Goal: Task Accomplishment & Management: Complete application form

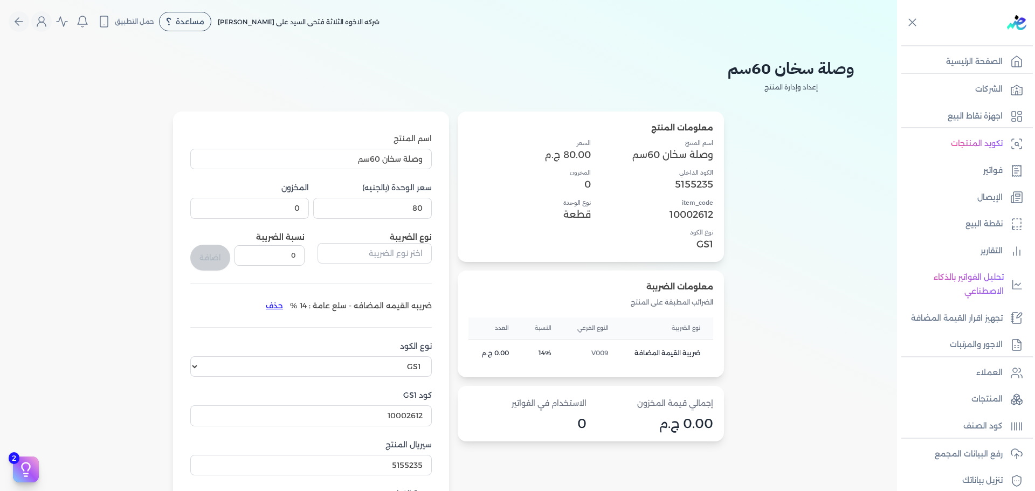
select select "GS1"
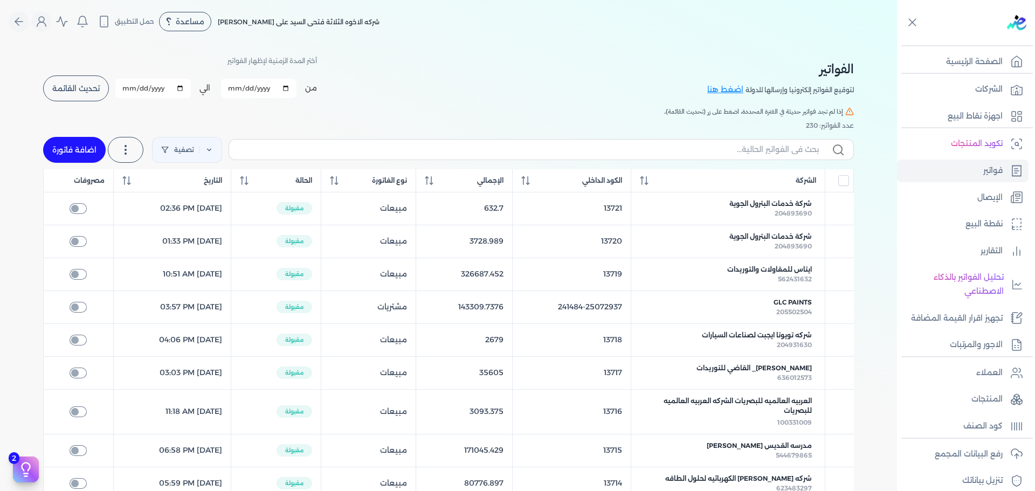
click at [70, 80] on button "تحديث القائمة" at bounding box center [76, 88] width 66 height 26
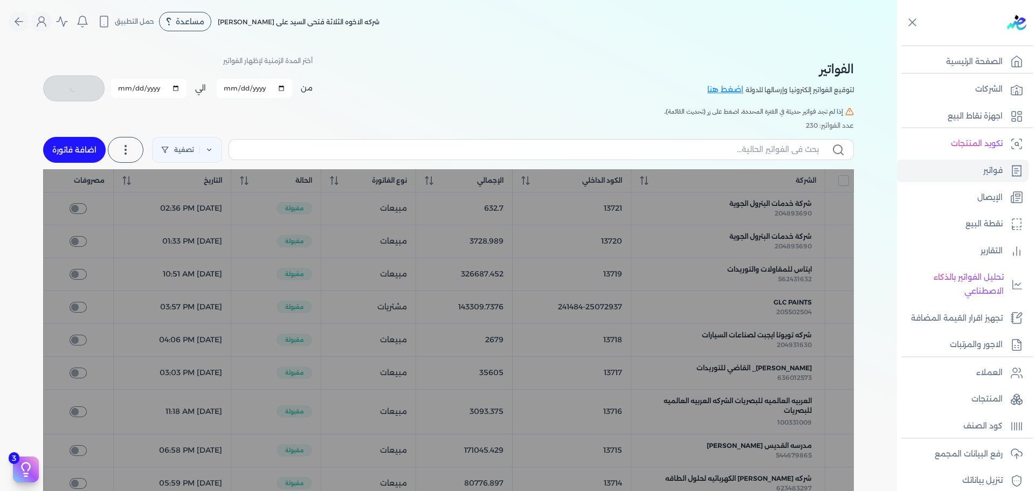
checkbox input "false"
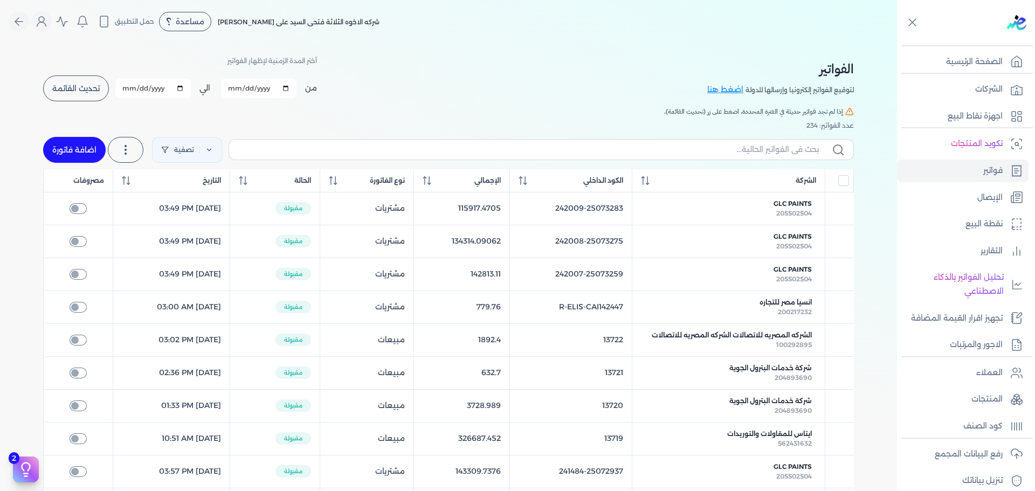
drag, startPoint x: 77, startPoint y: 154, endPoint x: 751, endPoint y: 50, distance: 682.0
click at [78, 154] on link "اضافة فاتورة" at bounding box center [74, 150] width 63 height 26
select select "EGP"
select select "B"
select select "EGS"
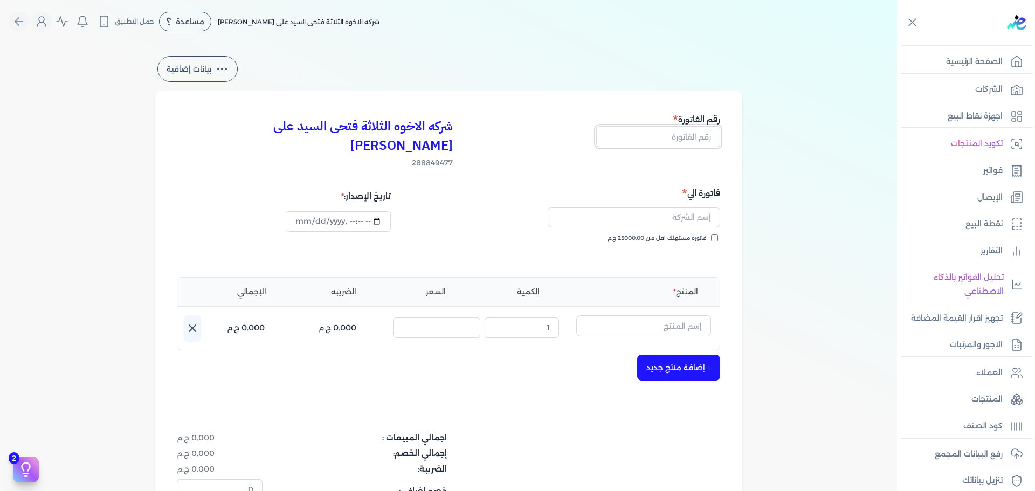
click at [653, 135] on input "text" at bounding box center [658, 136] width 124 height 20
type input "13723"
click at [711, 234] on label "فاتورة مستهلك اقل من 25000.00 ج.م" at bounding box center [662, 238] width 110 height 9
click at [711, 234] on input "فاتورة مستهلك اقل من 25000.00 ج.م" at bounding box center [714, 237] width 7 height 7
checkbox input "true"
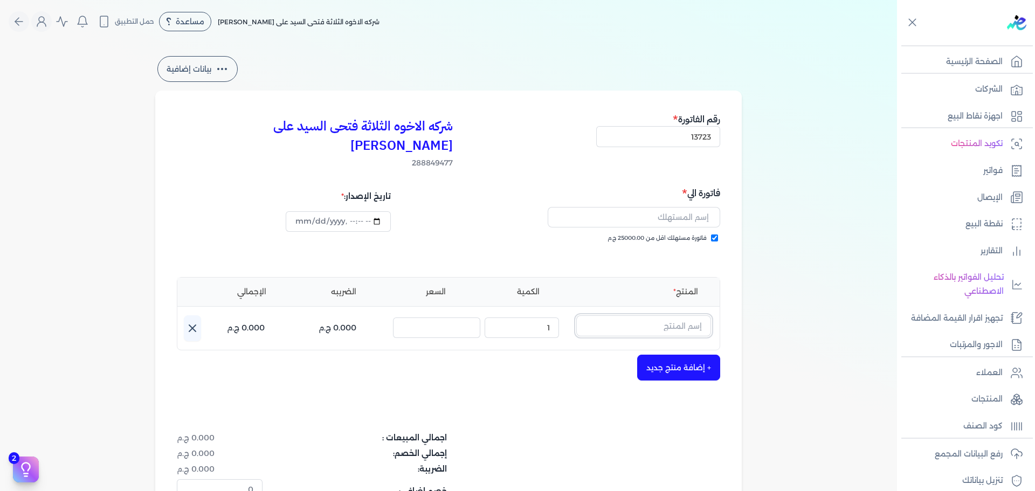
click at [666, 315] on input "text" at bounding box center [643, 325] width 135 height 20
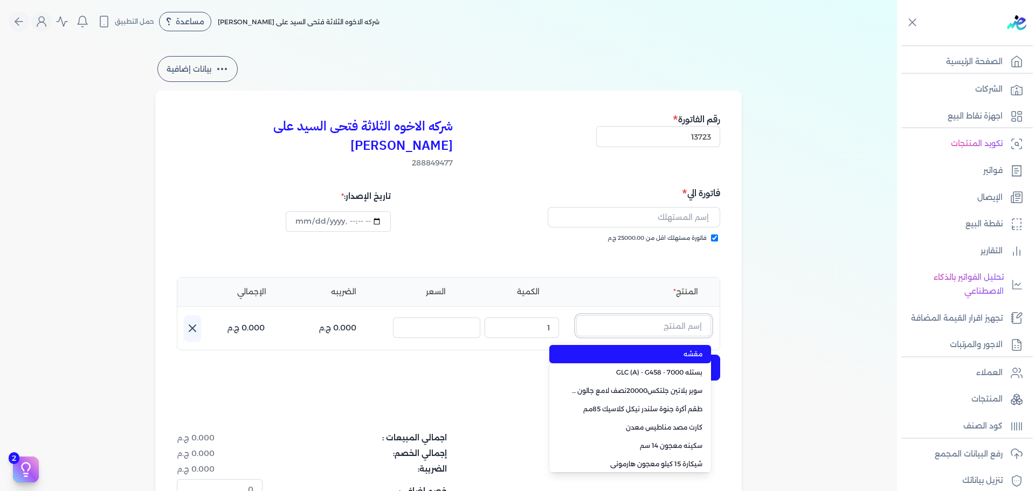
paste input "معجون داي تون 100 شيكارة 15 كجم"
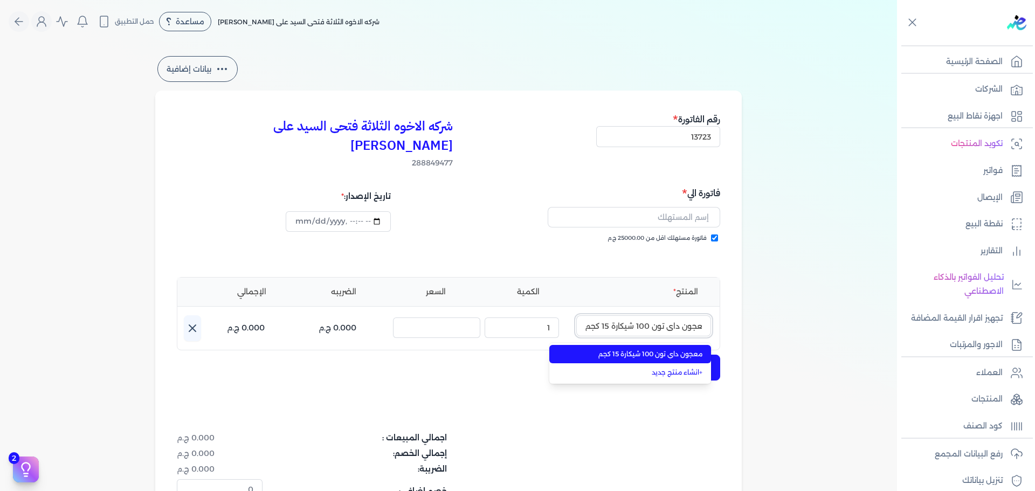
type input "معجون داي تون 100 شيكارة 15 كجم"
click at [685, 349] on span "معجون داي تون 100 شيكارة 15 كجم" at bounding box center [636, 354] width 131 height 10
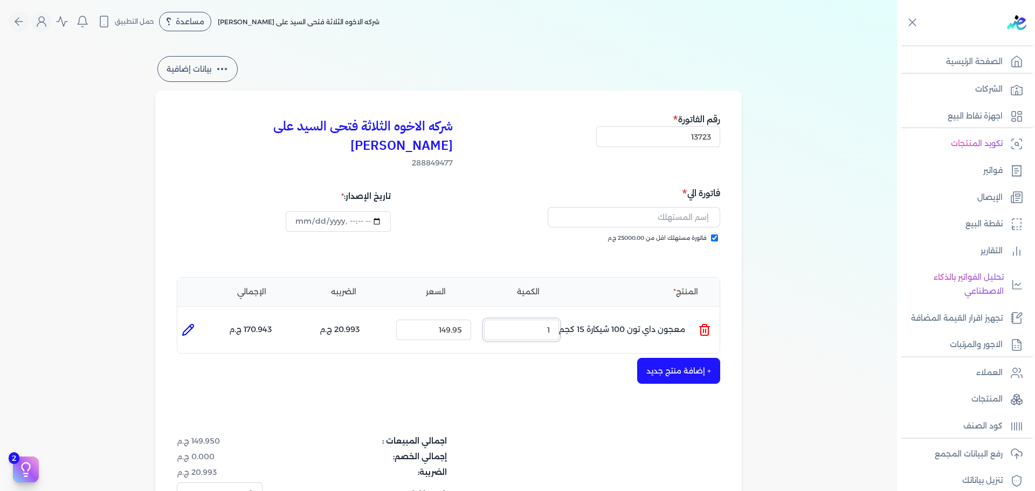
drag, startPoint x: 557, startPoint y: 314, endPoint x: 591, endPoint y: 312, distance: 34.0
click at [579, 315] on ul "المنتج : معجون داي تون 100 شيكارة 15 كجم الكمية : 1 السعر : 149.95 الضريبه : 20…" at bounding box center [448, 329] width 542 height 29
type input "2"
click at [640, 358] on div "+ إضافة منتج جديد" at bounding box center [448, 371] width 543 height 26
click at [669, 358] on button "+ إضافة منتج جديد" at bounding box center [678, 371] width 83 height 26
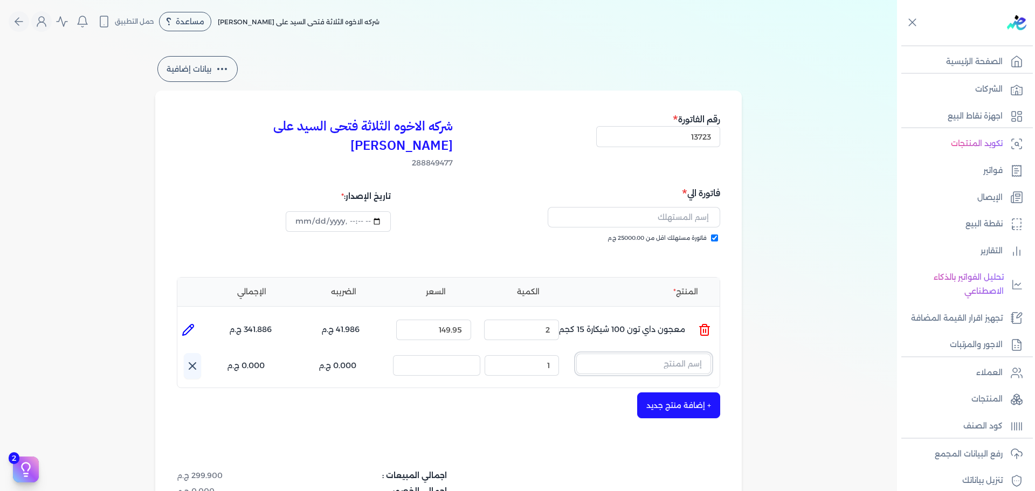
click at [617, 353] on input "text" at bounding box center [643, 363] width 135 height 20
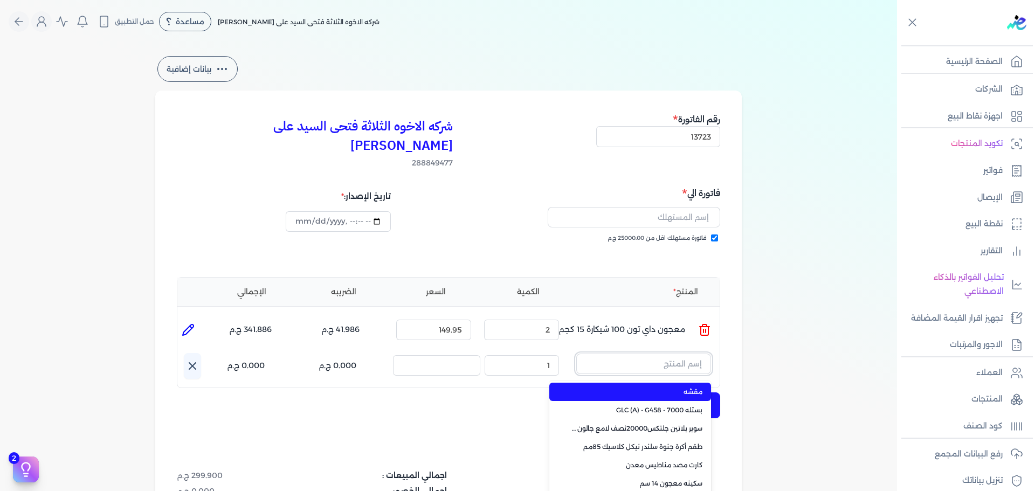
paste input "صبغات سي سي بني 610 عبوة 40 ملي"
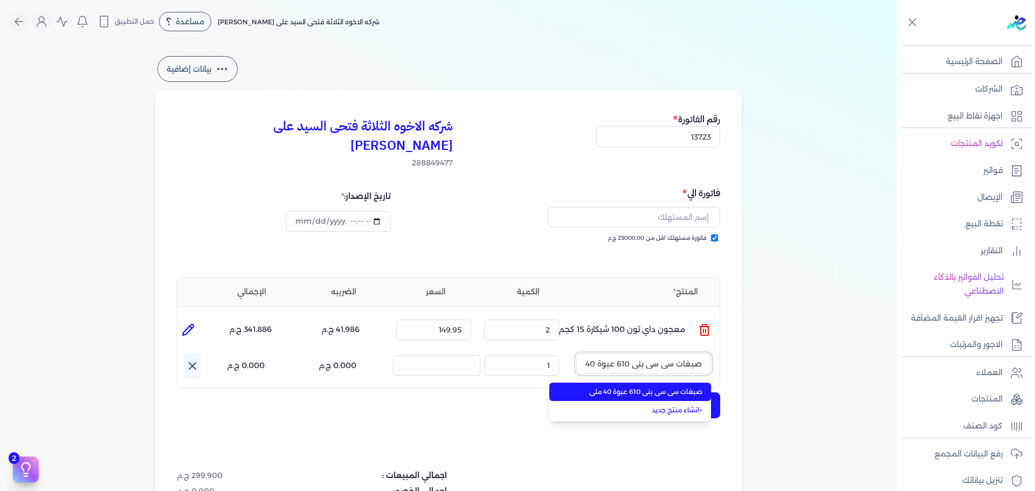
scroll to position [0, -15]
type input "صبغات سي سي بني 610 عبوة 40 ملي"
click at [607, 387] on span "صبغات سي سي بني 610 عبوة 40 ملي" at bounding box center [636, 392] width 131 height 10
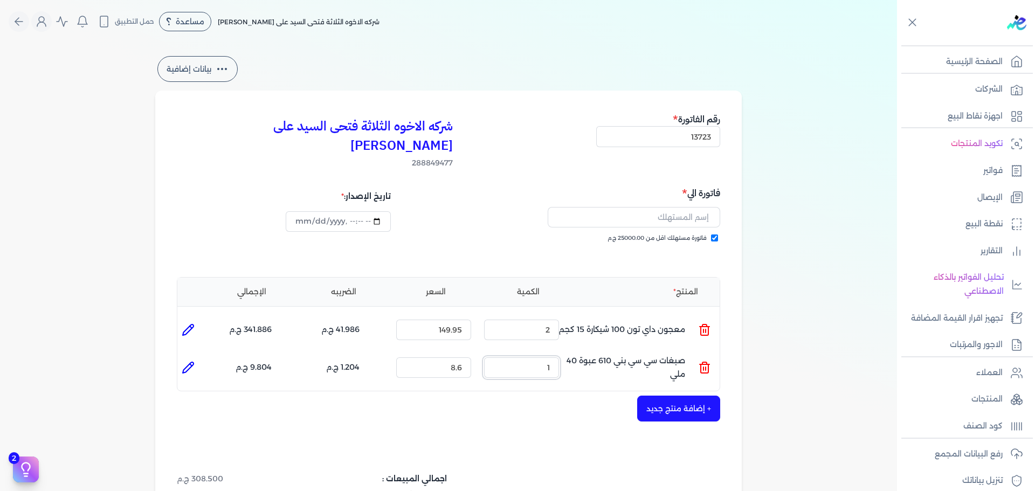
drag, startPoint x: 541, startPoint y: 349, endPoint x: 558, endPoint y: 346, distance: 17.5
click at [556, 357] on input "1" at bounding box center [521, 367] width 75 height 20
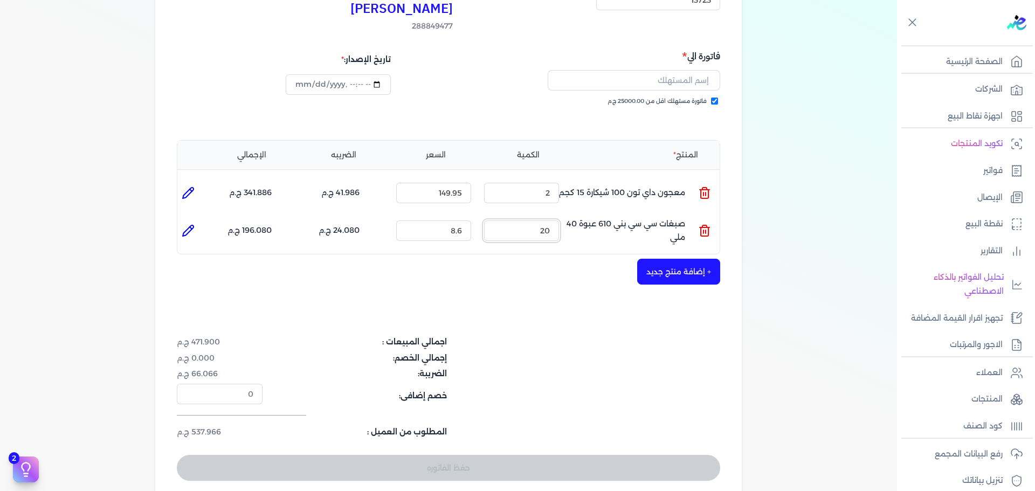
scroll to position [216, 0]
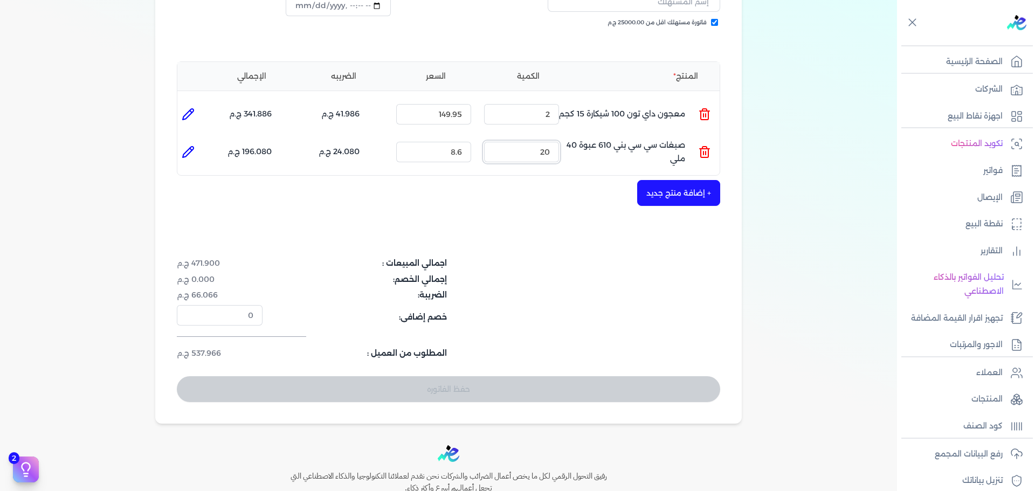
type input "20"
click at [669, 180] on button "+ إضافة منتج جديد" at bounding box center [678, 193] width 83 height 26
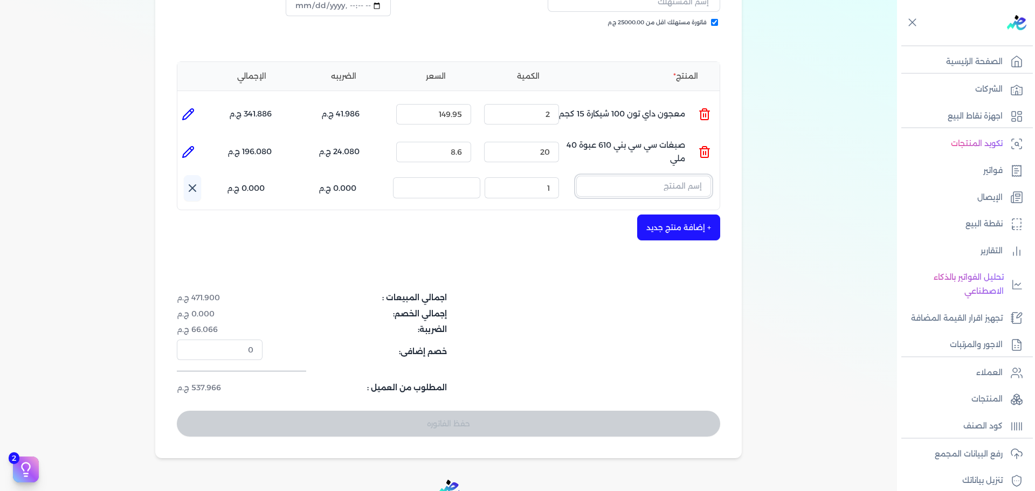
click at [684, 176] on input "text" at bounding box center [643, 186] width 135 height 20
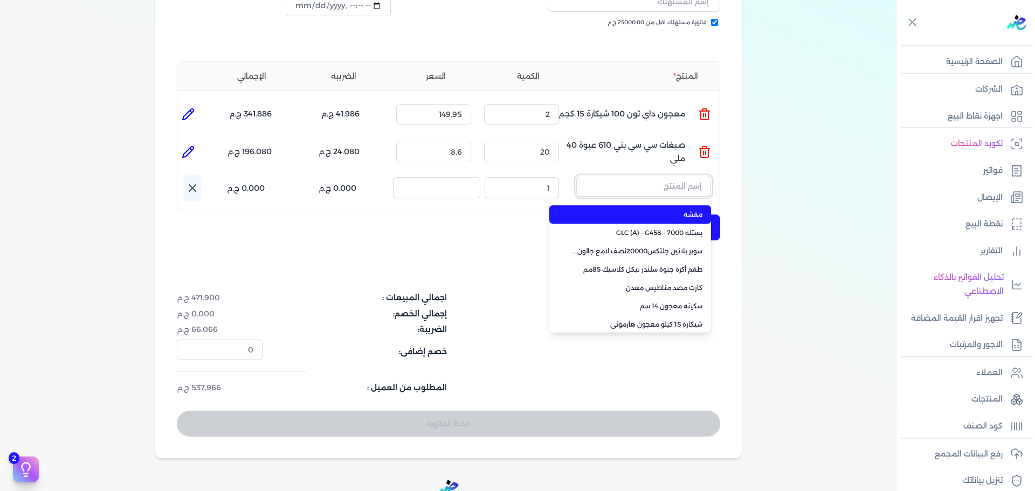
paste input "سوبر داي تون 3030 بستلة 14 كجم"
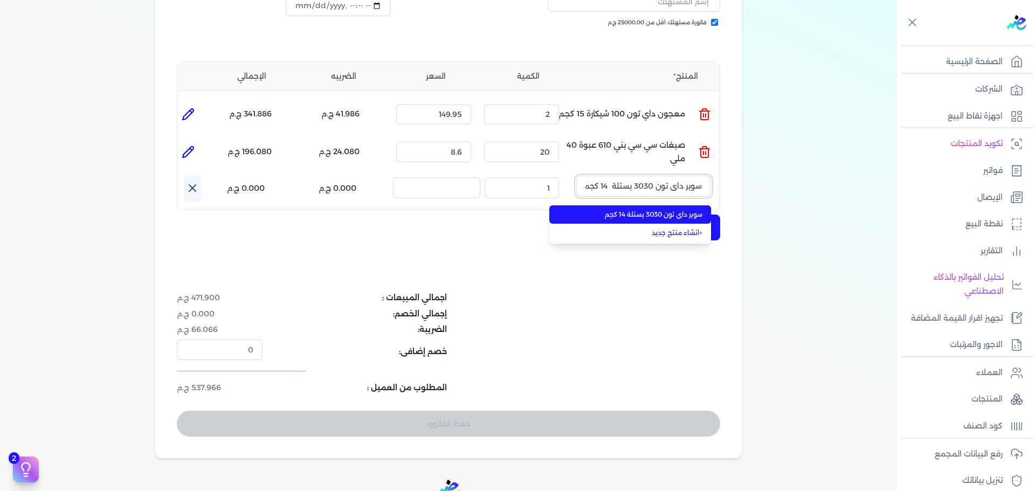
scroll to position [0, -1]
type input "سوبر داي تون 3030 بستلة 14 كجم"
drag, startPoint x: 674, startPoint y: 196, endPoint x: 662, endPoint y: 195, distance: 11.4
click at [673, 210] on span "سوبر داي تون 3030 بستلة 14 كجم" at bounding box center [636, 215] width 131 height 10
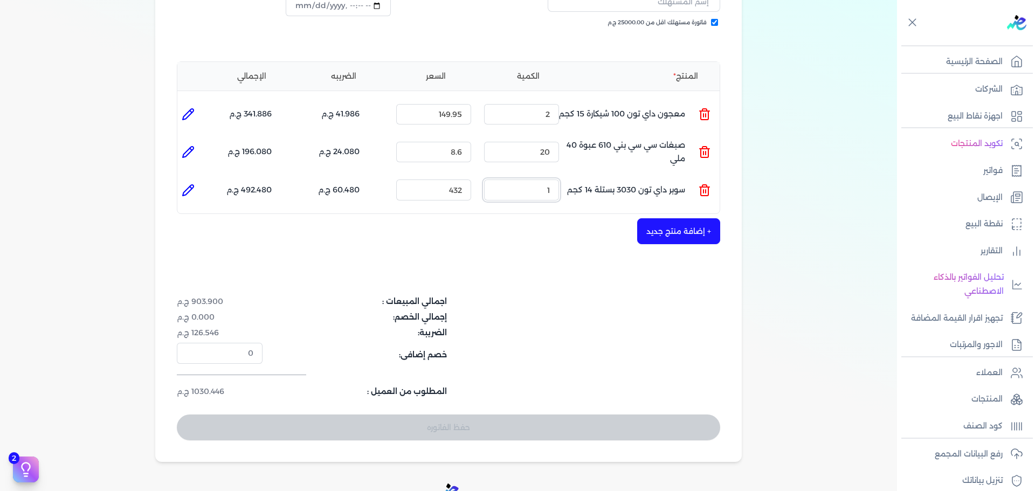
click at [615, 175] on ul "المنتج : سوبر داي تون 3030 بستلة 14 كجم الكمية : 1 السعر : 432 الضريبه : 60.480…" at bounding box center [448, 189] width 542 height 29
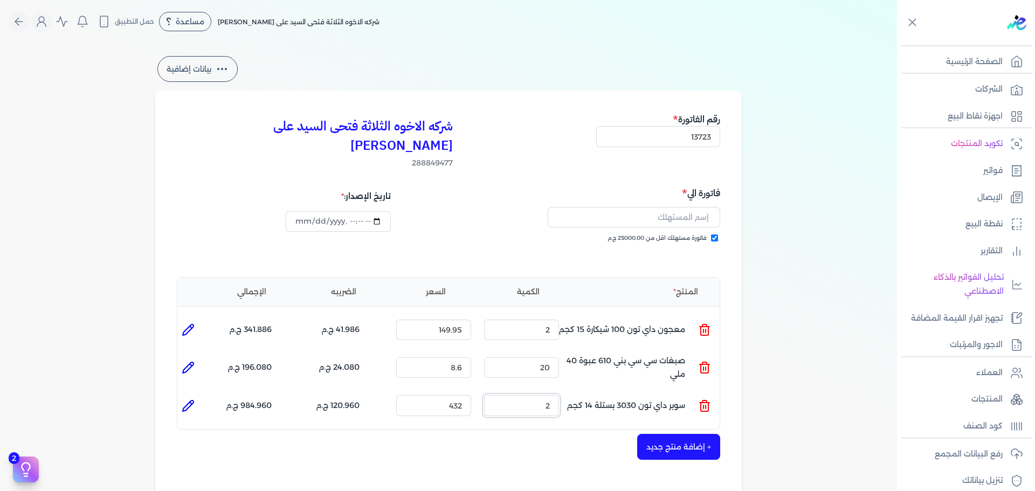
type input "2"
click at [674, 207] on input "text" at bounding box center [633, 217] width 172 height 20
type input "h"
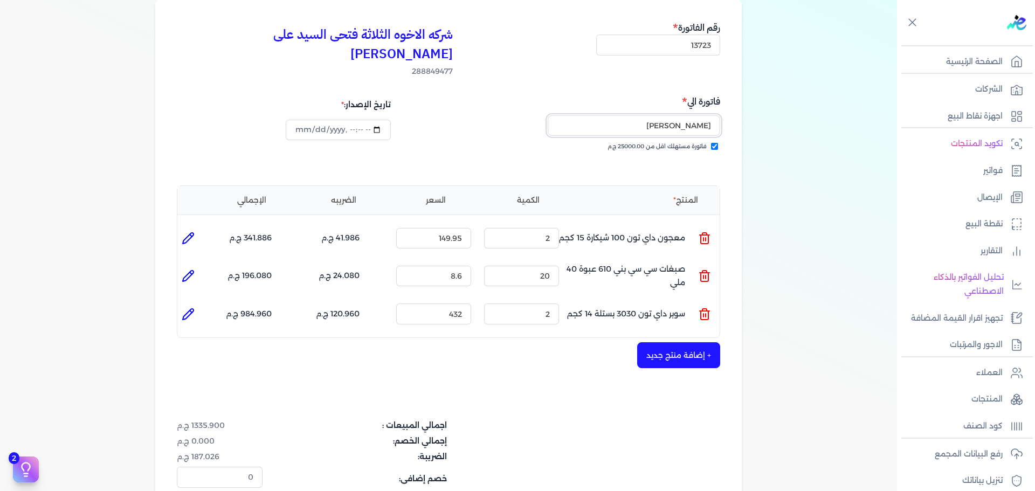
scroll to position [162, 0]
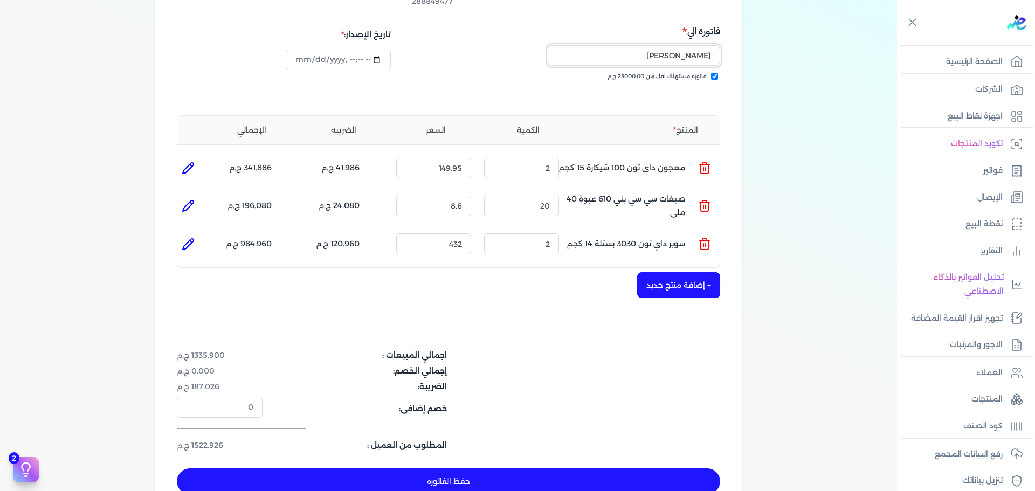
type input "[PERSON_NAME]"
click at [602, 468] on button "حفظ الفاتوره" at bounding box center [448, 481] width 543 height 26
type input "[DATE]"
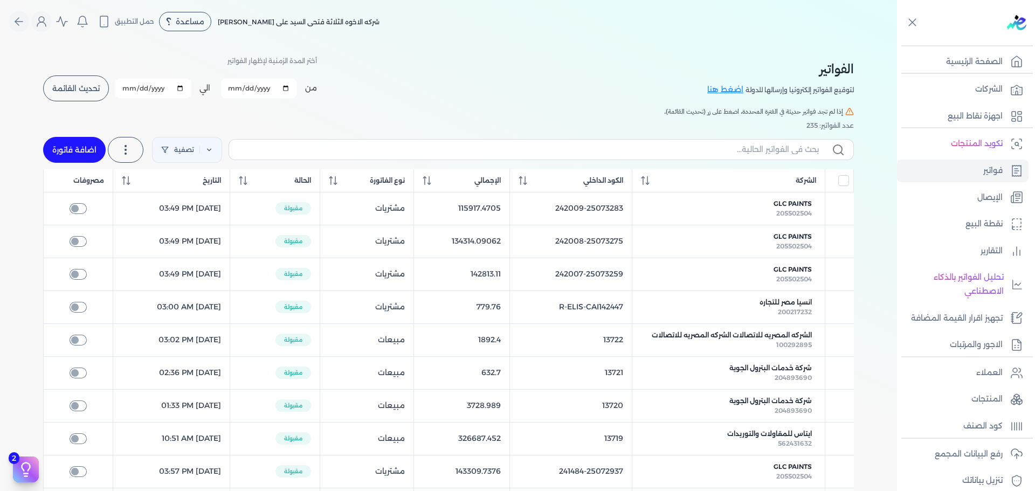
click at [73, 83] on button "تحديث القائمة" at bounding box center [76, 88] width 66 height 26
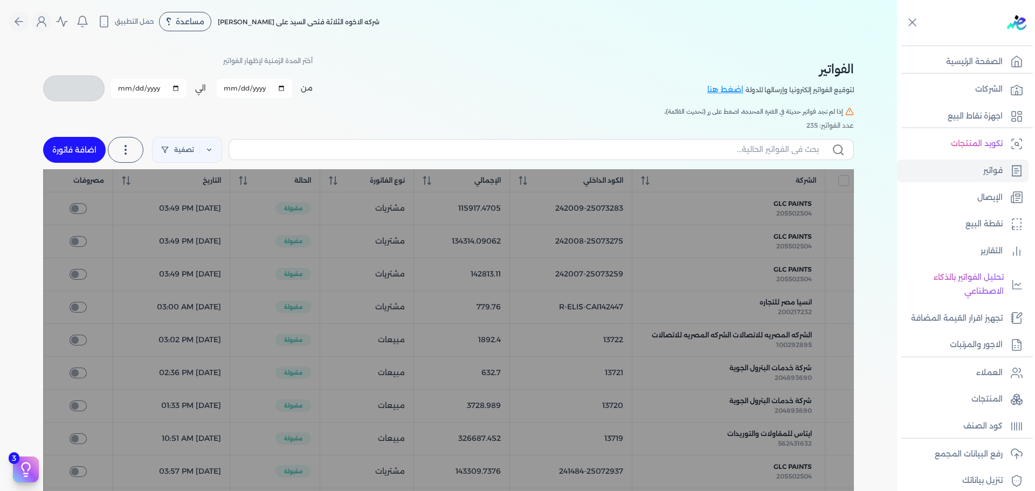
checkbox input "false"
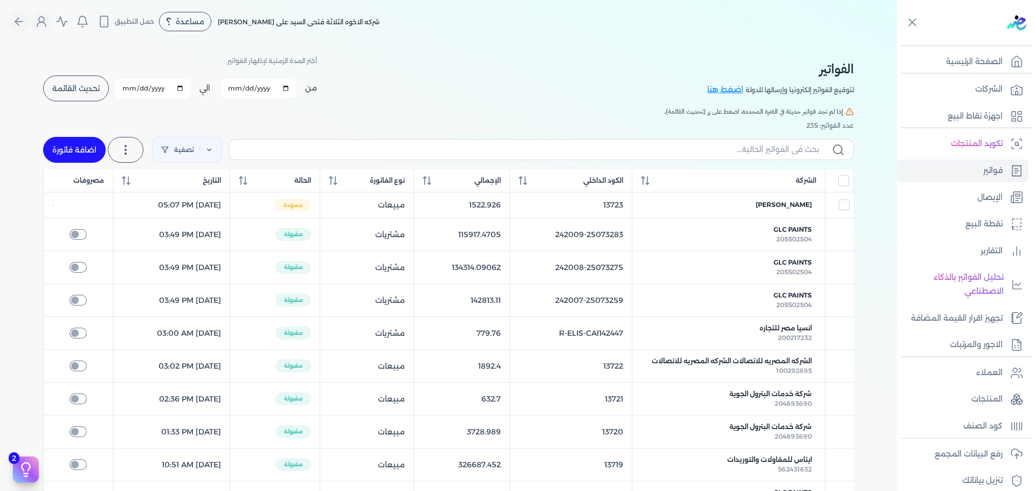
click at [101, 148] on link "اضافة فاتورة" at bounding box center [74, 150] width 63 height 26
select select "EGP"
select select "B"
select select "EGS"
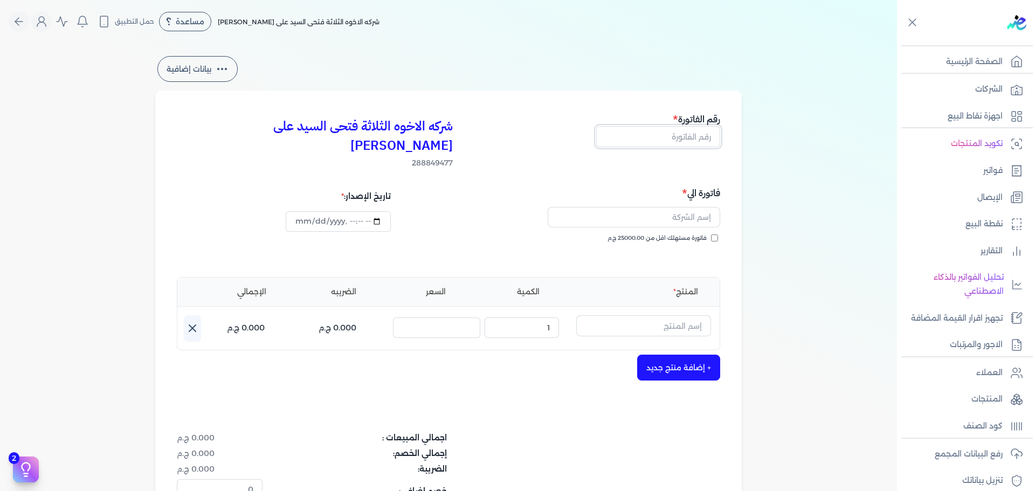
click at [674, 139] on input "text" at bounding box center [658, 136] width 124 height 20
type input "13724"
click at [677, 234] on span "فاتورة مستهلك اقل من 25000.00 ج.م" at bounding box center [656, 238] width 99 height 9
click at [711, 234] on input "فاتورة مستهلك اقل من 25000.00 ج.م" at bounding box center [714, 237] width 7 height 7
checkbox input "true"
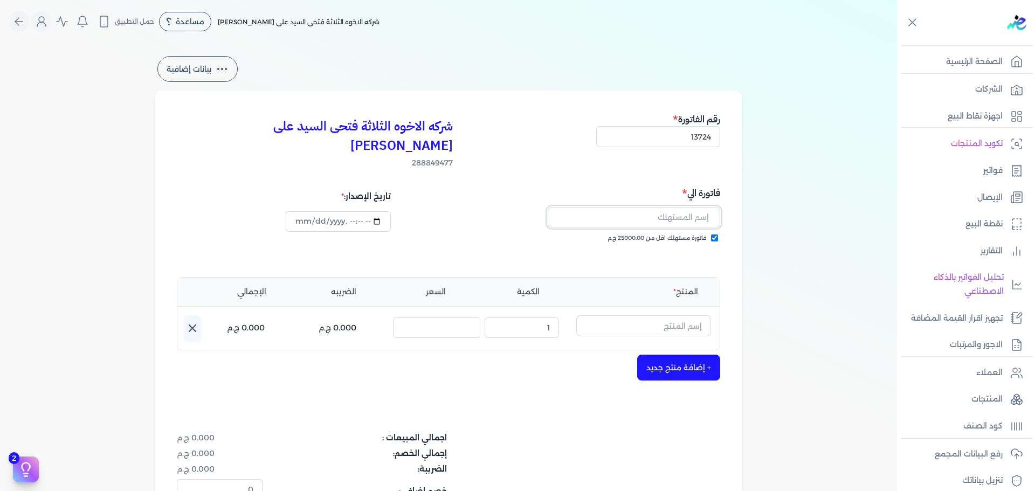
click at [671, 207] on input "text" at bounding box center [633, 217] width 172 height 20
type input "[PERSON_NAME]"
click at [681, 244] on div "فاتورة مستهلك اقل من 25000.00 ج.م" at bounding box center [586, 249] width 264 height 30
click at [653, 315] on input "text" at bounding box center [643, 325] width 135 height 20
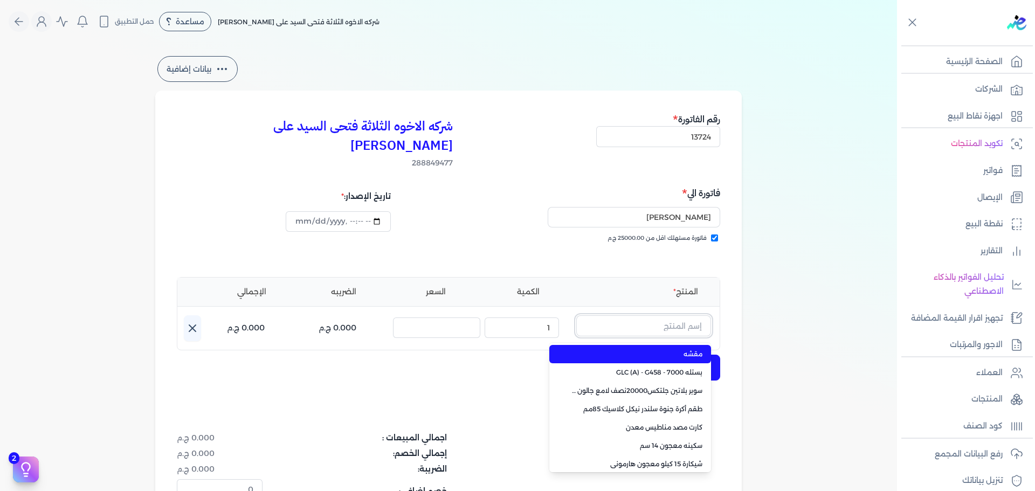
paste input "سوبر داي تون 3030 جالون 4.250 كجم قائم"
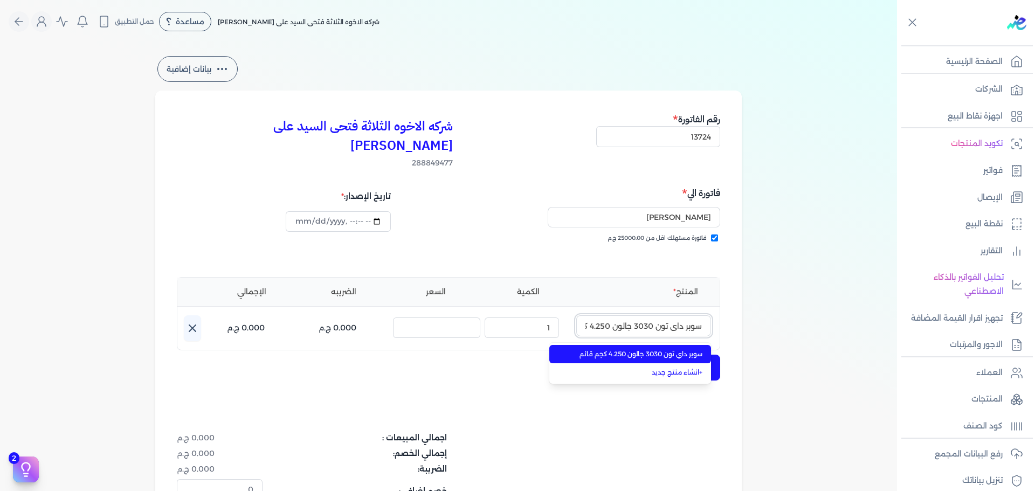
scroll to position [0, -30]
type input "سوبر داي تون 3030 جالون 4.250 كجم قائم"
click at [654, 349] on span "سوبر داي تون 3030 جالون 4.250 كجم قائم" at bounding box center [636, 354] width 131 height 10
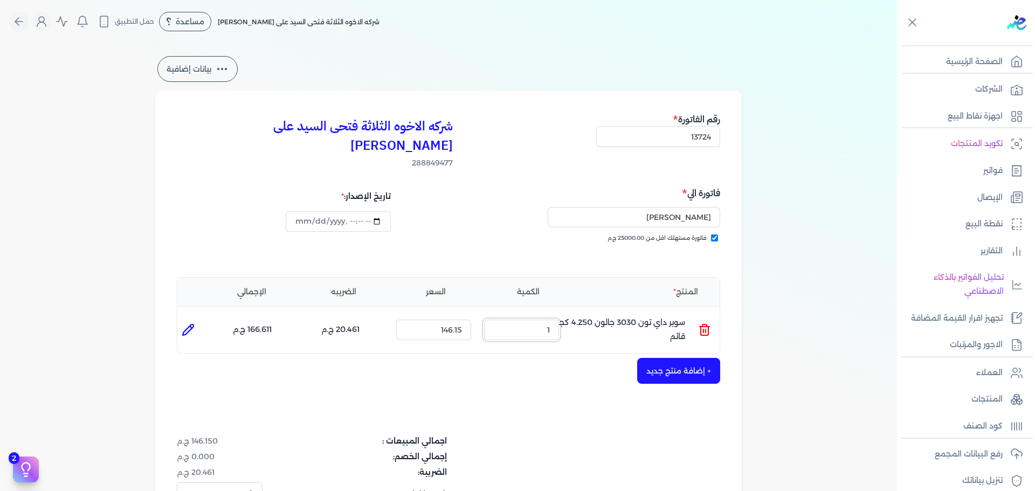
drag, startPoint x: 535, startPoint y: 311, endPoint x: 579, endPoint y: 302, distance: 44.6
click at [572, 315] on ul "المنتج : سوبر داي تون 3030 جالون 4.250 كجم قائم الكمية : 1 السعر : 146.15 الضري…" at bounding box center [448, 329] width 542 height 29
type input "3"
click at [684, 358] on button "+ إضافة منتج جديد" at bounding box center [678, 371] width 83 height 26
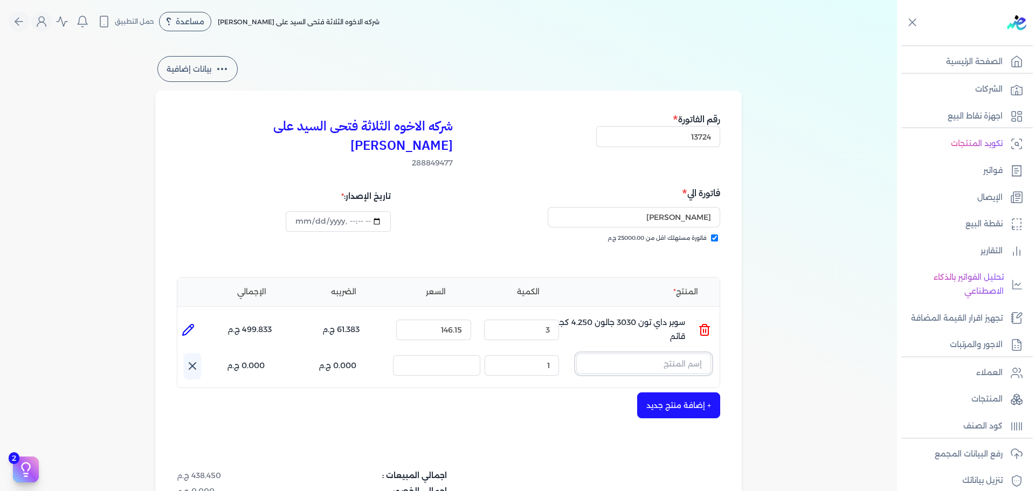
click at [666, 353] on input "text" at bounding box center [643, 363] width 135 height 20
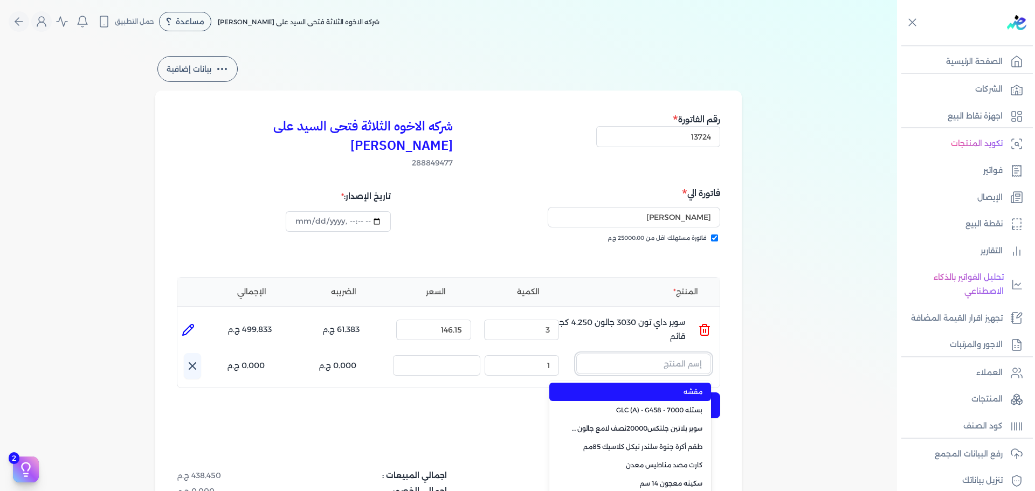
paste input "معجون داي تون 100 علبة 1 كجم"
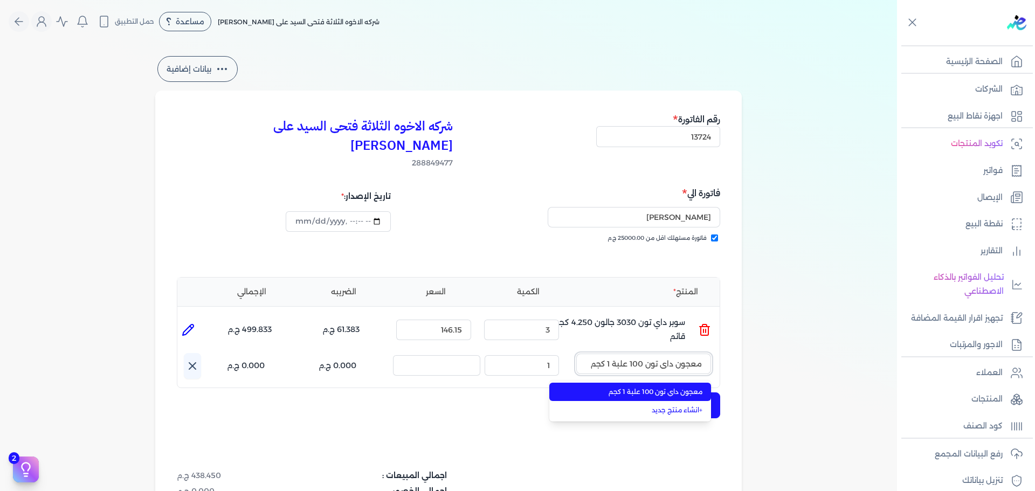
type input "معجون داي تون 100 علبة 1 كجم"
click at [669, 383] on li "معجون داي تون 100 علبة 1 كجم" at bounding box center [630, 392] width 162 height 18
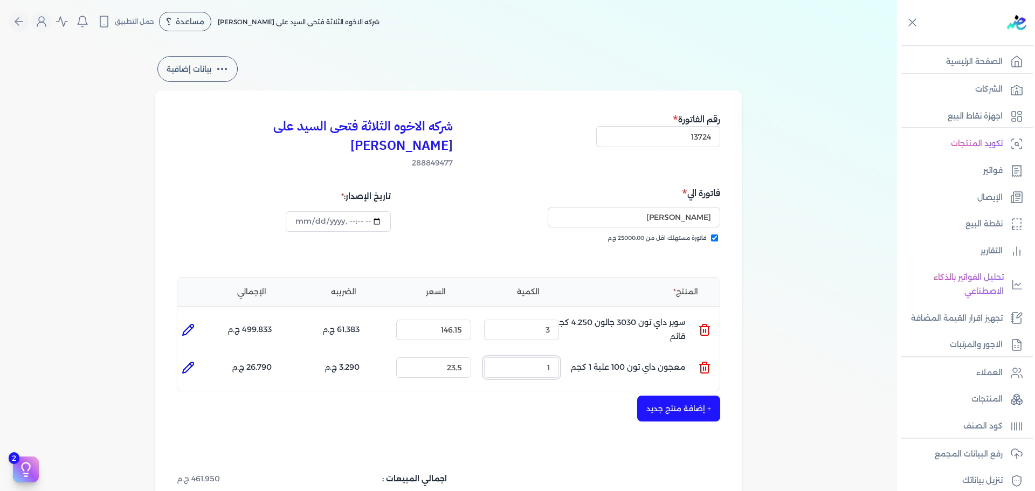
drag, startPoint x: 531, startPoint y: 348, endPoint x: 571, endPoint y: 344, distance: 39.6
click at [563, 353] on div "الكمية : 1" at bounding box center [522, 367] width 84 height 29
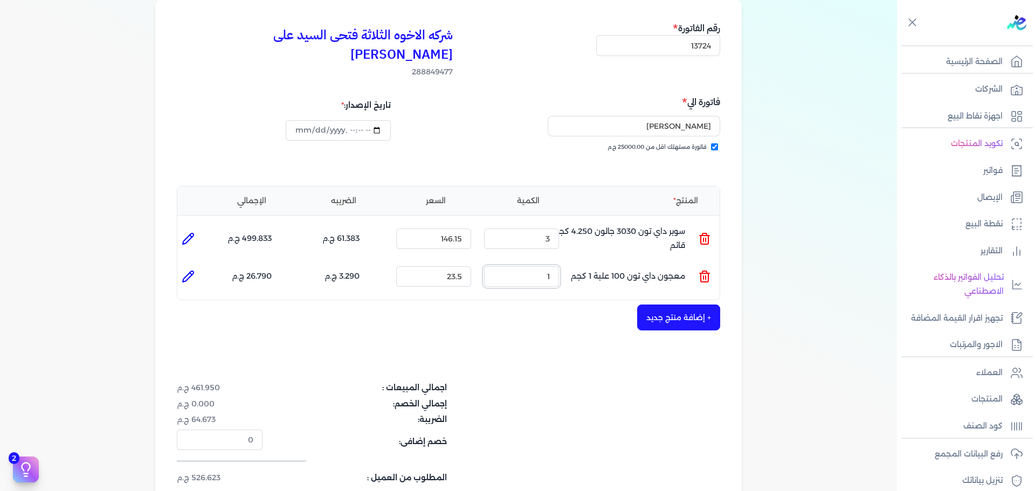
scroll to position [162, 0]
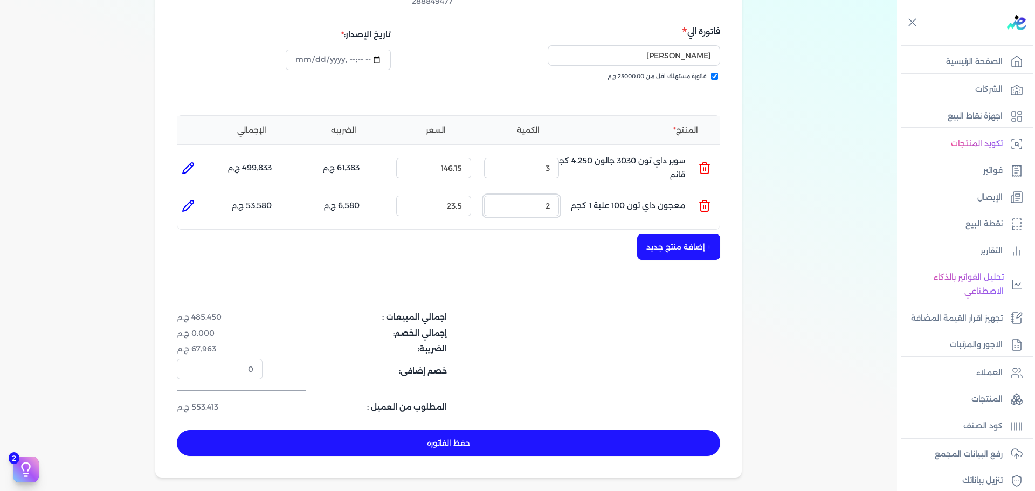
type input "2"
click at [681, 234] on button "+ إضافة منتج جديد" at bounding box center [678, 247] width 83 height 26
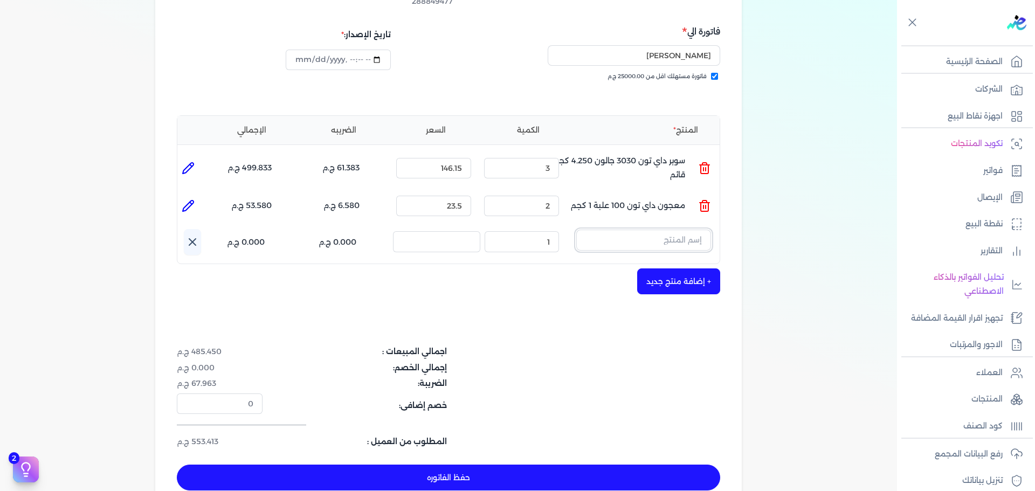
click at [674, 230] on input "text" at bounding box center [643, 240] width 135 height 20
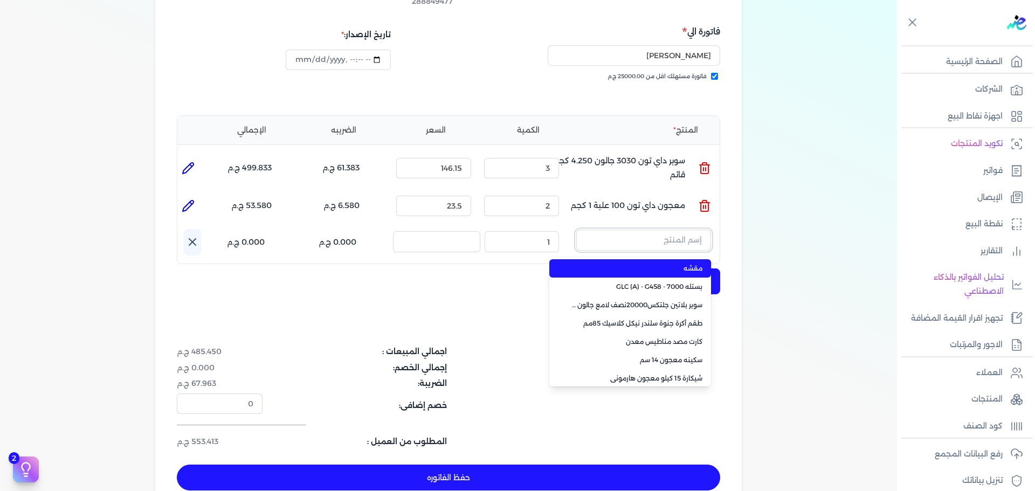
paste input "سيلر المقاوم 0017 بستلة 9 لتر"
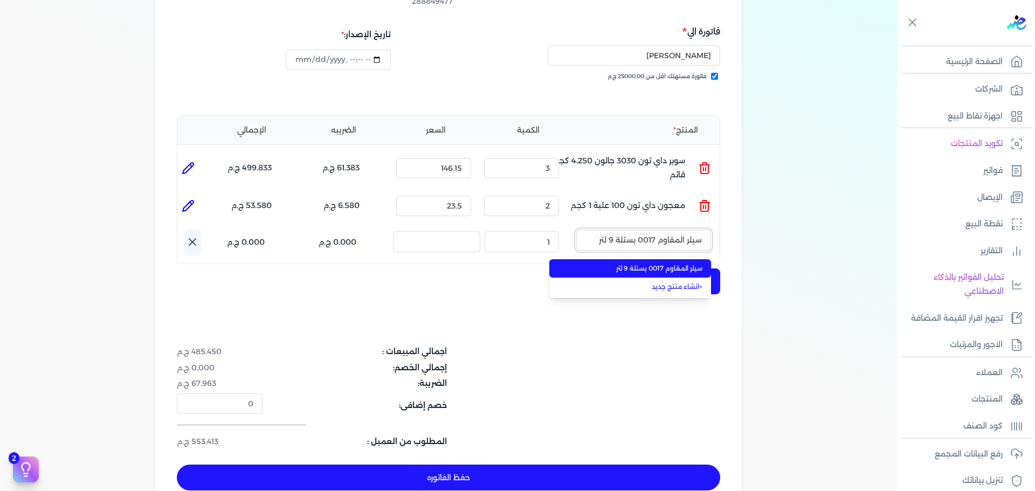
type input "سيلر المقاوم 0017 بستلة 9 لتر"
drag, startPoint x: 682, startPoint y: 245, endPoint x: 597, endPoint y: 239, distance: 85.3
click at [682, 263] on span "سيلر المقاوم 0017 بستلة 9 لتر" at bounding box center [636, 268] width 131 height 10
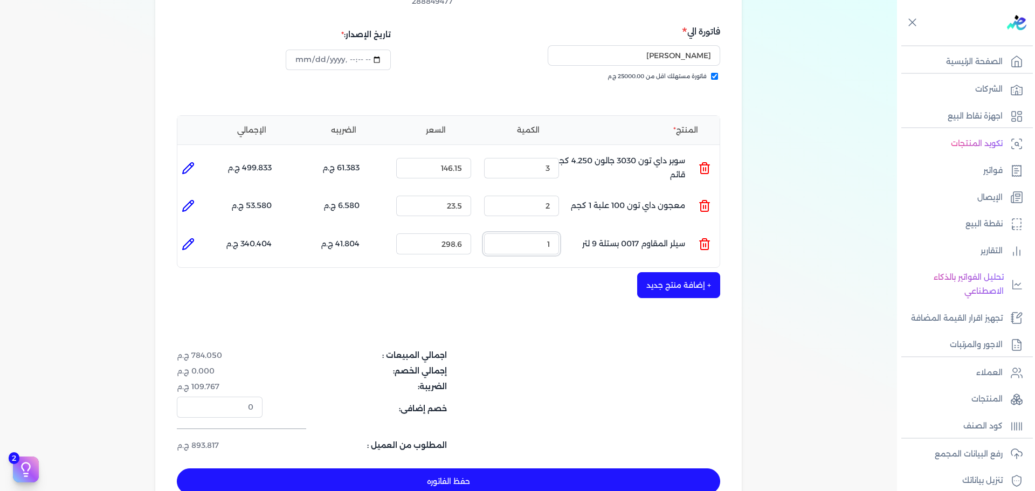
drag, startPoint x: 542, startPoint y: 222, endPoint x: 667, endPoint y: 222, distance: 125.0
click at [589, 229] on ul "المنتج : سيلر المقاوم 0017 بستلة 9 لتر الكمية : 1 السعر : 298.6 الضريبه : 41.80…" at bounding box center [448, 243] width 542 height 29
type input "4"
drag, startPoint x: 599, startPoint y: 459, endPoint x: 605, endPoint y: 459, distance: 5.9
click at [600, 468] on button "حفظ الفاتوره" at bounding box center [448, 481] width 543 height 26
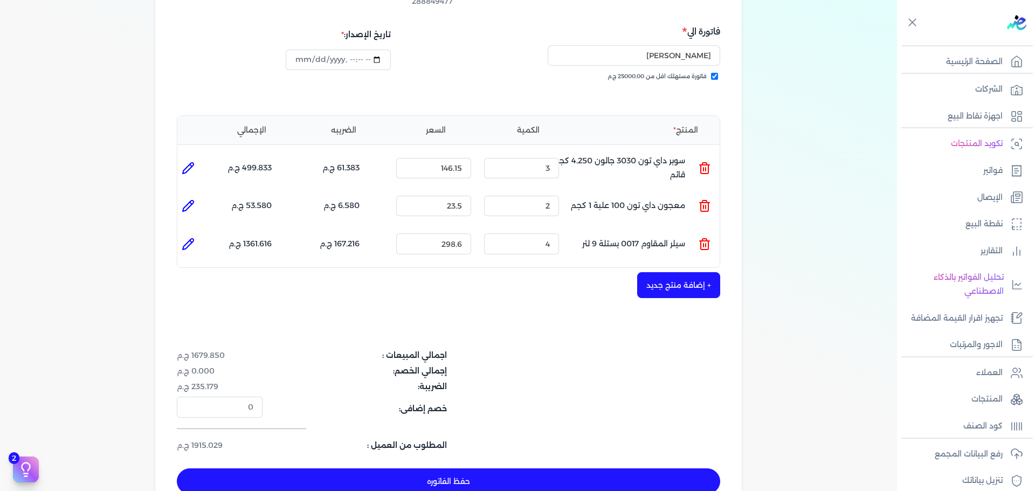
type input "[DATE]"
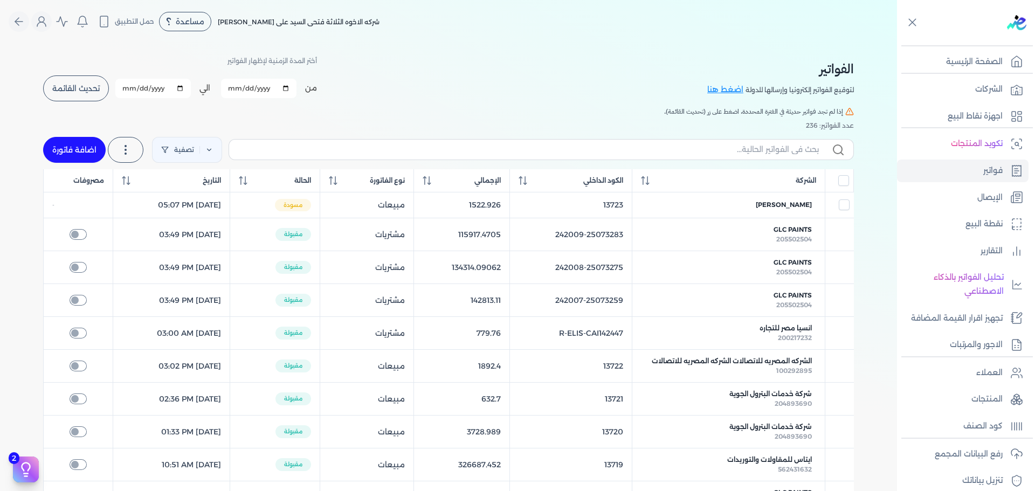
click at [79, 160] on link "اضافة فاتورة" at bounding box center [74, 150] width 63 height 26
select select "EGP"
select select "B"
select select "EGS"
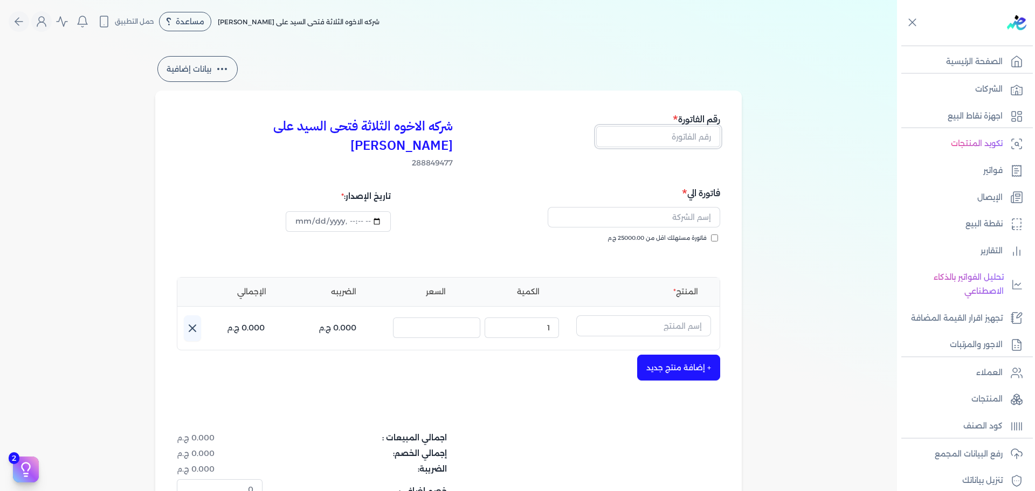
click at [697, 136] on input "text" at bounding box center [658, 136] width 124 height 20
type input "13725"
click at [699, 234] on span "فاتورة مستهلك اقل من 25000.00 ج.م" at bounding box center [656, 238] width 99 height 9
click at [711, 234] on input "فاتورة مستهلك اقل من 25000.00 ج.م" at bounding box center [714, 237] width 7 height 7
checkbox input "true"
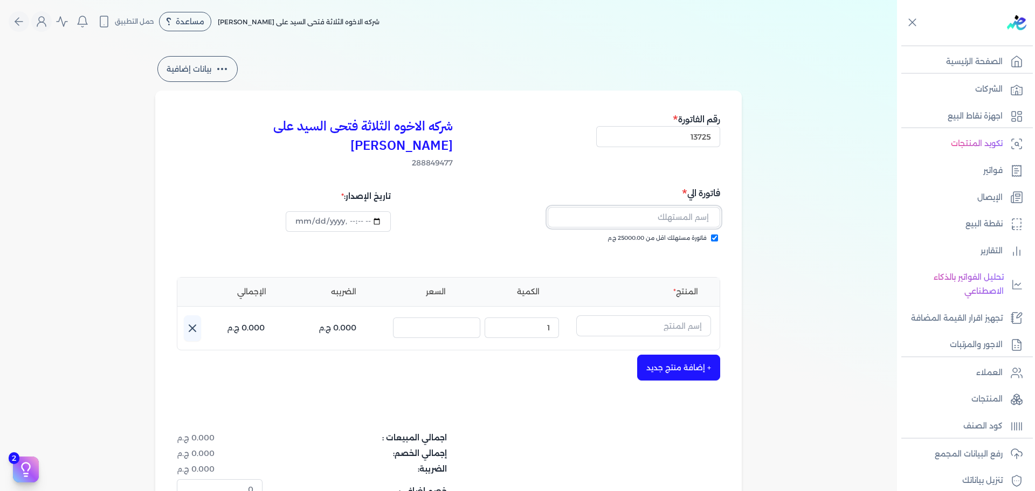
drag, startPoint x: 698, startPoint y: 214, endPoint x: 692, endPoint y: 204, distance: 11.8
click at [692, 207] on input "text" at bounding box center [633, 217] width 172 height 20
type input "ادم [PERSON_NAME]"
click at [662, 315] on input "text" at bounding box center [643, 325] width 135 height 20
click at [707, 323] on icon at bounding box center [704, 329] width 13 height 13
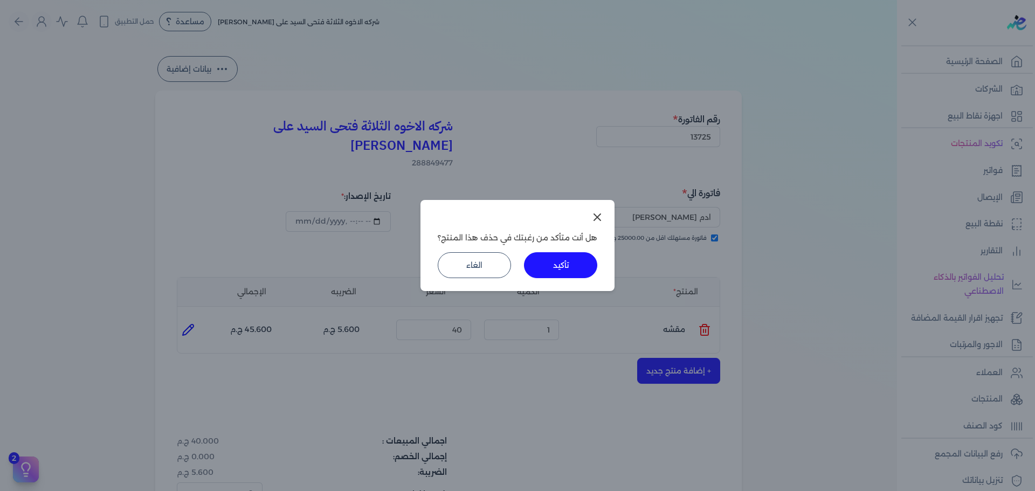
click at [573, 263] on button "تأكيد" at bounding box center [560, 265] width 73 height 26
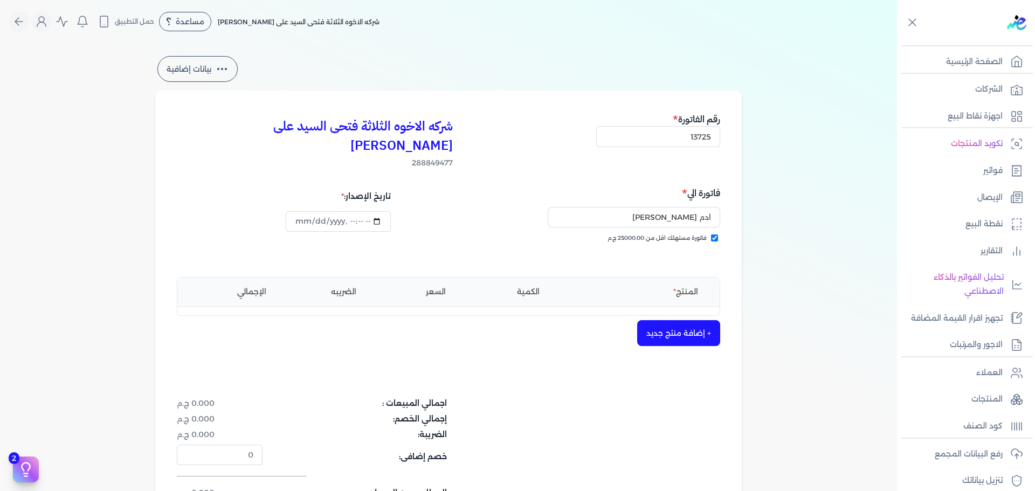
click at [692, 320] on button "+ إضافة منتج جديد" at bounding box center [678, 333] width 83 height 26
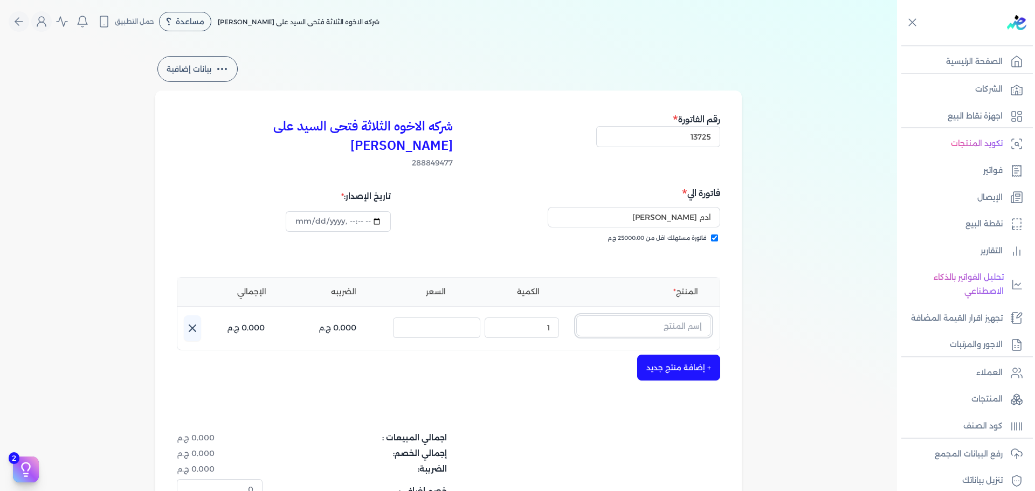
click at [690, 315] on input "text" at bounding box center [643, 325] width 135 height 20
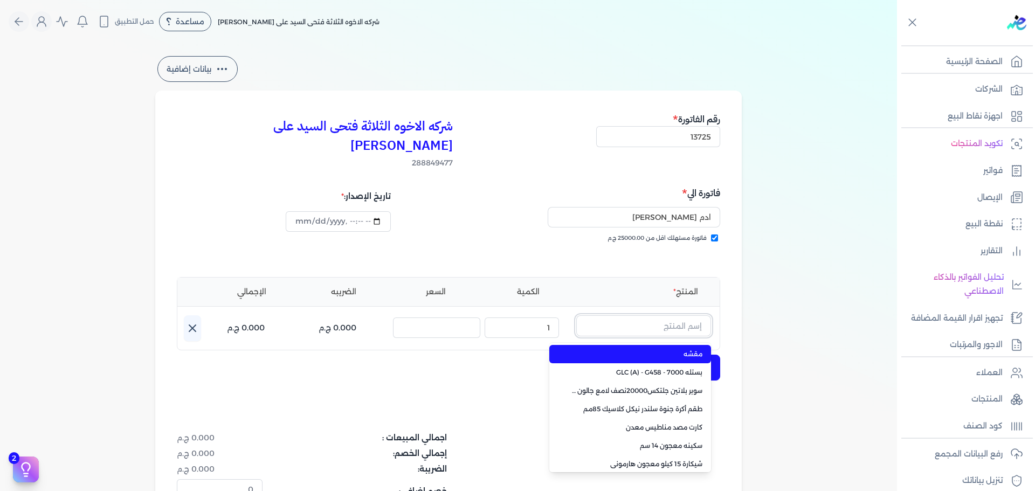
paste input "معجون داي تون 100 جالون 4 كجم قائم"
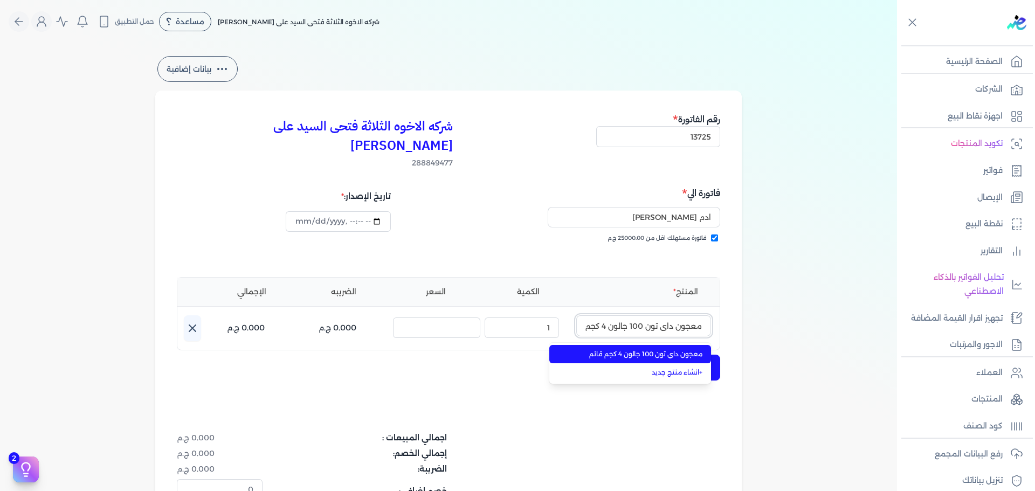
scroll to position [0, -17]
type input "معجون داي تون 100 جالون 4 كجم قائم"
drag, startPoint x: 679, startPoint y: 333, endPoint x: 646, endPoint y: 330, distance: 33.6
click at [676, 349] on span "معجون داي تون 100 جالون 4 كجم قائم" at bounding box center [636, 354] width 131 height 10
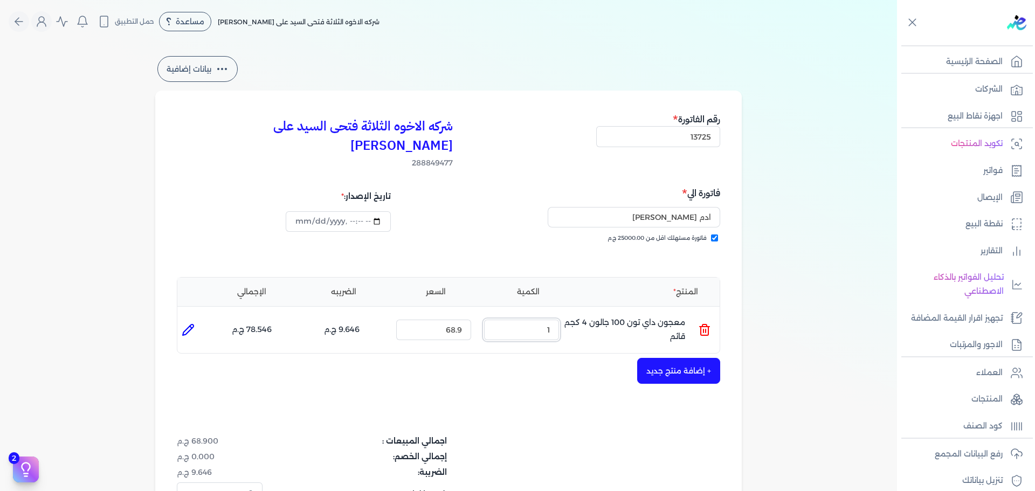
drag, startPoint x: 528, startPoint y: 319, endPoint x: 588, endPoint y: 301, distance: 63.4
click at [567, 315] on ul "المنتج : معجون داي تون 100 جالون 4 كجم قائم الكمية : 1 السعر : 68.9 الضريبه : 9…" at bounding box center [448, 329] width 542 height 29
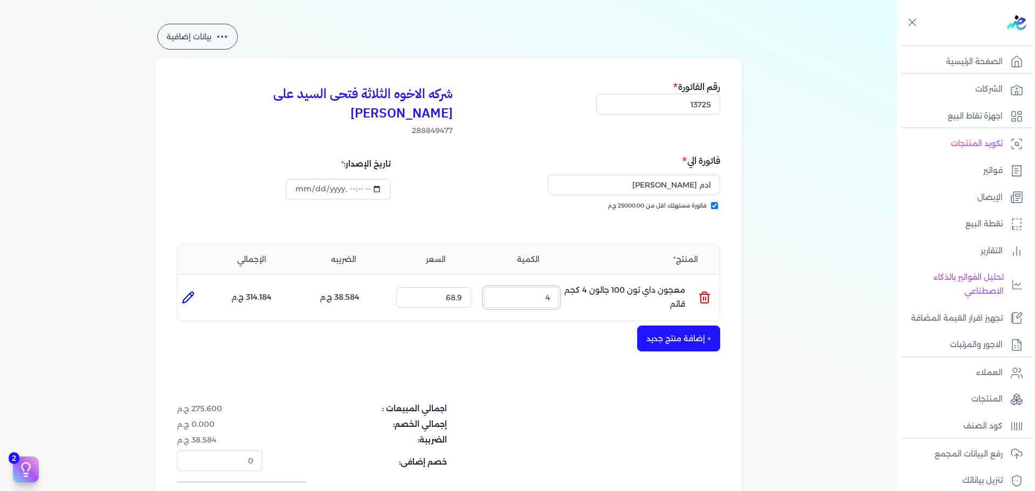
scroll to position [54, 0]
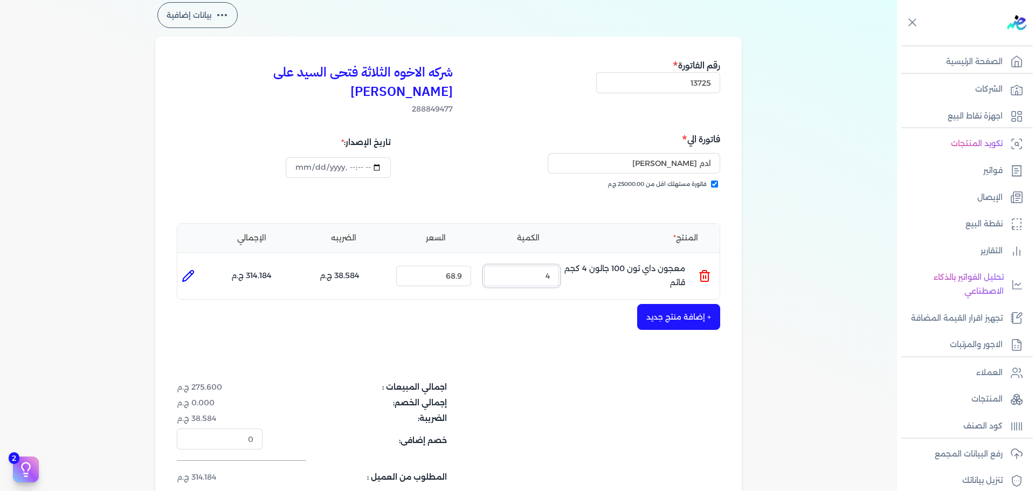
type input "4"
click at [689, 304] on button "+ إضافة منتج جديد" at bounding box center [678, 317] width 83 height 26
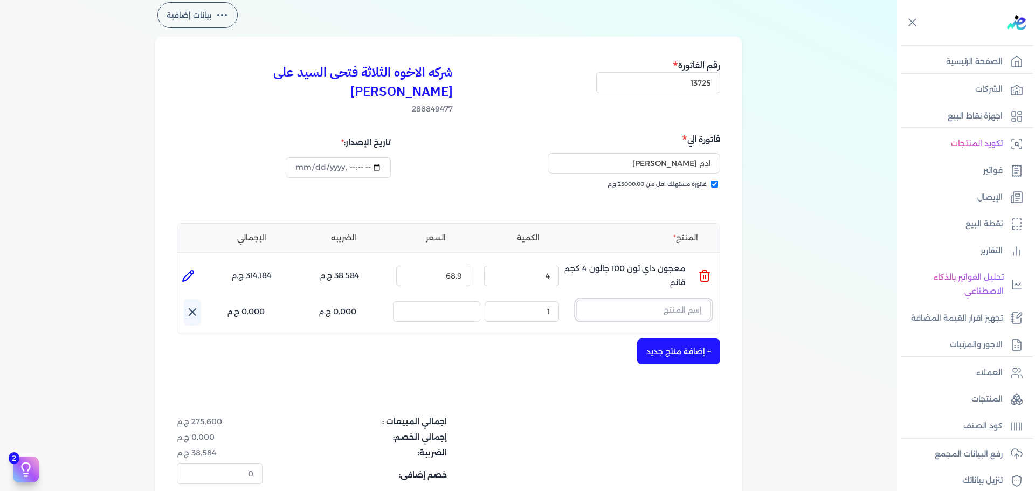
click at [646, 300] on input "text" at bounding box center [643, 310] width 135 height 20
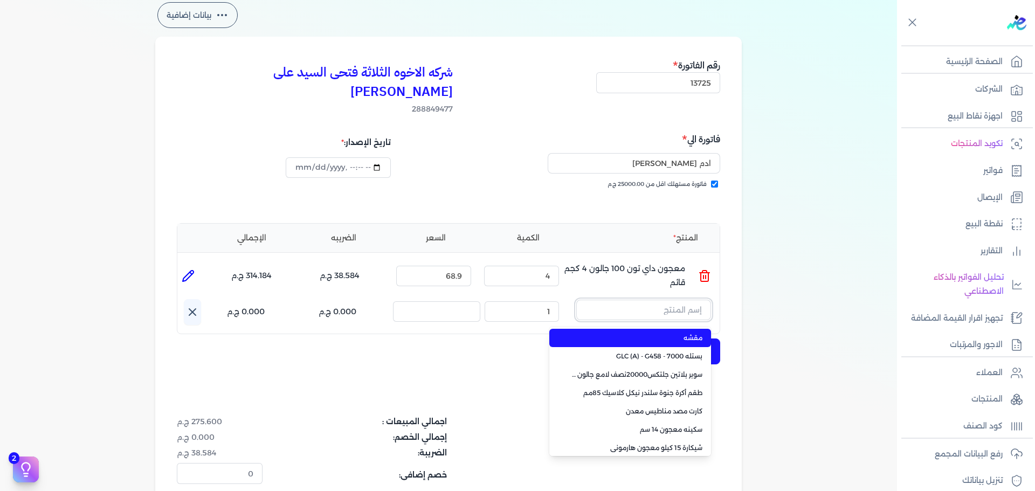
paste input "صبغات سي سي موف 613 عبوة 40 ملي"
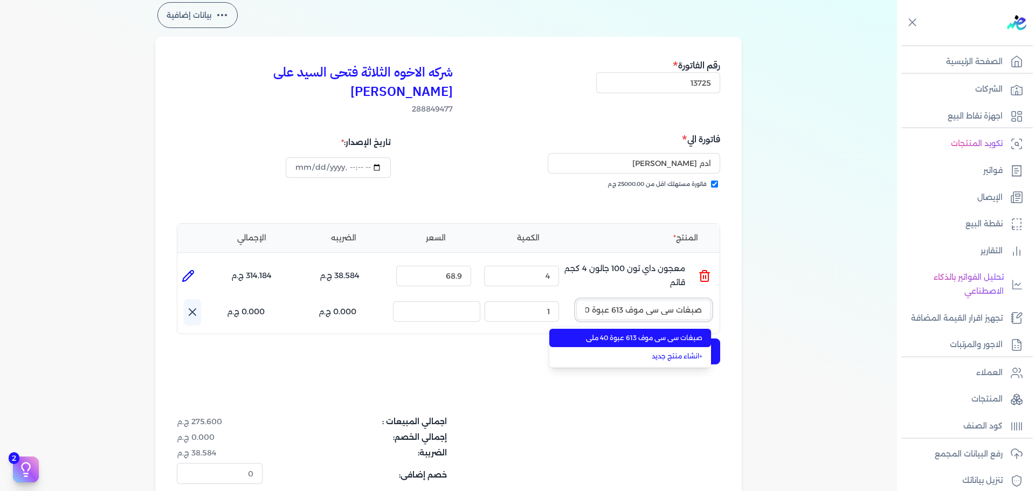
scroll to position [0, -20]
type input "صبغات سي سي موف 613 عبوة 40 ملي"
drag, startPoint x: 602, startPoint y: 315, endPoint x: 554, endPoint y: 310, distance: 48.2
click at [602, 333] on span "صبغات سي سي موف 613 عبوة 40 ملي" at bounding box center [636, 338] width 131 height 10
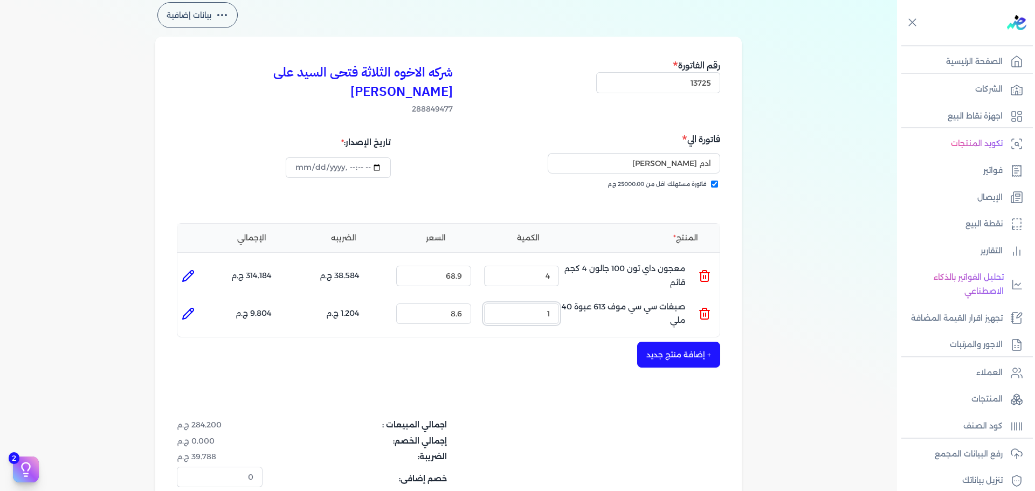
drag, startPoint x: 550, startPoint y: 299, endPoint x: 661, endPoint y: 290, distance: 111.9
click at [624, 299] on ul "المنتج : صبغات سي سي موف 613 عبوة 40 ملي الكمية : 1 السعر : 8.6 الضريبه : 1.204…" at bounding box center [448, 313] width 542 height 29
type input "10"
drag, startPoint x: 664, startPoint y: 349, endPoint x: 663, endPoint y: 341, distance: 8.2
click at [664, 346] on div "شركه الاخوه الثلاثة فتحى السيد على [PERSON_NAME] 288849477 رقم الفاتورة 13725 ف…" at bounding box center [448, 311] width 586 height 549
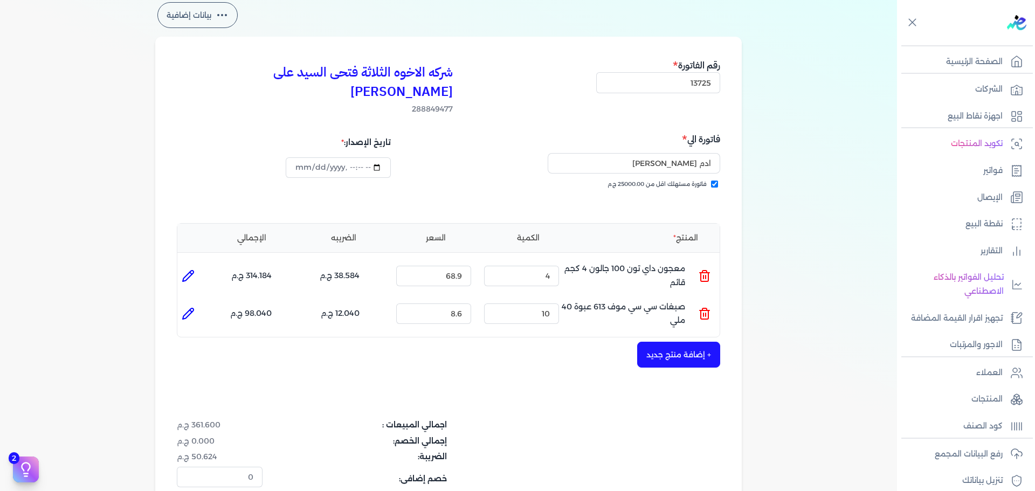
click at [663, 342] on button "+ إضافة منتج جديد" at bounding box center [678, 355] width 83 height 26
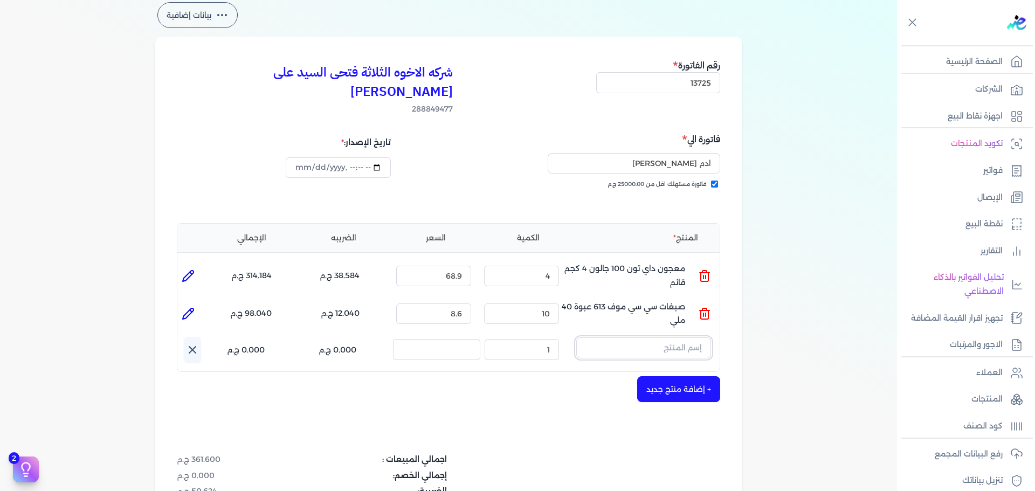
click at [659, 337] on input "text" at bounding box center [643, 347] width 135 height 20
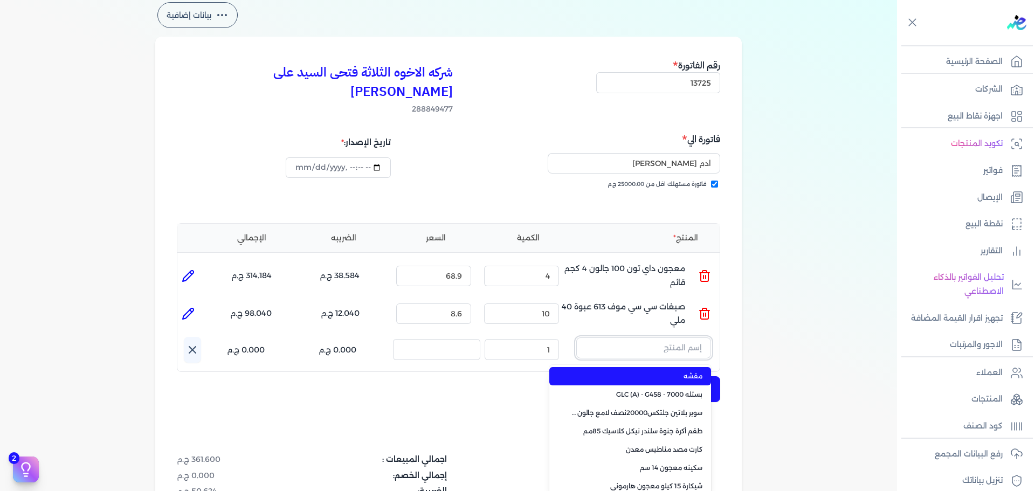
paste input "سوبر داي تون 3030 علبة 1 كجم"
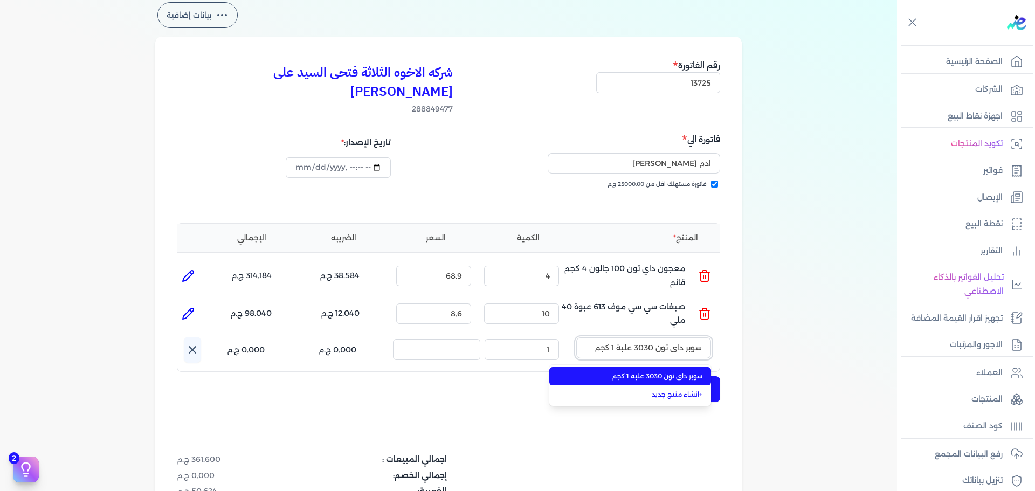
type input "سوبر داي تون 3030 علبة 1 كجم"
click at [653, 371] on span "سوبر داي تون 3030 علبة 1 كجم" at bounding box center [636, 376] width 131 height 10
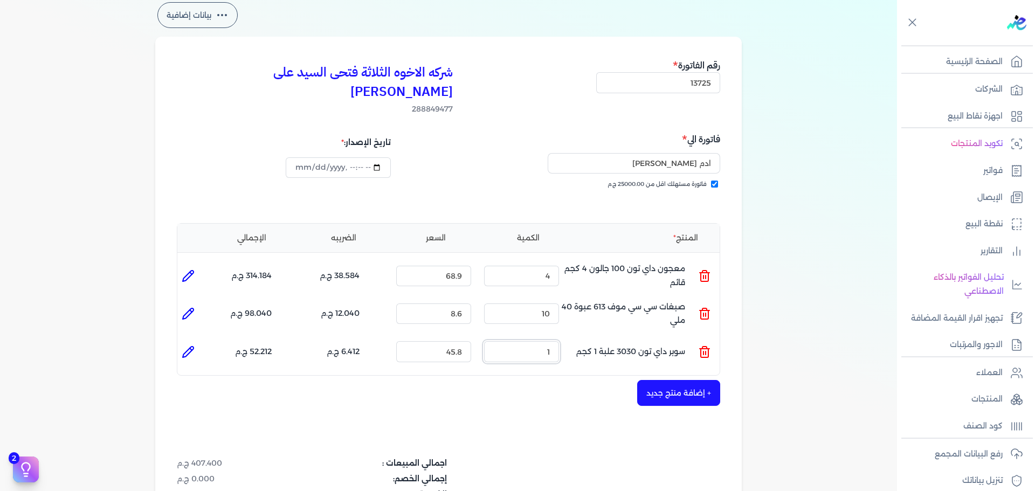
click at [536, 341] on input "1" at bounding box center [521, 351] width 75 height 20
drag, startPoint x: 550, startPoint y: 336, endPoint x: 691, endPoint y: 335, distance: 141.7
click at [582, 337] on ul "المنتج : سوبر داي تون 3030 علبة 1 كجم الكمية : 1 السعر : 45.8 الضريبه : 6.412 ج…" at bounding box center [448, 351] width 542 height 29
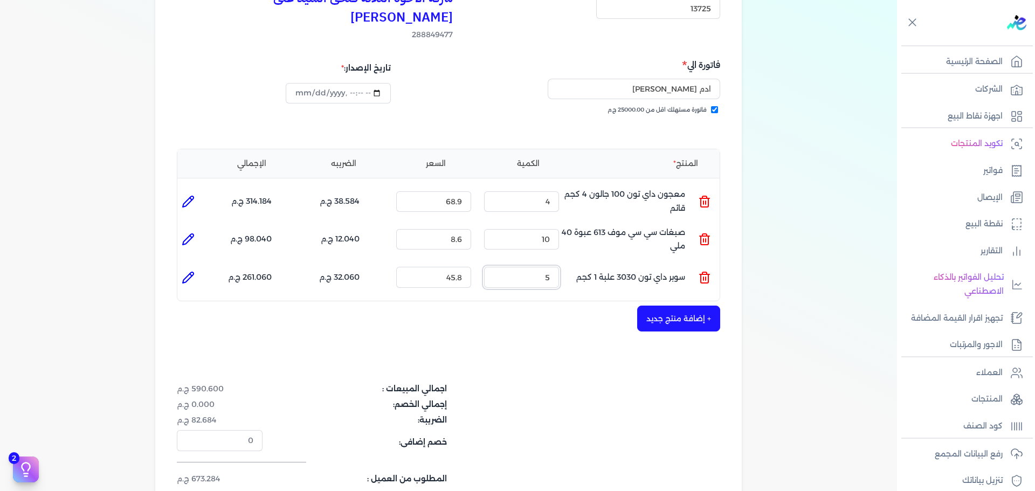
scroll to position [216, 0]
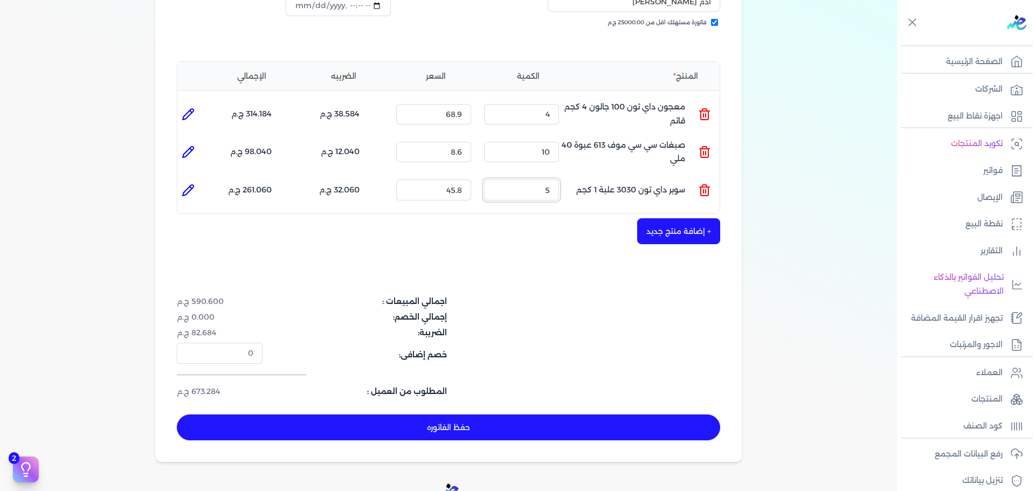
type input "5"
click at [696, 218] on button "+ إضافة منتج جديد" at bounding box center [678, 231] width 83 height 26
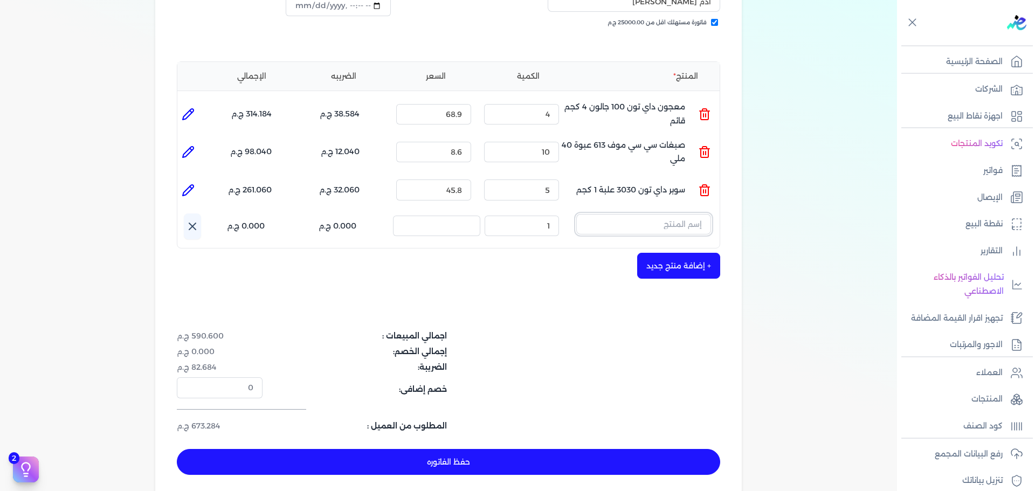
click at [662, 214] on input "text" at bounding box center [643, 224] width 135 height 20
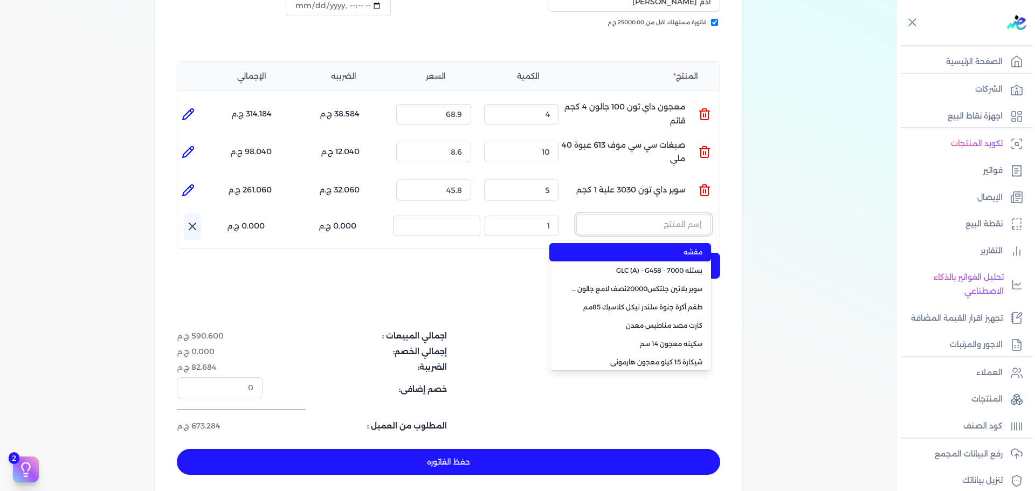
paste input "سيلر المقاوم 0017 جالون 2,400 لتر"
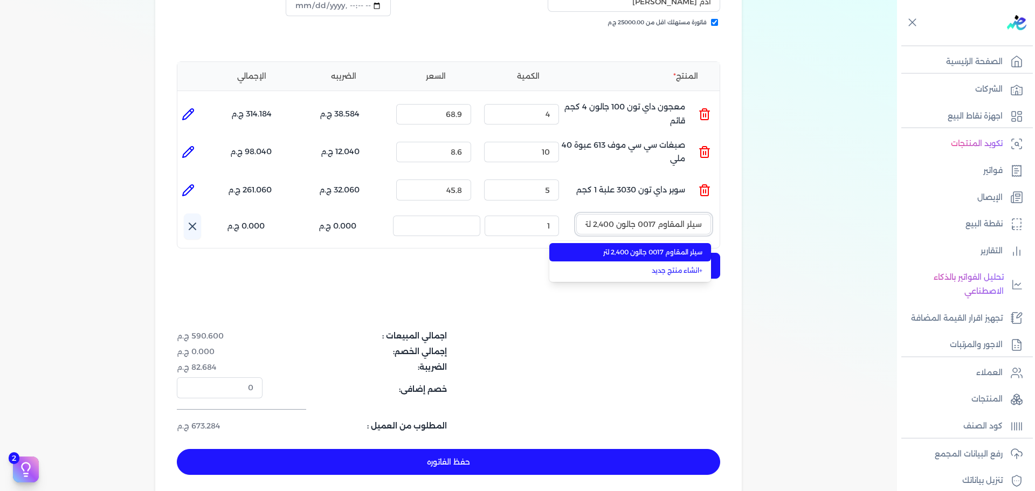
scroll to position [0, -2]
type input "سيلر المقاوم 0017 جالون 2,400 لتر"
drag, startPoint x: 669, startPoint y: 229, endPoint x: 551, endPoint y: 239, distance: 118.4
click at [667, 247] on span "سيلر المقاوم 0017 جالون 2,400 لتر" at bounding box center [636, 252] width 131 height 10
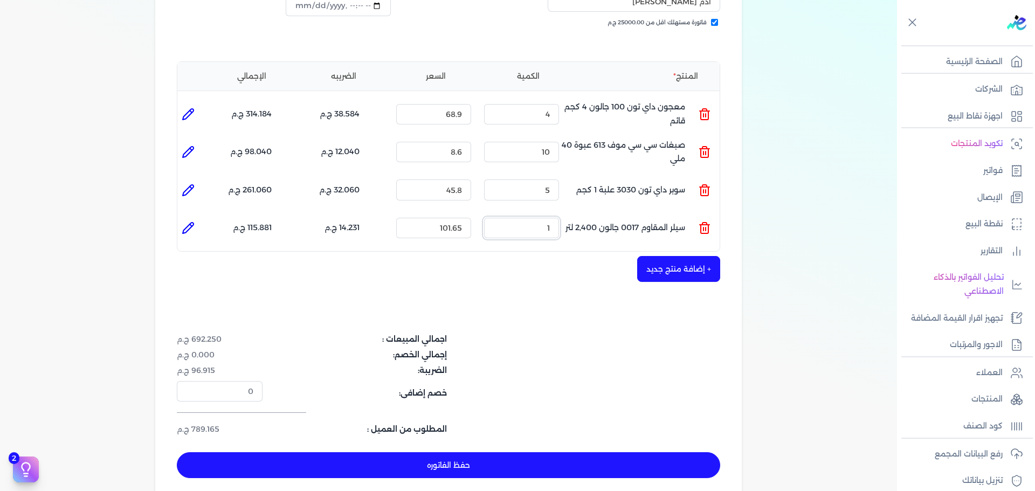
drag, startPoint x: 536, startPoint y: 201, endPoint x: 727, endPoint y: 197, distance: 191.9
click at [727, 197] on div "شركه الاخوه الثلاثة فتحى السيد على [PERSON_NAME] 288849477 رقم الفاتورة 13725 ف…" at bounding box center [448, 187] width 586 height 624
type input "4"
drag, startPoint x: 587, startPoint y: 99, endPoint x: 605, endPoint y: 99, distance: 17.2
click at [605, 100] on ul "المنتج : معجون داي تون 100 جالون 4 كجم قائم الكمية : 4 السعر : 68.9 الضريبه : 3…" at bounding box center [448, 114] width 542 height 29
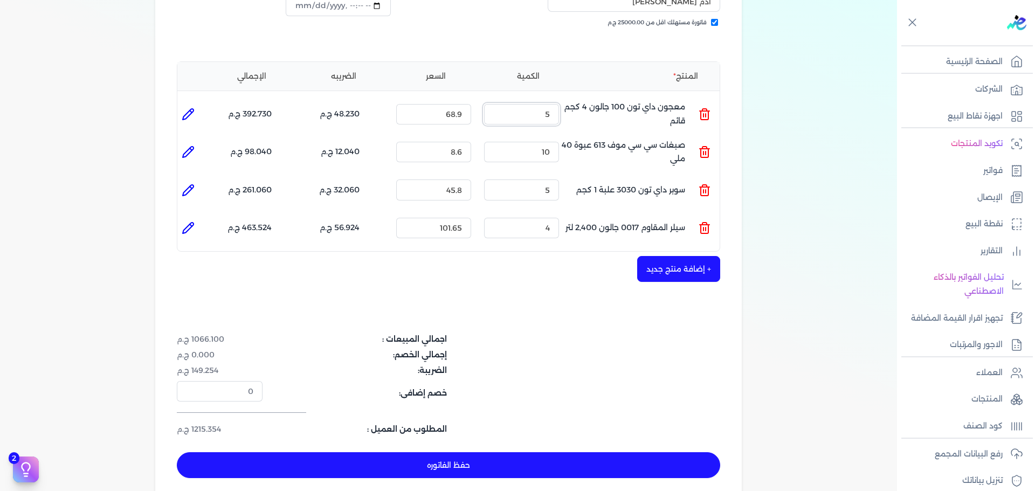
type input "5"
drag, startPoint x: 544, startPoint y: 170, endPoint x: 613, endPoint y: 168, distance: 69.5
click at [613, 175] on ul "المنتج : سوبر داي تون 3030 علبة 1 كجم الكمية : 5 السعر : 45.8 الضريبه : 32.060 …" at bounding box center [448, 189] width 542 height 29
drag, startPoint x: 543, startPoint y: 205, endPoint x: 622, endPoint y: 209, distance: 79.9
click at [622, 213] on ul "المنتج : سيلر المقاوم 0017 جالون 2,400 لتر الكمية : 4 السعر : 101.65 الضريبه : …" at bounding box center [448, 227] width 542 height 29
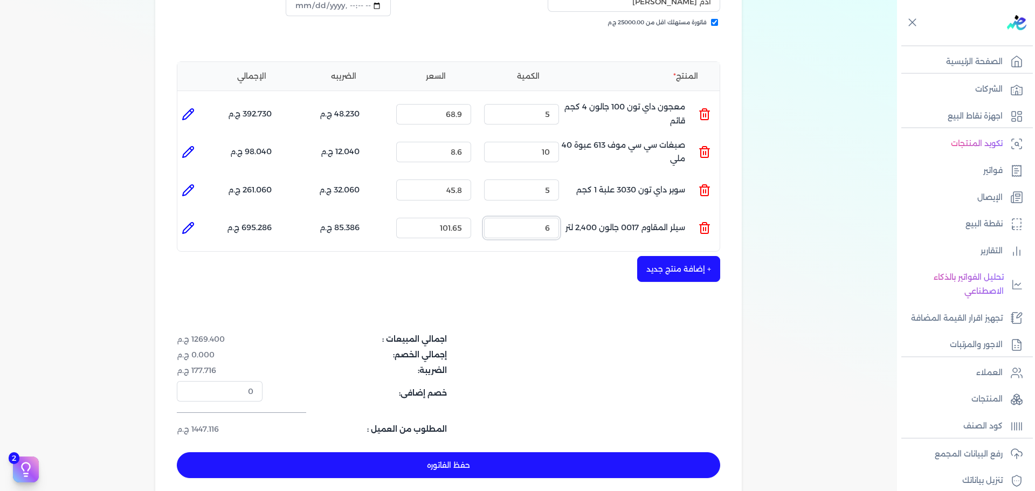
type input "6"
click at [627, 452] on button "حفظ الفاتوره" at bounding box center [448, 465] width 543 height 26
type input "[DATE]"
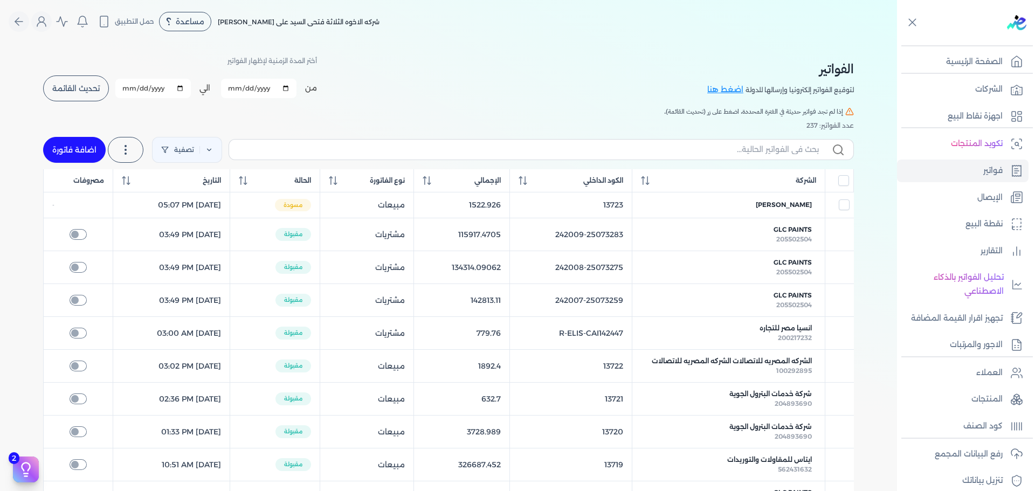
click at [89, 152] on link "اضافة فاتورة" at bounding box center [74, 150] width 63 height 26
select select "EGP"
select select "B"
select select "EGS"
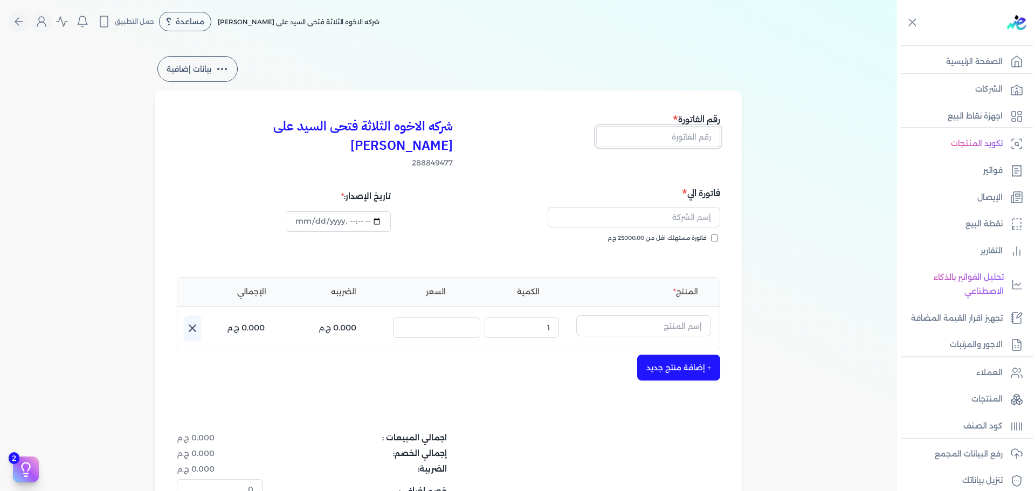
click at [680, 138] on input "text" at bounding box center [658, 136] width 124 height 20
type input "13726"
click at [695, 213] on div "فاتورة الي فاتورة مستهلك اقل من 25000.00 ج.م" at bounding box center [586, 225] width 268 height 78
click at [684, 207] on input "text" at bounding box center [633, 217] width 172 height 20
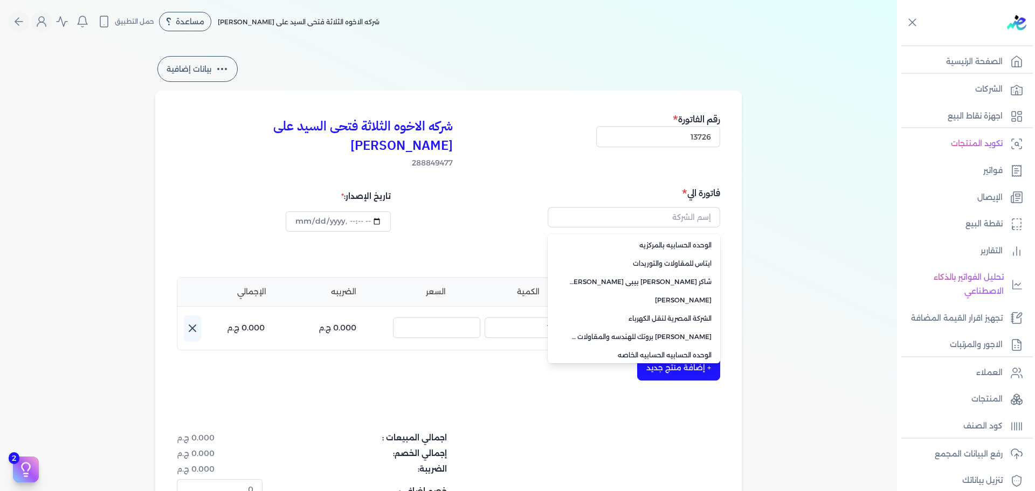
click at [495, 186] on h5 "فاتورة الي" at bounding box center [586, 193] width 268 height 14
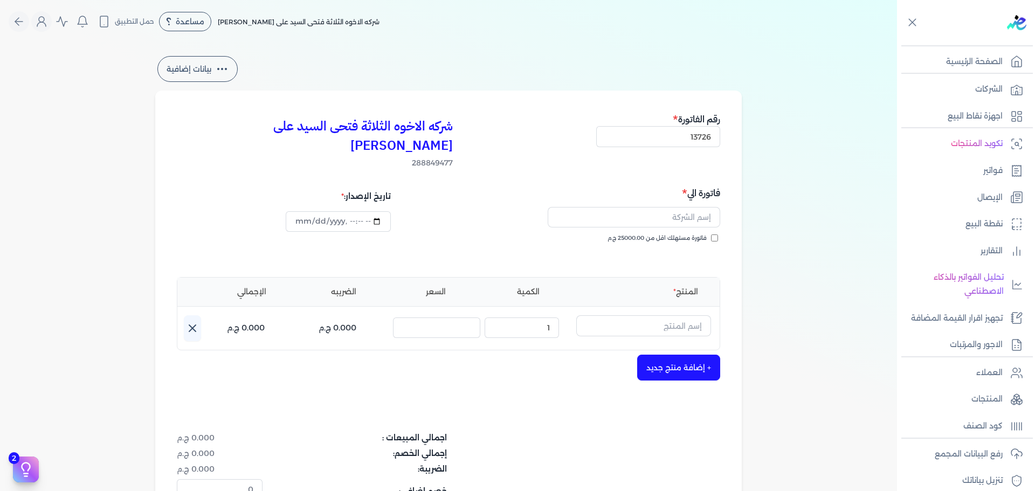
click at [670, 234] on span "فاتورة مستهلك اقل من 25000.00 ج.م" at bounding box center [656, 238] width 99 height 9
click at [711, 234] on input "فاتورة مستهلك اقل من 25000.00 ج.م" at bounding box center [714, 237] width 7 height 7
checkbox input "true"
click at [677, 207] on input "text" at bounding box center [633, 217] width 172 height 20
type input "[PERSON_NAME]"
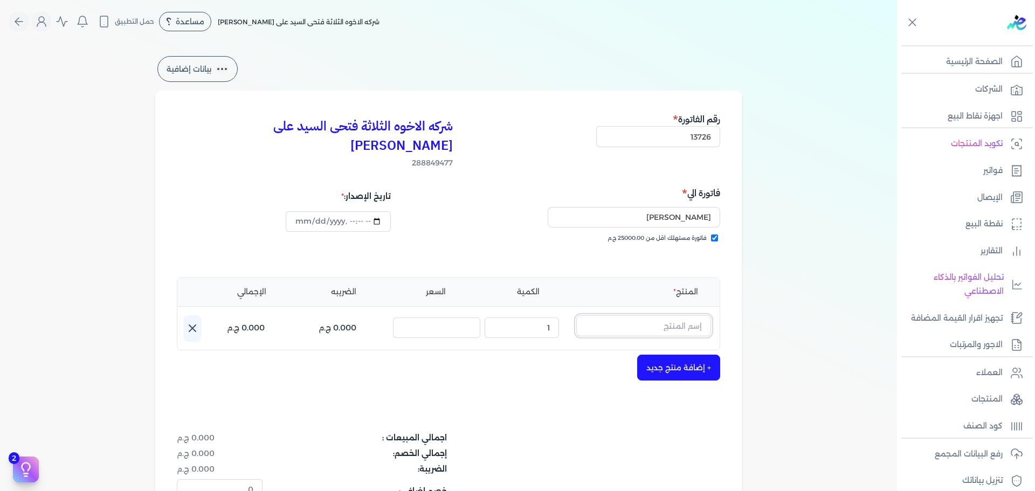
click at [661, 315] on input "text" at bounding box center [643, 325] width 135 height 20
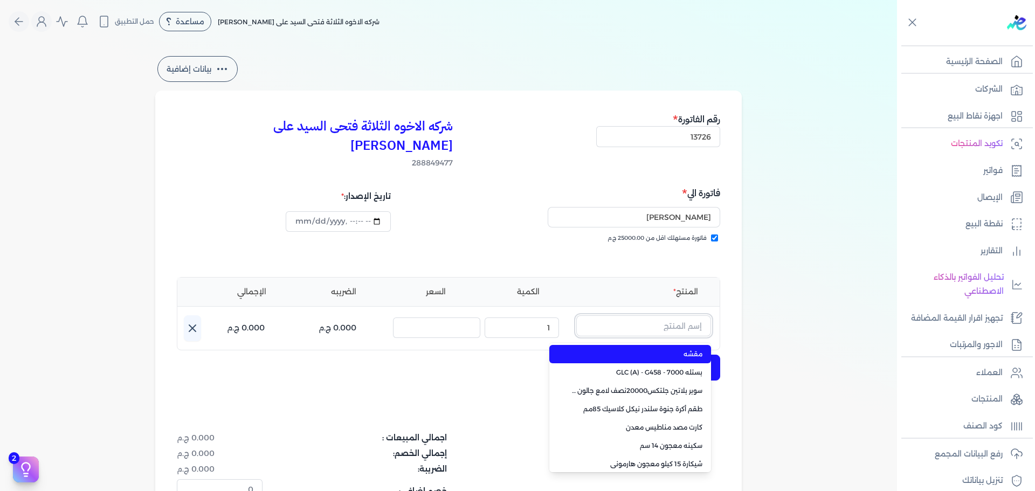
paste input "معجون اكريليك 900 شيكارة 15 كجم"
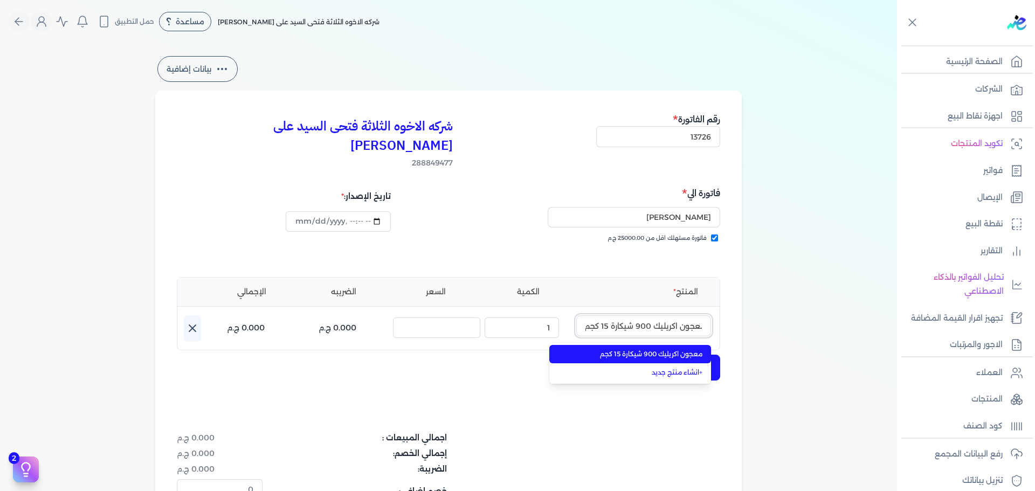
type input "معجون اكريليك 900 شيكارة 15 كجم"
click at [651, 345] on li "معجون اكريليك 900 شيكارة 15 كجم" at bounding box center [630, 354] width 162 height 18
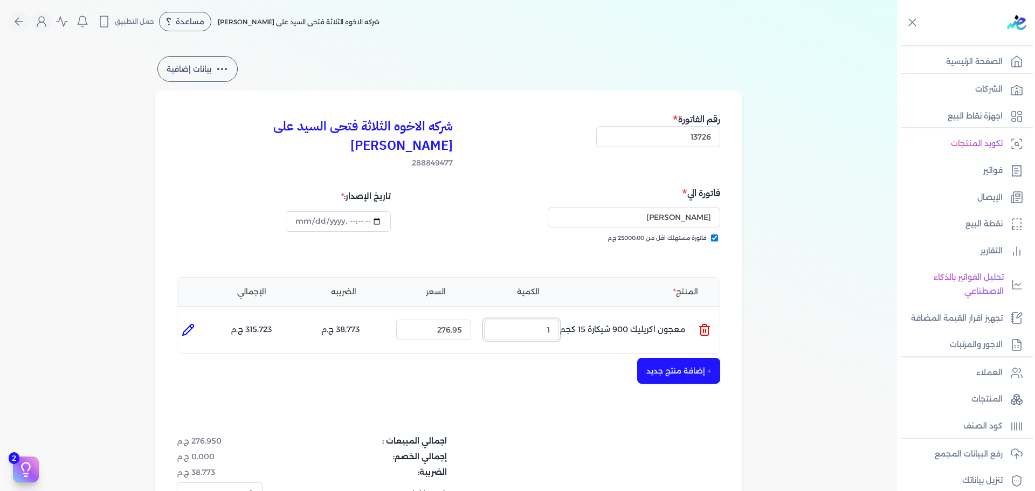
click at [588, 315] on ul "المنتج : معجون اكريليك 900 شيكارة 15 كجم الكمية : 1 السعر : 276.95 الضريبه : 38…" at bounding box center [448, 329] width 542 height 29
type input "2"
click at [676, 358] on button "+ إضافة منتج جديد" at bounding box center [678, 371] width 83 height 26
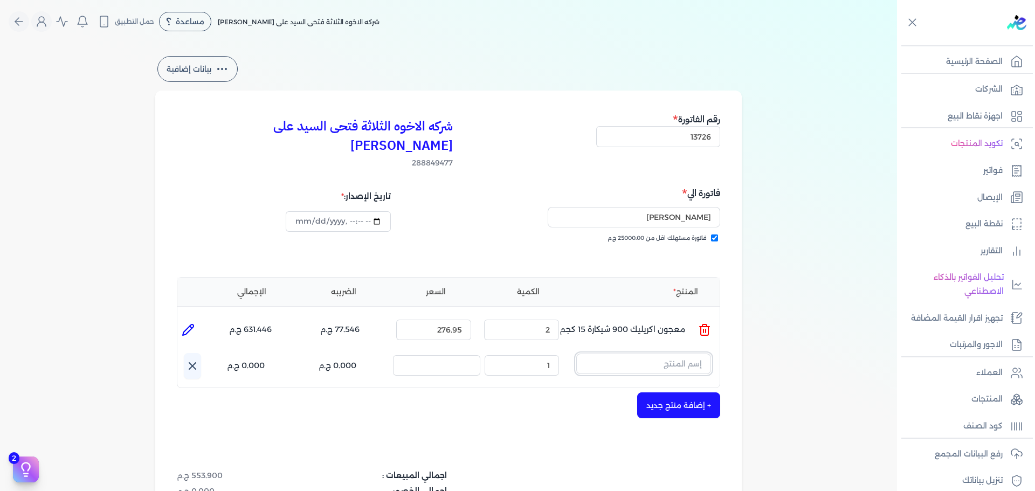
click at [639, 353] on input "text" at bounding box center [643, 363] width 135 height 20
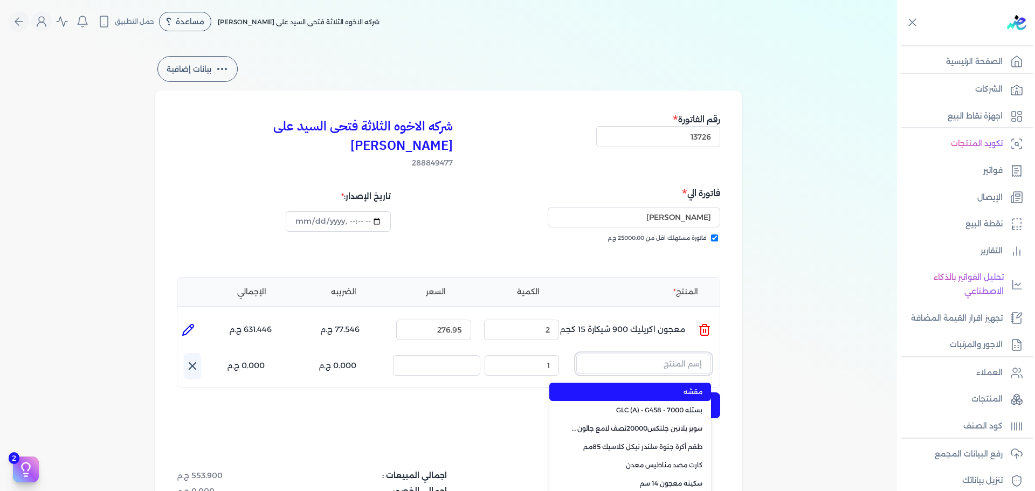
paste input "معجون داي تون 100 بستلة 15 كجم"
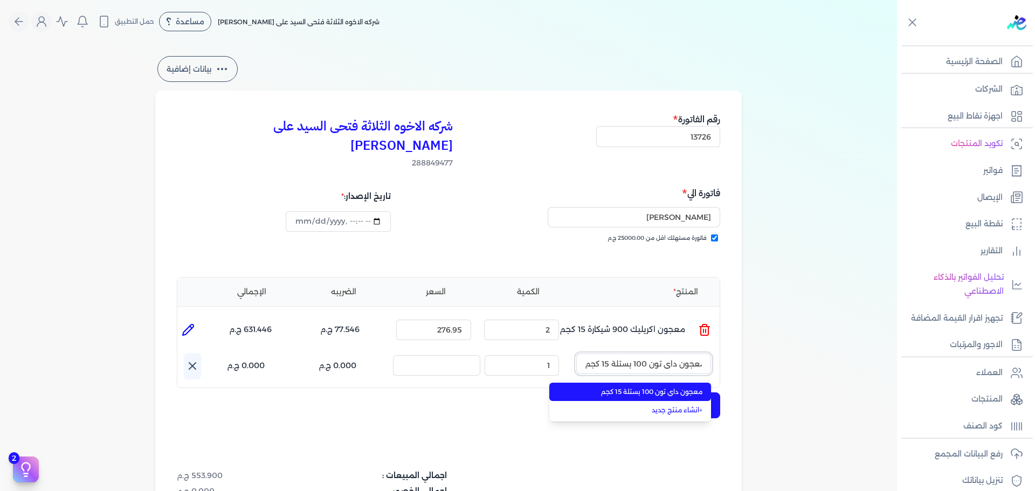
type input "معجون داي تون 100 بستلة 15 كجم"
drag, startPoint x: 647, startPoint y: 371, endPoint x: 629, endPoint y: 369, distance: 17.5
click at [645, 387] on span "معجون داي تون 100 بستلة 15 كجم" at bounding box center [636, 392] width 131 height 10
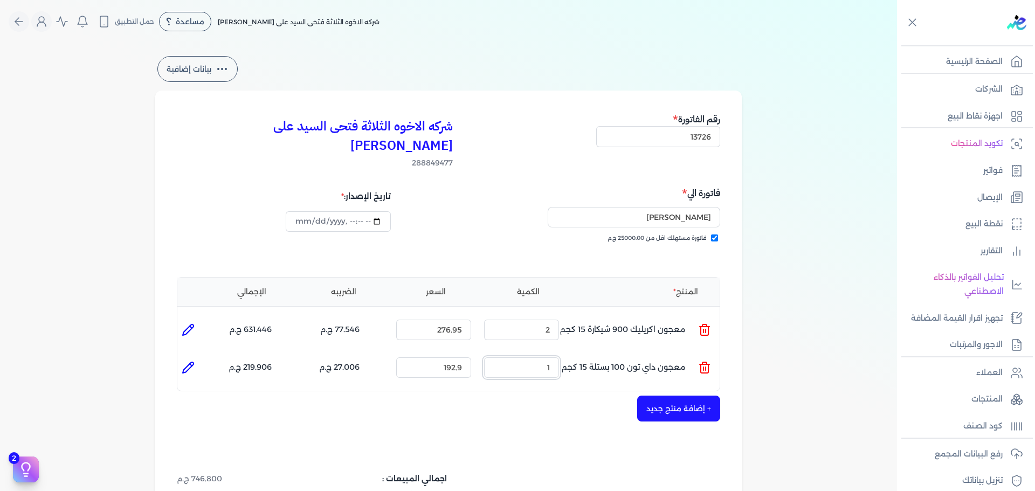
click at [559, 357] on input "1" at bounding box center [521, 367] width 75 height 20
drag, startPoint x: 549, startPoint y: 351, endPoint x: 621, endPoint y: 344, distance: 73.1
click at [573, 353] on ul "المنتج : معجون داي تون 100 بستلة 15 كجم الكمية : 1 السعر : 192.9 الضريبه : 27.0…" at bounding box center [448, 367] width 542 height 29
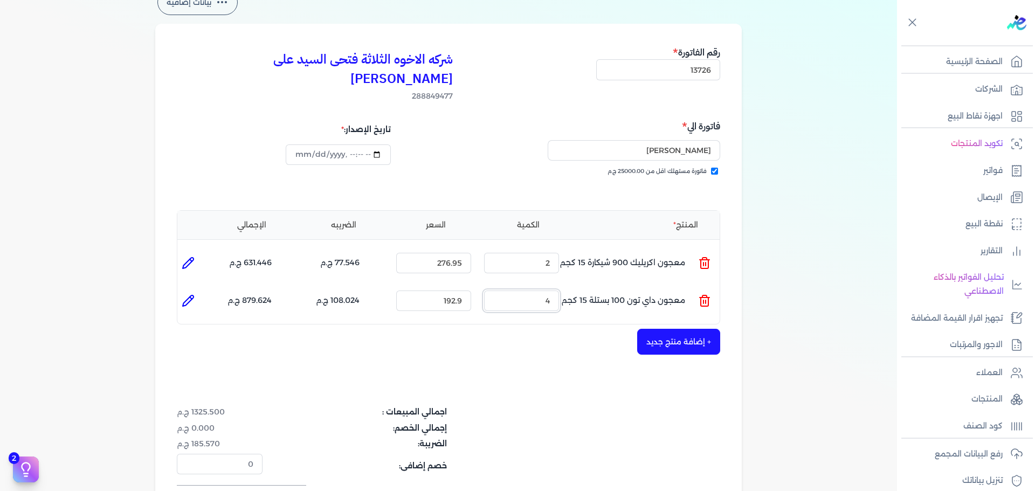
scroll to position [108, 0]
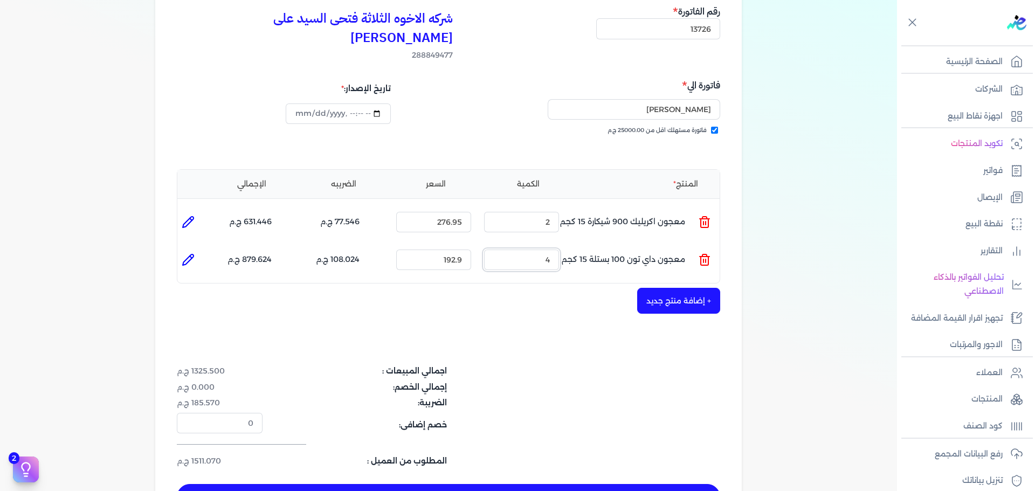
type input "4"
click at [670, 288] on button "+ إضافة منتج جديد" at bounding box center [678, 301] width 83 height 26
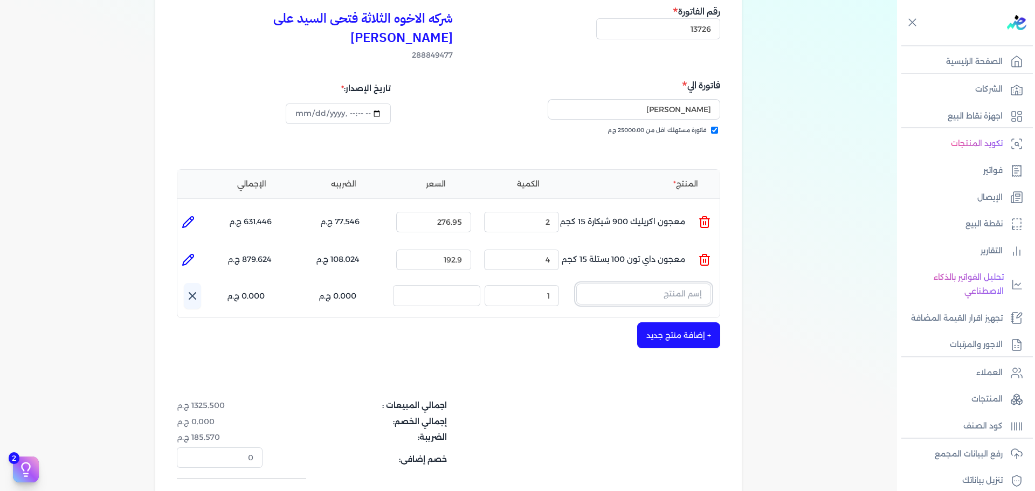
click at [668, 283] on input "text" at bounding box center [643, 293] width 135 height 20
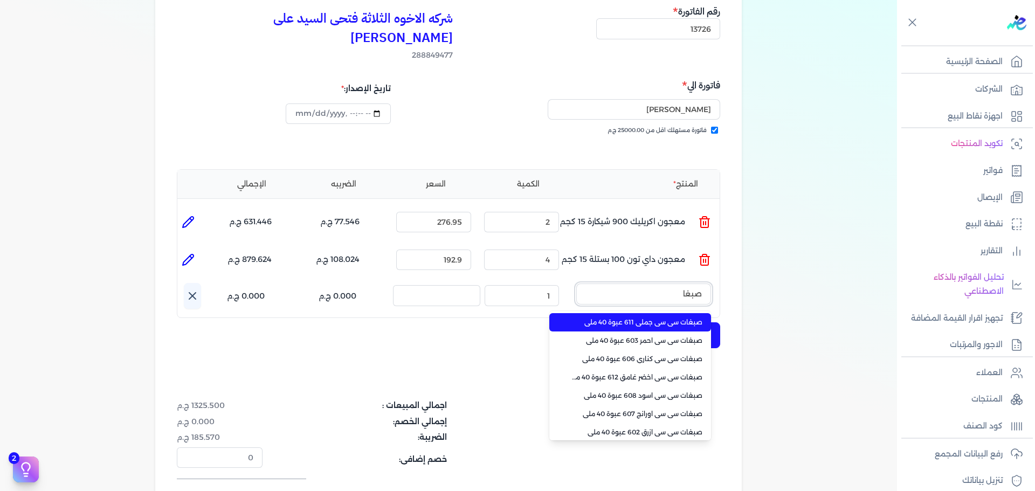
type input "صبغات"
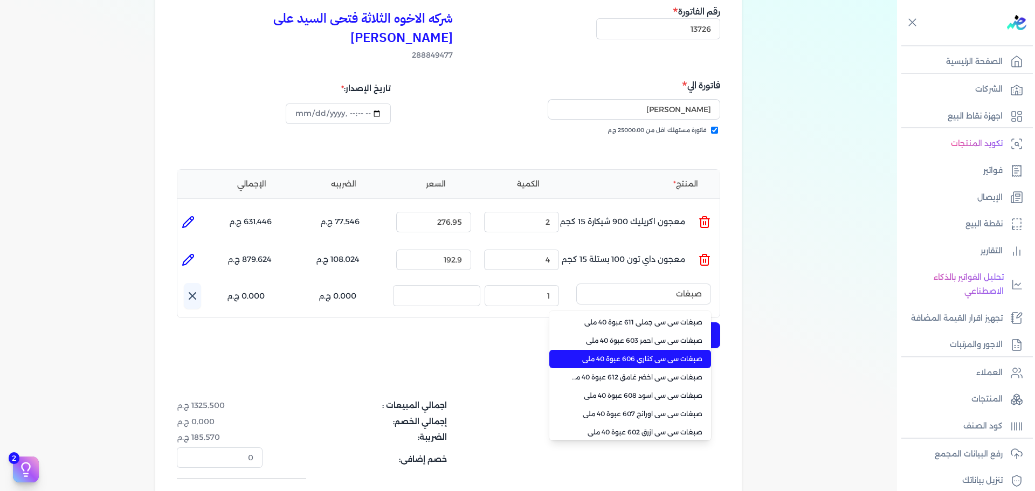
click at [638, 354] on span "صبغات سي سي كناري 606 عبوة 40 ملي" at bounding box center [636, 359] width 131 height 10
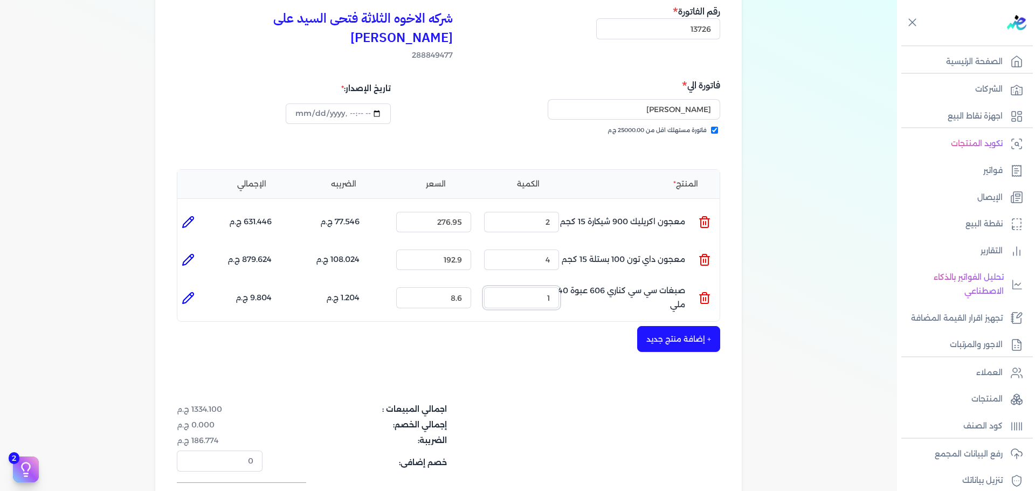
drag, startPoint x: 594, startPoint y: 274, endPoint x: 605, endPoint y: 273, distance: 10.8
click at [605, 283] on ul "المنتج : صبغات سي سي كناري 606 عبوة 40 ملي الكمية : 1 السعر : 8.6 الضريبه : 1.2…" at bounding box center [448, 297] width 542 height 29
type input "5"
type input "0"
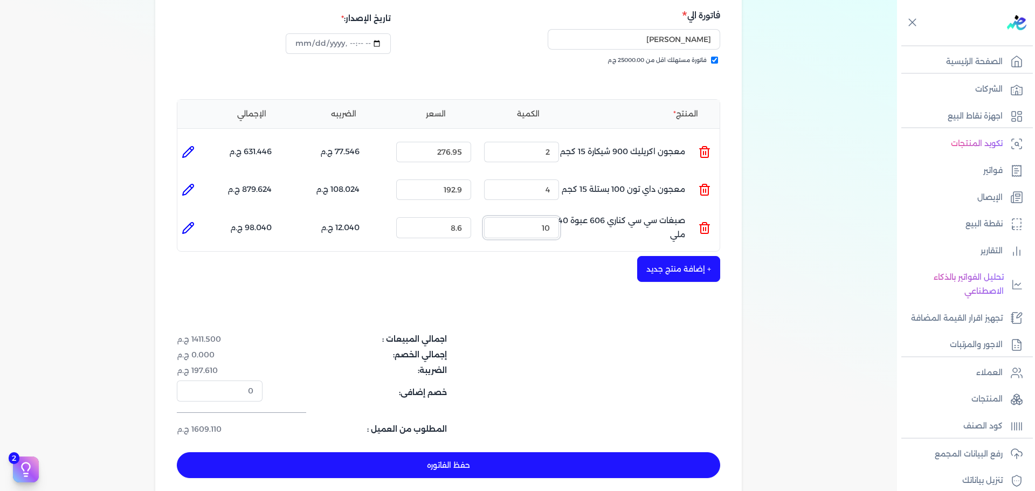
scroll to position [216, 0]
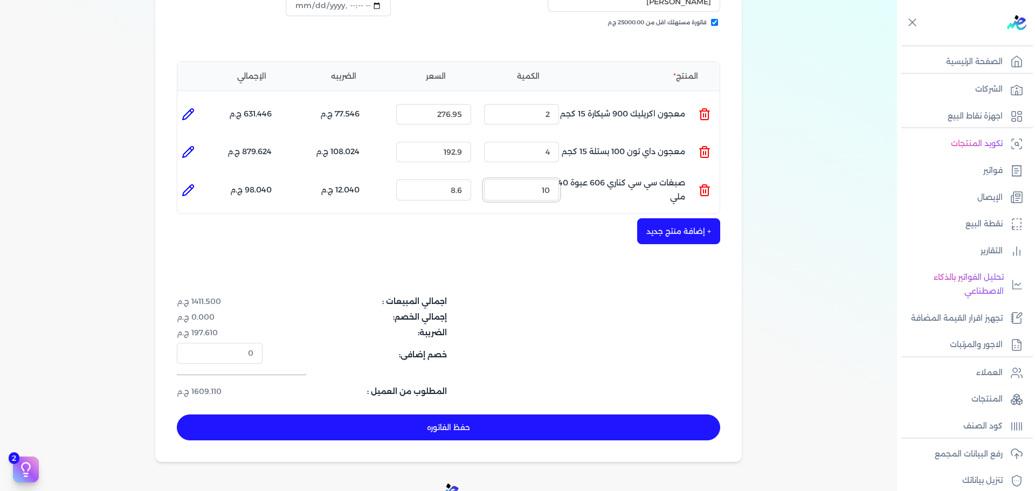
type input "10"
click at [532, 414] on button "حفظ الفاتوره" at bounding box center [448, 427] width 543 height 26
type input "[DATE]"
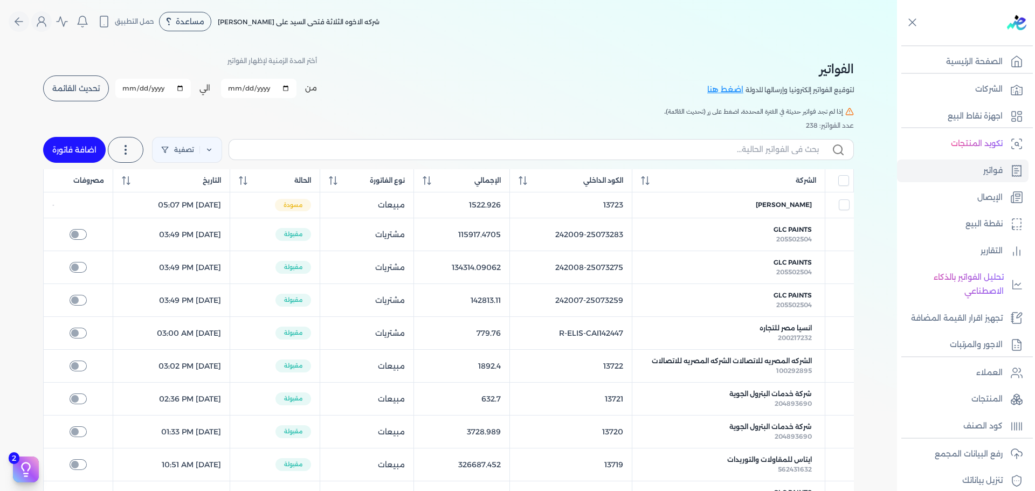
drag, startPoint x: 88, startPoint y: 154, endPoint x: 357, endPoint y: 101, distance: 274.5
click at [88, 154] on link "اضافة فاتورة" at bounding box center [74, 150] width 63 height 26
select select "EGP"
select select "B"
select select "EGS"
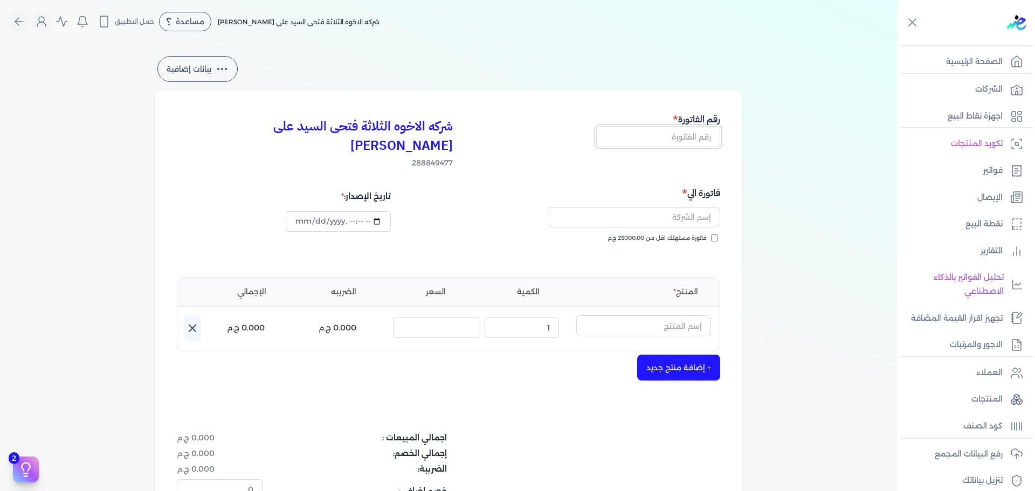
click at [641, 137] on input "text" at bounding box center [658, 136] width 124 height 20
type input "13727"
click at [718, 234] on input "فاتورة مستهلك اقل من 25000.00 ج.م" at bounding box center [714, 237] width 7 height 7
checkbox input "true"
click at [685, 207] on input "text" at bounding box center [633, 217] width 172 height 20
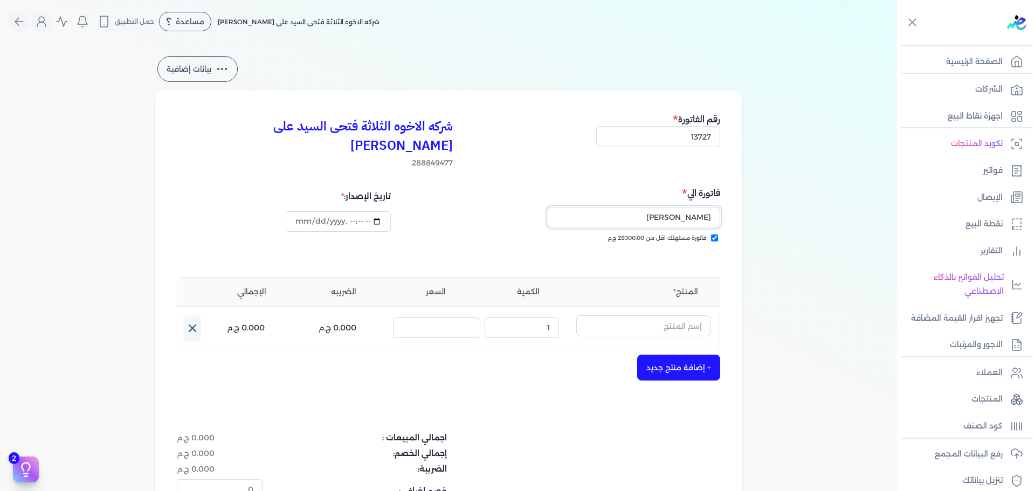
type input "[PERSON_NAME]"
click at [695, 315] on input "text" at bounding box center [643, 325] width 135 height 20
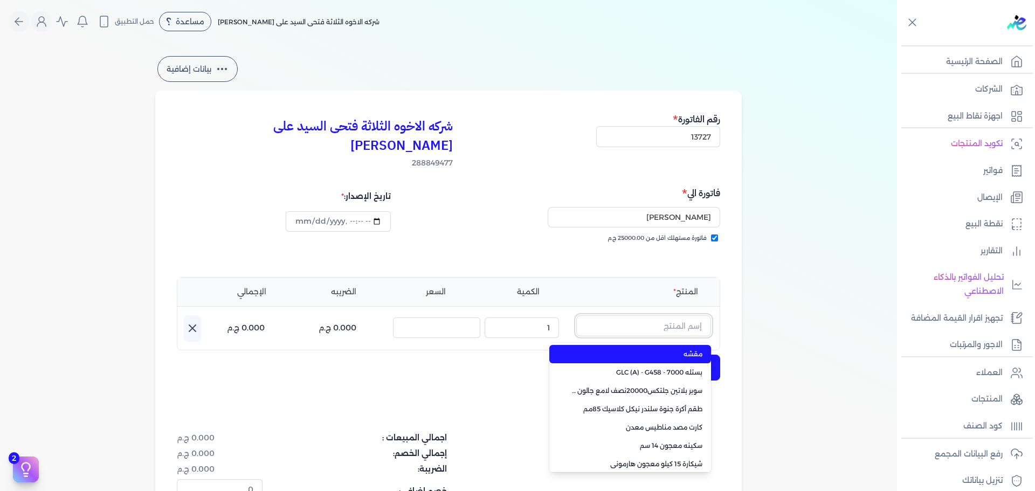
paste input "معجون شروخ فل تايم 013 علبة 1 لتر"
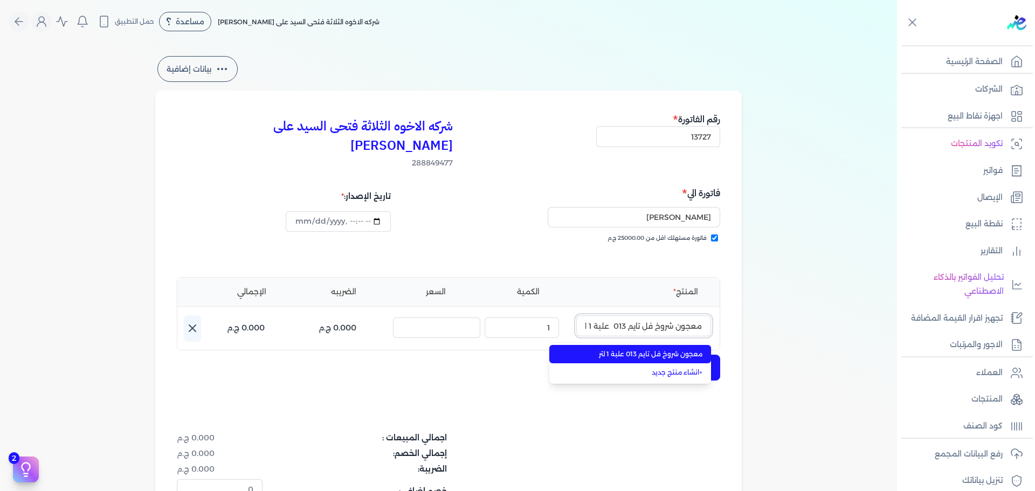
scroll to position [0, -6]
type input "معجون شروخ فل تايم 013 علبة 1 لتر"
click at [690, 345] on li "معجون شروخ فل تايم 013 علبة 1 لتر" at bounding box center [630, 354] width 162 height 18
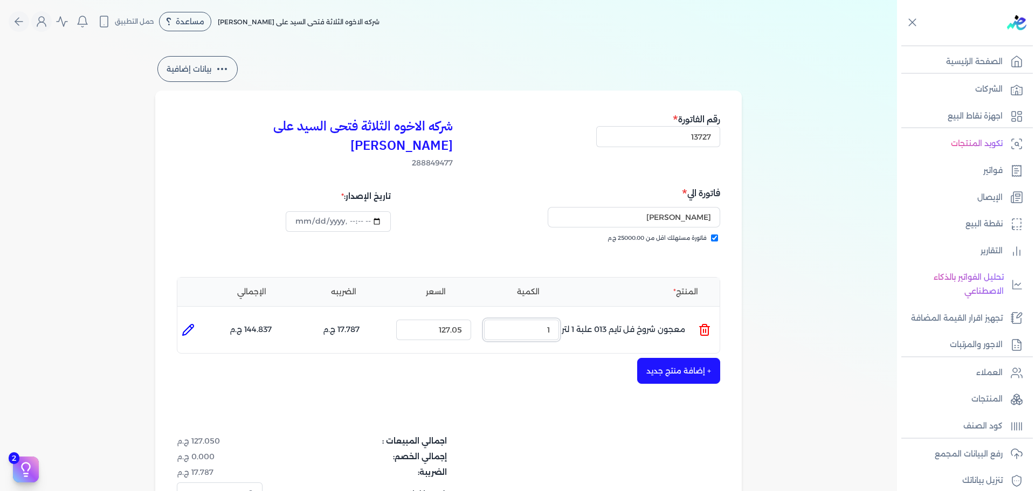
click at [619, 315] on ul "المنتج : معجون شروخ فل تايم 013 علبة 1 لتر الكمية : 1 السعر : 127.05 الضريبه : …" at bounding box center [448, 329] width 542 height 29
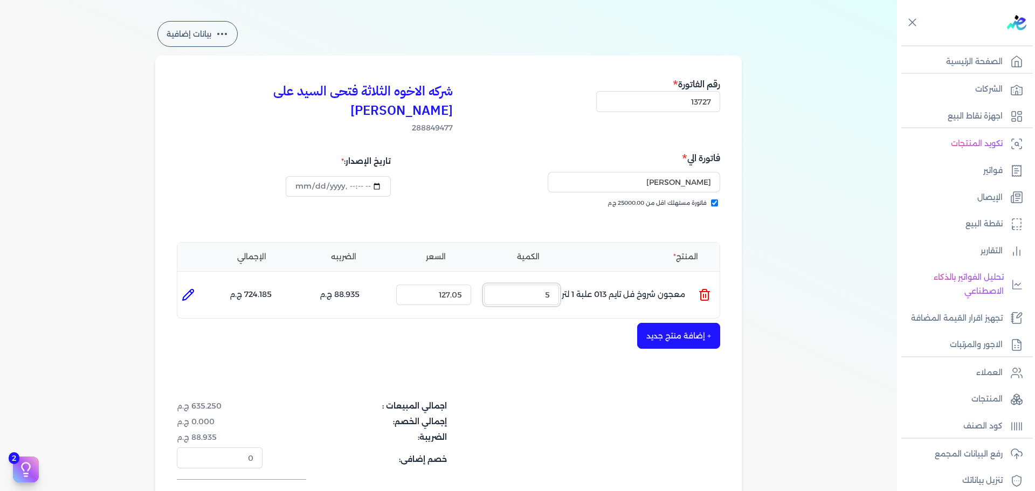
scroll to position [54, 0]
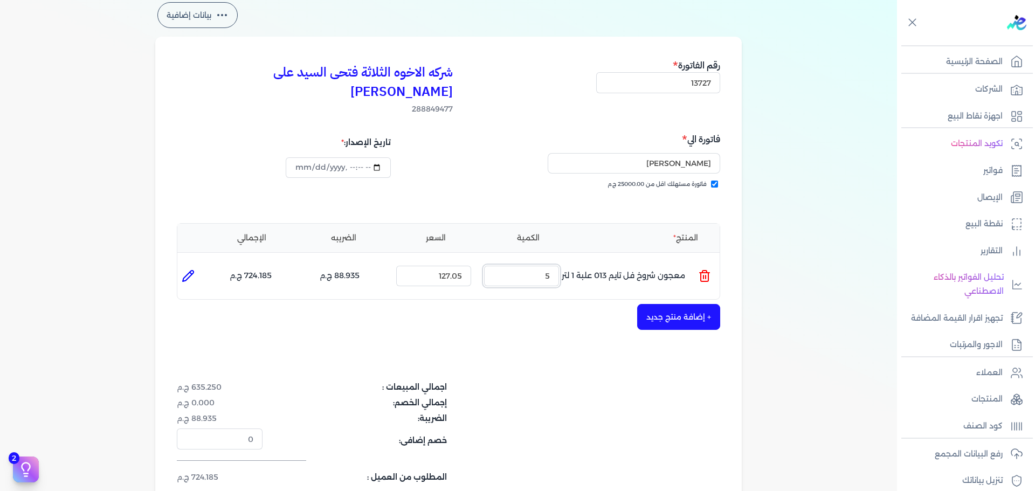
type input "5"
click at [641, 304] on button "+ إضافة منتج جديد" at bounding box center [678, 317] width 83 height 26
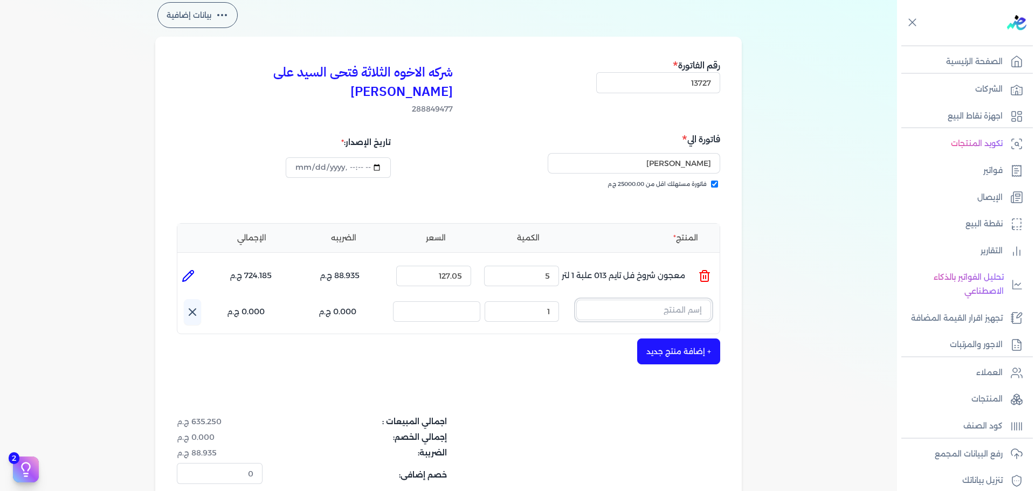
click at [637, 300] on input "text" at bounding box center [643, 310] width 135 height 20
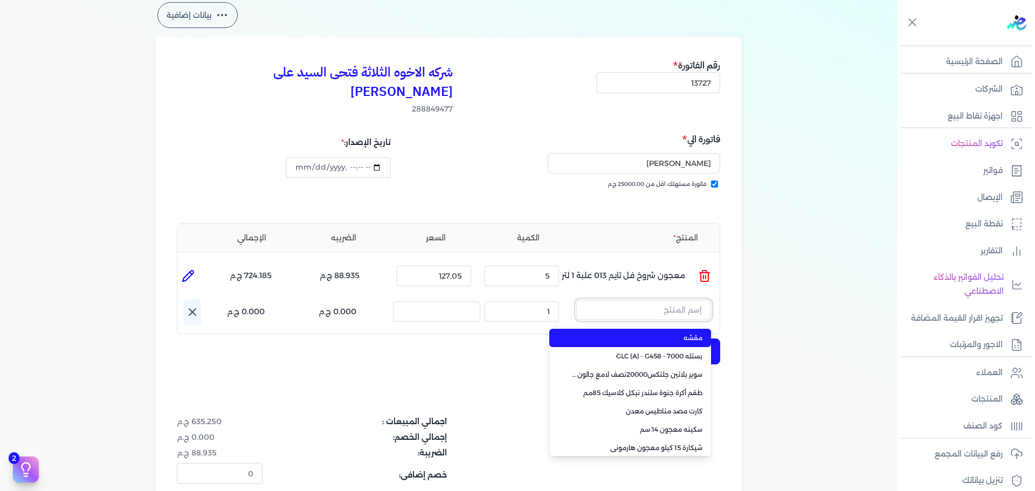
paste input "ورنيش بيور 1901 علبة 0.900 لتر"
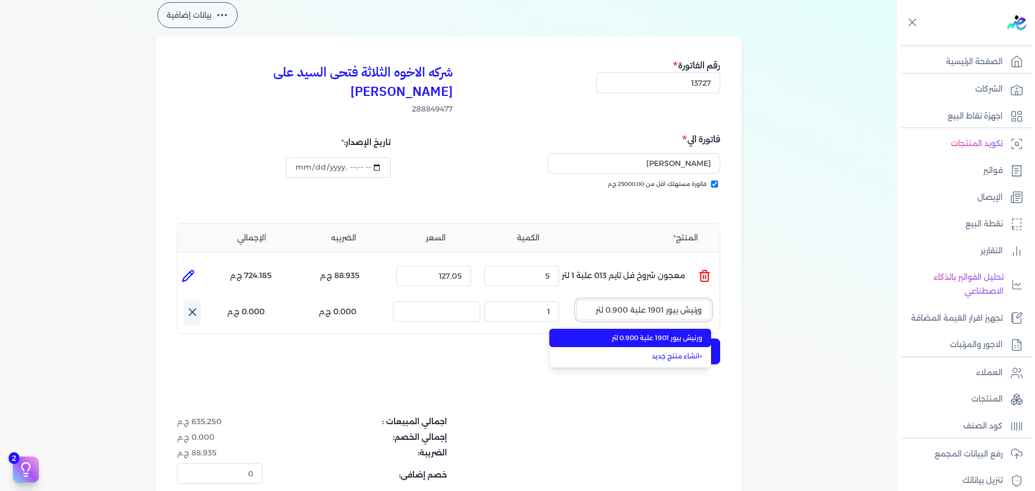
type input "ورنيش بيور 1901 علبة 0.900 لتر"
click at [633, 333] on span "ورنيش بيور 1901 علبة 0.900 لتر" at bounding box center [636, 338] width 131 height 10
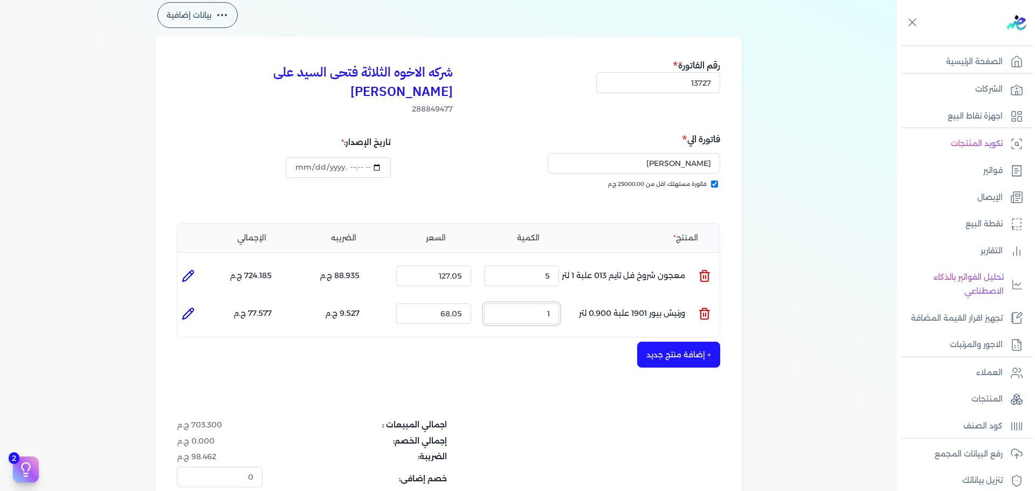
drag, startPoint x: 536, startPoint y: 301, endPoint x: 588, endPoint y: 298, distance: 52.9
click at [587, 299] on ul "المنتج : ورنيش بيور 1901 علبة 0.900 لتر الكمية : 1 السعر : 68.05 الضريبه : 9.52…" at bounding box center [448, 313] width 542 height 29
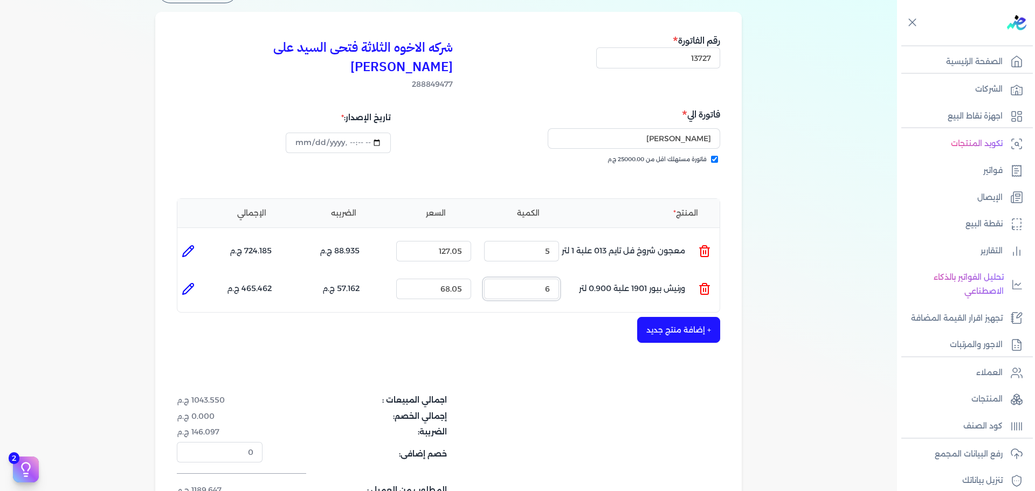
scroll to position [108, 0]
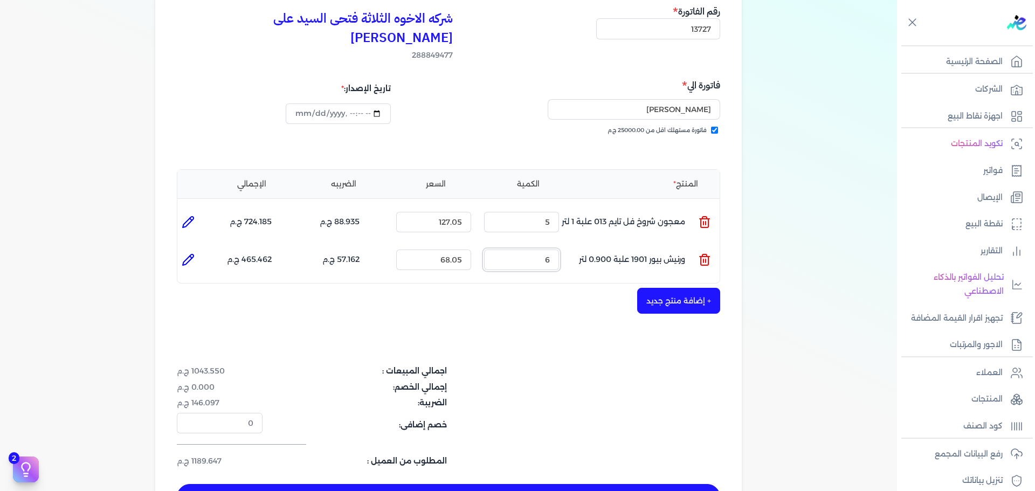
type input "6"
click at [676, 288] on button "+ إضافة منتج جديد" at bounding box center [678, 301] width 83 height 26
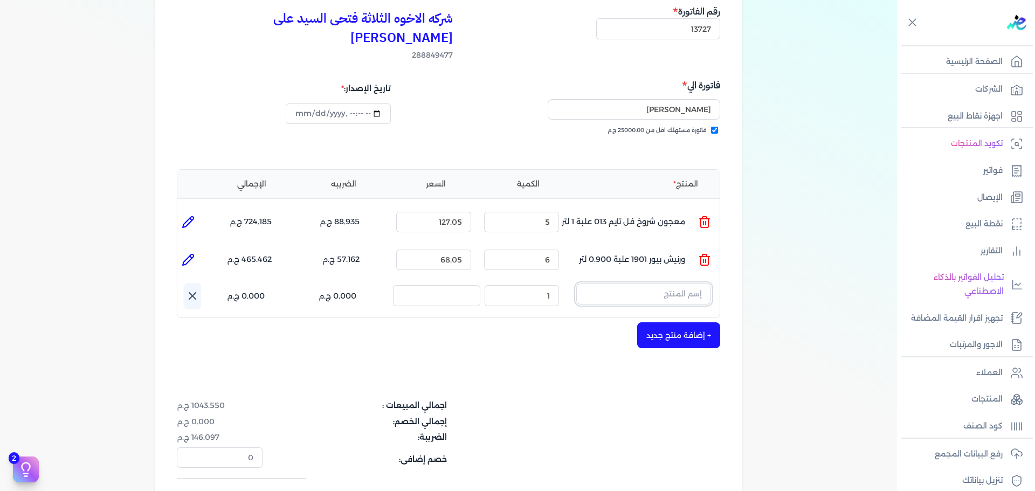
click at [644, 283] on input "text" at bounding box center [643, 293] width 135 height 20
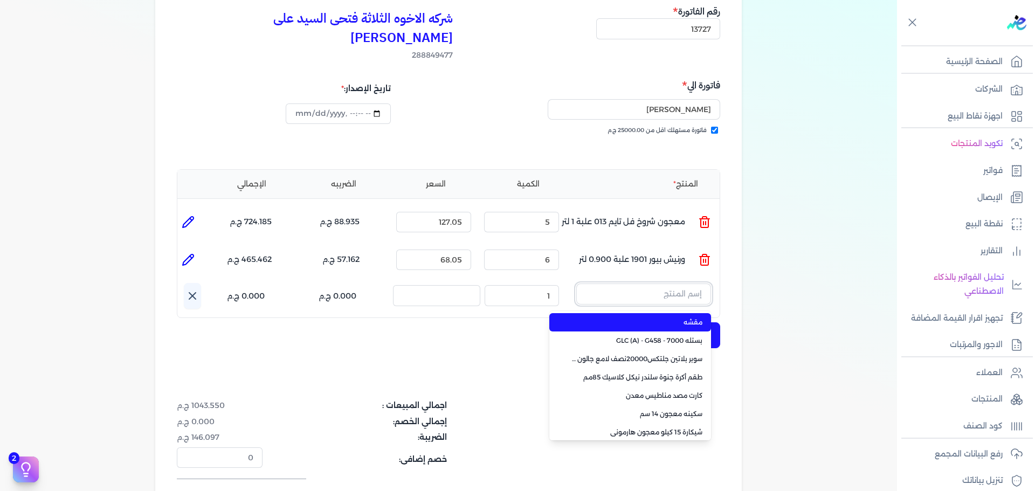
paste input "ورنيش بيور 1901 جالون 2.25 لتر"
type input "ورنيش بيور 1901 جالون 2.25 لتر"
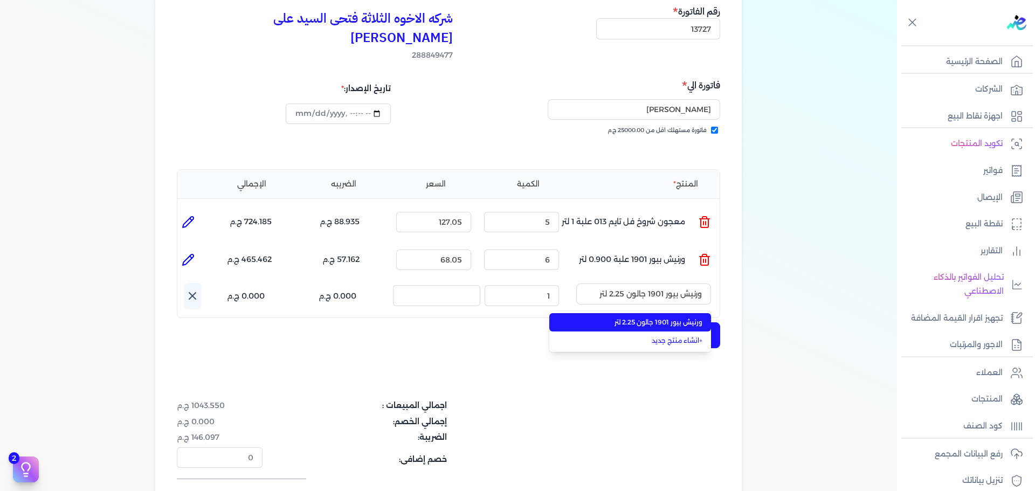
drag, startPoint x: 649, startPoint y: 309, endPoint x: 605, endPoint y: 303, distance: 45.0
click at [648, 313] on li "ورنيش بيور 1901 جالون 2.25 لتر" at bounding box center [630, 322] width 162 height 18
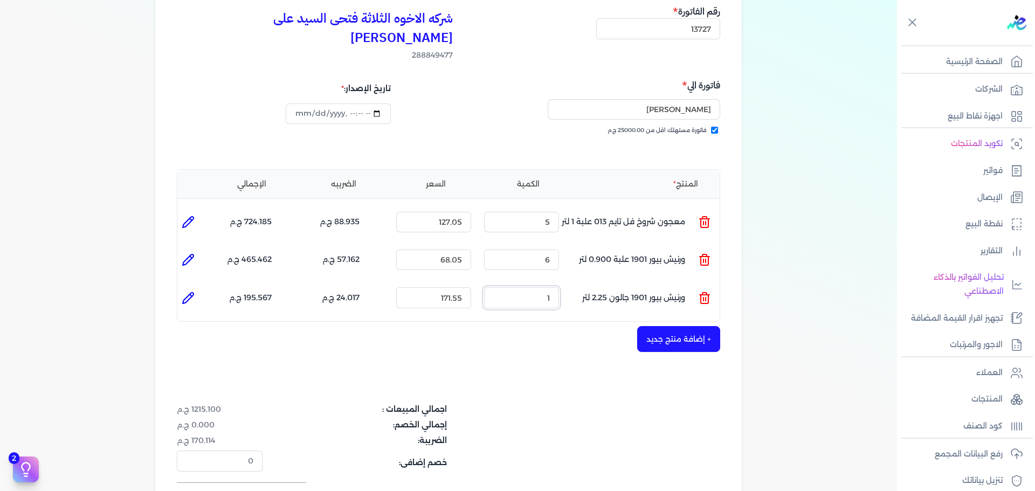
click at [649, 283] on ul "المنتج : ورنيش بيور 1901 جالون 2.25 لتر الكمية : 1 السعر : 171.55 الضريبه : 24.…" at bounding box center [448, 297] width 542 height 29
type input "2"
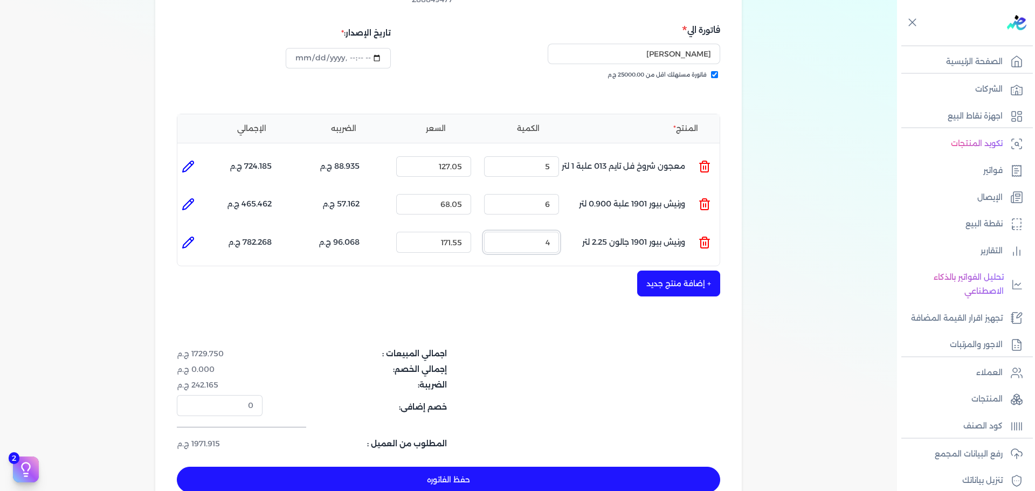
scroll to position [216, 0]
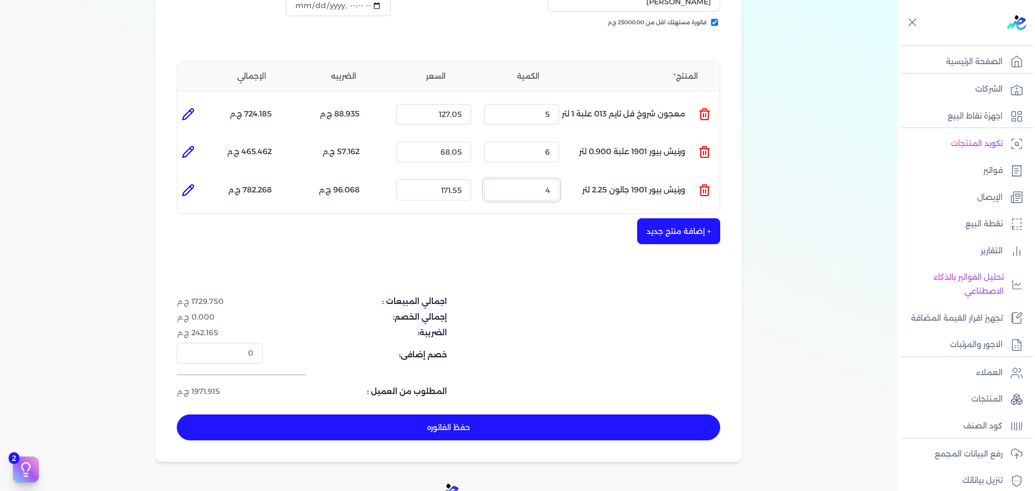
type input "4"
click at [596, 414] on button "حفظ الفاتوره" at bounding box center [448, 427] width 543 height 26
type input "[DATE]"
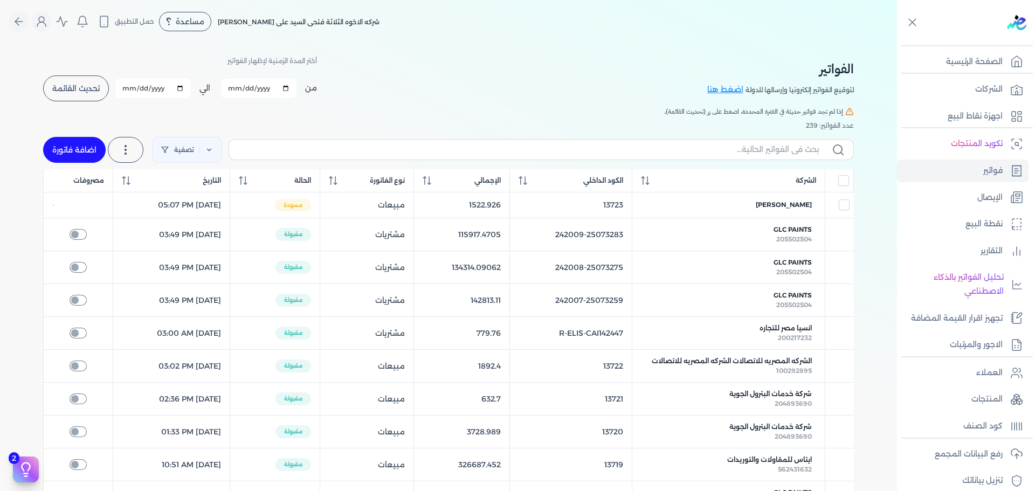
drag, startPoint x: 89, startPoint y: 143, endPoint x: 575, endPoint y: 92, distance: 488.6
click at [90, 143] on link "اضافة فاتورة" at bounding box center [74, 150] width 63 height 26
select select "EGP"
select select "B"
select select "EGS"
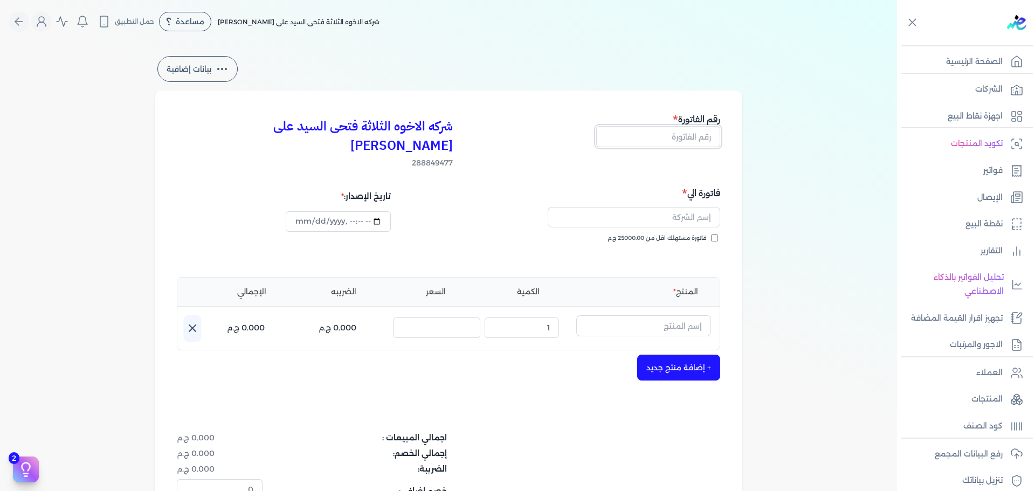
click at [685, 137] on input "text" at bounding box center [658, 136] width 124 height 20
type input "13728"
click at [706, 234] on span "فاتورة مستهلك اقل من 25000.00 ج.م" at bounding box center [656, 238] width 99 height 9
click at [711, 234] on input "فاتورة مستهلك اقل من 25000.00 ج.م" at bounding box center [714, 237] width 7 height 7
checkbox input "true"
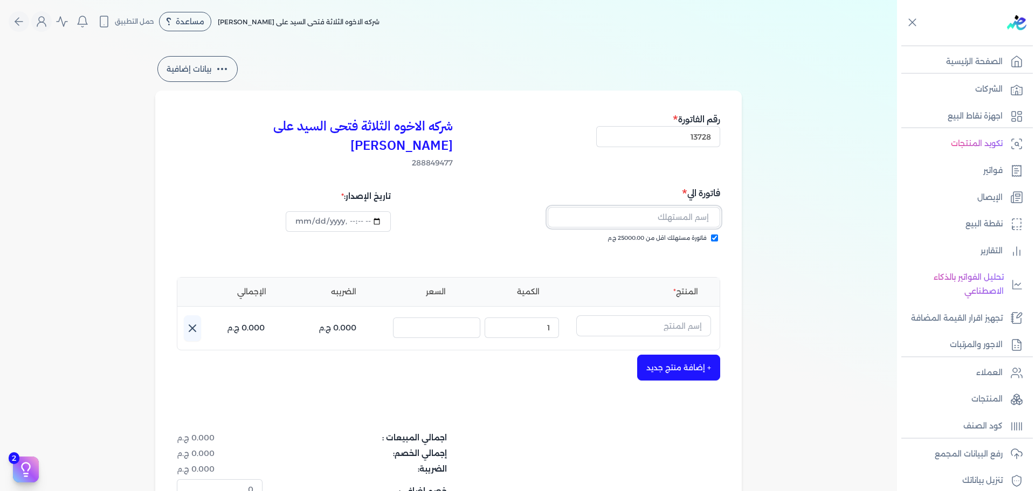
click at [687, 207] on input "text" at bounding box center [633, 217] width 172 height 20
type input "[PERSON_NAME]"
click at [624, 238] on div "فاتورة مستهلك اقل من 25000.00 ج.م" at bounding box center [586, 249] width 264 height 30
click at [646, 315] on input "text" at bounding box center [643, 325] width 135 height 20
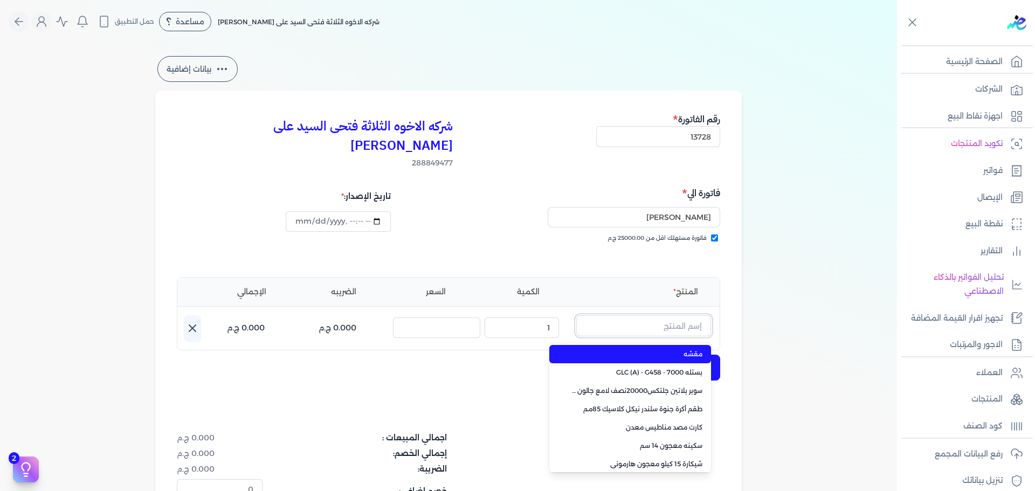
paste input "ستارت ميتاليك ذهبي علبة 0.190 لتر"
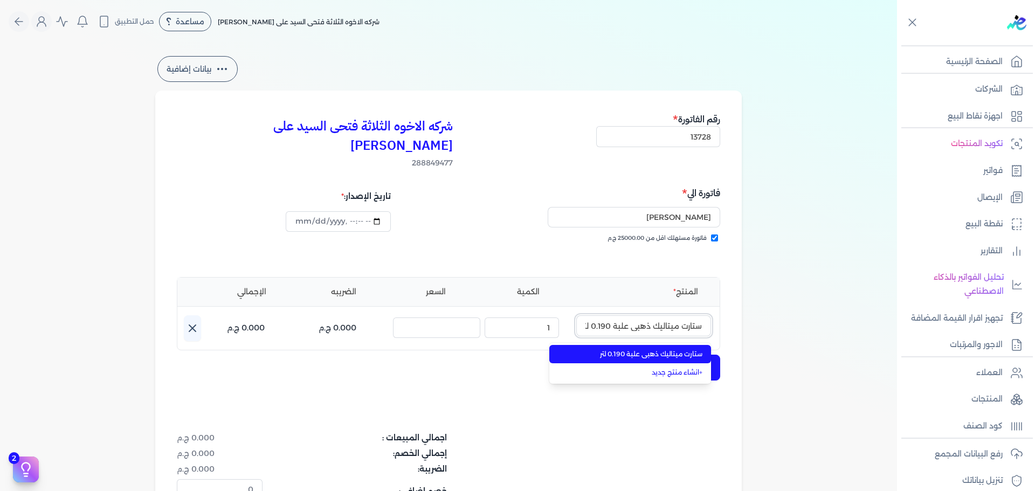
scroll to position [0, -2]
type input "ستارت ميتاليك ذهبي علبة 0.190 لتر"
click at [684, 349] on span "ستارت ميتاليك ذهبي علبة 0.190 لتر" at bounding box center [636, 354] width 131 height 10
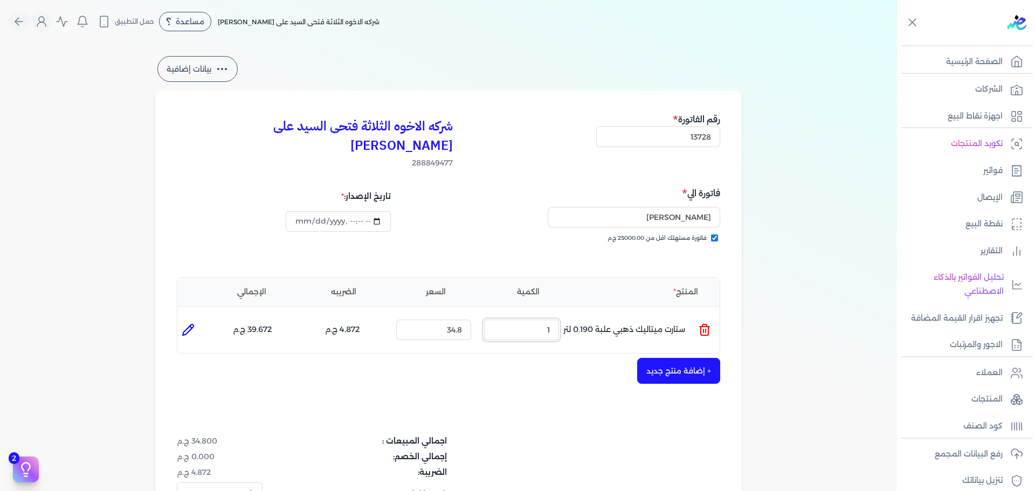
drag, startPoint x: 518, startPoint y: 304, endPoint x: 595, endPoint y: 307, distance: 76.6
click at [591, 315] on ul "المنتج : ستارت ميتاليك ذهبي علبة 0.190 لتر الكمية : 1 السعر : 34.8 الضريبه : 4.…" at bounding box center [448, 329] width 542 height 29
type input "3"
type input "0"
type input "5"
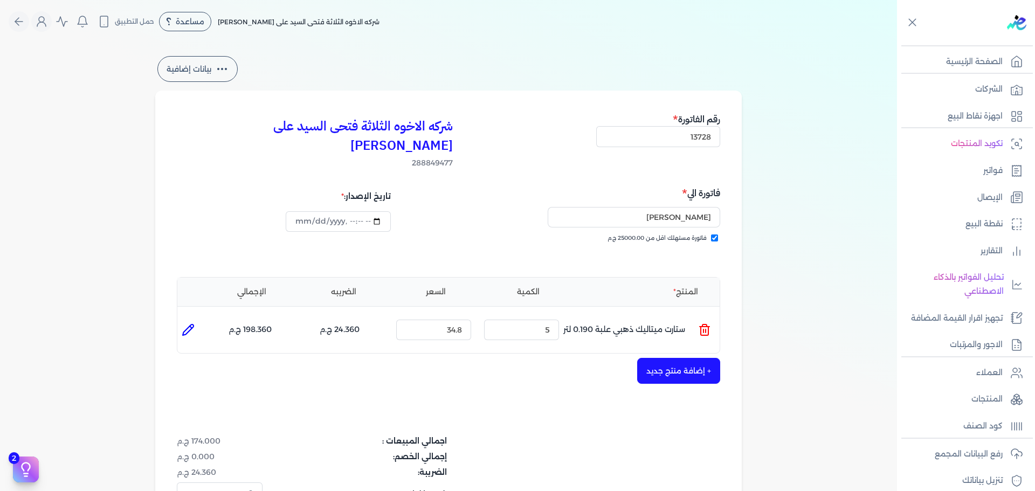
click at [662, 358] on button "+ إضافة منتج جديد" at bounding box center [678, 371] width 83 height 26
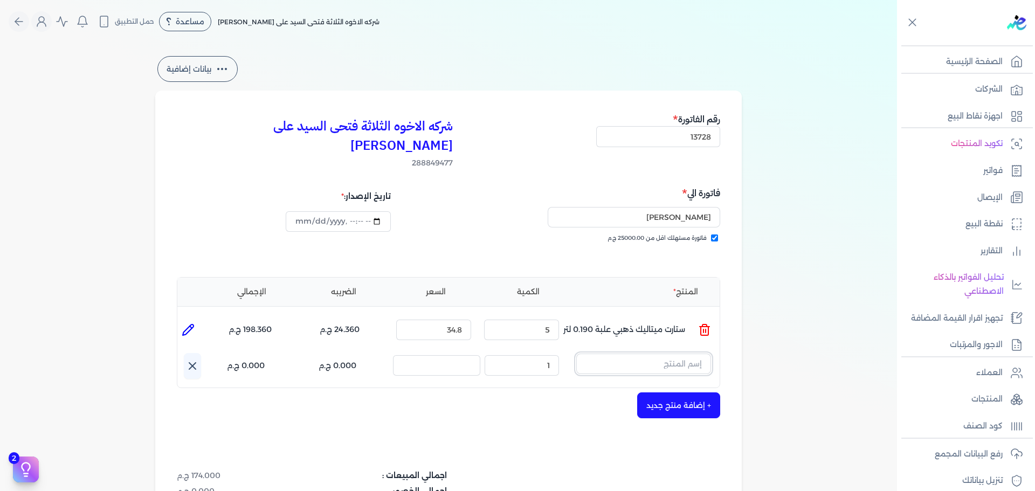
click at [670, 353] on input "text" at bounding box center [643, 363] width 135 height 20
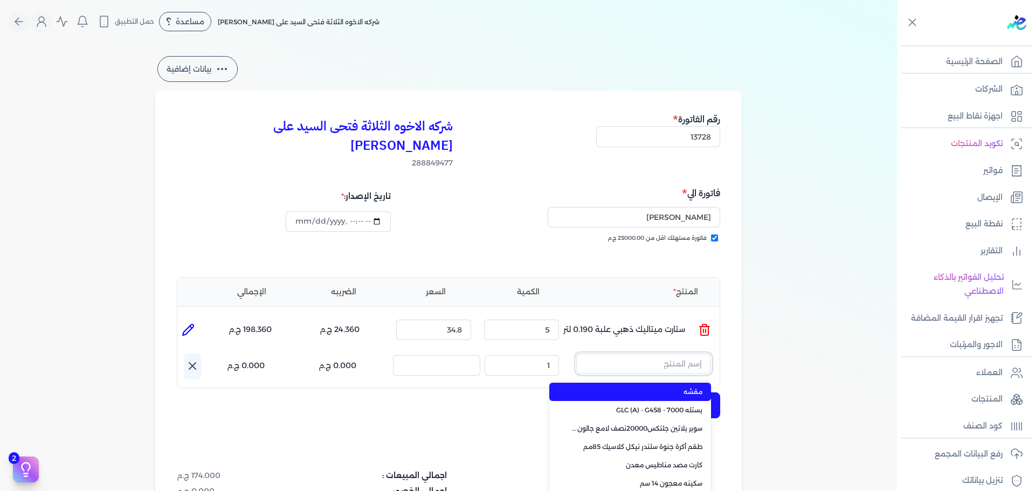
paste input "سوبر بلاتين جلتكس15000حريري بستلة 9 لتر Base A"
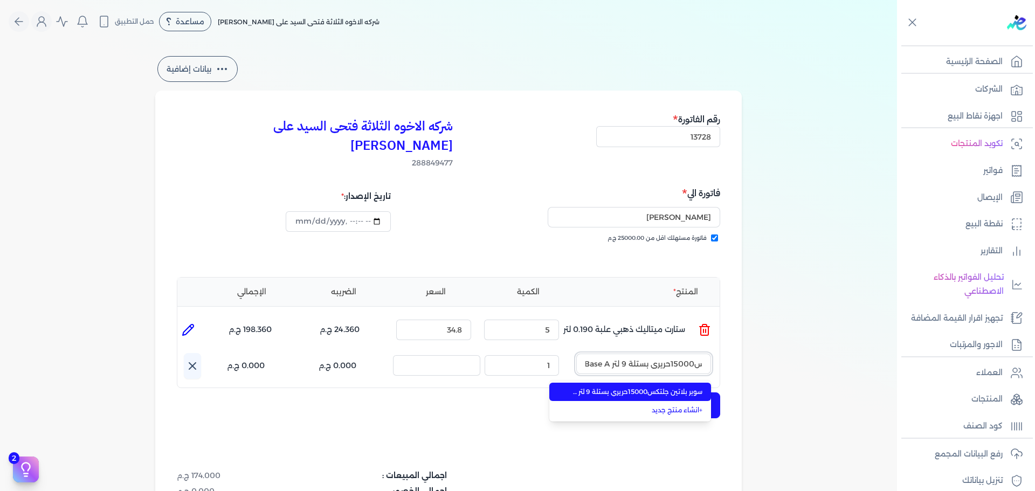
type input "سوبر بلاتين جلتكس15000حريري بستلة 9 لتر Base A"
click at [664, 383] on li "سوبر بلاتين جلتكس15000حريري بستلة 9 لتر Base A" at bounding box center [630, 392] width 162 height 18
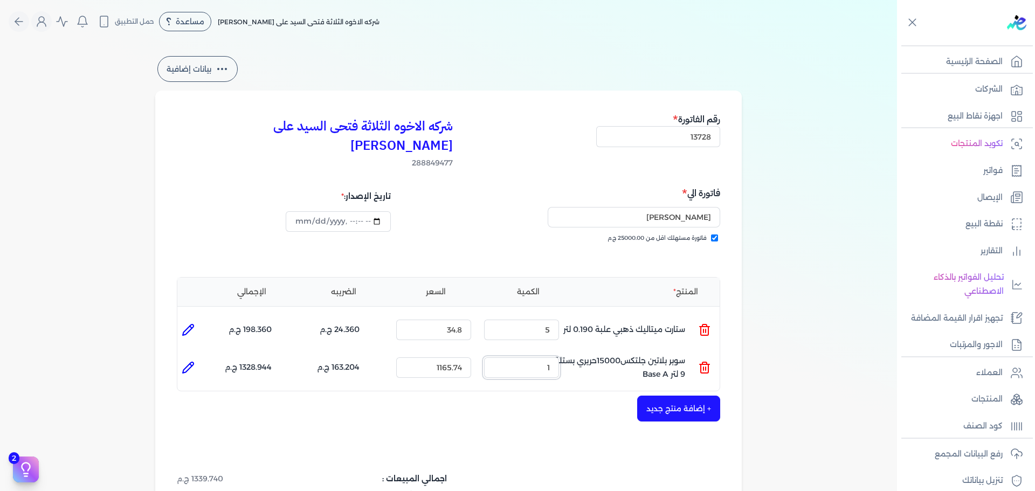
drag, startPoint x: 567, startPoint y: 353, endPoint x: 584, endPoint y: 345, distance: 18.6
click at [584, 353] on ul "المنتج : سوبر بلاتين جلتكس15000حريري بستلة 9 لتر Base A الكمية : 1 السعر : 1165…" at bounding box center [448, 367] width 542 height 29
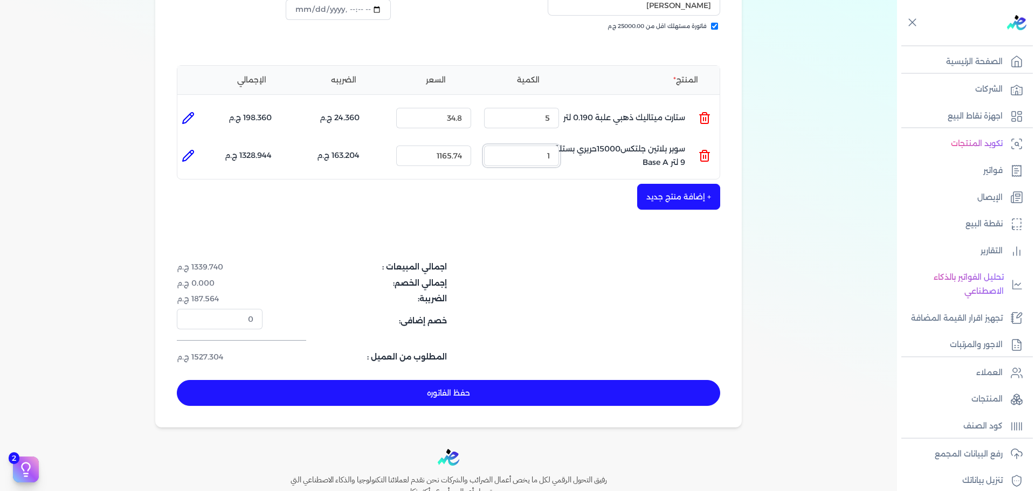
scroll to position [216, 0]
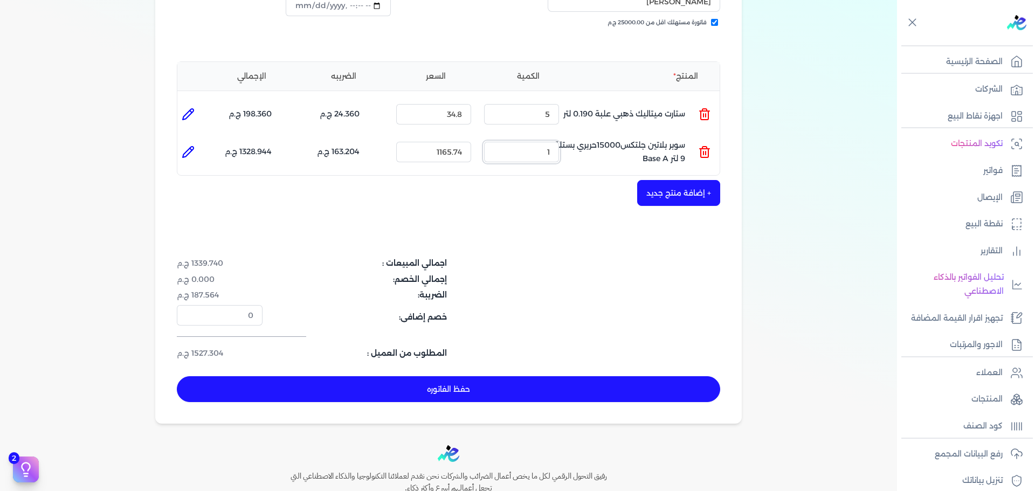
drag, startPoint x: 574, startPoint y: 123, endPoint x: 599, endPoint y: 122, distance: 24.8
click at [599, 137] on ul "المنتج : سوبر بلاتين جلتكس15000حريري بستلة 9 لتر Base A الكمية : 1 السعر : 1165…" at bounding box center [448, 151] width 542 height 29
type input "2"
drag, startPoint x: 594, startPoint y: 89, endPoint x: 655, endPoint y: 95, distance: 61.1
click at [643, 100] on ul "المنتج : ستارت ميتاليك ذهبي علبة 0.190 لتر الكمية : 5 السعر : 34.8 الضريبه : 24…" at bounding box center [448, 114] width 542 height 29
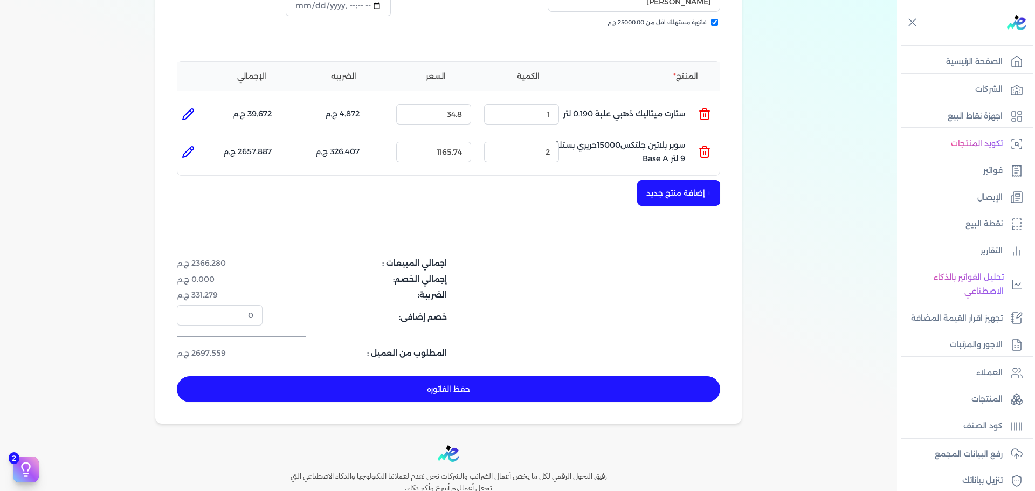
click at [568, 184] on div "+ إضافة منتج جديد" at bounding box center [448, 193] width 543 height 26
drag, startPoint x: 544, startPoint y: 89, endPoint x: 563, endPoint y: 91, distance: 19.0
click at [563, 100] on div "الكمية : 1" at bounding box center [522, 114] width 84 height 29
type input "2"
click at [500, 192] on div "شركه الاخوه الثلاثة فتحى السيد على [PERSON_NAME] 288849477 رقم الفاتورة 13728 ف…" at bounding box center [448, 149] width 586 height 549
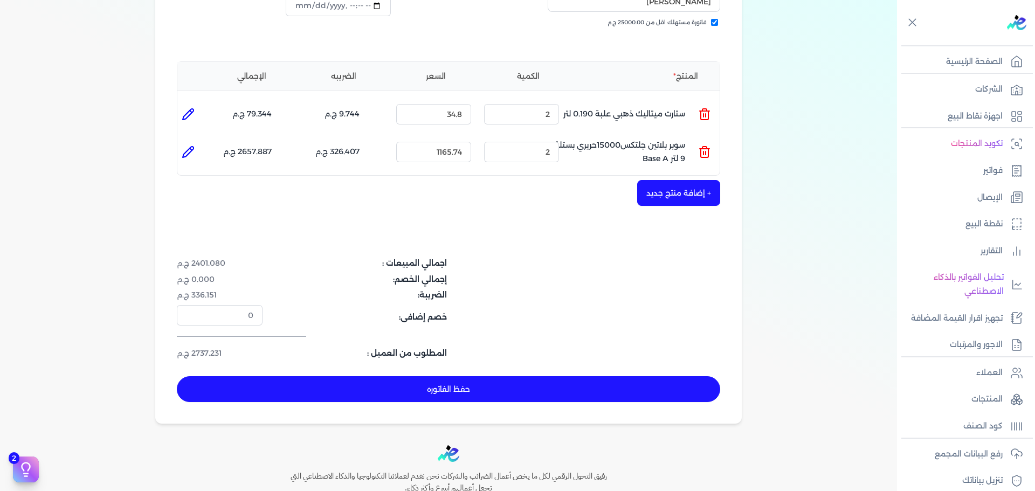
click at [550, 376] on button "حفظ الفاتوره" at bounding box center [448, 389] width 543 height 26
type input "[DATE]"
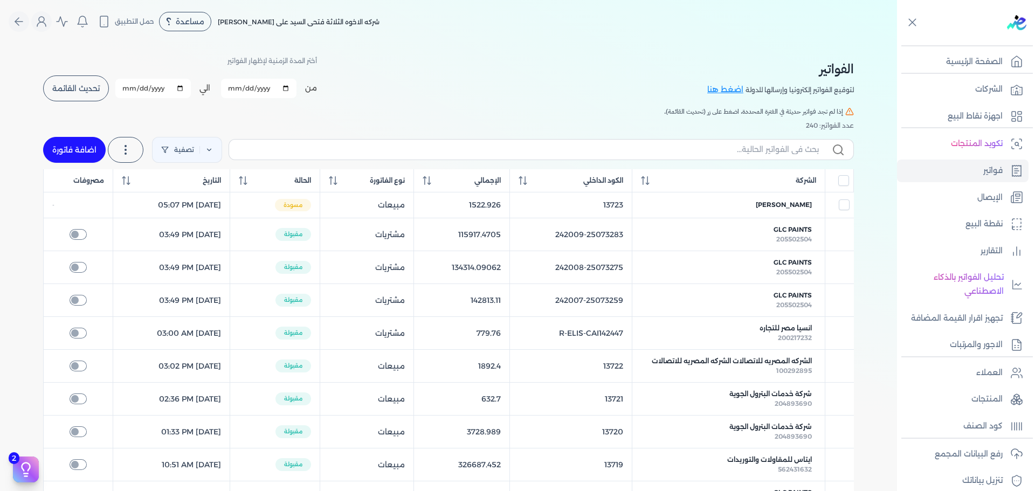
click at [82, 141] on link "اضافة فاتورة" at bounding box center [74, 150] width 63 height 26
select select "EGP"
select select "B"
select select "EGS"
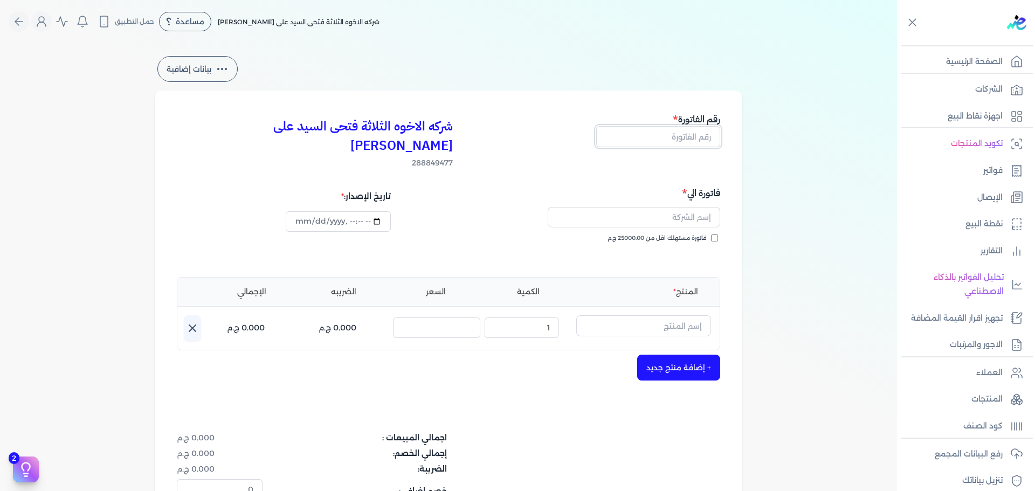
click at [682, 131] on input "text" at bounding box center [658, 136] width 124 height 20
type input "13729"
click at [710, 234] on label "فاتورة مستهلك اقل من 25000.00 ج.م" at bounding box center [662, 238] width 110 height 9
click at [711, 234] on input "فاتورة مستهلك اقل من 25000.00 ج.م" at bounding box center [714, 237] width 7 height 7
checkbox input "true"
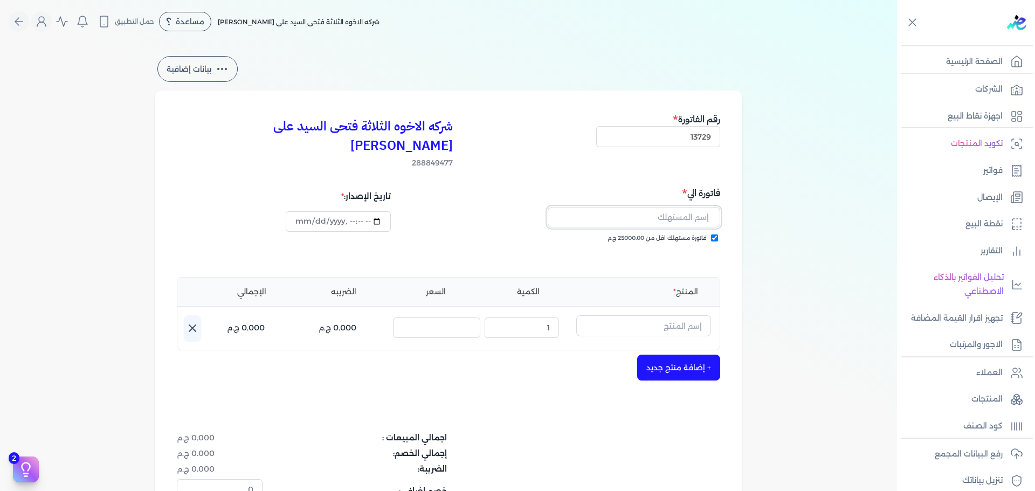
click at [694, 207] on input "text" at bounding box center [633, 217] width 172 height 20
type input "[PERSON_NAME]"
click at [620, 244] on div "فاتورة مستهلك اقل من 25000.00 ج.م" at bounding box center [586, 249] width 264 height 30
click at [633, 315] on input "text" at bounding box center [643, 325] width 135 height 20
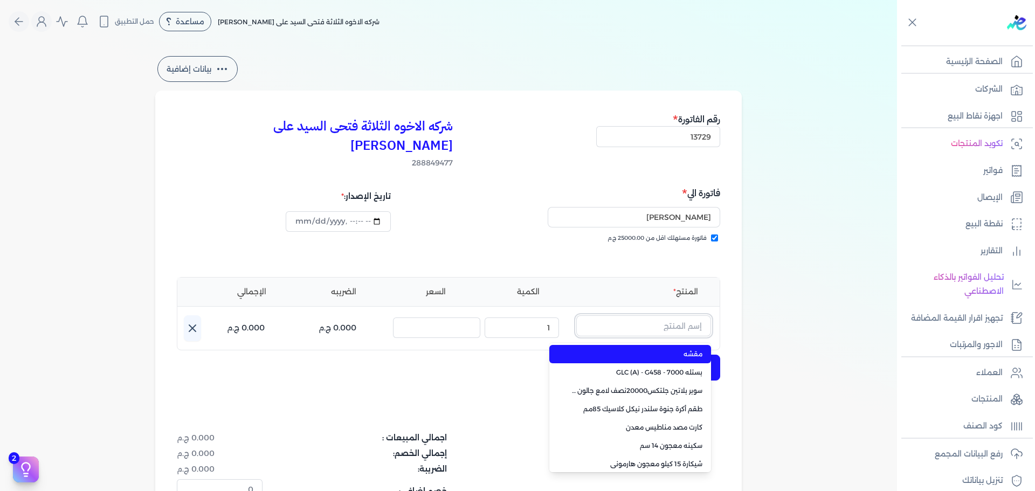
paste input "امبيانس كلر فلفتووا بيز جالون 2.700 لتر"
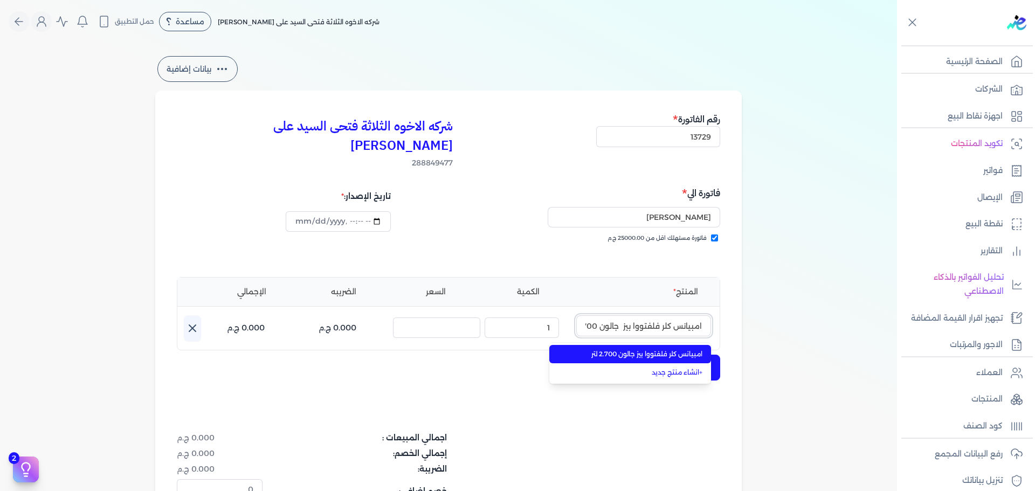
scroll to position [0, -17]
type input "امبيانس كلر فلفتووا بيز جالون 2.700 لتر"
click at [650, 345] on li "امبيانس كلر فلفتووا بيز جالون 2.700 لتر" at bounding box center [630, 354] width 162 height 18
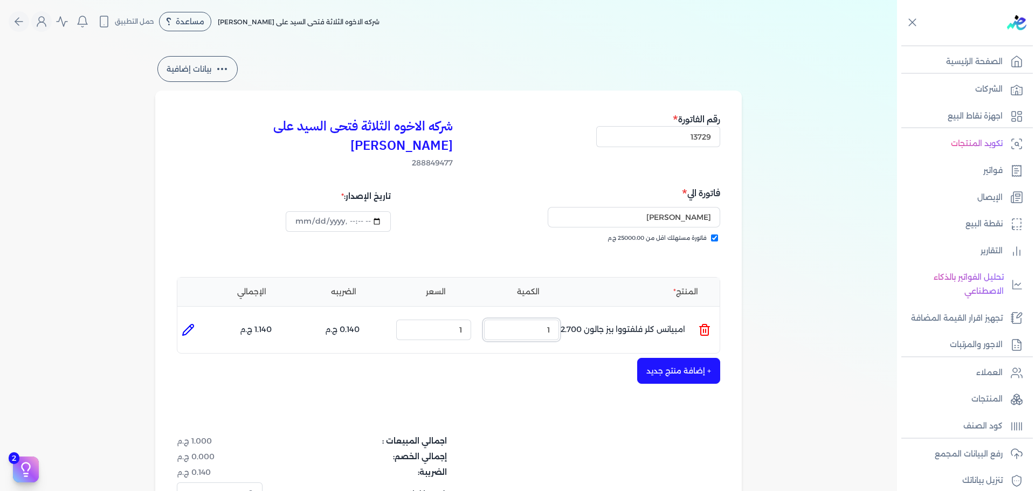
drag, startPoint x: 536, startPoint y: 315, endPoint x: 594, endPoint y: 314, distance: 57.7
click at [594, 315] on ul "المنتج : امبيانس كلر فلفتووا بيز جالون 2.700 لتر الكمية : 1 السعر : 1 الضريبه :…" at bounding box center [448, 329] width 542 height 29
type input "2"
click at [576, 294] on div "المنتج الكمية السعر الضريبه الإجمالي المنتج : امبيانس كلر فلفتووا بيز جالون 2.7…" at bounding box center [448, 315] width 543 height 77
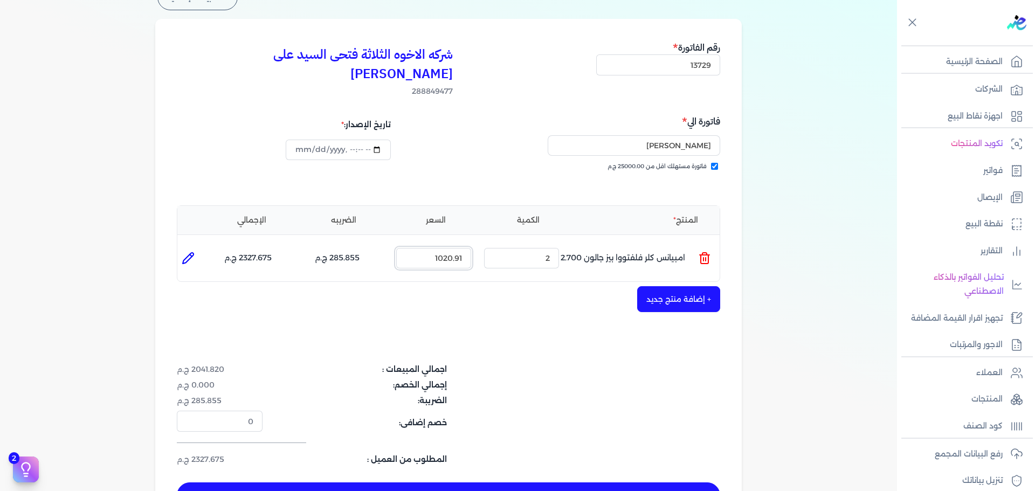
scroll to position [162, 0]
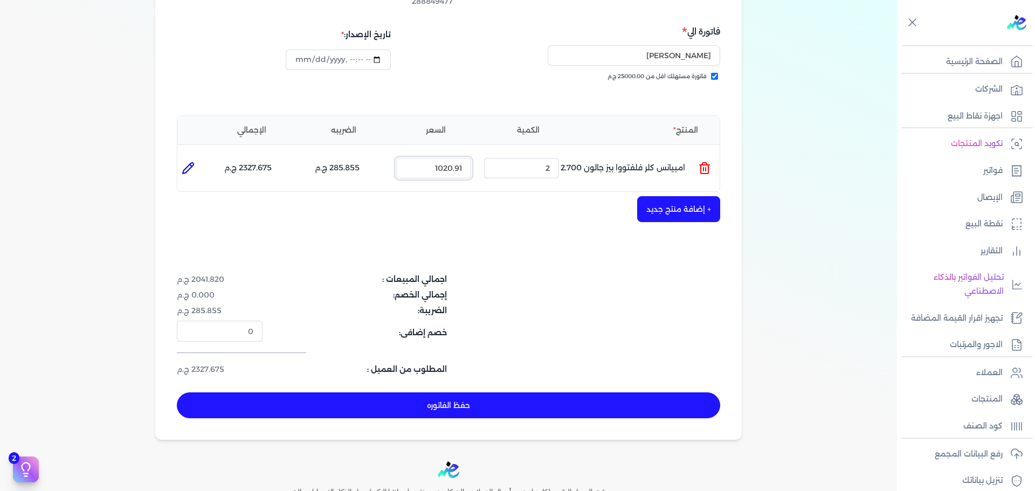
type input "1020.91"
click at [630, 392] on button "حفظ الفاتوره" at bounding box center [448, 405] width 543 height 26
type input "[DATE]"
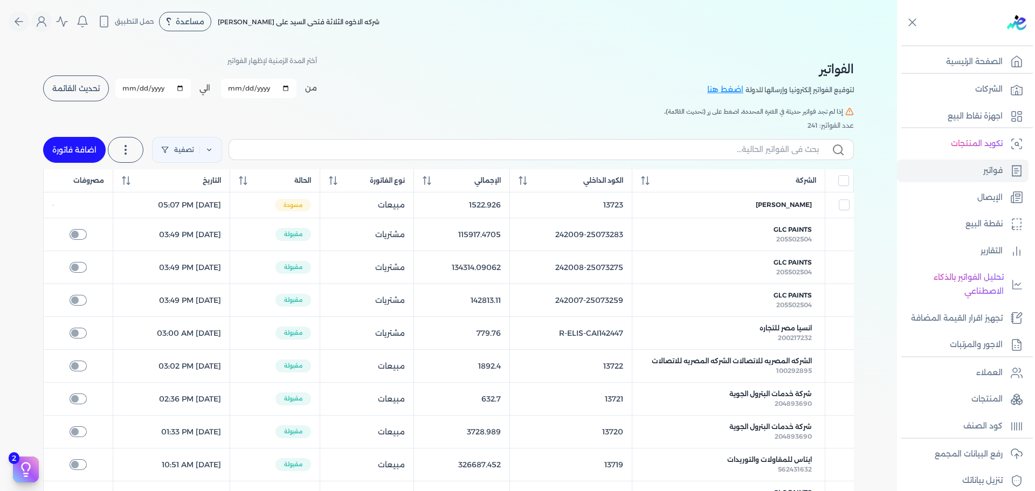
click at [92, 143] on link "اضافة فاتورة" at bounding box center [74, 150] width 63 height 26
select select "EGP"
select select "B"
select select "EGS"
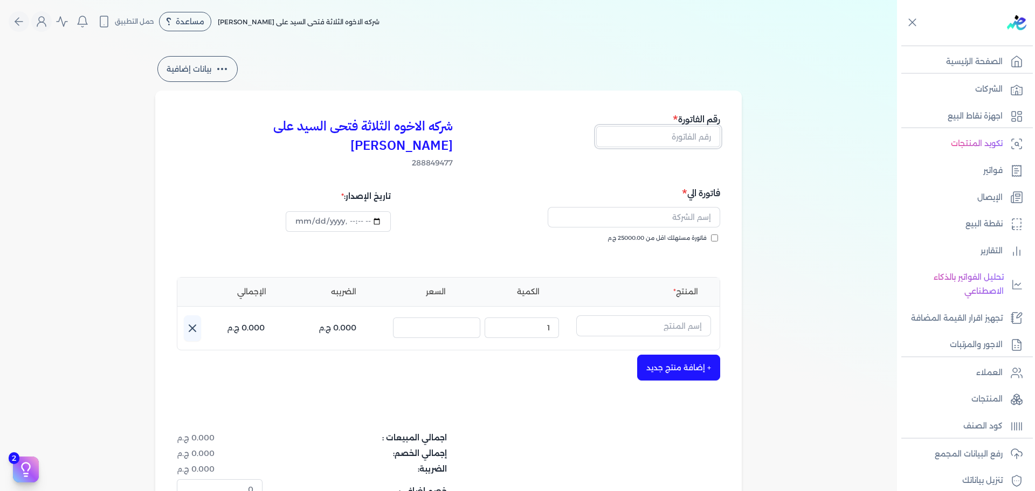
click at [694, 135] on input "text" at bounding box center [658, 136] width 124 height 20
type input "13730"
click at [706, 234] on span "فاتورة مستهلك اقل من 25000.00 ج.م" at bounding box center [656, 238] width 99 height 9
click at [711, 234] on input "فاتورة مستهلك اقل من 25000.00 ج.م" at bounding box center [714, 237] width 7 height 7
checkbox input "true"
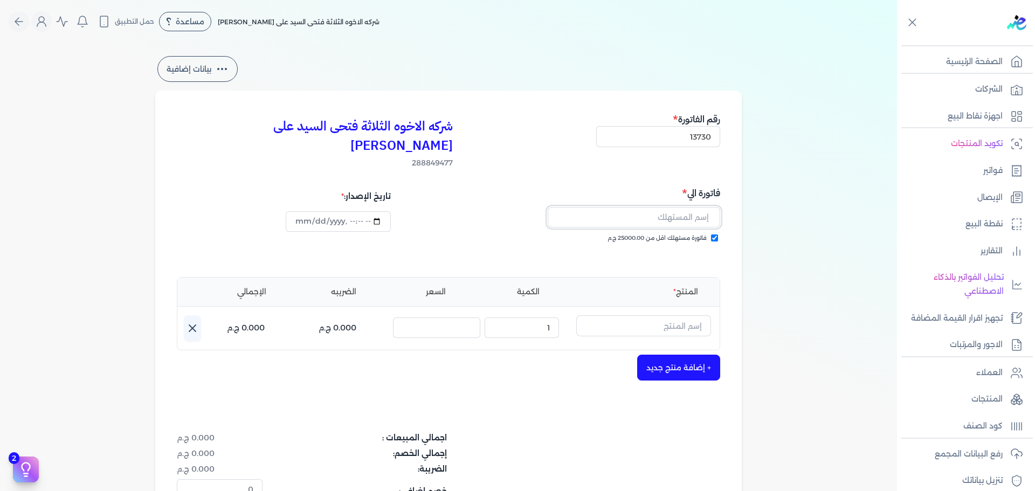
click at [702, 207] on input "text" at bounding box center [633, 217] width 172 height 20
type input "[PERSON_NAME]"
click at [686, 315] on input "text" at bounding box center [643, 325] width 135 height 20
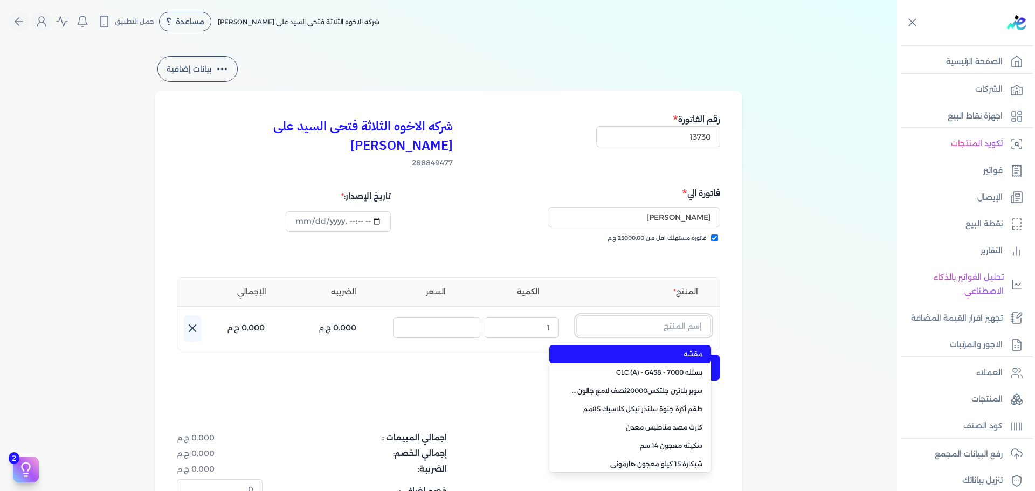
paste input "ورنيش ستاندر 690 علبة 0,700 كجم"
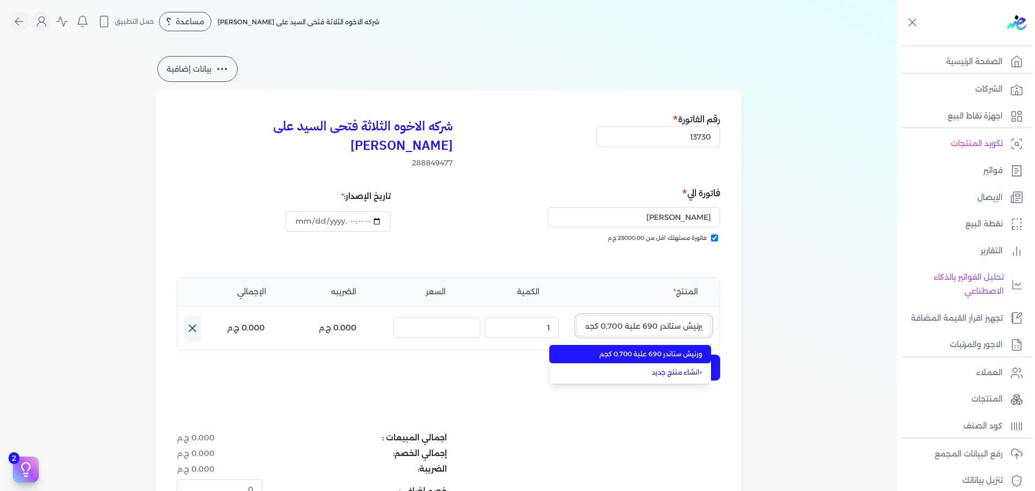
type input "ورنيش ستاندر 690 علبة 0,700 كجم"
drag, startPoint x: 677, startPoint y: 336, endPoint x: 618, endPoint y: 330, distance: 59.6
click at [677, 349] on span "ورنيش ستاندر 690 علبة 0,700 كجم" at bounding box center [636, 354] width 131 height 10
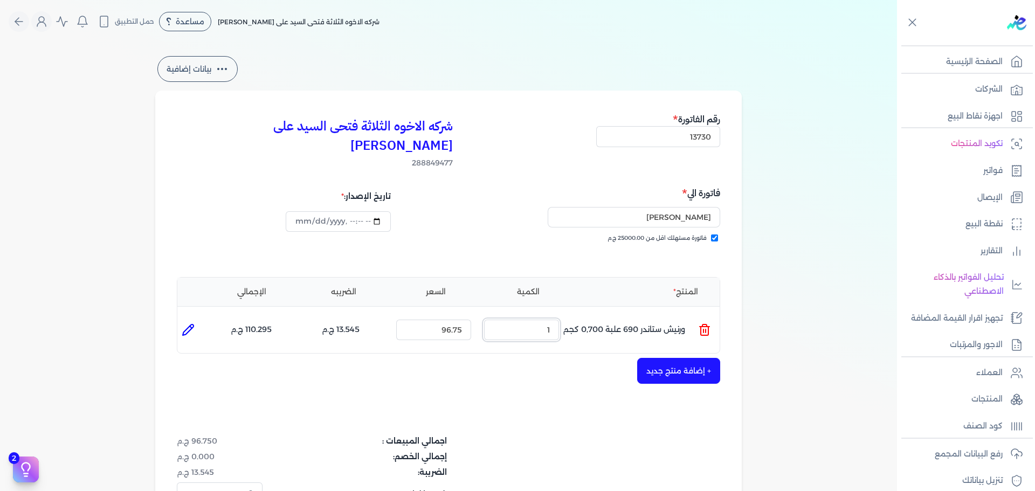
drag, startPoint x: 540, startPoint y: 305, endPoint x: 770, endPoint y: 303, distance: 230.1
click at [719, 315] on ul "المنتج : ورنيش ستاندر 690 علبة 0,700 كجم الكمية : 1 السعر : 96.75 الضريبه : 13.…" at bounding box center [448, 329] width 542 height 29
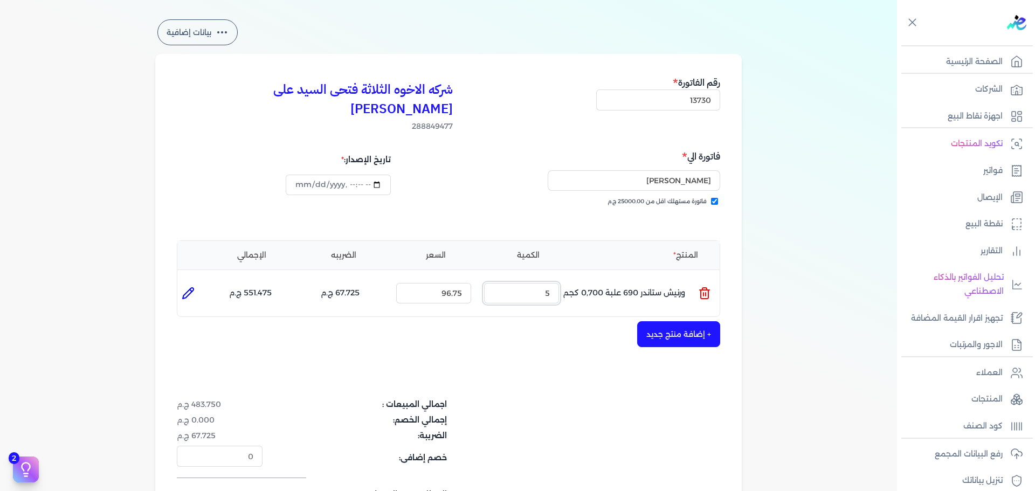
scroll to position [108, 0]
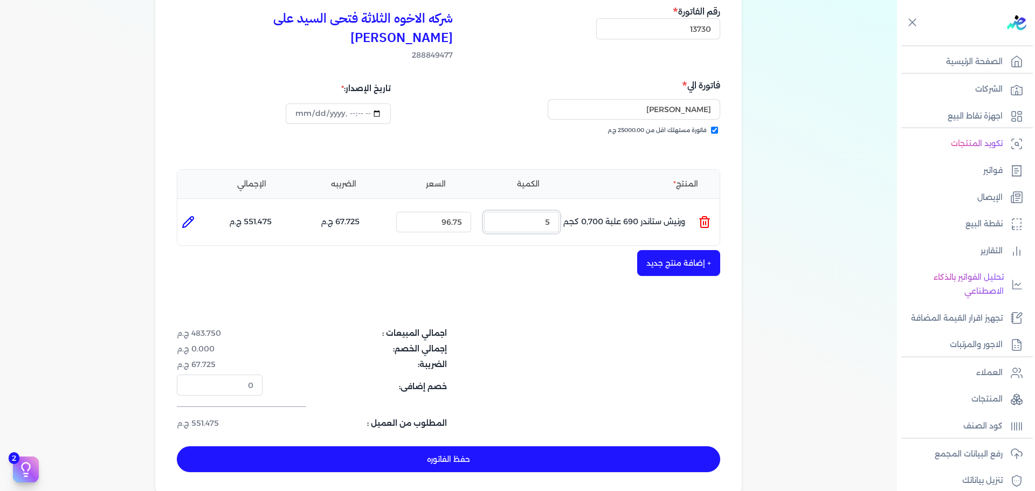
type input "5"
click at [669, 250] on button "+ إضافة منتج جديد" at bounding box center [678, 263] width 83 height 26
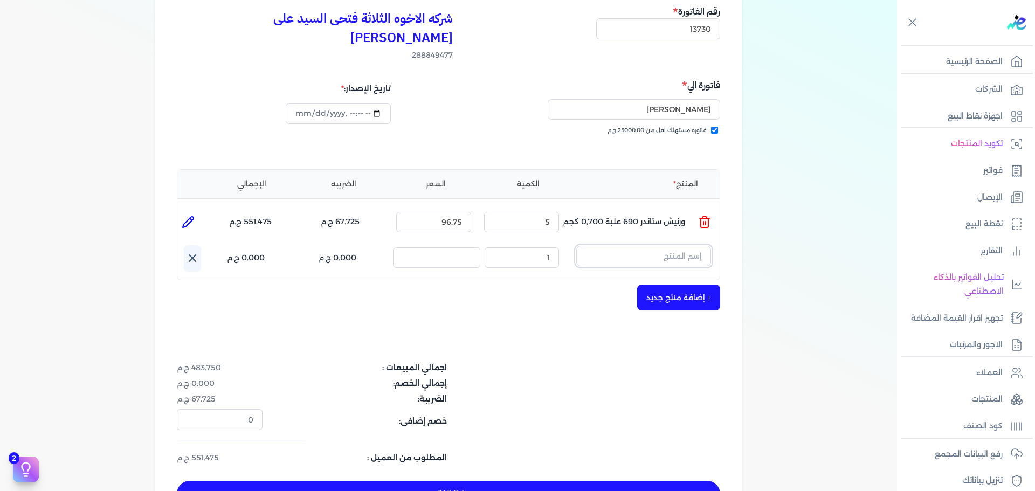
click at [697, 246] on input "text" at bounding box center [643, 256] width 135 height 20
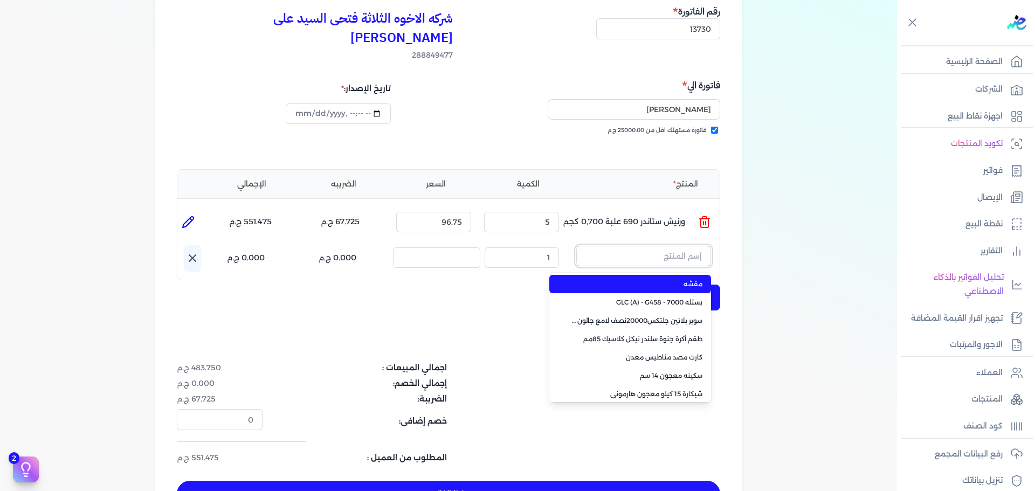
paste input "ستارت بلاستيك بستلة 8 لتر"
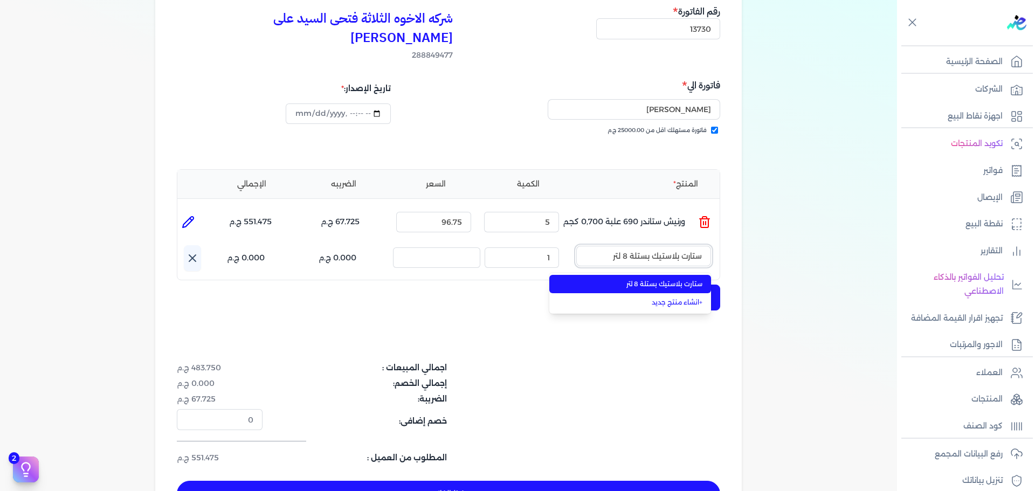
type input "ستارت بلاستيك بستلة 8 لتر"
drag, startPoint x: 669, startPoint y: 265, endPoint x: 577, endPoint y: 262, distance: 92.7
click at [661, 279] on span "ستارت بلاستيك بستلة 8 لتر" at bounding box center [636, 284] width 131 height 10
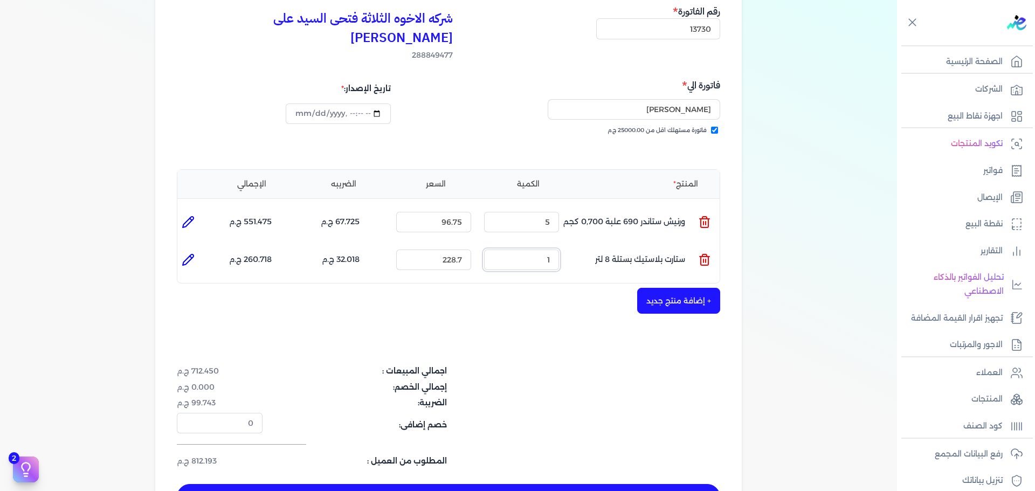
drag, startPoint x: 536, startPoint y: 243, endPoint x: 592, endPoint y: 235, distance: 56.6
click at [591, 245] on ul "المنتج : ستارت بلاستيك بستلة 8 لتر الكمية : 1 السعر : 228.7 الضريبه : 32.018 ج.…" at bounding box center [448, 259] width 542 height 29
type input "2"
click at [691, 288] on button "+ إضافة منتج جديد" at bounding box center [678, 301] width 83 height 26
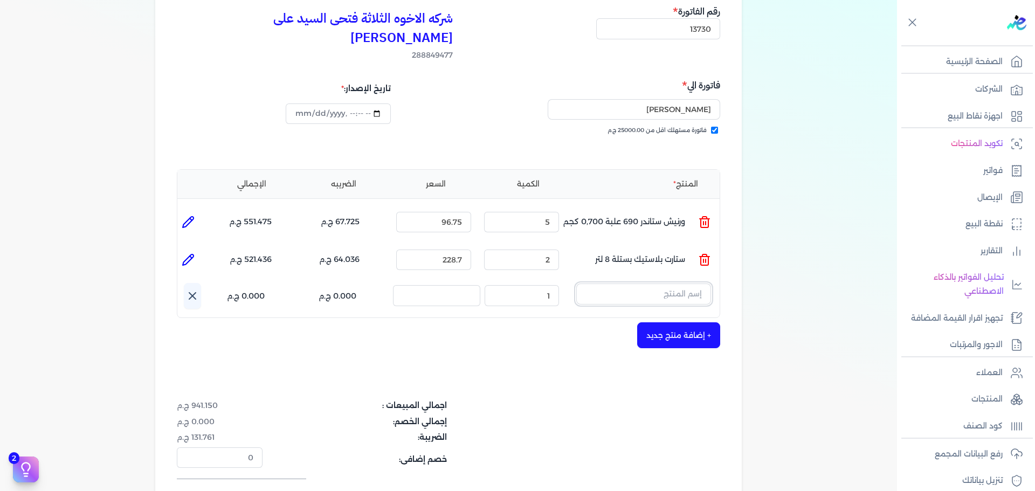
click at [662, 283] on input "text" at bounding box center [643, 293] width 135 height 20
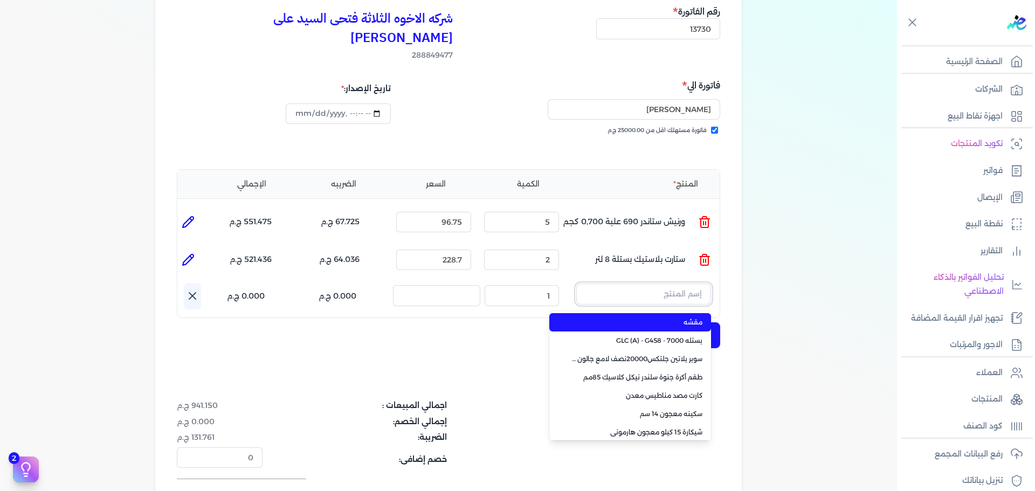
paste input "صبغات سي سي نبيتي 604 عبوة 40 ملي"
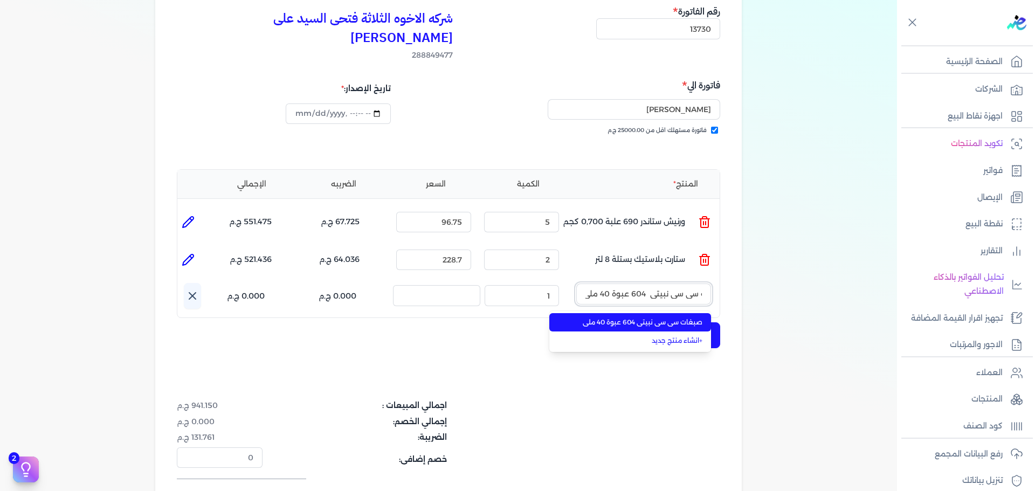
type input "صبغات سي سي نبيتي 604 عبوة 40 ملي"
click at [655, 317] on span "صبغات سي سي نبيتي 604 عبوة 40 ملي" at bounding box center [636, 322] width 131 height 10
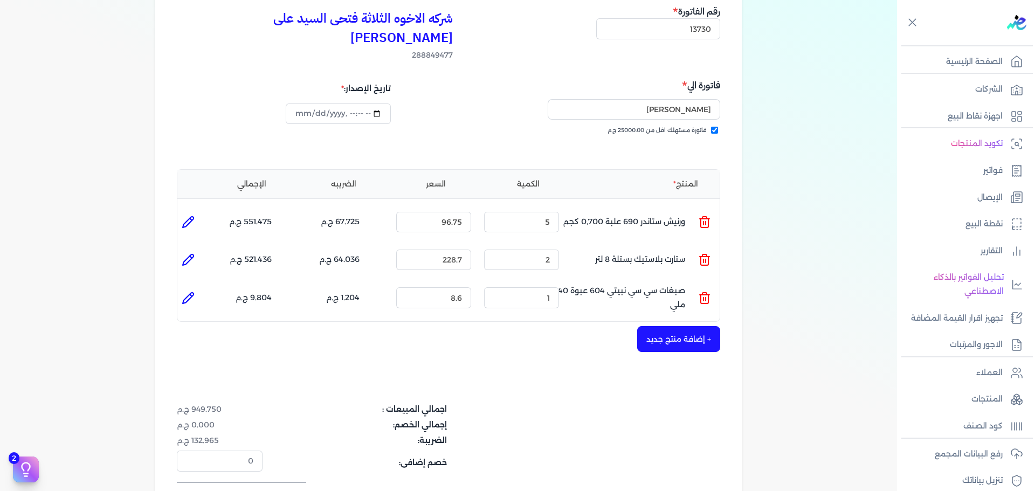
click at [580, 283] on p "صبغات سي سي نبيتي 604 عبوة 40 ملي" at bounding box center [617, 297] width 135 height 29
drag, startPoint x: 538, startPoint y: 276, endPoint x: 609, endPoint y: 273, distance: 71.2
click at [586, 283] on ul "المنتج : صبغات سي سي نبيتي 604 عبوة 40 ملي الكمية : 1 السعر : 8.6 الضريبه : 1.2…" at bounding box center [448, 297] width 542 height 29
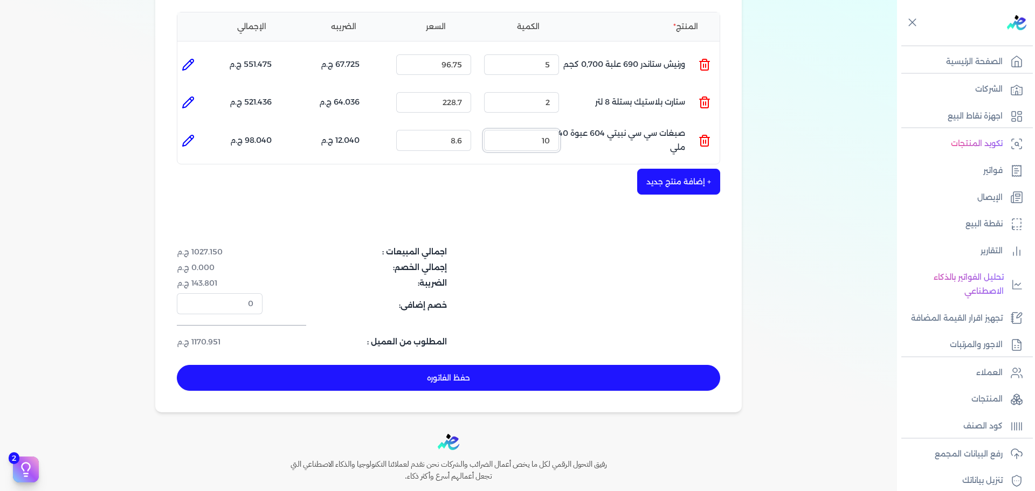
scroll to position [269, 0]
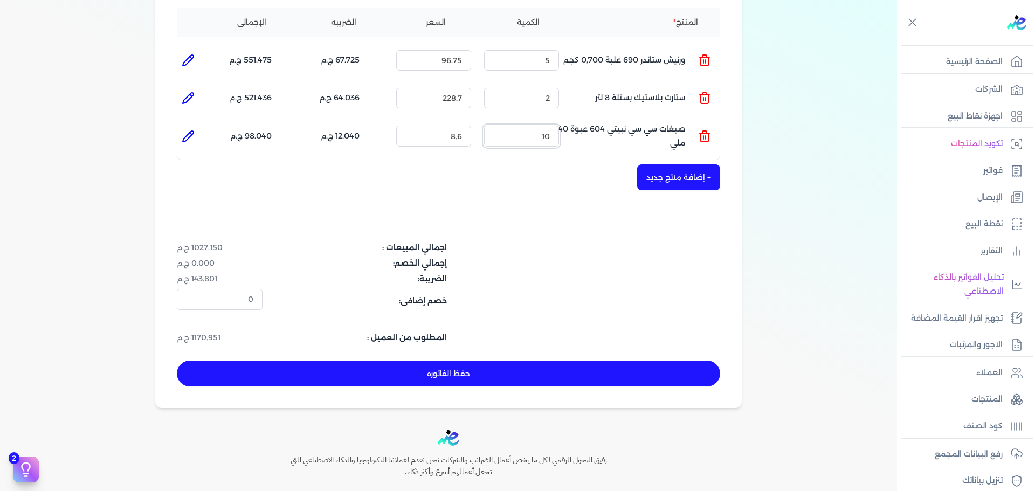
type input "10"
click at [587, 360] on button "حفظ الفاتوره" at bounding box center [448, 373] width 543 height 26
type input "[DATE]"
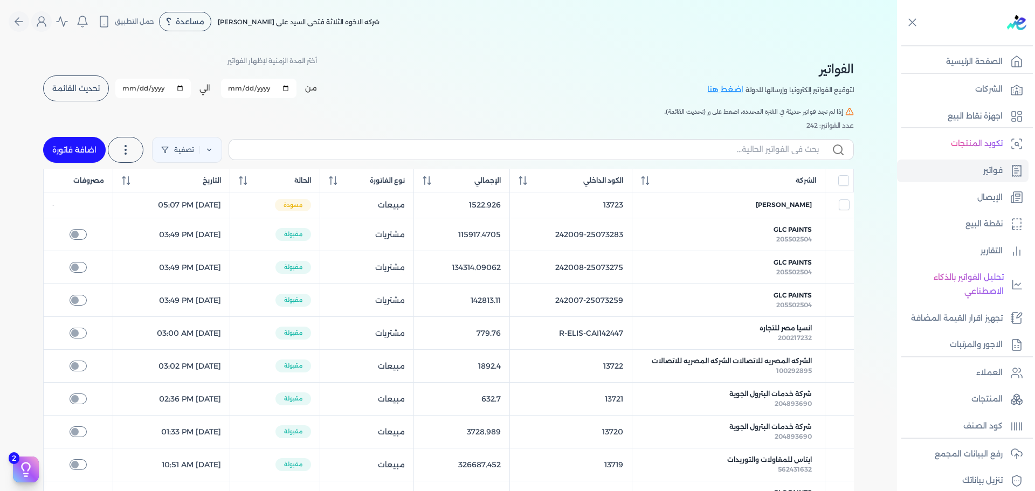
click at [68, 156] on link "اضافة فاتورة" at bounding box center [74, 150] width 63 height 26
select select "EGP"
select select "B"
select select "EGS"
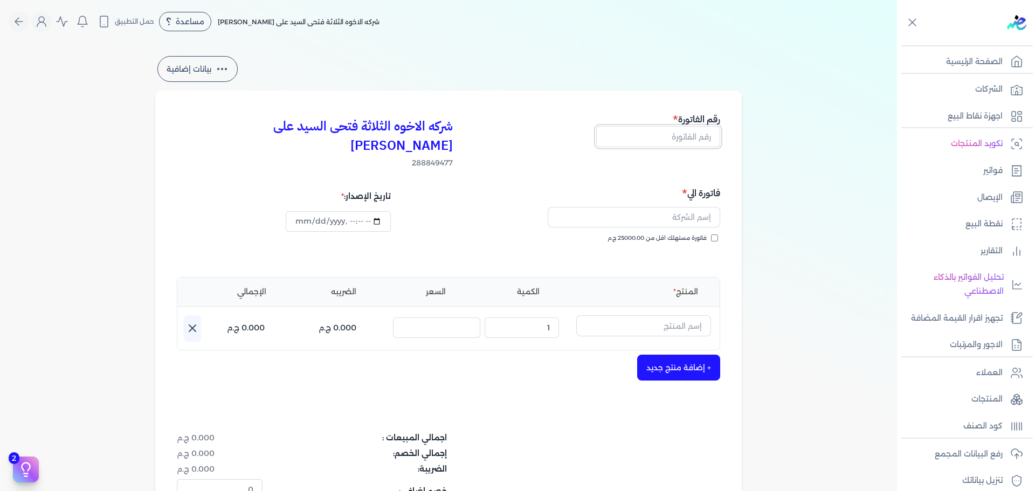
click at [662, 136] on input "text" at bounding box center [658, 136] width 124 height 20
type input "13731"
click at [699, 234] on span "فاتورة مستهلك اقل من 25000.00 ج.م" at bounding box center [656, 238] width 99 height 9
click at [711, 234] on input "فاتورة مستهلك اقل من 25000.00 ج.م" at bounding box center [714, 237] width 7 height 7
checkbox input "true"
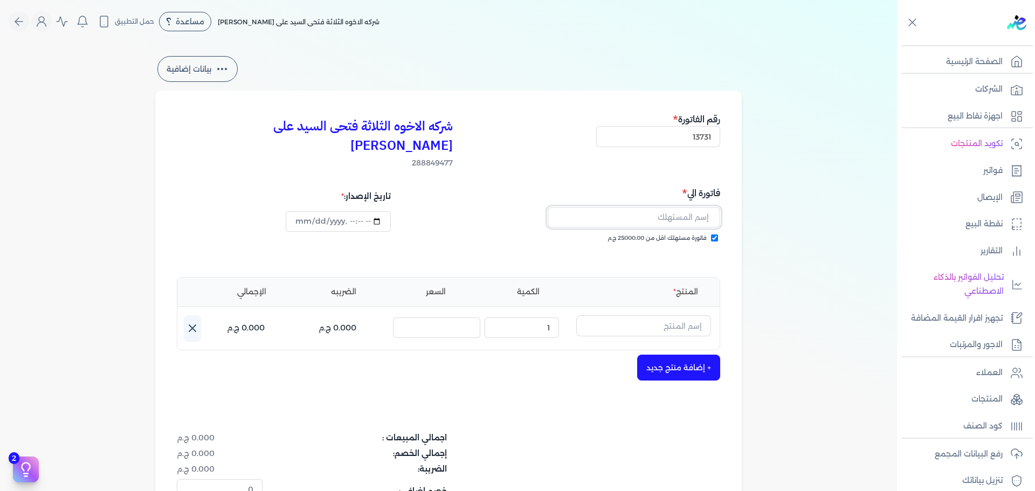
drag, startPoint x: 695, startPoint y: 200, endPoint x: 706, endPoint y: 209, distance: 13.5
click at [695, 207] on input "text" at bounding box center [633, 217] width 172 height 20
type input "[PERSON_NAME] مسعد"
click at [669, 315] on input "text" at bounding box center [643, 325] width 135 height 20
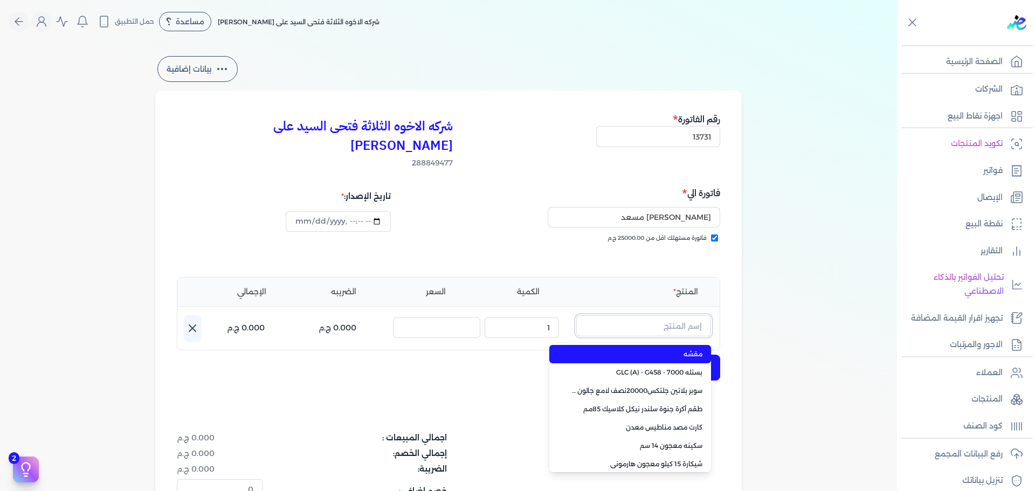
paste input "سوبرلاك الوان 708 علبة 0.700 لتر"
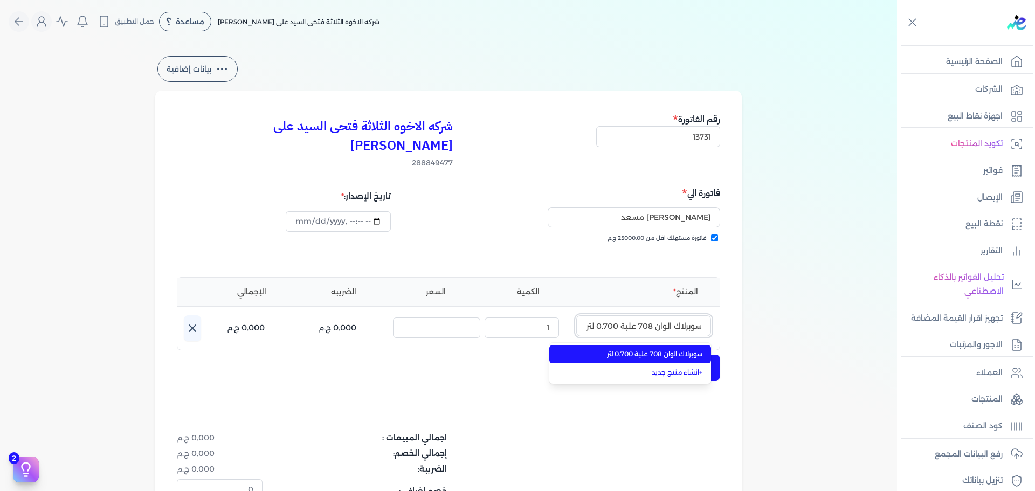
type input "سوبرلاك الوان 708 علبة 0.700 لتر"
click at [671, 349] on span "سوبرلاك الوان 708 علبة 0.700 لتر" at bounding box center [636, 354] width 131 height 10
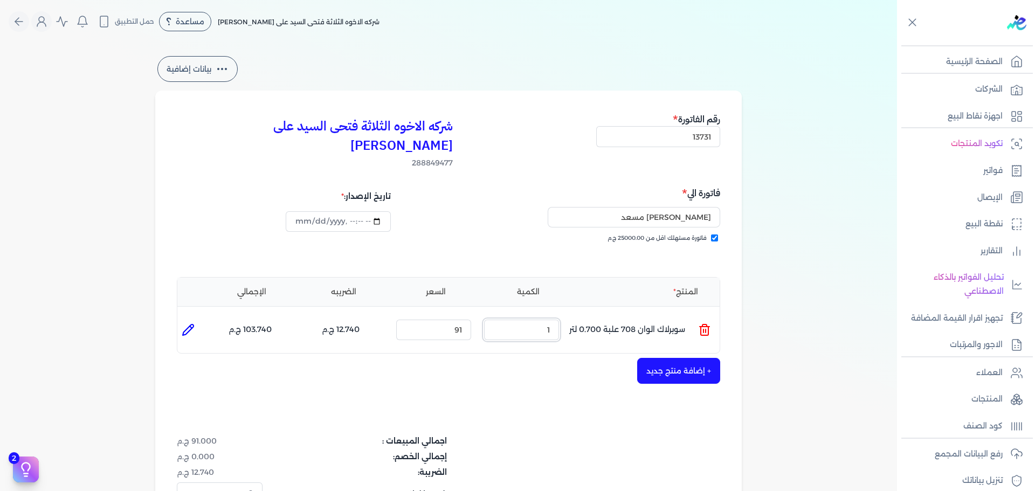
drag, startPoint x: 528, startPoint y: 309, endPoint x: 656, endPoint y: 318, distance: 128.0
click at [642, 324] on ul "المنتج : سوبرلاك الوان 708 علبة 0.700 لتر الكمية : 1 السعر : 91 الضريبه : 12.74…" at bounding box center [448, 329] width 542 height 29
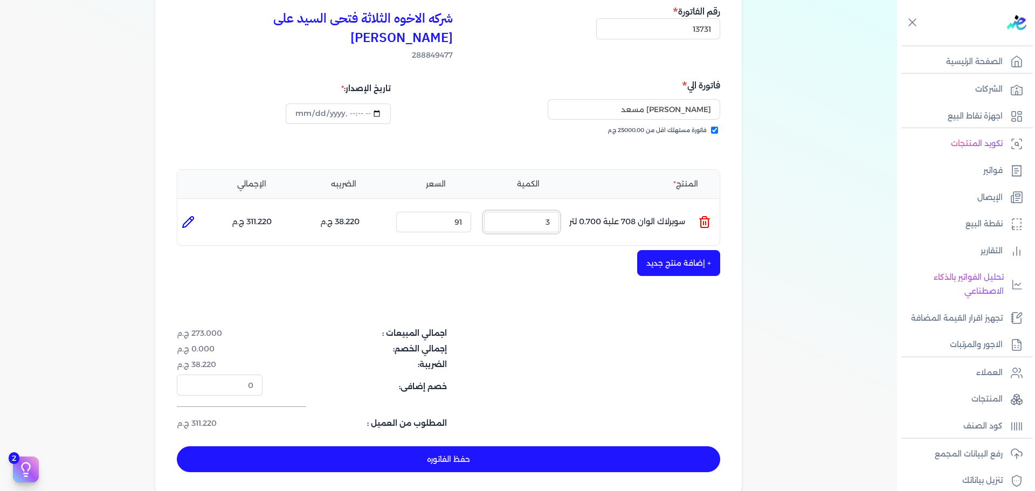
type input "3"
click at [658, 252] on button "+ إضافة منتج جديد" at bounding box center [678, 263] width 83 height 26
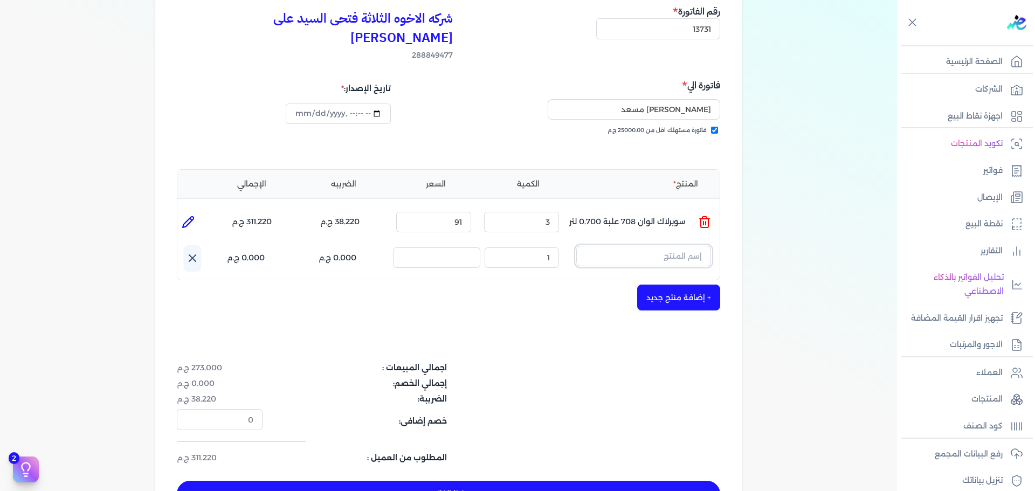
click at [662, 246] on input "text" at bounding box center [643, 256] width 135 height 20
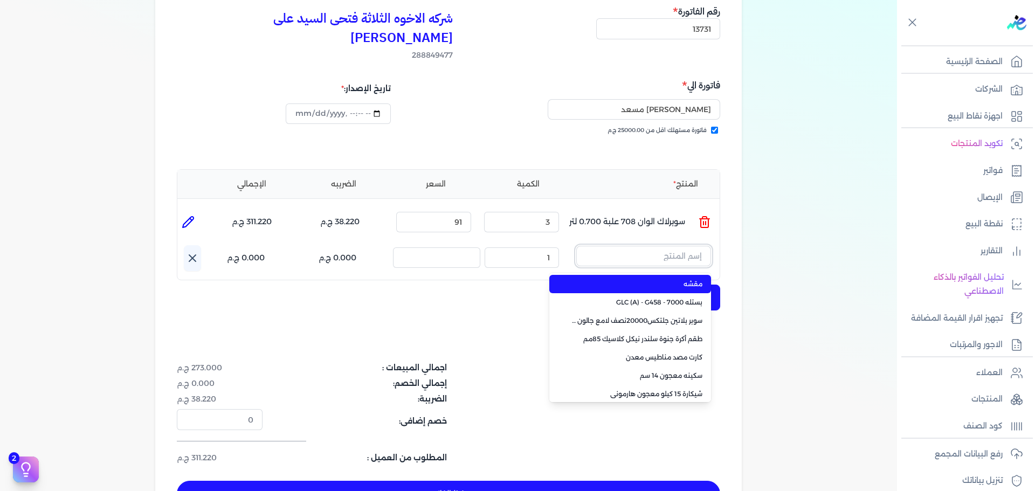
paste input "ورنيش زجاجي 901 علبة 1 كجم"
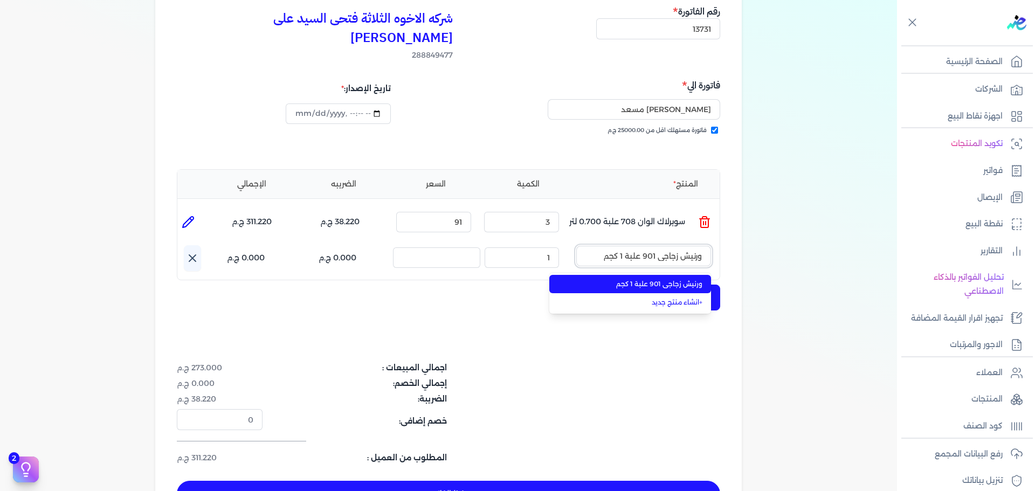
type input "ورنيش زجاجي 901 علبة 1 كجم"
click at [669, 279] on span "ورنيش زجاجي 901 علبة 1 كجم" at bounding box center [636, 284] width 131 height 10
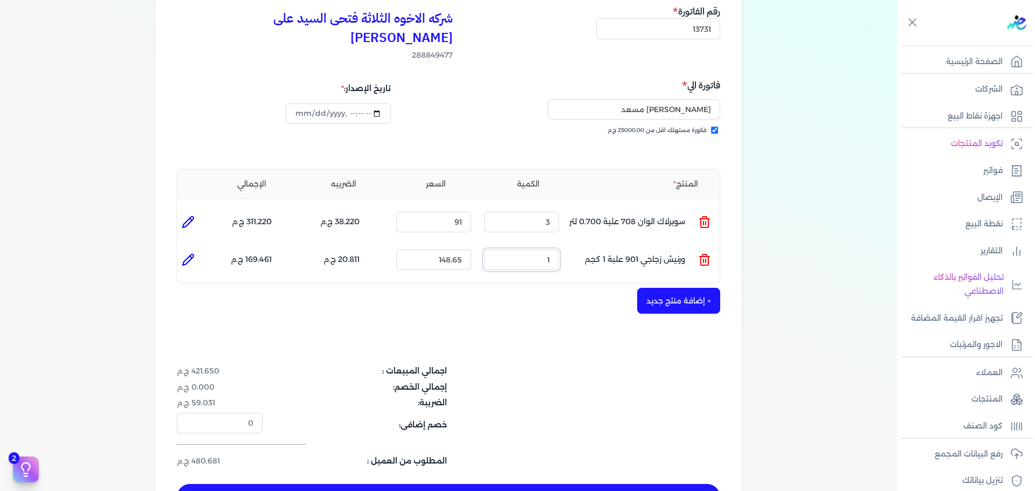
drag, startPoint x: 530, startPoint y: 246, endPoint x: 612, endPoint y: 246, distance: 81.9
click at [601, 246] on ul "المنتج : ورنيش زجاجي 901 علبة 1 كجم الكمية : 1 السعر : 148.65 الضريبه : 20.811 …" at bounding box center [448, 259] width 542 height 29
type input "4"
click at [668, 288] on button "+ إضافة منتج جديد" at bounding box center [678, 301] width 83 height 26
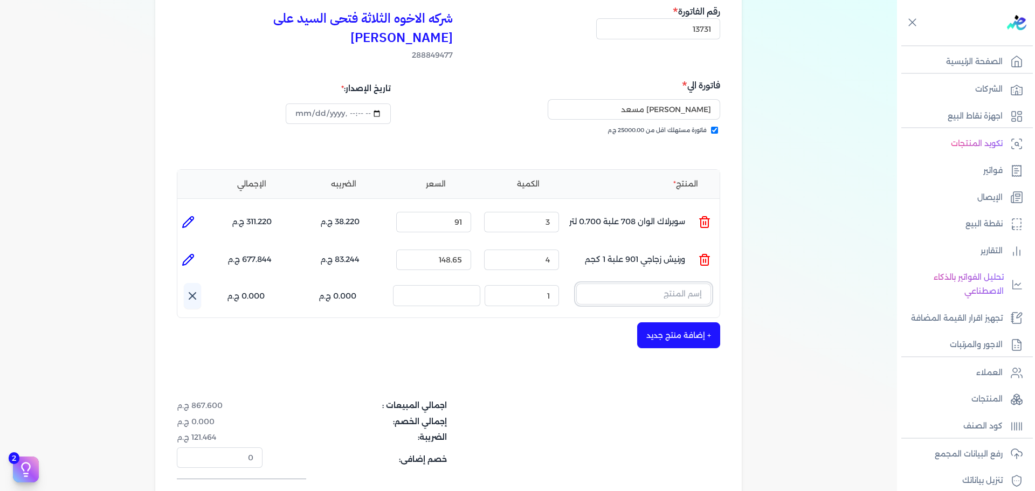
click at [677, 283] on input "text" at bounding box center [643, 293] width 135 height 20
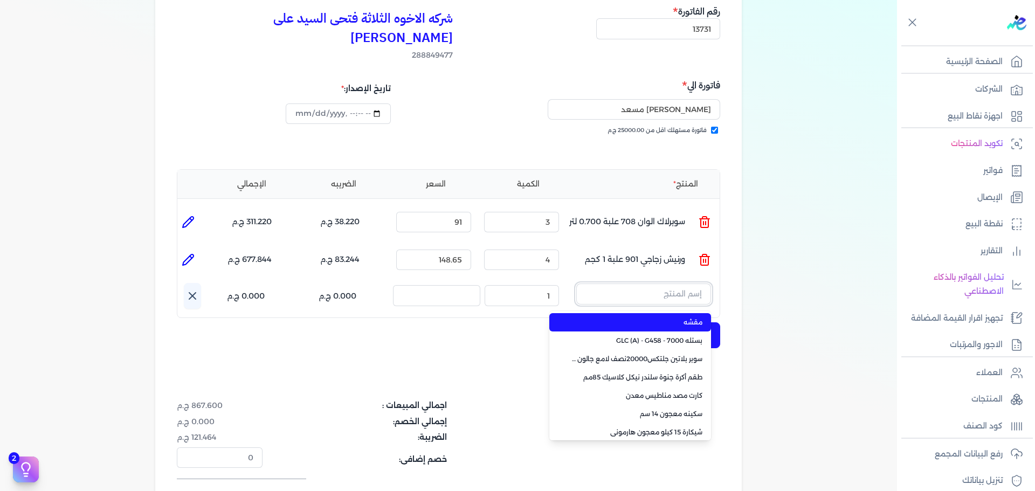
paste input "ستارت سيلر مائي بستلة 7.500 لتر"
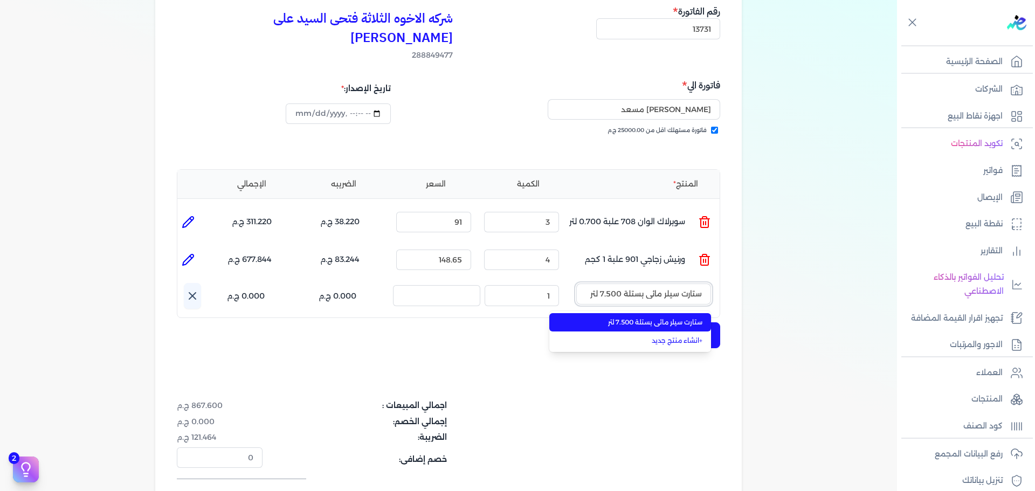
type input "ستارت سيلر مائي بستلة 7.500 لتر"
click at [665, 313] on li "ستارت سيلر مائي بستلة 7.500 لتر" at bounding box center [630, 322] width 162 height 18
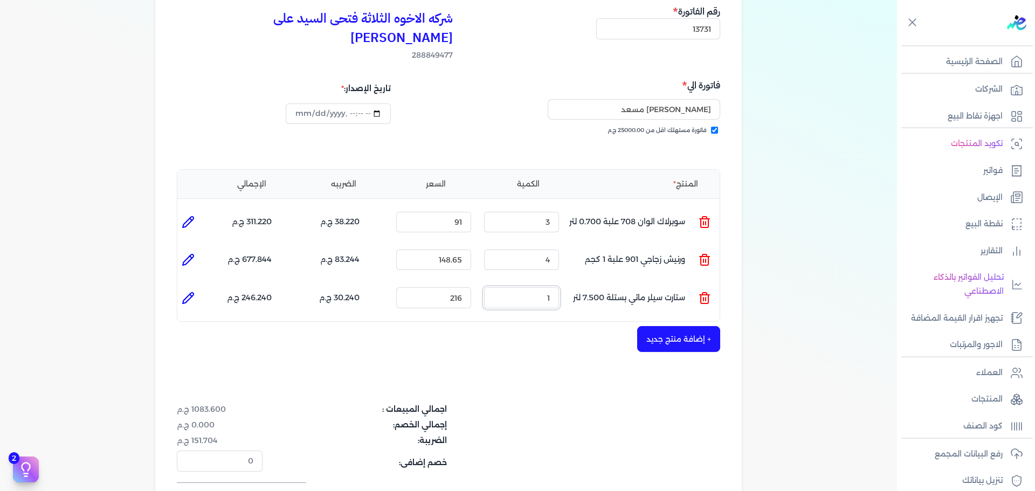
drag, startPoint x: 520, startPoint y: 273, endPoint x: 574, endPoint y: 268, distance: 54.1
click at [563, 283] on div "الكمية : 1" at bounding box center [522, 297] width 84 height 29
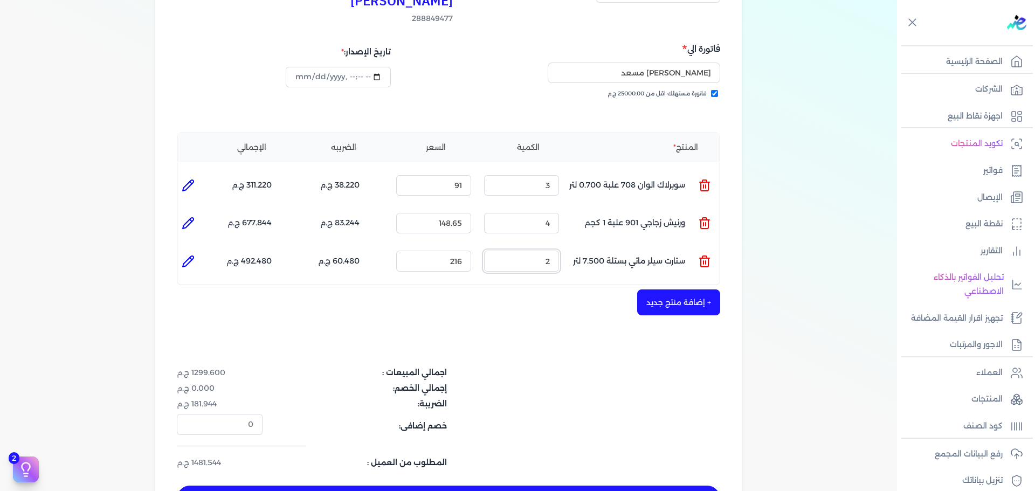
scroll to position [162, 0]
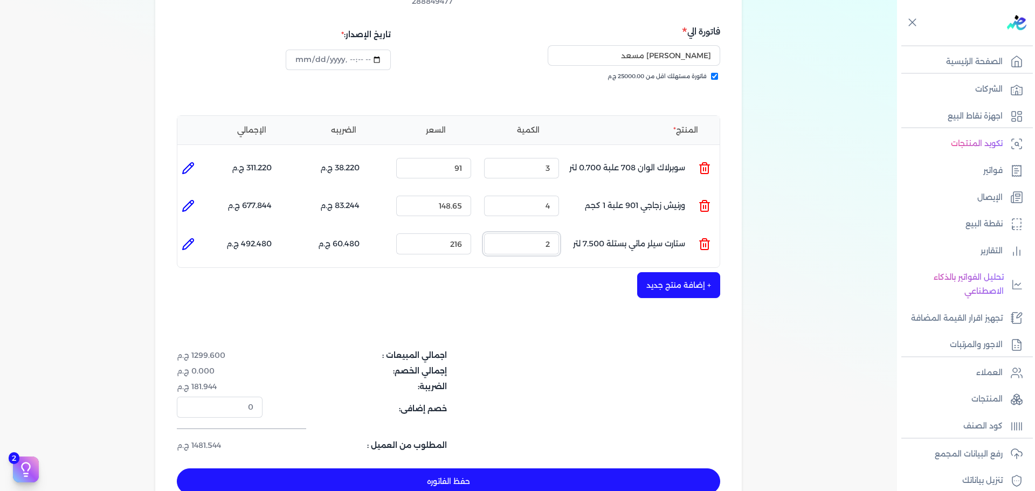
type input "2"
click at [591, 468] on button "حفظ الفاتوره" at bounding box center [448, 481] width 543 height 26
type input "[DATE]"
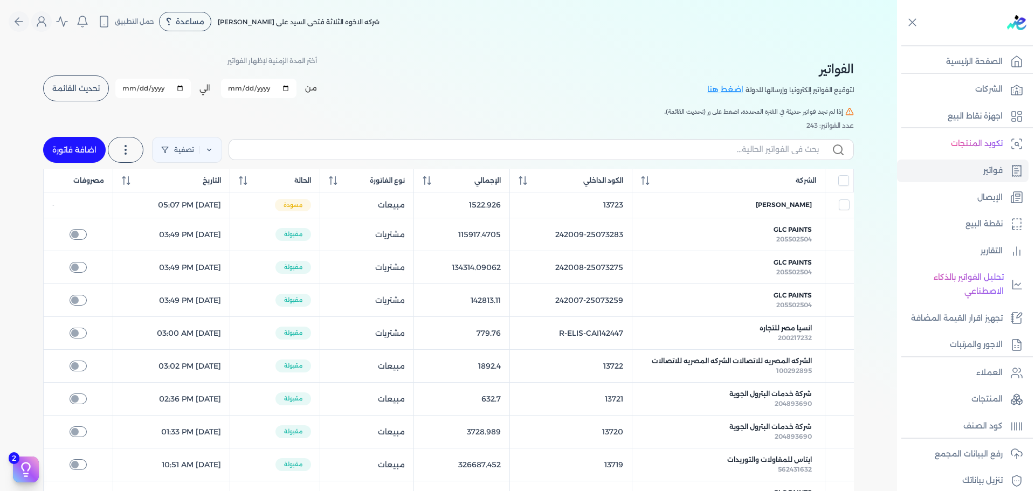
drag, startPoint x: 81, startPoint y: 151, endPoint x: 714, endPoint y: 150, distance: 633.6
click at [82, 150] on link "اضافة فاتورة" at bounding box center [74, 150] width 63 height 26
select select "EGP"
select select "B"
select select "EGS"
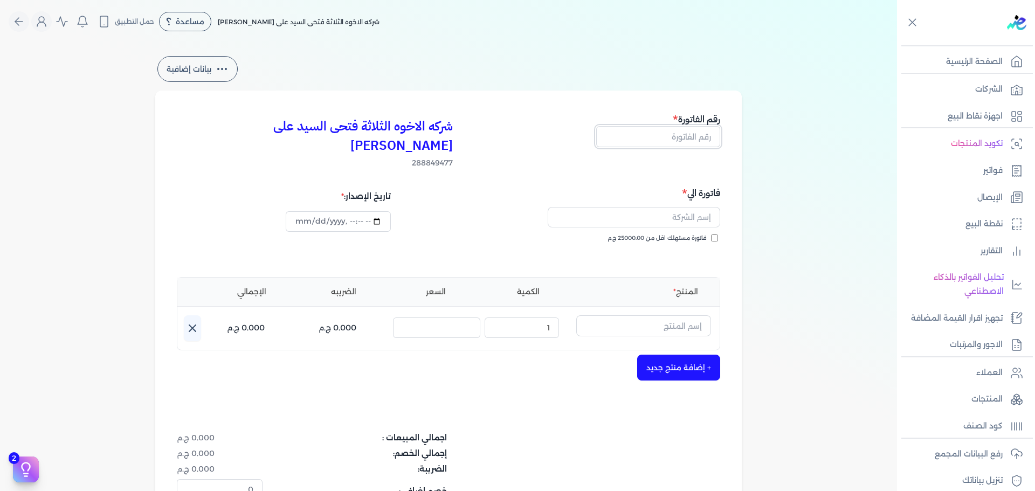
click at [674, 136] on input "text" at bounding box center [658, 136] width 124 height 20
type input "13732"
click at [717, 234] on input "فاتورة مستهلك اقل من 25000.00 ج.م" at bounding box center [714, 237] width 7 height 7
checkbox input "true"
click at [696, 207] on input "text" at bounding box center [633, 217] width 172 height 20
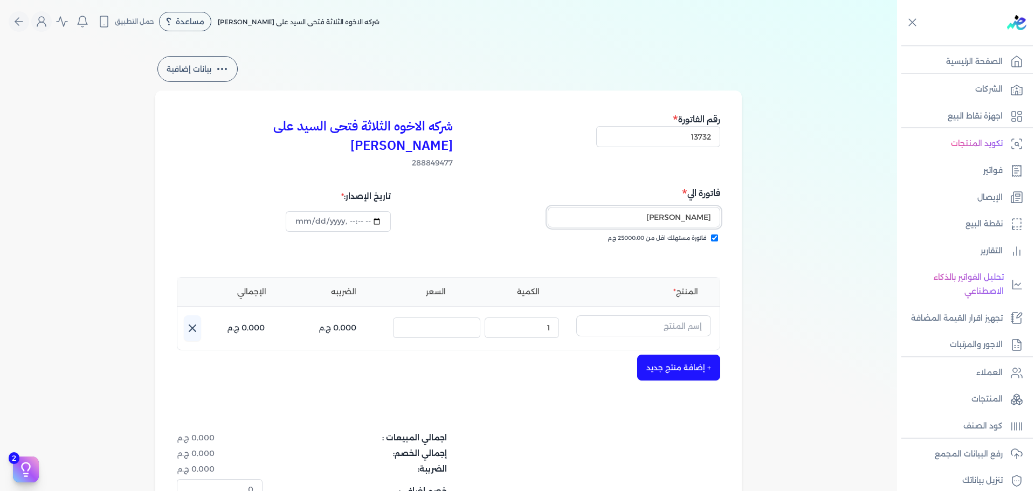
type input "[PERSON_NAME]"
click at [693, 315] on input "text" at bounding box center [643, 325] width 135 height 20
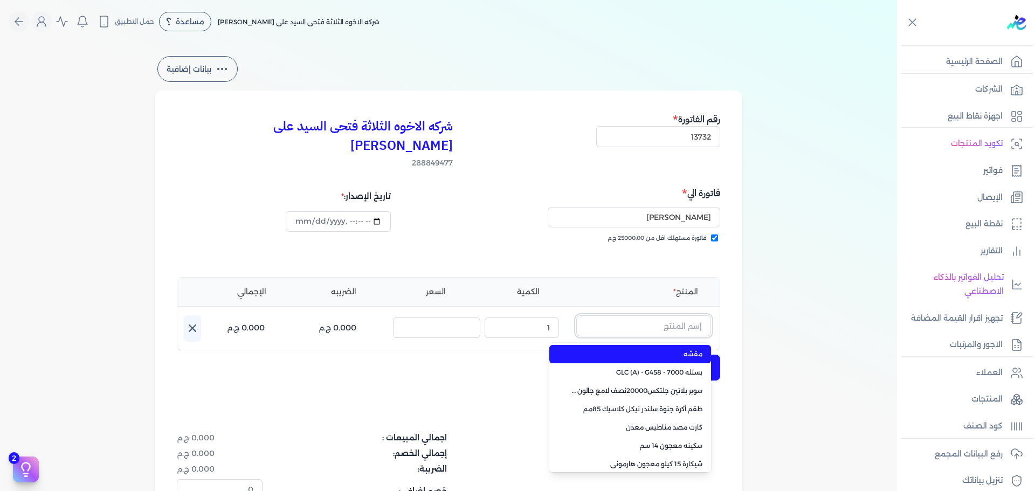
paste input "سوبرلاك الوان 708 جالون 2 لتر"
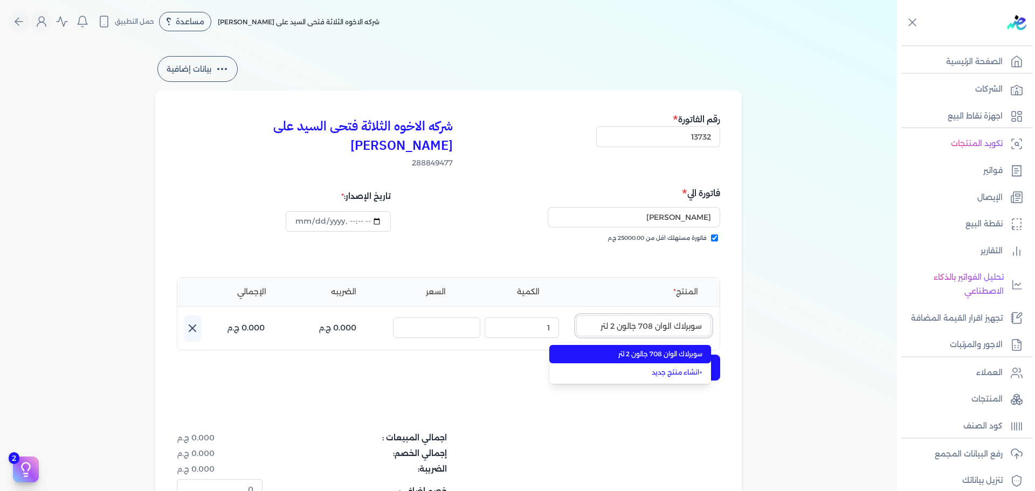
type input "سوبرلاك الوان 708 جالون 2 لتر"
click at [698, 349] on span "سوبرلاك الوان 708 جالون 2 لتر" at bounding box center [636, 354] width 131 height 10
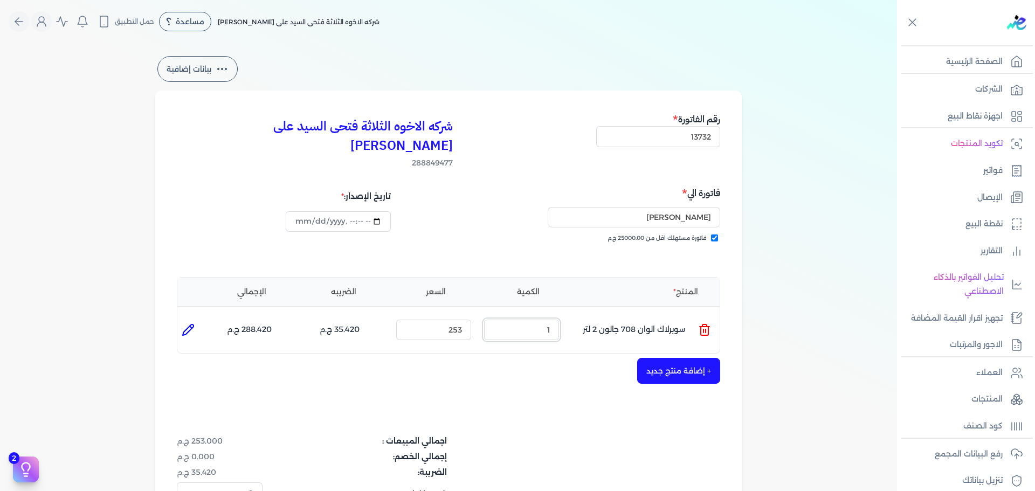
drag, startPoint x: 542, startPoint y: 311, endPoint x: 578, endPoint y: 297, distance: 38.7
click at [579, 315] on ul "المنتج : سوبرلاك الوان 708 جالون 2 لتر الكمية : 1 السعر : 253 الضريبه : 35.420 …" at bounding box center [448, 329] width 542 height 29
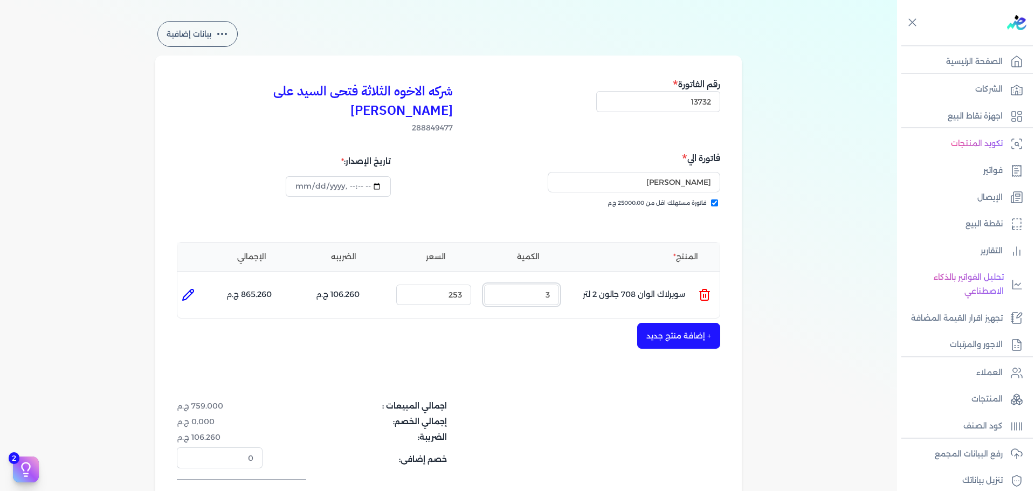
scroll to position [54, 0]
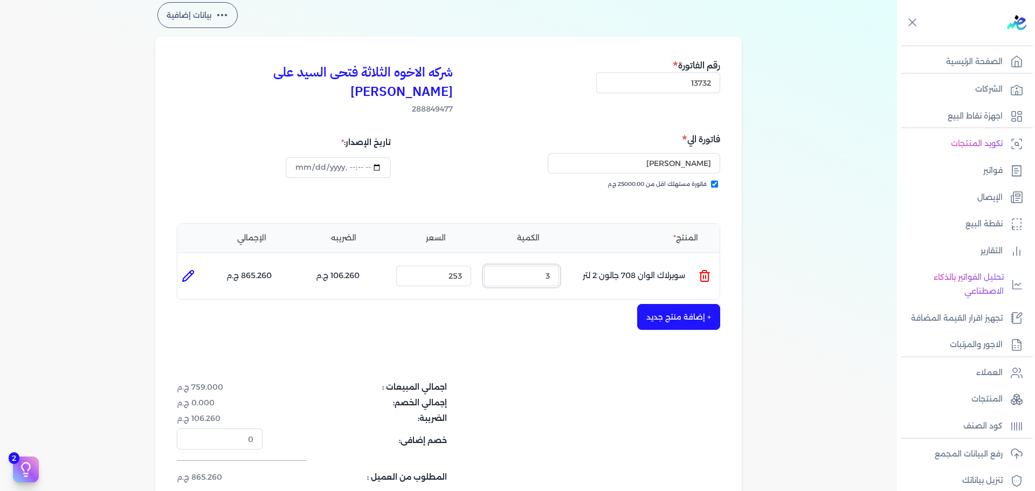
type input "3"
click at [660, 304] on button "+ إضافة منتج جديد" at bounding box center [678, 317] width 83 height 26
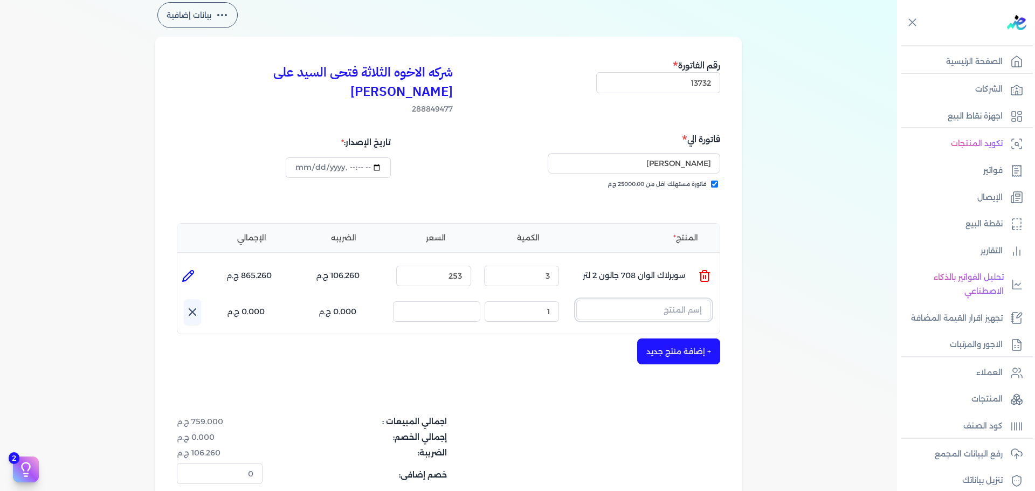
click at [667, 300] on input "text" at bounding box center [643, 310] width 135 height 20
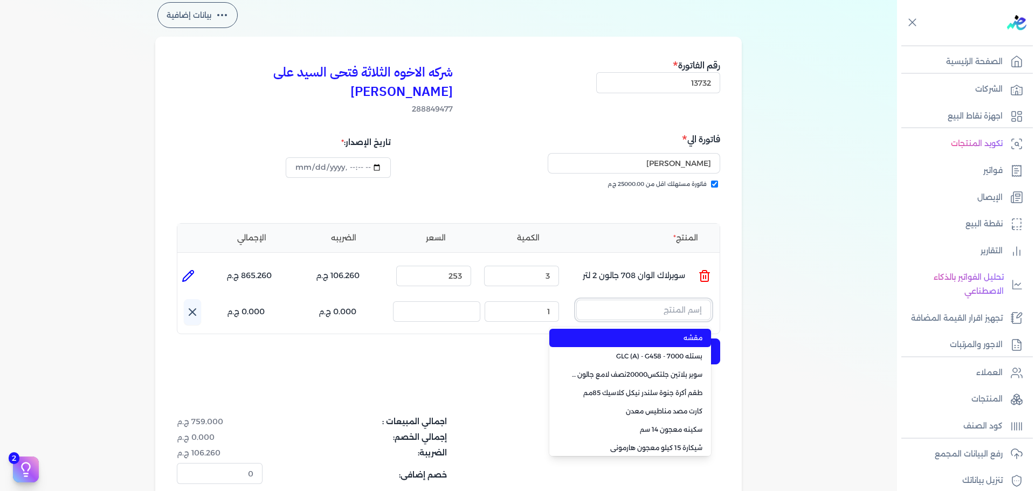
paste input "جلتكس 15000 بستلة 9 لتر"
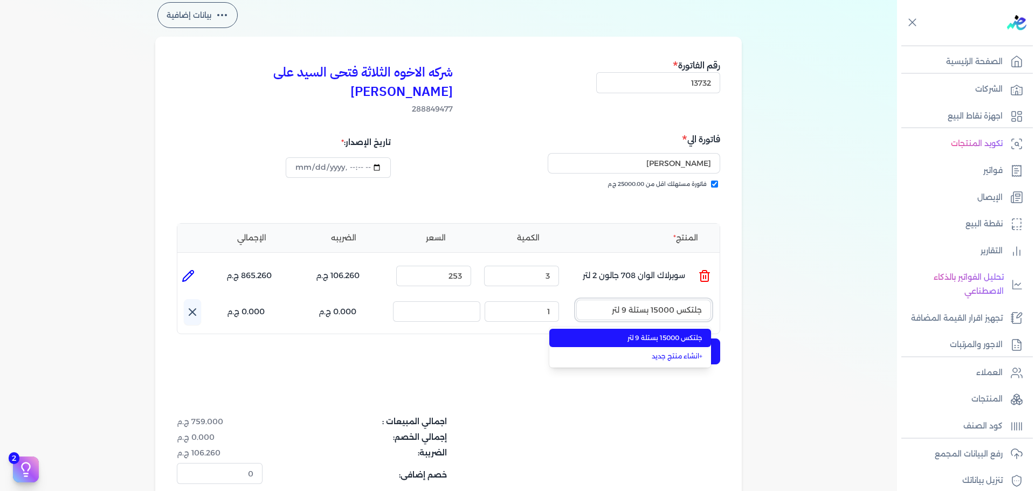
type input "جلتكس 15000 بستلة 9 لتر"
click at [659, 329] on li "جلتكس 15000 بستلة 9 لتر" at bounding box center [630, 338] width 162 height 18
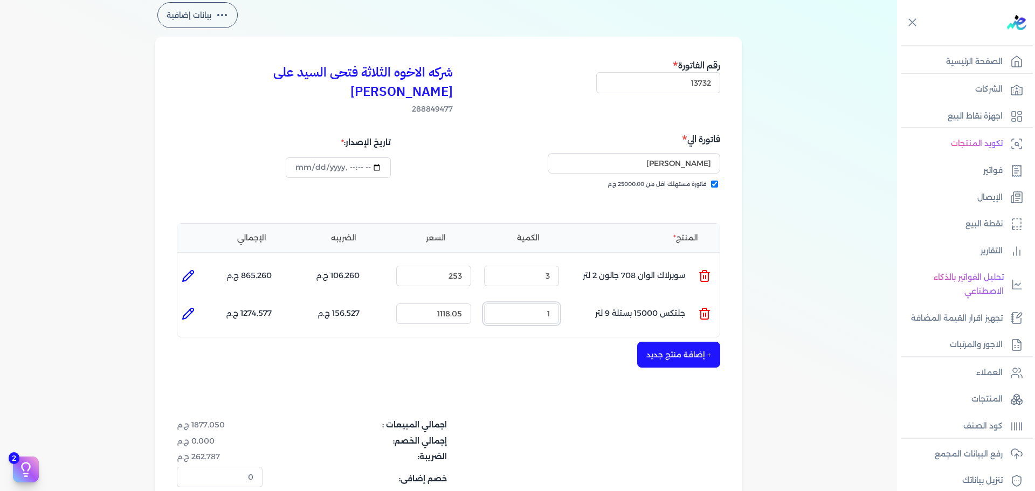
drag, startPoint x: 529, startPoint y: 293, endPoint x: 616, endPoint y: 296, distance: 87.3
click at [595, 299] on ul "المنتج : جلتكس 15000 بستلة 9 لتر الكمية : 1 السعر : 1118.05 الضريبه : 156.527 ج…" at bounding box center [448, 313] width 542 height 29
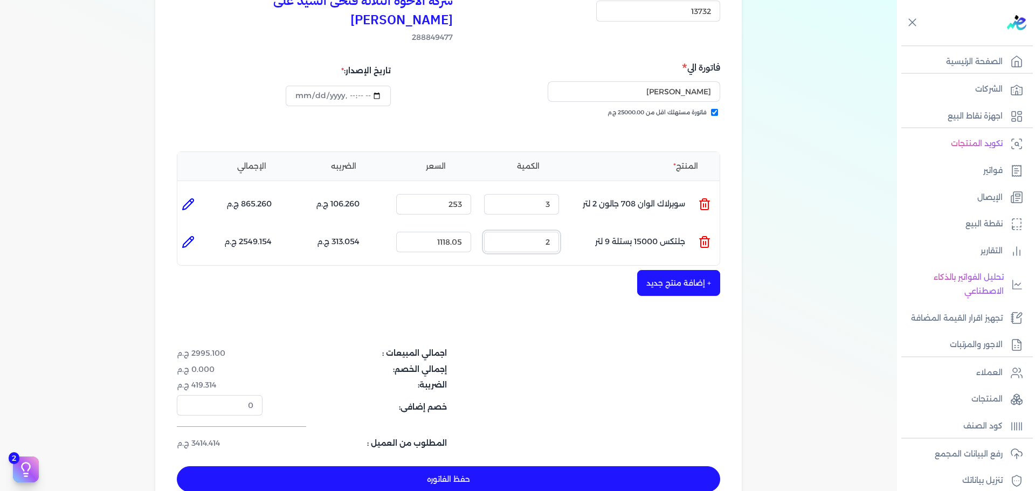
scroll to position [162, 0]
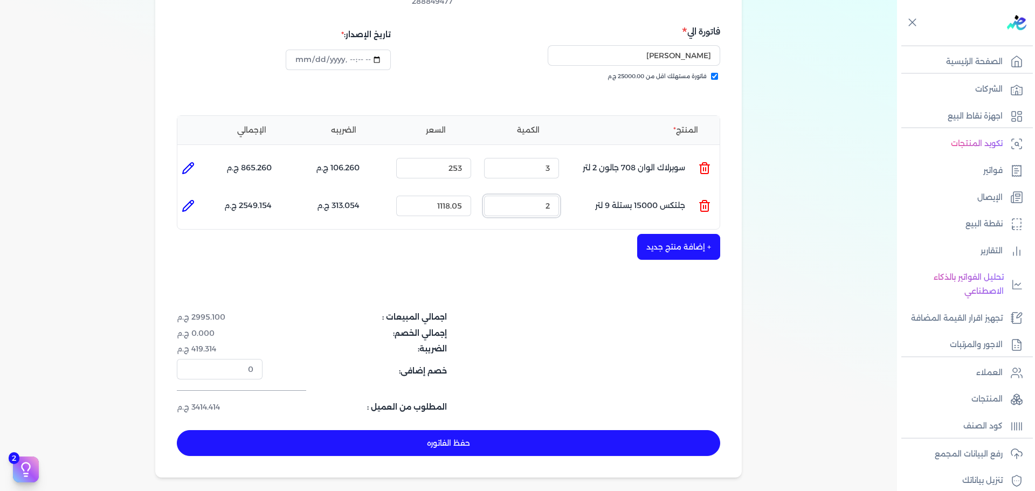
type input "2"
click at [592, 154] on ul "المنتج : سوبرلاك الوان 708 جالون 2 لتر الكمية : 3 السعر : 253 الضريبه : 106.260…" at bounding box center [448, 168] width 542 height 29
type input "1"
click at [595, 430] on button "حفظ الفاتوره" at bounding box center [448, 443] width 543 height 26
type input "[DATE]"
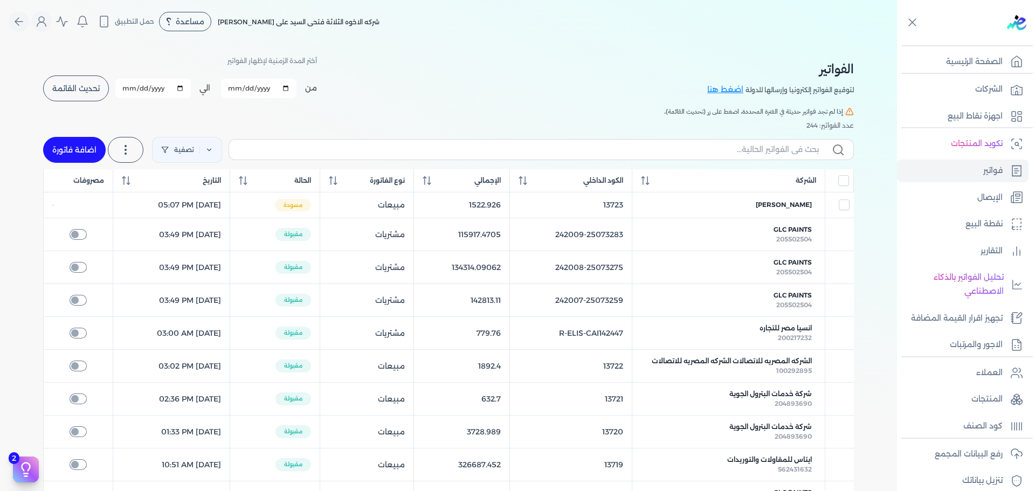
click at [80, 143] on link "اضافة فاتورة" at bounding box center [74, 150] width 63 height 26
select select "EGP"
select select "B"
select select "EGS"
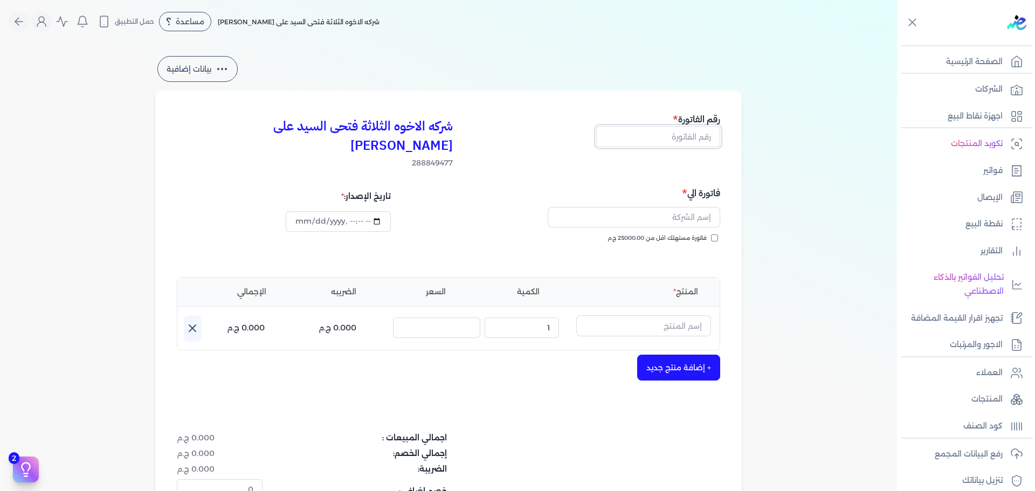
click at [681, 143] on input "text" at bounding box center [658, 136] width 124 height 20
type input "13733"
click at [720, 216] on div "فاتورة الي فاتورة مستهلك اقل من 25000.00 ج.م" at bounding box center [586, 225] width 268 height 78
click at [713, 214] on div "فاتورة الي فاتورة مستهلك اقل من 25000.00 ج.م" at bounding box center [586, 225] width 268 height 78
click at [714, 234] on input "فاتورة مستهلك اقل من 25000.00 ج.م" at bounding box center [714, 237] width 7 height 7
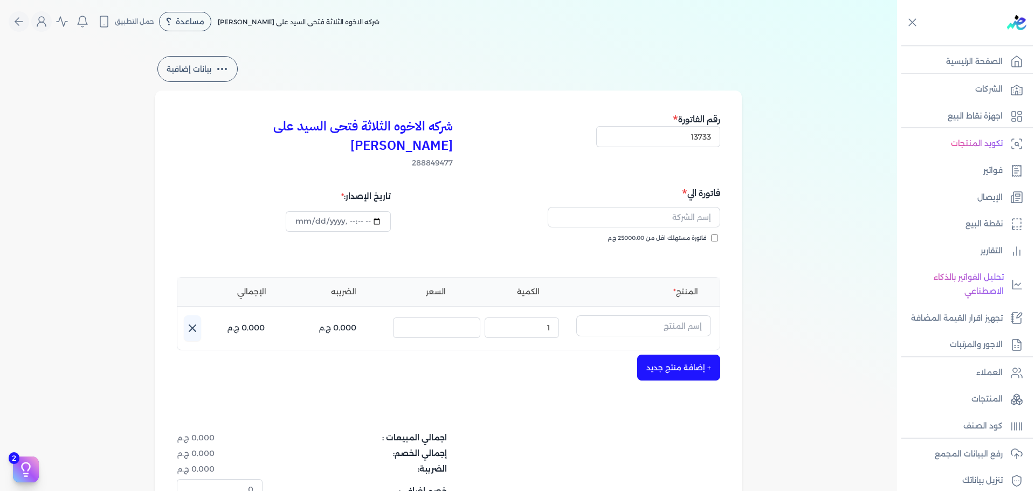
checkbox input "true"
drag, startPoint x: 705, startPoint y: 214, endPoint x: 684, endPoint y: 203, distance: 23.4
click at [683, 207] on input "text" at bounding box center [633, 217] width 172 height 20
type input "[PERSON_NAME]"
click at [665, 315] on input "text" at bounding box center [643, 325] width 135 height 20
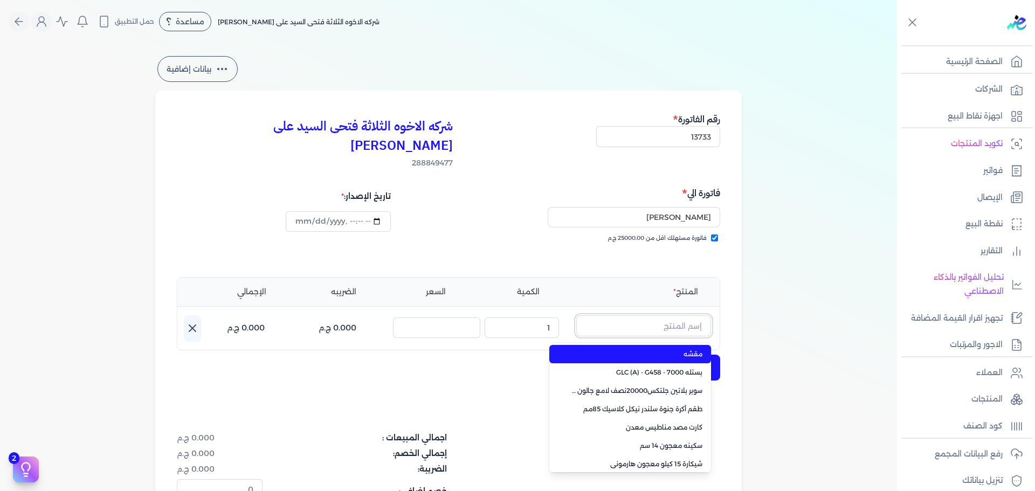
paste input "امبيانس كلر فلفتووا بيز علبة 0.900 لتر"
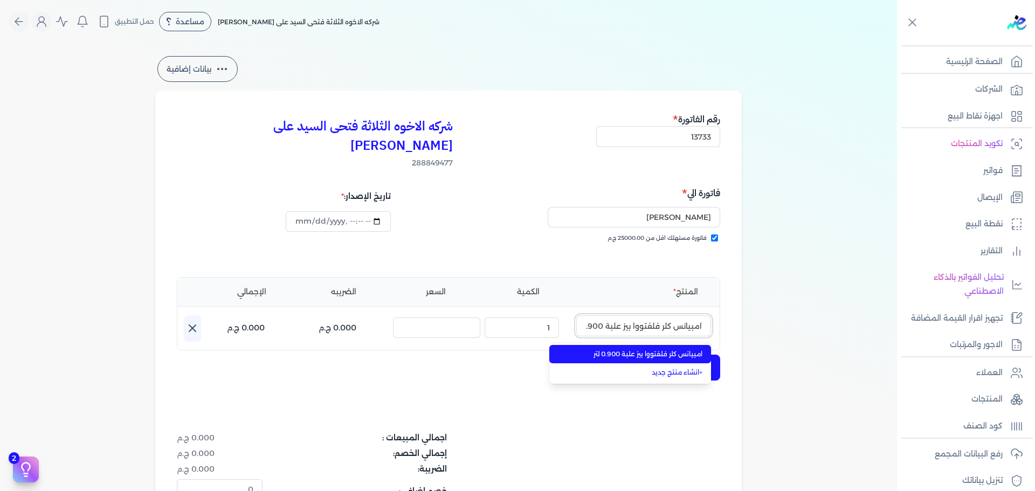
scroll to position [0, -12]
type input "امبيانس كلر فلفتووا بيز علبة 0.900 لتر"
click at [669, 349] on span "امبيانس كلر فلفتووا بيز علبة 0.900 لتر" at bounding box center [636, 354] width 131 height 10
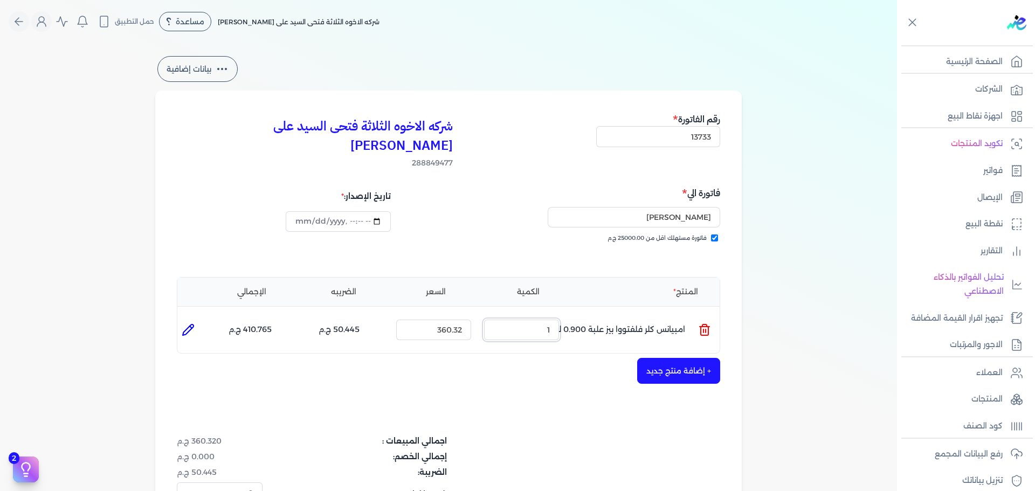
drag, startPoint x: 530, startPoint y: 315, endPoint x: 640, endPoint y: 296, distance: 111.5
click at [625, 315] on ul "المنتج : امبيانس كلر فلفتووا بيز علبة 0.900 لتر الكمية : 1 السعر : 360.32 الضري…" at bounding box center [448, 329] width 542 height 29
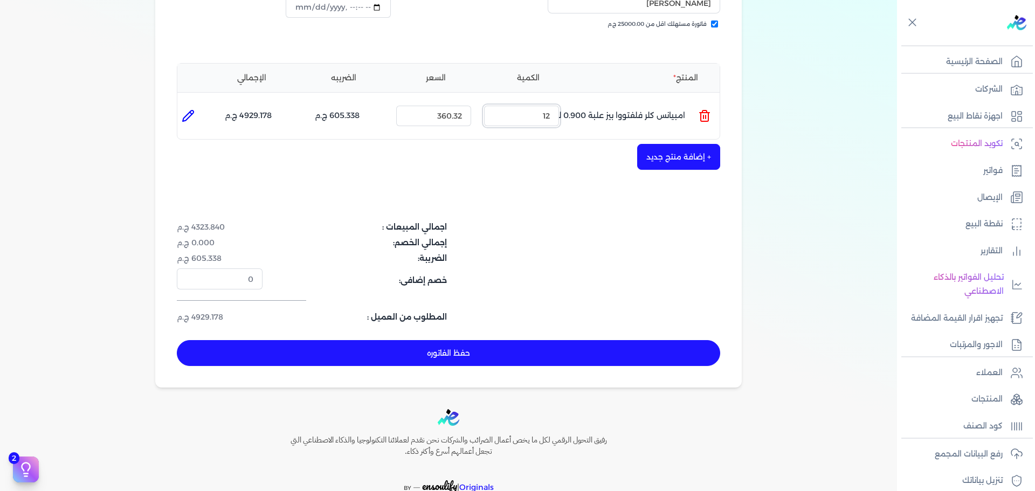
scroll to position [216, 0]
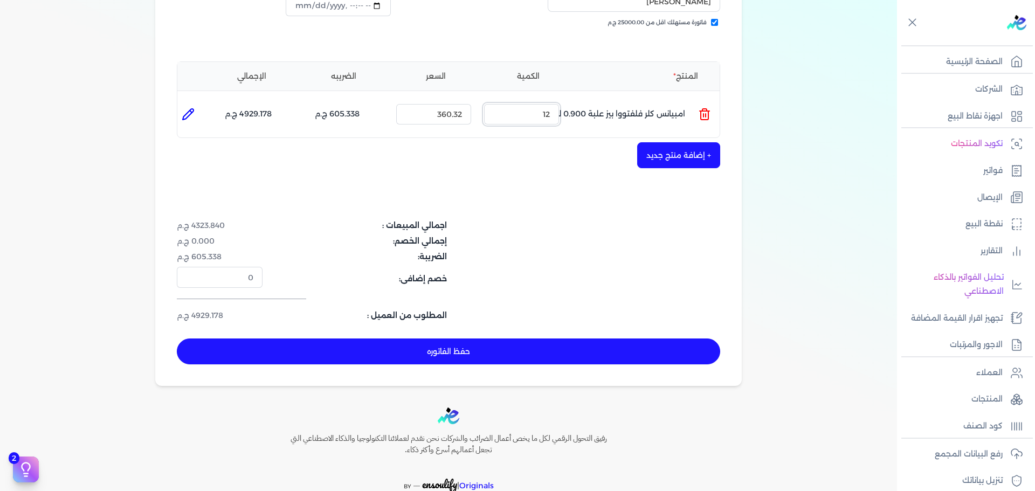
click at [593, 100] on ul "المنتج : امبيانس كلر فلفتووا بيز علبة 0.900 لتر الكمية : 12 السعر : 360.32 الضر…" at bounding box center [448, 114] width 542 height 29
type input "4"
click at [674, 142] on button "+ إضافة منتج جديد" at bounding box center [678, 155] width 83 height 26
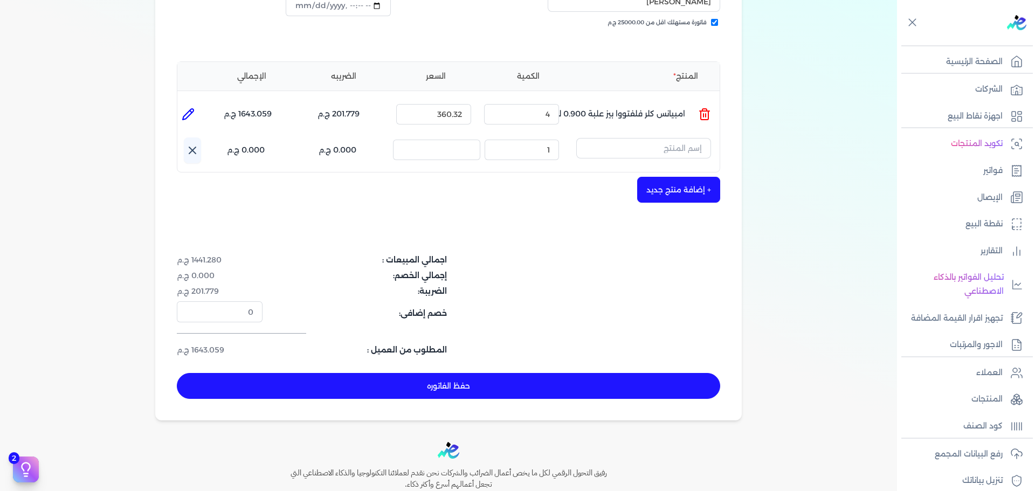
click at [190, 144] on icon at bounding box center [192, 150] width 13 height 13
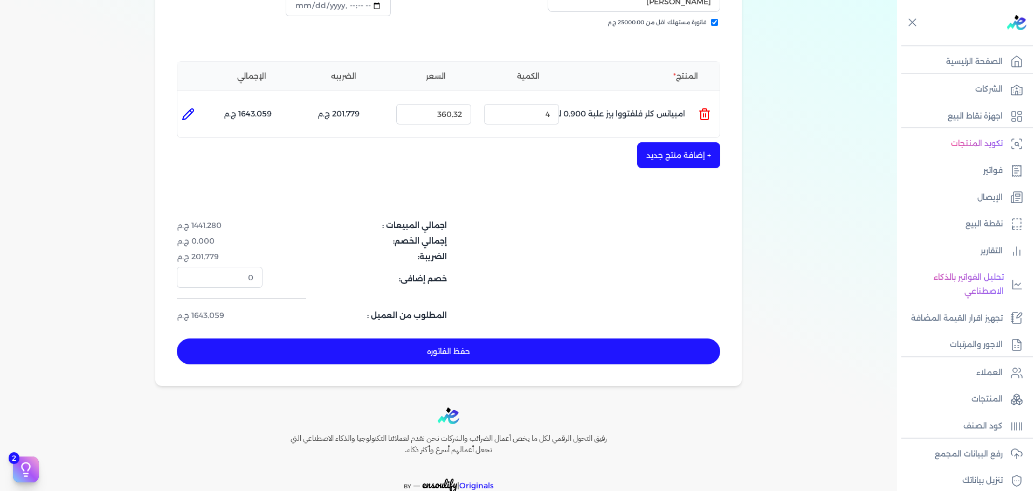
click at [595, 338] on button "حفظ الفاتوره" at bounding box center [448, 351] width 543 height 26
type input "[DATE]"
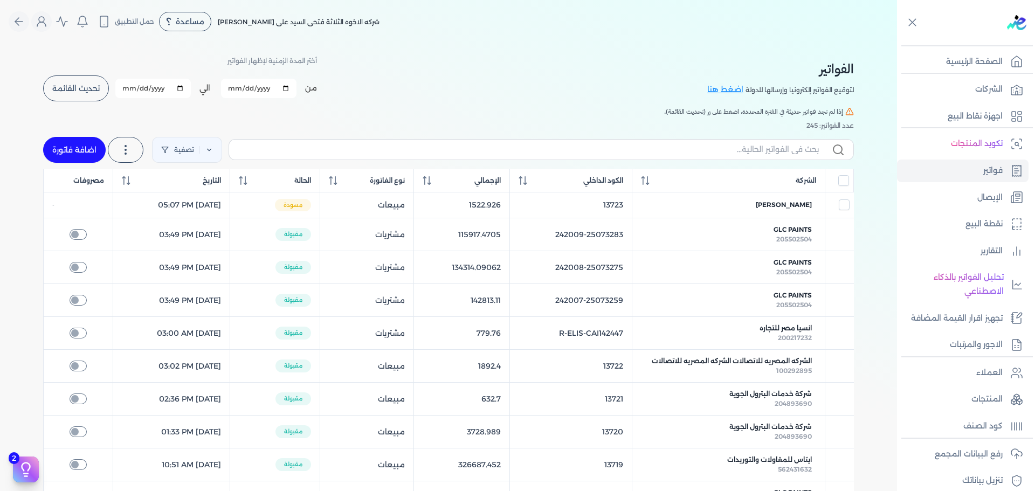
click at [89, 146] on link "اضافة فاتورة" at bounding box center [74, 150] width 63 height 26
select select "EGP"
select select "B"
select select "EGS"
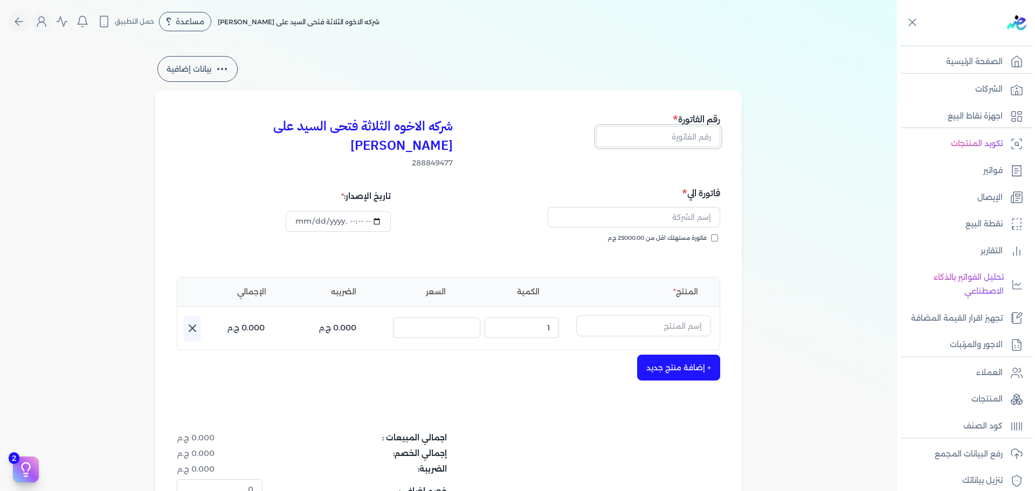
click at [689, 142] on input "text" at bounding box center [658, 136] width 124 height 20
type input "13734"
click at [671, 234] on span "فاتورة مستهلك اقل من 25000.00 ج.م" at bounding box center [656, 238] width 99 height 9
click at [711, 234] on input "فاتورة مستهلك اقل من 25000.00 ج.م" at bounding box center [714, 237] width 7 height 7
checkbox input "true"
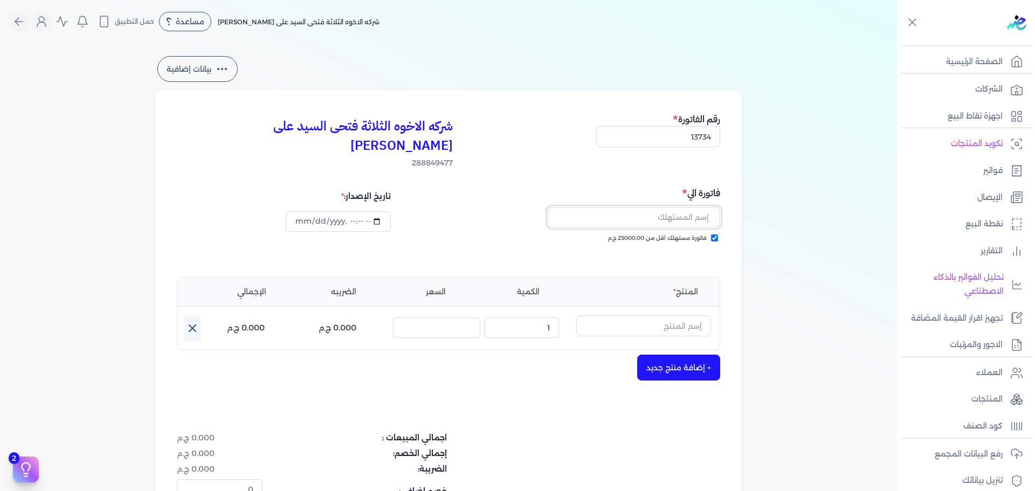
click at [674, 207] on input "text" at bounding box center [633, 217] width 172 height 20
type input "[PERSON_NAME]"
click at [661, 315] on input "text" at bounding box center [643, 325] width 135 height 20
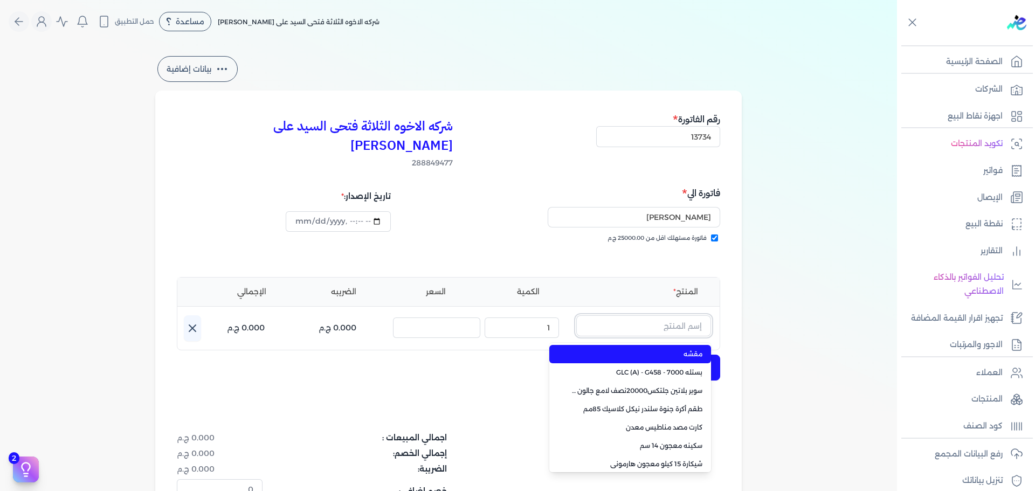
paste input "داي تون مط اسود علبة 880 جرام صافي"
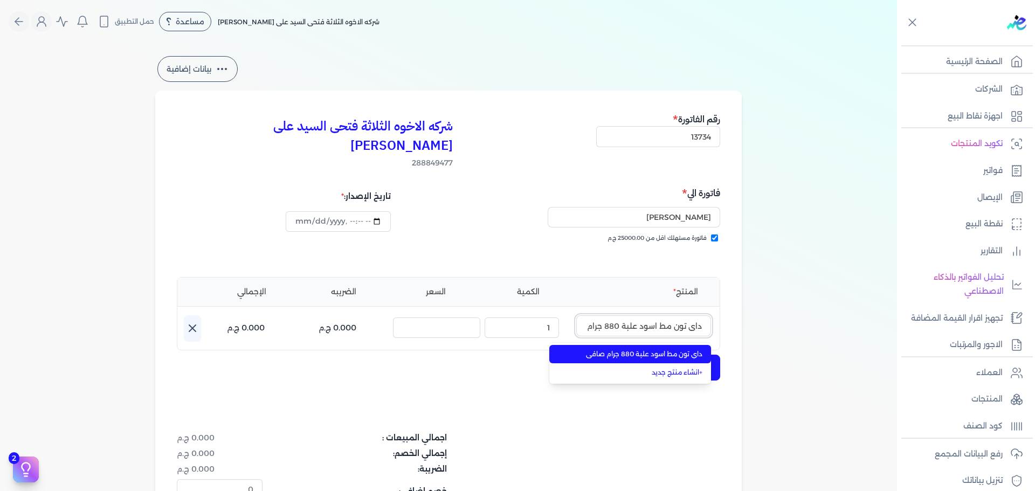
scroll to position [0, -19]
type input "داي تون مط اسود علبة 880 جرام صافي"
click at [667, 349] on span "داي تون مط اسود علبة 880 جرام صافي" at bounding box center [636, 354] width 131 height 10
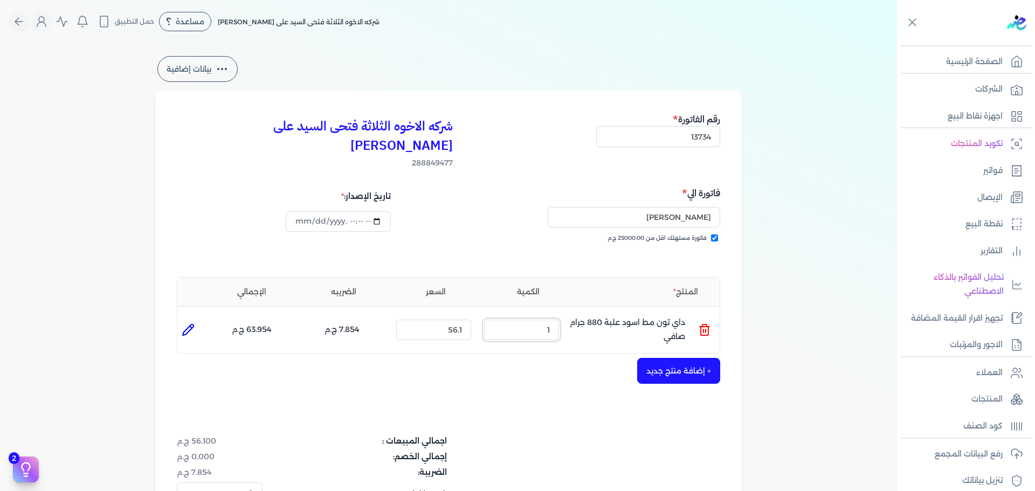
drag, startPoint x: 546, startPoint y: 315, endPoint x: 637, endPoint y: 306, distance: 91.5
click at [619, 315] on ul "المنتج : داي تون مط اسود علبة 880 جرام صافي الكمية : 1 السعر : 56.1 الضريبه : 7…" at bounding box center [448, 329] width 542 height 29
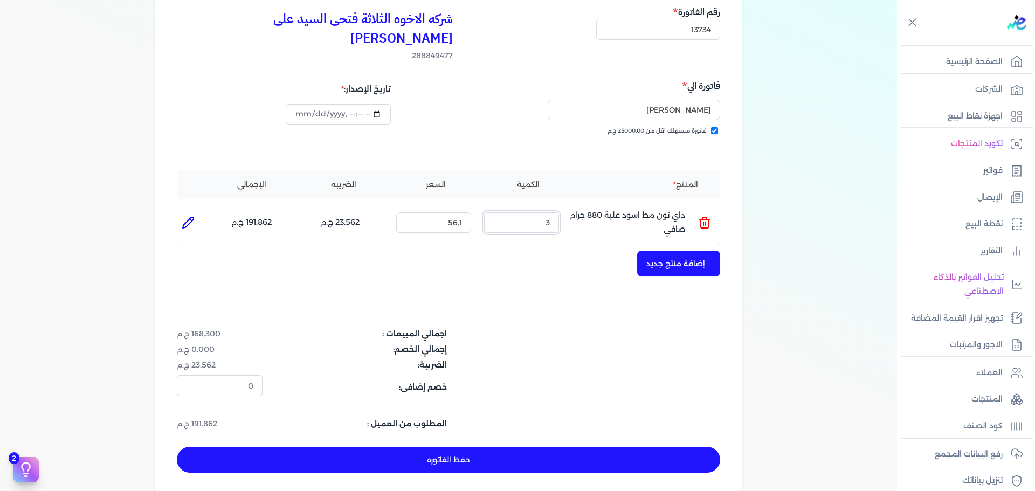
scroll to position [108, 0]
type input "3"
click at [679, 250] on button "+ إضافة منتج جديد" at bounding box center [678, 263] width 83 height 26
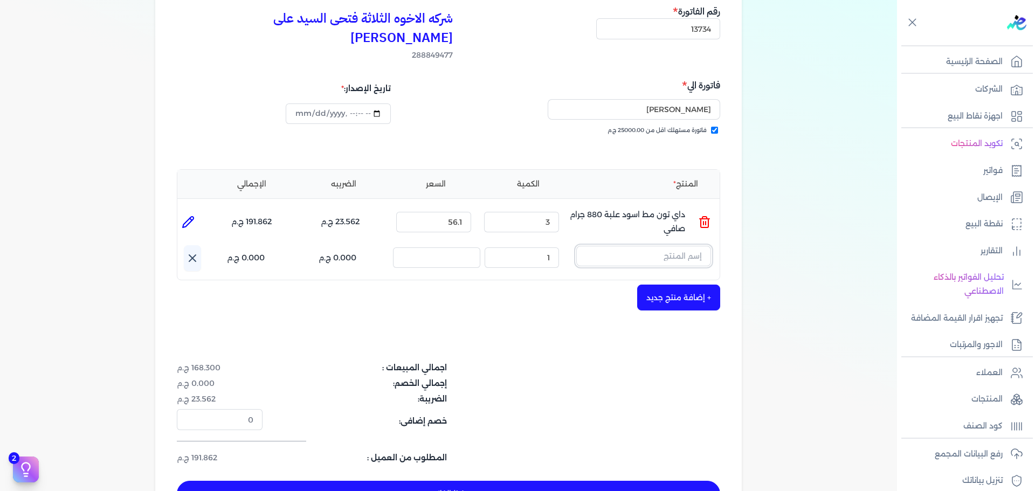
click at [669, 246] on input "text" at bounding box center [643, 256] width 135 height 20
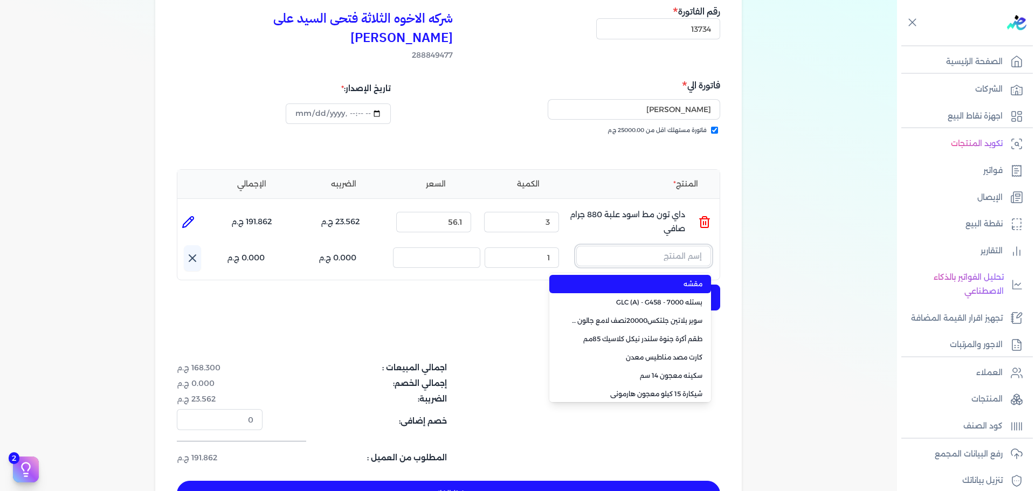
paste input "سوبرلاك ابيض 786 علبة 820 جم"
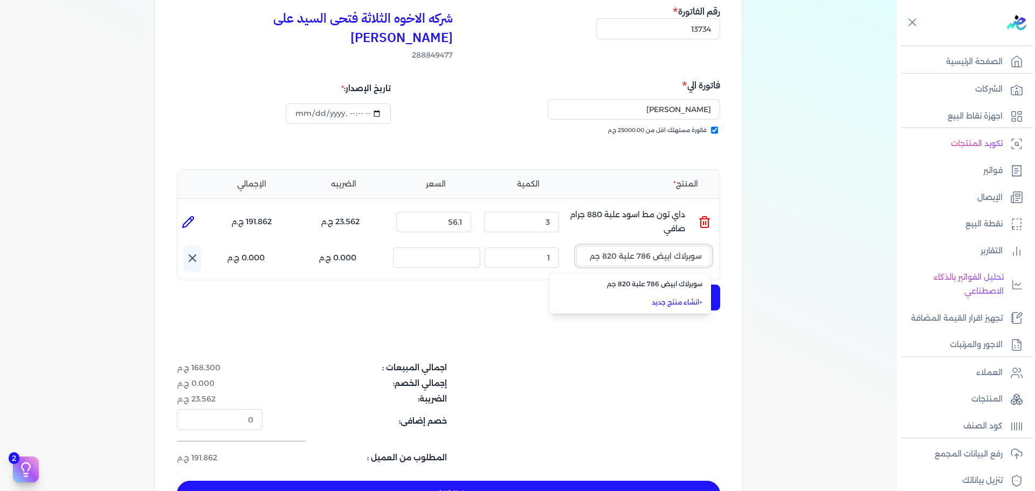
type input "سوبرلاك ابيض 786 علبة 820 جم"
click at [668, 279] on span "سوبرلاك ابيض 786 علبة 820 جم" at bounding box center [636, 284] width 131 height 10
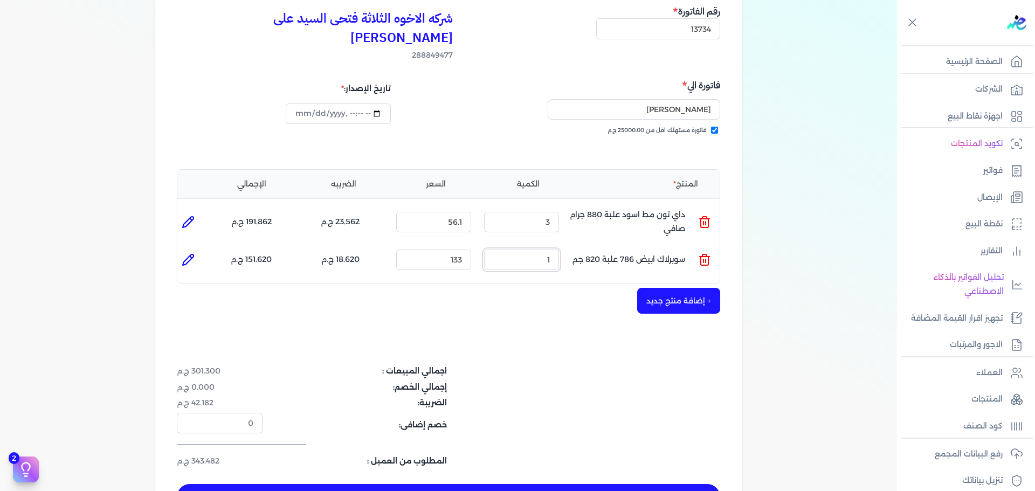
drag, startPoint x: 608, startPoint y: 244, endPoint x: 624, endPoint y: 242, distance: 15.8
click at [617, 245] on ul "المنتج : سوبرلاك ابيض 786 علبة 820 جم الكمية : 1 السعر : 133 الضريبه : 18.620 ج…" at bounding box center [448, 259] width 542 height 29
drag, startPoint x: 535, startPoint y: 233, endPoint x: 554, endPoint y: 233, distance: 19.9
click at [553, 249] on input "1" at bounding box center [521, 259] width 75 height 20
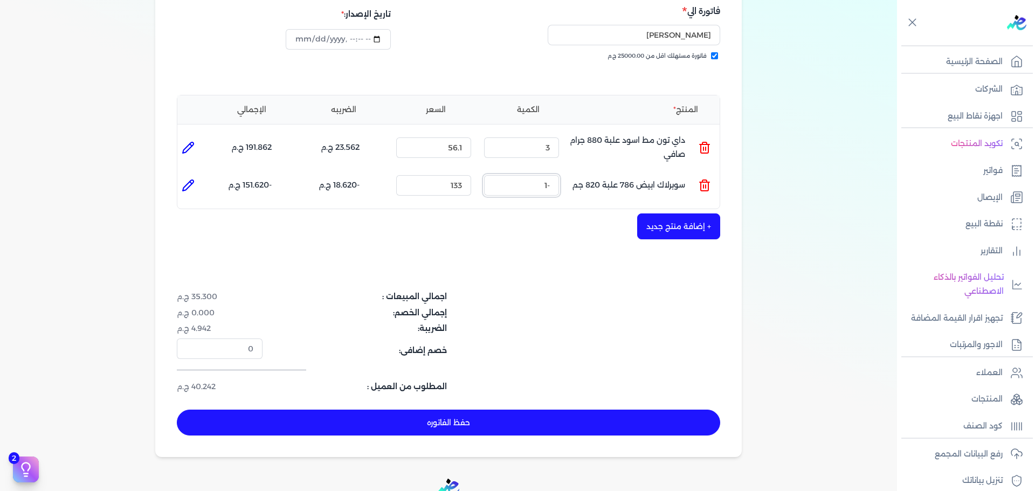
scroll to position [293, 0]
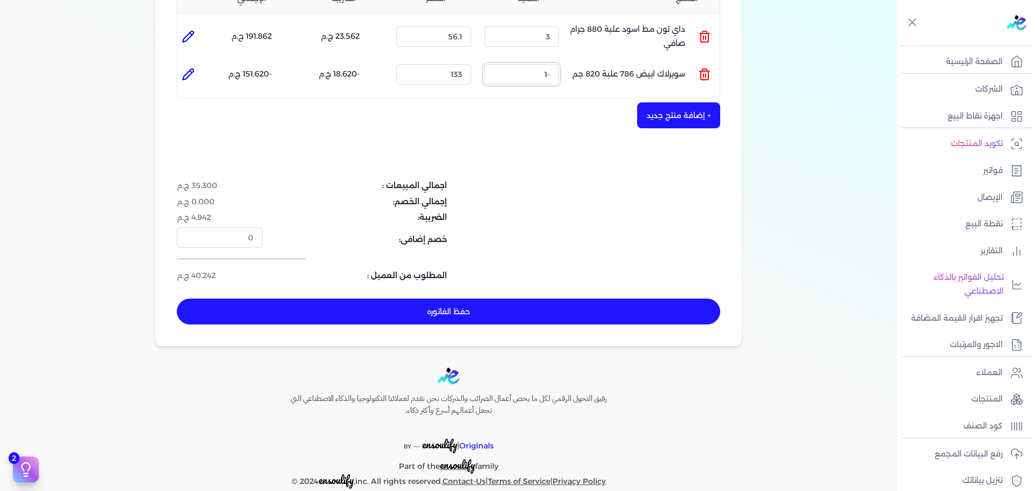
drag, startPoint x: 545, startPoint y: 54, endPoint x: 574, endPoint y: 54, distance: 28.6
click at [573, 60] on ul "المنتج : سوبرلاك ابيض 786 علبة 820 جم الكمية : -1 السعر : 133 الضريبه : -18.620…" at bounding box center [448, 74] width 542 height 29
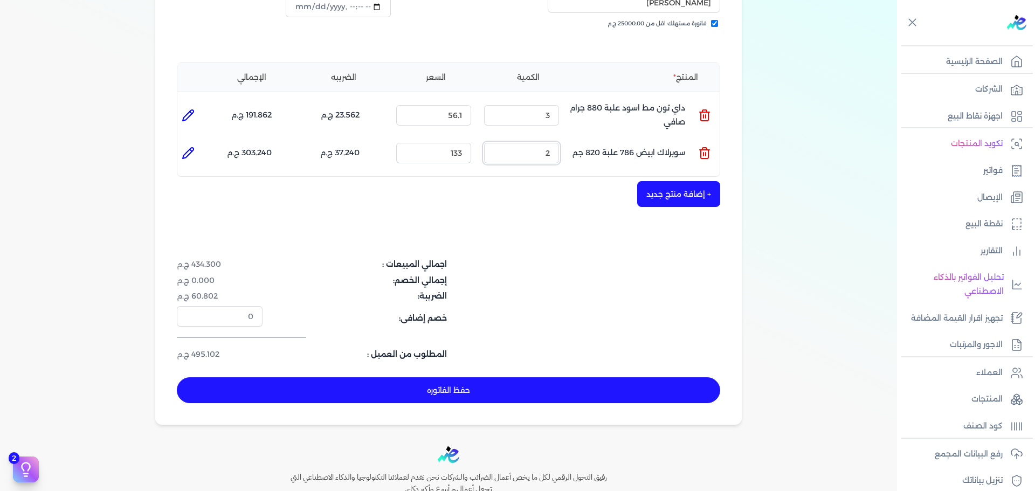
scroll to position [239, 0]
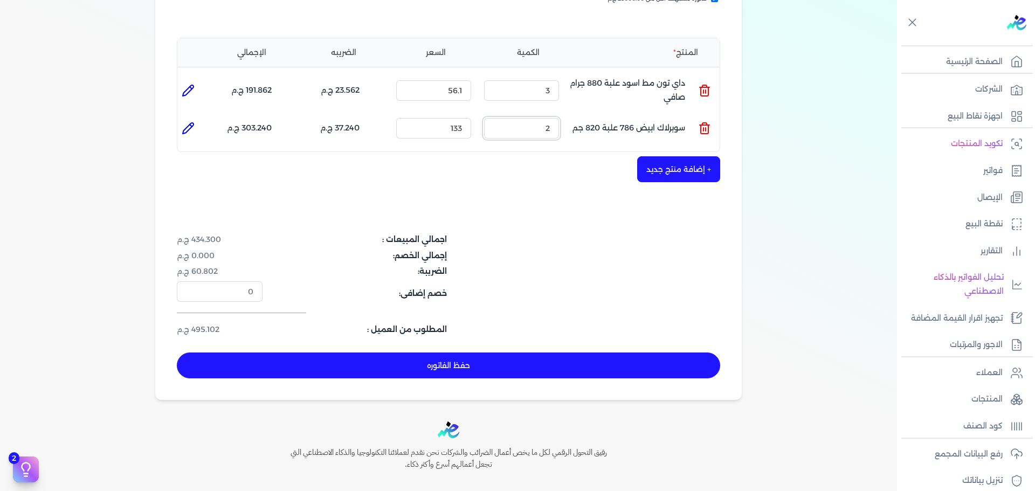
type input "2"
click at [685, 156] on button "+ إضافة منتج جديد" at bounding box center [678, 169] width 83 height 26
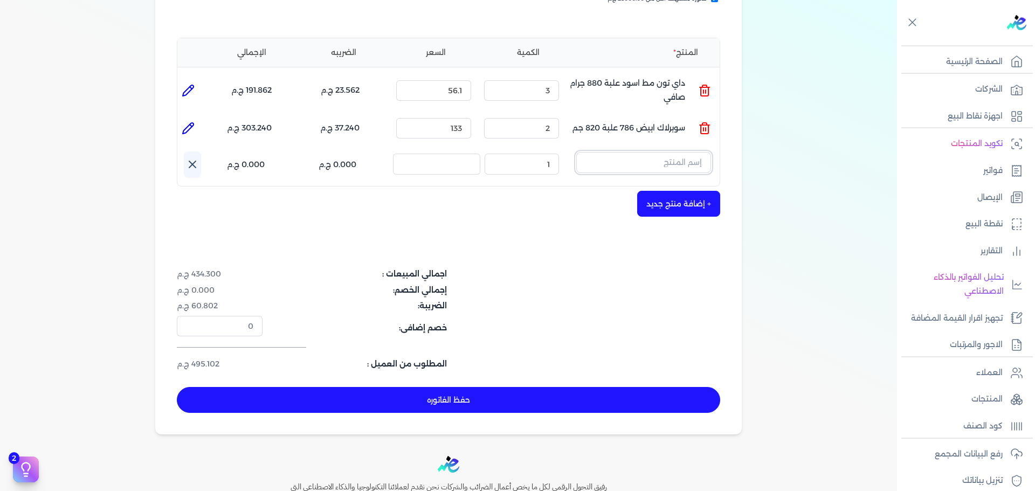
click at [683, 152] on input "text" at bounding box center [643, 162] width 135 height 20
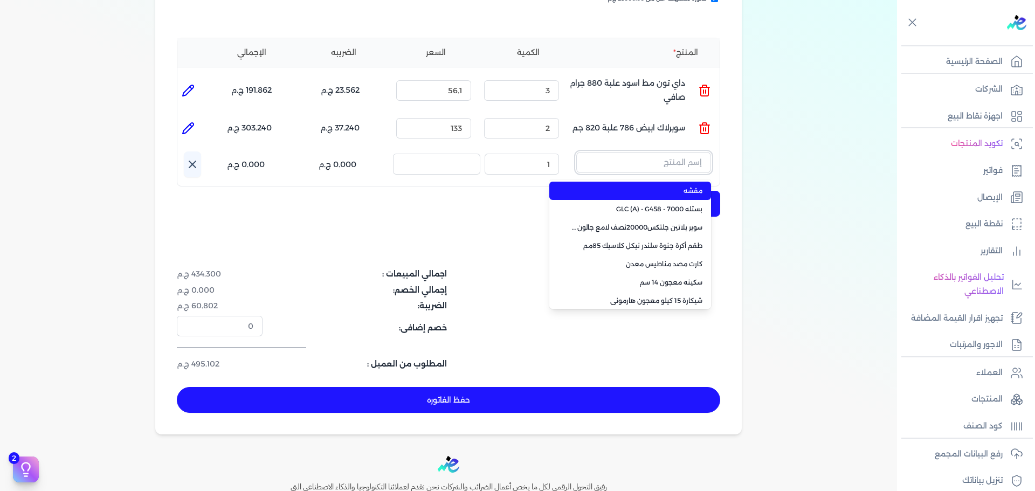
paste input "داي تون مط 200 ابيض علبة 880 جرام صافي"
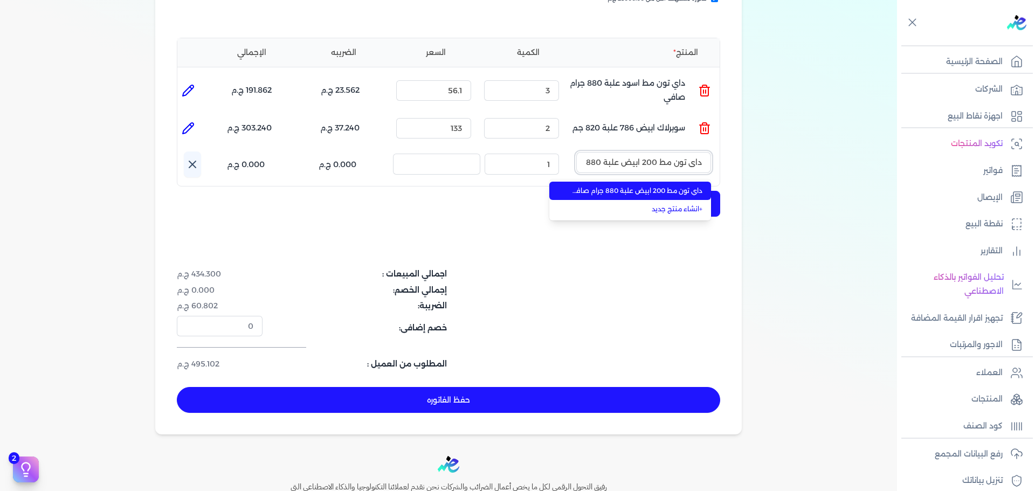
scroll to position [0, -38]
type input "داي تون مط 200 ابيض علبة 880 جرام صافي"
click at [677, 186] on span "داي تون مط 200 ابيض علبة 880 جرام صافي" at bounding box center [636, 191] width 131 height 10
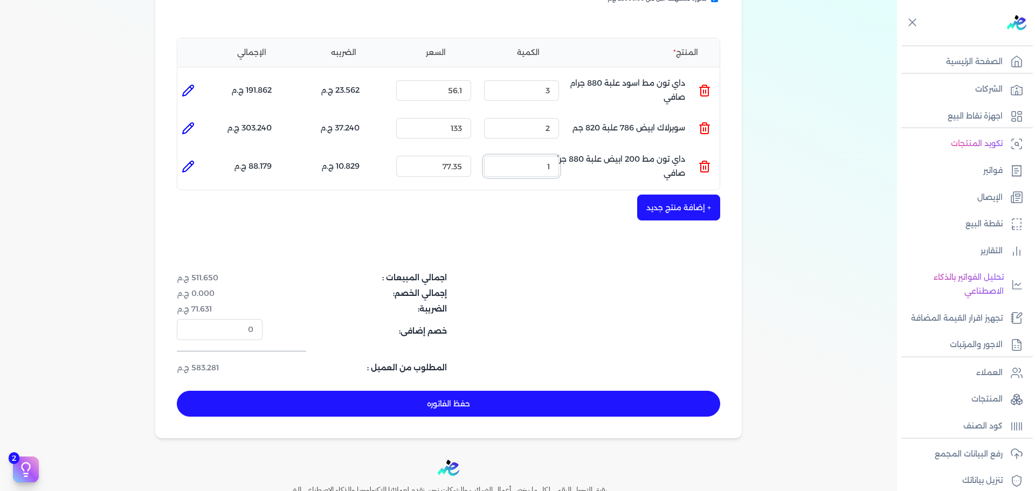
drag, startPoint x: 535, startPoint y: 157, endPoint x: 607, endPoint y: 142, distance: 73.8
click at [599, 151] on ul "المنتج : داي تون مط 200 ابيض علبة 880 جرام صافي الكمية : 1 السعر : 77.35 الضريب…" at bounding box center [448, 165] width 542 height 29
type input "3"
drag, startPoint x: 533, startPoint y: 73, endPoint x: 598, endPoint y: 72, distance: 65.2
click at [592, 76] on ul "المنتج : داي تون مط اسود علبة 880 جرام صافي الكمية : 3 السعر : 56.1 الضريبه : 2…" at bounding box center [448, 90] width 542 height 29
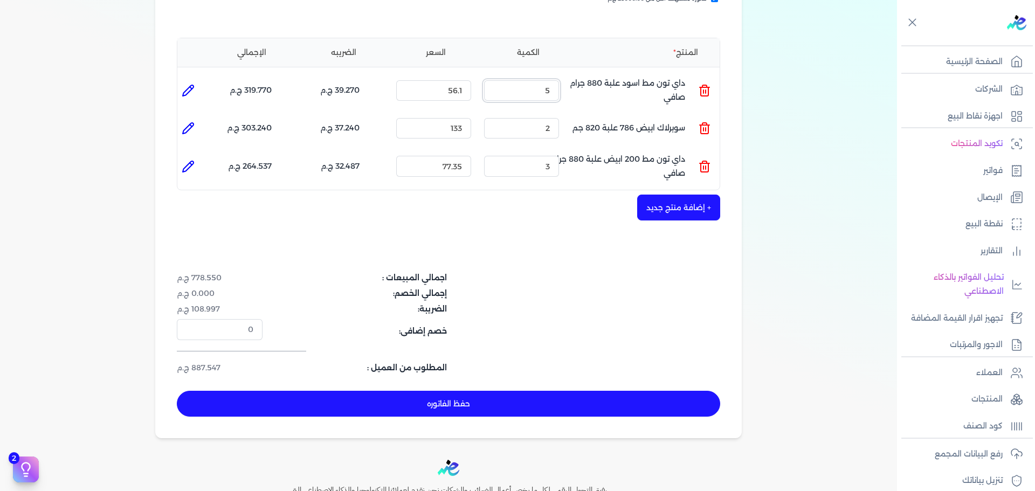
type input "5"
click at [577, 114] on ul "المنتج : سوبرلاك ابيض 786 علبة 820 جم الكمية : 2 السعر : 133 الضريبه : 37.240 ج…" at bounding box center [448, 128] width 542 height 29
type input "4"
drag, startPoint x: 542, startPoint y: 144, endPoint x: 591, endPoint y: 152, distance: 50.2
click at [581, 152] on ul "المنتج : داي تون مط 200 ابيض علبة 880 جرام صافي الكمية : 3 السعر : 77.35 الضريب…" at bounding box center [448, 165] width 542 height 29
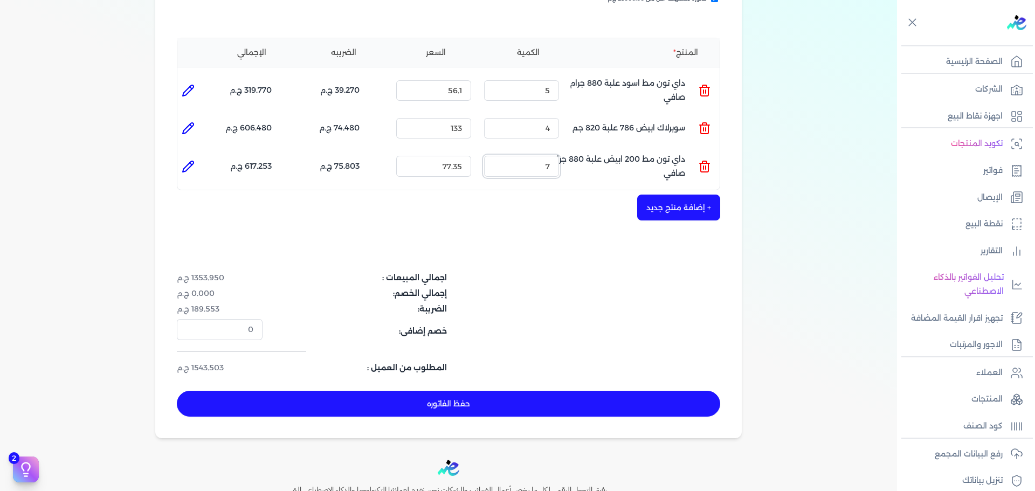
type input "7"
click at [603, 391] on button "حفظ الفاتوره" at bounding box center [448, 404] width 543 height 26
type input "[DATE]"
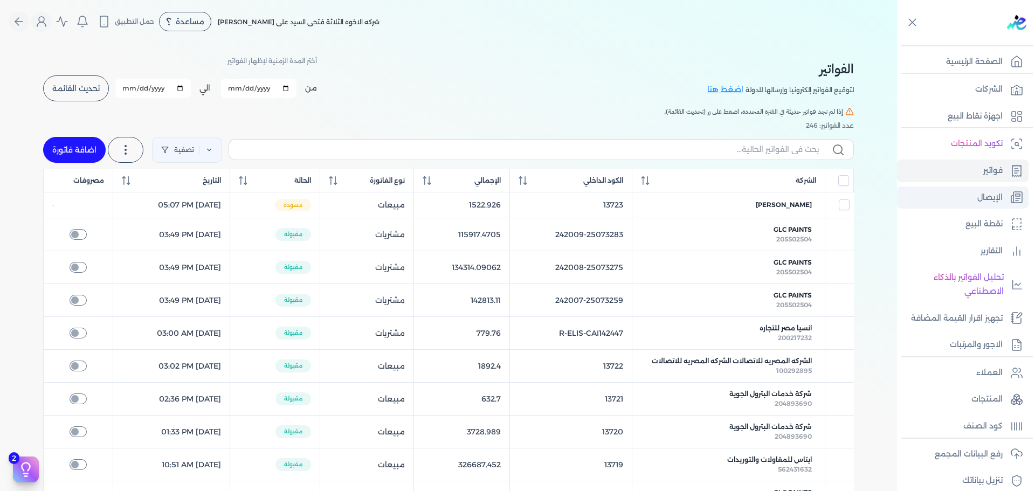
drag, startPoint x: 66, startPoint y: 151, endPoint x: 928, endPoint y: 193, distance: 862.6
click at [67, 151] on link "اضافة فاتورة" at bounding box center [74, 150] width 63 height 26
select select "EGP"
select select "B"
select select "EGS"
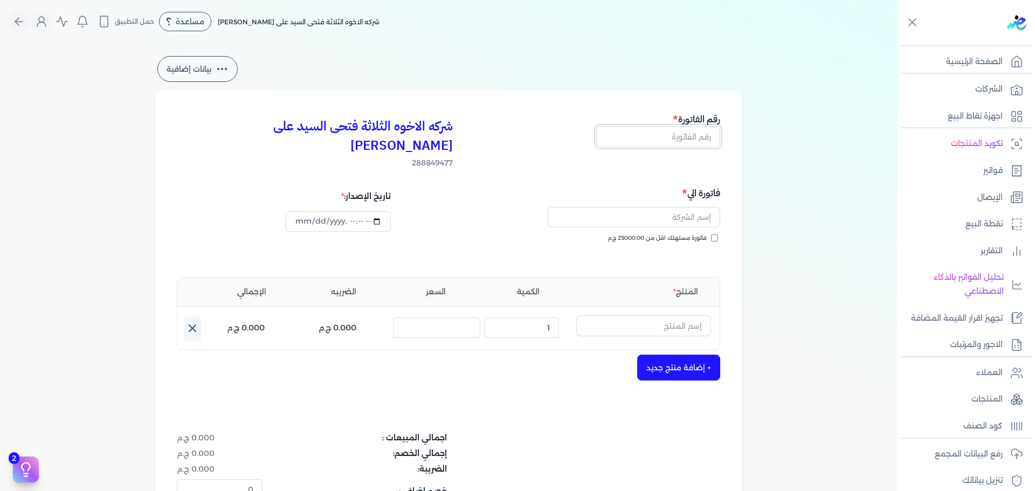
click at [697, 135] on input "text" at bounding box center [658, 136] width 124 height 20
type input "13735"
click at [714, 234] on input "فاتورة مستهلك اقل من 25000.00 ج.م" at bounding box center [714, 237] width 7 height 7
checkbox input "true"
click at [695, 207] on input "text" at bounding box center [633, 217] width 172 height 20
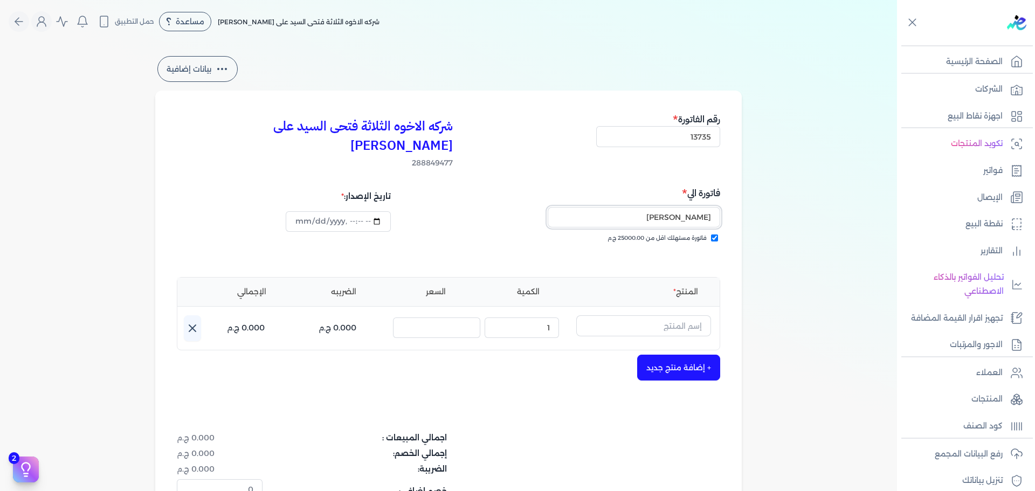
type input "[PERSON_NAME]"
click at [674, 315] on input "text" at bounding box center [643, 325] width 135 height 20
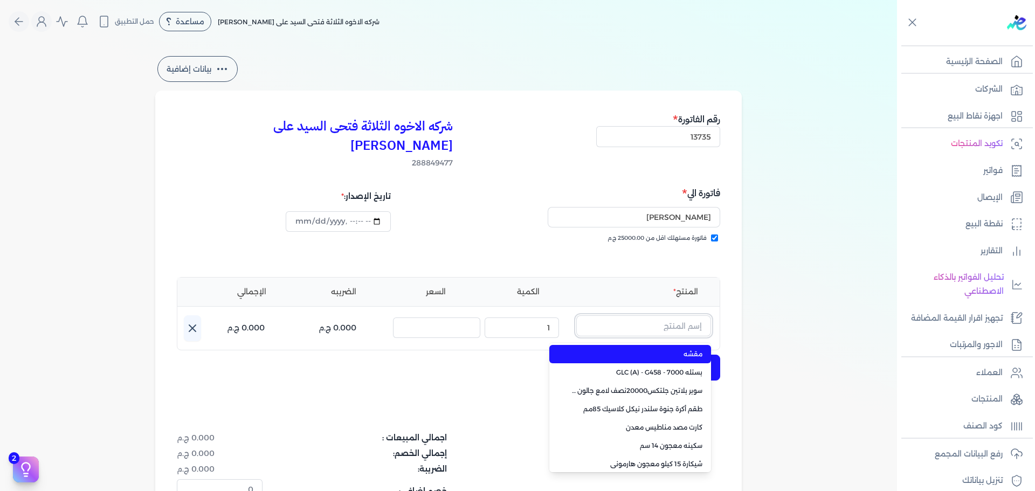
paste input "ستورم شيلد بنيتريتنج سيلر اساس زيتي جالون كومبو 3 لتر"
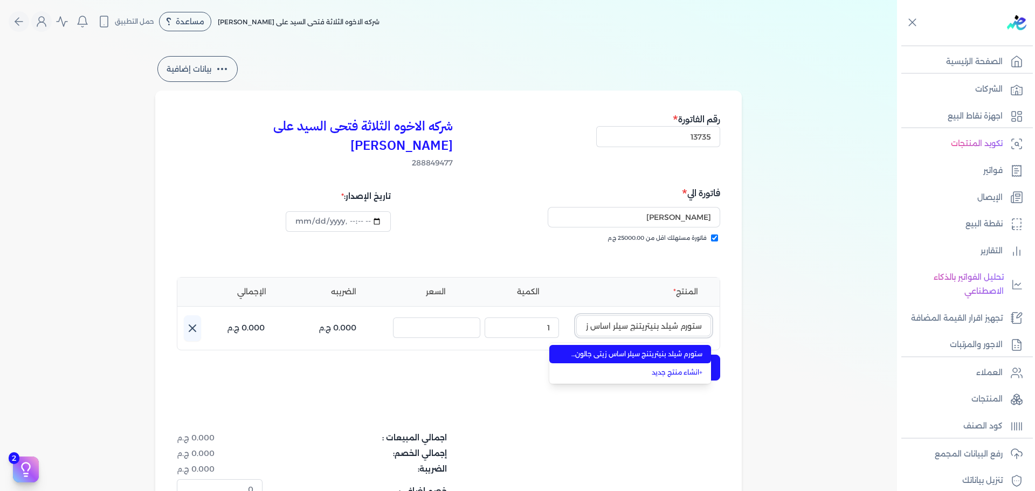
scroll to position [0, -70]
type input "ستورم شيلد بنيتريتنج سيلر اساس زيتي جالون كومبو 3 لتر"
click at [660, 349] on span "ستورم شيلد بنيتريتنج سيلر اساس زيتي جالون كومبو 3 لتر" at bounding box center [636, 354] width 131 height 10
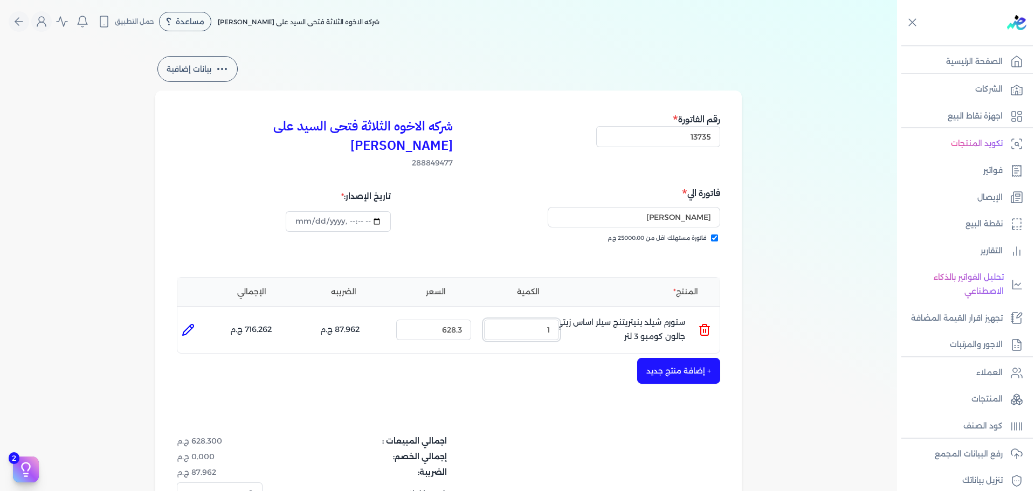
click at [643, 315] on ul "المنتج : ستورم شيلد بنيتريتنج سيلر اساس زيتي جالون كومبو 3 لتر الكمية : 1 السعر…" at bounding box center [448, 329] width 542 height 29
type input "2"
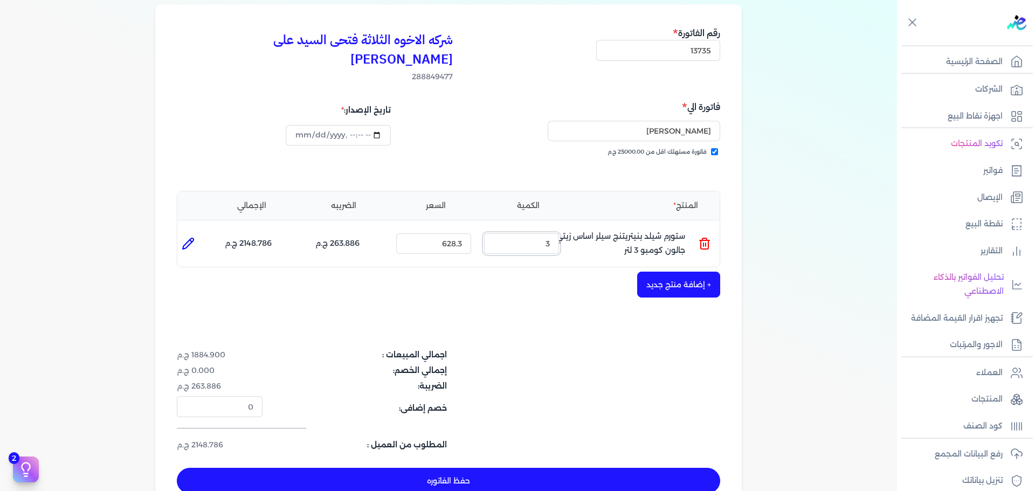
scroll to position [108, 0]
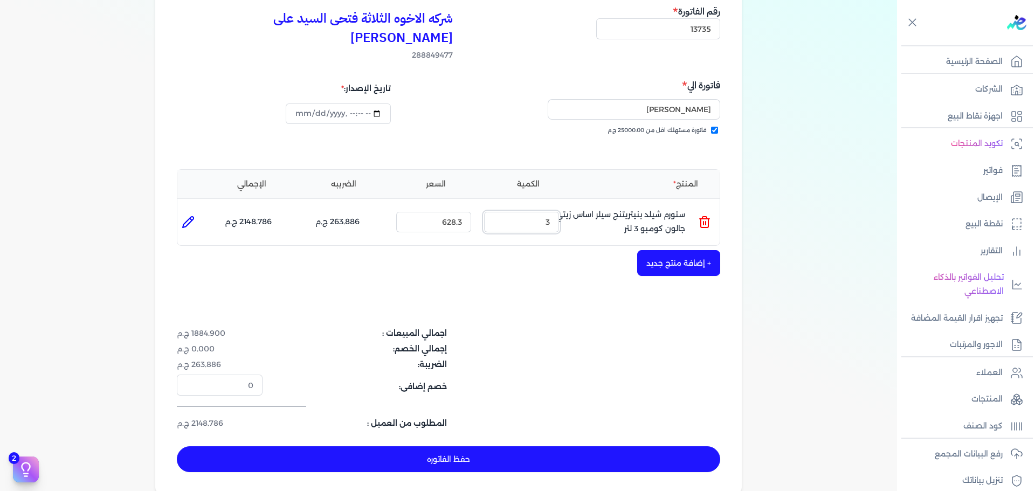
click at [665, 207] on ul "المنتج : ستورم شيلد بنيتريتنج سيلر اساس زيتي جالون كومبو 3 لتر الكمية : 3 السعر…" at bounding box center [448, 221] width 542 height 29
type input "2"
drag, startPoint x: 554, startPoint y: 444, endPoint x: 533, endPoint y: 434, distance: 23.1
click at [553, 446] on button "حفظ الفاتوره" at bounding box center [448, 459] width 543 height 26
type input "[DATE]"
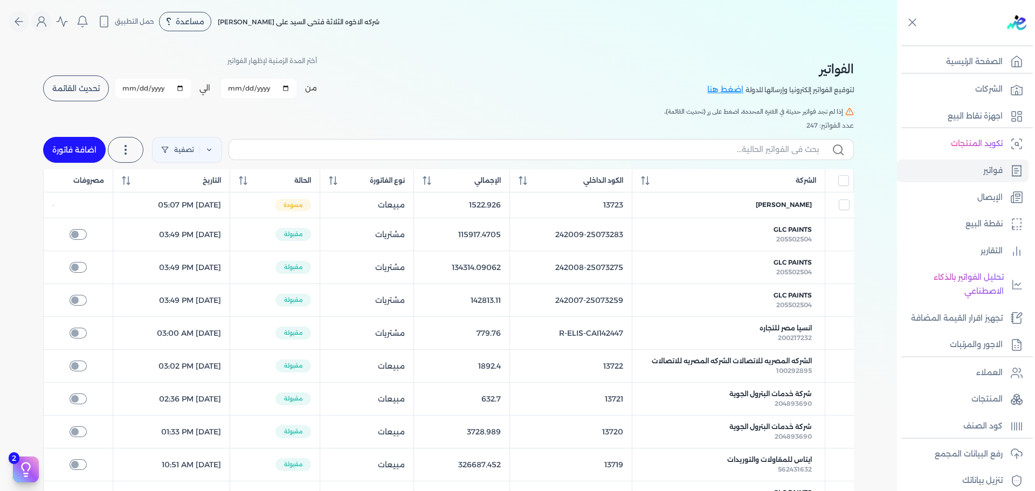
click at [78, 145] on link "اضافة فاتورة" at bounding box center [74, 150] width 63 height 26
select select "EGP"
select select "B"
select select "EGS"
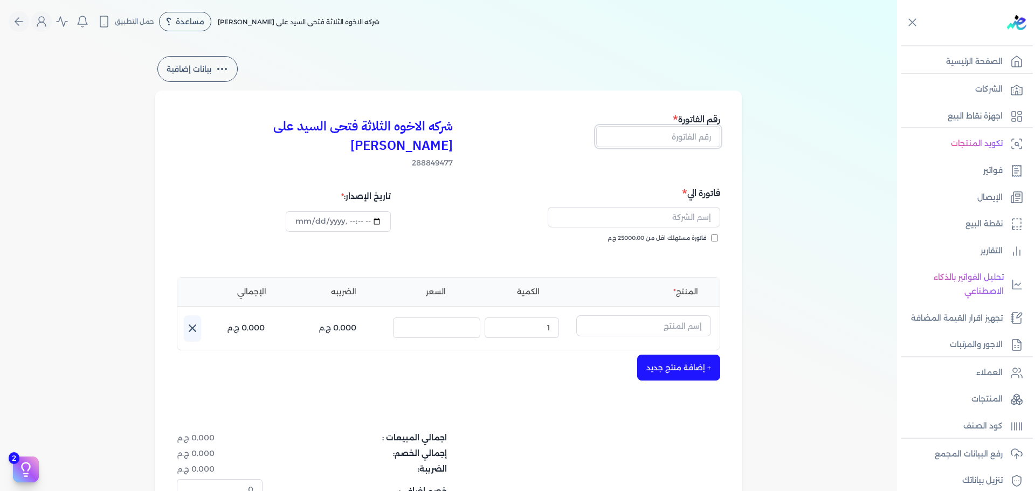
click at [689, 142] on input "text" at bounding box center [658, 136] width 124 height 20
type input "13736"
click at [718, 234] on input "فاتورة مستهلك اقل من 25000.00 ج.م" at bounding box center [714, 237] width 7 height 7
checkbox input "true"
click at [705, 207] on input "text" at bounding box center [633, 217] width 172 height 20
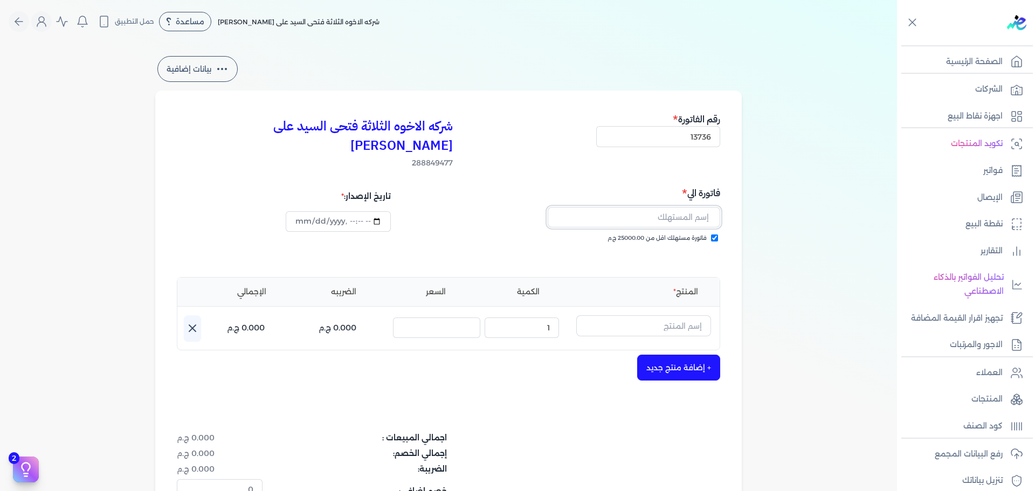
click at [671, 207] on input "text" at bounding box center [633, 217] width 172 height 20
paste input "سوبر بلاتين سوبر دايتون 3030 بستلة 9 لتر BASE A"
type input "سوبر بلاتين سوبر دايتون 3030 بستلة 9 لتر BASE A"
click at [602, 207] on input "سوبر بلاتين سوبر دايتون 3030 بستلة 9 لتر BASE A" at bounding box center [633, 217] width 172 height 20
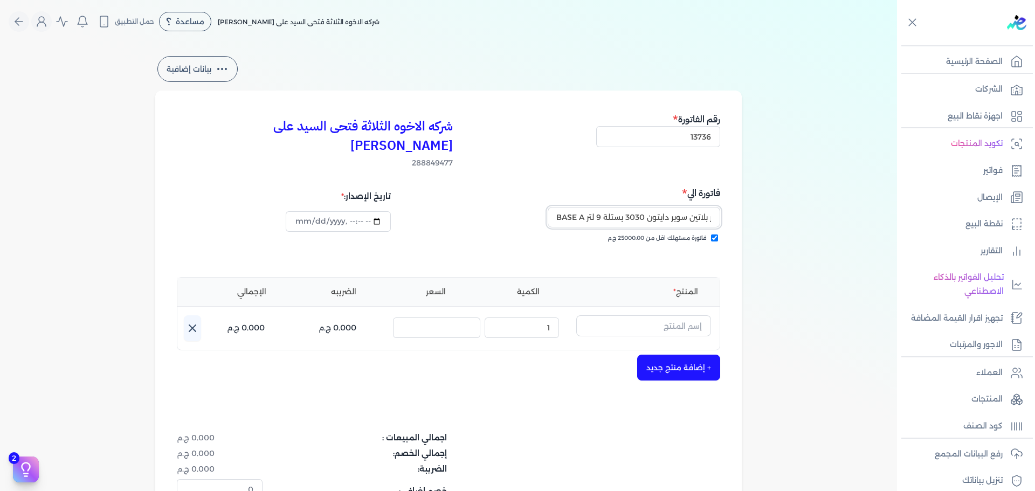
click at [602, 207] on input "سوبر بلاتين سوبر دايتون 3030 بستلة 9 لتر BASE A" at bounding box center [633, 217] width 172 height 20
click at [603, 207] on input "سوبر بلاتين سوبر دايتون 3030 بستلة 9 لتر BASE A" at bounding box center [633, 217] width 172 height 20
type input "[PERSON_NAME]"
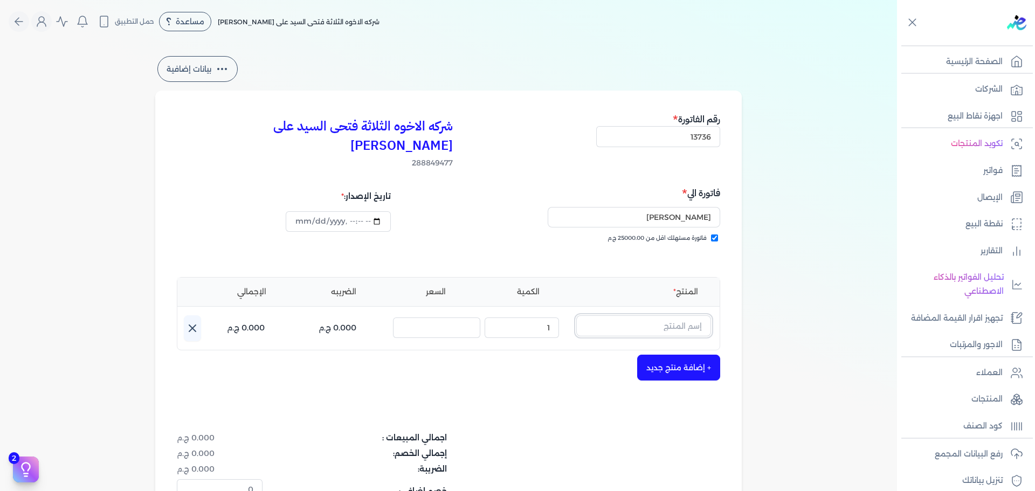
click at [635, 315] on input "text" at bounding box center [643, 325] width 135 height 20
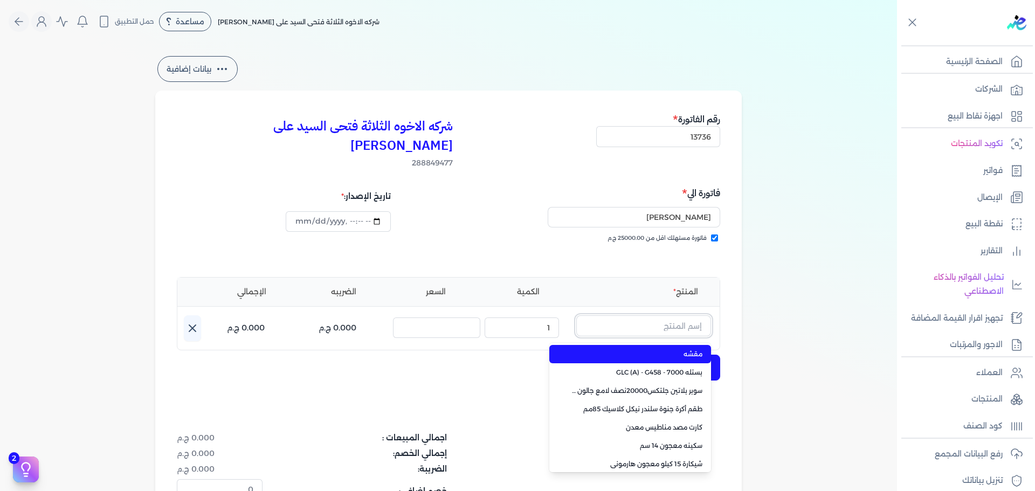
paste input "سوبر بلاتين سوبر دايتون 3030 بستلة 9 لتر BASE A"
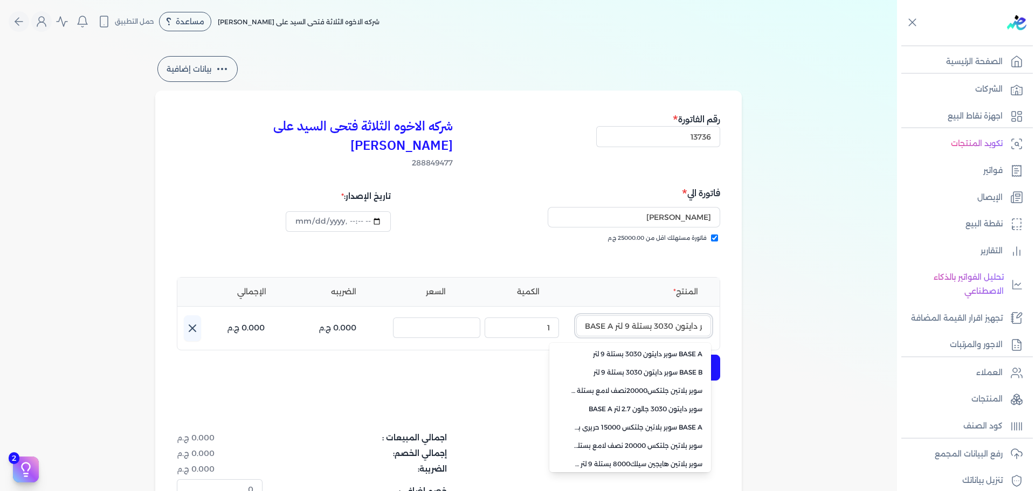
type input "سوبر بلاتين سوبر دايتون 3030 بستلة 9 لتر BASE A"
click at [516, 364] on div "شركه الاخوه الثلاثة فتحى السيد على [PERSON_NAME] 288849477 رقم الفاتورة 13736 ف…" at bounding box center [448, 344] width 586 height 507
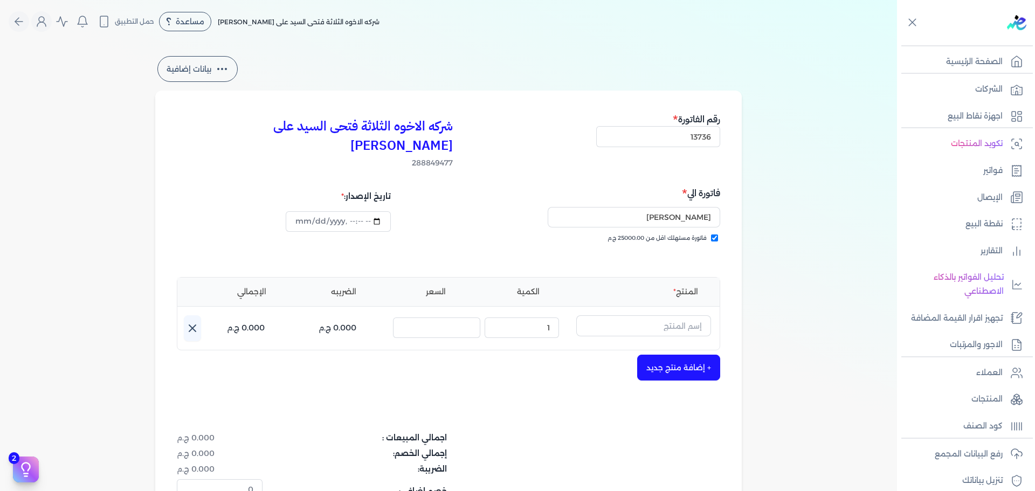
scroll to position [0, 0]
click at [664, 315] on input "text" at bounding box center [643, 325] width 135 height 20
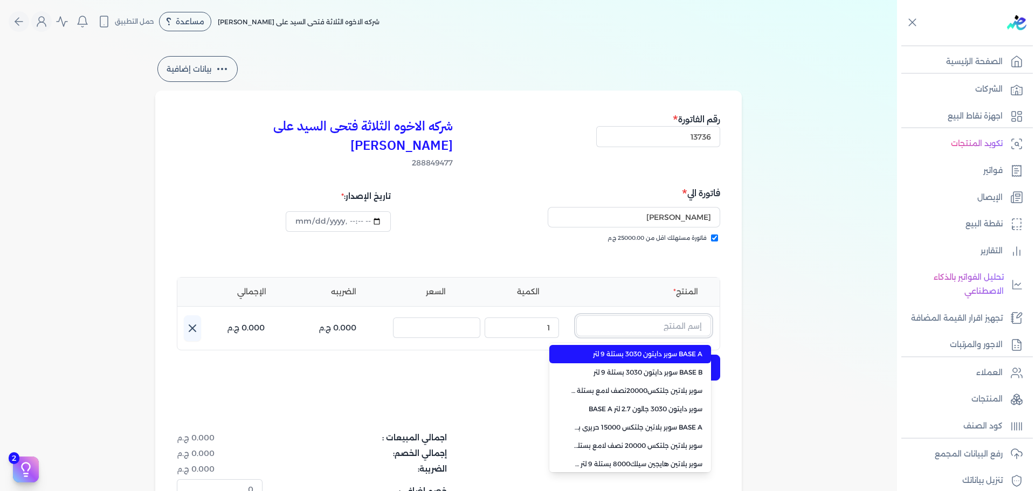
paste input "داي ستون 7070 جالون 2.5 لتر"
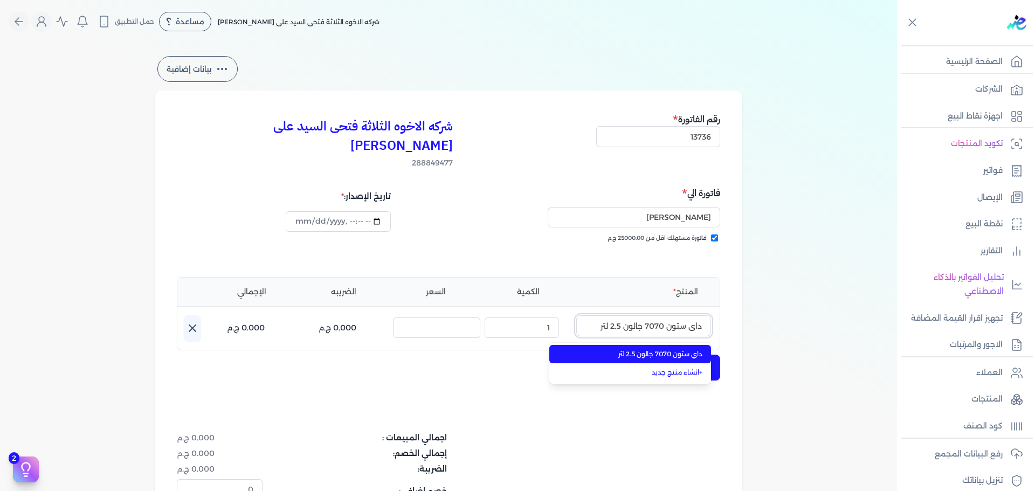
type input "داي ستون 7070 جالون 2.5 لتر"
click at [666, 349] on span "داي ستون 7070 جالون 2.5 لتر" at bounding box center [636, 354] width 131 height 10
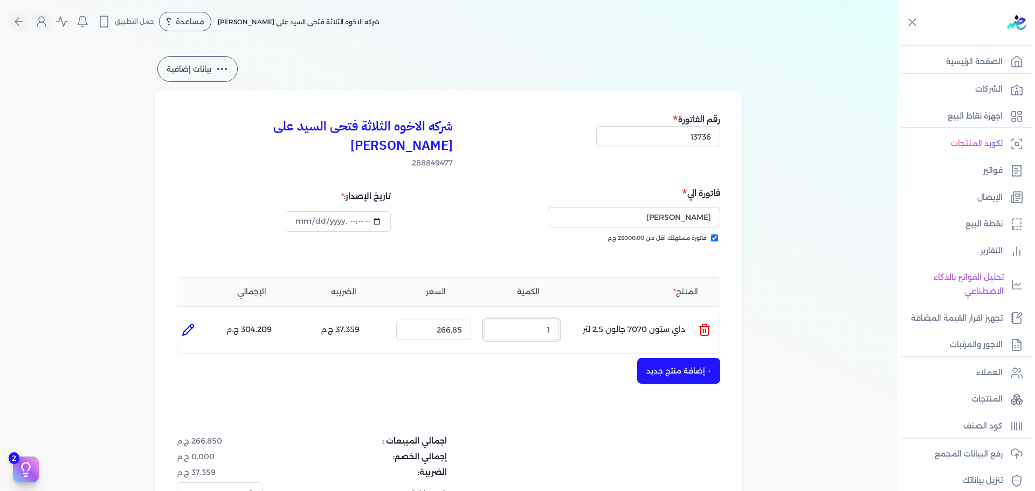
drag, startPoint x: 540, startPoint y: 312, endPoint x: 565, endPoint y: 307, distance: 24.8
click at [562, 315] on div "الكمية : 1" at bounding box center [522, 329] width 84 height 29
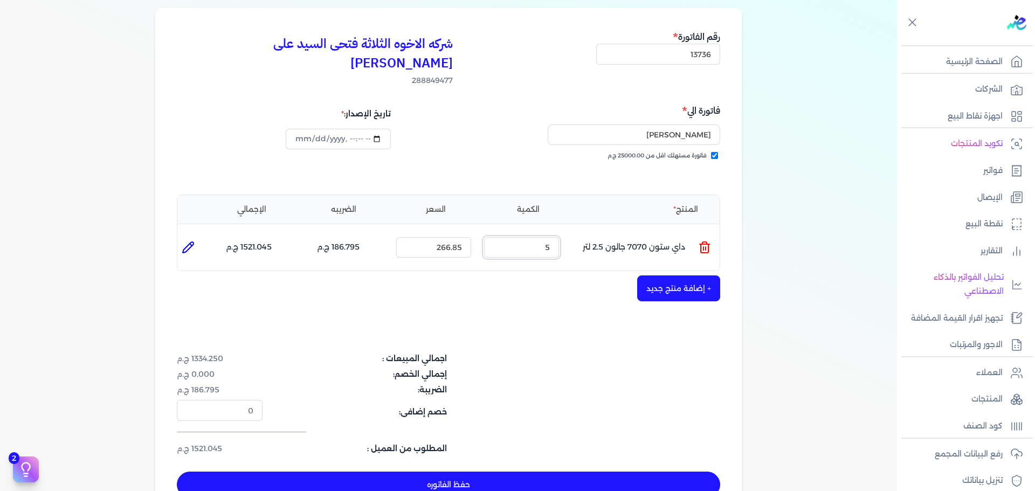
scroll to position [108, 0]
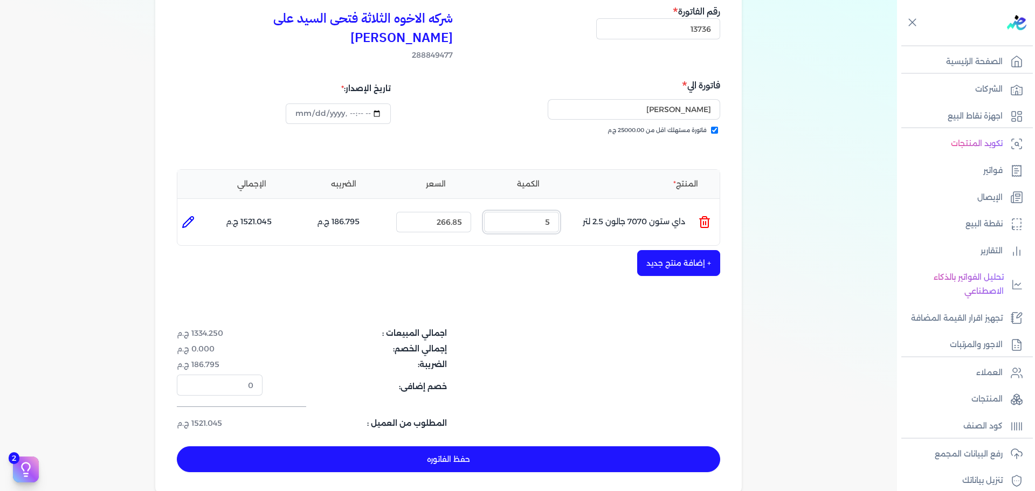
type input "5"
click at [701, 446] on button "حفظ الفاتوره" at bounding box center [448, 459] width 543 height 26
type input "[DATE]"
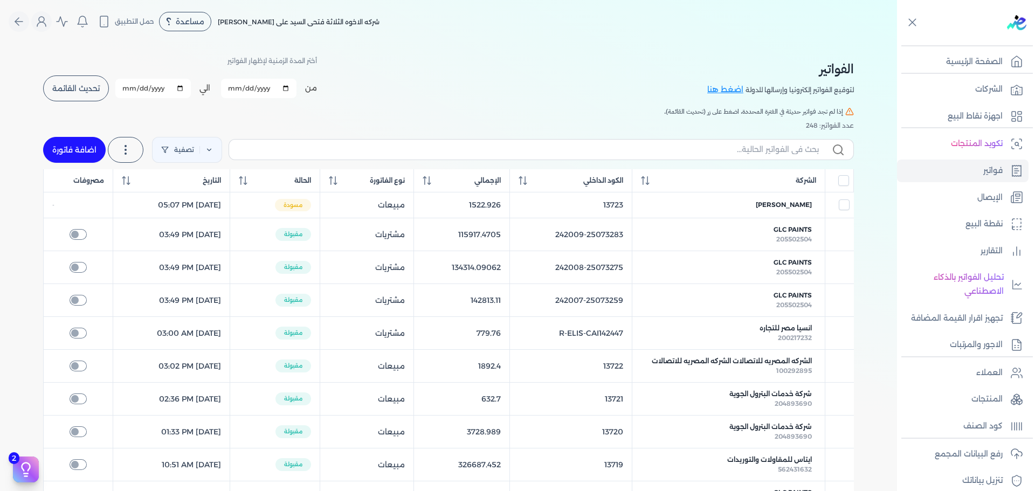
click at [78, 145] on link "اضافة فاتورة" at bounding box center [74, 150] width 63 height 26
select select "EGP"
select select "B"
select select "EGS"
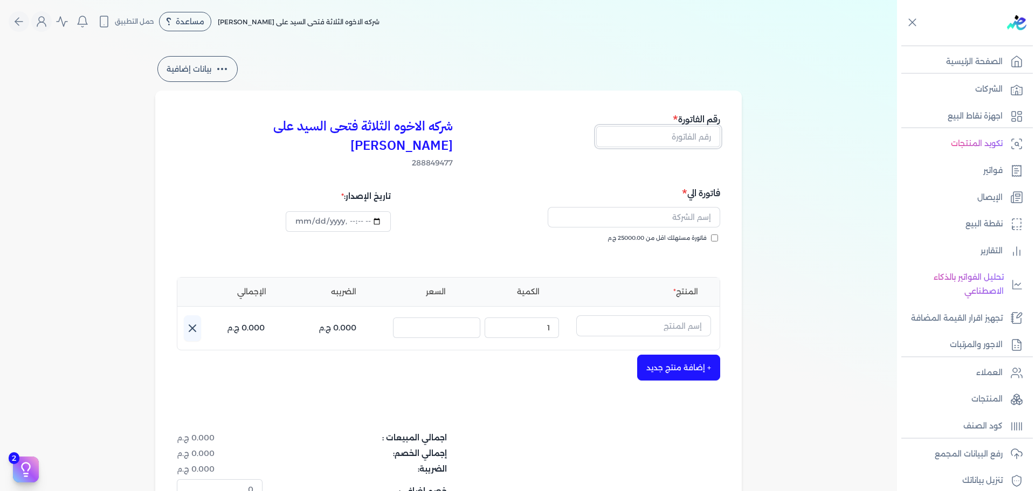
drag, startPoint x: 651, startPoint y: 143, endPoint x: 665, endPoint y: 150, distance: 15.7
click at [651, 144] on input "text" at bounding box center [658, 136] width 124 height 20
type input "13737"
click at [713, 234] on input "فاتورة مستهلك اقل من 25000.00 ج.م" at bounding box center [714, 237] width 7 height 7
checkbox input "true"
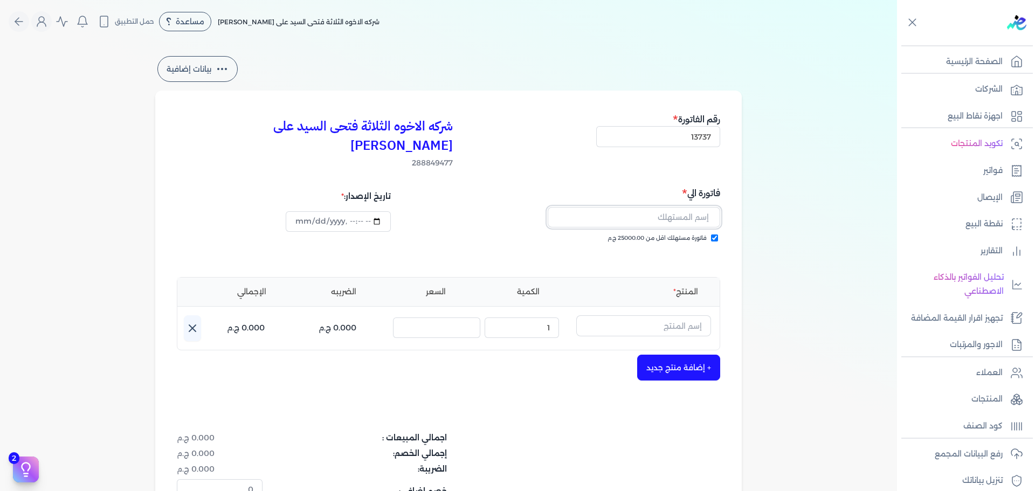
click at [695, 207] on input "text" at bounding box center [633, 217] width 172 height 20
type input "[PERSON_NAME]"
click at [621, 315] on input "text" at bounding box center [643, 325] width 135 height 20
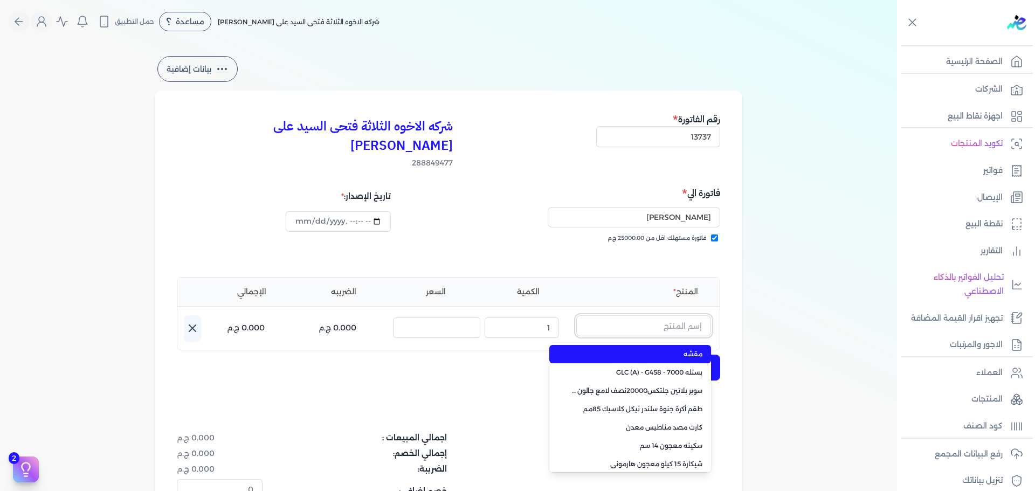
paste input "سيلر المقاوم 0017 علبة 0.650 لتر"
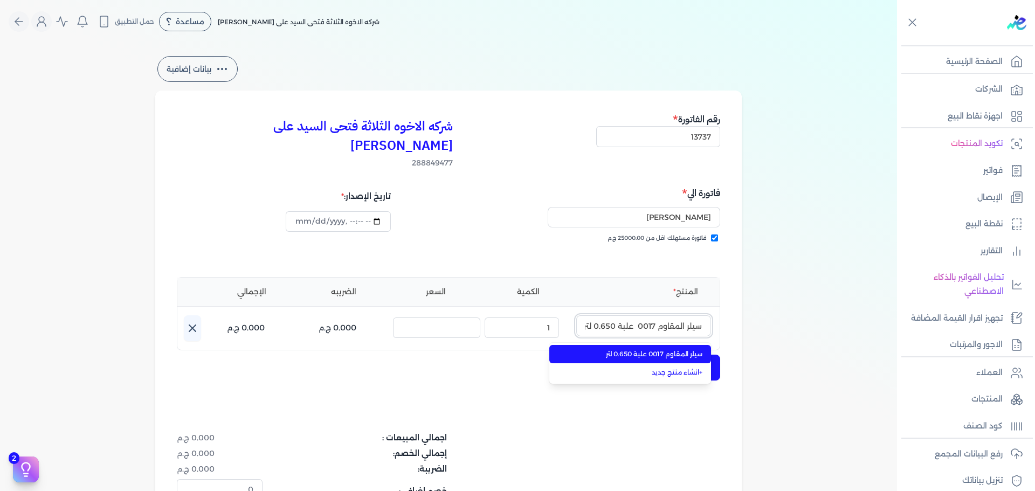
type input "سيلر المقاوم 0017 علبة 0.650 لتر"
click at [633, 349] on span "سيلر المقاوم 0017 علبة 0.650 لتر" at bounding box center [636, 354] width 131 height 10
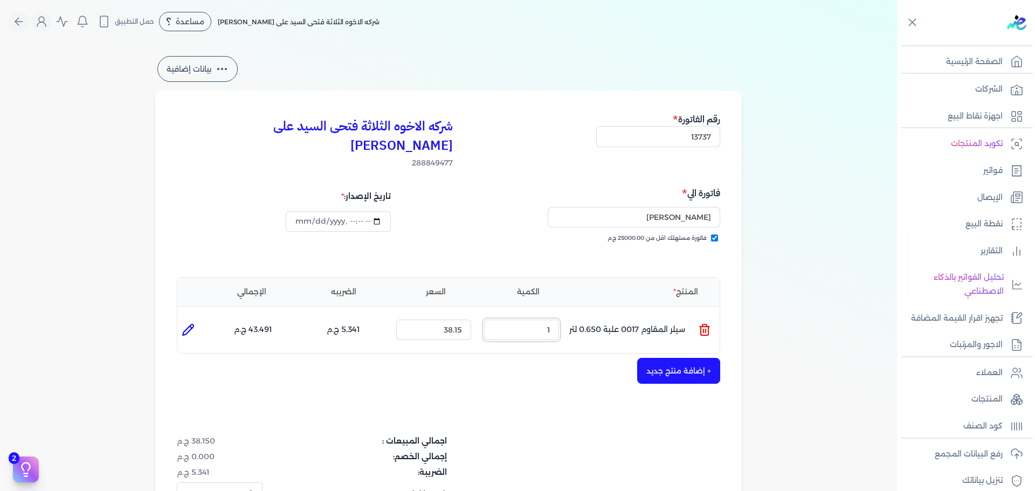
drag, startPoint x: 545, startPoint y: 313, endPoint x: 587, endPoint y: 313, distance: 41.5
click at [587, 315] on ul "المنتج : سيلر المقاوم 0017 علبة 0.650 لتر الكمية : 1 السعر : 38.15 الضريبه : 5.…" at bounding box center [448, 329] width 542 height 29
click at [675, 358] on button "+ إضافة منتج جديد" at bounding box center [678, 371] width 83 height 26
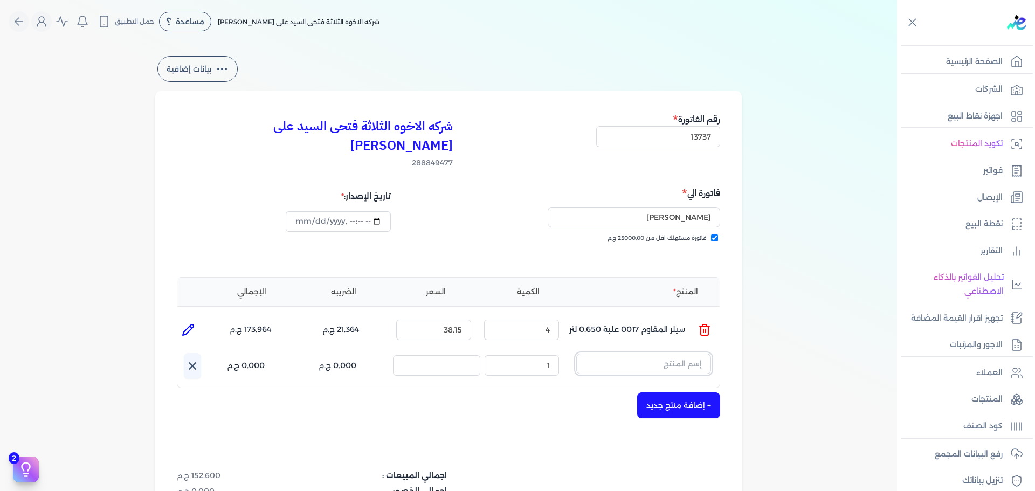
click at [658, 353] on input "text" at bounding box center [643, 363] width 135 height 20
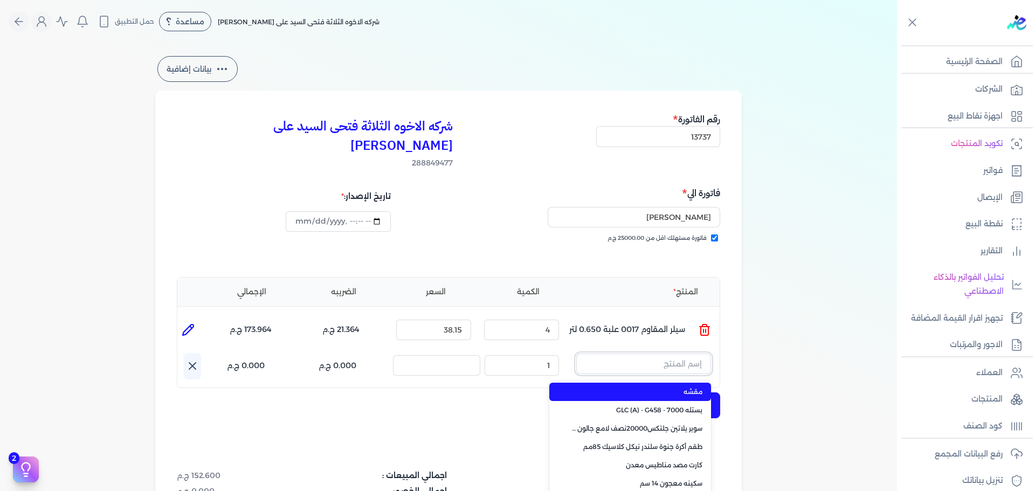
paste input "زيجزاج 303 علبة 0,325 لتر"
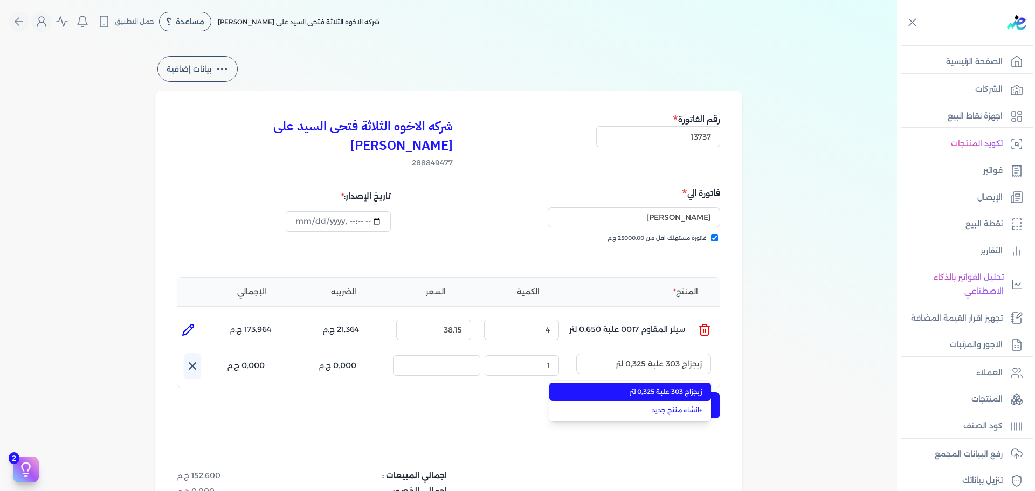
click at [655, 383] on li "زيجزاج 303 علبة 0,325 لتر" at bounding box center [630, 392] width 162 height 18
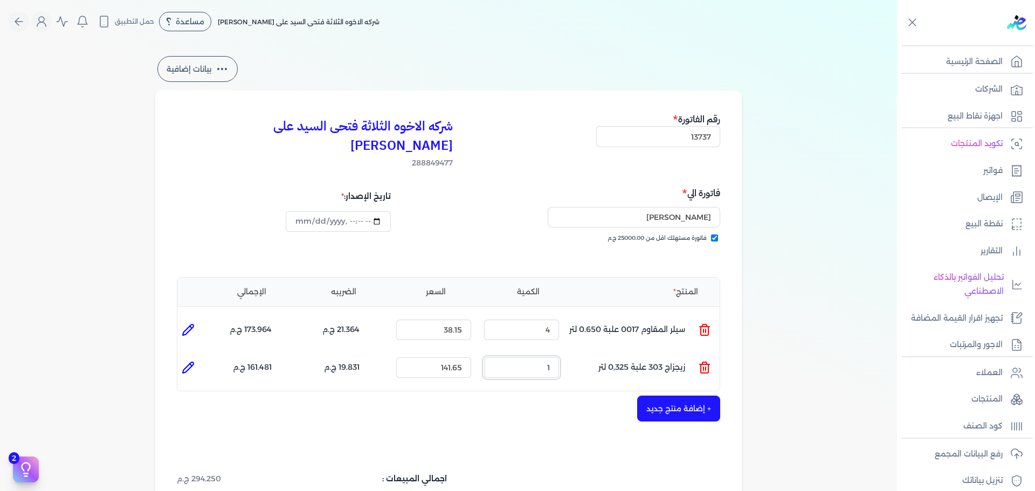
drag, startPoint x: 537, startPoint y: 348, endPoint x: 574, endPoint y: 344, distance: 36.8
click at [574, 353] on ul "المنتج : زيجزاج 303 علبة 0,325 لتر الكمية : 1 السعر : 141.65 الضريبه : 19.831 ج…" at bounding box center [448, 367] width 542 height 29
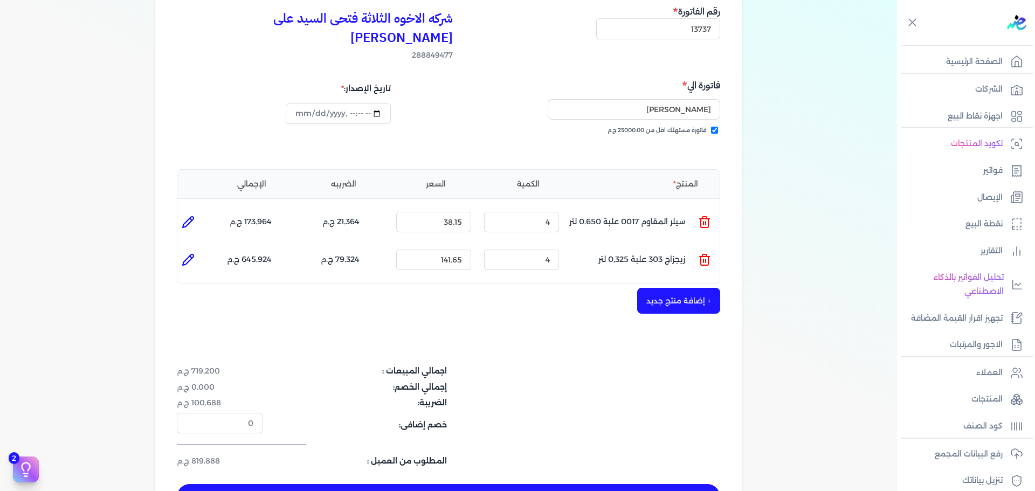
click at [662, 288] on button "+ إضافة منتج جديد" at bounding box center [678, 301] width 83 height 26
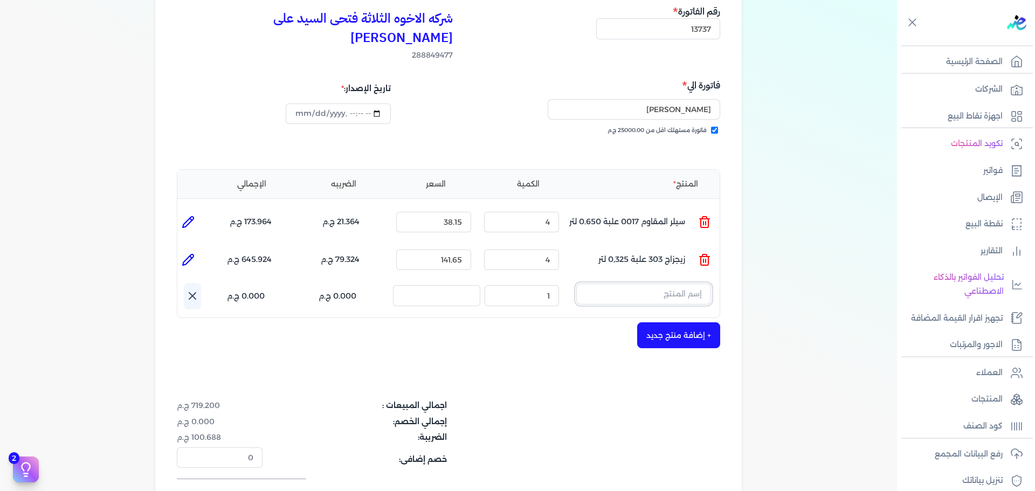
click at [649, 283] on input "text" at bounding box center [643, 293] width 135 height 20
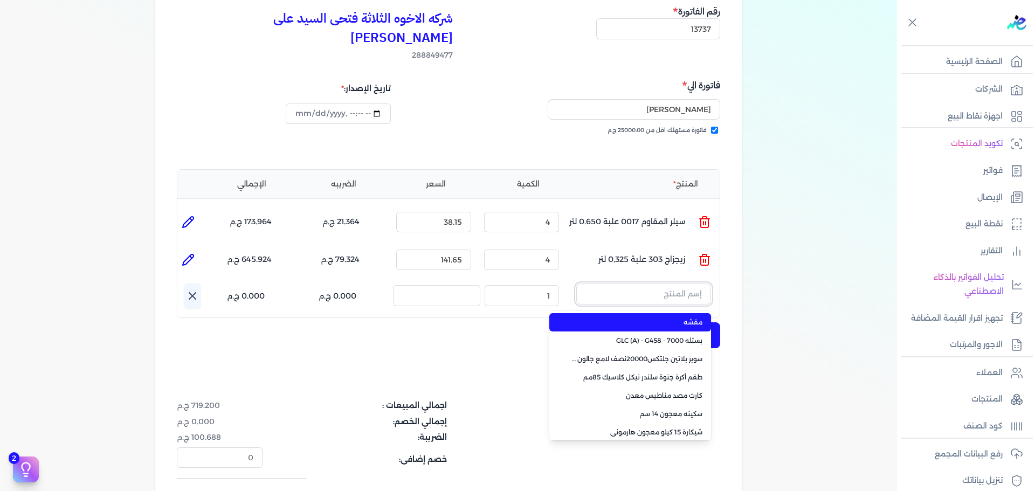
paste input "سوبر بلاتين جلتكس20000نصف لامع بستلة 9 لتر Base A"
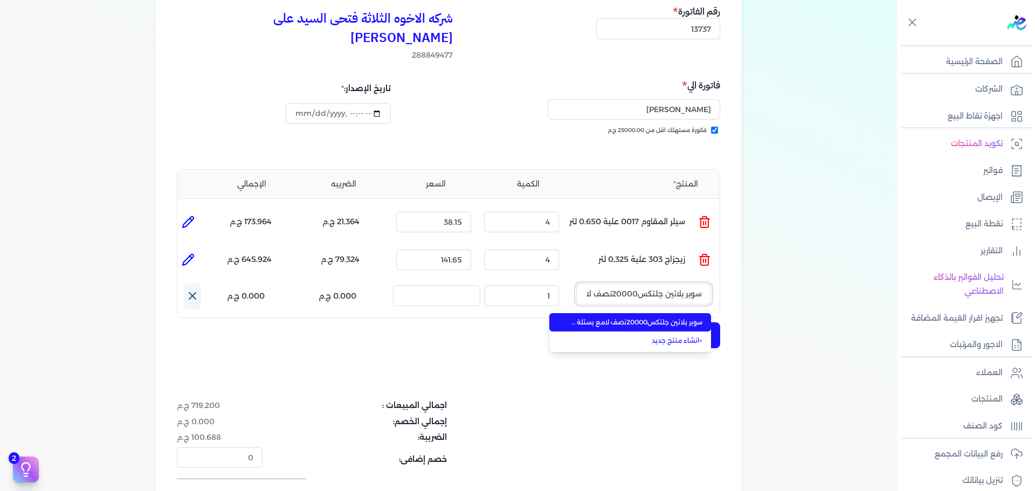
scroll to position [0, -75]
click at [648, 317] on span "سوبر بلاتين جلتكس20000نصف لامع بستلة 9 لتر Base A" at bounding box center [636, 322] width 131 height 10
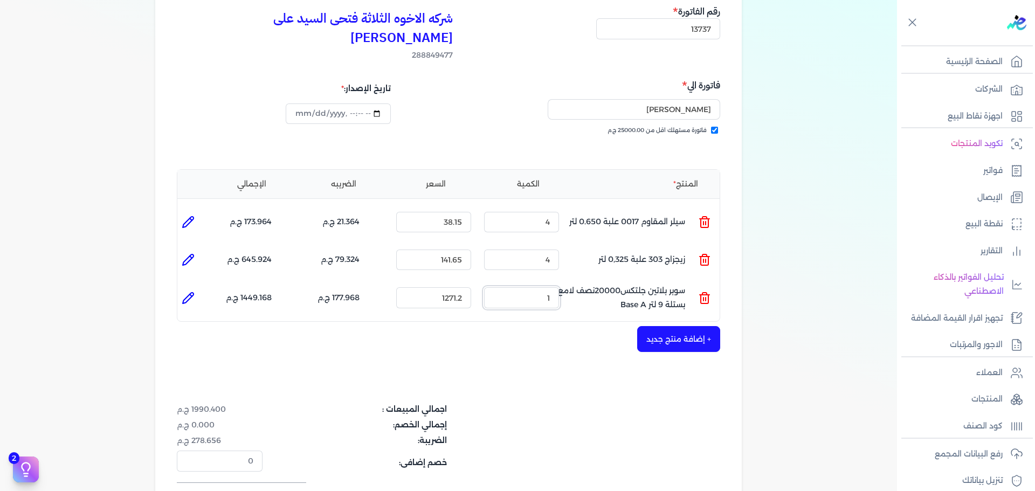
drag, startPoint x: 519, startPoint y: 285, endPoint x: 610, endPoint y: 281, distance: 91.2
click at [599, 284] on ul "المنتج : سوبر بلاتين جلتكس20000نصف لامع بستلة 9 لتر Base A الكمية : 1 السعر : 1…" at bounding box center [448, 297] width 542 height 29
click at [557, 334] on div "شركه الاخوه الثلاثة فتحى السيد على [PERSON_NAME] 288849477 رقم الفاتورة 13737 ف…" at bounding box center [448, 276] width 586 height 587
drag, startPoint x: 537, startPoint y: 231, endPoint x: 607, endPoint y: 229, distance: 70.6
click at [594, 245] on ul "المنتج : زيجزاج 303 علبة 0,325 لتر الكمية : 4 السعر : 141.65 الضريبه : 79.324 ج…" at bounding box center [448, 259] width 542 height 29
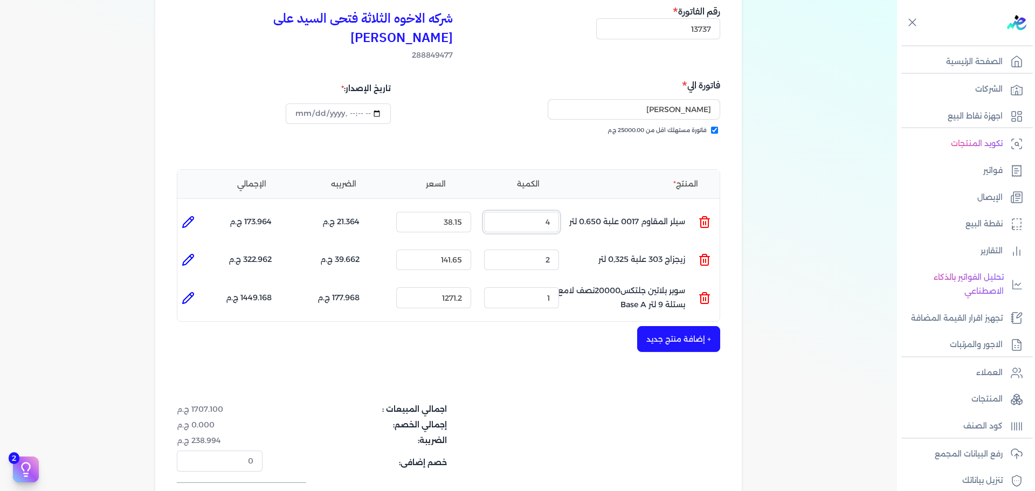
drag, startPoint x: 530, startPoint y: 204, endPoint x: 579, endPoint y: 202, distance: 49.6
click at [577, 207] on ul "المنتج : سيلر المقاوم 0017 علبة 0.650 لتر الكمية : 4 السعر : 38.15 الضريبه : 21…" at bounding box center [448, 221] width 542 height 29
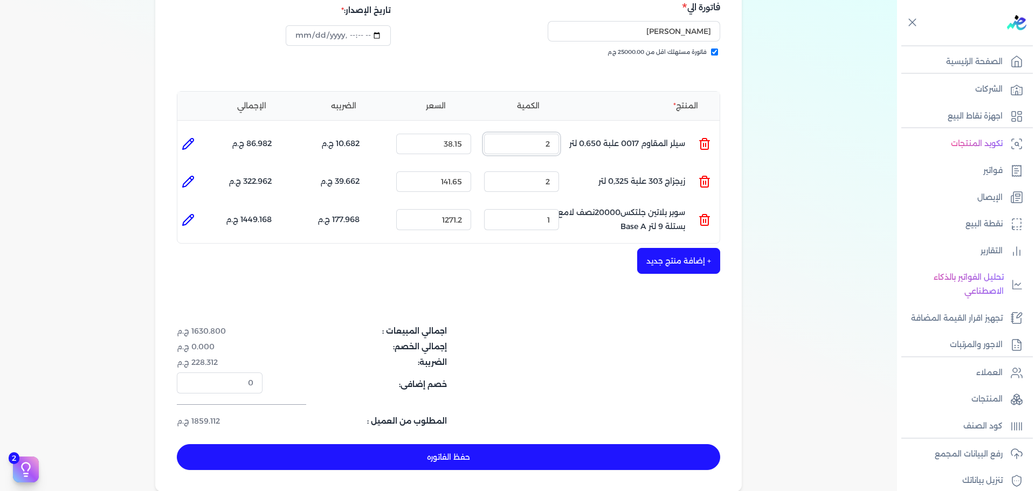
scroll to position [269, 0]
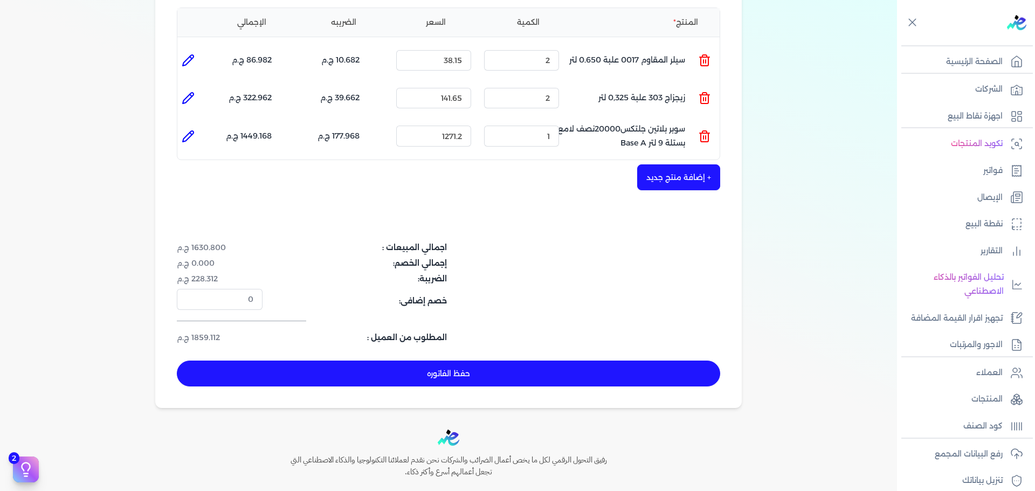
click at [603, 360] on button "حفظ الفاتوره" at bounding box center [448, 373] width 543 height 26
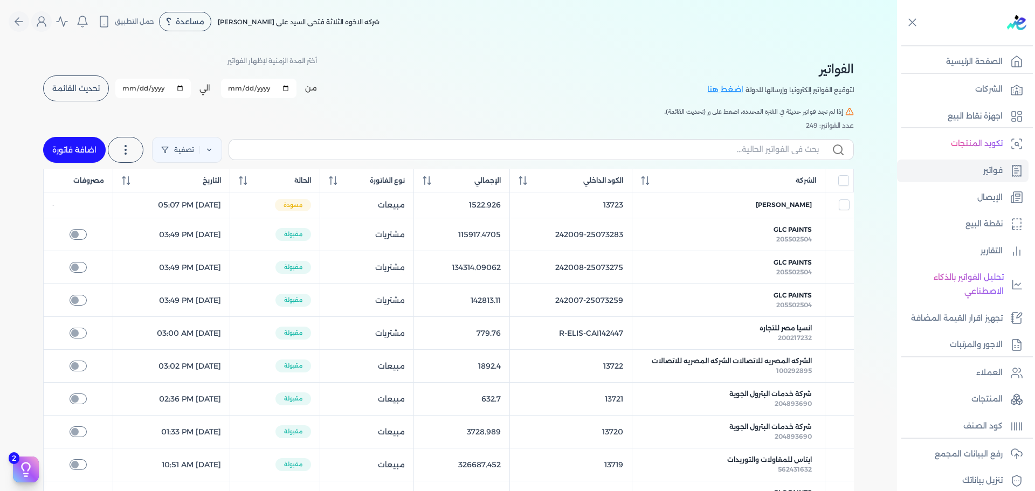
click at [77, 147] on link "اضافة فاتورة" at bounding box center [74, 150] width 63 height 26
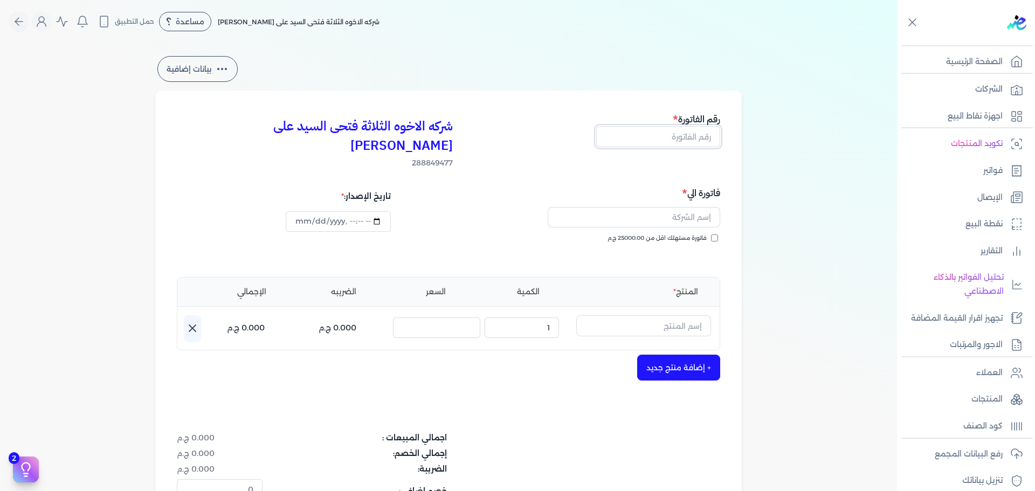
click at [698, 136] on input "text" at bounding box center [658, 136] width 124 height 20
click at [690, 234] on span "فاتورة مستهلك اقل من 25000.00 ج.م" at bounding box center [656, 238] width 99 height 9
click at [711, 234] on input "فاتورة مستهلك اقل من 25000.00 ج.م" at bounding box center [714, 237] width 7 height 7
click at [690, 207] on input "text" at bounding box center [633, 217] width 172 height 20
click at [627, 315] on input "text" at bounding box center [643, 325] width 135 height 20
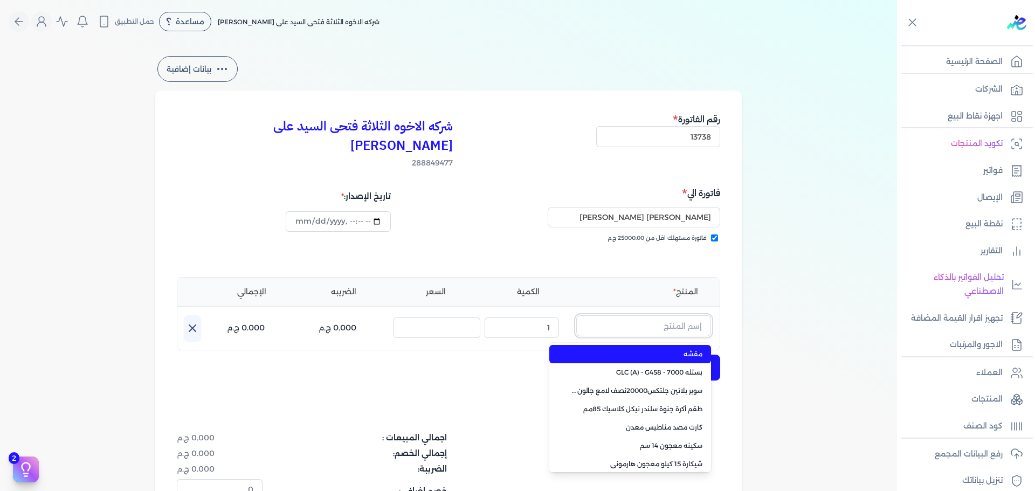
paste input "[PERSON_NAME] جالون 2.700 لتر"
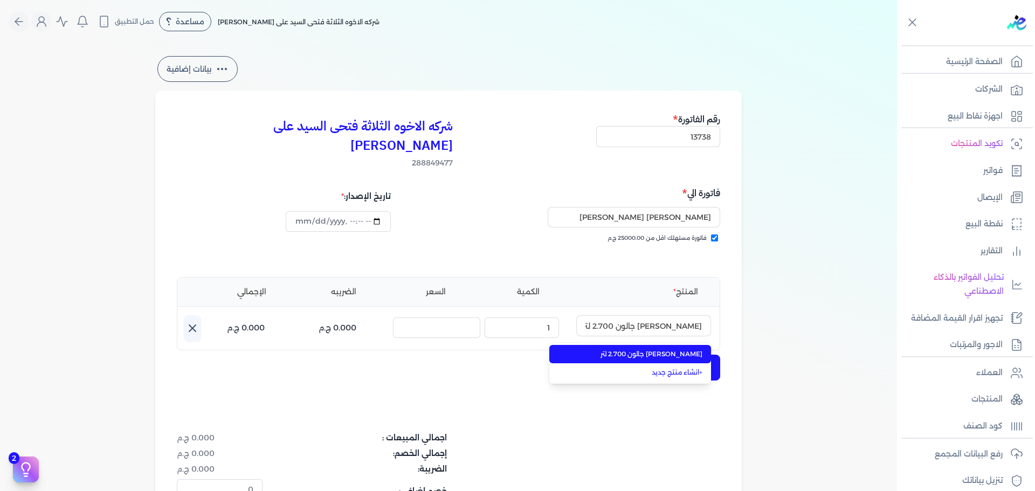
click at [644, 349] on span "[PERSON_NAME] جالون 2.700 لتر" at bounding box center [636, 354] width 131 height 10
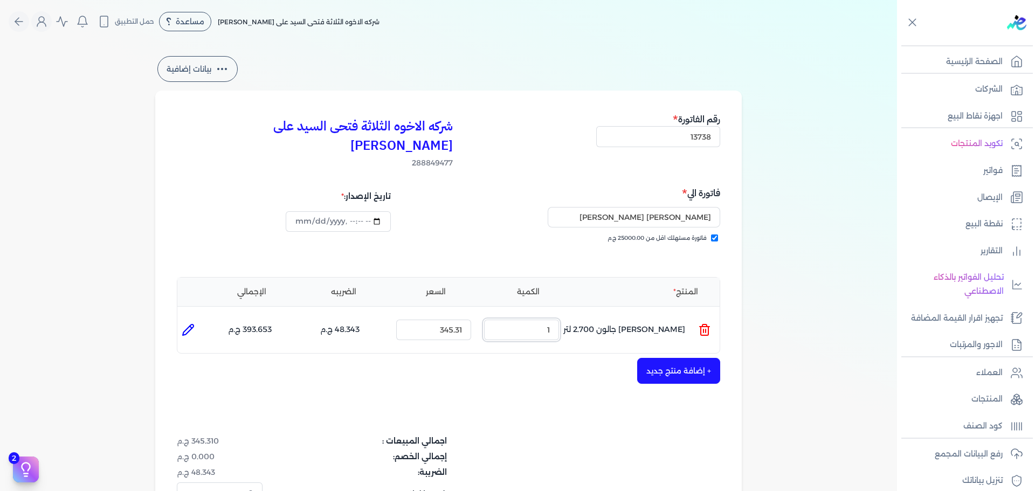
click at [584, 315] on ul "المنتج : [PERSON_NAME] 2.700 لتر الكمية : 1 السعر : 345.31 الضريبه : 48.343 ج.م…" at bounding box center [448, 329] width 542 height 29
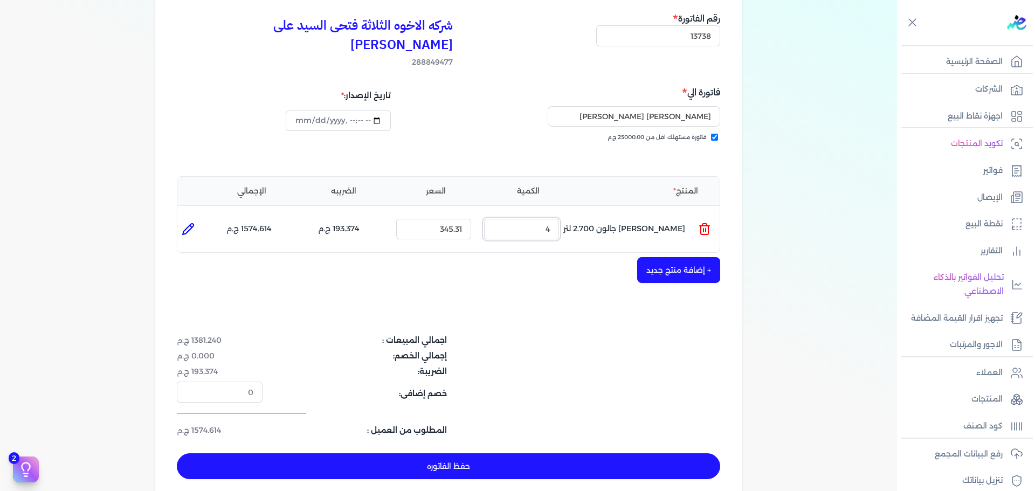
scroll to position [216, 0]
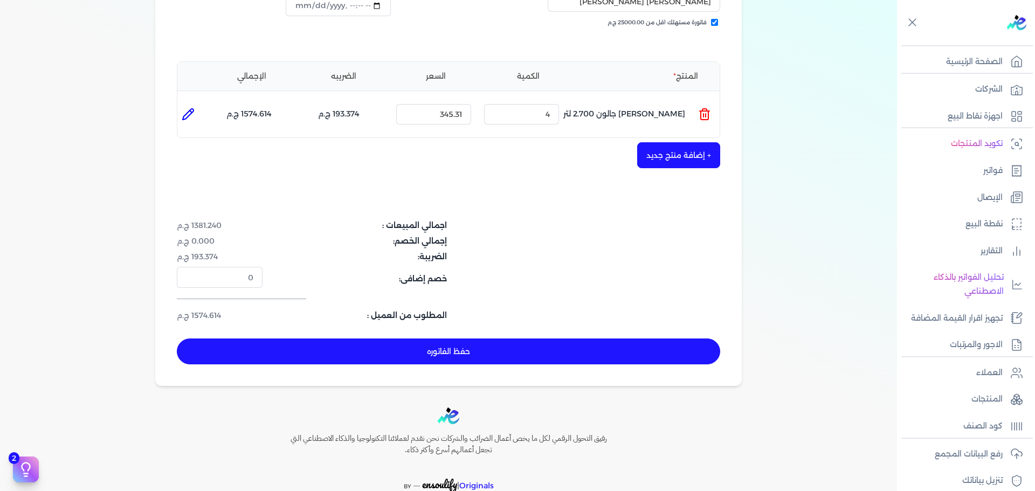
click at [551, 338] on button "حفظ الفاتوره" at bounding box center [448, 351] width 543 height 26
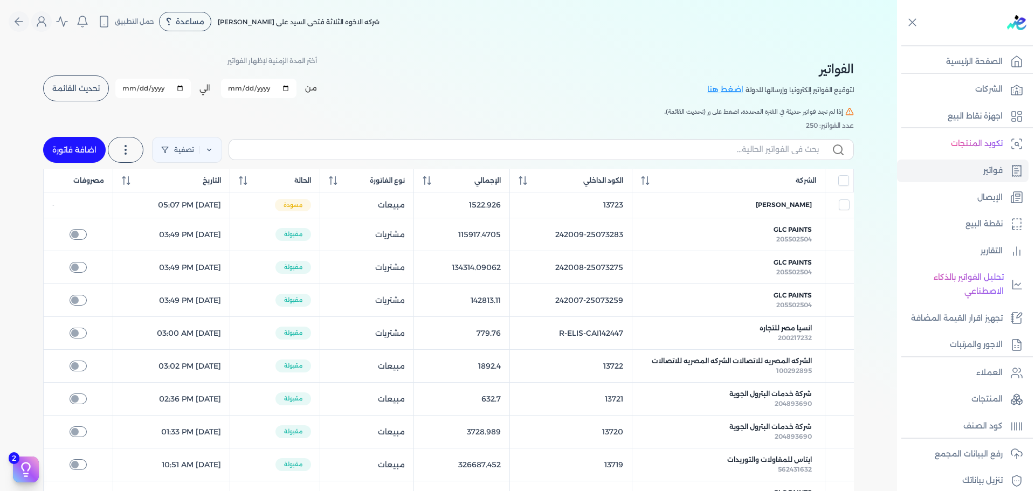
drag, startPoint x: 102, startPoint y: 154, endPoint x: 762, endPoint y: 195, distance: 661.3
click at [102, 154] on link "اضافة فاتورة" at bounding box center [74, 150] width 63 height 26
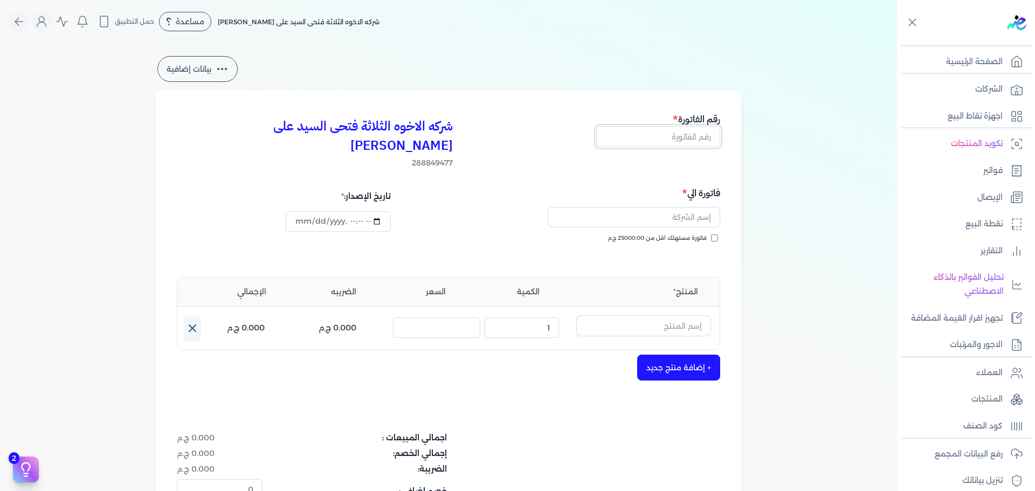
click at [696, 133] on input "text" at bounding box center [658, 136] width 124 height 20
click at [695, 134] on input "text" at bounding box center [658, 136] width 124 height 20
click at [706, 234] on span "فاتورة مستهلك اقل من 25000.00 ج.م" at bounding box center [656, 238] width 99 height 9
click at [711, 234] on input "فاتورة مستهلك اقل من 25000.00 ج.م" at bounding box center [714, 237] width 7 height 7
click at [700, 207] on input "text" at bounding box center [633, 217] width 172 height 20
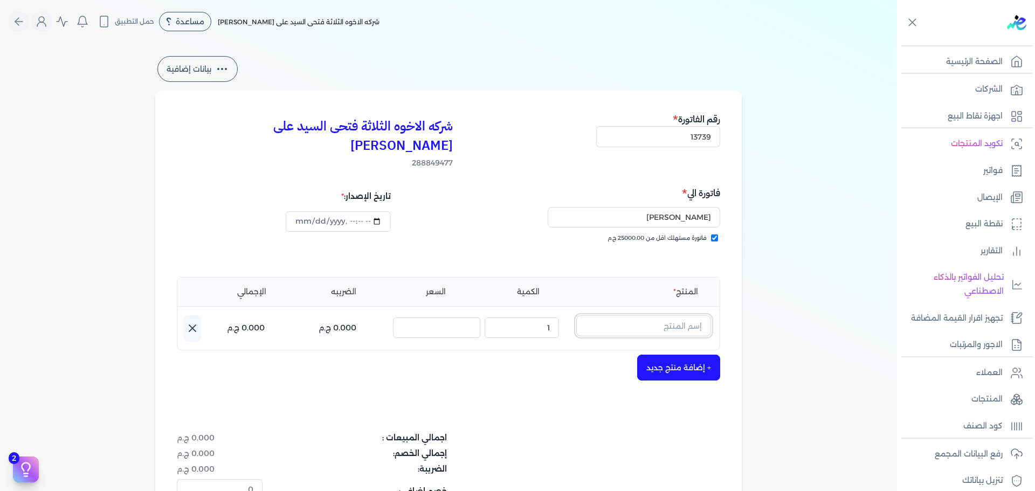
click at [675, 315] on input "text" at bounding box center [643, 325] width 135 height 20
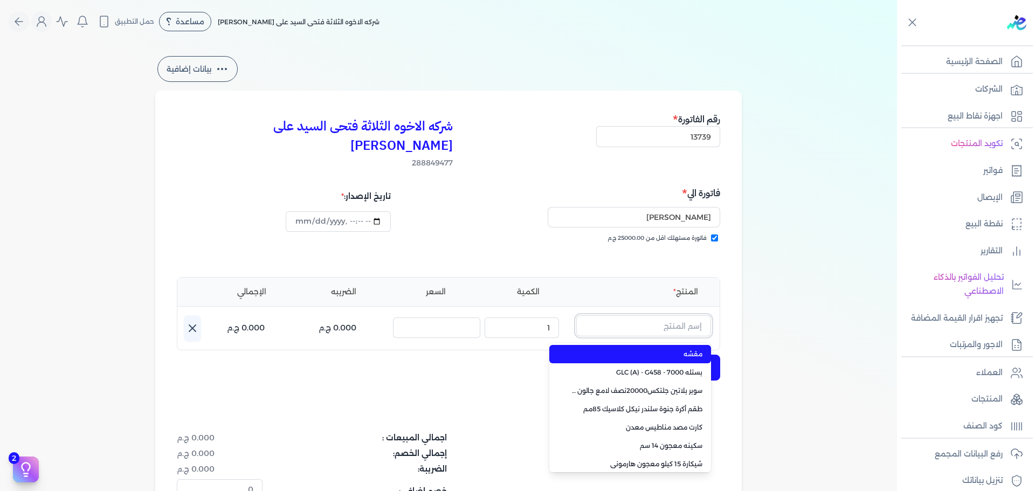
paste input "ورنيش زجاجي مط 1001 علبة 700 جرام"
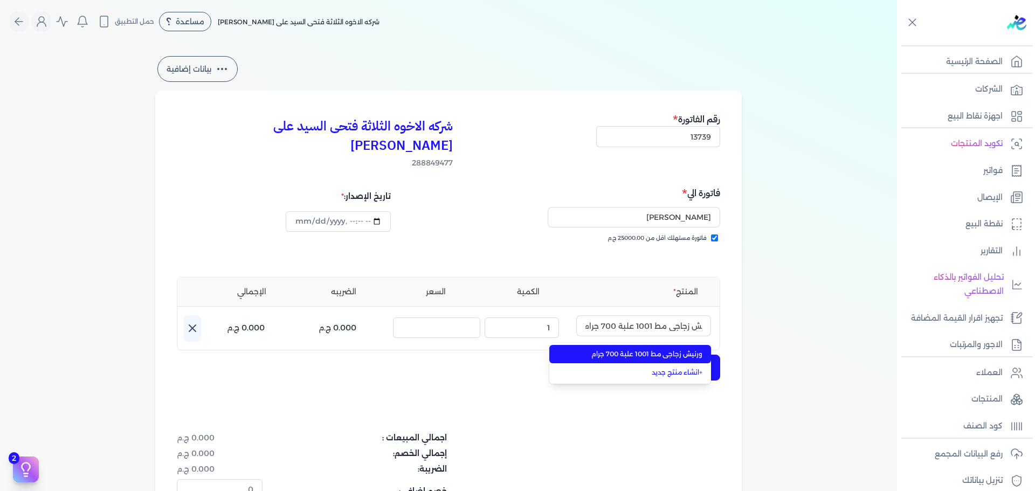
click at [663, 349] on span "ورنيش زجاجي مط 1001 علبة 700 جرام" at bounding box center [636, 354] width 131 height 10
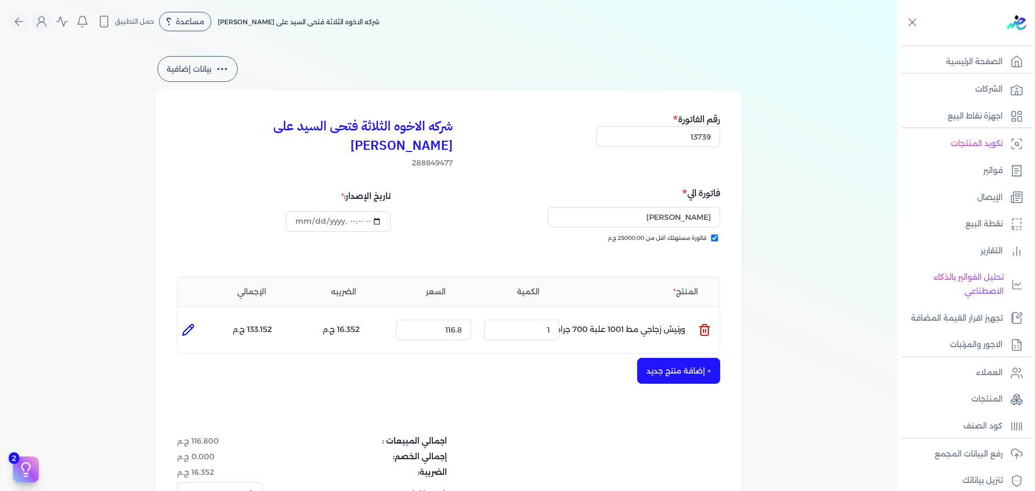
drag, startPoint x: 516, startPoint y: 296, endPoint x: 571, endPoint y: 310, distance: 56.6
click at [557, 315] on div "الكمية : 1" at bounding box center [522, 329] width 84 height 29
drag, startPoint x: 537, startPoint y: 308, endPoint x: 580, endPoint y: 308, distance: 43.1
click at [578, 315] on ul "المنتج : ورنيش زجاجي مط 1001 علبة 700 جرام الكمية : 1 السعر : 116.8 الضريبه : 1…" at bounding box center [448, 329] width 542 height 29
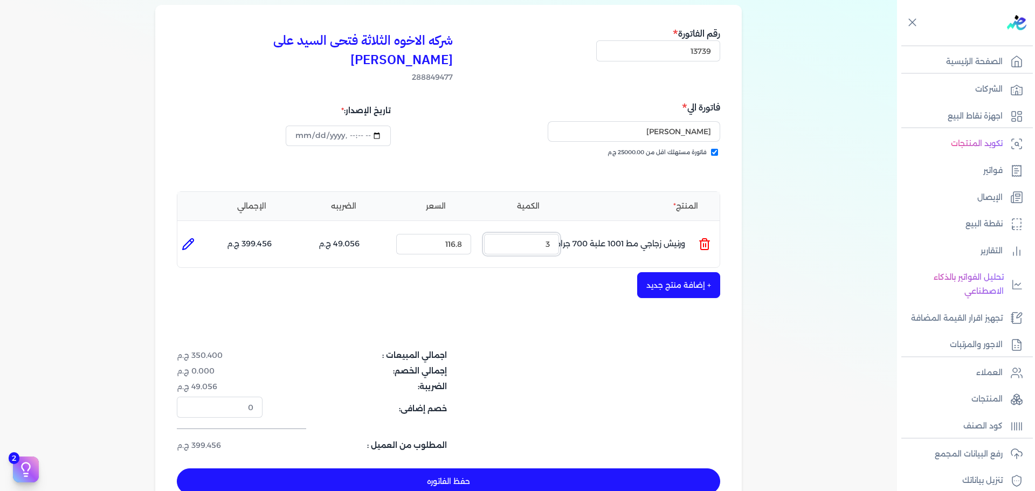
scroll to position [162, 0]
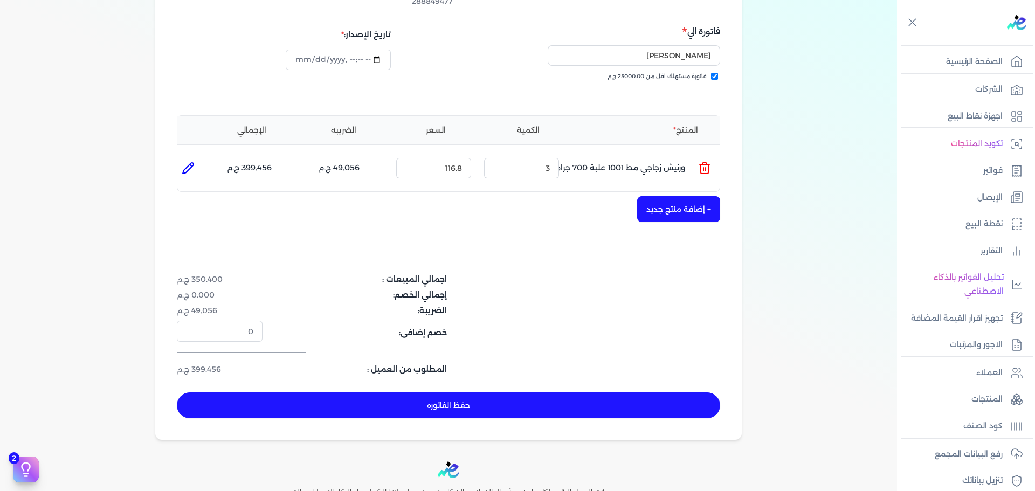
click at [683, 196] on button "+ إضافة منتج جديد" at bounding box center [678, 209] width 83 height 26
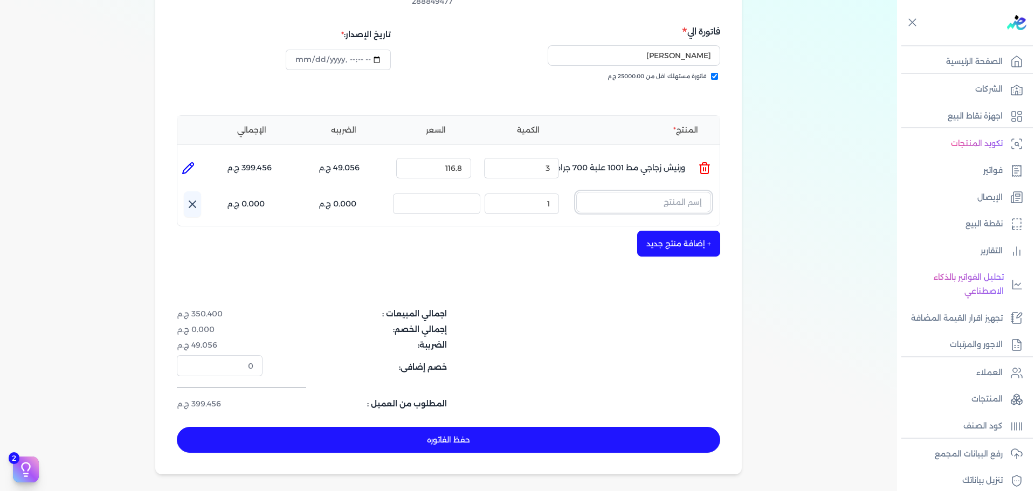
click at [676, 192] on input "text" at bounding box center [643, 202] width 135 height 20
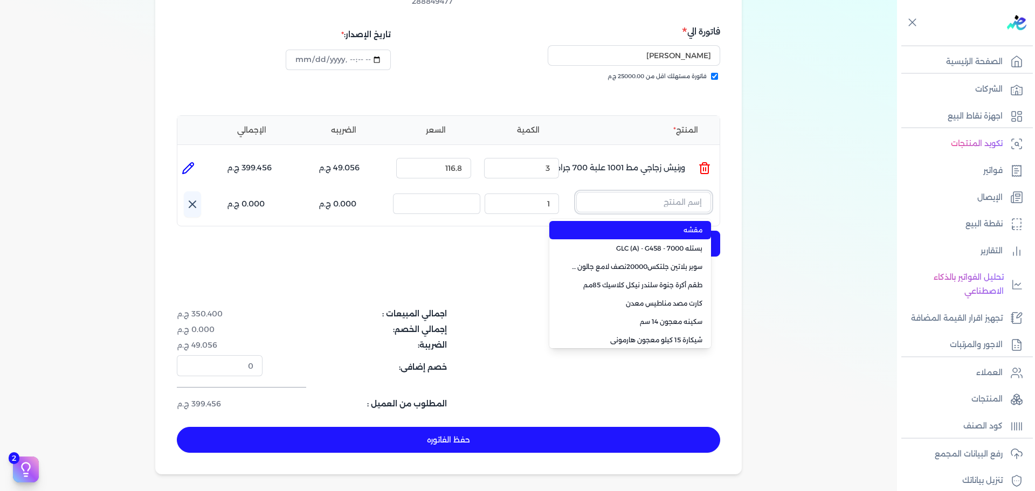
paste input "لؤلؤ علبة 840 جرام صافى"
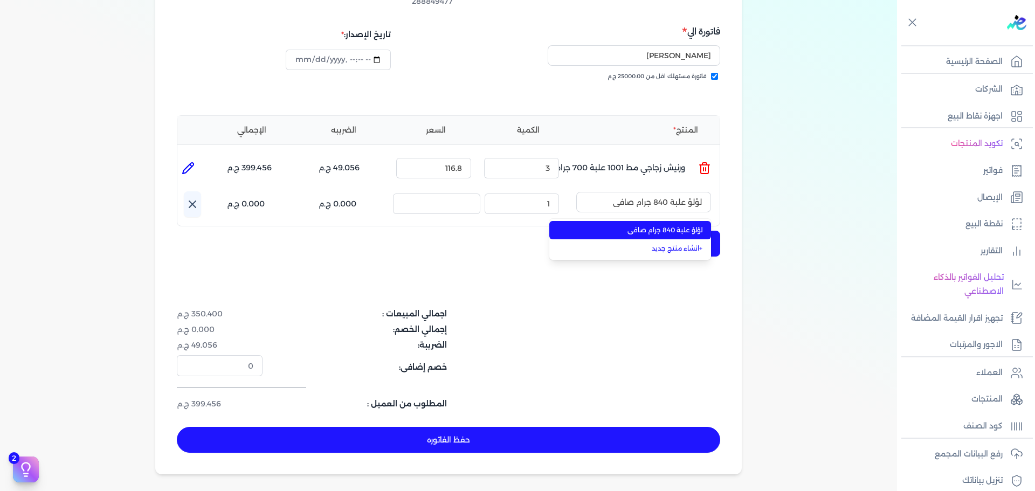
click at [676, 225] on span "لؤلؤ علبة 840 جرام صافى" at bounding box center [636, 230] width 131 height 10
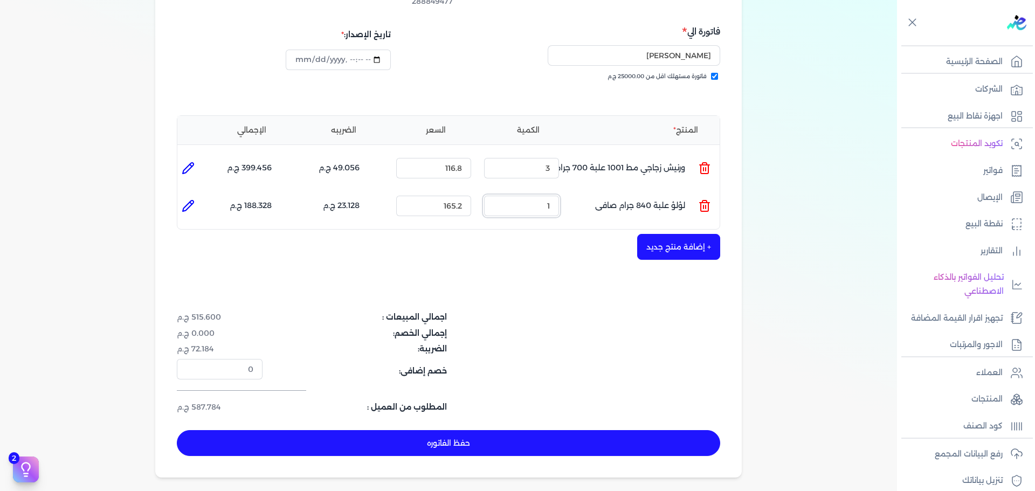
drag, startPoint x: 540, startPoint y: 192, endPoint x: 620, endPoint y: 180, distance: 81.2
click at [610, 191] on ul "المنتج : لؤلؤ علبة 840 جرام صافى الكمية : 1 السعر : 165.2 الضريبه : 23.128 ج.م …" at bounding box center [448, 205] width 542 height 29
click at [582, 191] on ul "المنتج : لؤلؤ علبة 840 جرام صافى الكمية : 2 السعر : 165.2 الضريبه : 46.256 ج.م …" at bounding box center [448, 205] width 542 height 29
drag, startPoint x: 538, startPoint y: 183, endPoint x: 575, endPoint y: 182, distance: 36.7
click at [575, 191] on ul "المنتج : لؤلؤ علبة 840 جرام صافى الكمية : 4 السعر : 165.2 الضريبه : 92.512 ج.م …" at bounding box center [448, 205] width 542 height 29
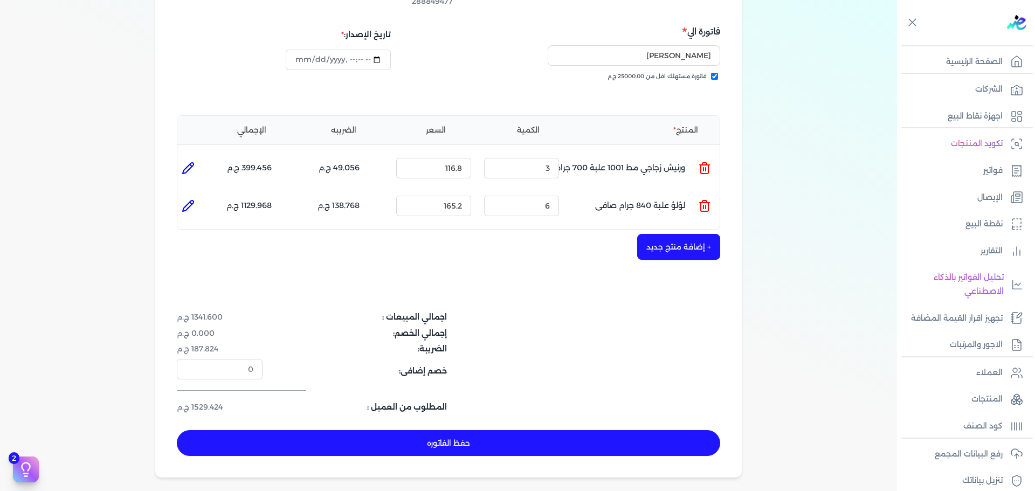
click at [647, 234] on button "+ إضافة منتج جديد" at bounding box center [678, 247] width 83 height 26
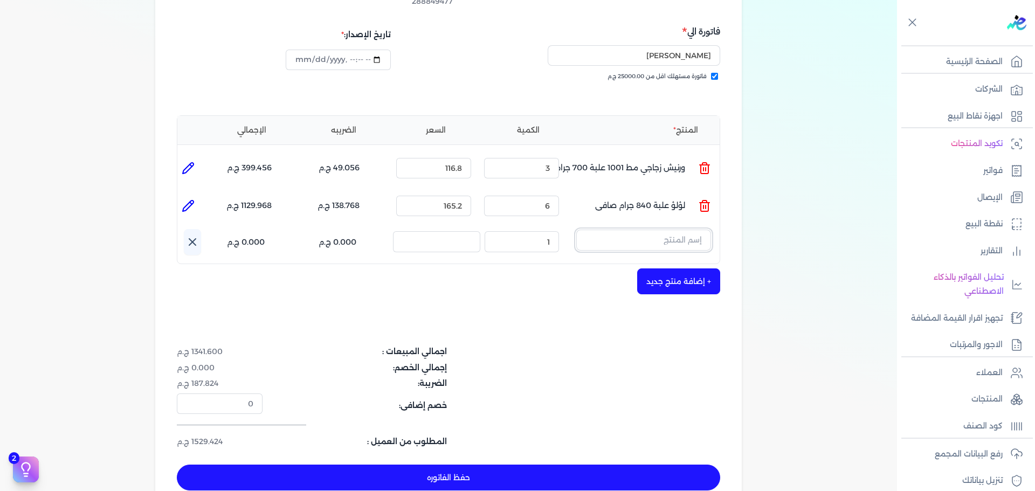
click at [653, 230] on input "text" at bounding box center [643, 240] width 135 height 20
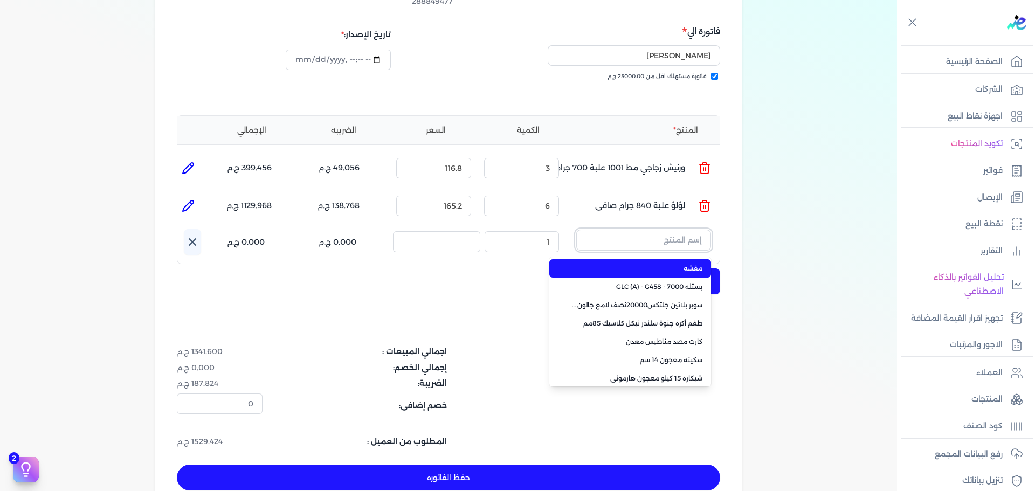
paste input "سوبر بلاتين جلتكس15000حريري علبة 0.900 لتر Base A"
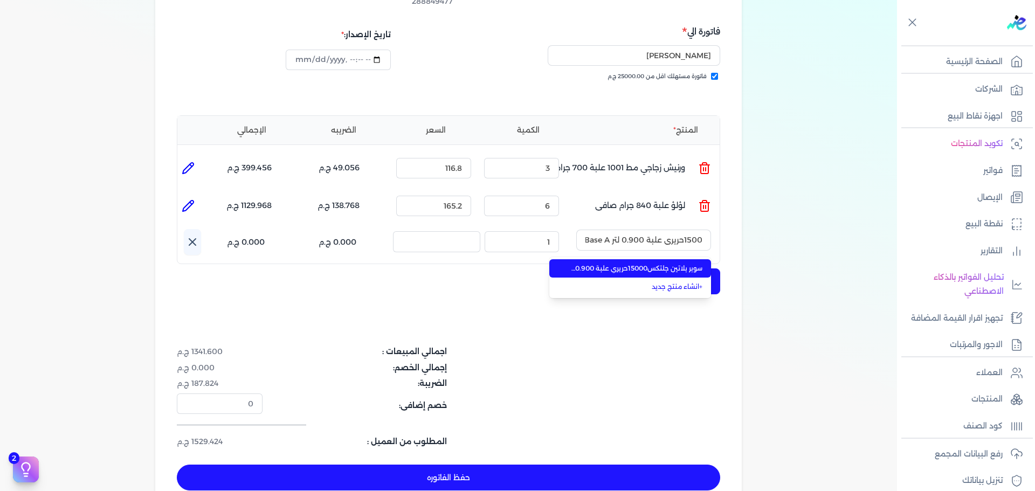
click at [661, 263] on span "سوبر بلاتين جلتكس15000حريري علبة 0.900 لتر Base A" at bounding box center [636, 268] width 131 height 10
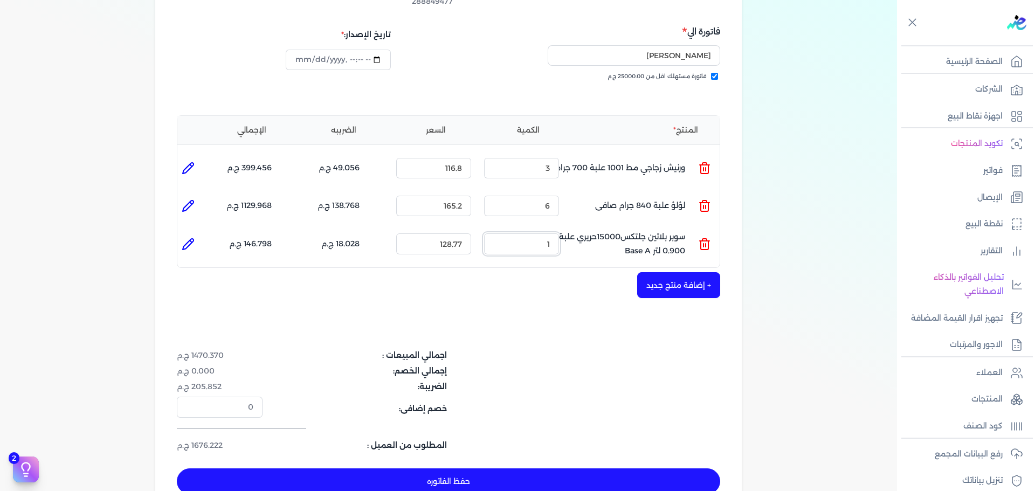
drag, startPoint x: 539, startPoint y: 223, endPoint x: 578, endPoint y: 228, distance: 38.6
click at [577, 229] on ul "المنتج : سوبر بلاتين جلتكس15000حريري علبة 0.900 لتر Base A الكمية : 1 السعر : 1…" at bounding box center [448, 243] width 542 height 29
click at [596, 468] on div "حفظ الفاتوره" at bounding box center [448, 481] width 543 height 26
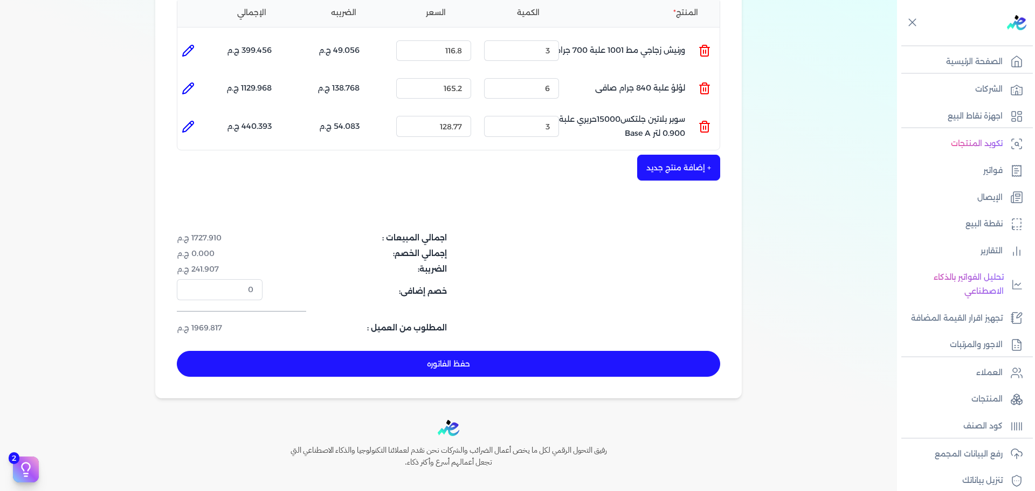
scroll to position [331, 0]
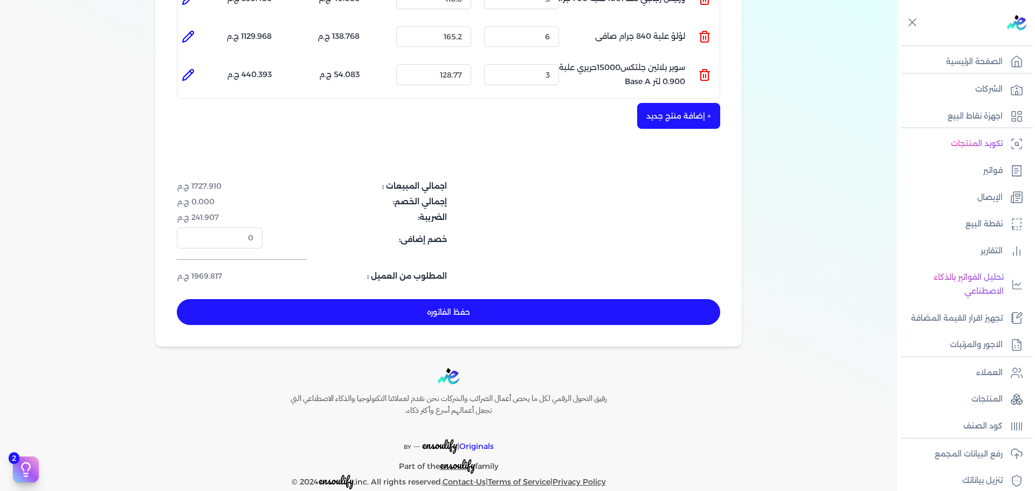
click at [567, 299] on button "حفظ الفاتوره" at bounding box center [448, 312] width 543 height 26
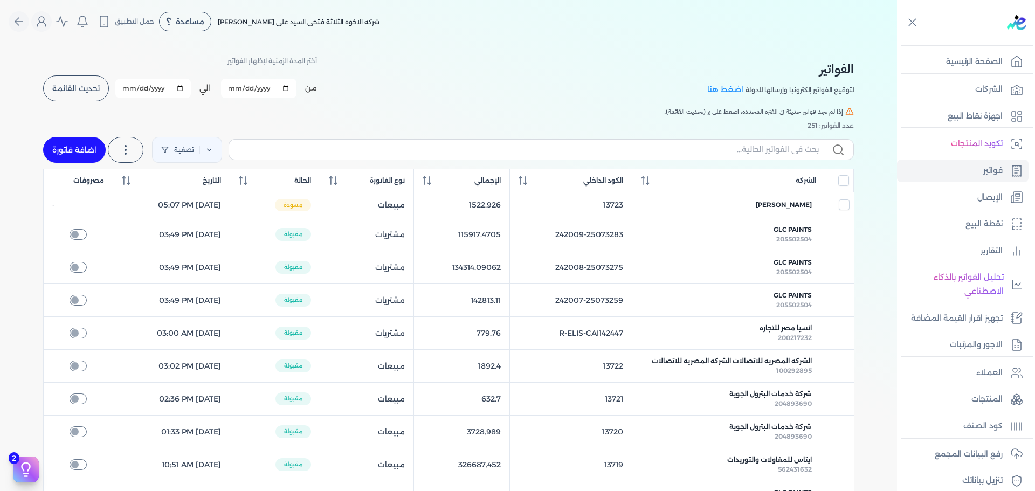
click at [88, 149] on link "اضافة فاتورة" at bounding box center [74, 150] width 63 height 26
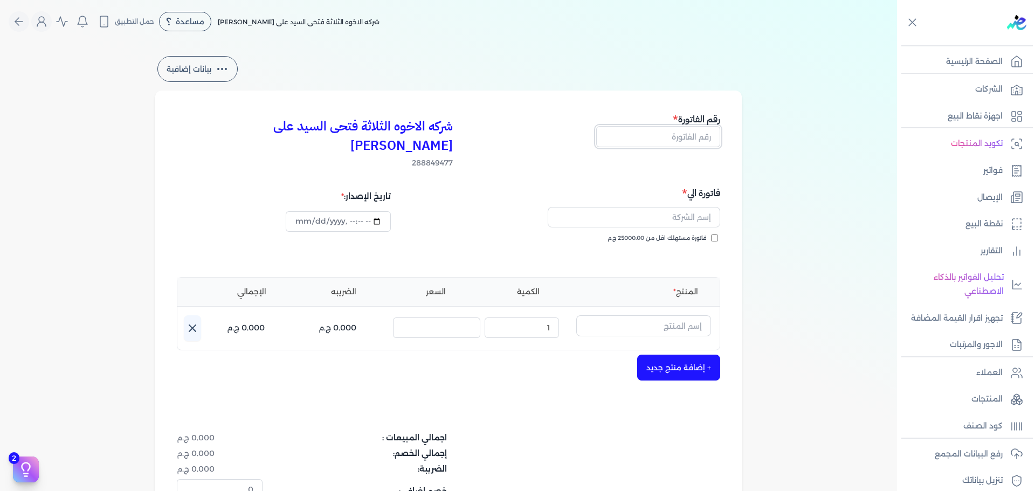
click at [687, 139] on input "text" at bounding box center [658, 136] width 124 height 20
click at [684, 213] on div "فاتورة الي فاتورة مستهلك اقل من 25000.00 ج.م" at bounding box center [586, 225] width 268 height 78
click at [723, 217] on div "شركه الاخوه الثلاثة فتحى السيد على [PERSON_NAME] 288849477 رقم الفاتورة 13740 ف…" at bounding box center [448, 344] width 586 height 507
click at [718, 234] on input "فاتورة مستهلك اقل من 25000.00 ج.م" at bounding box center [714, 237] width 7 height 7
click at [694, 207] on input "text" at bounding box center [633, 217] width 172 height 20
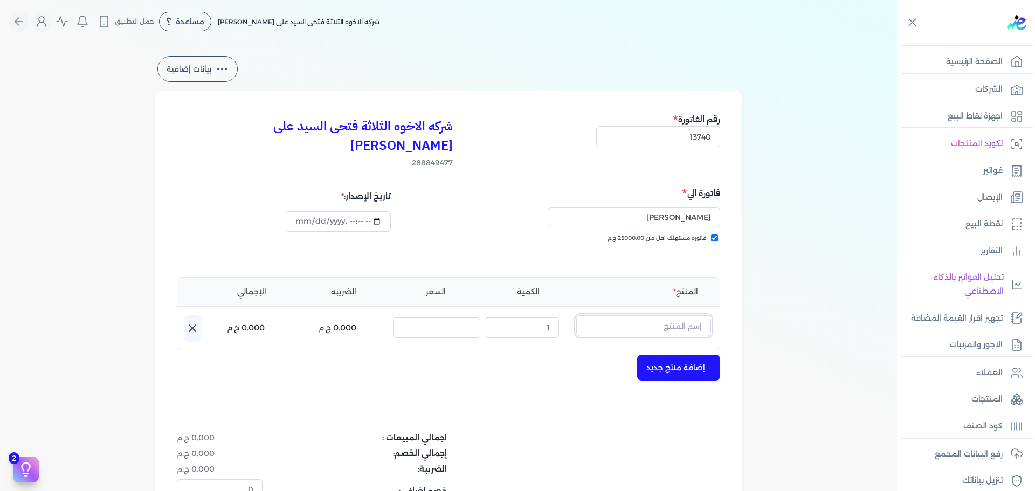
click at [663, 315] on input "text" at bounding box center [643, 325] width 135 height 20
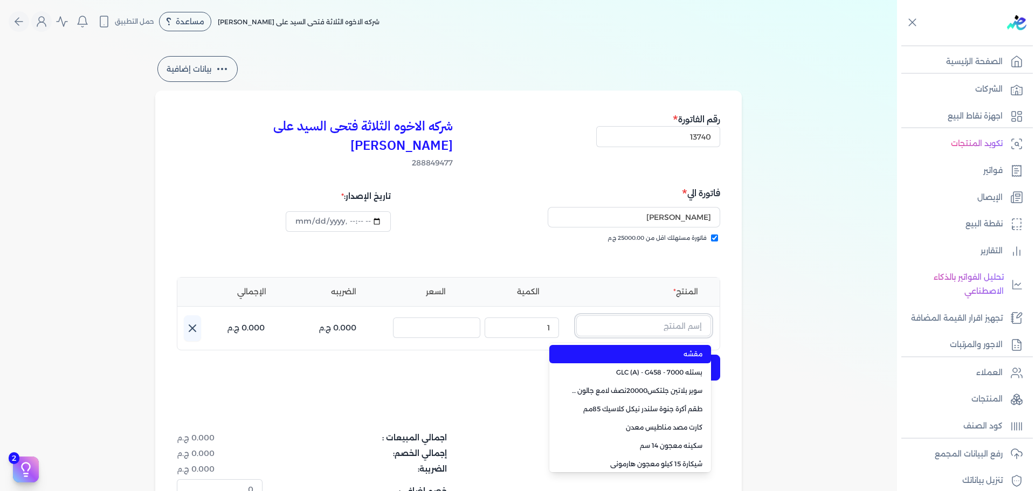
paste input "سوبرلاك ابيض 786 [PERSON_NAME] 3.750 لتر"
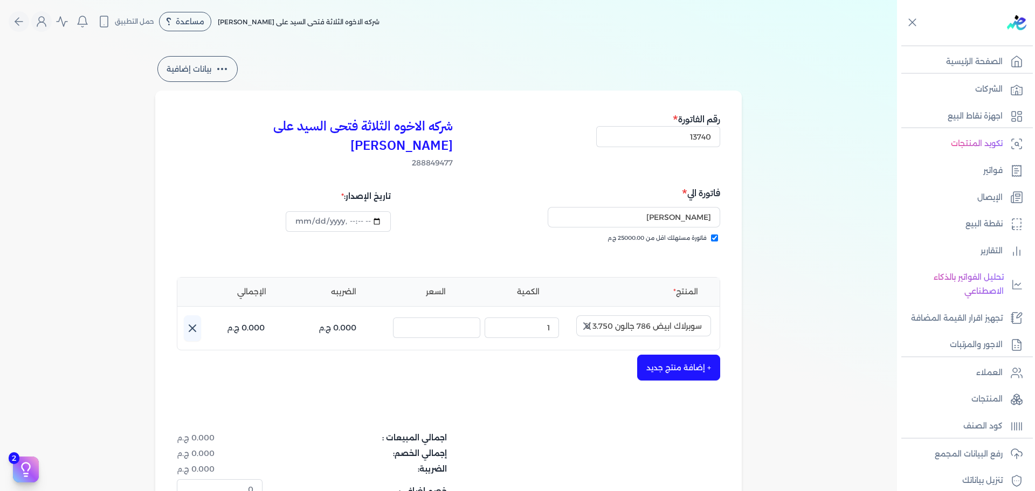
click at [590, 323] on icon "button" at bounding box center [587, 326] width 6 height 6
click at [624, 315] on input "text" at bounding box center [643, 325] width 135 height 20
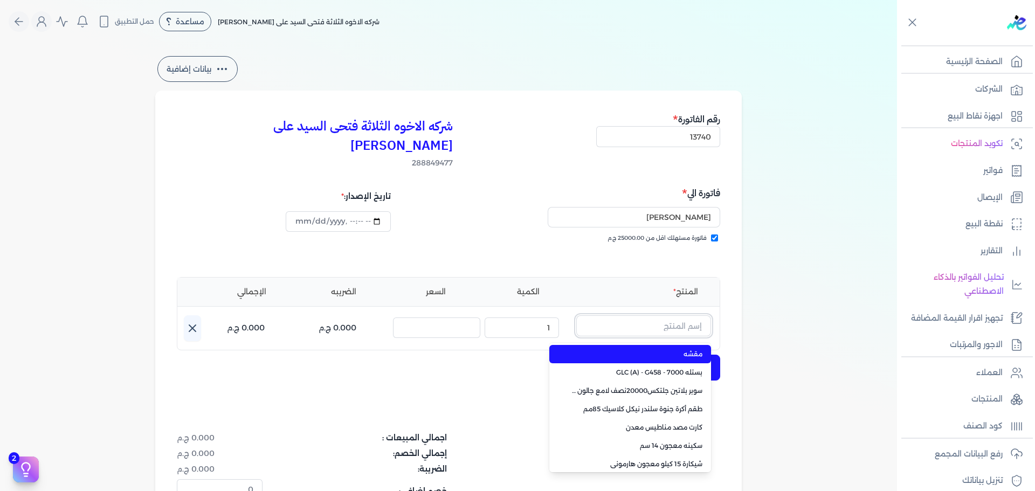
paste input "سوبر بلاتين داي-ستون 7070 بستلة 9 لتر Base A"
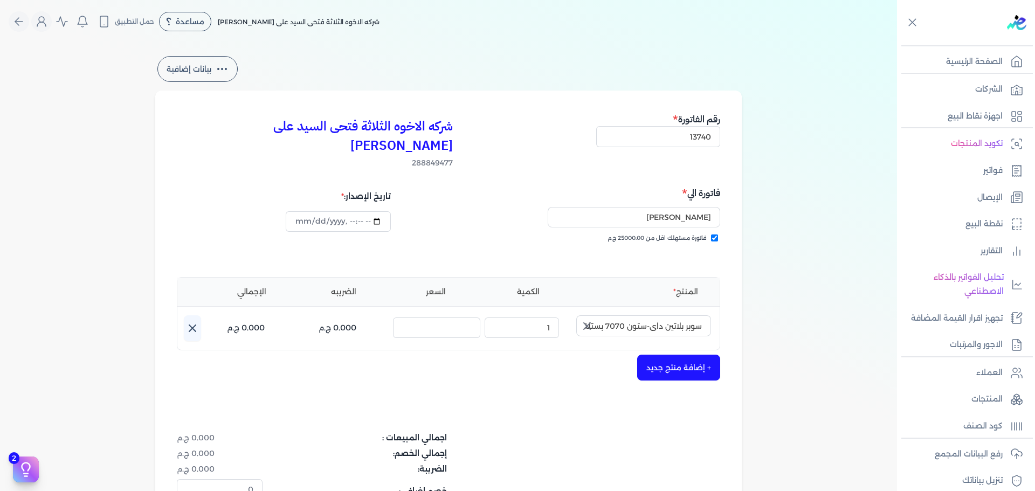
drag, startPoint x: 589, startPoint y: 310, endPoint x: 616, endPoint y: 304, distance: 27.7
click at [591, 320] on icon "button" at bounding box center [586, 326] width 13 height 13
click at [616, 315] on input "text" at bounding box center [643, 325] width 135 height 20
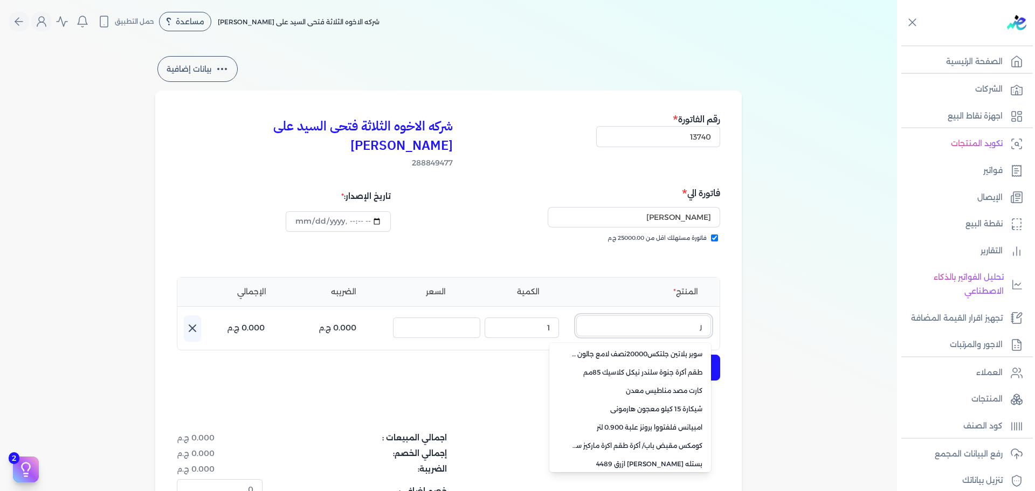
drag, startPoint x: 699, startPoint y: 308, endPoint x: 707, endPoint y: 307, distance: 8.8
click at [707, 315] on input "ر" at bounding box center [643, 325] width 135 height 20
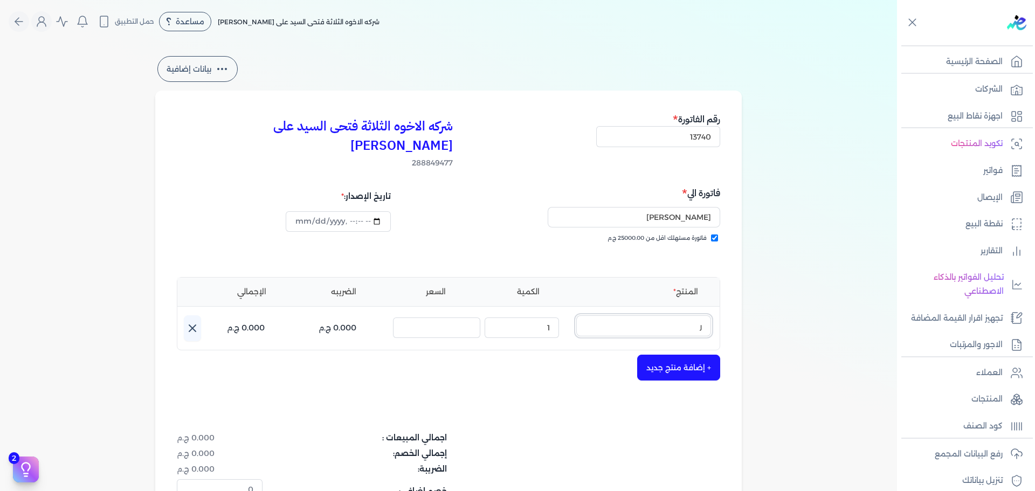
paste input "اى تون مط بني علبة 880 جرام صافي"
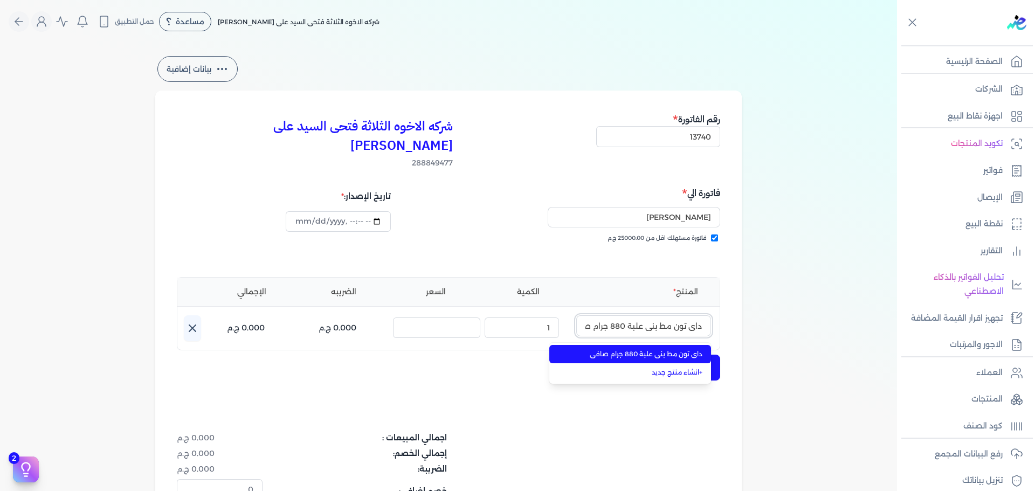
scroll to position [0, -14]
click at [660, 349] on span "داى تون مط بني علبة 880 جرام صافي" at bounding box center [636, 354] width 131 height 10
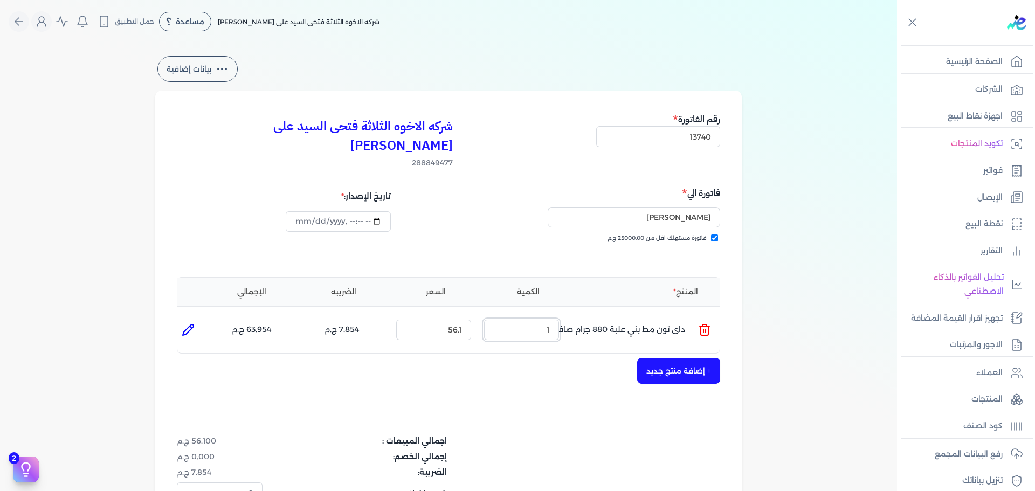
drag, startPoint x: 535, startPoint y: 315, endPoint x: 579, endPoint y: 308, distance: 45.3
click at [579, 315] on ul "المنتج : داى تون مط بني علبة 880 جرام صافي الكمية : 1 السعر : 56.1 الضريبه : 7.…" at bounding box center [448, 329] width 542 height 29
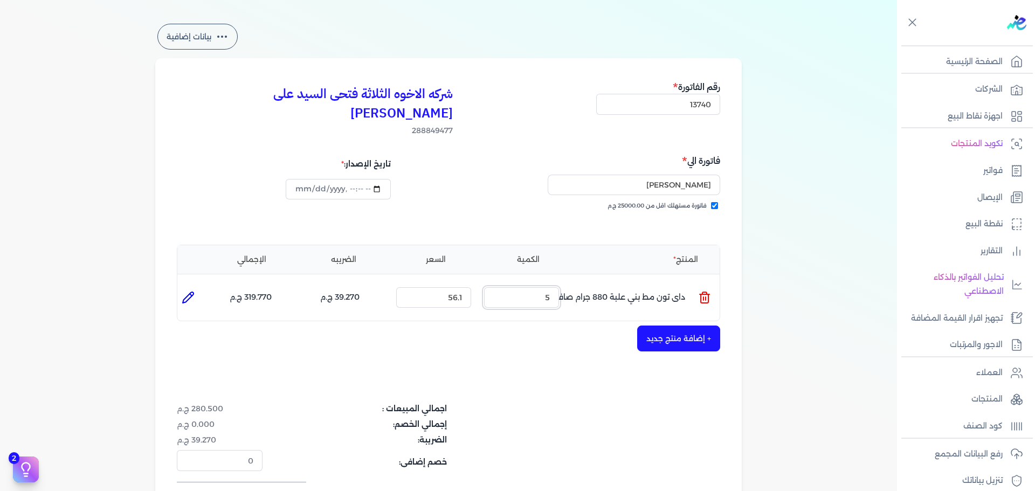
scroll to position [54, 0]
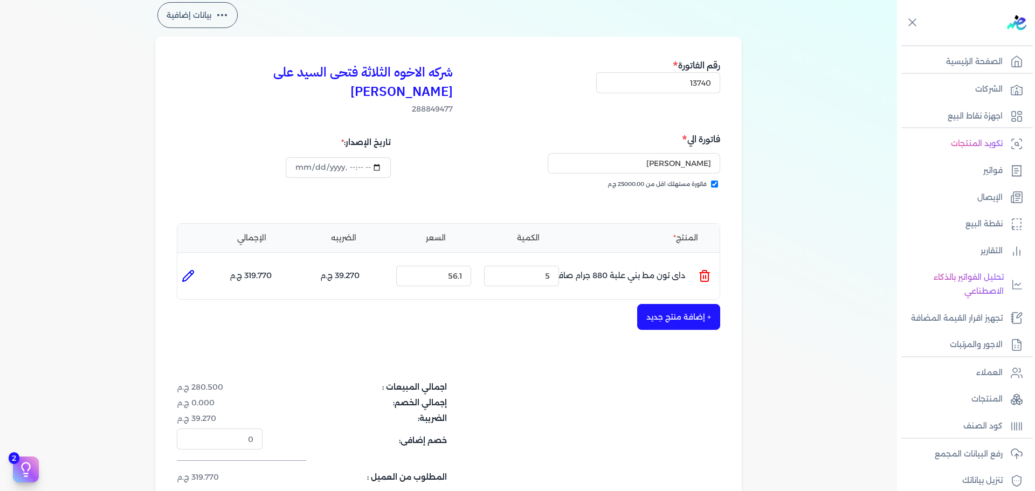
click at [660, 308] on button "+ إضافة منتج جديد" at bounding box center [678, 317] width 83 height 26
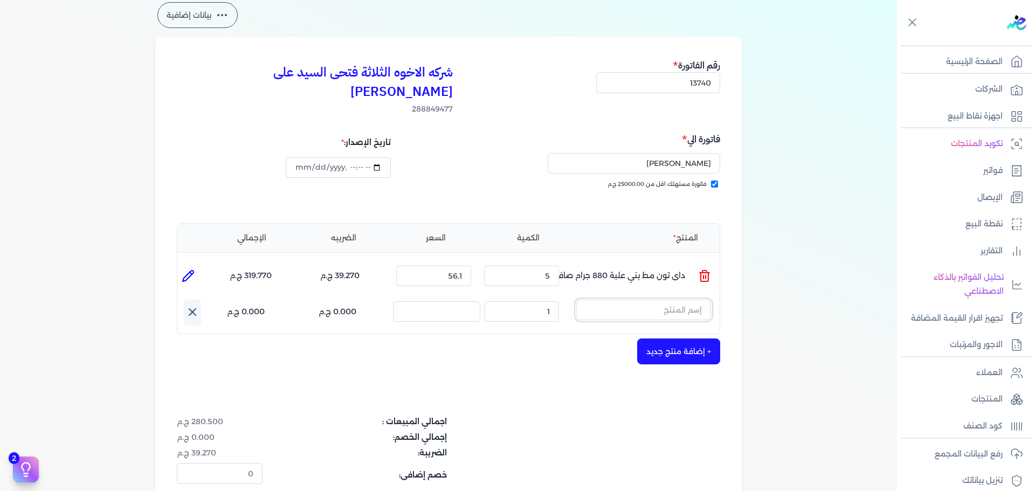
click at [653, 300] on input "text" at bounding box center [643, 310] width 135 height 20
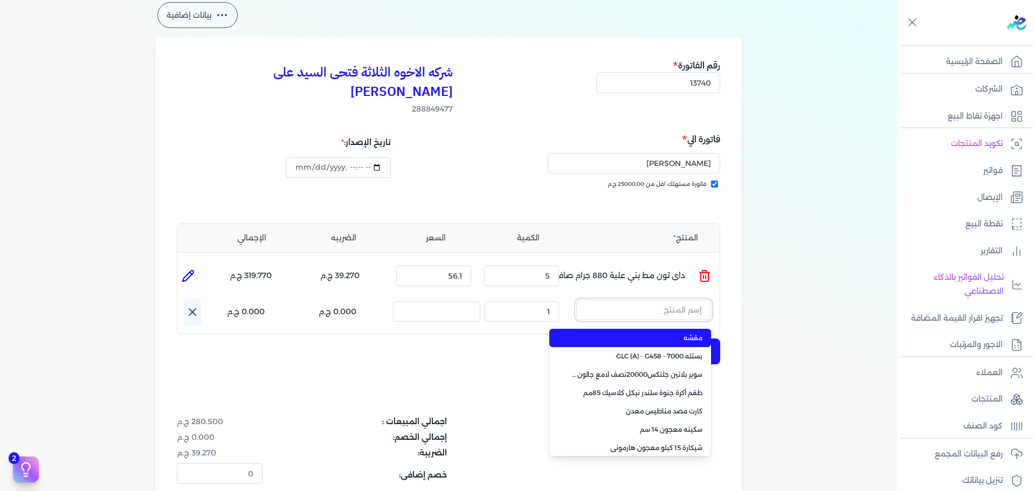
paste input "لؤلؤ جالون 2 لتر"
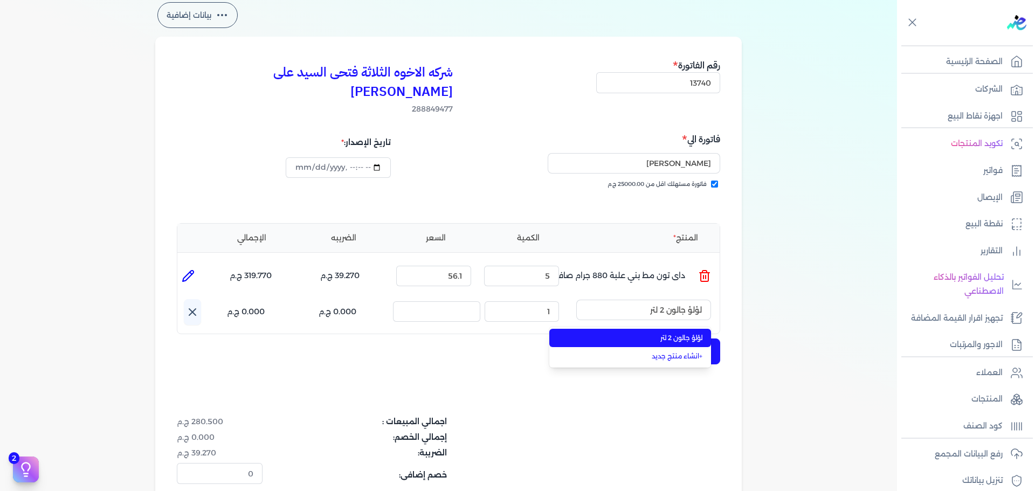
click at [656, 333] on span "لؤلؤ جالون 2 لتر" at bounding box center [636, 338] width 131 height 10
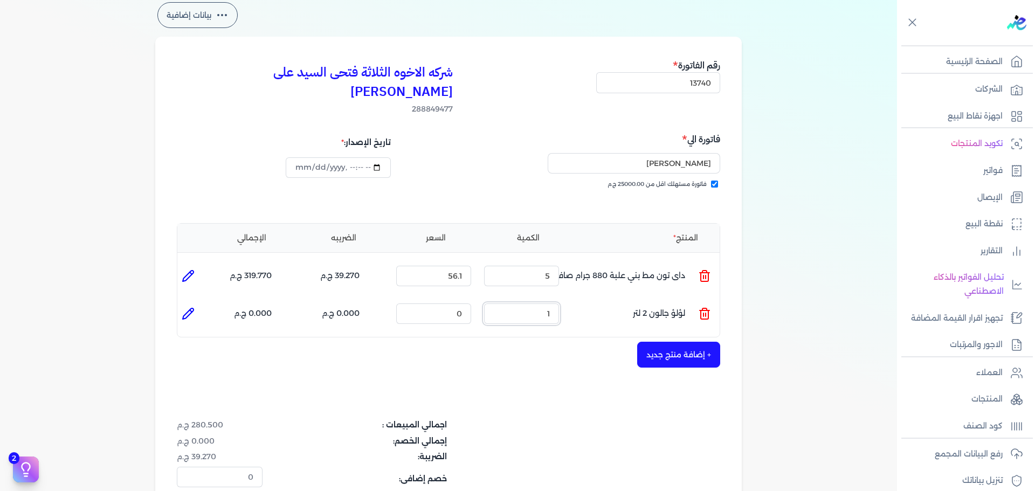
drag, startPoint x: 530, startPoint y: 300, endPoint x: 593, endPoint y: 290, distance: 64.4
click at [593, 299] on ul "المنتج : لؤلؤ جالون 2 لتر الكمية : 1 السعر : 0 الضريبه : 0.000 ج.م الإجمالي : 0…" at bounding box center [448, 313] width 542 height 29
drag, startPoint x: 447, startPoint y: 291, endPoint x: 511, endPoint y: 291, distance: 64.1
click at [511, 299] on ul "المنتج : لؤلؤ جالون 2 لتر الكمية : 4 السعر : 0 الضريبه : 0.000 ج.م الإجمالي : 0…" at bounding box center [448, 313] width 542 height 29
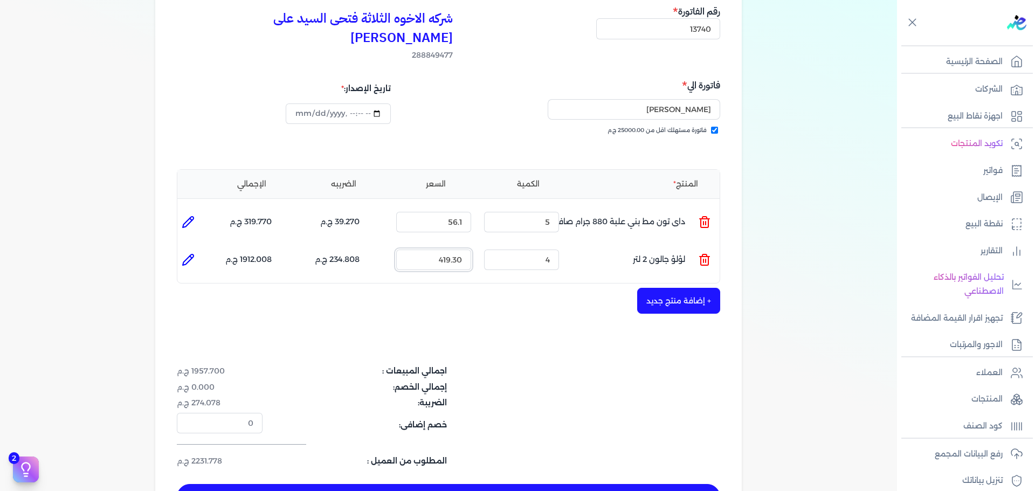
scroll to position [162, 0]
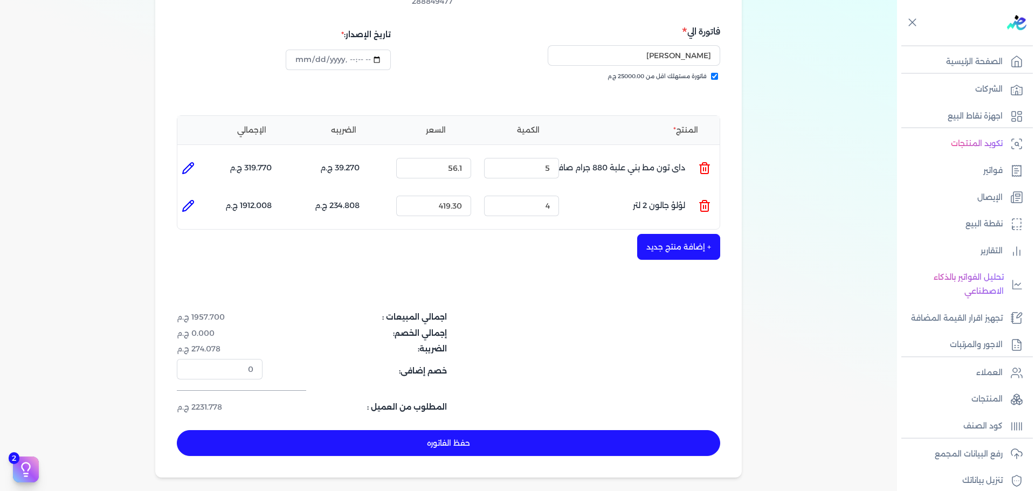
click at [589, 430] on button "حفظ الفاتوره" at bounding box center [448, 443] width 543 height 26
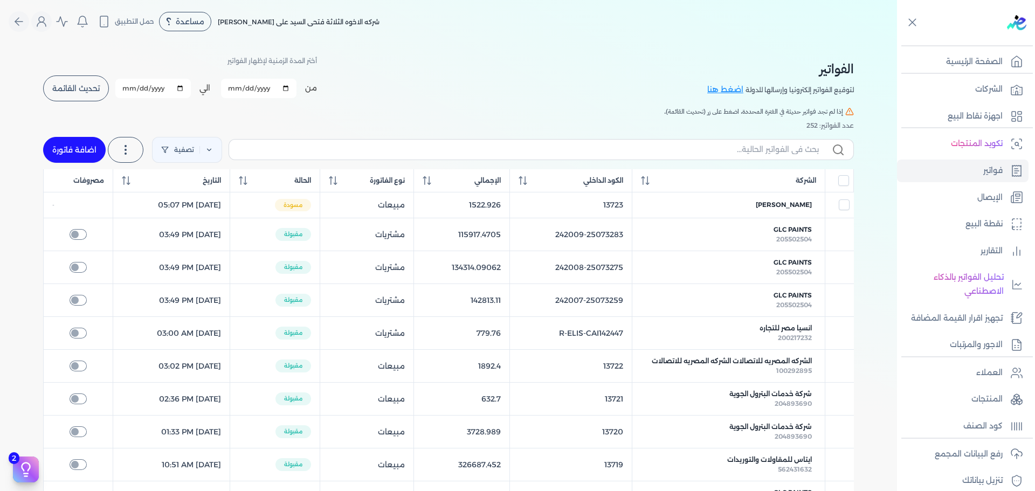
drag, startPoint x: 75, startPoint y: 151, endPoint x: 719, endPoint y: 165, distance: 644.6
click at [75, 151] on link "اضافة فاتورة" at bounding box center [74, 150] width 63 height 26
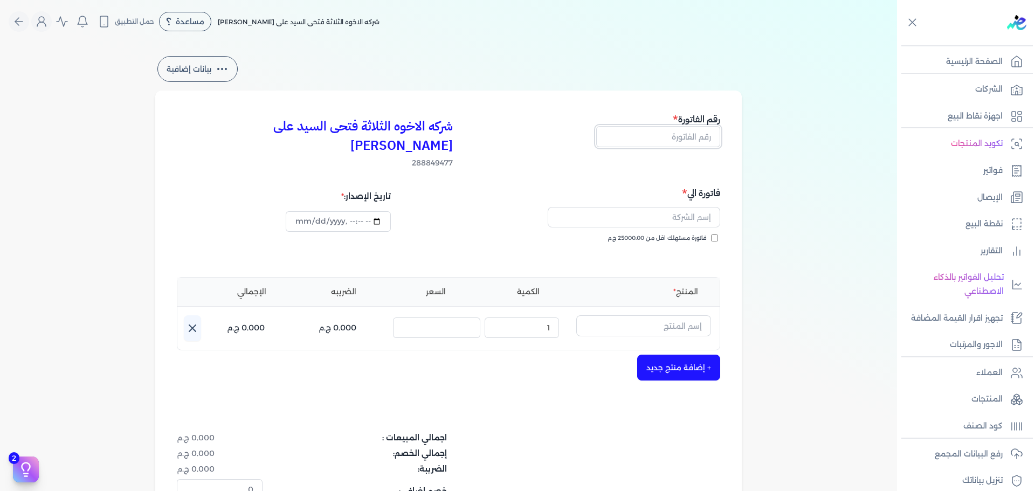
drag, startPoint x: 694, startPoint y: 132, endPoint x: 704, endPoint y: 134, distance: 10.5
click at [694, 132] on input "text" at bounding box center [658, 136] width 124 height 20
click at [693, 234] on span "فاتورة مستهلك اقل من 25000.00 ج.م" at bounding box center [656, 238] width 99 height 9
click at [711, 234] on input "فاتورة مستهلك اقل من 25000.00 ج.م" at bounding box center [714, 237] width 7 height 7
click at [697, 207] on input "text" at bounding box center [633, 217] width 172 height 20
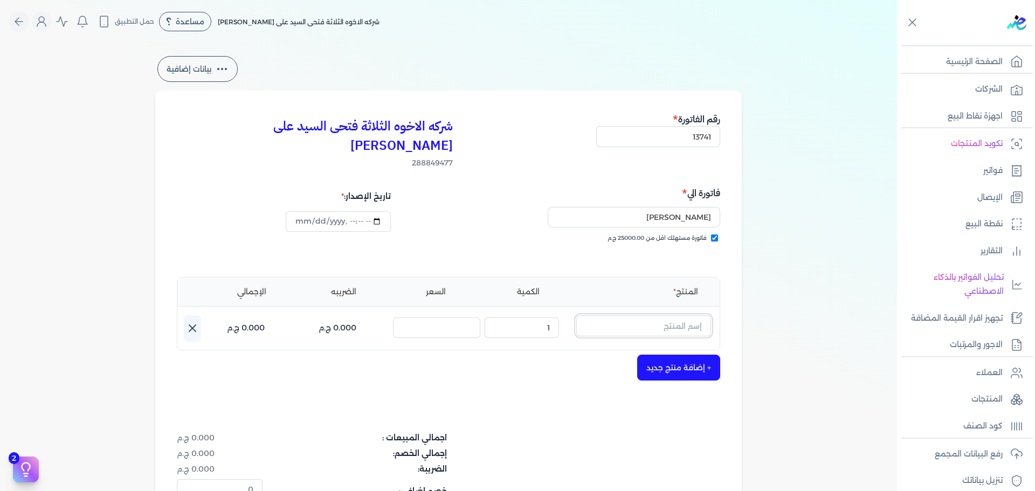
click at [685, 315] on input "text" at bounding box center [643, 325] width 135 height 20
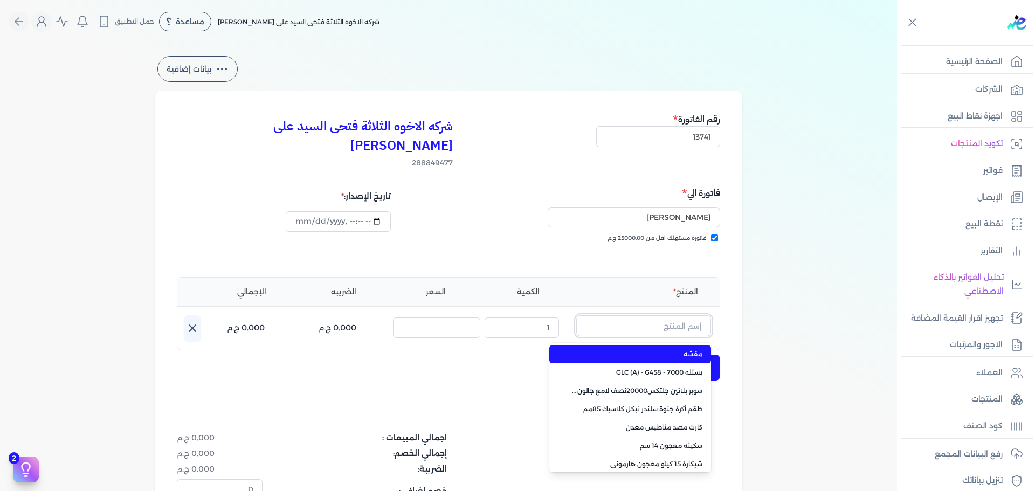
paste input "سوبرلاك الوان 709 جالون 2 لتر"
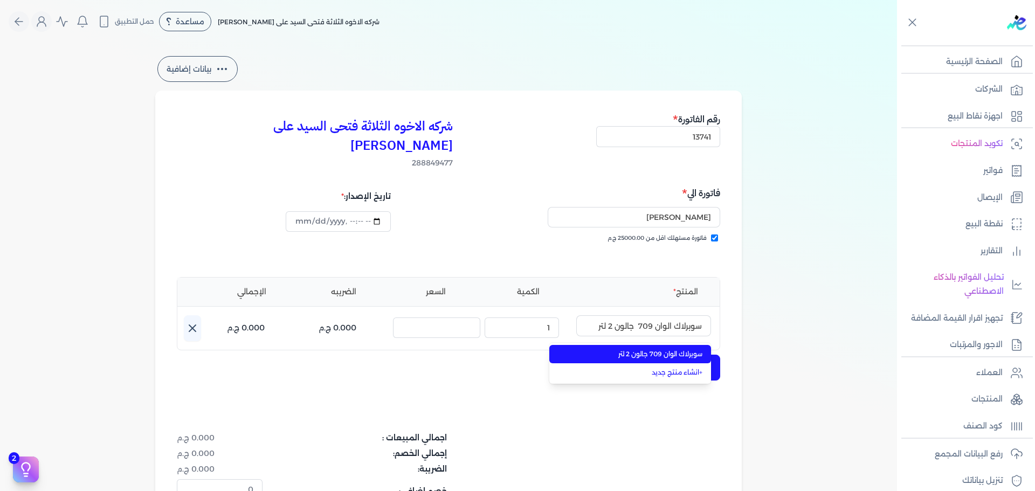
drag, startPoint x: 682, startPoint y: 332, endPoint x: 671, endPoint y: 335, distance: 11.3
click at [681, 349] on span "سوبرلاك الوان 709 جالون 2 لتر" at bounding box center [636, 354] width 131 height 10
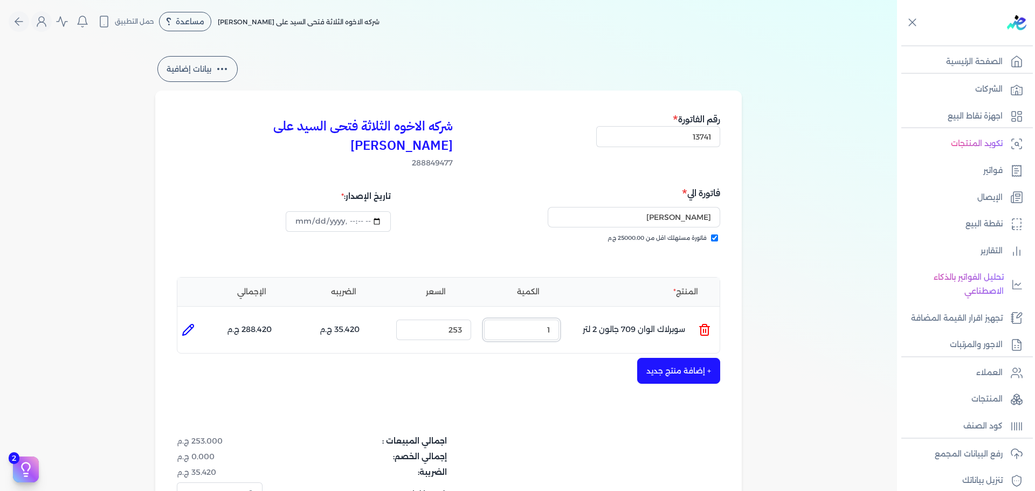
drag, startPoint x: 528, startPoint y: 316, endPoint x: 635, endPoint y: 308, distance: 108.1
click at [630, 315] on ul "المنتج : سوبرلاك الوان 709 جالون 2 لتر الكمية : 1 السعر : 253 الضريبه : 35.420 …" at bounding box center [448, 329] width 542 height 29
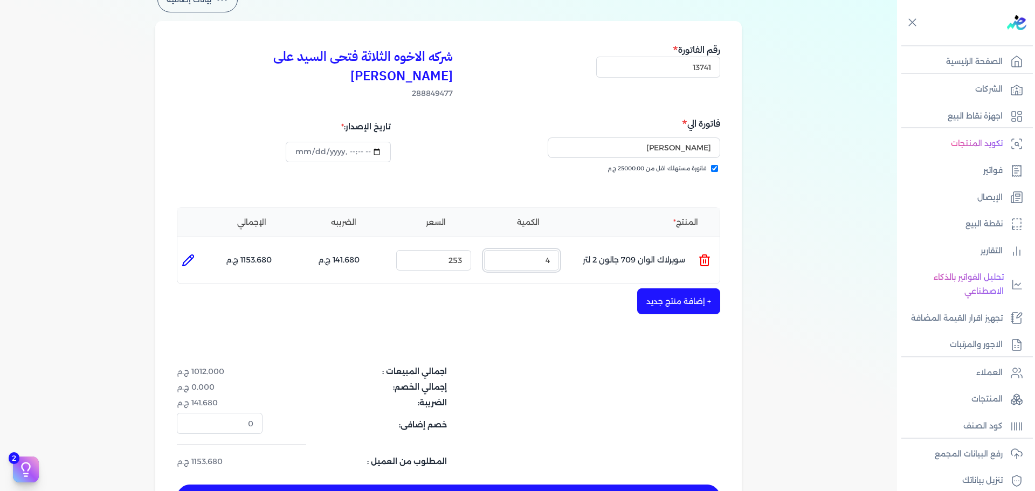
scroll to position [162, 0]
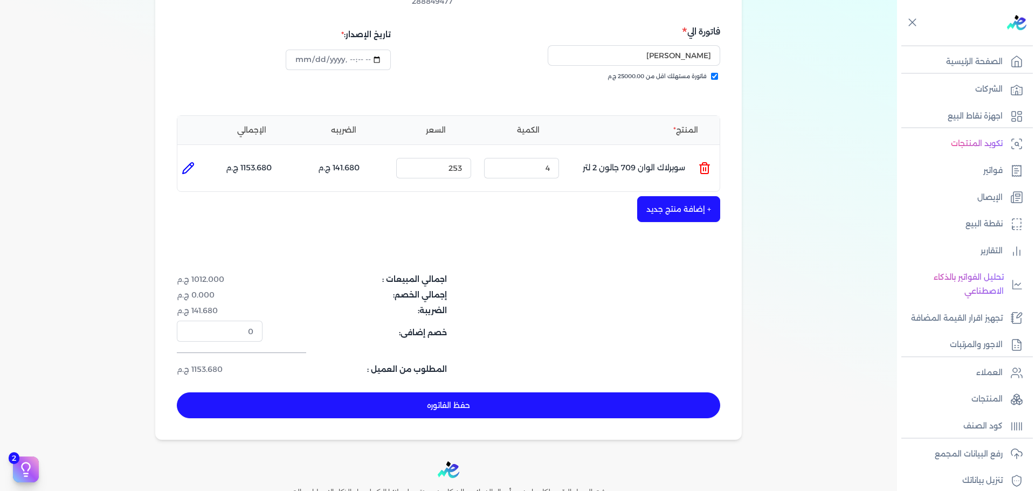
click at [681, 196] on button "+ إضافة منتج جديد" at bounding box center [678, 209] width 83 height 26
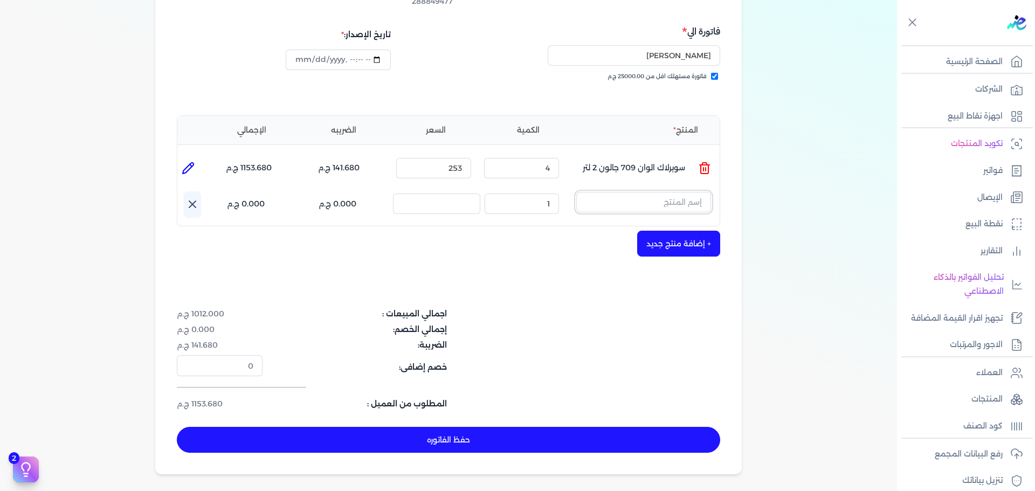
click at [654, 192] on input "text" at bounding box center [643, 202] width 135 height 20
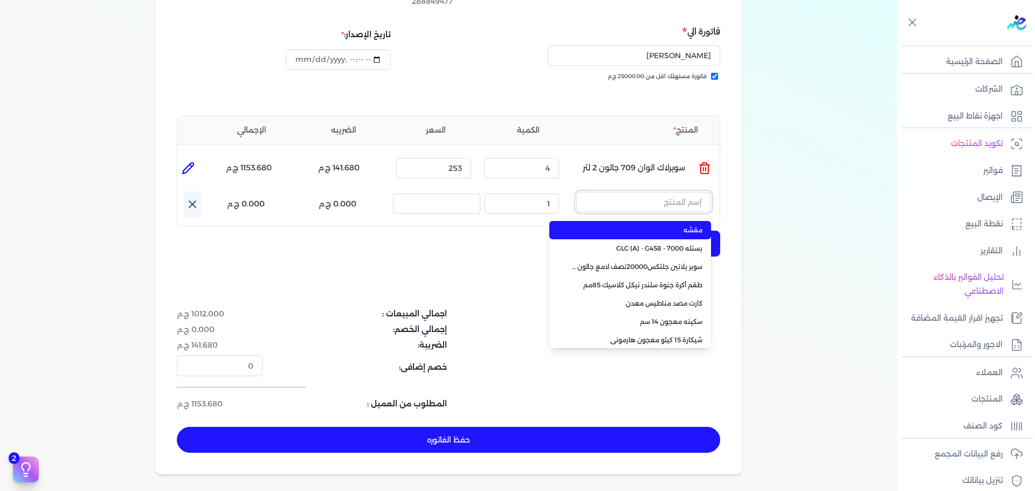
paste input "ورنيش استاندر 690 علبة 360 جرام"
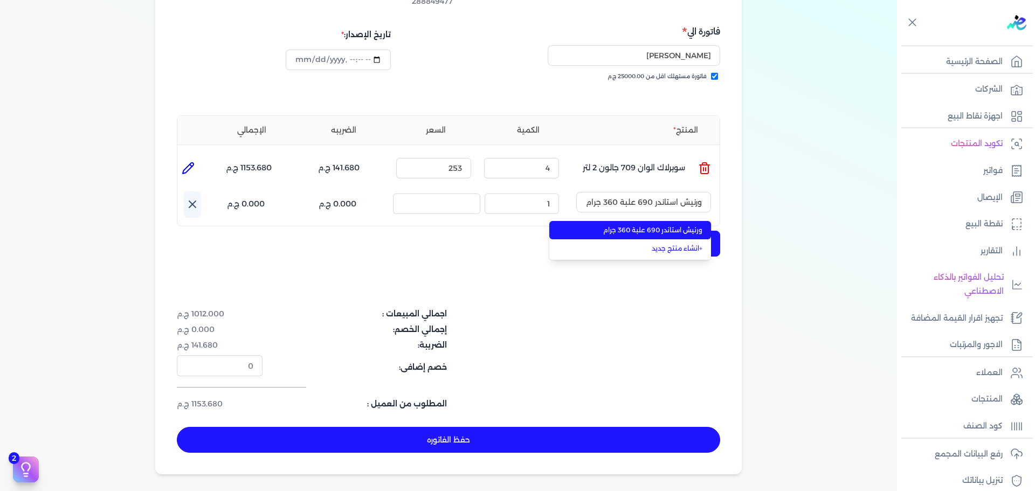
click at [658, 225] on span "ورنيش استاندر 690 علبة 360 جرام" at bounding box center [636, 230] width 131 height 10
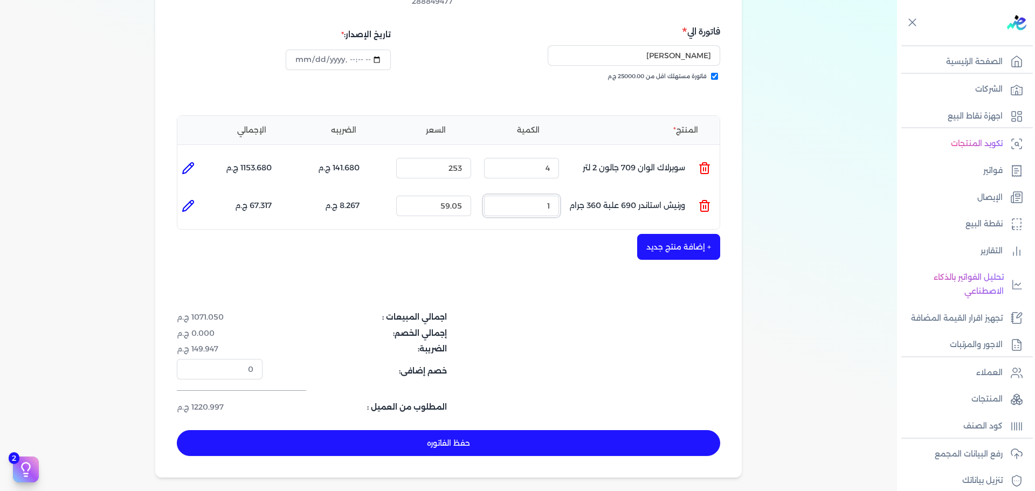
drag, startPoint x: 538, startPoint y: 188, endPoint x: 608, endPoint y: 183, distance: 70.2
click at [608, 191] on ul "المنتج : ورنيش استاندر 690 علبة 360 جرام الكمية : 1 السعر : 59.05 الضريبه : 8.2…" at bounding box center [448, 205] width 542 height 29
click at [598, 430] on button "حفظ الفاتوره" at bounding box center [448, 443] width 543 height 26
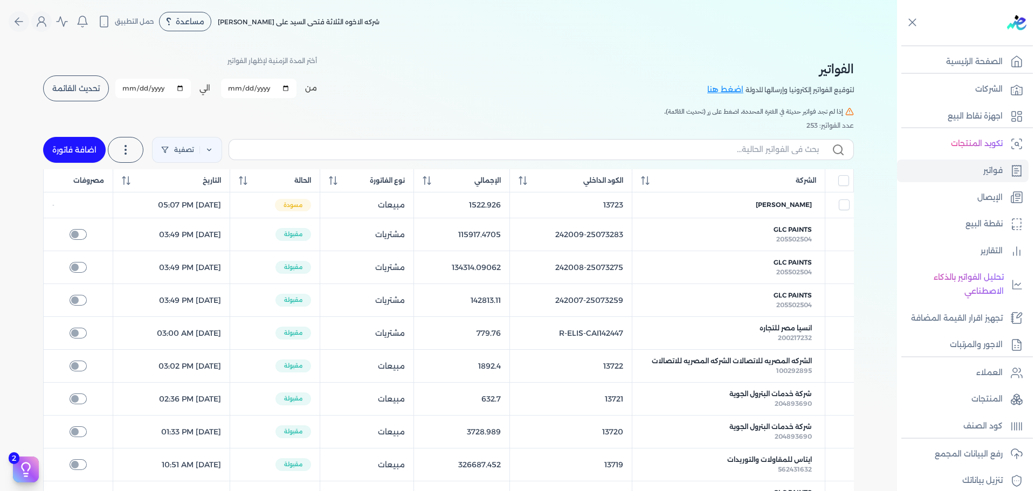
drag, startPoint x: 72, startPoint y: 144, endPoint x: 859, endPoint y: 147, distance: 786.7
click at [72, 145] on link "اضافة فاتورة" at bounding box center [74, 150] width 63 height 26
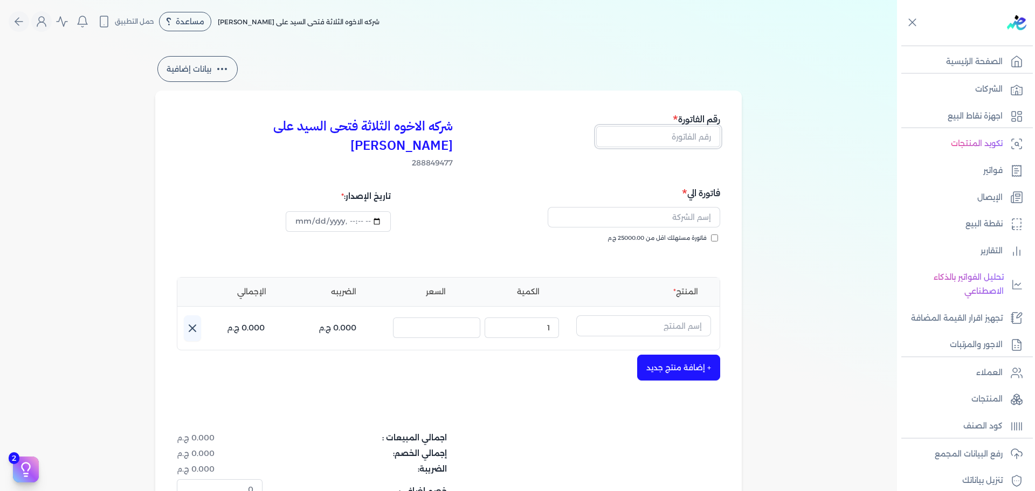
click at [659, 138] on input "text" at bounding box center [658, 136] width 124 height 20
click at [706, 234] on span "فاتورة مستهلك اقل من 25000.00 ج.م" at bounding box center [656, 238] width 99 height 9
click at [711, 234] on input "فاتورة مستهلك اقل من 25000.00 ج.م" at bounding box center [714, 237] width 7 height 7
click at [704, 207] on input "text" at bounding box center [633, 217] width 172 height 20
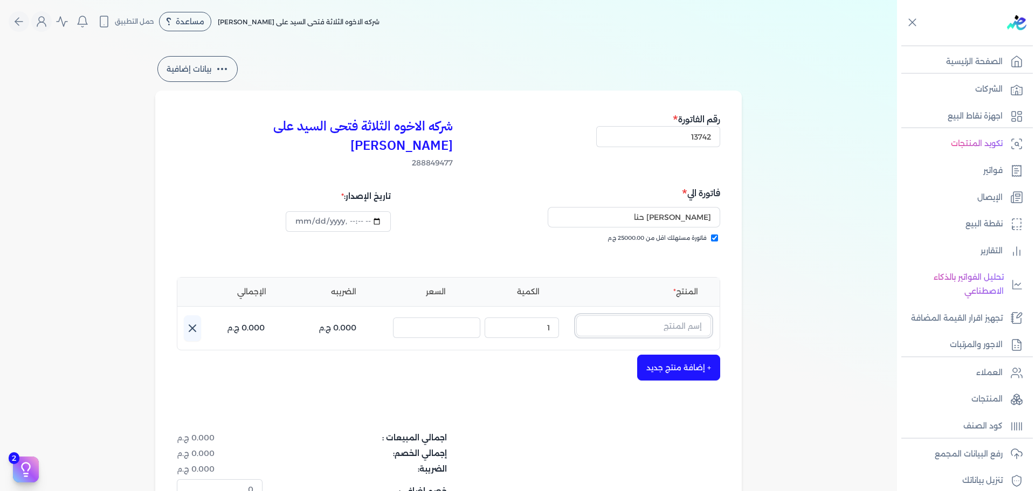
click at [644, 315] on input "text" at bounding box center [643, 325] width 135 height 20
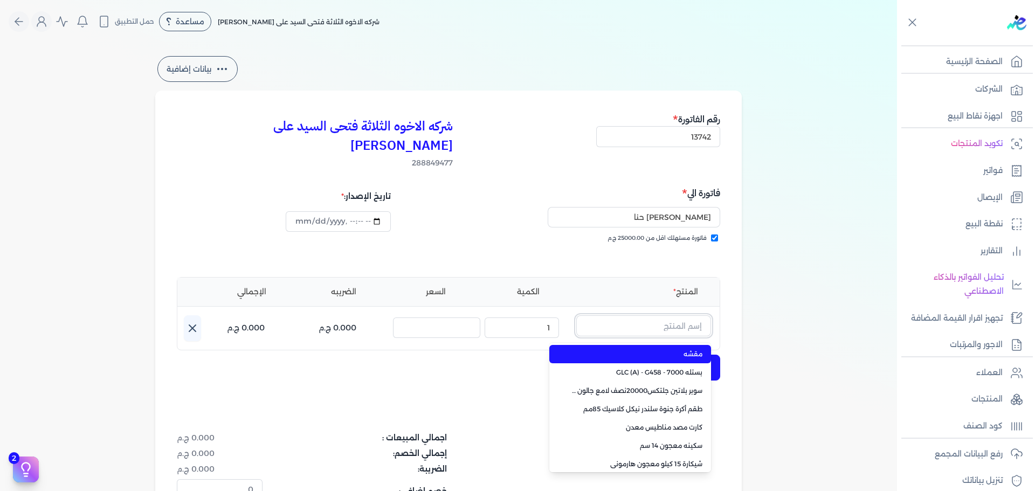
paste input "جلتكس 20000 نصف لامع جالون 2.5 لتر"
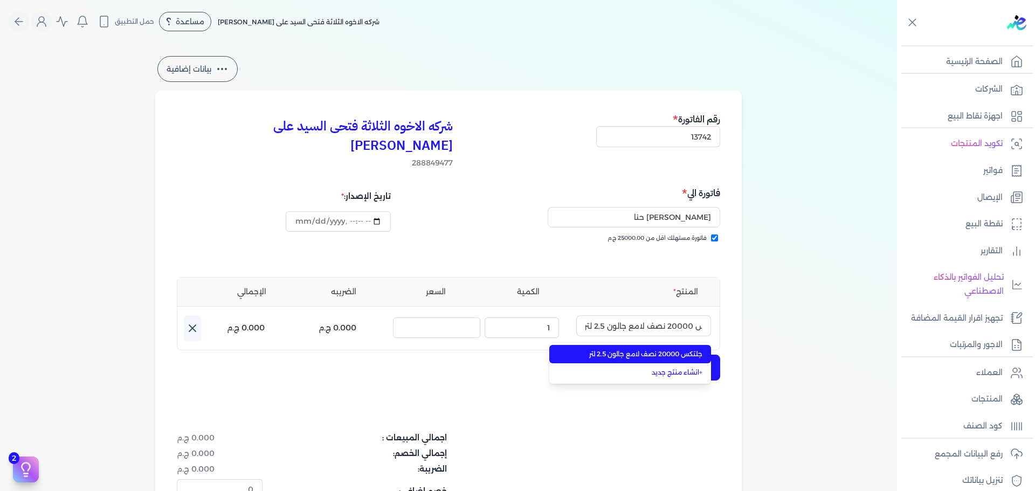
click at [644, 349] on span "جلتكس 20000 نصف لامع جالون 2.5 لتر" at bounding box center [636, 354] width 131 height 10
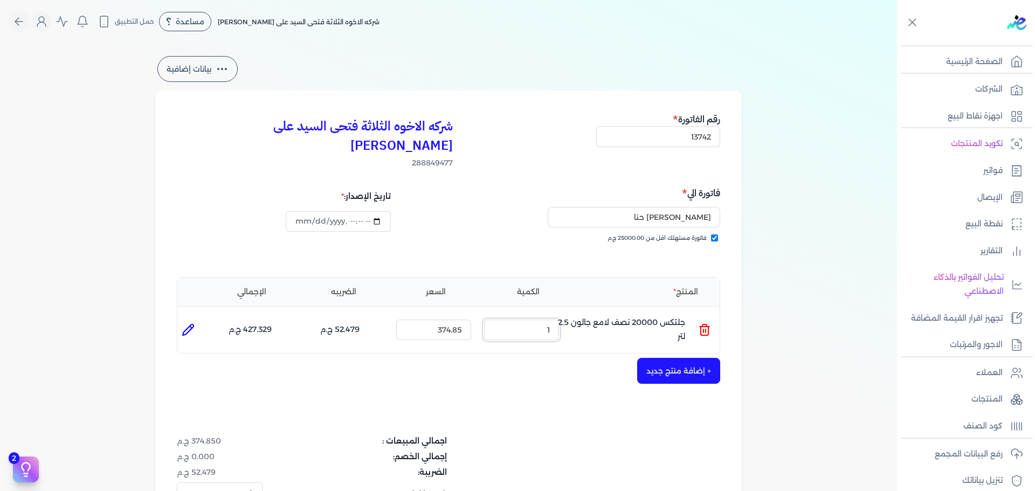
drag, startPoint x: 526, startPoint y: 312, endPoint x: 607, endPoint y: 315, distance: 80.9
click at [580, 315] on ul "المنتج : جلتكس 20000 نصف لامع جالون 2.5 لتر الكمية : 1 السعر : 374.85 الضريبه :…" at bounding box center [448, 329] width 542 height 29
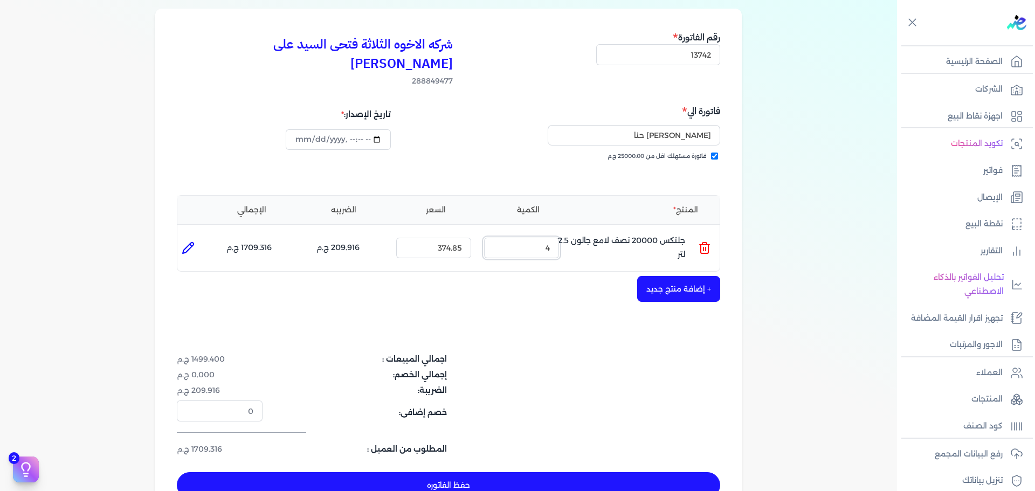
scroll to position [108, 0]
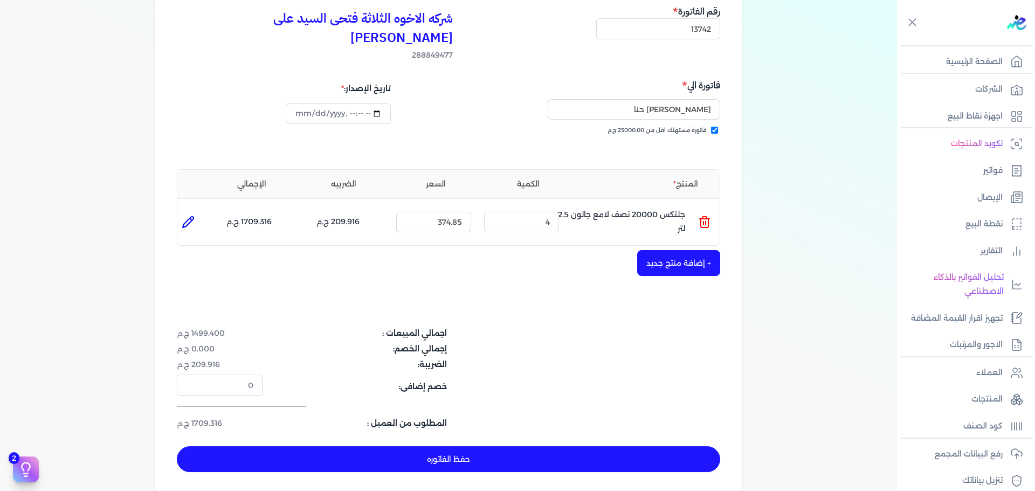
click at [624, 446] on button "حفظ الفاتوره" at bounding box center [448, 459] width 543 height 26
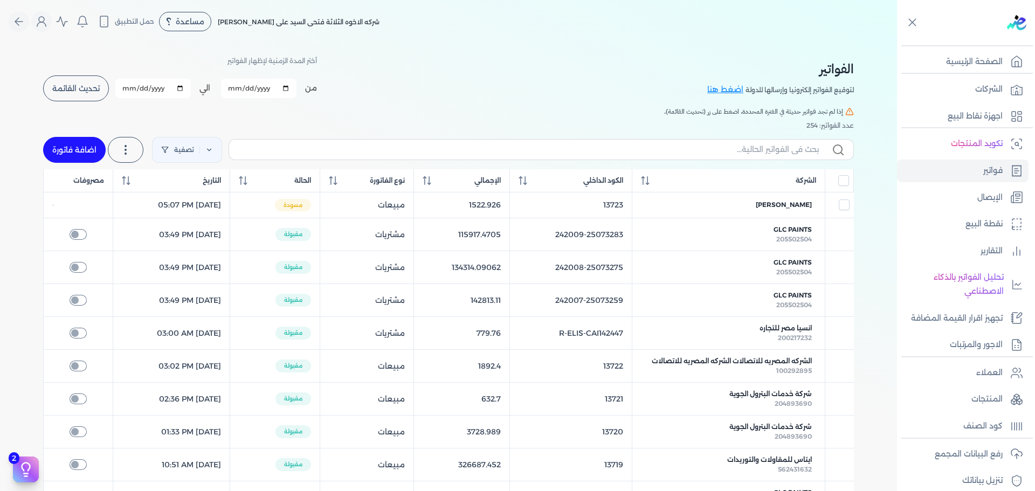
click at [68, 144] on link "اضافة فاتورة" at bounding box center [74, 150] width 63 height 26
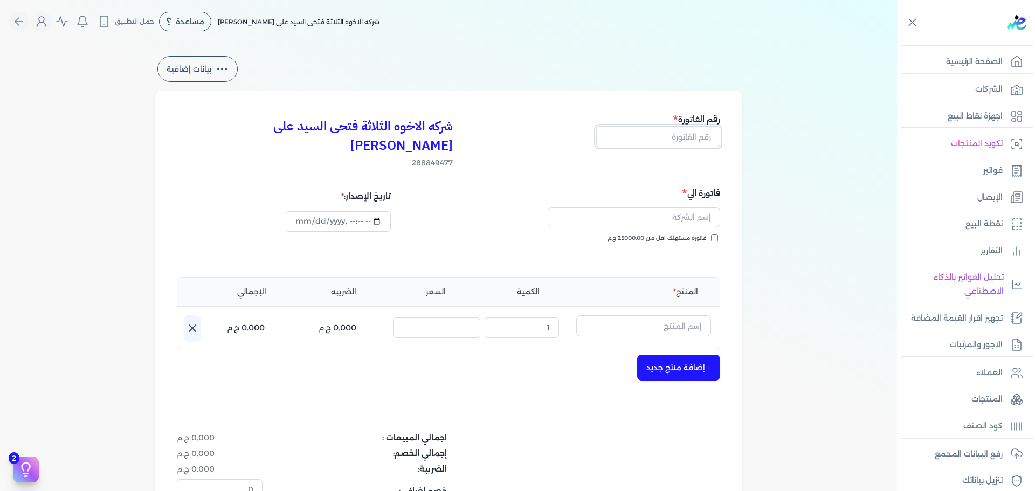
click at [702, 134] on input "text" at bounding box center [658, 136] width 124 height 20
click at [675, 234] on span "فاتورة مستهلك اقل من 25000.00 ج.م" at bounding box center [656, 238] width 99 height 9
click at [711, 234] on input "فاتورة مستهلك اقل من 25000.00 ج.م" at bounding box center [714, 237] width 7 height 7
click at [678, 207] on input "text" at bounding box center [633, 217] width 172 height 20
click at [680, 315] on input "text" at bounding box center [643, 325] width 135 height 20
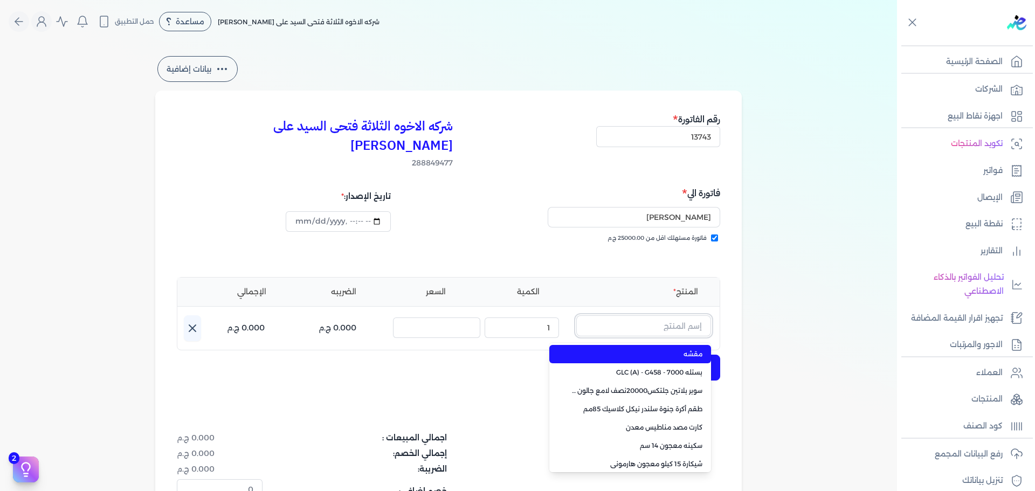
paste input "سوبرلاك الوان 709 علبة 0.700 لتر"
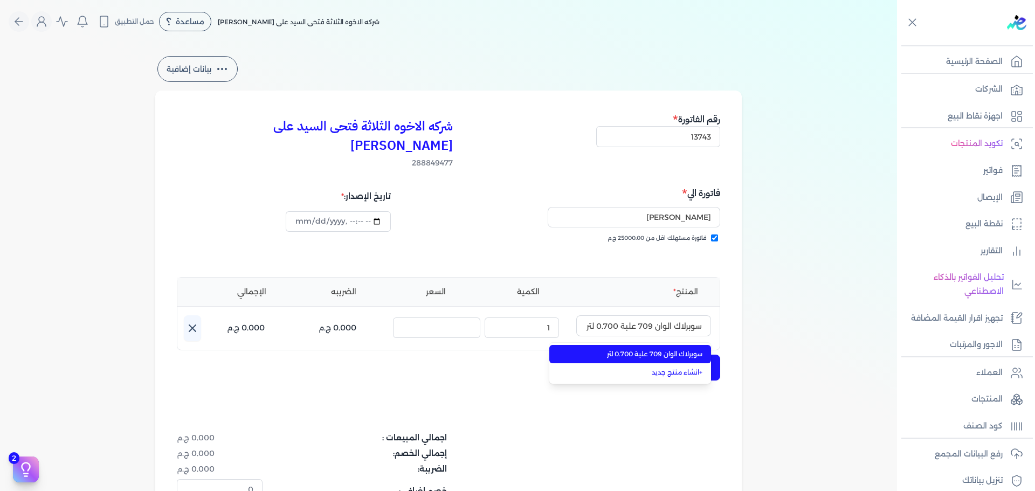
click at [667, 349] on span "سوبرلاك الوان 709 علبة 0.700 لتر" at bounding box center [636, 354] width 131 height 10
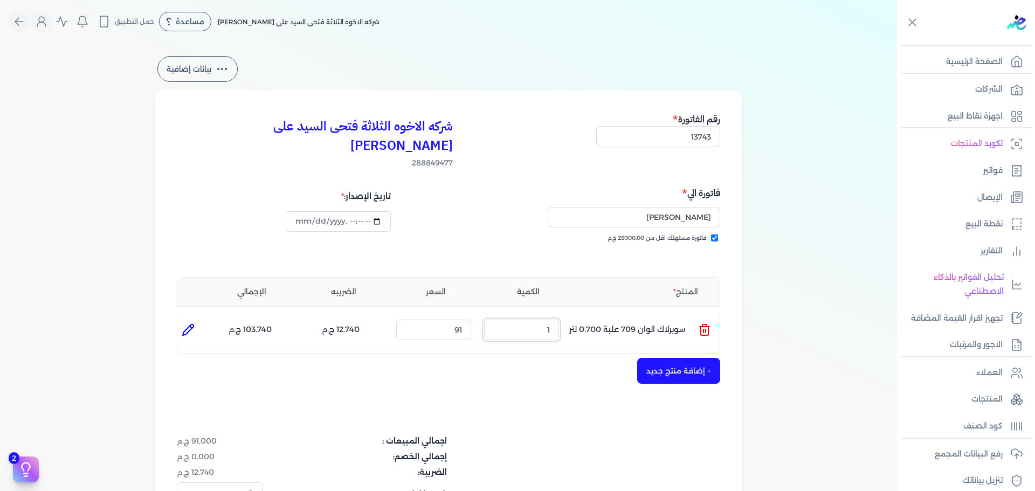
drag, startPoint x: 538, startPoint y: 308, endPoint x: 621, endPoint y: 297, distance: 84.2
click at [582, 315] on ul "المنتج : سوبرلاك الوان 709 علبة 0.700 لتر الكمية : 1 السعر : 91 الضريبه : 12.74…" at bounding box center [448, 329] width 542 height 29
click at [669, 358] on button "+ إضافة منتج جديد" at bounding box center [678, 371] width 83 height 26
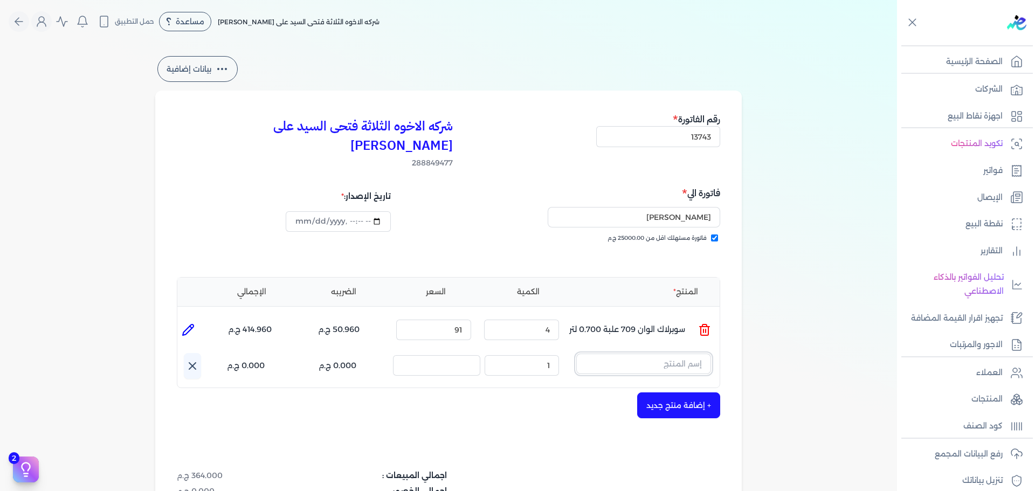
click at [656, 353] on input "text" at bounding box center [643, 363] width 135 height 20
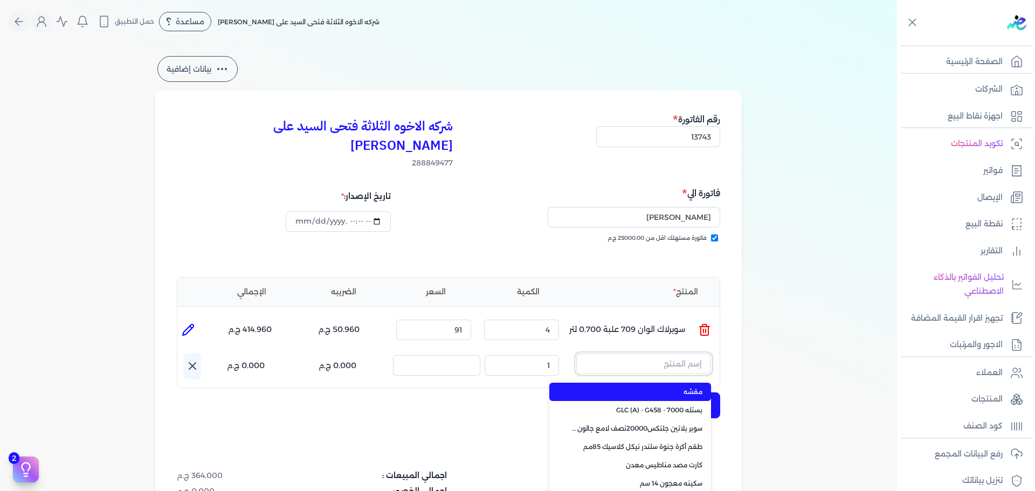
paste input "ورنيش زجاجي 901 جالون 3 كجم"
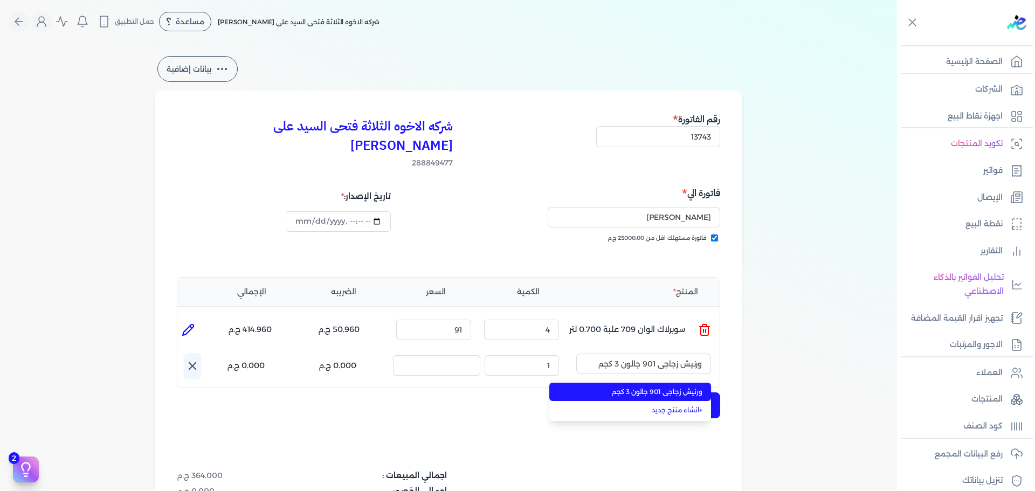
click at [660, 387] on span "ورنيش زجاجي 901 جالون 3 كجم" at bounding box center [636, 392] width 131 height 10
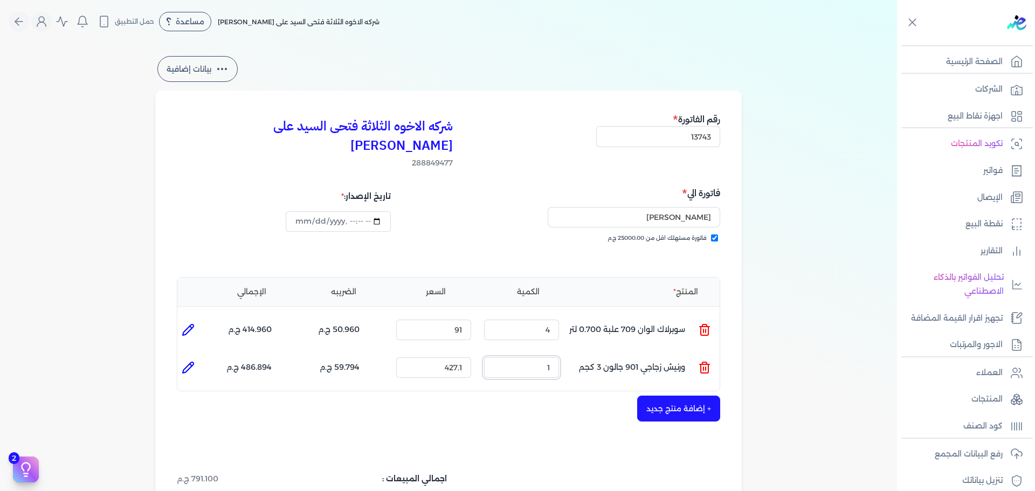
drag, startPoint x: 534, startPoint y: 349, endPoint x: 653, endPoint y: 346, distance: 119.1
click at [647, 353] on ul "المنتج : ورنيش زجاجي 901 جالون 3 كجم الكمية : 1 السعر : 427.1 الضريبه : 59.794 …" at bounding box center [448, 367] width 542 height 29
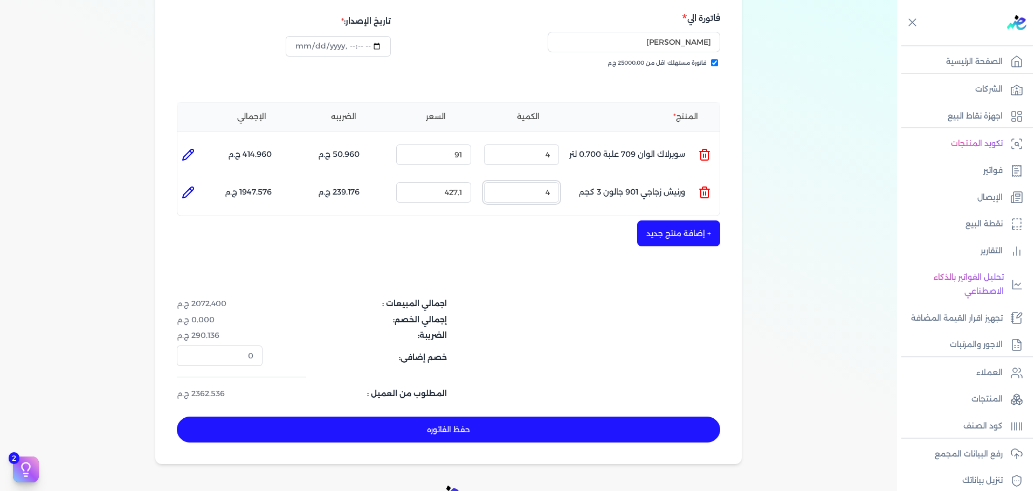
scroll to position [216, 0]
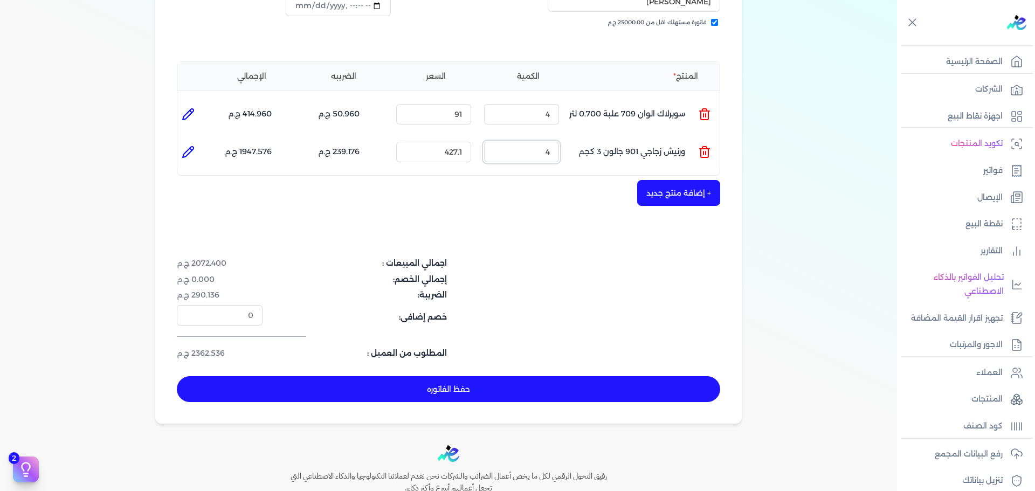
drag, startPoint x: 541, startPoint y: 133, endPoint x: 635, endPoint y: 122, distance: 94.9
click at [628, 137] on ul "المنتج : ورنيش زجاجي 901 جالون 3 كجم الكمية : 4 السعر : 427.1 الضريبه : 239.176…" at bounding box center [448, 151] width 542 height 29
drag, startPoint x: 536, startPoint y: 136, endPoint x: 631, endPoint y: 128, distance: 95.7
click at [630, 137] on ul "المنتج : ورنيش زجاجي 901 جالون 3 كجم الكمية : 6 السعر : 427.1 الضريبه : 358.764…" at bounding box center [448, 151] width 542 height 29
drag, startPoint x: 536, startPoint y: 134, endPoint x: 604, endPoint y: 132, distance: 67.9
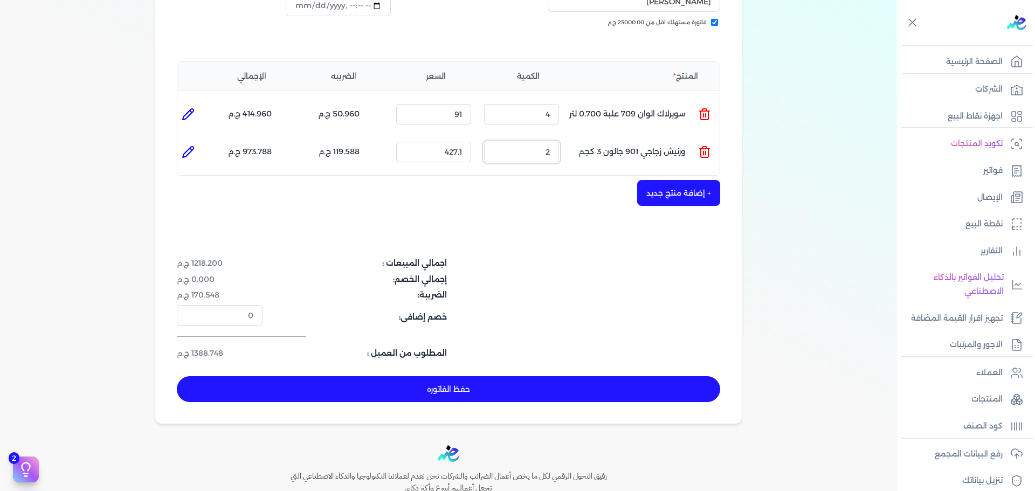
click at [599, 137] on ul "المنتج : ورنيش زجاجي 901 جالون 3 كجم الكمية : 2 السعر : 427.1 الضريبه : 119.588…" at bounding box center [448, 151] width 542 height 29
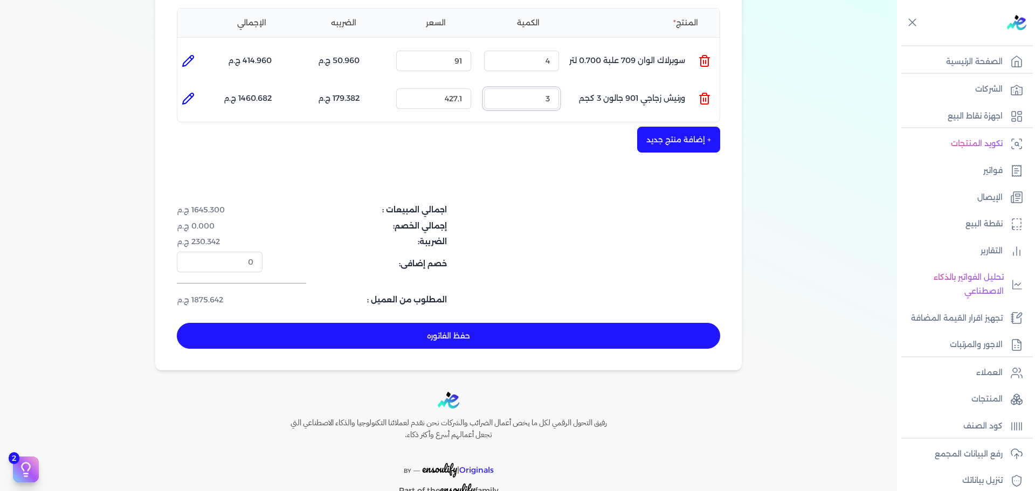
scroll to position [269, 0]
click at [486, 322] on button "حفظ الفاتوره" at bounding box center [448, 335] width 543 height 26
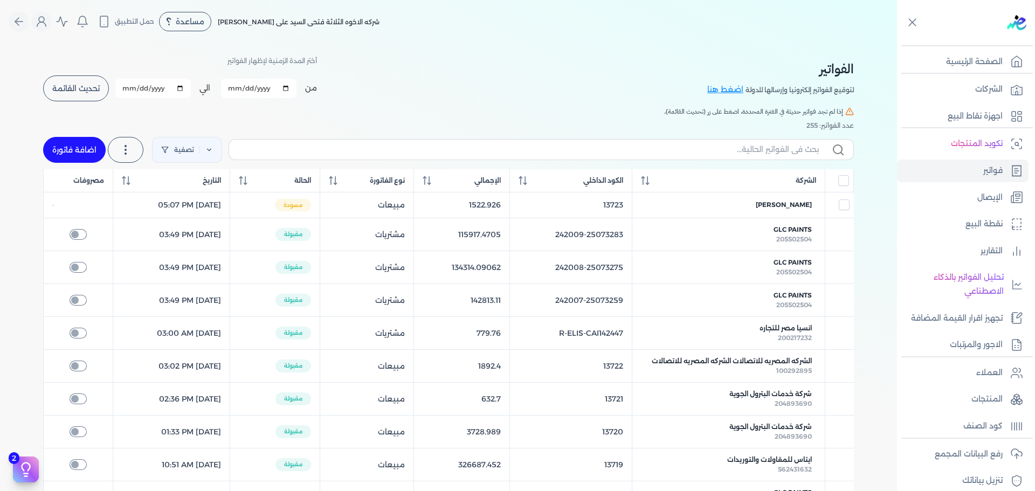
click at [54, 145] on link "اضافة فاتورة" at bounding box center [74, 150] width 63 height 26
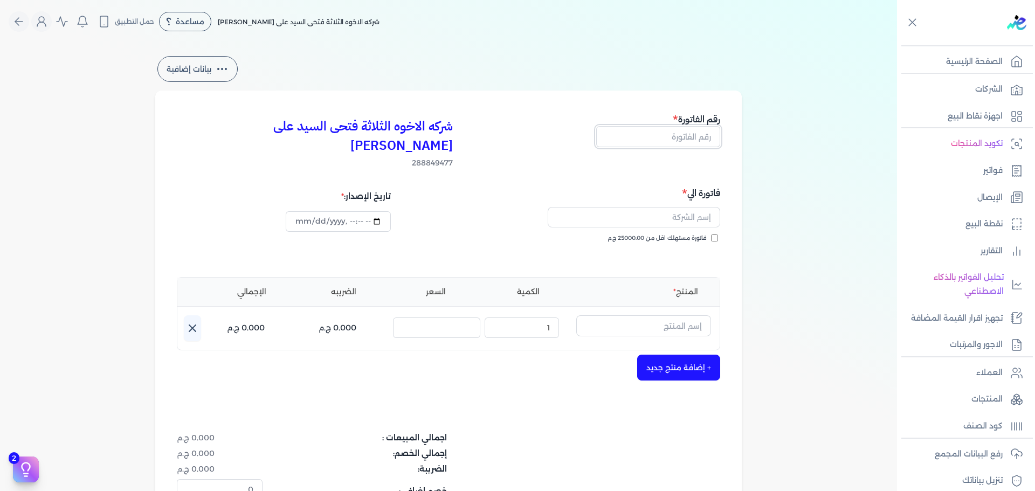
click at [692, 136] on input "text" at bounding box center [658, 136] width 124 height 20
click at [672, 213] on div "فاتورة الي فاتورة مستهلك اقل من 25000.00 ج.م" at bounding box center [586, 225] width 268 height 78
click at [672, 234] on span "فاتورة مستهلك اقل من 25000.00 ج.م" at bounding box center [656, 238] width 99 height 9
click at [711, 234] on input "فاتورة مستهلك اقل من 25000.00 ج.م" at bounding box center [714, 237] width 7 height 7
click at [672, 207] on input "text" at bounding box center [633, 217] width 172 height 20
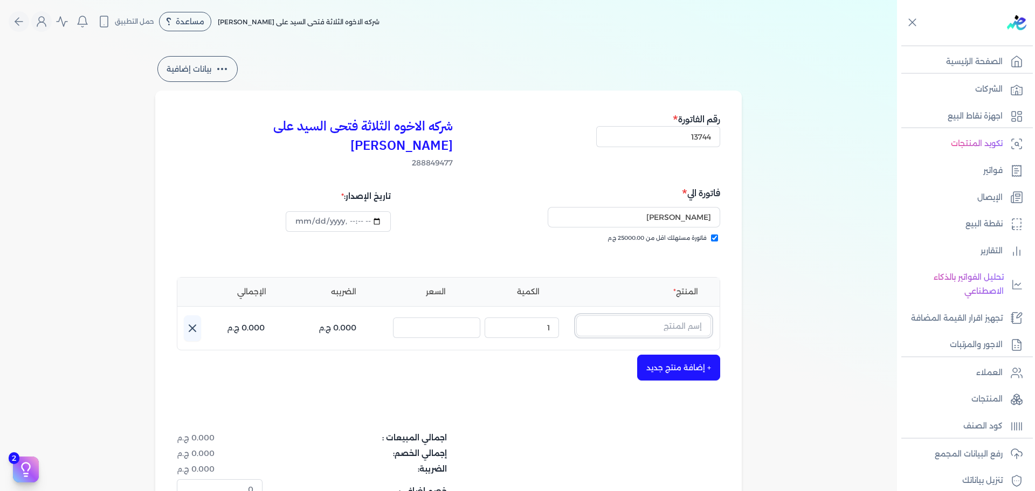
click at [671, 315] on input "text" at bounding box center [643, 325] width 135 height 20
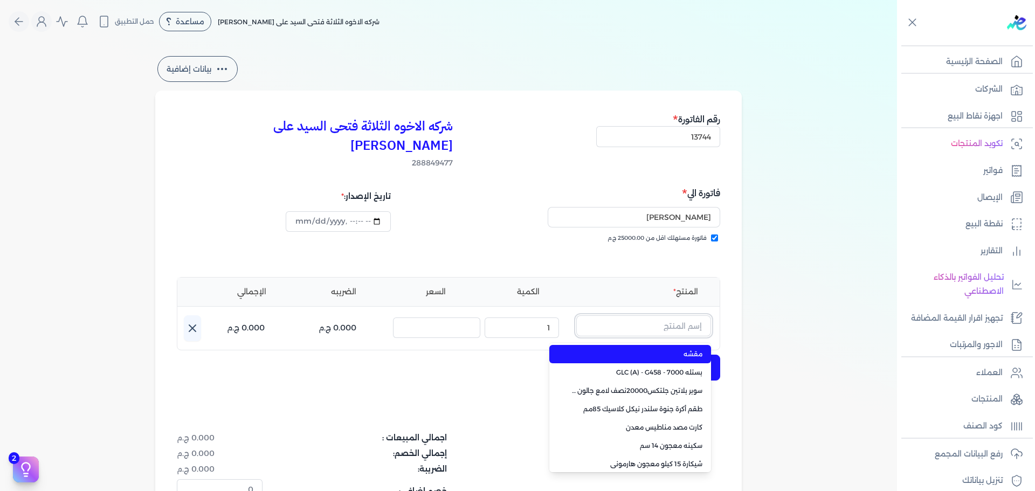
paste input "داي تون مط 200 ابيض كومبو جالون 3.500 لتر"
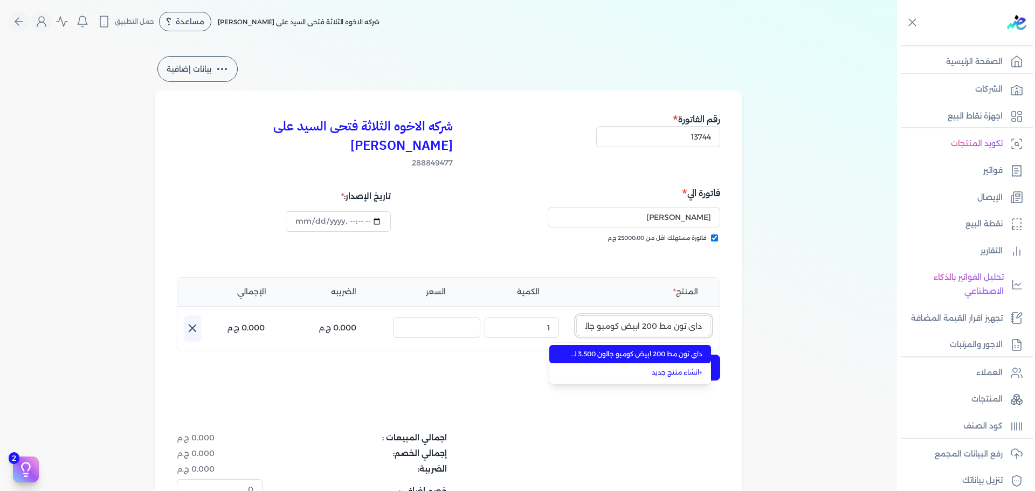
scroll to position [0, -41]
click at [665, 349] on span "داي تون مط 200 ابيض كومبو جالون 3.500 لتر" at bounding box center [636, 354] width 131 height 10
drag, startPoint x: 665, startPoint y: 338, endPoint x: 618, endPoint y: 333, distance: 47.7
click at [658, 335] on div "شركه الاخوه الثلاثة فتحى السيد على [PERSON_NAME] 288849477 رقم الفاتورة 13744 ف…" at bounding box center [448, 344] width 586 height 507
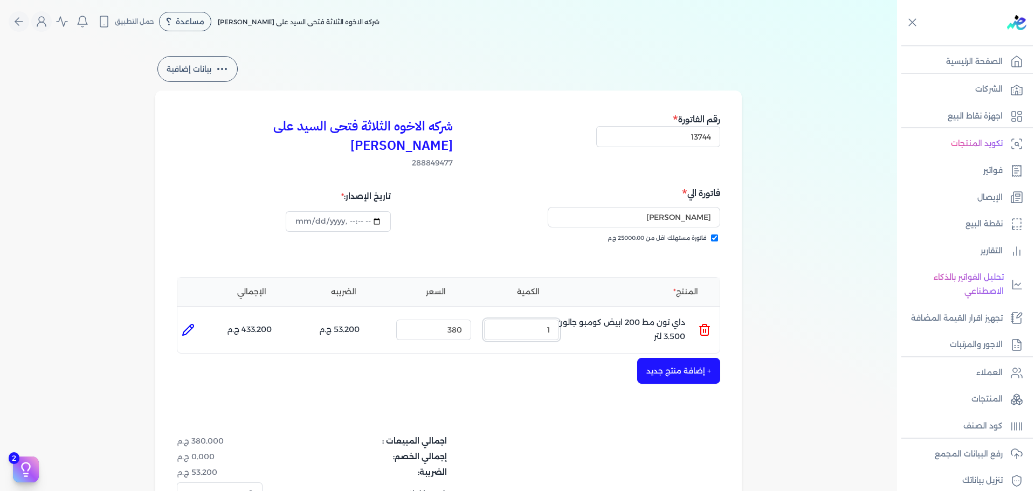
drag, startPoint x: 540, startPoint y: 310, endPoint x: 663, endPoint y: 306, distance: 123.5
click at [657, 315] on ul "المنتج : داي تون مط 200 ابيض كومبو جالون 3.500 لتر الكمية : 1 السعر : 380 الضري…" at bounding box center [448, 329] width 542 height 29
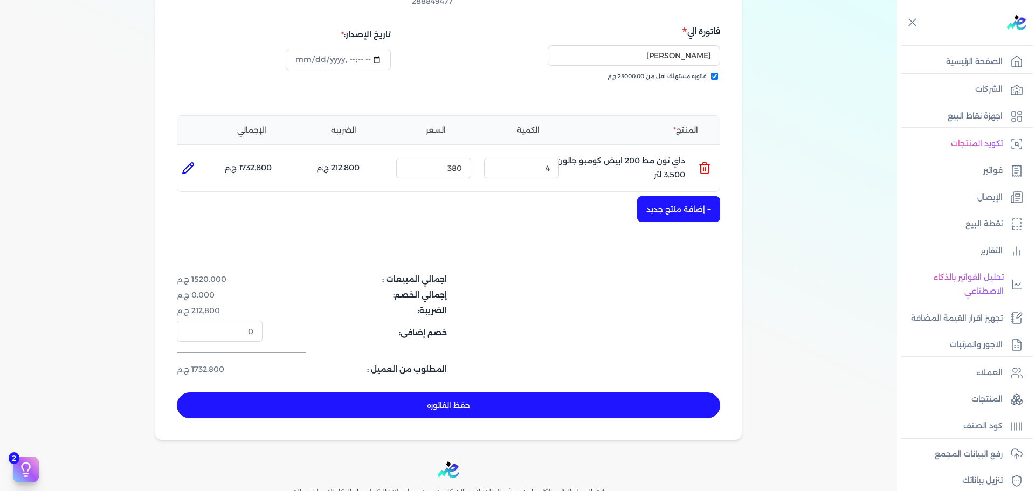
click at [684, 197] on button "+ إضافة منتج جديد" at bounding box center [678, 209] width 83 height 26
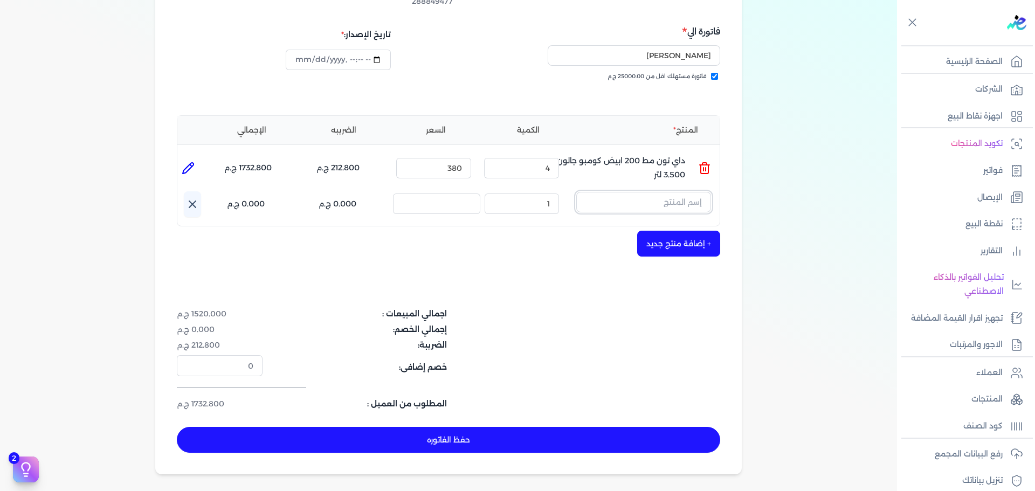
click at [688, 192] on input "text" at bounding box center [643, 202] width 135 height 20
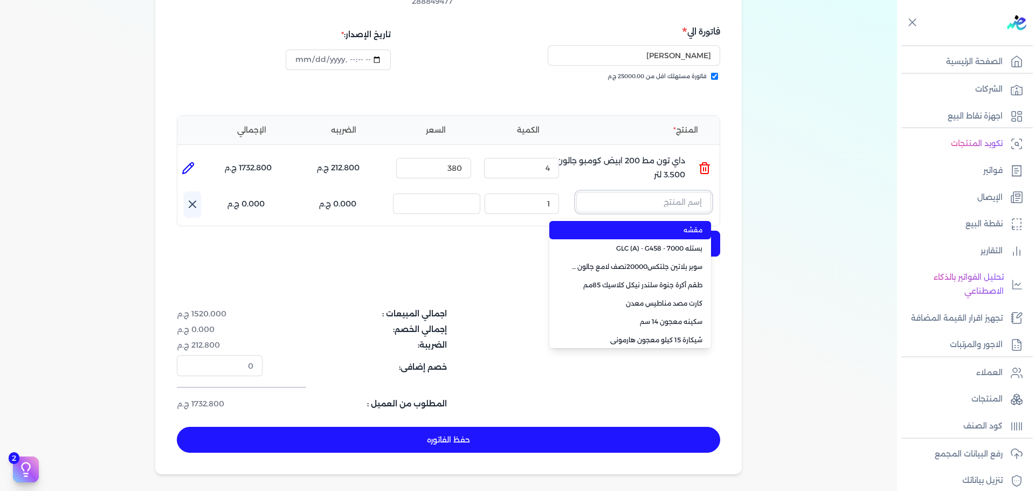
paste input "داي تون مط اسود جالون 3.750 كجم"
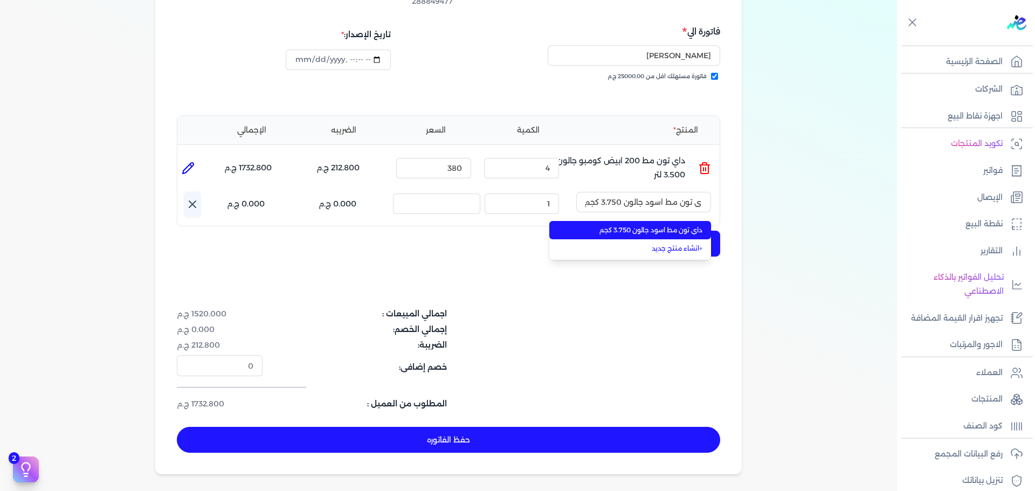
click at [667, 225] on span "داي تون مط اسود جالون 3.750 كجم" at bounding box center [636, 230] width 131 height 10
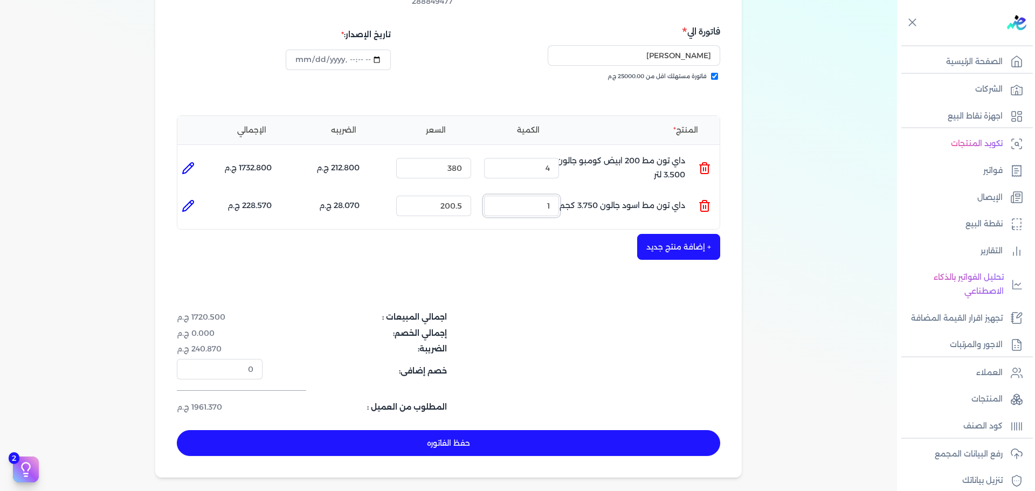
drag, startPoint x: 524, startPoint y: 189, endPoint x: 667, endPoint y: 183, distance: 142.9
click at [661, 191] on ul "المنتج : داي تون مط اسود جالون 3.750 كجم الكمية : 1 السعر : 200.5 الضريبه : 28.…" at bounding box center [448, 205] width 542 height 29
click at [584, 430] on button "حفظ الفاتوره" at bounding box center [448, 443] width 543 height 26
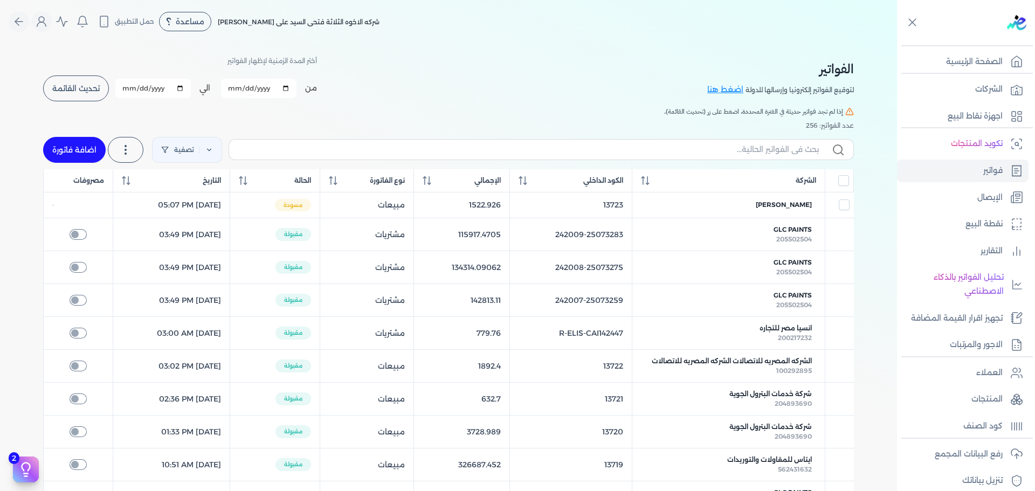
drag, startPoint x: 77, startPoint y: 149, endPoint x: 589, endPoint y: 188, distance: 513.9
click at [77, 150] on link "اضافة فاتورة" at bounding box center [74, 150] width 63 height 26
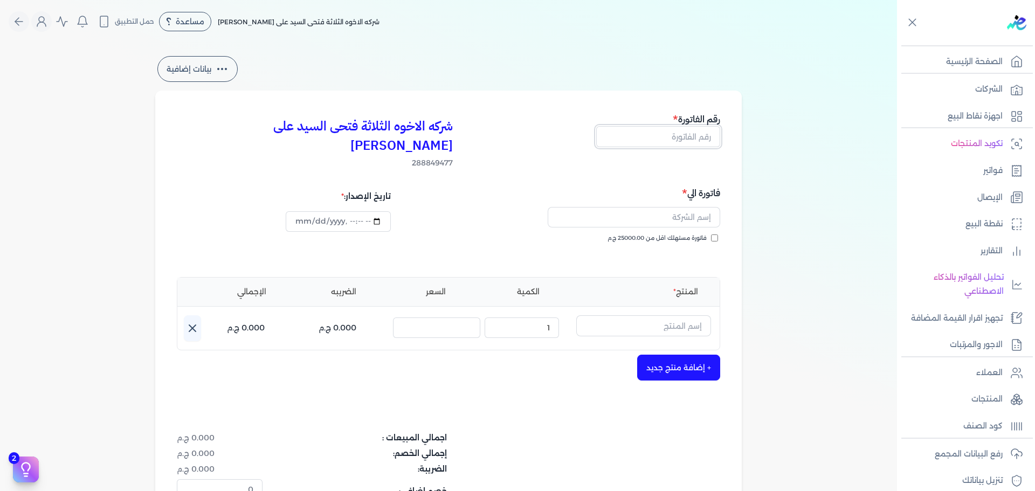
click at [657, 141] on input "text" at bounding box center [658, 136] width 124 height 20
drag, startPoint x: 678, startPoint y: 219, endPoint x: 692, endPoint y: 207, distance: 18.4
click at [679, 234] on span "فاتورة مستهلك اقل من 25000.00 ج.م" at bounding box center [656, 238] width 99 height 9
click at [692, 207] on input "text" at bounding box center [633, 217] width 172 height 20
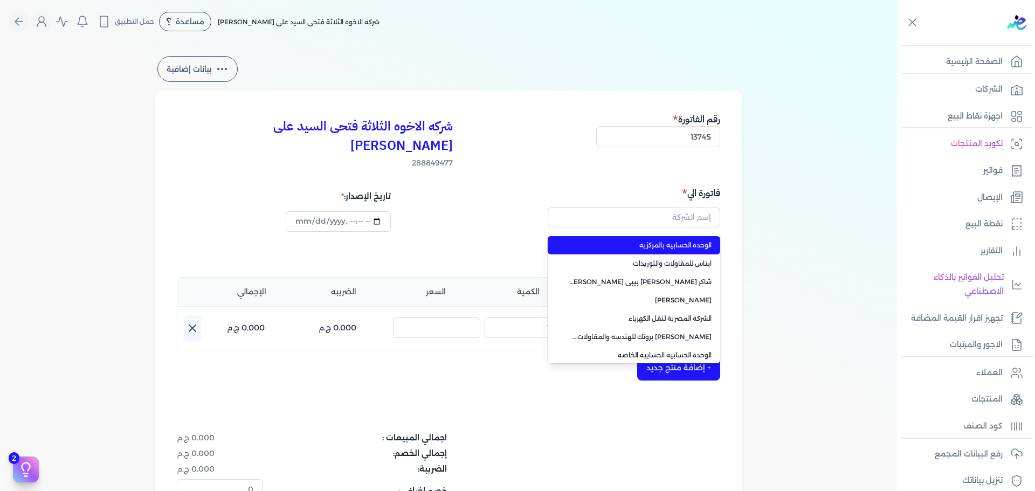
click at [550, 186] on h5 "فاتورة الي" at bounding box center [586, 193] width 268 height 14
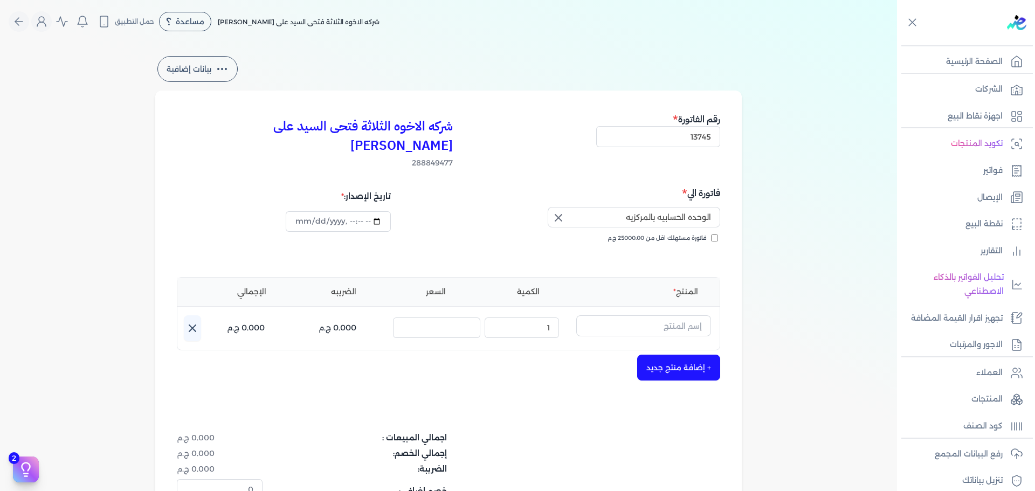
click at [563, 211] on icon "button" at bounding box center [558, 217] width 13 height 13
click at [717, 234] on input "فاتورة مستهلك اقل من 25000.00 ج.م" at bounding box center [714, 237] width 7 height 7
click at [686, 207] on input "الوحده الحسابيه بالمركزيه" at bounding box center [633, 217] width 172 height 20
click at [593, 207] on input "الوحده الحسابيه بالمركزيه" at bounding box center [633, 217] width 172 height 20
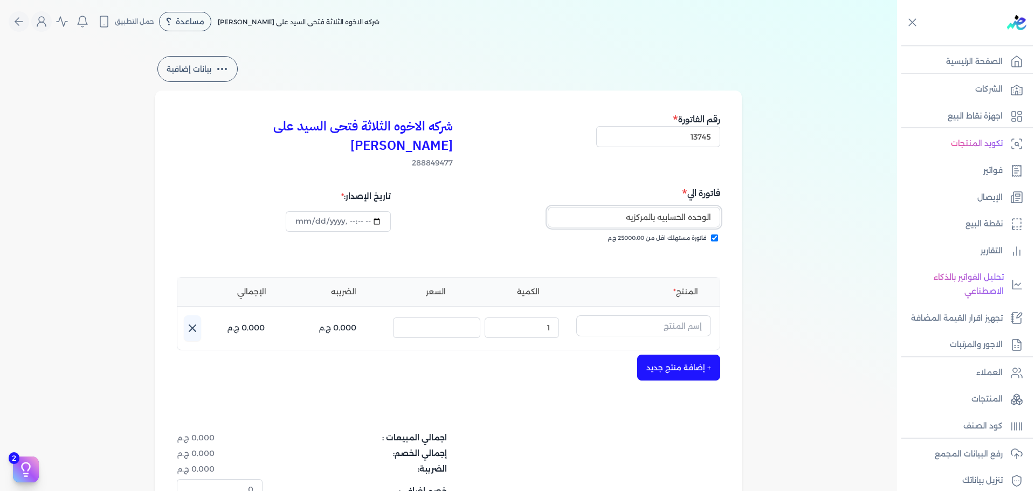
click at [593, 207] on input "الوحده الحسابيه بالمركزيه" at bounding box center [633, 217] width 172 height 20
click at [649, 315] on input "text" at bounding box center [643, 325] width 135 height 20
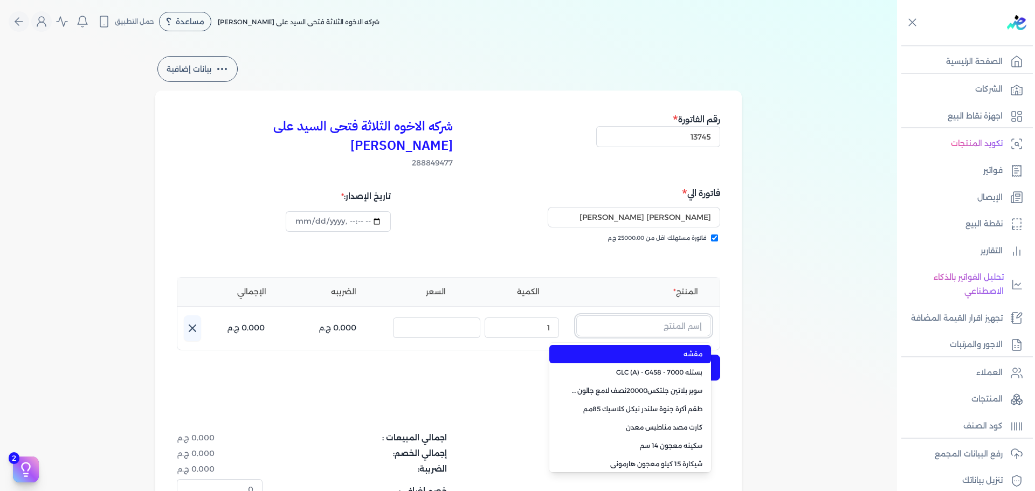
paste input "داي تون مط 200 ابيض جالون 3.500 كجم"
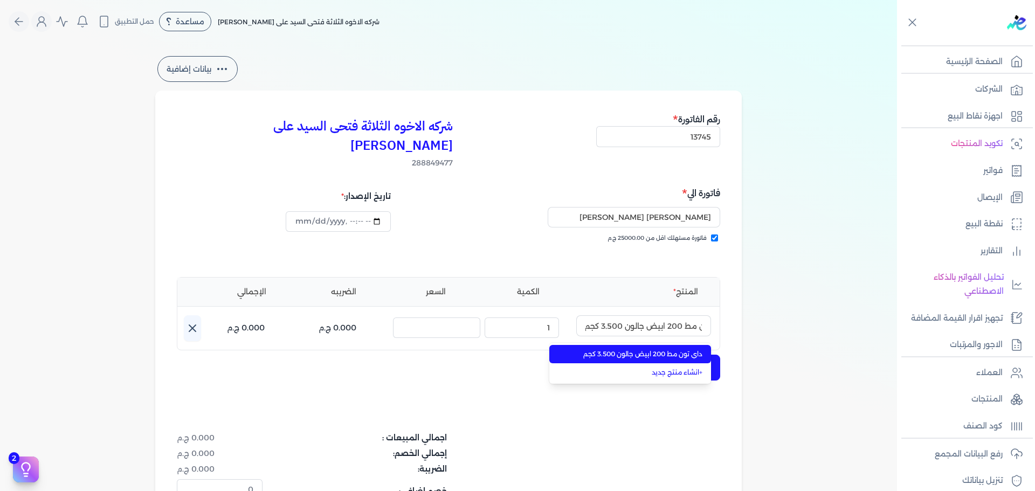
click at [644, 349] on span "داي تون مط 200 ابيض جالون 3.500 كجم" at bounding box center [636, 354] width 131 height 10
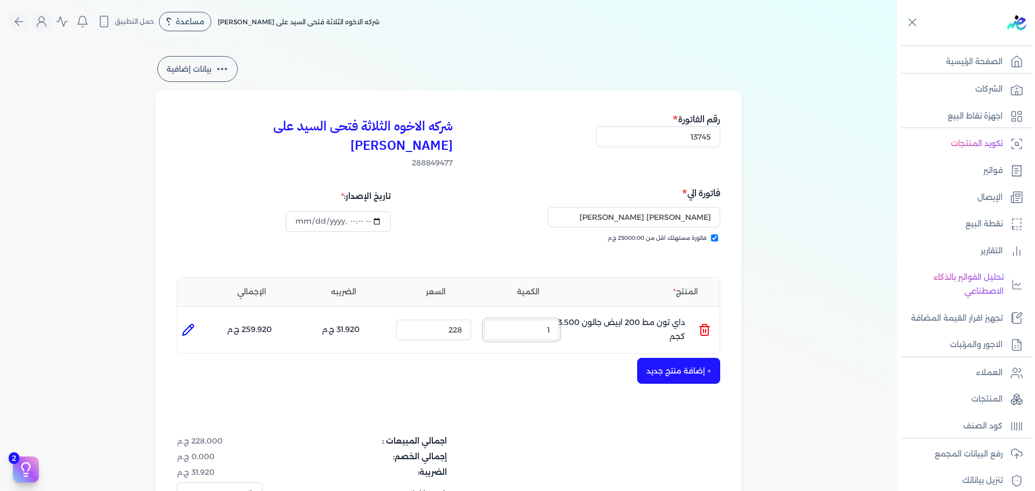
drag, startPoint x: 538, startPoint y: 310, endPoint x: 622, endPoint y: 303, distance: 84.9
click at [617, 315] on ul "المنتج : داي تون مط 200 ابيض جالون 3.500 كجم الكمية : 1 السعر : 228 الضريبه : 3…" at bounding box center [448, 329] width 542 height 29
drag, startPoint x: 566, startPoint y: 316, endPoint x: 623, endPoint y: 309, distance: 57.5
click at [618, 315] on ul "المنتج : داي تون مط 200 ابيض جالون 3.500 كجم الكمية : 2 السعر : 228 الضريبه : 6…" at bounding box center [448, 329] width 542 height 29
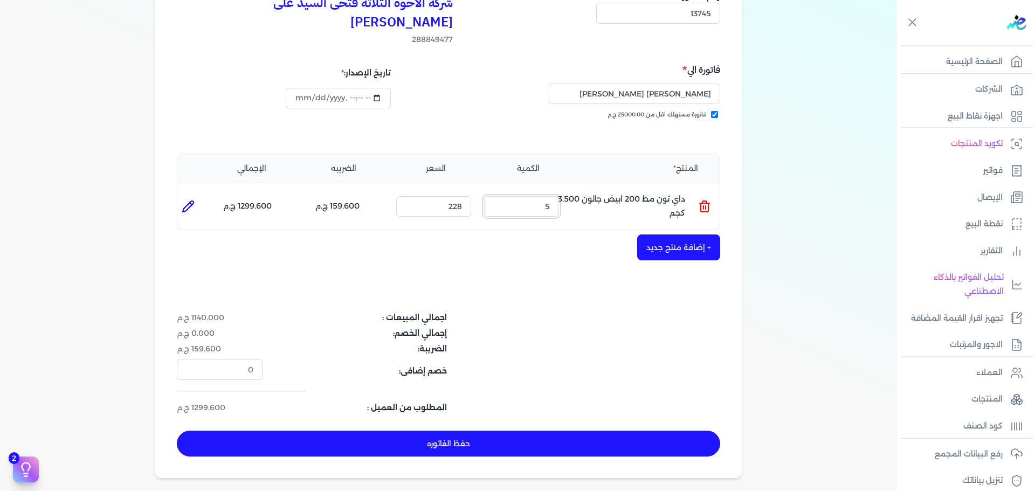
scroll to position [216, 0]
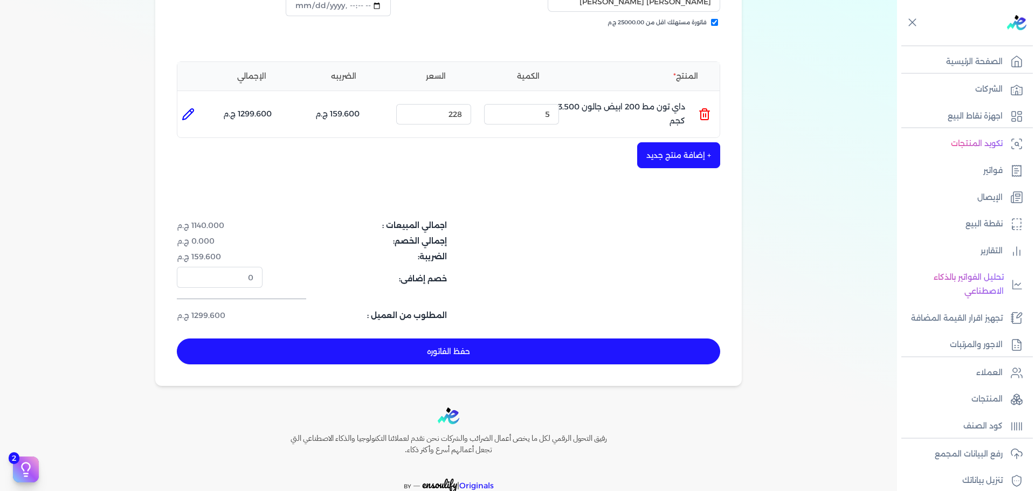
click at [686, 142] on button "+ إضافة منتج جديد" at bounding box center [678, 155] width 83 height 26
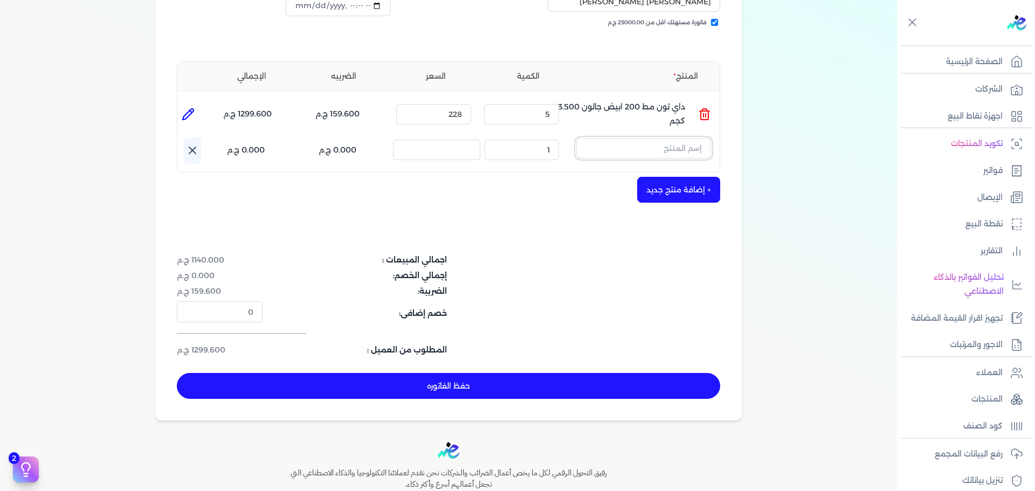
click at [676, 138] on input "text" at bounding box center [643, 148] width 135 height 20
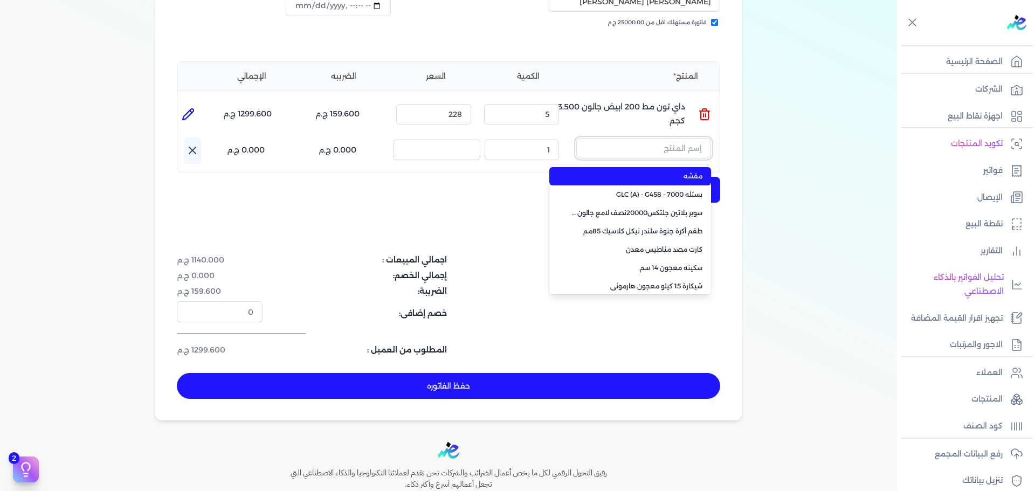
paste input "ستورم شيلد بنيتريتنج سيلر اساس زيتي علبة 0.750 لتر"
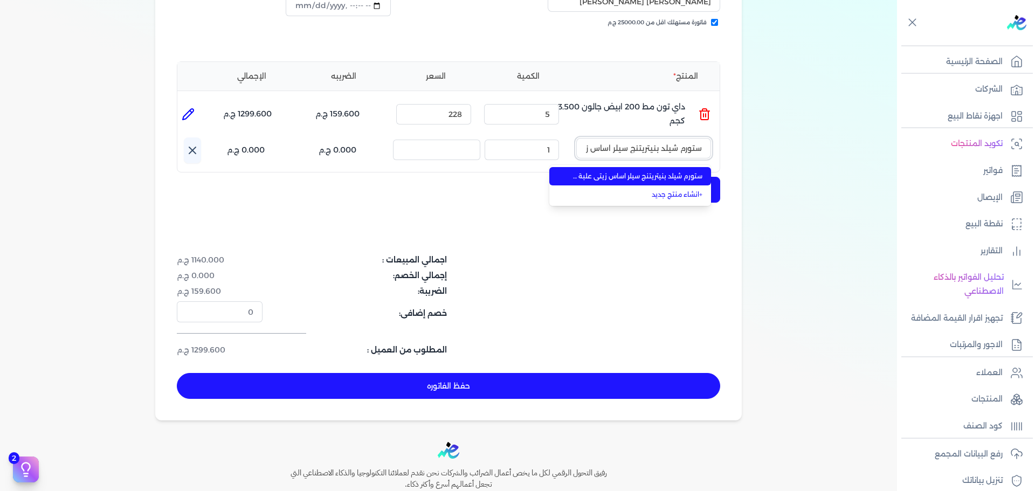
scroll to position [0, -59]
click at [675, 167] on li "ستورم شيلد بنيتريتنج سيلر اساس زيتي علبة 0.750 لتر" at bounding box center [630, 176] width 162 height 18
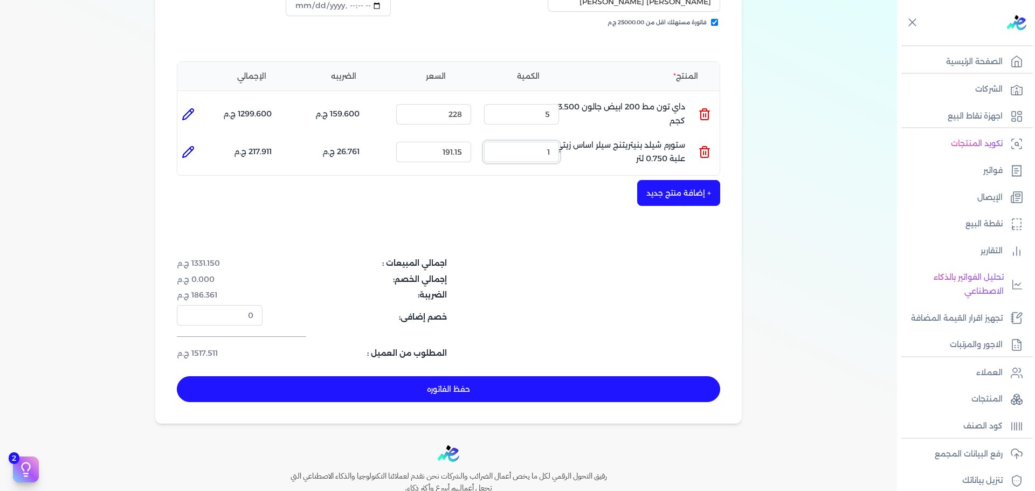
drag, startPoint x: 539, startPoint y: 133, endPoint x: 558, endPoint y: 132, distance: 18.9
click at [558, 142] on input "1" at bounding box center [521, 152] width 75 height 20
drag, startPoint x: 542, startPoint y: 136, endPoint x: 599, endPoint y: 136, distance: 57.1
click at [598, 137] on ul "المنتج : ستورم شيلد بنيتريتنج سيلر اساس زيتي علبة 0.750 لتر الكمية : 2 السعر : …" at bounding box center [448, 151] width 542 height 29
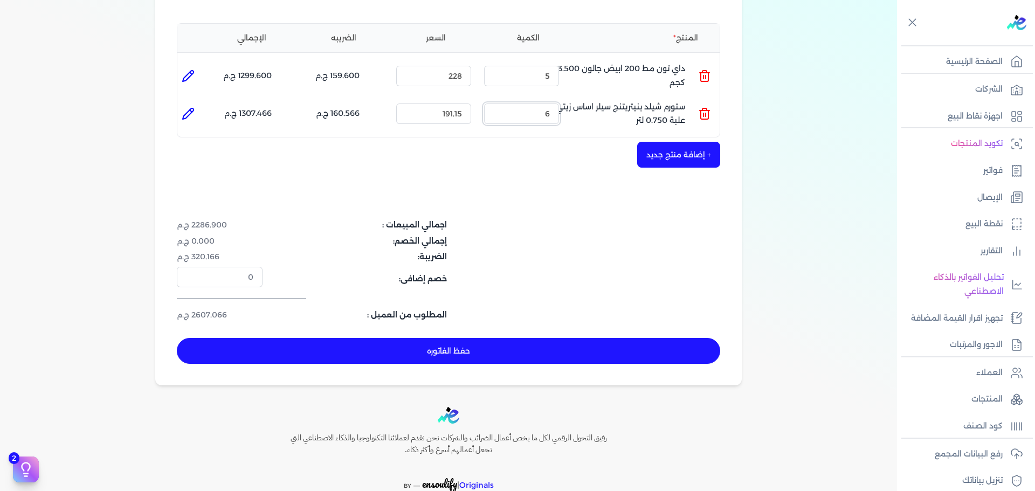
scroll to position [293, 0]
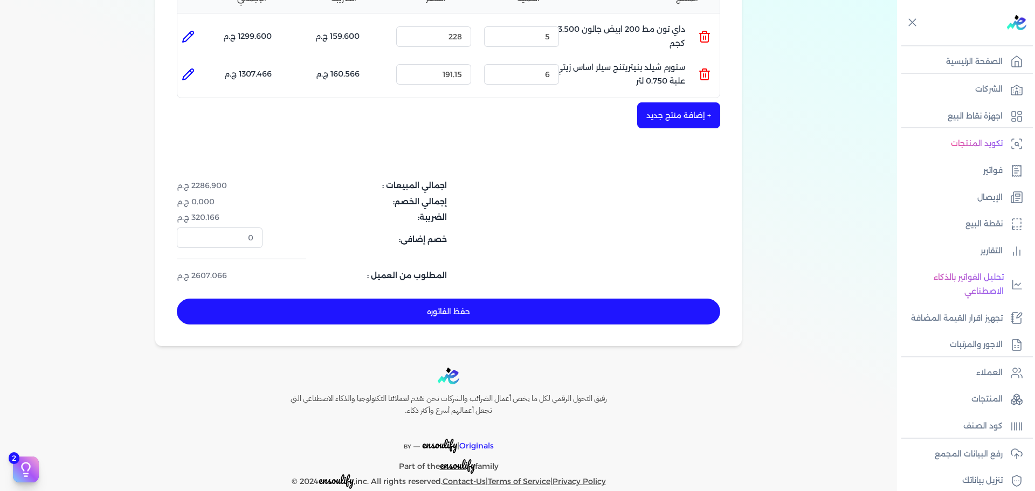
click at [577, 299] on button "حفظ الفاتوره" at bounding box center [448, 312] width 543 height 26
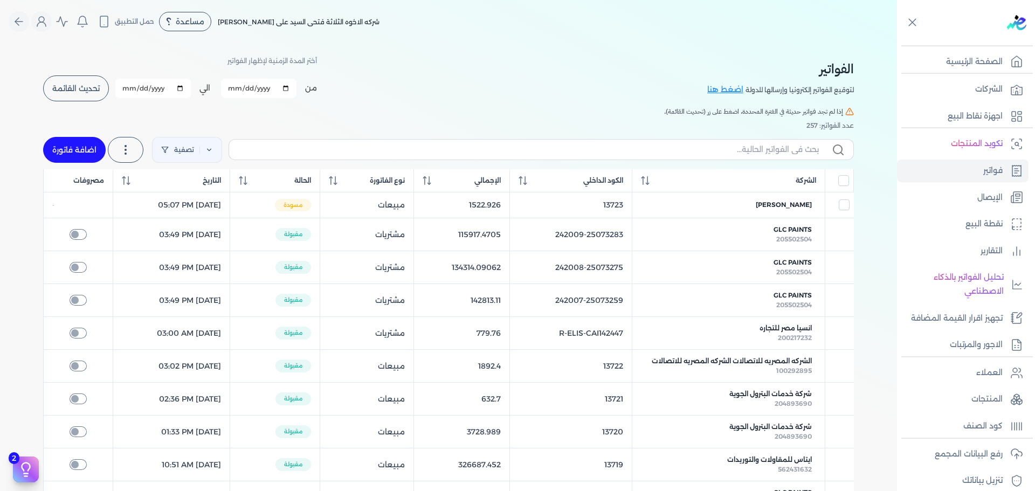
click at [89, 92] on span "تحديث القائمة" at bounding box center [75, 89] width 47 height 8
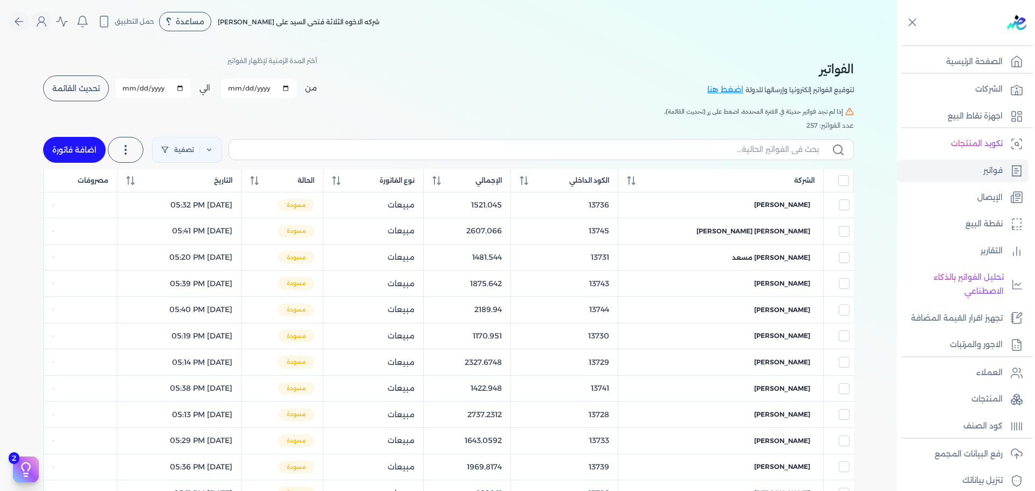
click at [84, 92] on span "تحديث القائمة" at bounding box center [75, 89] width 47 height 8
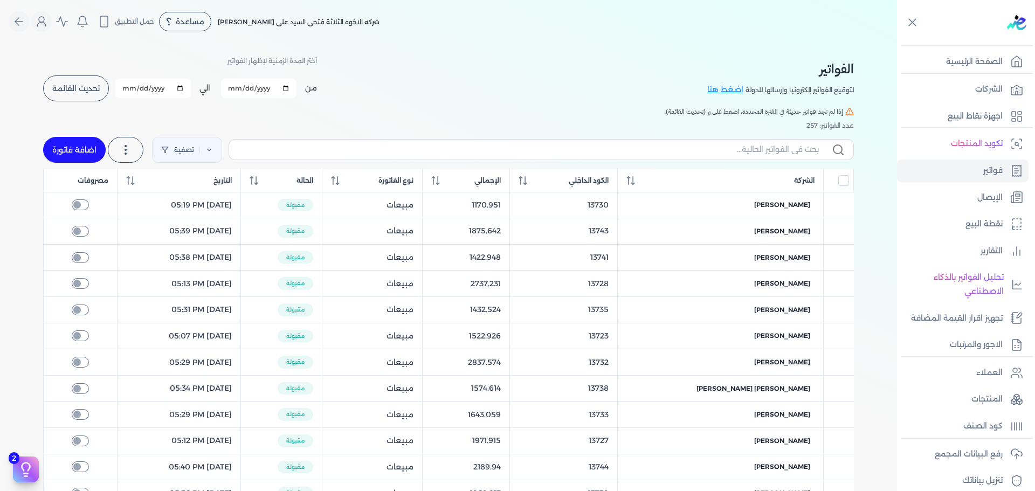
click at [81, 87] on span "تحديث القائمة" at bounding box center [75, 89] width 47 height 8
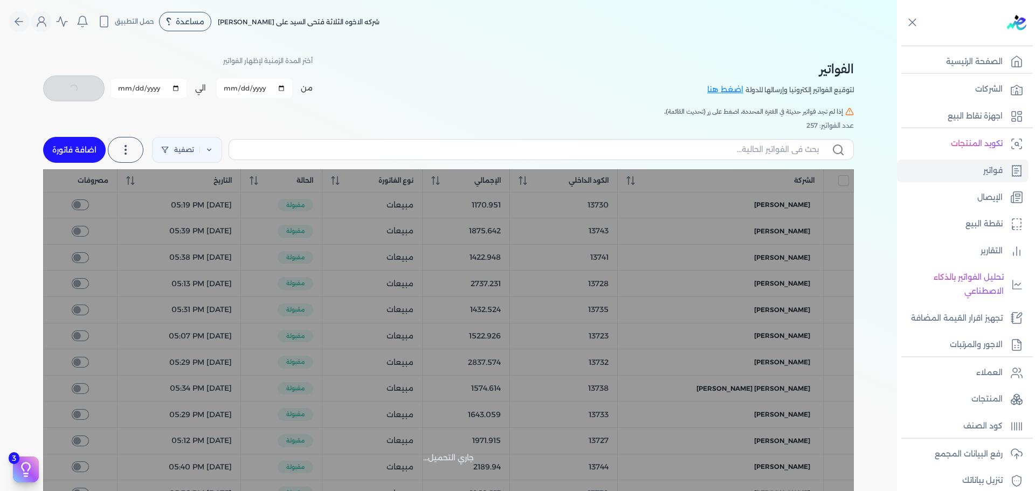
click at [89, 151] on link "اضافة فاتورة" at bounding box center [74, 150] width 63 height 26
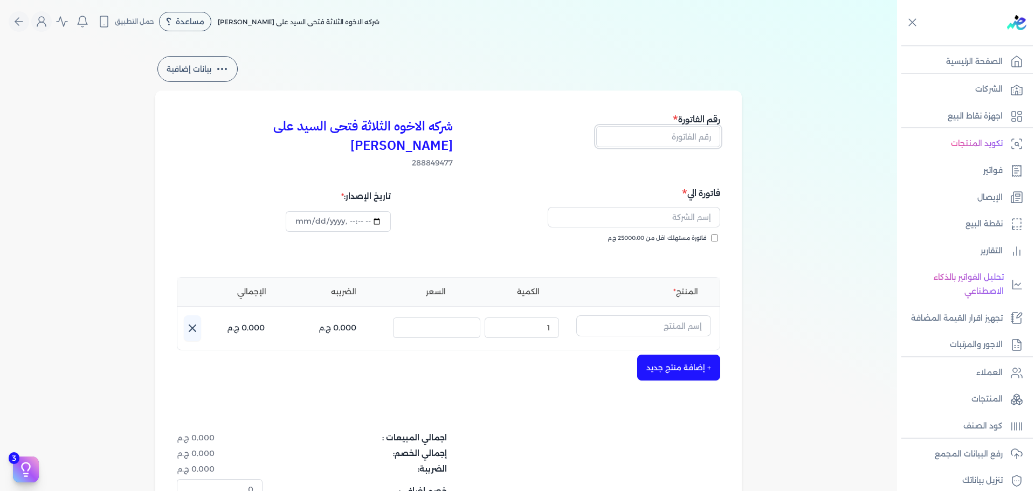
click at [710, 133] on input "text" at bounding box center [658, 136] width 124 height 20
click at [676, 234] on span "فاتورة مستهلك اقل من 25000.00 ج.م" at bounding box center [656, 238] width 99 height 9
click at [711, 234] on input "فاتورة مستهلك اقل من 25000.00 ج.م" at bounding box center [714, 237] width 7 height 7
click at [696, 207] on input "text" at bounding box center [633, 217] width 172 height 20
click at [686, 315] on input "text" at bounding box center [643, 325] width 135 height 20
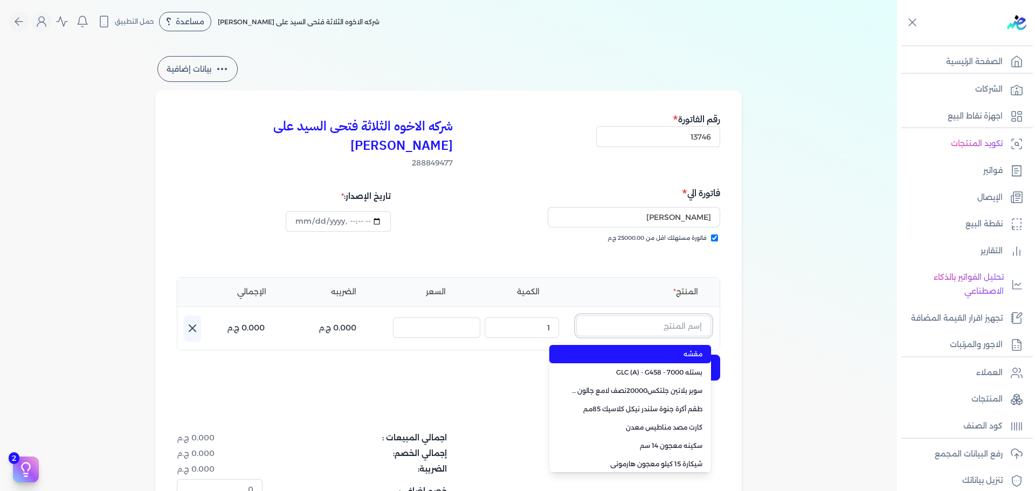
paste input "لؤلؤ جالون 3.750 لتر كومبو"
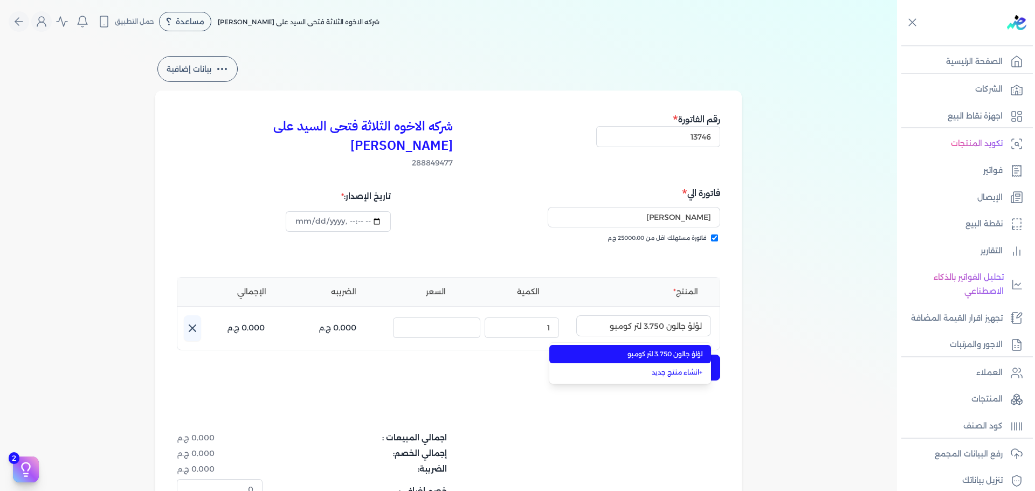
click at [688, 349] on span "لؤلؤ جالون 3.750 لتر كومبو" at bounding box center [636, 354] width 131 height 10
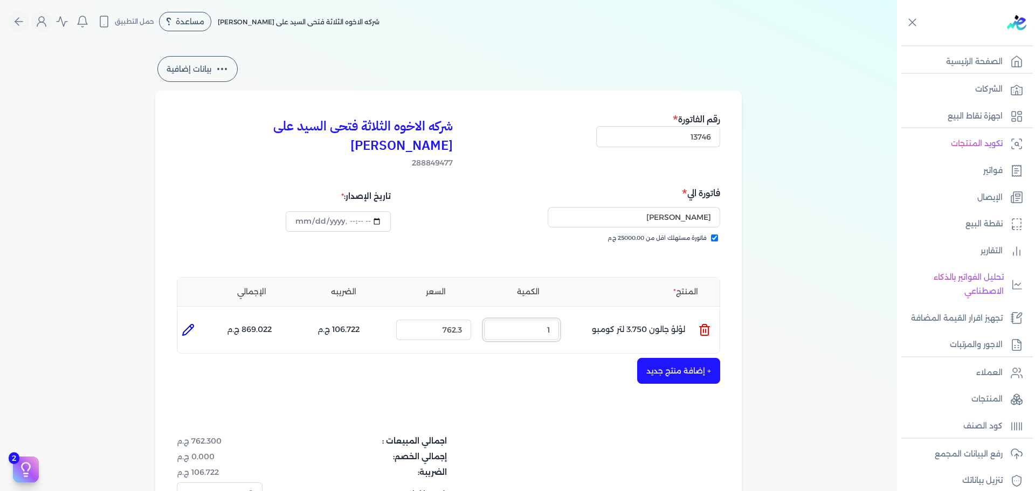
drag, startPoint x: 536, startPoint y: 307, endPoint x: 635, endPoint y: 307, distance: 99.1
click at [607, 315] on ul "المنتج : لؤلؤ جالون 3.750 لتر كومبو الكمية : 1 السعر : 762.3 الضريبه : 106.722 …" at bounding box center [448, 329] width 542 height 29
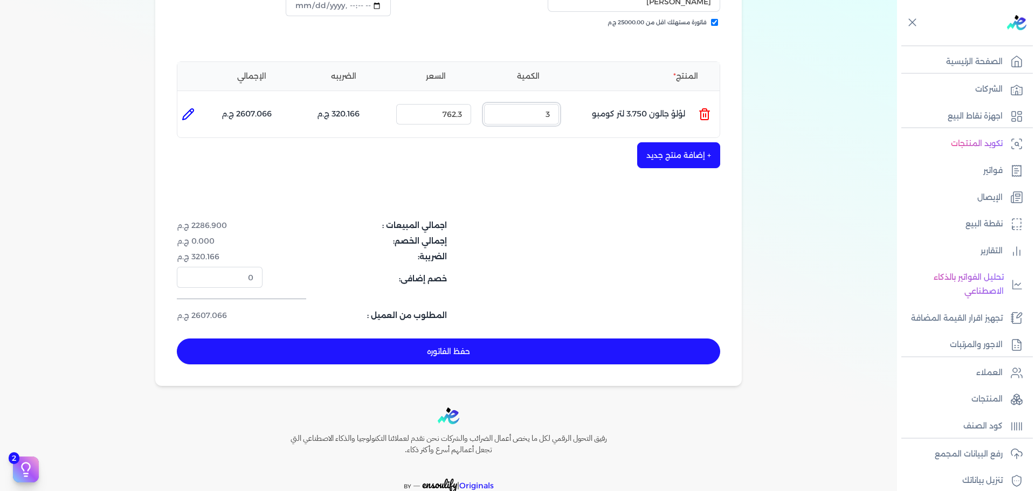
drag, startPoint x: 540, startPoint y: 96, endPoint x: 656, endPoint y: 99, distance: 115.9
click at [650, 100] on ul "المنتج : لؤلؤ جالون 3.750 لتر كومبو الكمية : 3 السعر : 762.3 الضريبه : 320.166 …" at bounding box center [448, 114] width 542 height 29
drag, startPoint x: 538, startPoint y: 95, endPoint x: 715, endPoint y: 93, distance: 177.3
click at [715, 100] on ul "المنتج : لؤلؤ جالون 3.750 لتر كومبو الكمية : 5 السعر : 762.3 الضريبه : 533.610 …" at bounding box center [448, 114] width 542 height 29
click at [586, 338] on button "حفظ الفاتوره" at bounding box center [448, 351] width 543 height 26
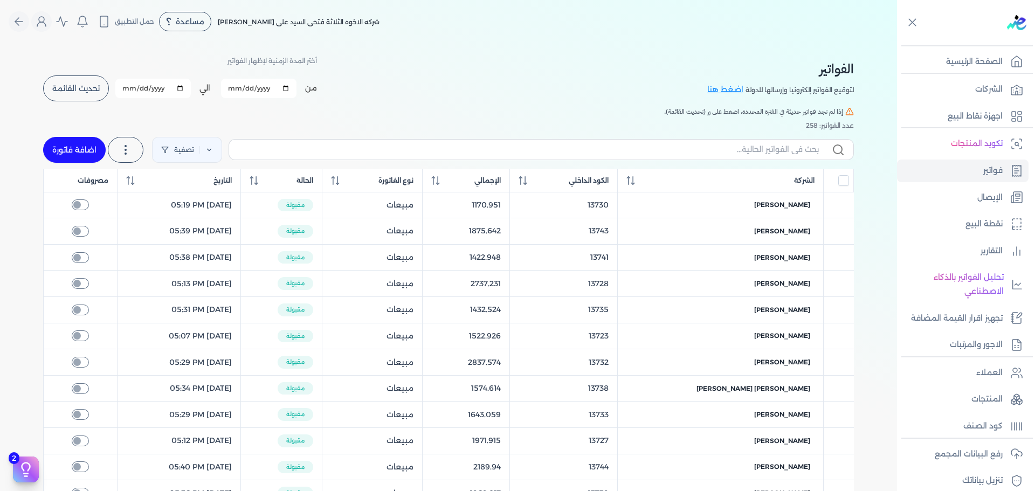
click at [70, 87] on span "تحديث القائمة" at bounding box center [75, 89] width 47 height 8
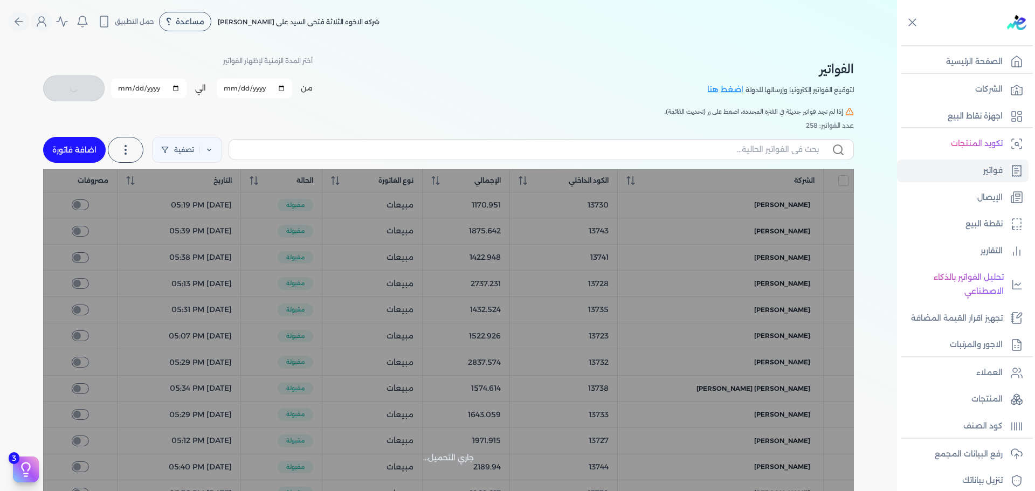
drag, startPoint x: 87, startPoint y: 136, endPoint x: 112, endPoint y: 147, distance: 27.0
click at [85, 138] on link "اضافة فاتورة" at bounding box center [74, 150] width 63 height 26
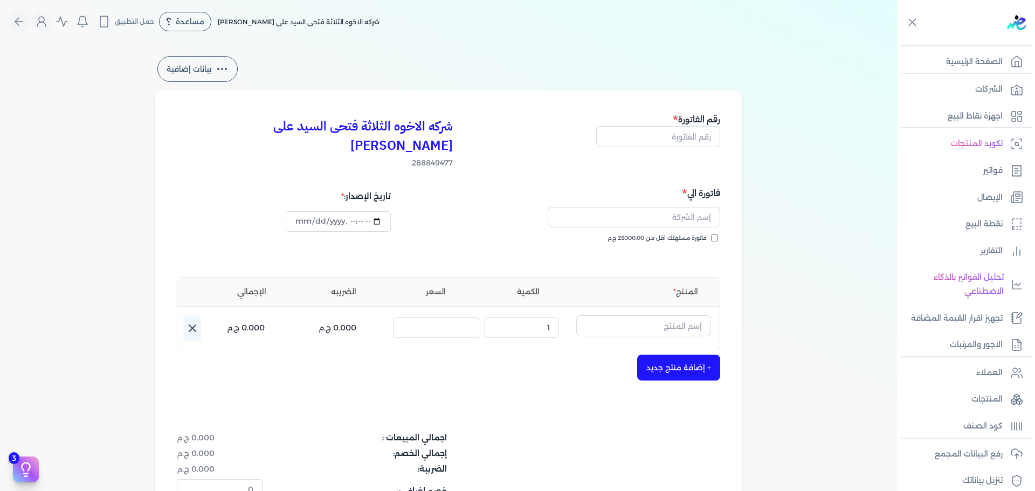
click at [686, 114] on h5 "رقم الفاتورة" at bounding box center [658, 119] width 124 height 14
click at [676, 146] on input "text" at bounding box center [658, 136] width 124 height 20
click at [690, 213] on div "فاتورة الي فاتورة مستهلك اقل من 25000.00 ج.م" at bounding box center [586, 225] width 268 height 78
click at [688, 234] on span "فاتورة مستهلك اقل من 25000.00 ج.م" at bounding box center [656, 238] width 99 height 9
click at [711, 234] on input "فاتورة مستهلك اقل من 25000.00 ج.م" at bounding box center [714, 237] width 7 height 7
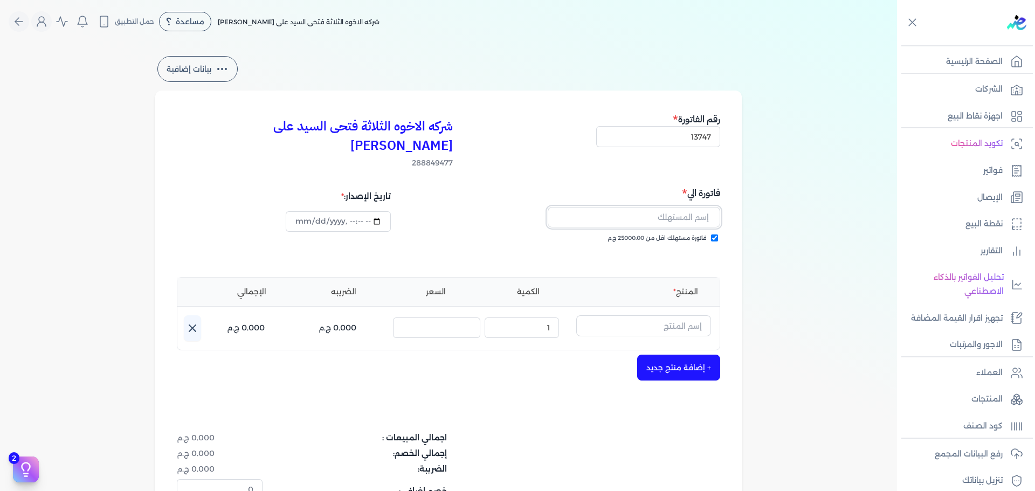
click at [679, 207] on input "text" at bounding box center [633, 217] width 172 height 20
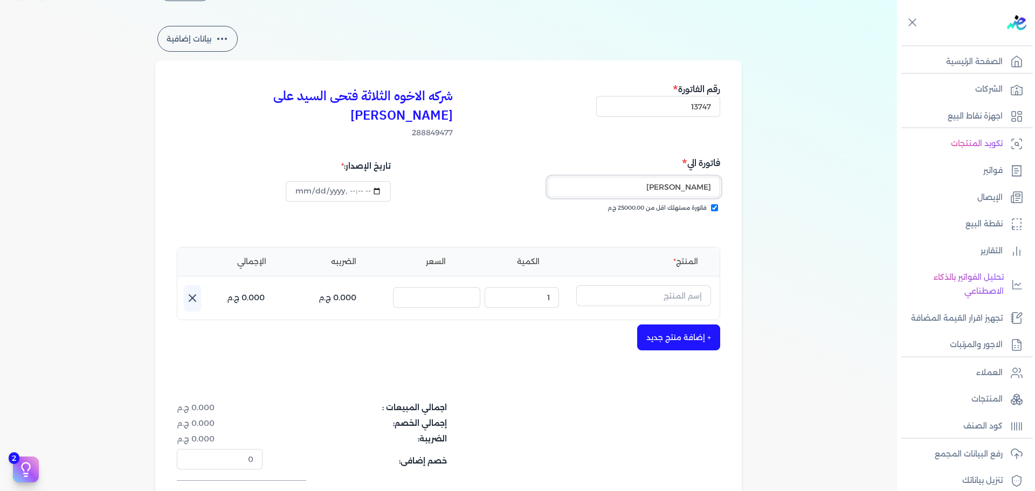
scroll to position [54, 0]
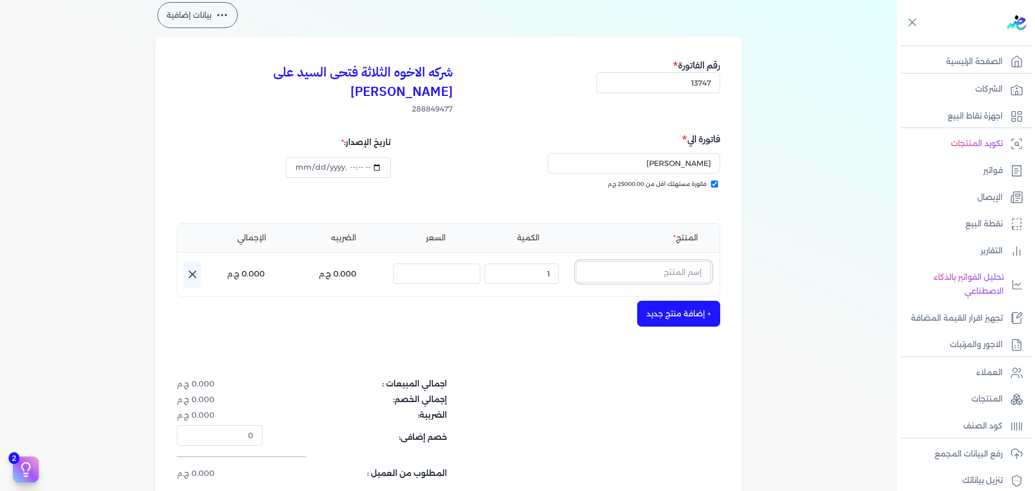
click at [669, 261] on input "text" at bounding box center [643, 271] width 135 height 20
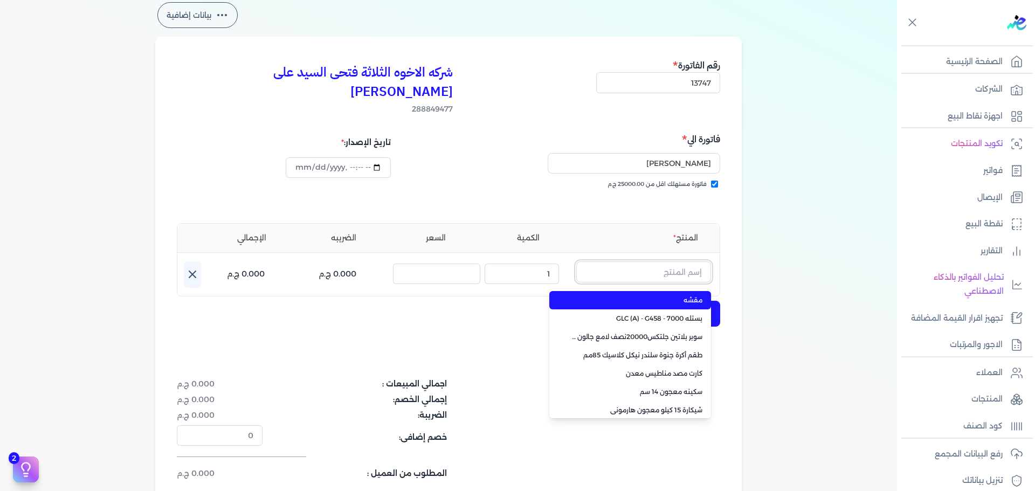
paste input "ستارت لاكيه لامع ابيض علبة 0.650 لتر"
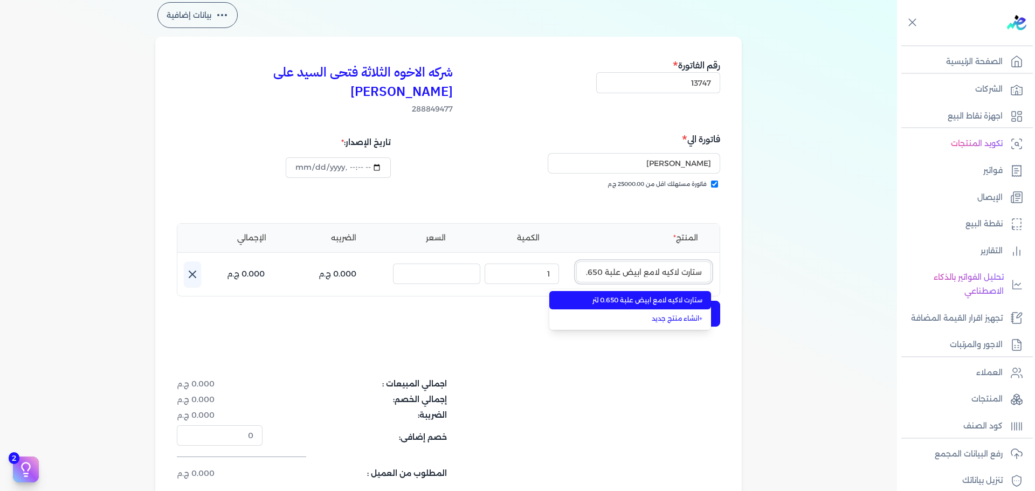
scroll to position [0, -12]
click at [669, 295] on span "ستارت لاكيه لامع ابيض علبة 0.650 لتر" at bounding box center [636, 300] width 131 height 10
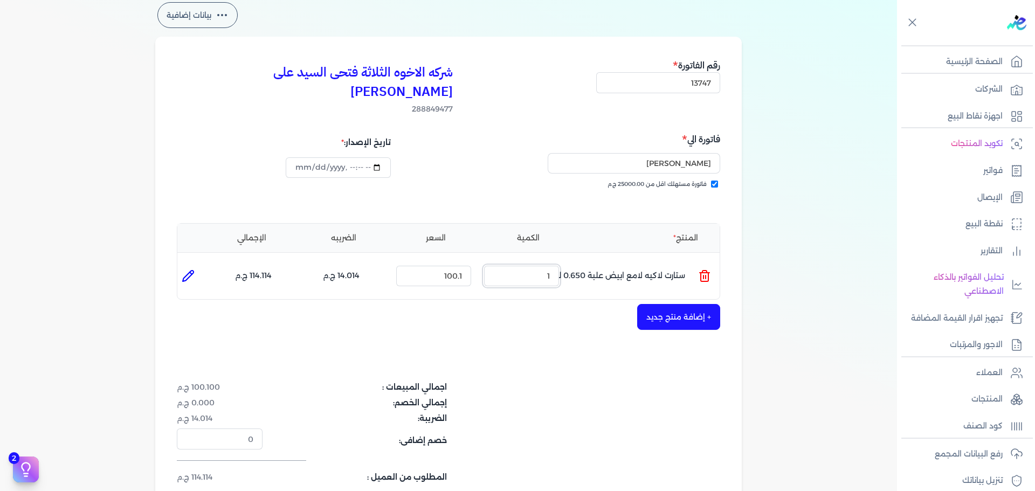
drag, startPoint x: 522, startPoint y: 248, endPoint x: 651, endPoint y: 262, distance: 129.5
click at [648, 262] on ul "المنتج : ستارت لاكيه لامع ابيض علبة 0.650 لتر الكمية : 1 السعر : 100.1 الضريبه …" at bounding box center [448, 275] width 542 height 29
click at [679, 306] on button "+ إضافة منتج جديد" at bounding box center [678, 317] width 83 height 26
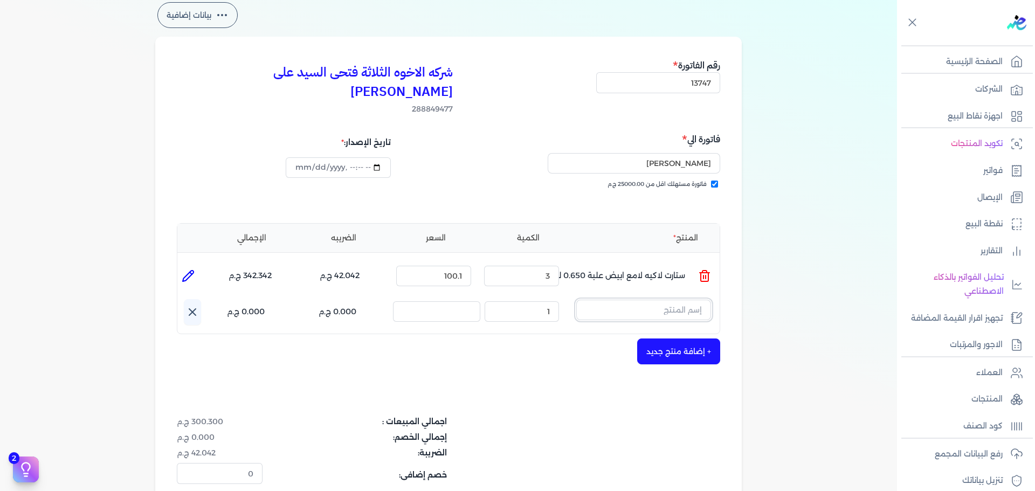
click at [630, 300] on input "text" at bounding box center [643, 310] width 135 height 20
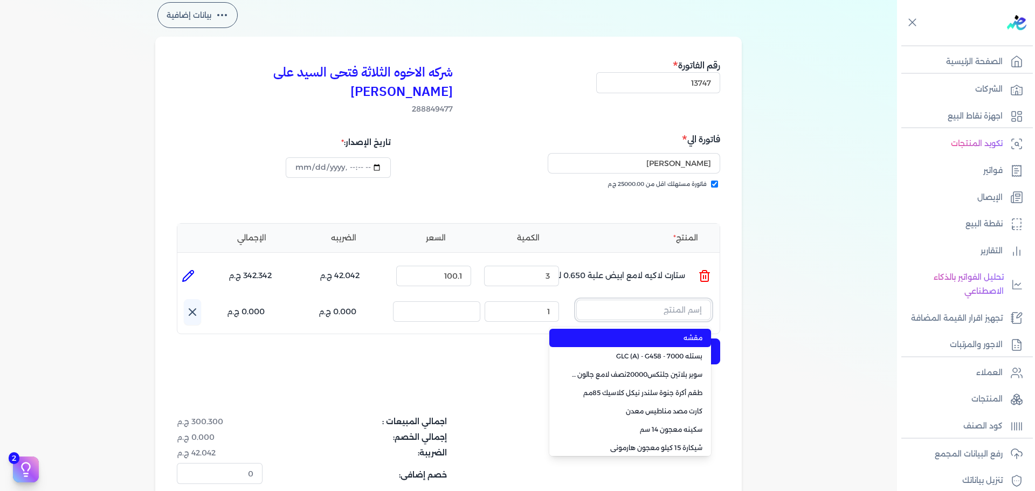
paste input "ستارت ميتاليك فضي علبة 0.190 لتر"
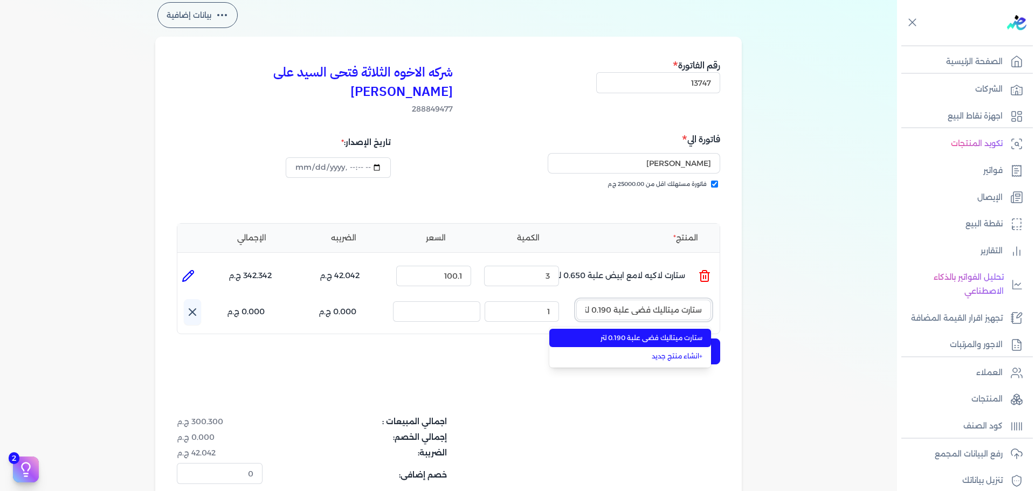
scroll to position [0, -2]
click at [641, 333] on span "ستارت ميتاليك فضي علبة 0.190 لتر" at bounding box center [636, 338] width 131 height 10
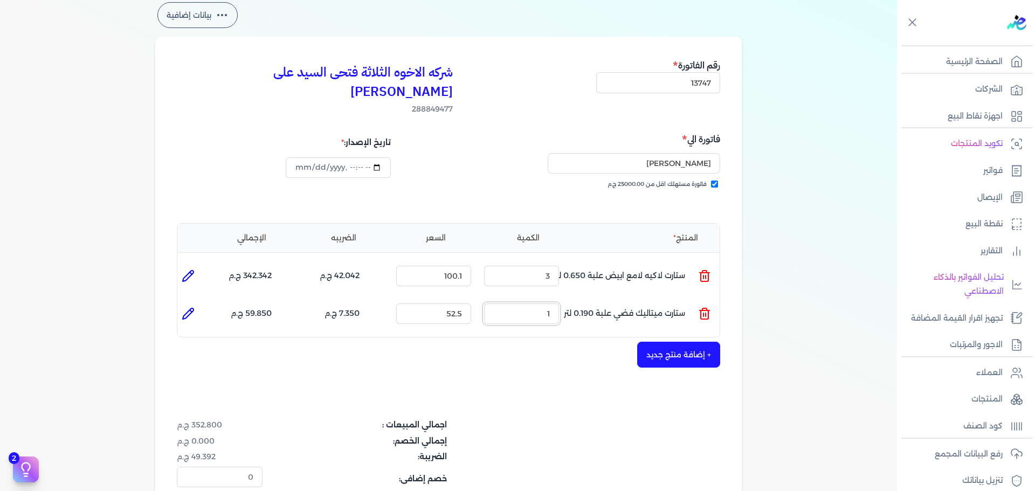
drag, startPoint x: 536, startPoint y: 294, endPoint x: 668, endPoint y: 280, distance: 132.8
click at [654, 299] on ul "المنتج : ستارت ميتاليك فضي علبة 0.190 لتر الكمية : 1 السعر : 52.5 الضريبه : 7.3…" at bounding box center [448, 313] width 542 height 29
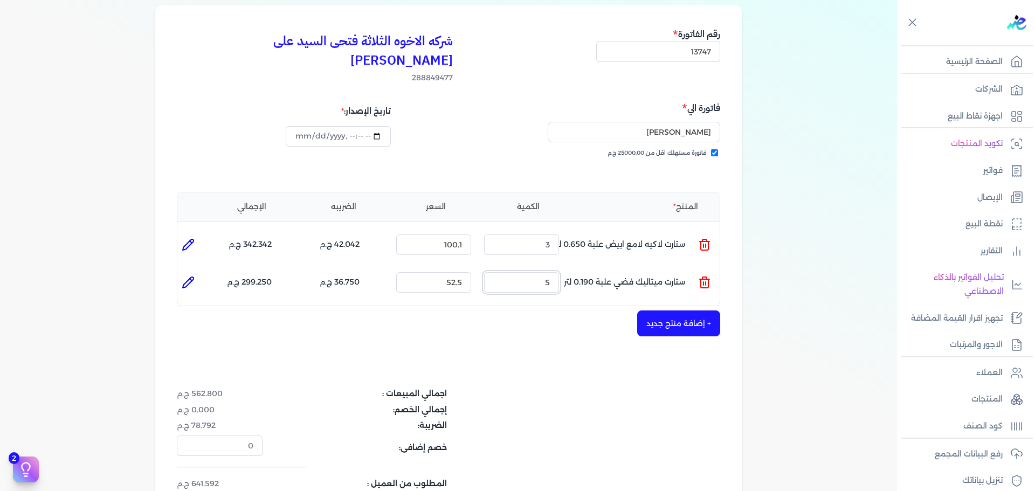
scroll to position [108, 0]
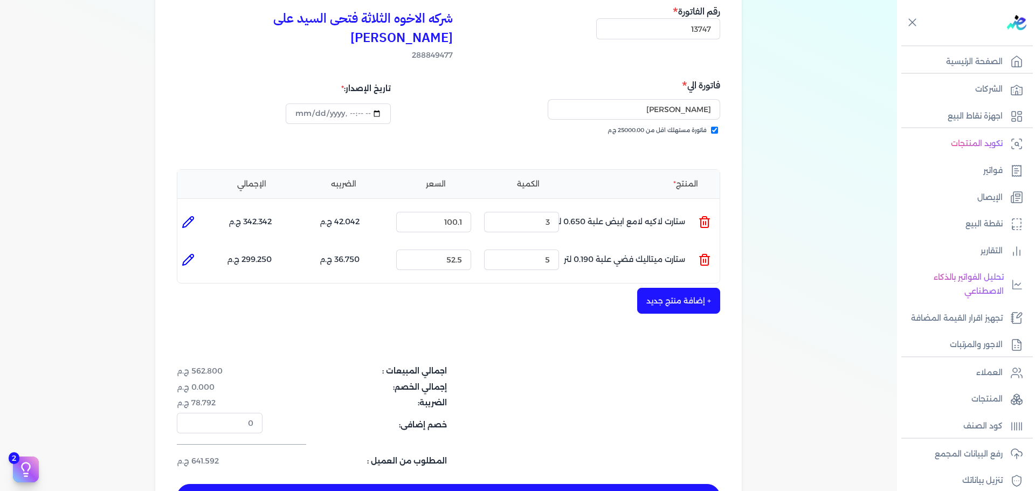
click at [656, 289] on button "+ إضافة منتج جديد" at bounding box center [678, 301] width 83 height 26
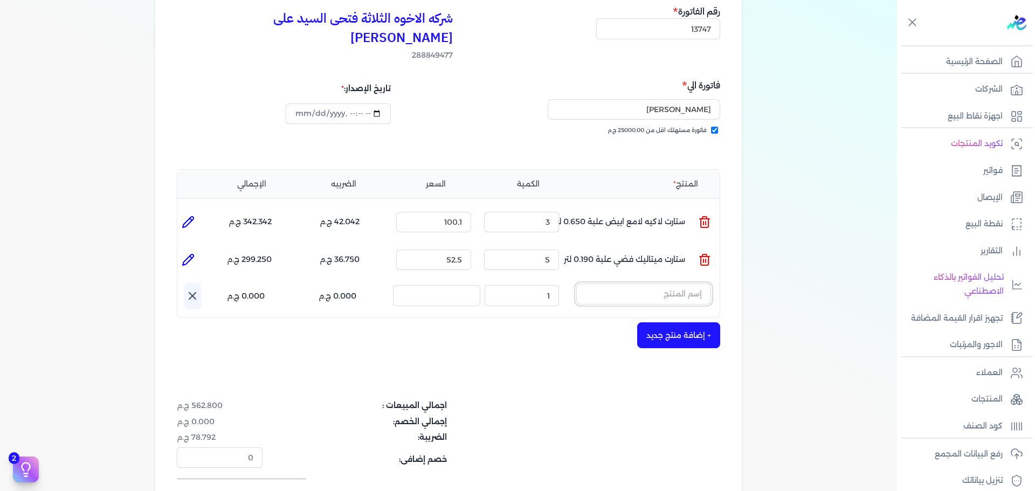
click at [655, 283] on input "text" at bounding box center [643, 293] width 135 height 20
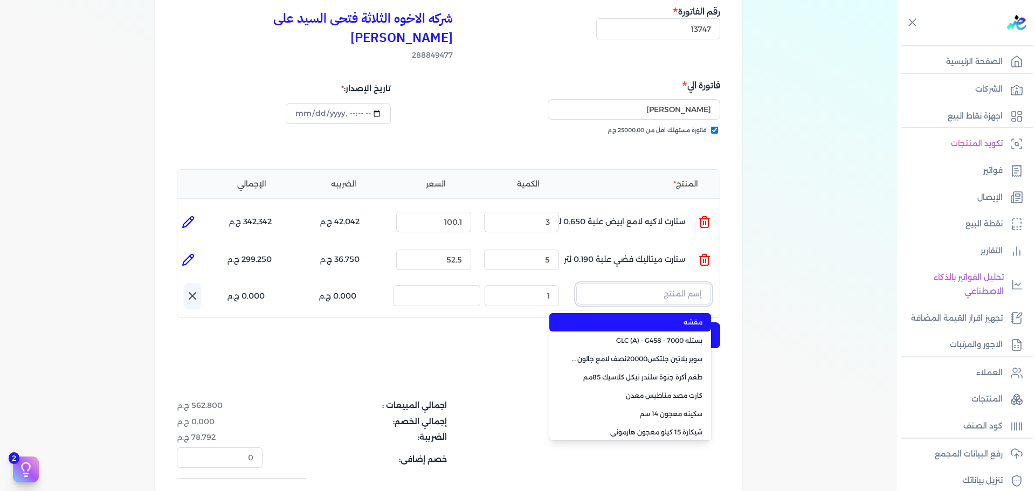
paste input "سوبرلاك الوان 750 جالون 2 لتر"
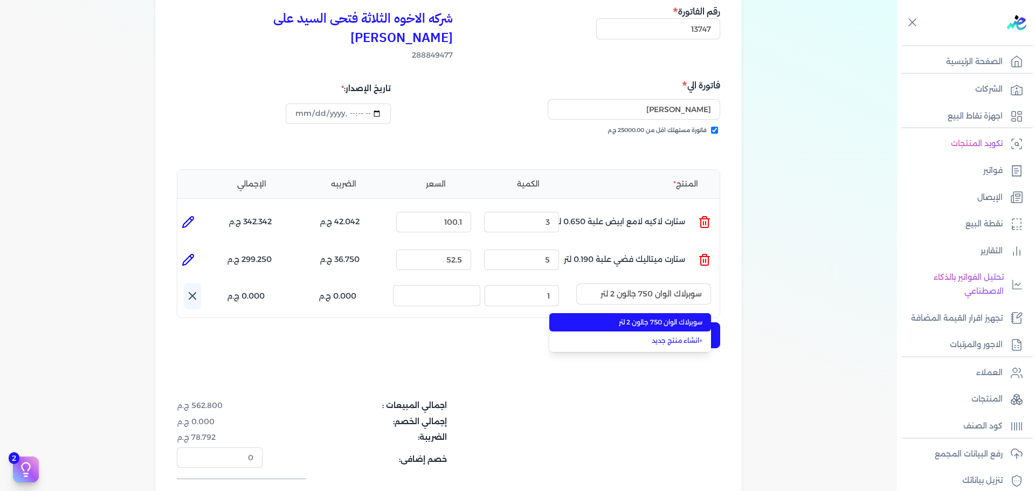
click at [656, 317] on span "سوبرلاك الوان 750 جالون 2 لتر" at bounding box center [636, 322] width 131 height 10
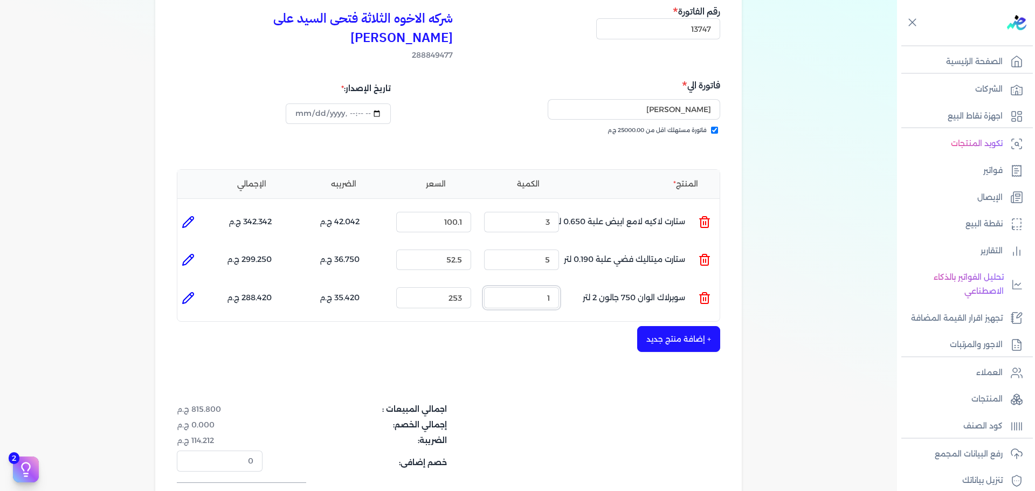
drag, startPoint x: 629, startPoint y: 283, endPoint x: 654, endPoint y: 282, distance: 25.3
click at [649, 283] on ul "المنتج : سوبرلاك الوان 750 جالون 2 لتر الكمية : 1 السعر : 253 الضريبه : 35.420 …" at bounding box center [448, 297] width 542 height 29
drag, startPoint x: 531, startPoint y: 287, endPoint x: 557, endPoint y: 281, distance: 25.9
click at [557, 287] on input "4" at bounding box center [521, 297] width 75 height 20
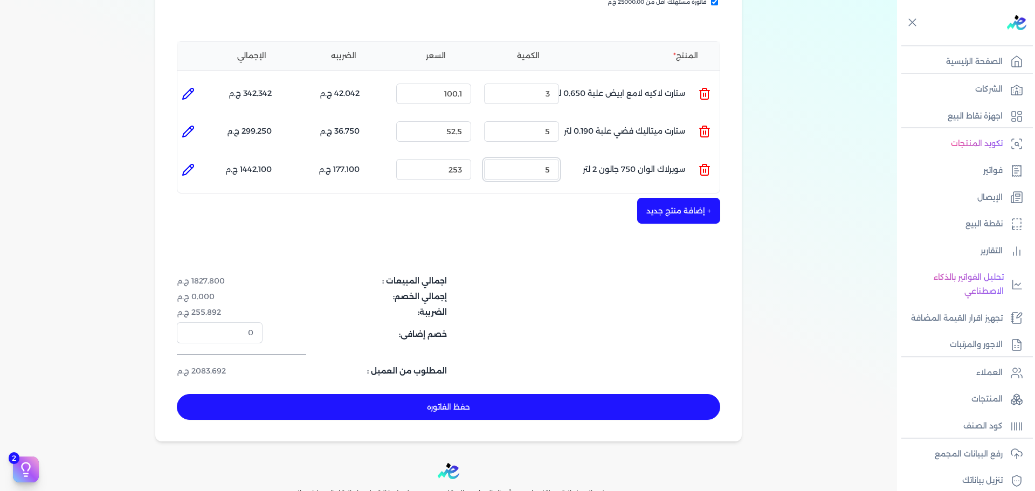
scroll to position [269, 0]
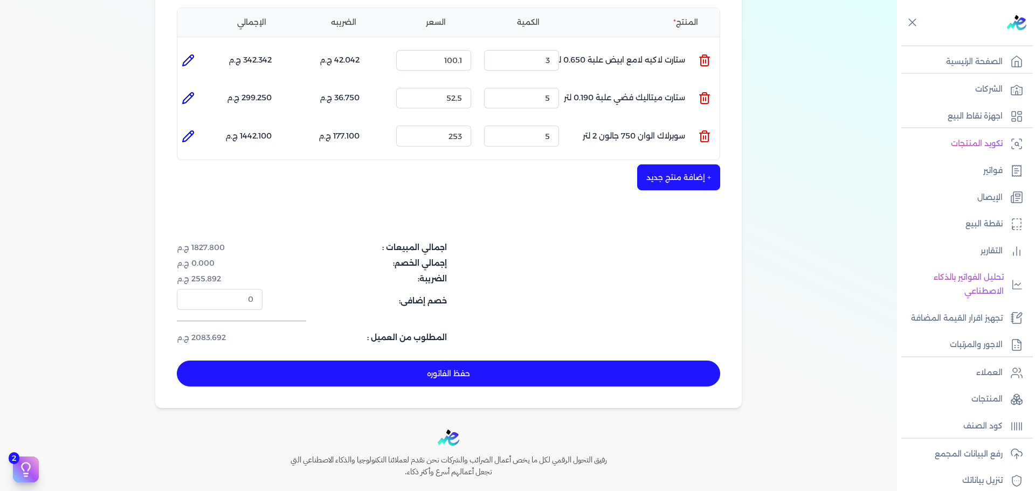
click at [536, 339] on div "شركه الاخوه الثلاثة فتحى السيد على [PERSON_NAME] 288849477 رقم الفاتورة 13747 ف…" at bounding box center [448, 114] width 586 height 587
click at [543, 360] on button "حفظ الفاتوره" at bounding box center [448, 373] width 543 height 26
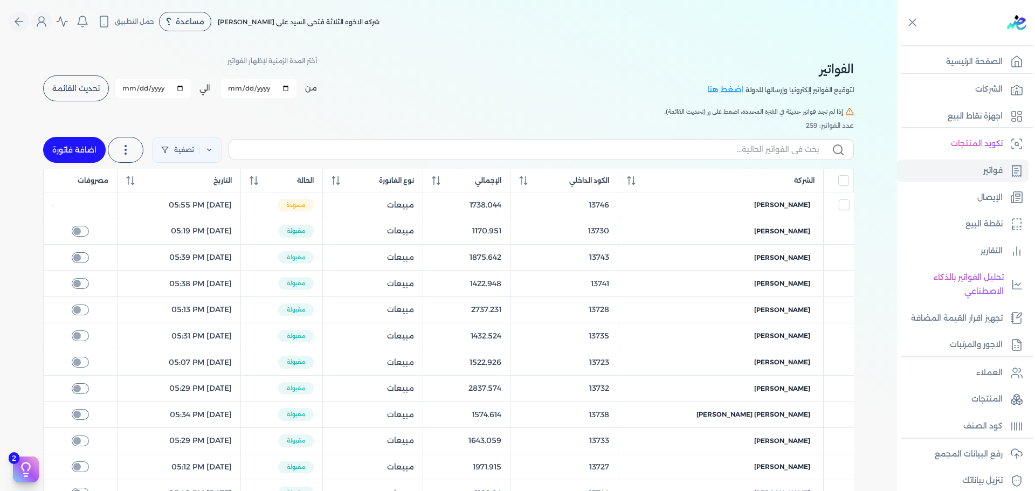
click at [77, 147] on link "اضافة فاتورة" at bounding box center [74, 150] width 63 height 26
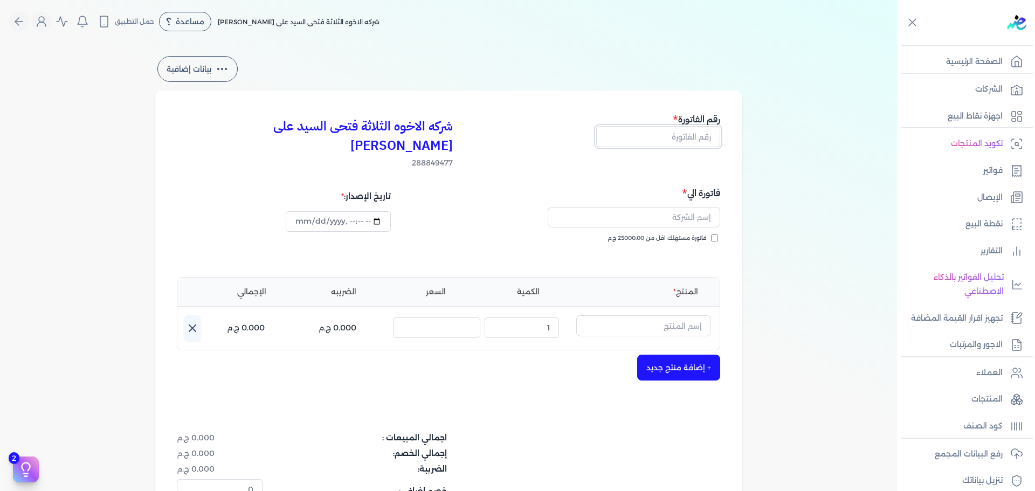
click at [691, 134] on input "text" at bounding box center [658, 136] width 124 height 20
click at [664, 212] on button "button" at bounding box center [633, 219] width 172 height 25
drag, startPoint x: 492, startPoint y: 218, endPoint x: 610, endPoint y: 230, distance: 118.1
click at [494, 234] on div "فاتورة مستهلك اقل من 25000.00 ج.م" at bounding box center [586, 249] width 264 height 30
click at [558, 211] on icon "button" at bounding box center [558, 217] width 13 height 13
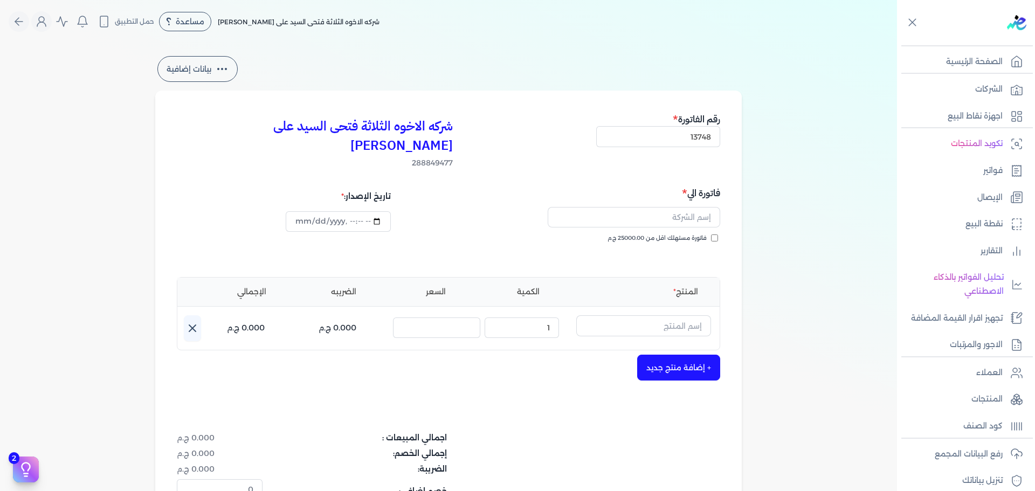
click at [634, 234] on span "فاتورة مستهلك اقل من 25000.00 ج.م" at bounding box center [656, 238] width 99 height 9
click at [711, 234] on input "فاتورة مستهلك اقل من 25000.00 ج.م" at bounding box center [714, 237] width 7 height 7
click at [661, 207] on input "الوحده الحسابيه بالمركزيه" at bounding box center [633, 217] width 172 height 20
click at [622, 207] on input "الوحده الحسابيه بالمركزيه" at bounding box center [633, 217] width 172 height 20
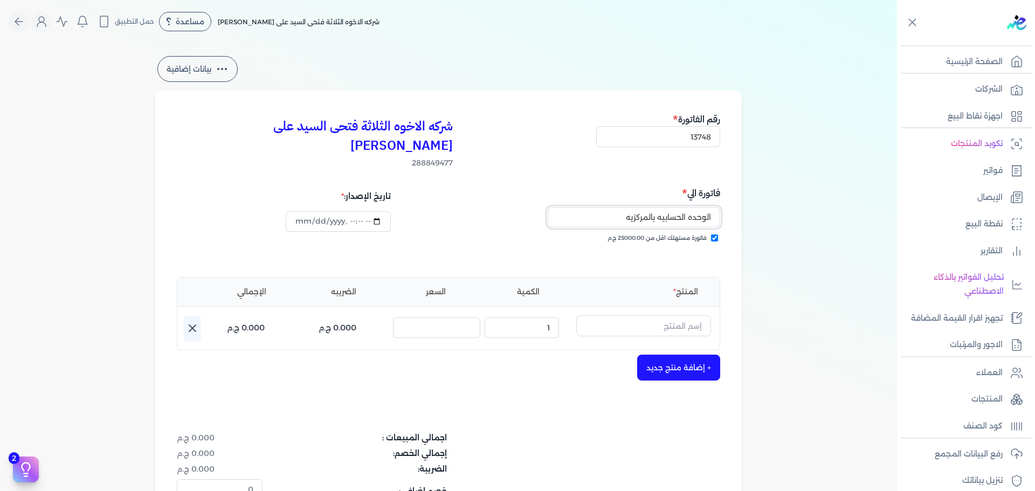
click at [621, 207] on input "الوحده الحسابيه بالمركزيه" at bounding box center [633, 217] width 172 height 20
click at [689, 315] on input "text" at bounding box center [643, 325] width 135 height 20
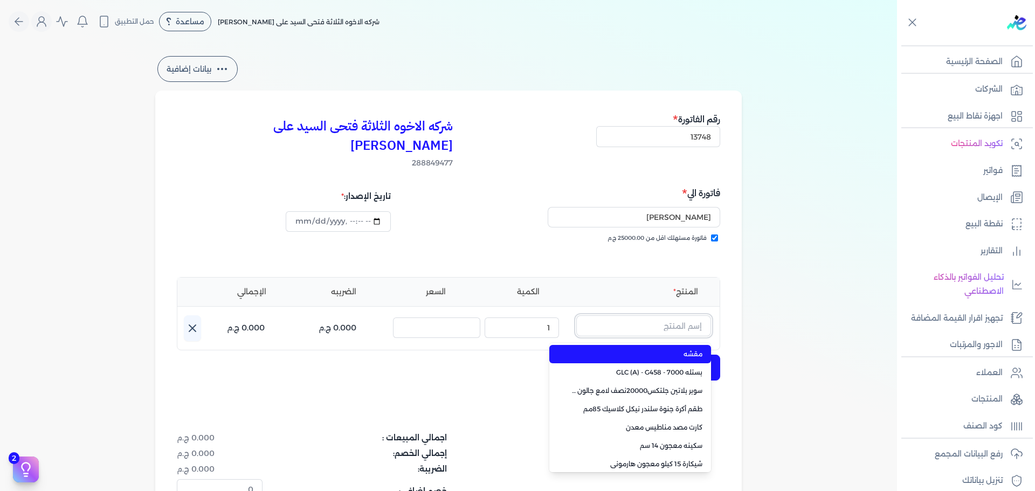
paste input "ورنيش ستاندر 690 بستلة 15 كجم"
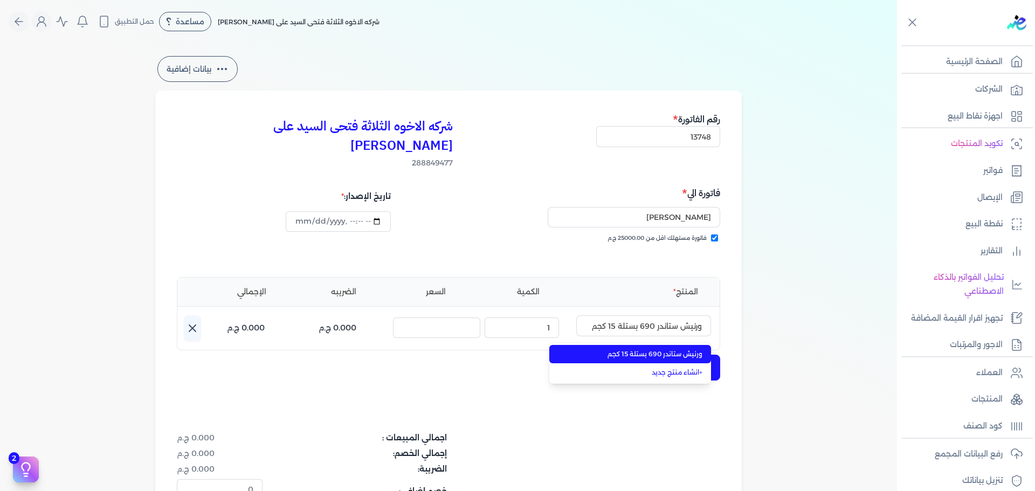
click at [676, 349] on span "ورنيش ستاندر 690 بستلة 15 كجم" at bounding box center [636, 354] width 131 height 10
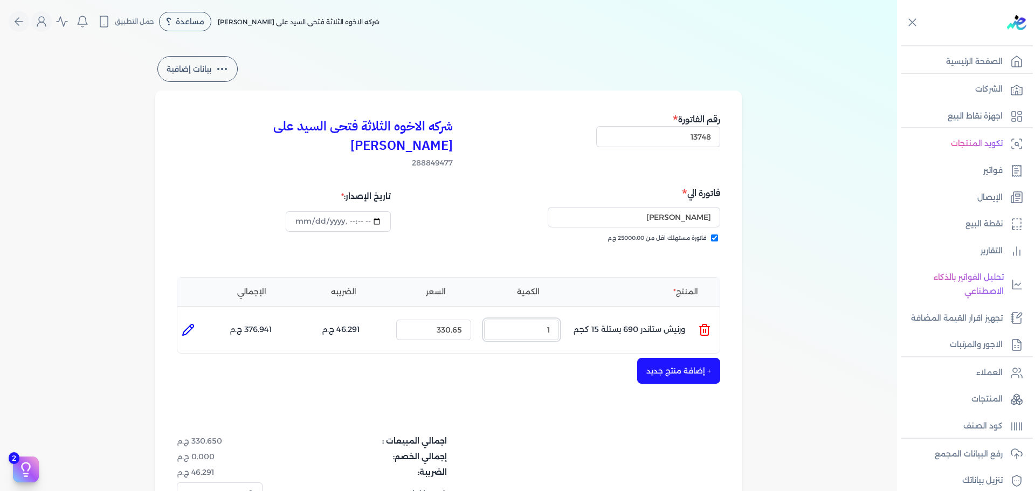
drag, startPoint x: 520, startPoint y: 311, endPoint x: 667, endPoint y: 304, distance: 147.3
click at [667, 315] on ul "المنتج : ورنيش ستاندر 690 بستلة 15 كجم الكمية : 1 السعر : 330.65 الضريبه : 46.2…" at bounding box center [448, 329] width 542 height 29
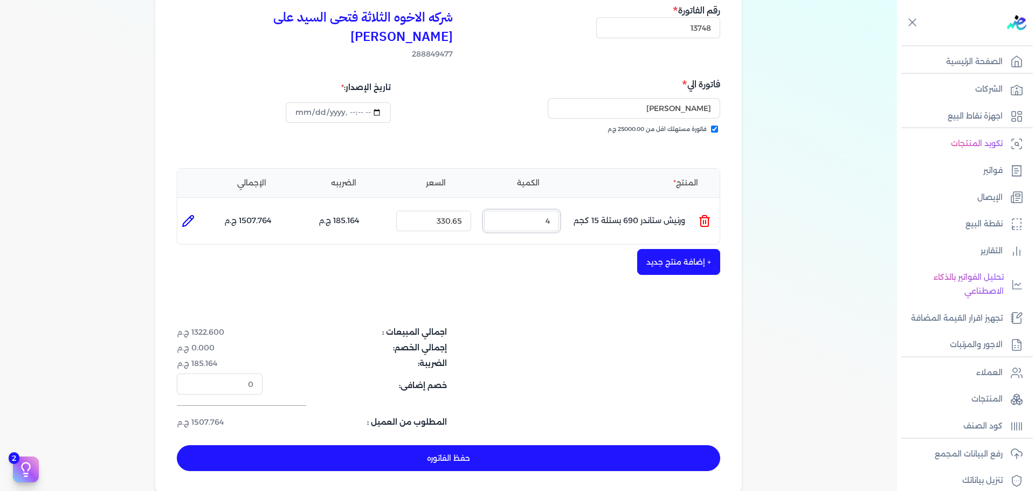
scroll to position [216, 0]
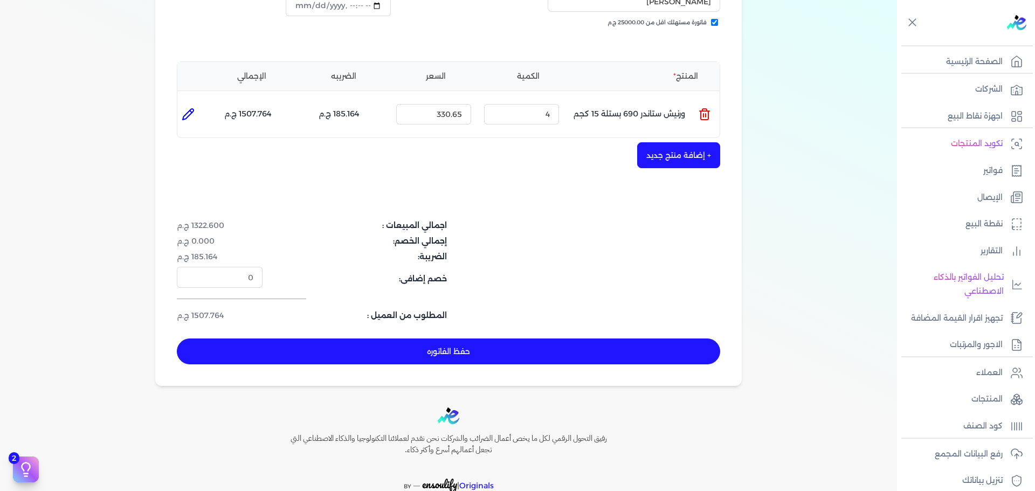
click at [643, 338] on button "حفظ الفاتوره" at bounding box center [448, 351] width 543 height 26
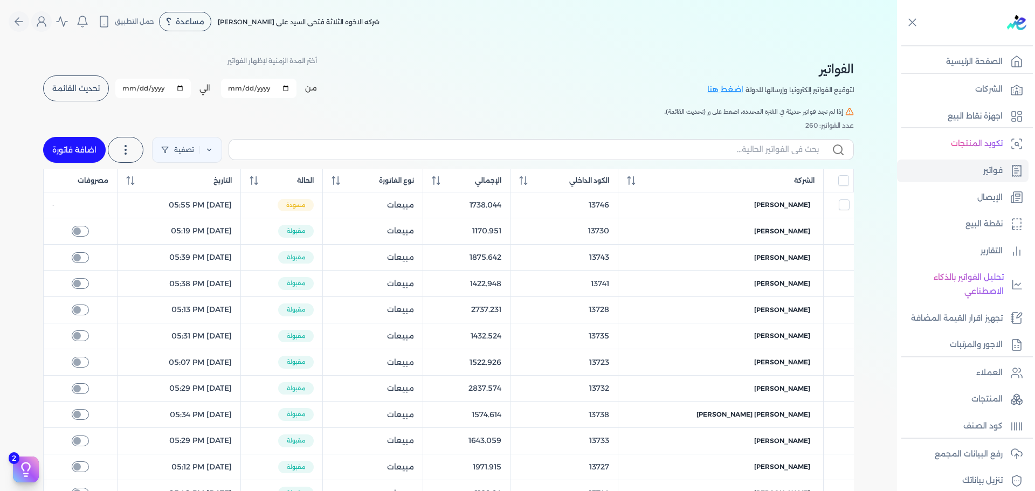
click at [81, 144] on link "اضافة فاتورة" at bounding box center [74, 150] width 63 height 26
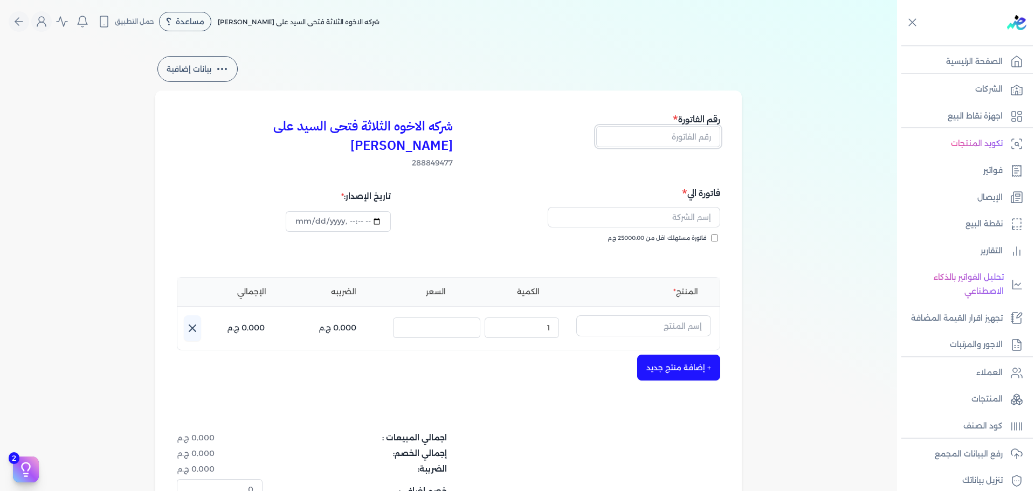
click at [697, 135] on input "text" at bounding box center [658, 136] width 124 height 20
click at [714, 234] on input "فاتورة مستهلك اقل من 25000.00 ج.م" at bounding box center [714, 237] width 7 height 7
click at [698, 207] on input "text" at bounding box center [633, 217] width 172 height 20
click at [683, 315] on input "text" at bounding box center [643, 325] width 135 height 20
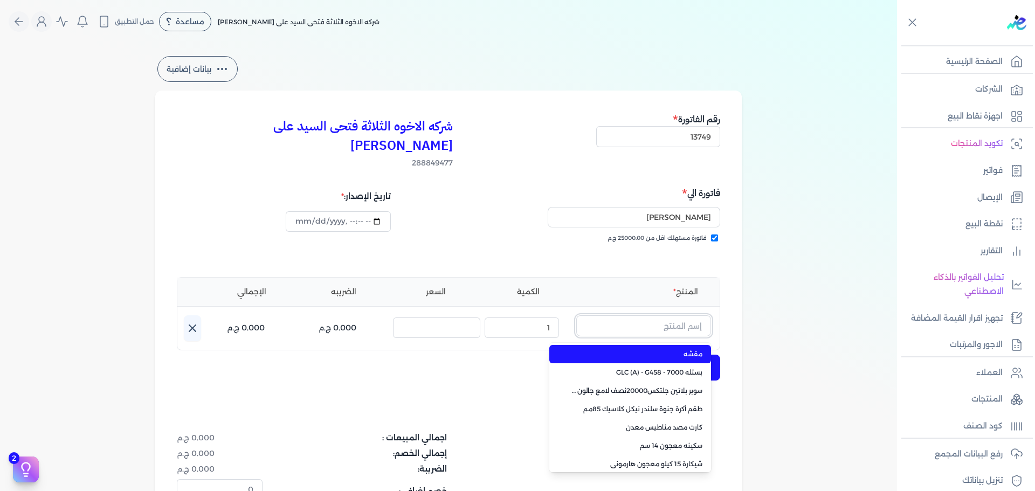
paste input "ستارت ميتاليك ذهبي علبة 0.375 لتر"
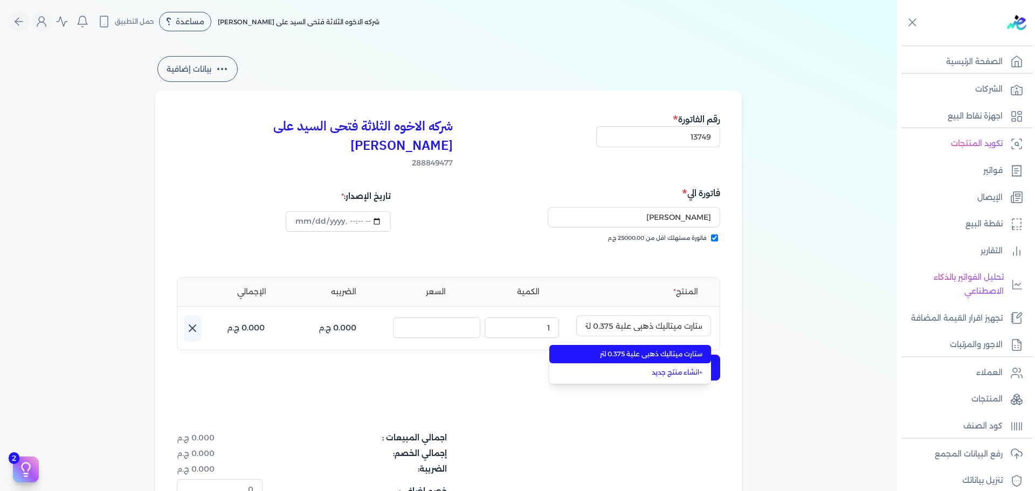
click at [678, 349] on span "ستارت ميتاليك ذهبي علبة 0.375 لتر" at bounding box center [636, 354] width 131 height 10
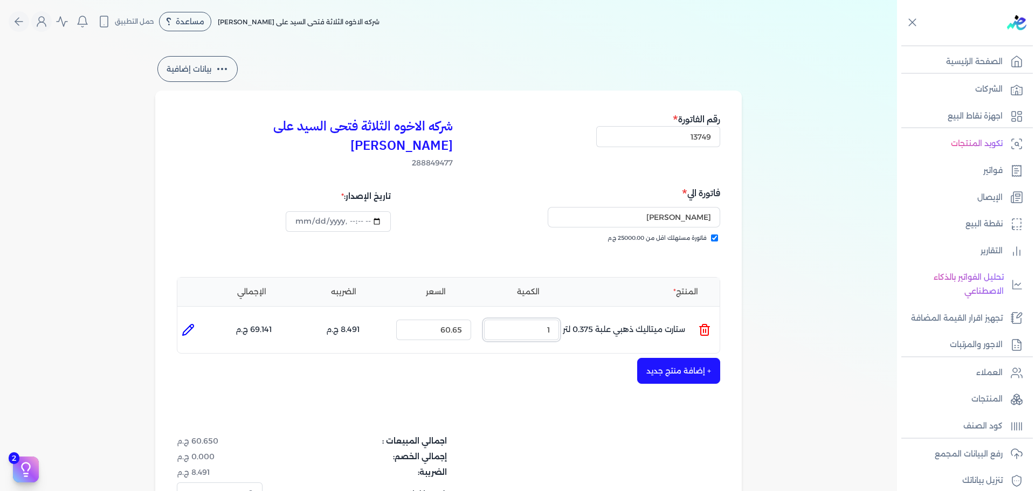
drag, startPoint x: 544, startPoint y: 309, endPoint x: 631, endPoint y: 300, distance: 88.2
click at [585, 315] on ul "المنتج : ستارت ميتاليك ذهبي علبة 0.375 لتر الكمية : 1 السعر : 60.65 الضريبه : 8…" at bounding box center [448, 329] width 542 height 29
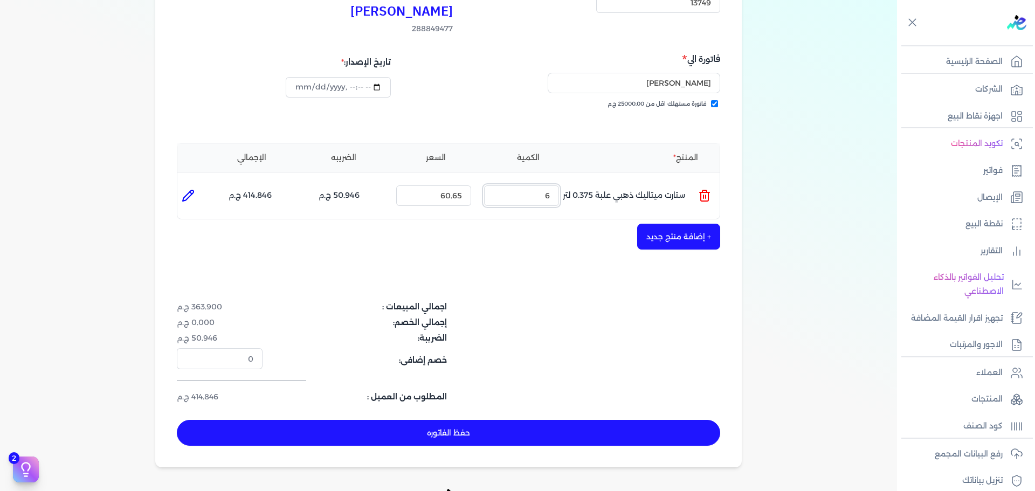
scroll to position [255, 0]
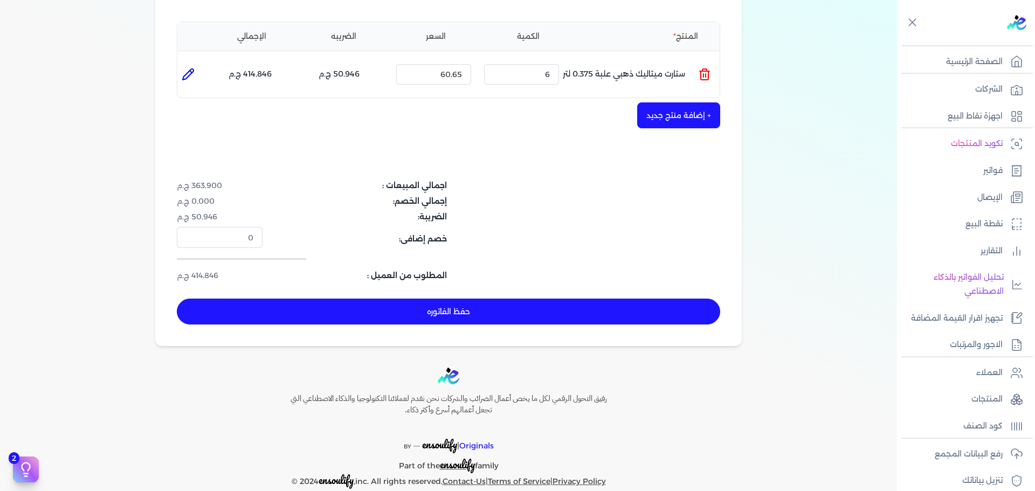
click at [653, 102] on button "+ إضافة منتج جديد" at bounding box center [678, 115] width 83 height 26
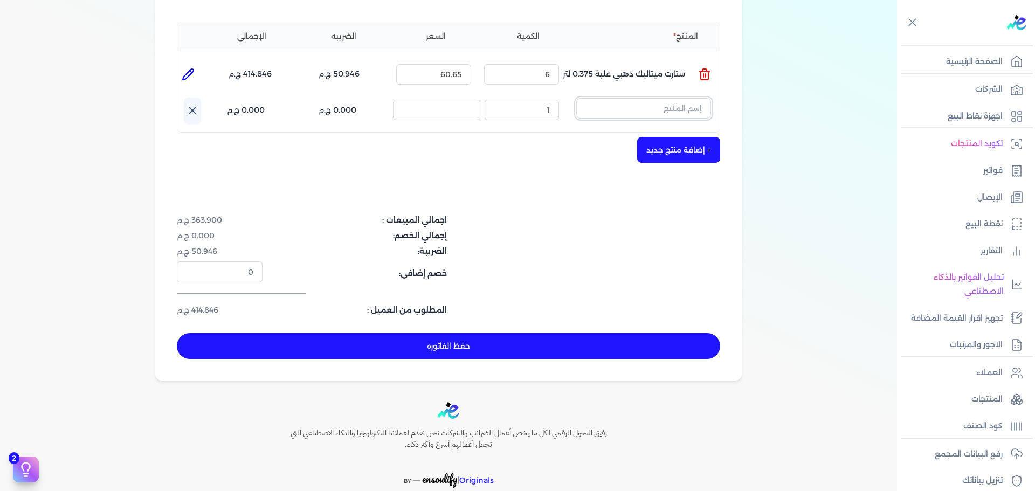
click at [645, 98] on input "text" at bounding box center [643, 108] width 135 height 20
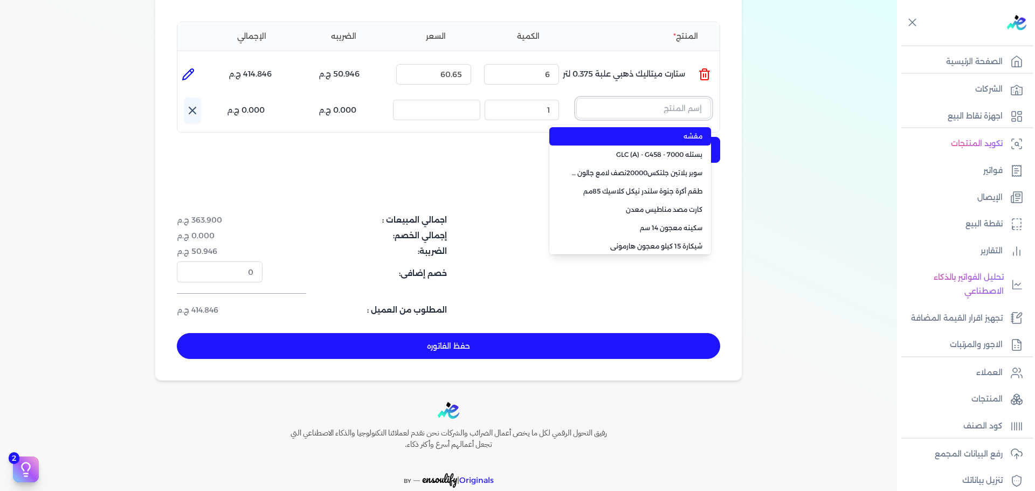
paste input "سوبرلاك ابيض 786 جالون 2.100 لتر"
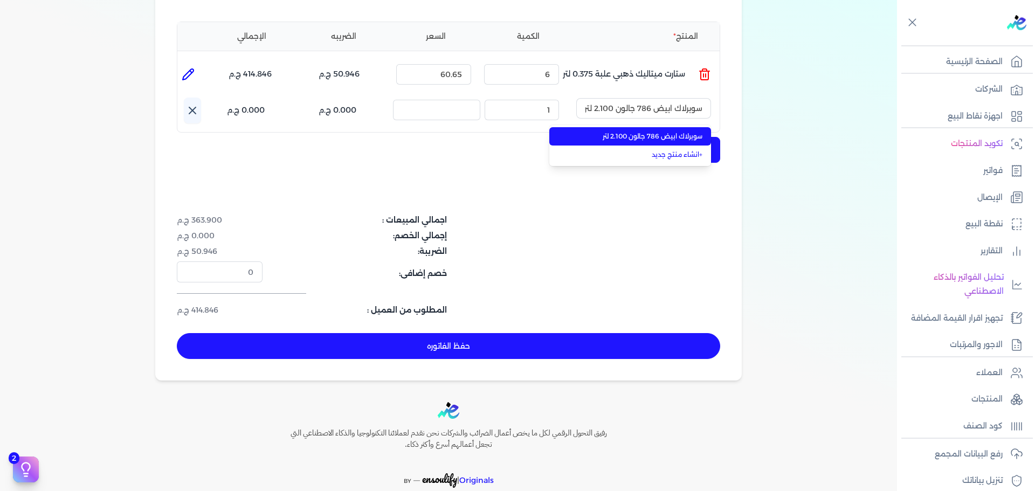
click at [651, 127] on li "سوبرلاك ابيض 786 جالون 2.100 لتر" at bounding box center [630, 136] width 162 height 18
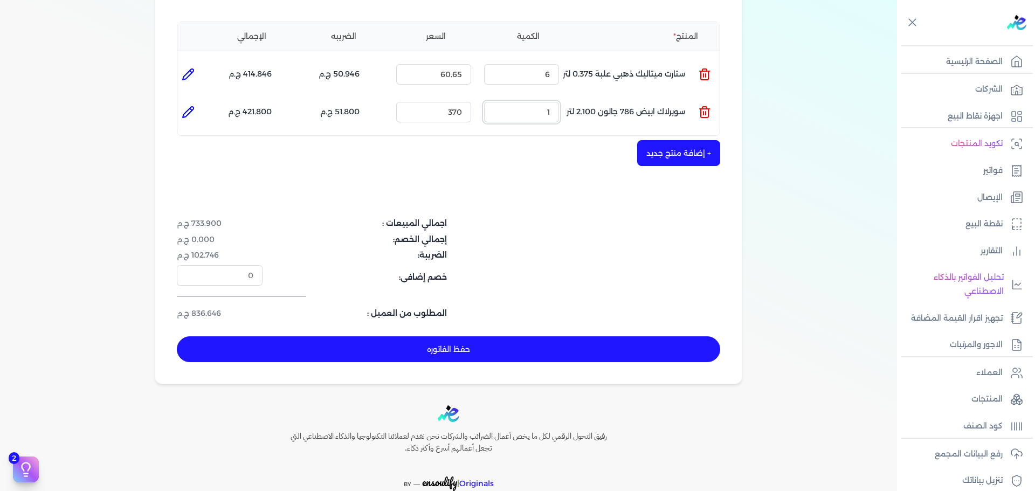
drag, startPoint x: 533, startPoint y: 100, endPoint x: 655, endPoint y: 81, distance: 123.7
click at [634, 98] on ul "المنتج : سوبرلاك ابيض 786 جالون 2.100 لتر الكمية : 1 السعر : 370 الضريبه : 51.8…" at bounding box center [448, 112] width 542 height 29
click at [551, 336] on button "حفظ الفاتوره" at bounding box center [448, 349] width 543 height 26
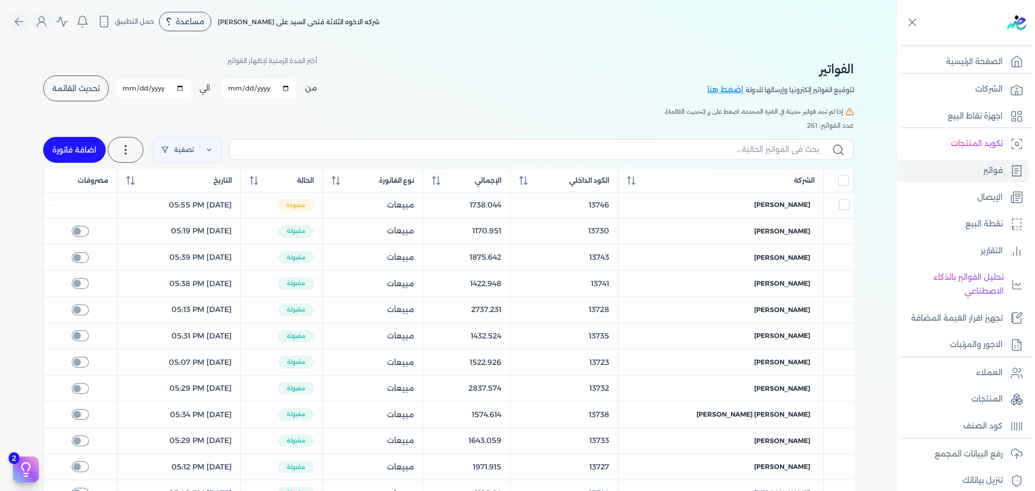
drag, startPoint x: 80, startPoint y: 151, endPoint x: 691, endPoint y: 242, distance: 617.8
click at [80, 151] on link "اضافة فاتورة" at bounding box center [74, 150] width 63 height 26
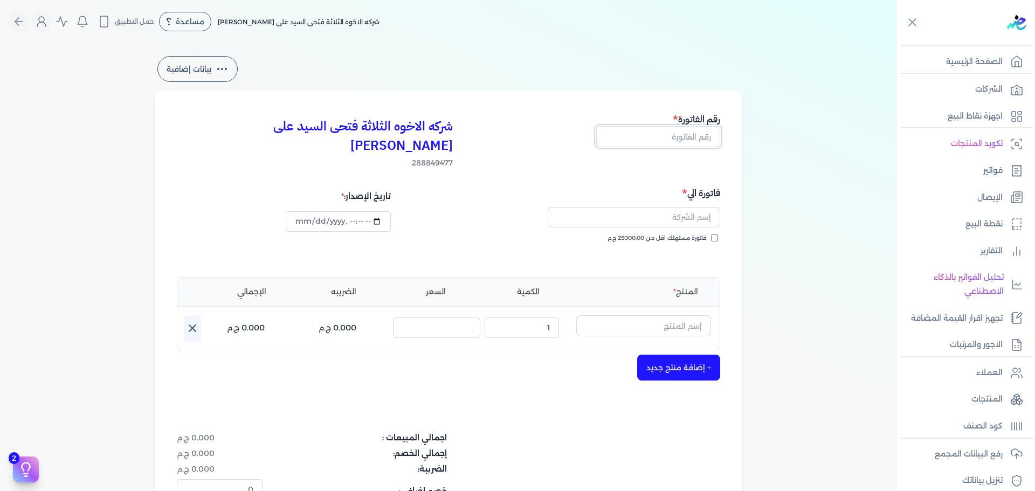
click at [682, 135] on input "text" at bounding box center [658, 136] width 124 height 20
click at [703, 234] on span "فاتورة مستهلك اقل من 25000.00 ج.م" at bounding box center [656, 238] width 99 height 9
click at [711, 234] on input "فاتورة مستهلك اقل من 25000.00 ج.م" at bounding box center [714, 237] width 7 height 7
click at [695, 207] on input "text" at bounding box center [633, 217] width 172 height 20
click at [658, 315] on input "text" at bounding box center [643, 325] width 135 height 20
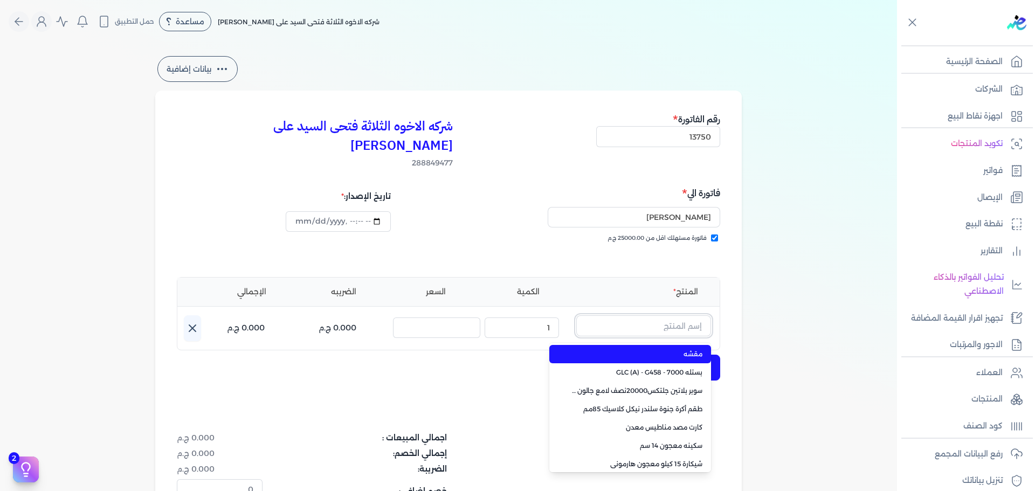
paste input "سوبر بلاتين هايجين سيلك8000 بستلة 9 لتر Base A"
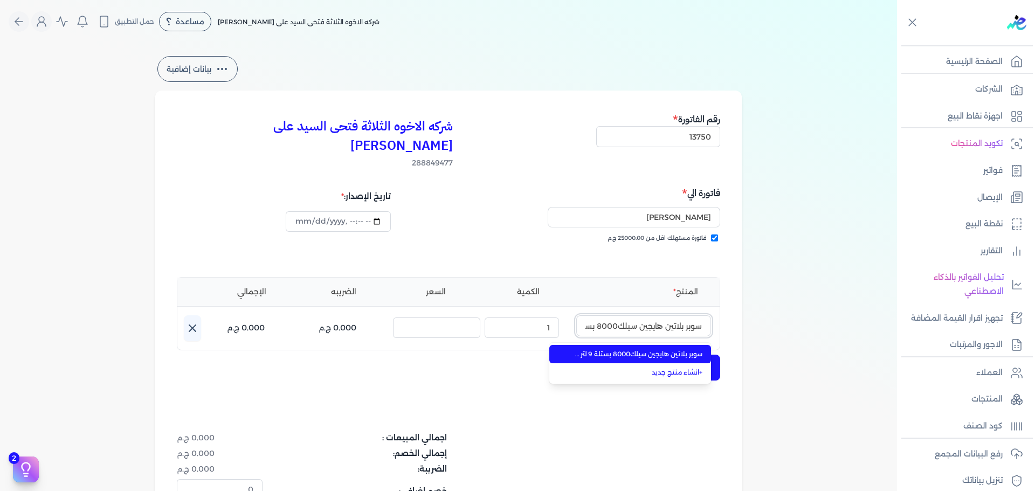
scroll to position [0, -54]
drag, startPoint x: 654, startPoint y: 334, endPoint x: 599, endPoint y: 331, distance: 55.5
click at [654, 349] on span "سوبر بلاتين هايجين سيلك8000 بستلة 9 لتر Base A" at bounding box center [636, 354] width 131 height 10
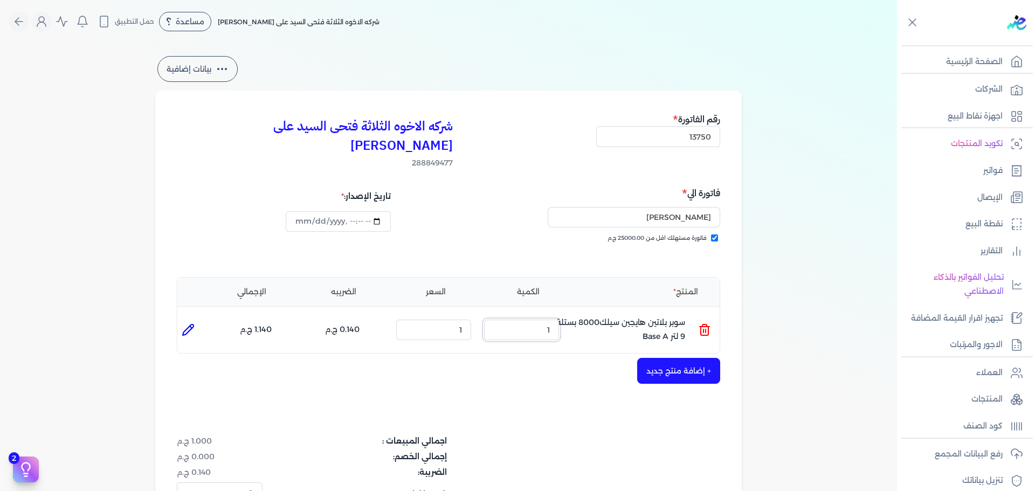
drag, startPoint x: 527, startPoint y: 310, endPoint x: 764, endPoint y: 310, distance: 237.1
click at [638, 315] on ul "المنتج : سوبر بلاتين هايجين سيلك8000 بستلة 9 لتر Base A الكمية : 1 السعر : 1 ال…" at bounding box center [448, 329] width 542 height 29
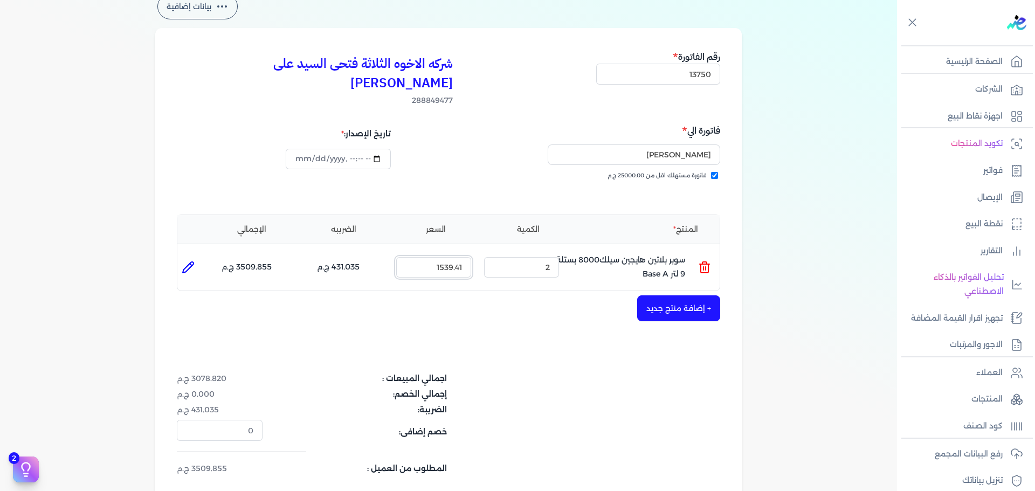
scroll to position [108, 0]
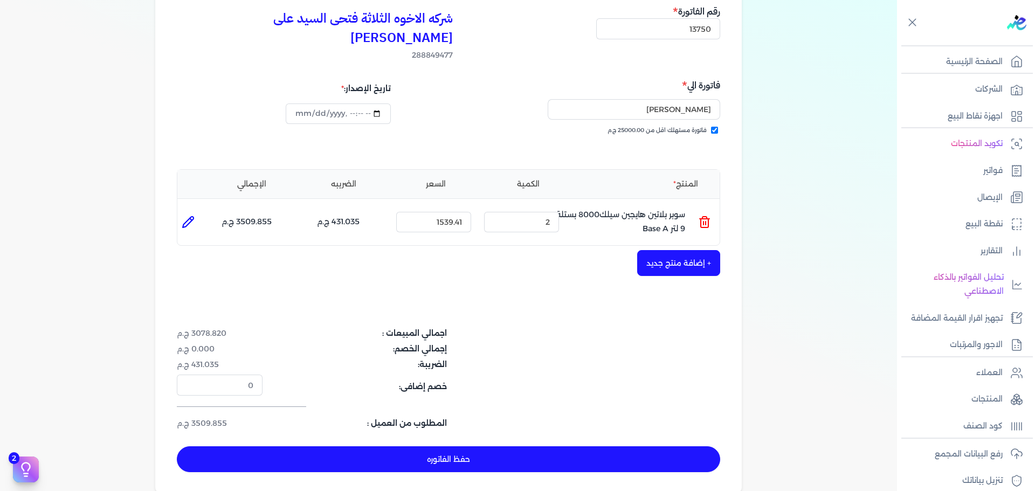
click at [610, 446] on button "حفظ الفاتوره" at bounding box center [448, 459] width 543 height 26
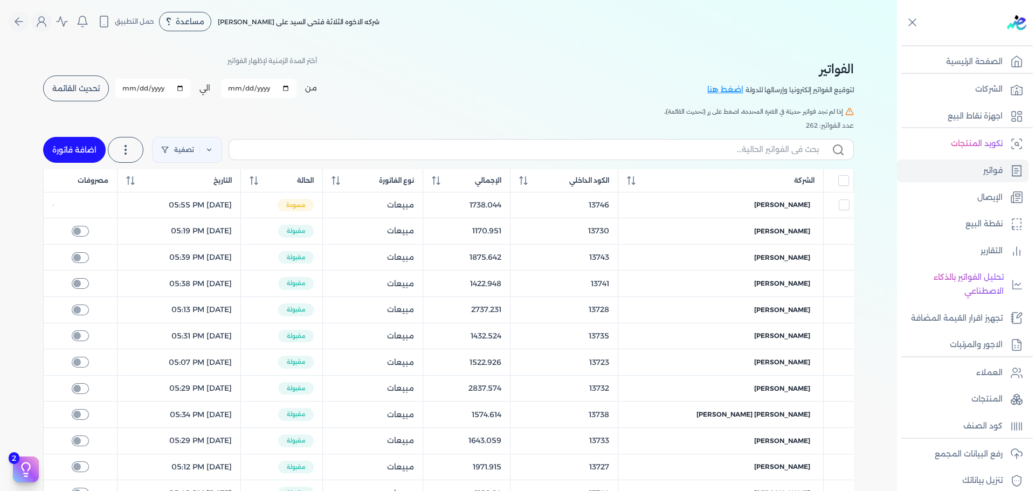
drag, startPoint x: 79, startPoint y: 155, endPoint x: 694, endPoint y: 190, distance: 616.4
click at [79, 154] on link "اضافة فاتورة" at bounding box center [74, 150] width 63 height 26
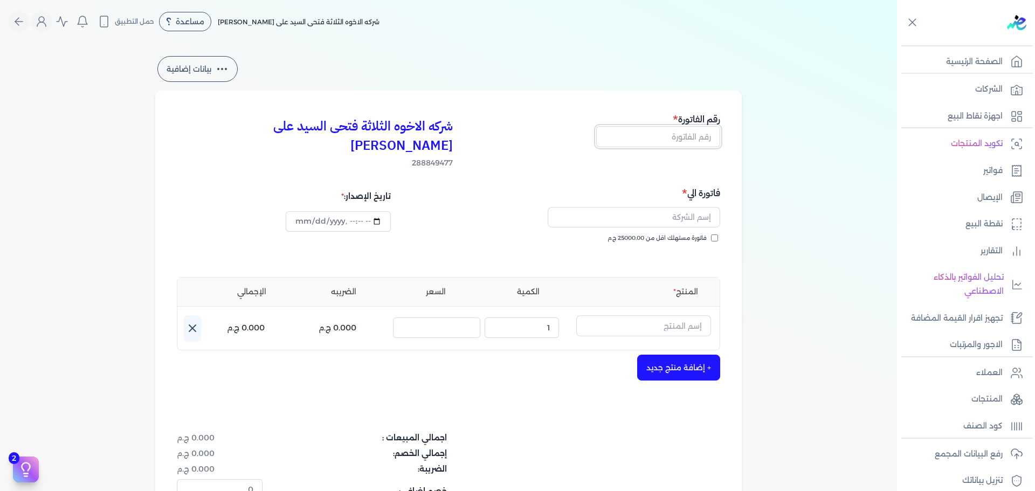
click at [693, 137] on input "text" at bounding box center [658, 136] width 124 height 20
click at [669, 234] on span "فاتورة مستهلك اقل من 25000.00 ج.م" at bounding box center [656, 238] width 99 height 9
click at [711, 234] on input "فاتورة مستهلك اقل من 25000.00 ج.م" at bounding box center [714, 237] width 7 height 7
click at [676, 207] on input "text" at bounding box center [633, 217] width 172 height 20
click at [669, 315] on input "text" at bounding box center [643, 325] width 135 height 20
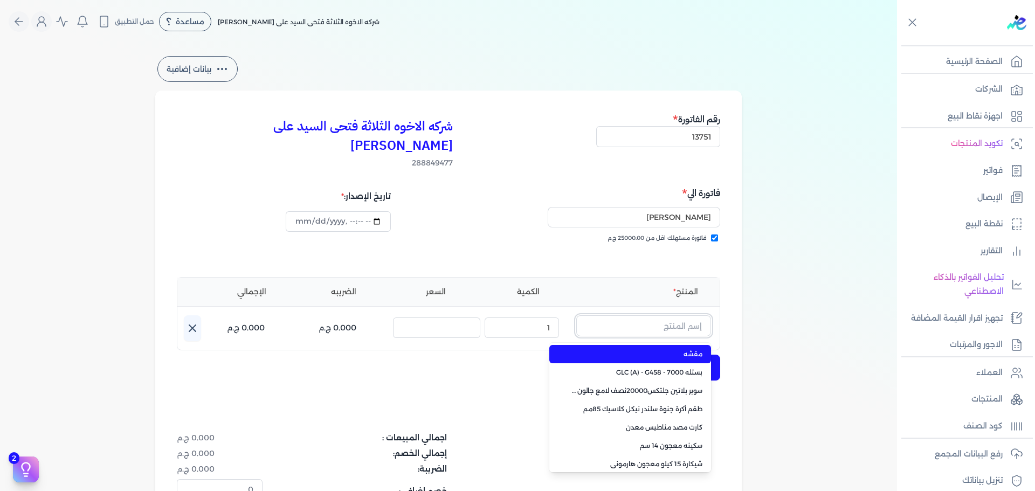
paste input "سوبر بلاتين جلتكس15000حريري جالون 2.7 لتر Base A"
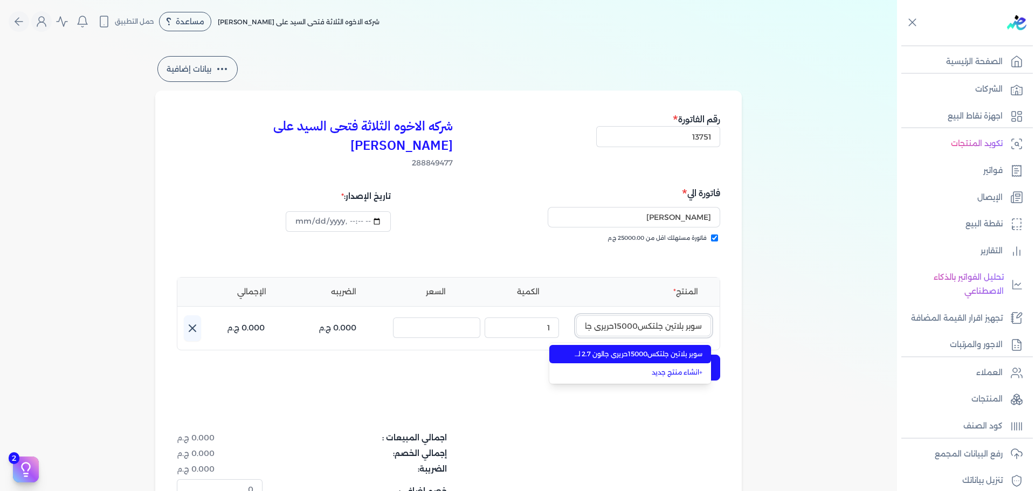
scroll to position [0, -62]
click at [664, 349] on span "سوبر بلاتين جلتكس15000حريري جالون 2.7 لتر Base A" at bounding box center [636, 354] width 131 height 10
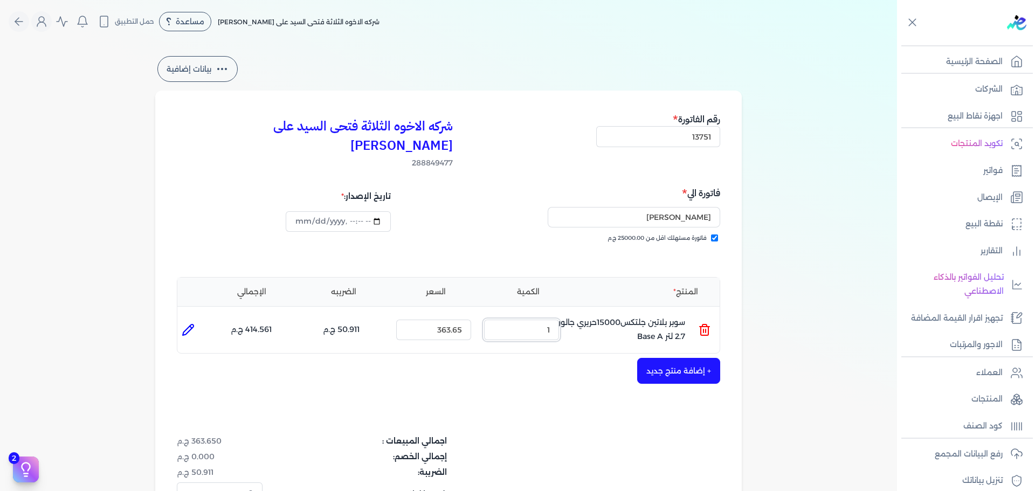
drag, startPoint x: 535, startPoint y: 314, endPoint x: 648, endPoint y: 289, distance: 115.7
click at [643, 315] on ul "المنتج : سوبر بلاتين جلتكس15000حريري جالون 2.7 لتر Base A الكمية : 1 السعر : 36…" at bounding box center [448, 329] width 542 height 29
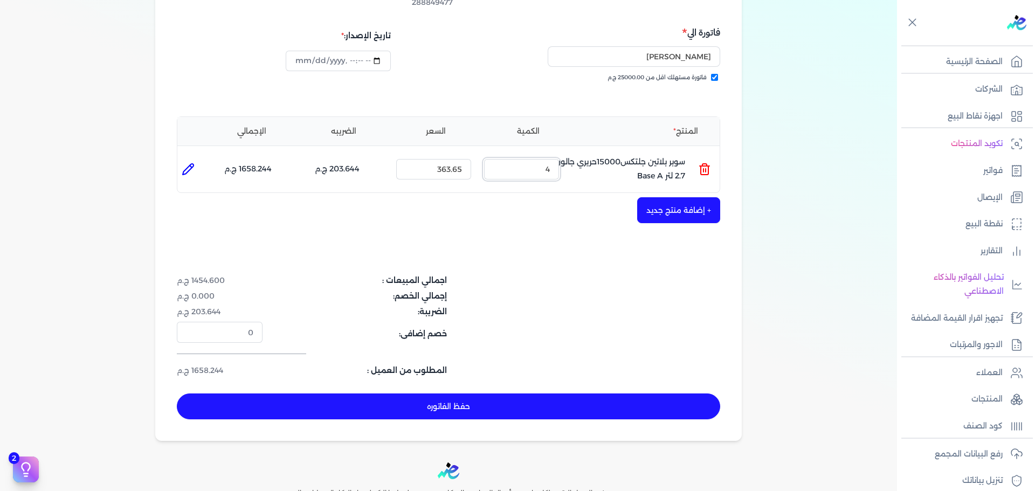
scroll to position [162, 0]
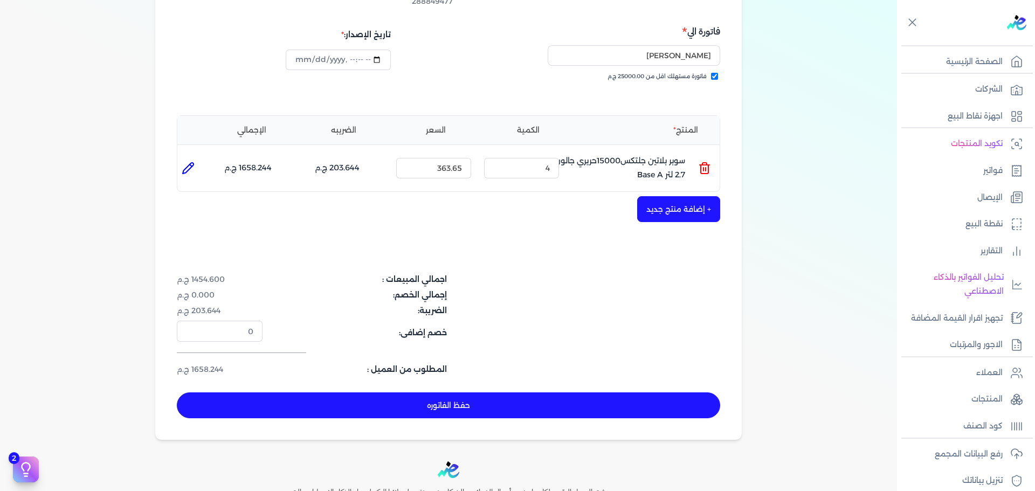
click at [594, 392] on button "حفظ الفاتوره" at bounding box center [448, 405] width 543 height 26
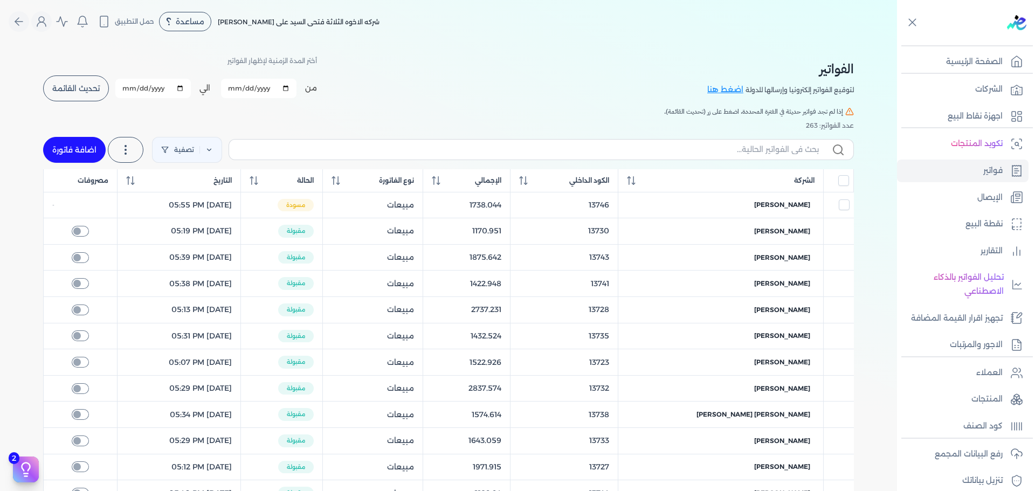
click at [91, 142] on link "اضافة فاتورة" at bounding box center [74, 150] width 63 height 26
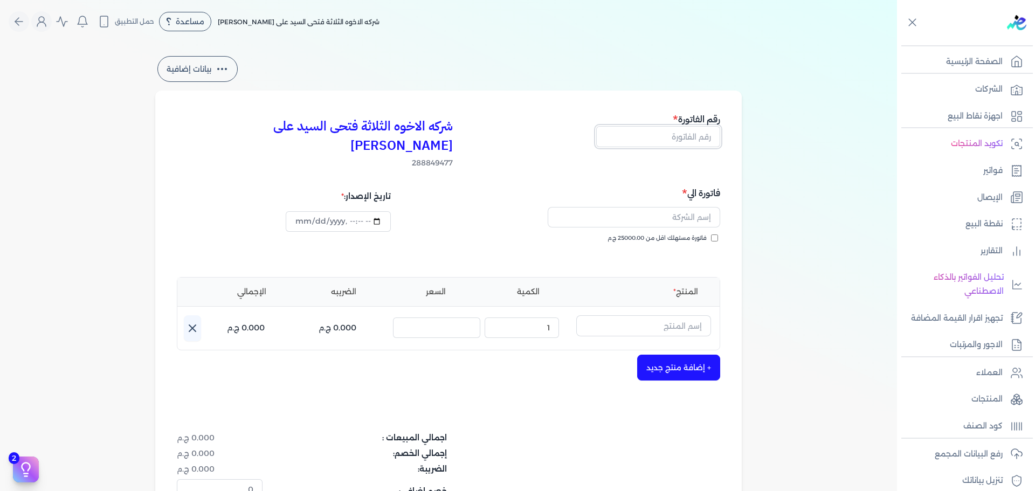
click at [702, 130] on input "text" at bounding box center [658, 136] width 124 height 20
click at [705, 234] on span "فاتورة مستهلك اقل من 25000.00 ج.م" at bounding box center [656, 238] width 99 height 9
click at [711, 234] on input "فاتورة مستهلك اقل من 25000.00 ج.م" at bounding box center [714, 237] width 7 height 7
click at [686, 207] on input "text" at bounding box center [633, 217] width 172 height 20
click at [651, 315] on input "text" at bounding box center [643, 325] width 135 height 20
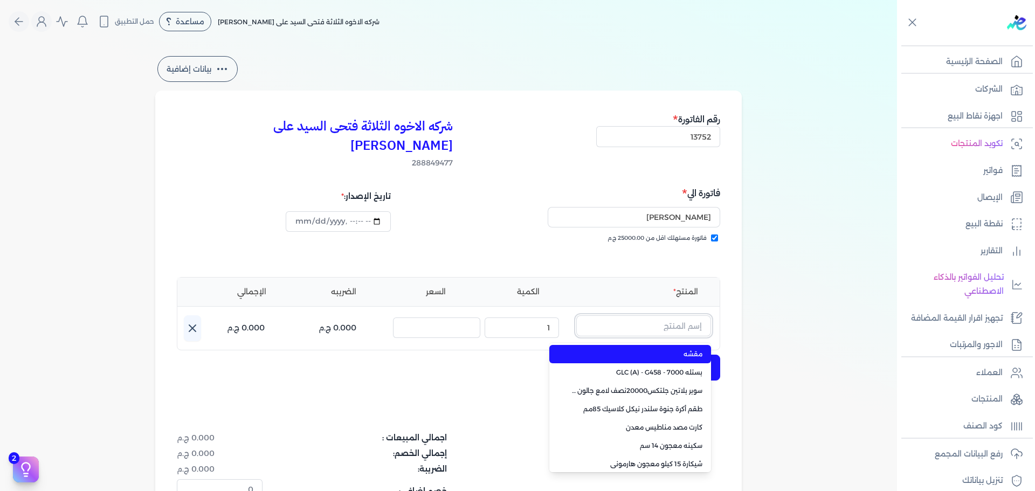
paste input "ستارت لاكيه لامع ابيض جالون 1.900 لتر"
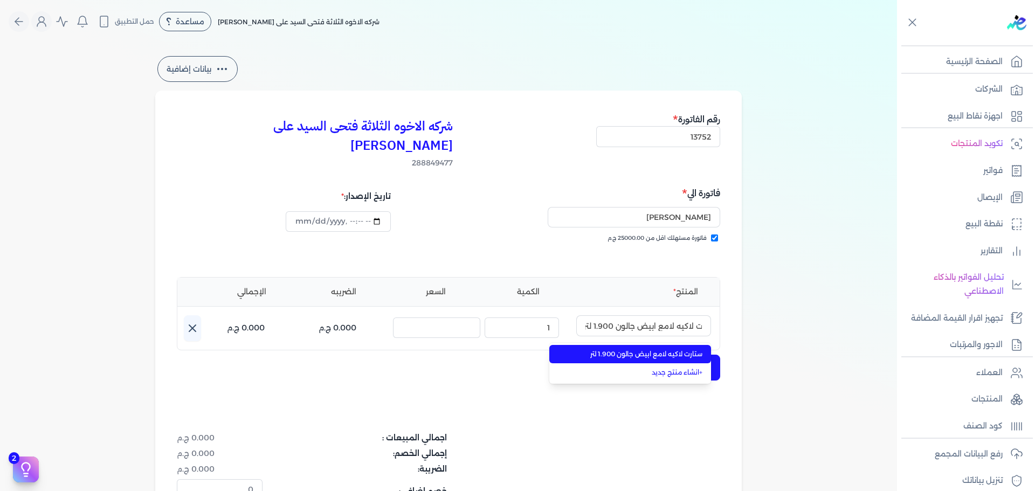
click at [650, 349] on span "ستارت لاكيه لامع ابيض جالون 1.900 لتر" at bounding box center [636, 354] width 131 height 10
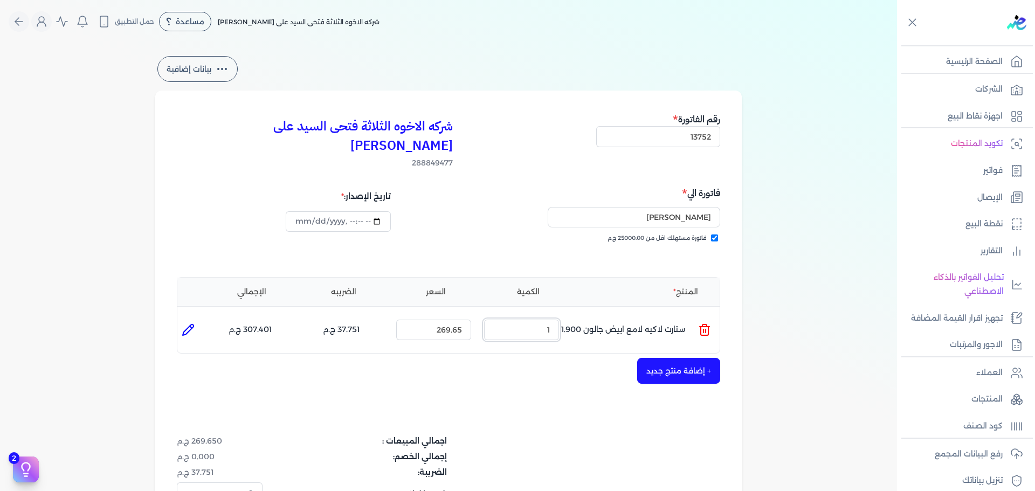
drag, startPoint x: 525, startPoint y: 303, endPoint x: 661, endPoint y: 311, distance: 136.6
click at [661, 315] on ul "المنتج : ستارت لاكيه لامع ابيض جالون 1.900 لتر الكمية : 1 السعر : 269.65 الضريب…" at bounding box center [448, 329] width 542 height 29
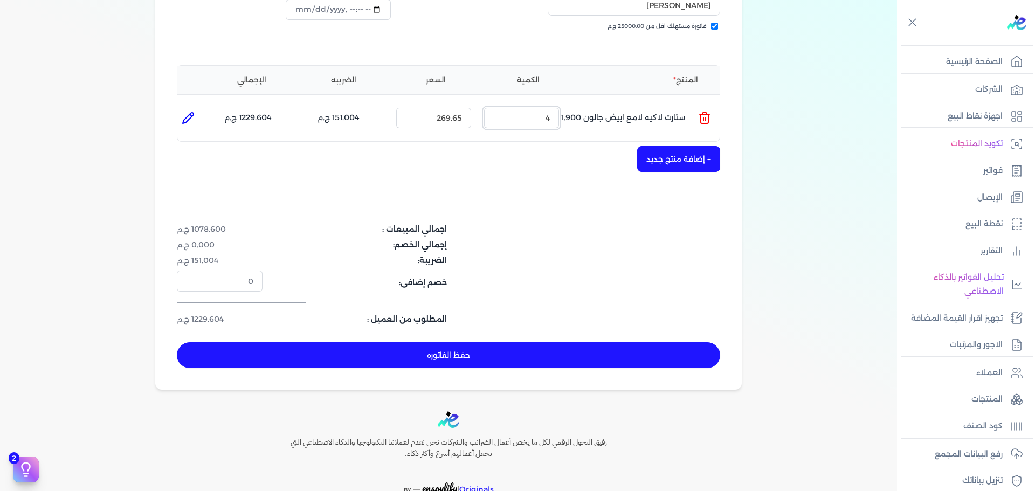
scroll to position [216, 0]
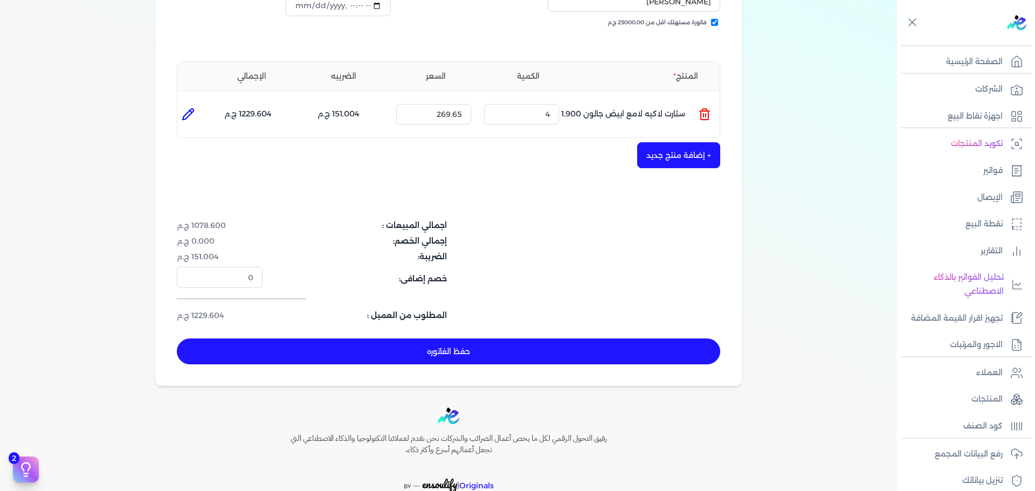
click at [690, 147] on button "+ إضافة منتج جديد" at bounding box center [678, 155] width 83 height 26
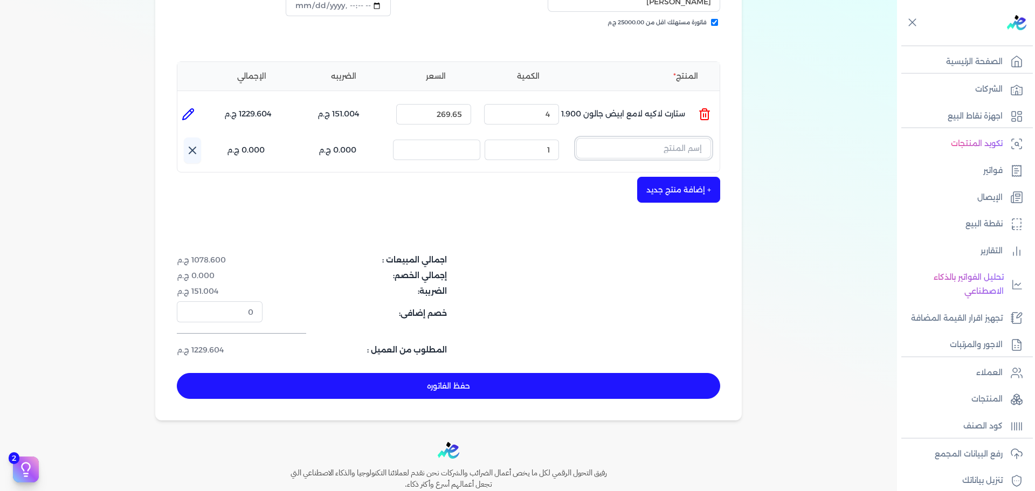
click at [678, 138] on input "text" at bounding box center [643, 148] width 135 height 20
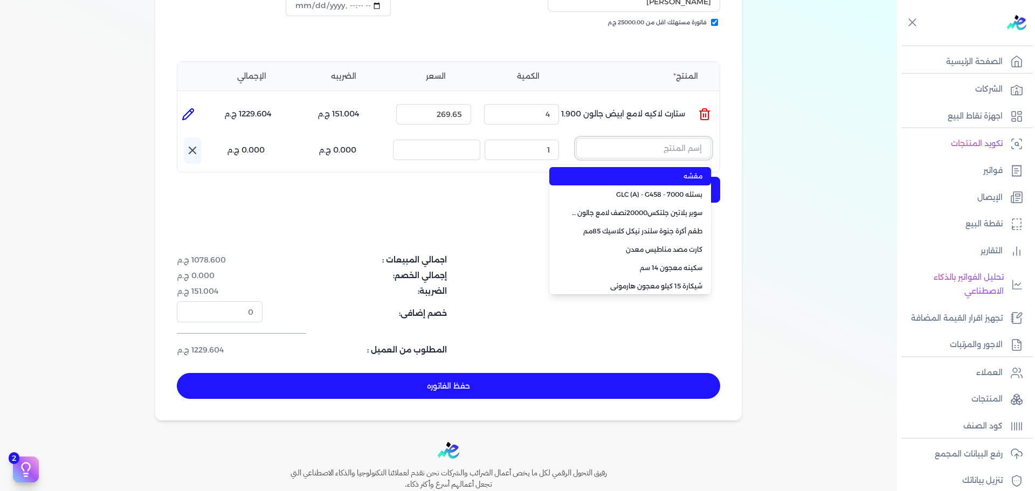
paste input "داى تون مط بنى جالون 3.750 كجم"
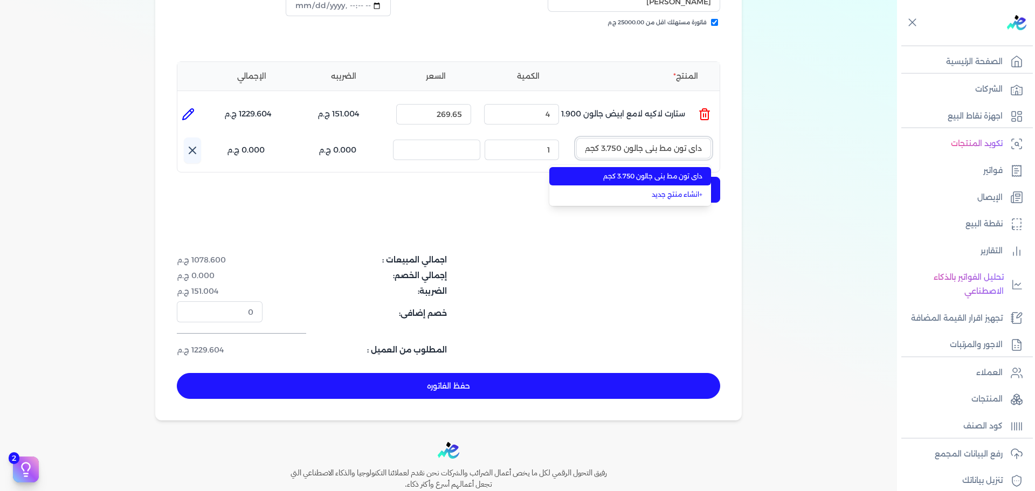
scroll to position [0, -1]
click at [678, 171] on span "داى تون مط بنى جالون 3.750 كجم" at bounding box center [636, 176] width 131 height 10
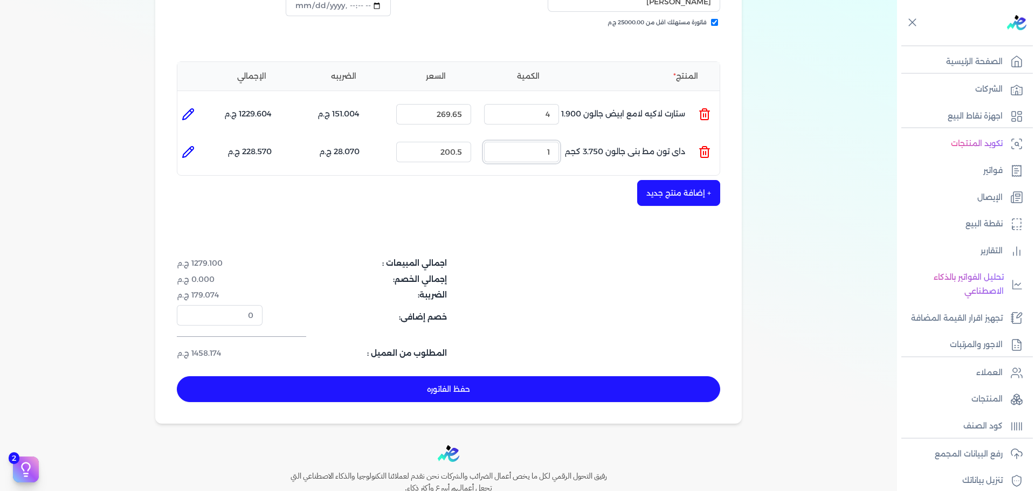
drag, startPoint x: 521, startPoint y: 135, endPoint x: 730, endPoint y: 110, distance: 210.5
click at [628, 137] on ul "المنتج : داى تون مط بنى جالون 3.750 كجم الكمية : 1 السعر : 200.5 الضريبه : 28.0…" at bounding box center [448, 151] width 542 height 29
drag, startPoint x: 535, startPoint y: 134, endPoint x: 624, endPoint y: 135, distance: 89.4
click at [622, 137] on ul "المنتج : داى تون مط بنى جالون 3.750 كجم الكمية : 2 السعر : 200.5 الضريبه : 56.1…" at bounding box center [448, 151] width 542 height 29
drag, startPoint x: 546, startPoint y: 136, endPoint x: 610, endPoint y: 133, distance: 63.7
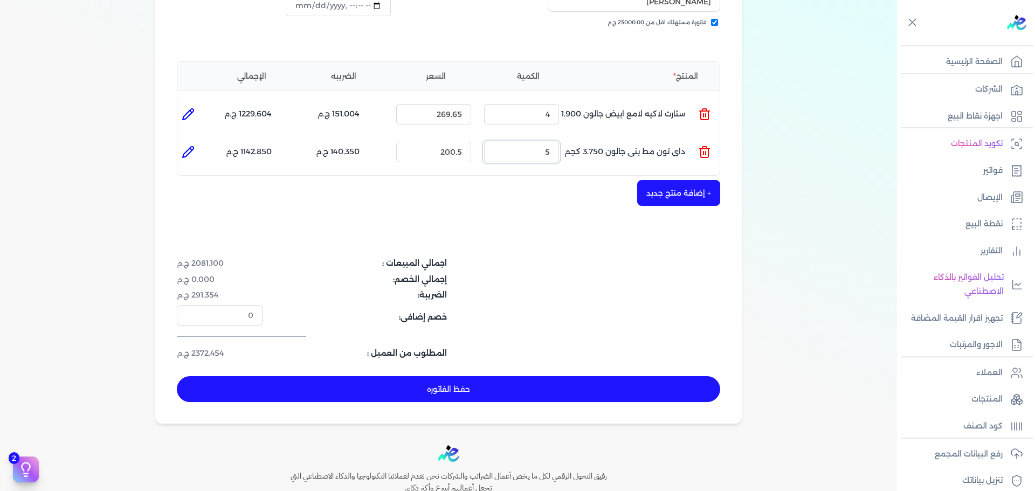
click at [608, 137] on ul "المنتج : داى تون مط بنى جالون 3.750 كجم الكمية : 5 السعر : 200.5 الضريبه : 140.…" at bounding box center [448, 151] width 542 height 29
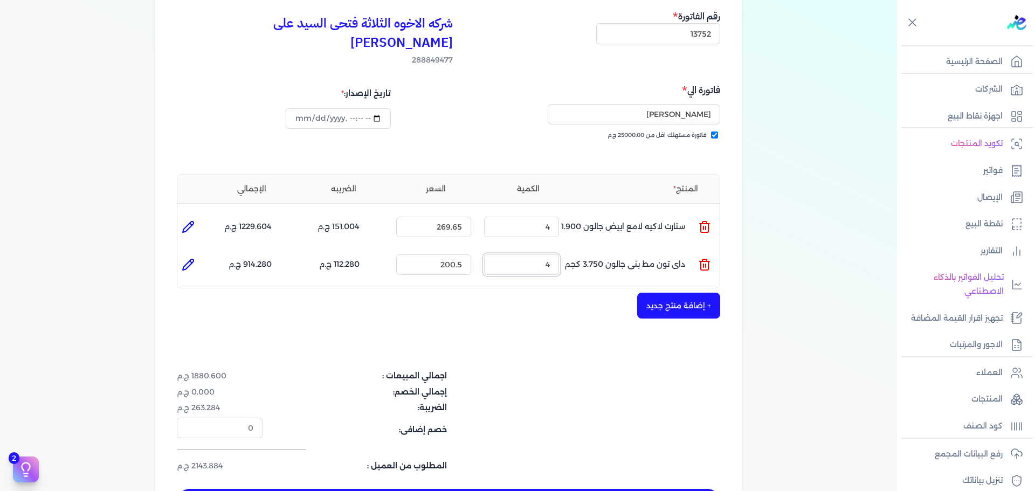
scroll to position [269, 0]
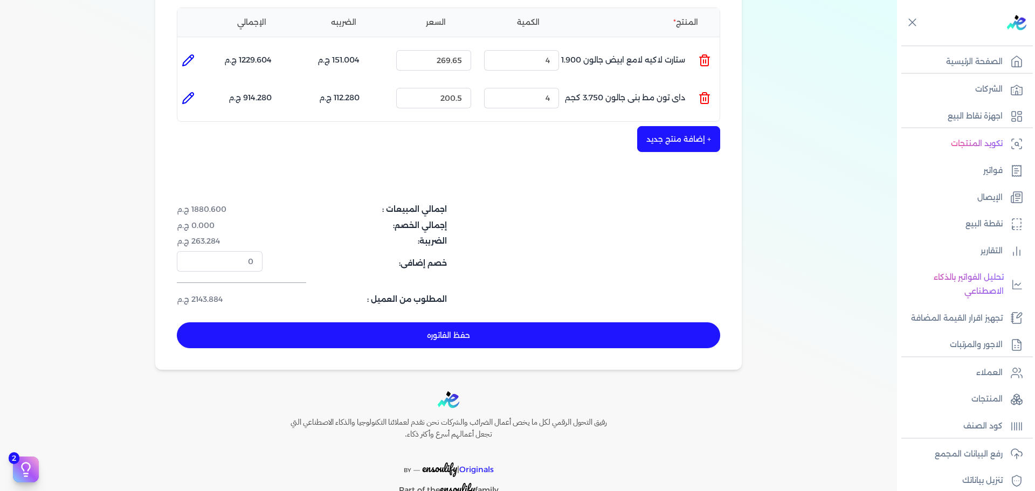
click at [568, 322] on button "حفظ الفاتوره" at bounding box center [448, 335] width 543 height 26
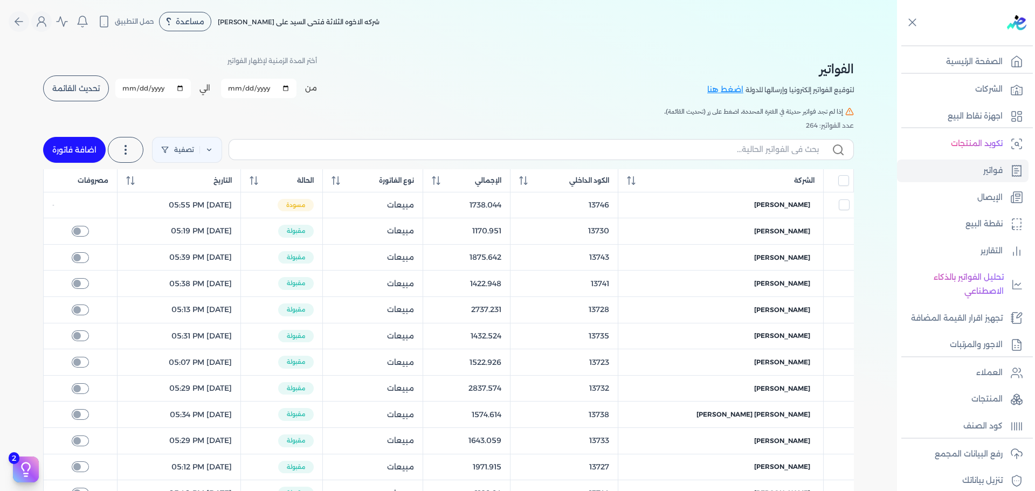
click at [79, 155] on link "اضافة فاتورة" at bounding box center [74, 150] width 63 height 26
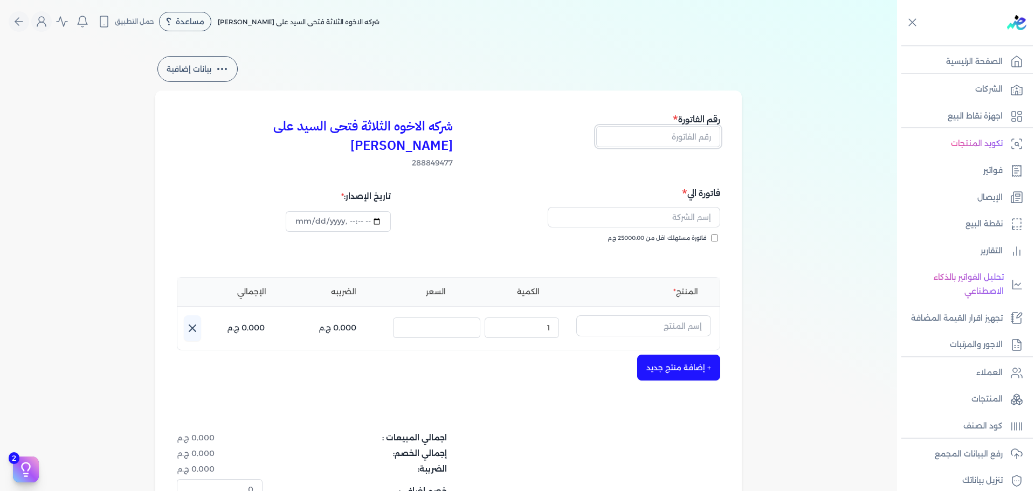
click at [678, 137] on input "text" at bounding box center [658, 136] width 124 height 20
click at [703, 234] on span "فاتورة مستهلك اقل من 25000.00 ج.م" at bounding box center [656, 238] width 99 height 9
click at [711, 234] on input "فاتورة مستهلك اقل من 25000.00 ج.م" at bounding box center [714, 237] width 7 height 7
click at [699, 207] on input "text" at bounding box center [633, 217] width 172 height 20
click at [647, 315] on input "text" at bounding box center [643, 325] width 135 height 20
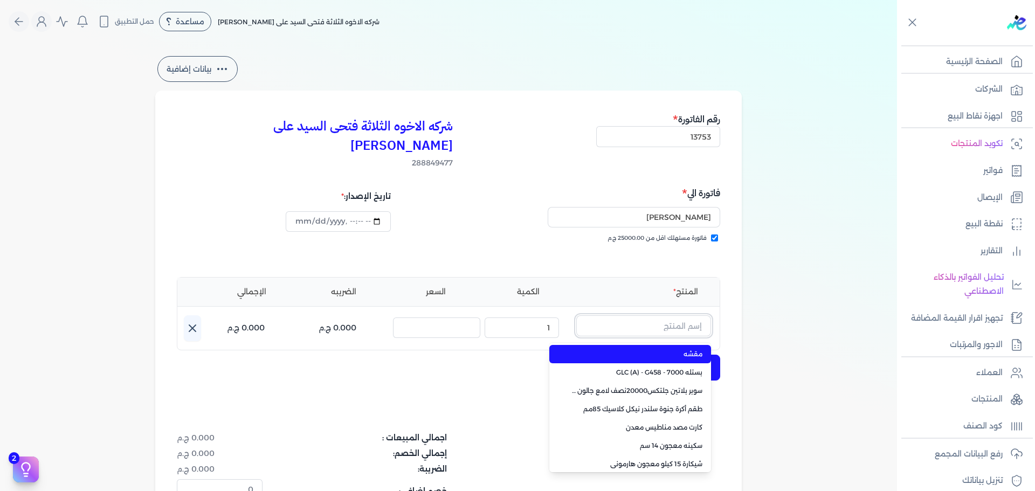
paste input "ستارت ميتاليك ذهبي علبة 0.750 لتر"
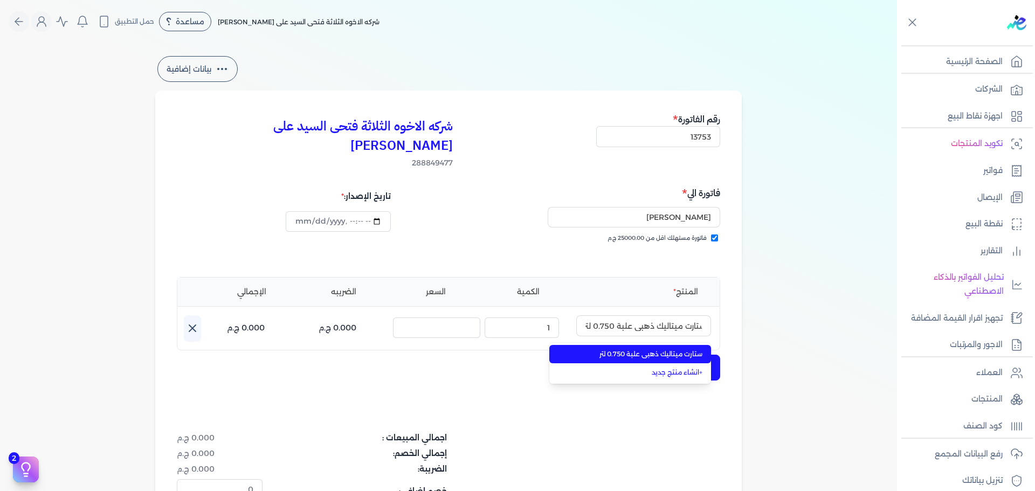
drag, startPoint x: 646, startPoint y: 332, endPoint x: 628, endPoint y: 334, distance: 17.9
click at [646, 349] on span "ستارت ميتاليك ذهبي علبة 0.750 لتر" at bounding box center [636, 354] width 131 height 10
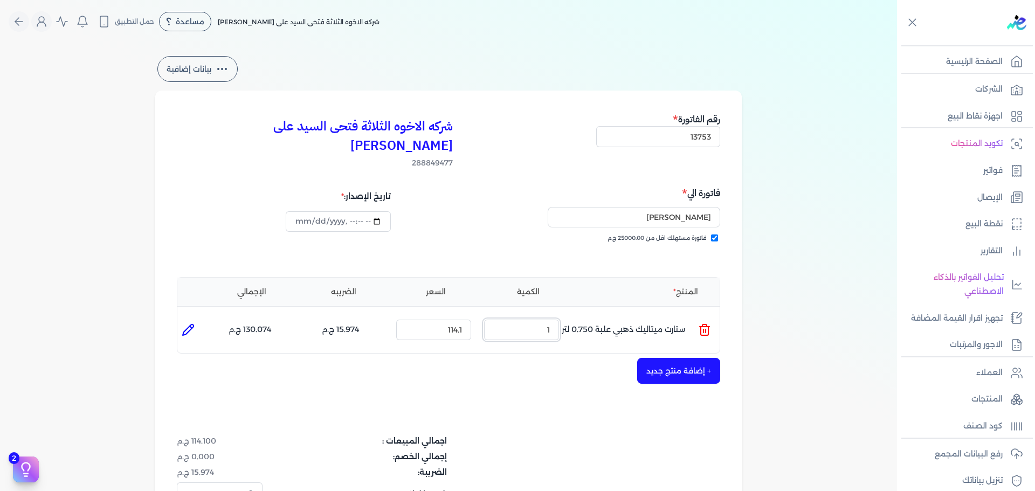
drag, startPoint x: 536, startPoint y: 317, endPoint x: 741, endPoint y: 299, distance: 206.6
click at [641, 315] on ul "المنتج : ستارت ميتاليك ذهبي علبة 0.750 لتر الكمية : 1 السعر : 114.1 الضريبه : 1…" at bounding box center [448, 329] width 542 height 29
drag, startPoint x: 545, startPoint y: 315, endPoint x: 588, endPoint y: 312, distance: 43.2
click at [572, 315] on ul "المنتج : ستارت ميتاليك ذهبي علبة 0.750 لتر الكمية : 3 السعر : 114.1 الضريبه : 4…" at bounding box center [448, 329] width 542 height 29
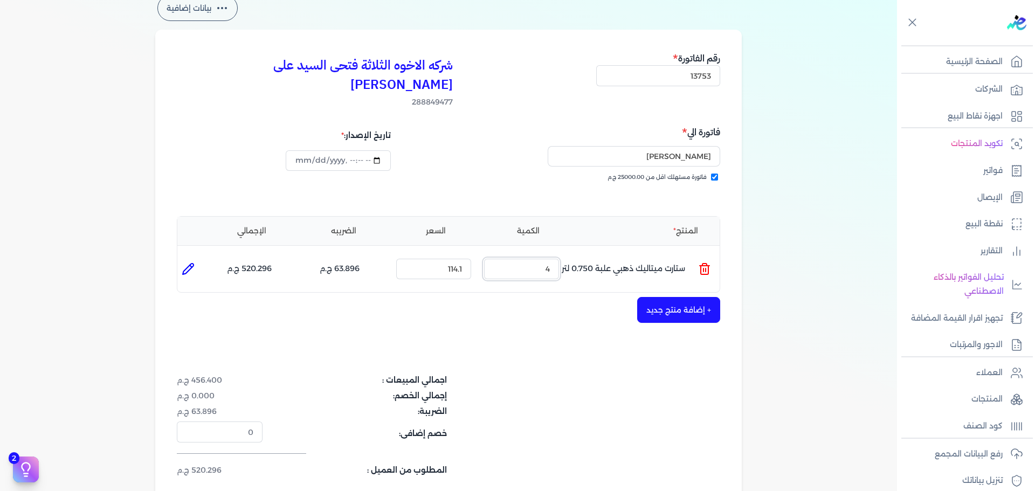
scroll to position [108, 0]
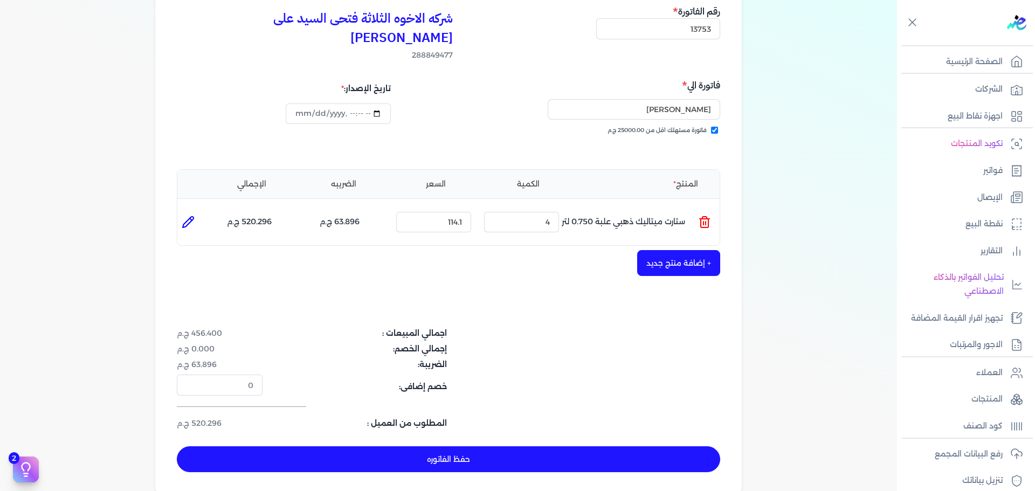
click at [668, 250] on button "+ إضافة منتج جديد" at bounding box center [678, 263] width 83 height 26
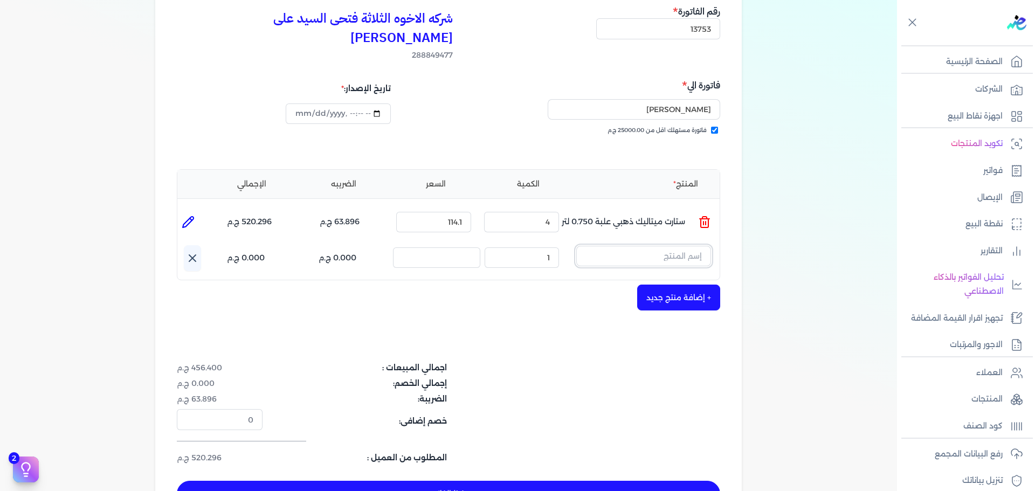
click at [664, 246] on input "text" at bounding box center [643, 256] width 135 height 20
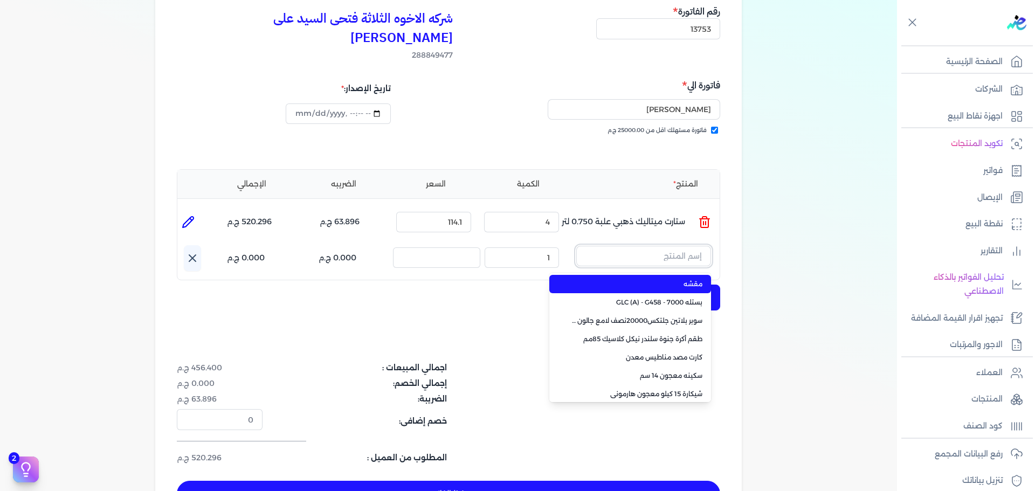
paste input "سوبر بلاتين سوبر لاك نصف لامع علبة 0.900 لتر Base C"
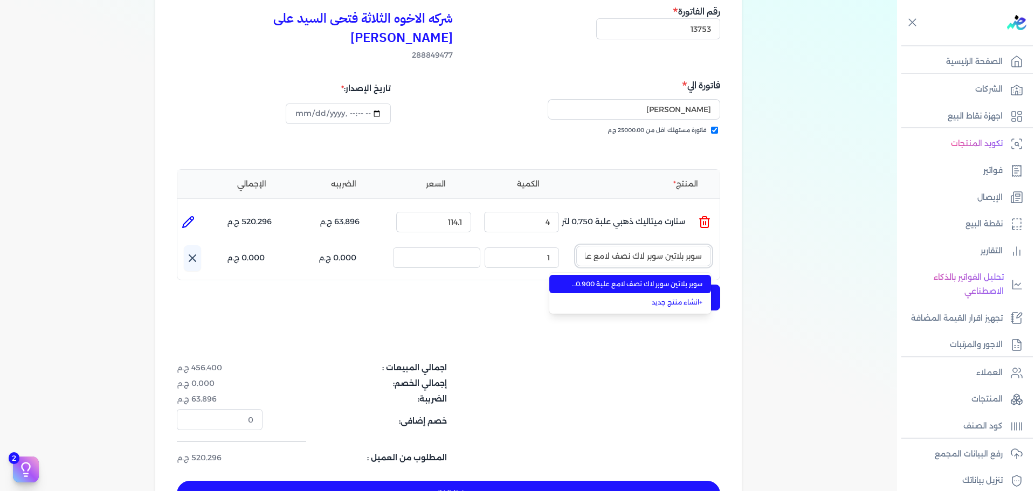
scroll to position [0, -70]
click at [663, 279] on span "سوبر بلاتين سوبر لاك نصف لامع علبة 0.900 لتر Base C" at bounding box center [636, 284] width 131 height 10
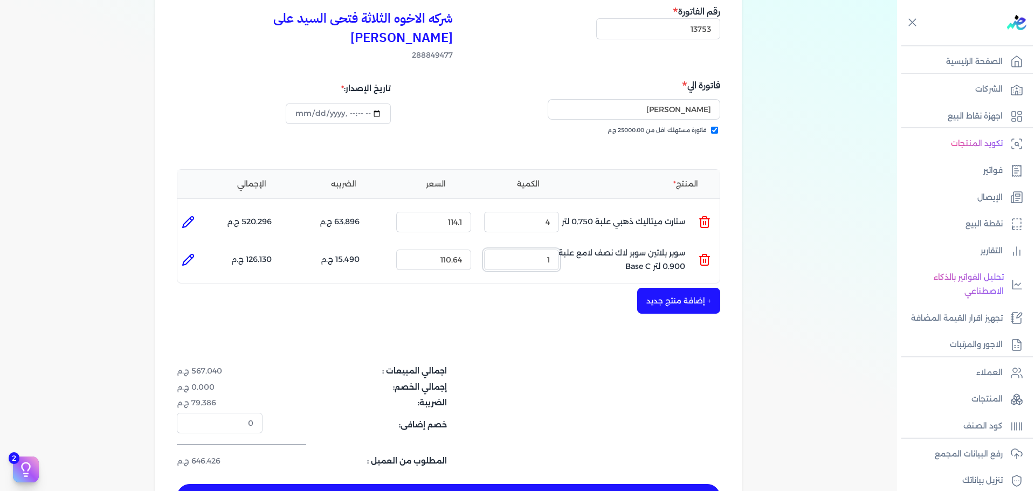
drag, startPoint x: 531, startPoint y: 246, endPoint x: 662, endPoint y: 234, distance: 131.5
click at [640, 245] on ul "المنتج : سوبر بلاتين سوبر لاك نصف لامع علبة 0.900 لتر Base C الكمية : 1 السعر :…" at bounding box center [448, 259] width 542 height 29
drag, startPoint x: 535, startPoint y: 239, endPoint x: 651, endPoint y: 231, distance: 116.2
click at [631, 245] on ul "المنتج : سوبر بلاتين سوبر لاك نصف لامع علبة 0.900 لتر Base C الكمية : 4 السعر :…" at bounding box center [448, 259] width 542 height 29
drag, startPoint x: 533, startPoint y: 238, endPoint x: 642, endPoint y: 231, distance: 109.1
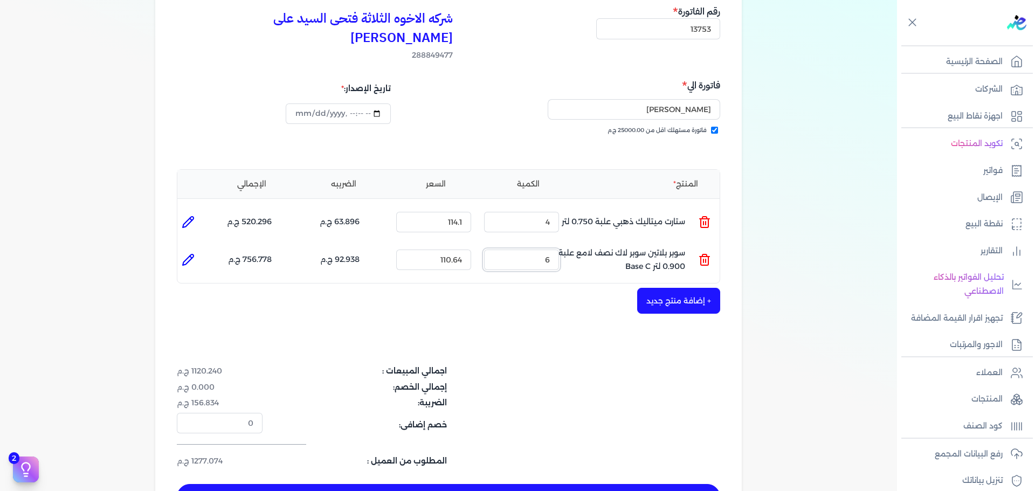
click at [586, 245] on ul "المنتج : سوبر بلاتين سوبر لاك نصف لامع علبة 0.900 لتر Base C الكمية : 6 السعر :…" at bounding box center [448, 259] width 542 height 29
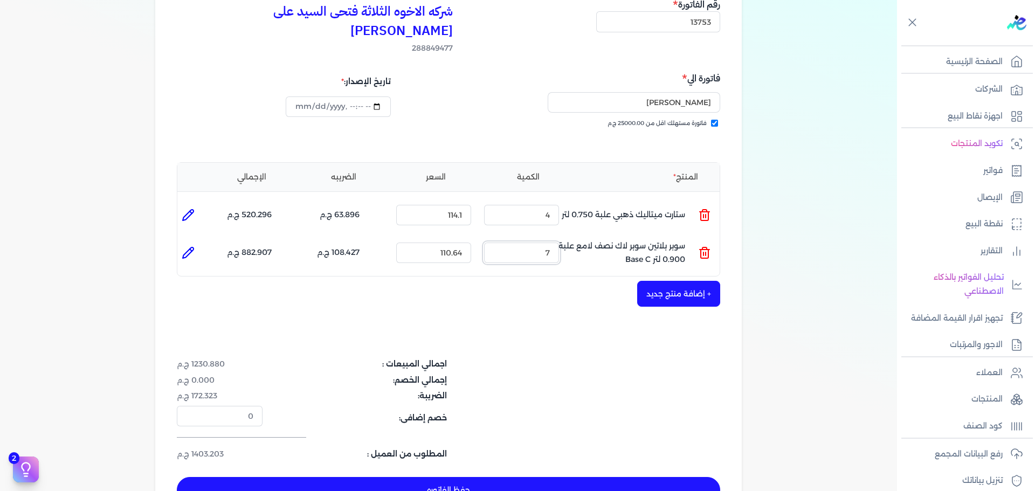
scroll to position [108, 0]
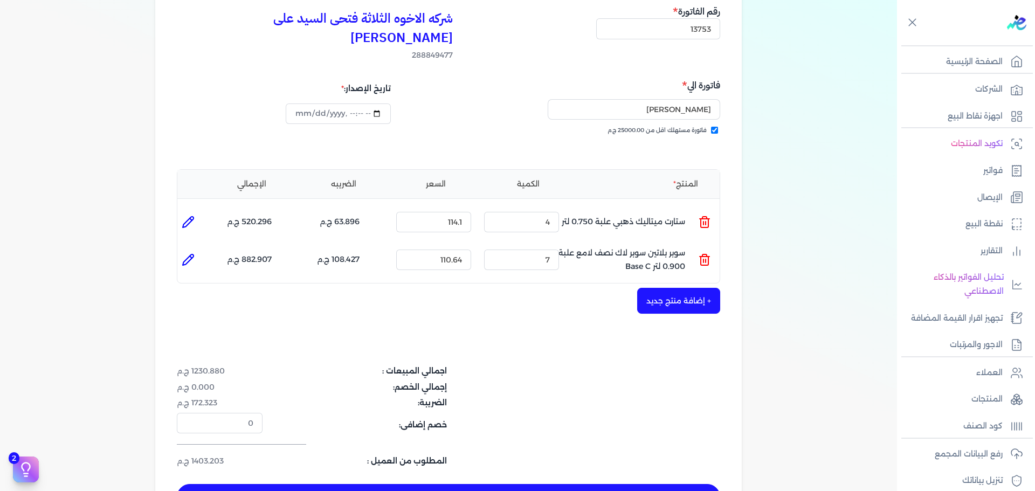
click at [550, 484] on button "حفظ الفاتوره" at bounding box center [448, 497] width 543 height 26
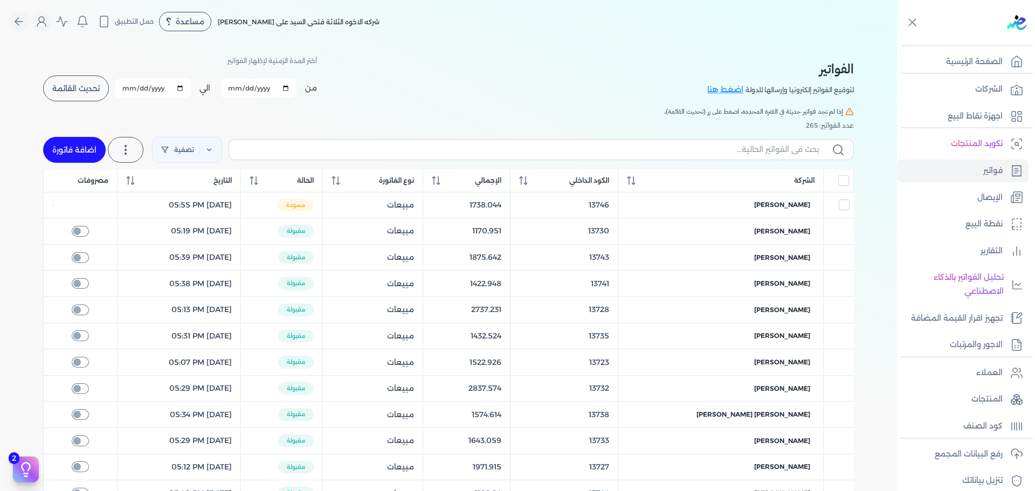
click at [83, 148] on link "اضافة فاتورة" at bounding box center [74, 150] width 63 height 26
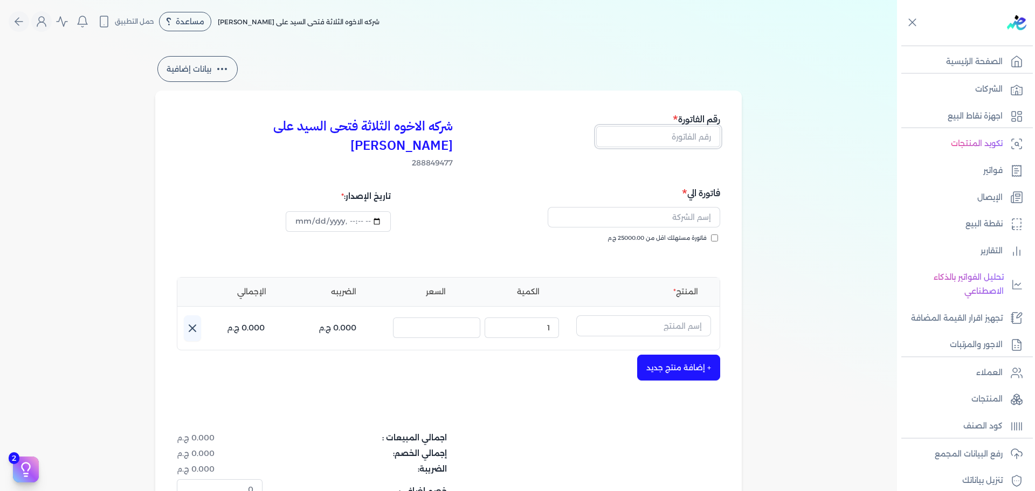
click at [684, 138] on input "text" at bounding box center [658, 136] width 124 height 20
click at [717, 234] on input "فاتورة مستهلك اقل من 25000.00 ج.م" at bounding box center [714, 237] width 7 height 7
click at [682, 207] on input "text" at bounding box center [633, 217] width 172 height 20
click at [688, 315] on input "text" at bounding box center [643, 325] width 135 height 20
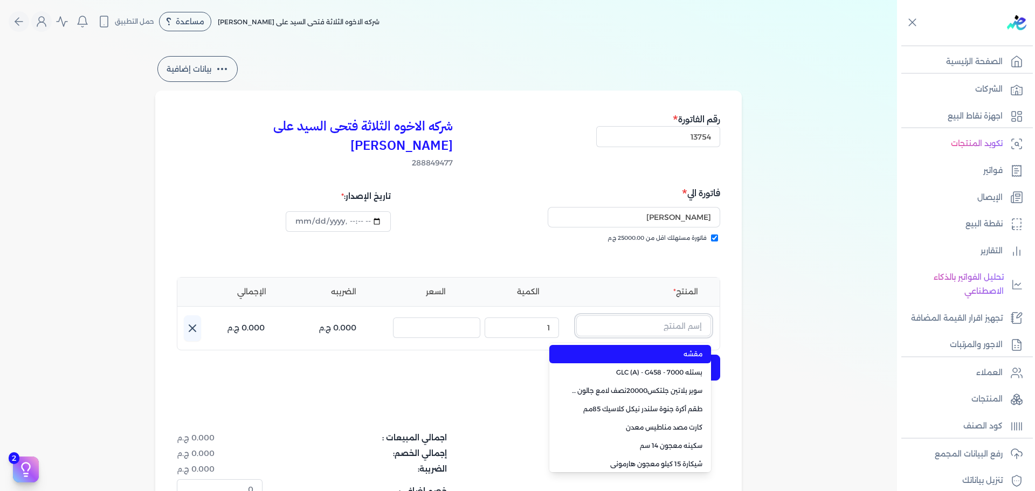
paste input "ورنيش ستاندر 690 جالون 3 كجم"
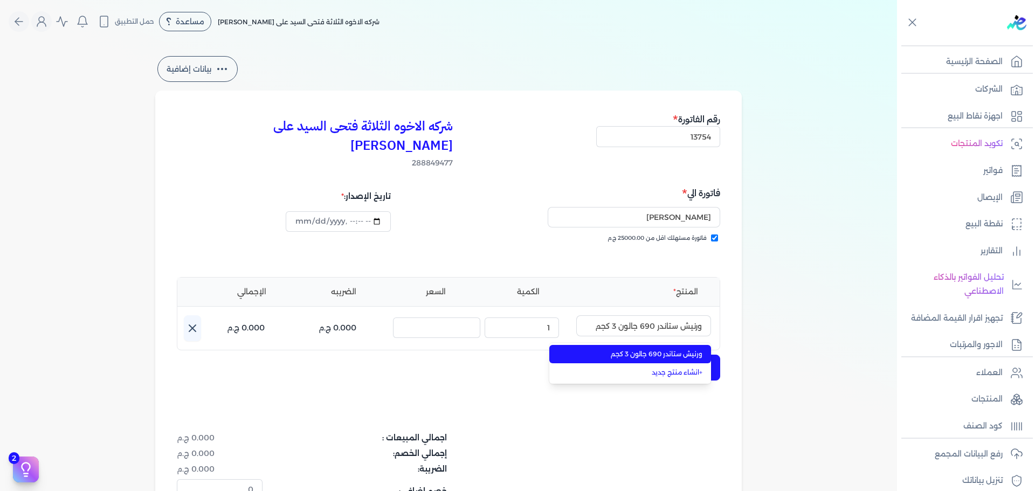
drag, startPoint x: 666, startPoint y: 333, endPoint x: 642, endPoint y: 332, distance: 24.3
click at [662, 349] on span "ورنيش ستاندر 690 جالون 3 كجم" at bounding box center [636, 354] width 131 height 10
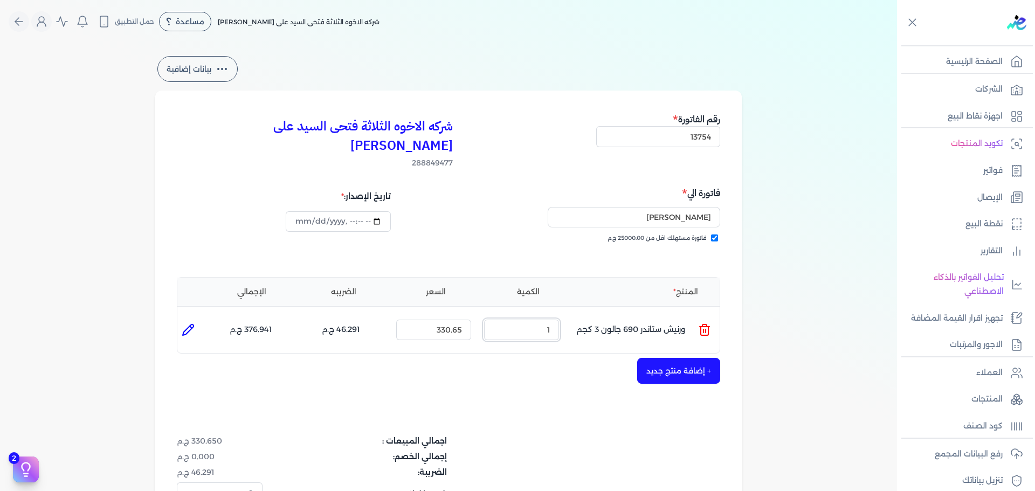
drag, startPoint x: 521, startPoint y: 312, endPoint x: 850, endPoint y: 311, distance: 329.2
click at [773, 323] on div "بيانات إضافية شركه الاخوه الثلاثة فتحى السيد على [PERSON_NAME] 288849477 رقم ال…" at bounding box center [448, 327] width 897 height 547
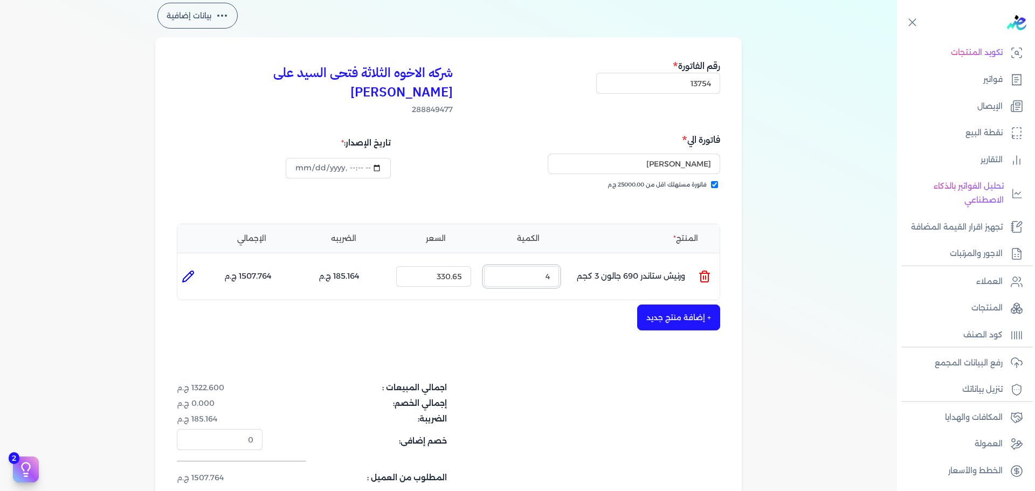
scroll to position [54, 0]
click at [668, 304] on button "+ إضافة منتج جديد" at bounding box center [678, 317] width 83 height 26
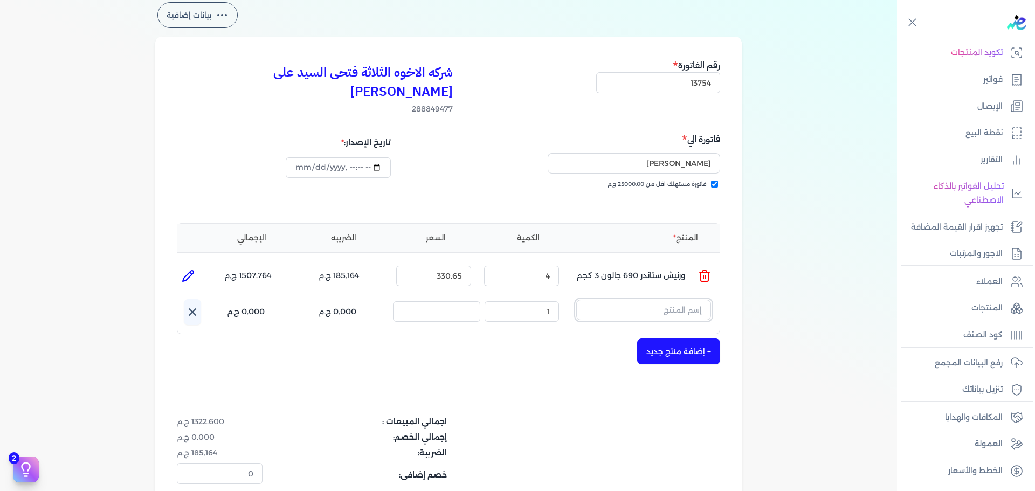
click at [630, 300] on input "text" at bounding box center [643, 310] width 135 height 20
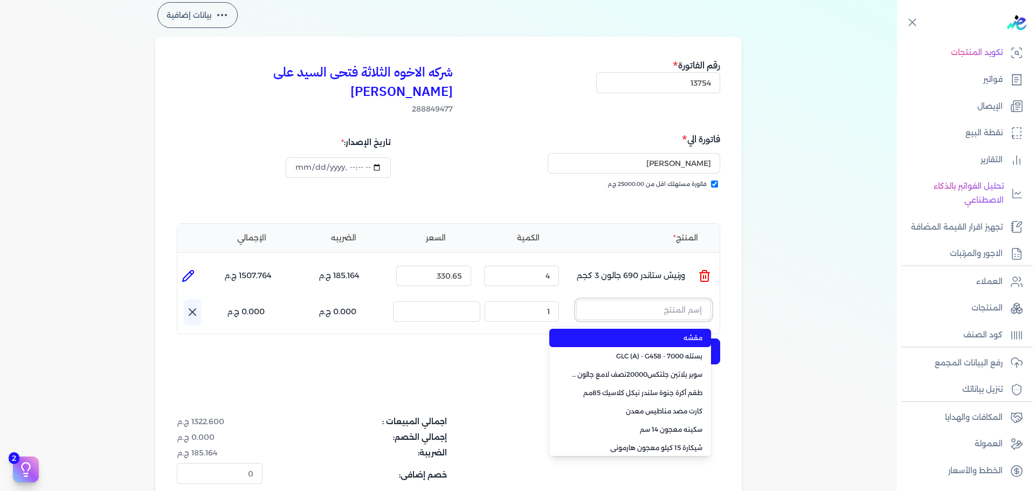
paste input "ارمادا فضي 301 علبة 0.900 لتر"
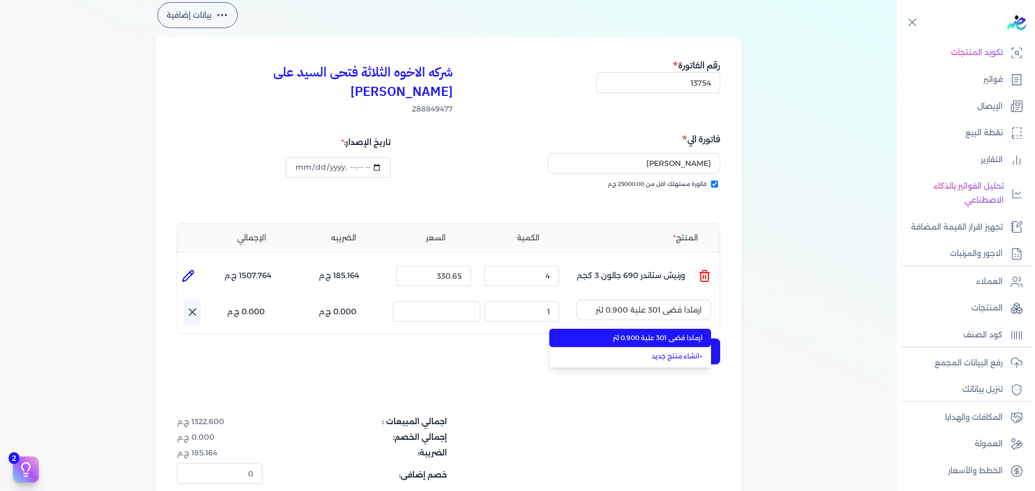
drag, startPoint x: 628, startPoint y: 320, endPoint x: 544, endPoint y: 310, distance: 84.6
click at [626, 333] on span "ارمادا فضي 301 علبة 0.900 لتر" at bounding box center [636, 338] width 131 height 10
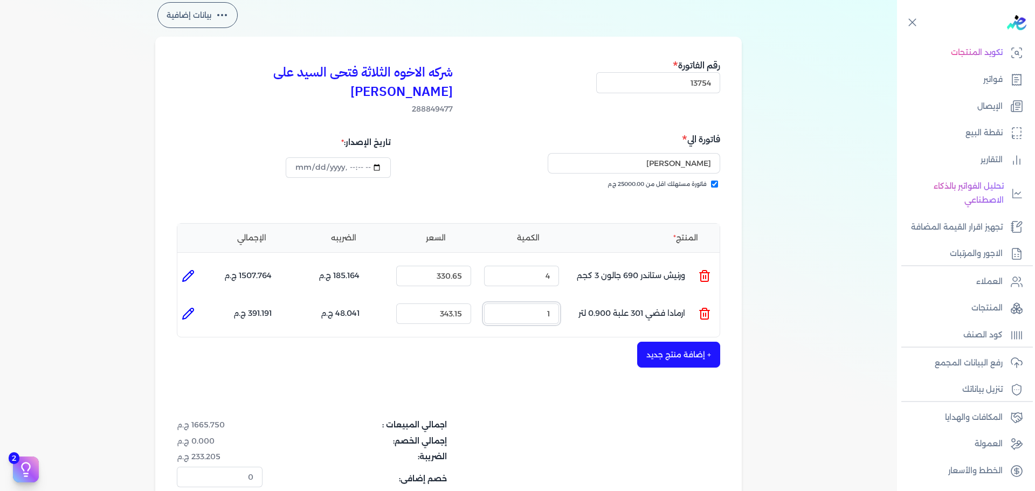
drag, startPoint x: 592, startPoint y: 288, endPoint x: 635, endPoint y: 287, distance: 43.7
click at [617, 299] on ul "المنتج : ارمادا فضي 301 علبة 0.900 لتر الكمية : 1 السعر : 343.15 الضريبه : 48.0…" at bounding box center [448, 313] width 542 height 29
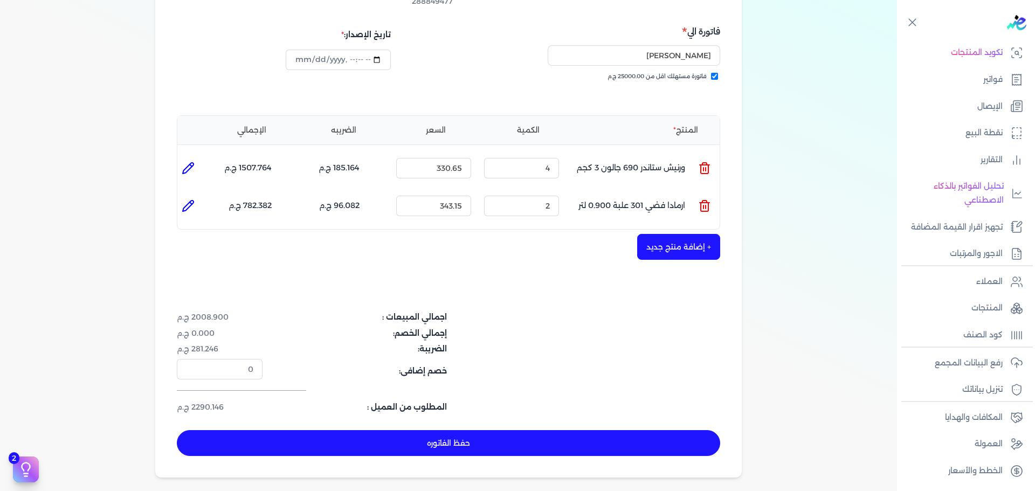
drag, startPoint x: 645, startPoint y: 422, endPoint x: 634, endPoint y: 421, distance: 10.8
click at [642, 430] on button "حفظ الفاتوره" at bounding box center [448, 443] width 543 height 26
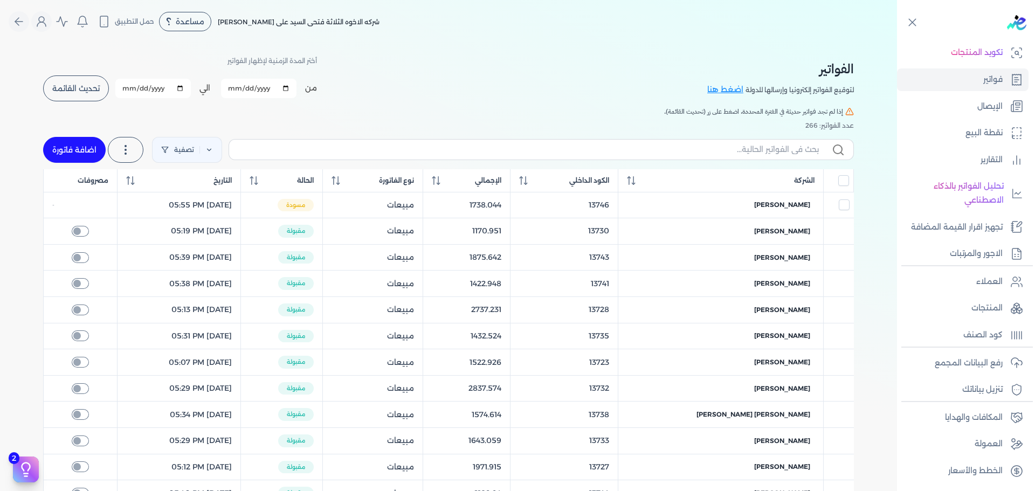
click at [77, 150] on link "اضافة فاتورة" at bounding box center [74, 150] width 63 height 26
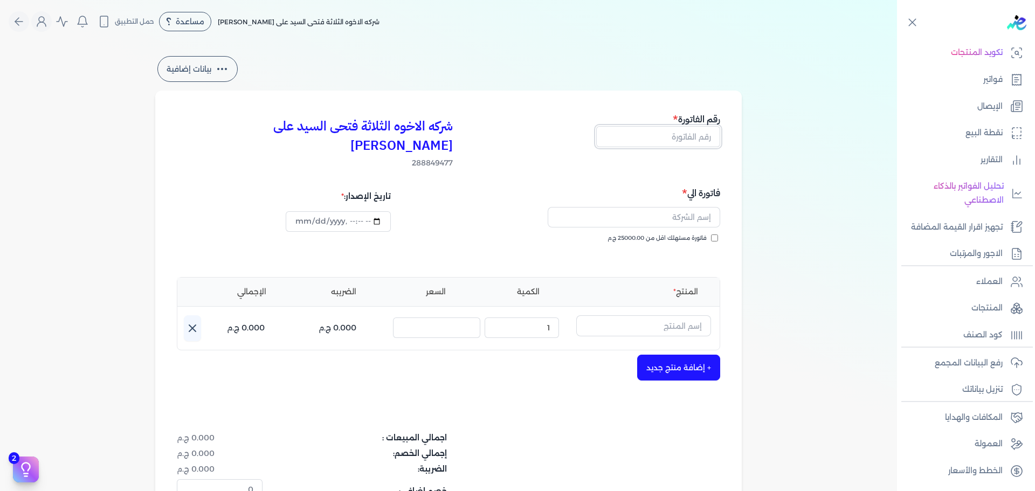
click at [639, 131] on input "text" at bounding box center [658, 136] width 124 height 20
click at [660, 234] on span "فاتورة مستهلك اقل من 25000.00 ج.م" at bounding box center [656, 238] width 99 height 9
click at [711, 234] on input "فاتورة مستهلك اقل من 25000.00 ج.م" at bounding box center [714, 237] width 7 height 7
click at [656, 207] on input "text" at bounding box center [633, 217] width 172 height 20
click at [672, 316] on input "text" at bounding box center [643, 325] width 135 height 20
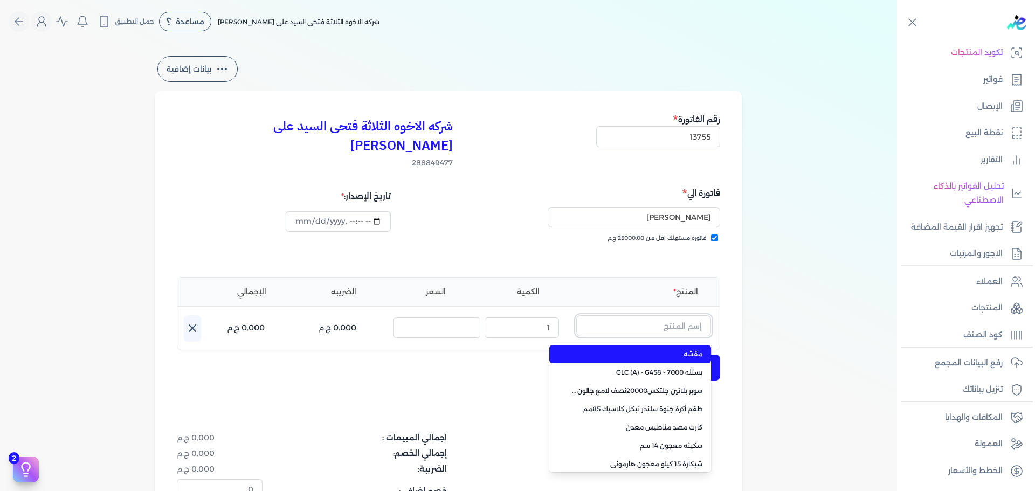
paste input "سوبر بلاتين داي-ستون 7070 جالون 2.700 لتر Base C"
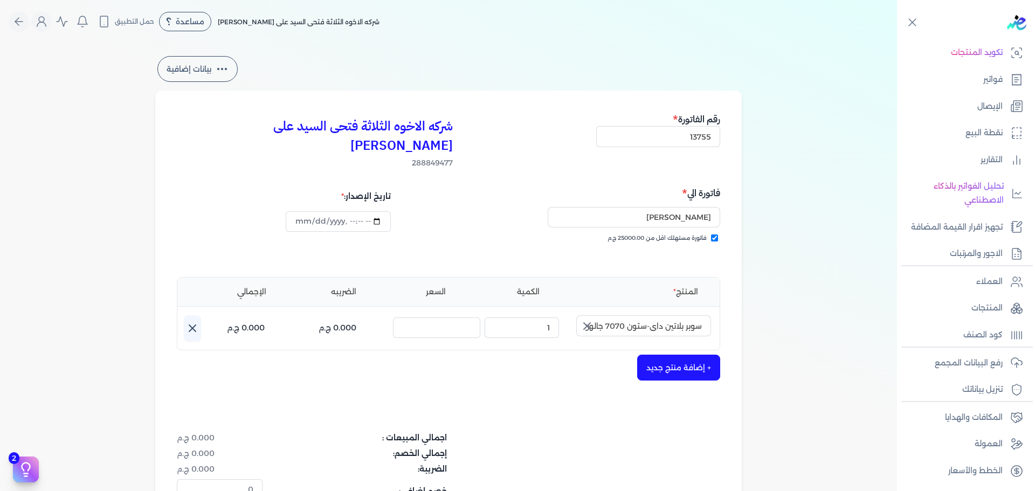
click at [588, 323] on icon "button" at bounding box center [587, 326] width 6 height 6
click at [615, 315] on input "text" at bounding box center [643, 325] width 135 height 20
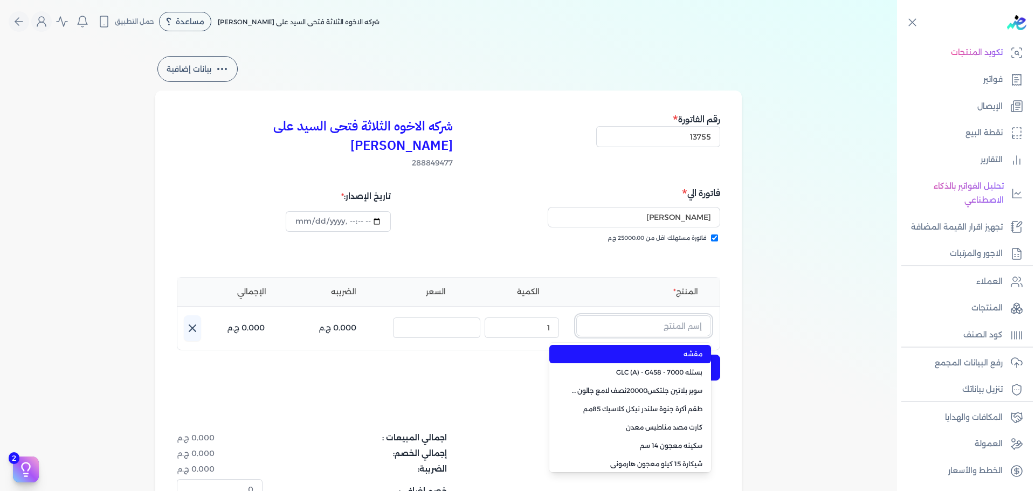
paste input "سيناو علبة 0.900 لتر"
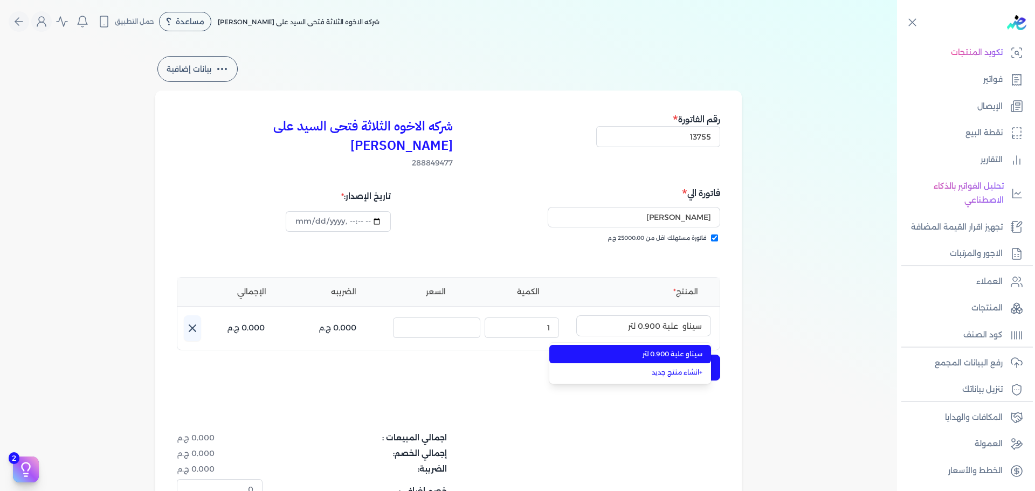
click at [619, 349] on span "سيناو علبة 0.900 لتر" at bounding box center [636, 354] width 131 height 10
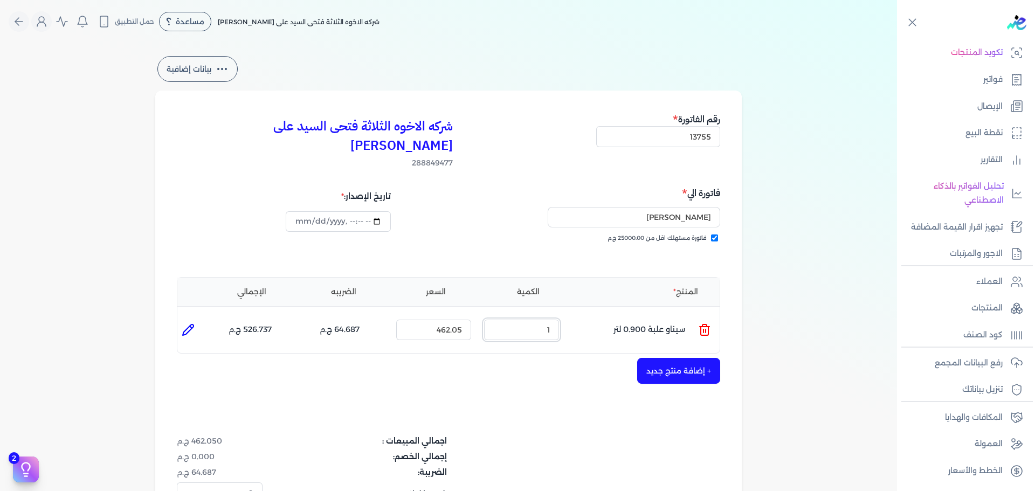
drag, startPoint x: 536, startPoint y: 311, endPoint x: 645, endPoint y: 303, distance: 109.7
click at [638, 315] on ul "المنتج : سيناو علبة 0.900 لتر الكمية : 1 السعر : 462.05 الضريبه : 64.687 ج.م ال…" at bounding box center [448, 329] width 542 height 29
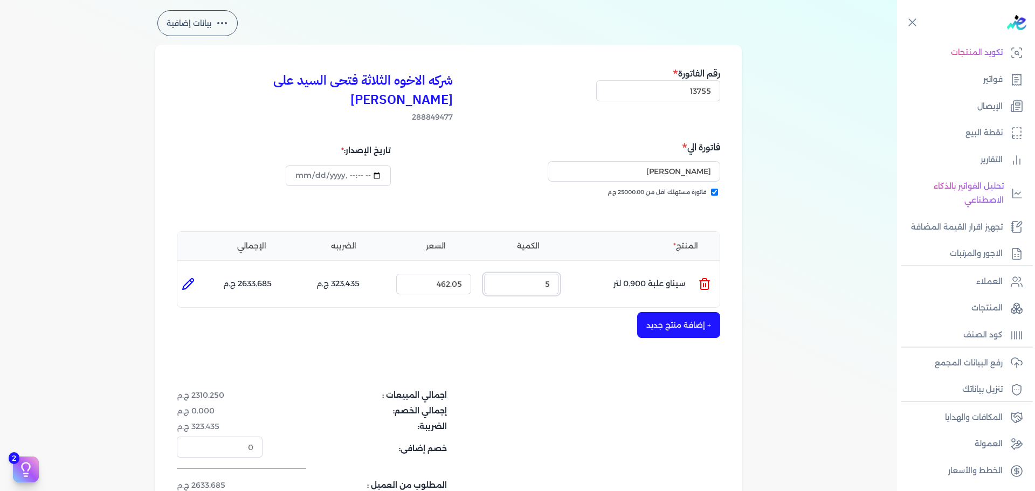
scroll to position [108, 0]
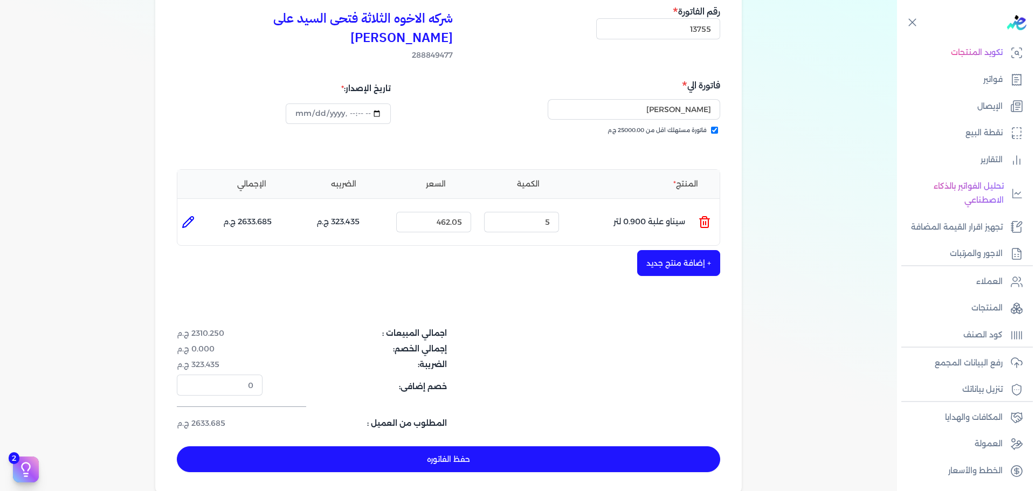
click at [582, 446] on button "حفظ الفاتوره" at bounding box center [448, 459] width 543 height 26
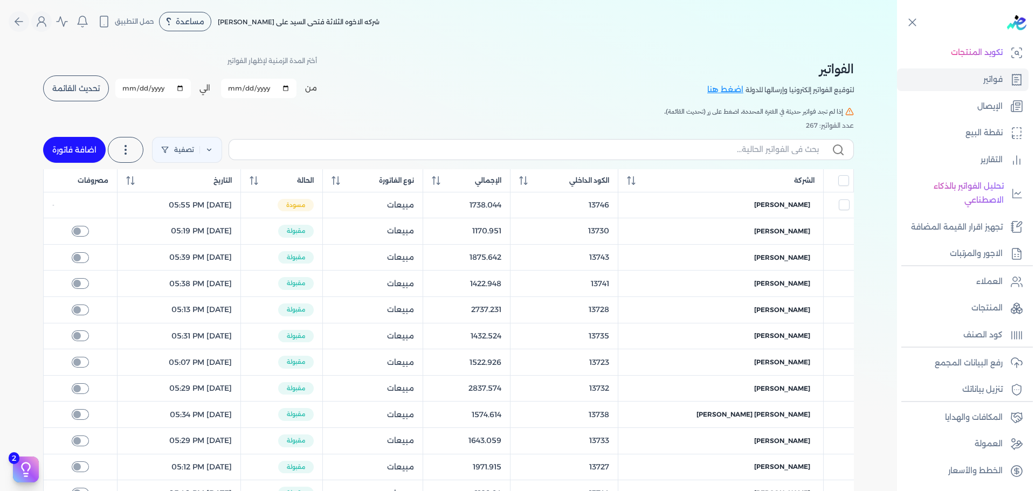
click at [86, 154] on link "اضافة فاتورة" at bounding box center [74, 150] width 63 height 26
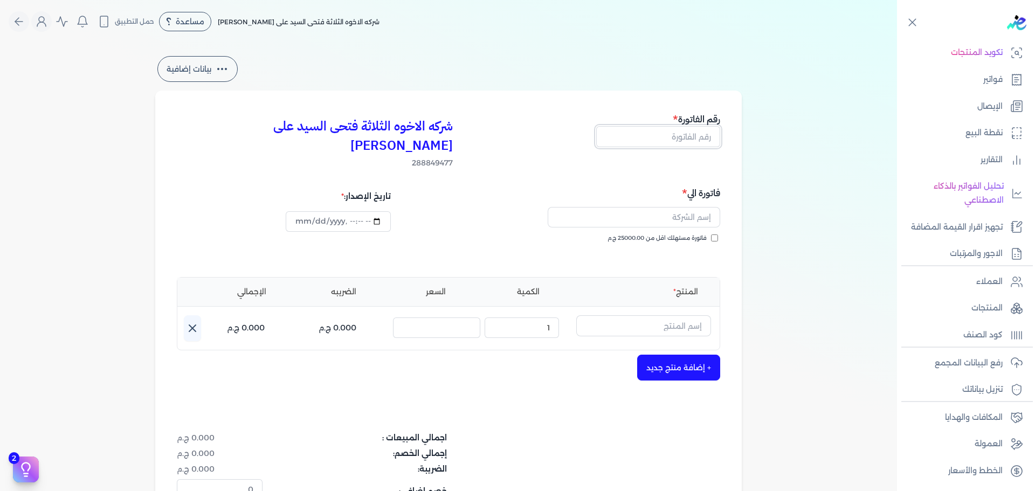
click at [689, 137] on input "text" at bounding box center [658, 136] width 124 height 20
click at [708, 212] on div "فاتورة الي فاتورة مستهلك اقل من 25000.00 ج.م" at bounding box center [586, 225] width 268 height 78
click at [715, 234] on input "فاتورة مستهلك اقل من 25000.00 ج.م" at bounding box center [714, 237] width 7 height 7
click at [700, 207] on input "text" at bounding box center [633, 217] width 172 height 20
click at [677, 245] on div "شركه الاخوه الثلاثة فتحى السيد على [PERSON_NAME] 288849477 رقم الفاتورة 13756 ف…" at bounding box center [448, 344] width 586 height 507
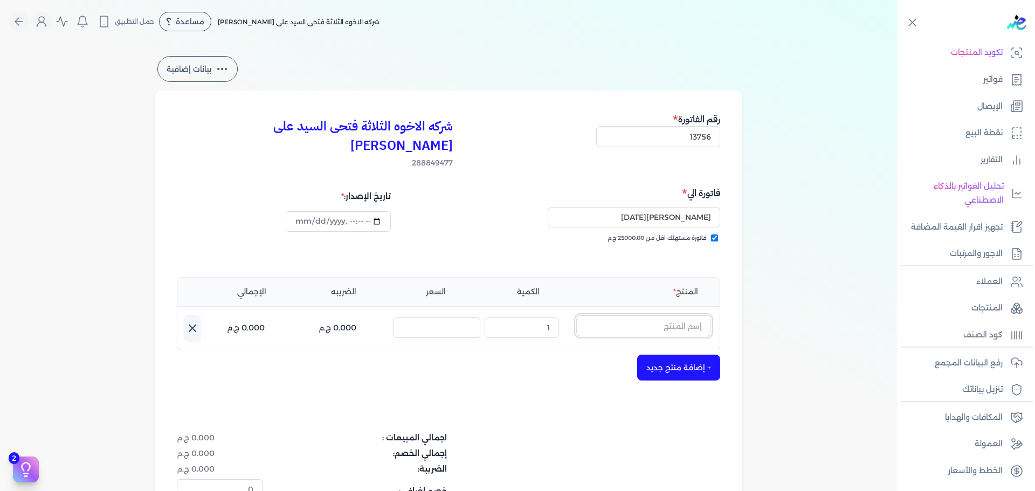
click at [629, 315] on input "text" at bounding box center [643, 325] width 135 height 20
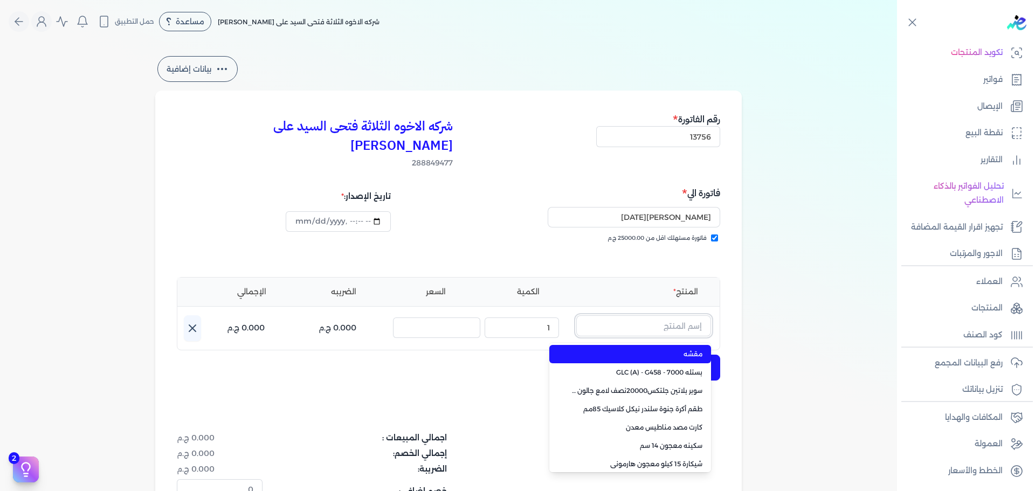
paste input "سوبر بلاتين لاكشيري مط 7000بستلة 9 لتر Base A plus"
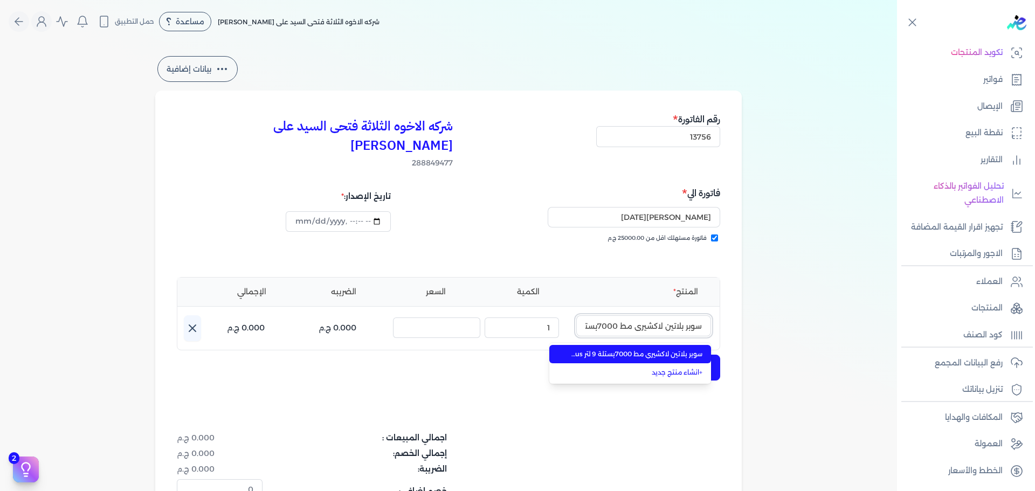
scroll to position [0, -69]
click at [655, 349] on span "سوبر بلاتين لاكشيري مط 7000بستلة 9 لتر Base A plus" at bounding box center [636, 354] width 131 height 10
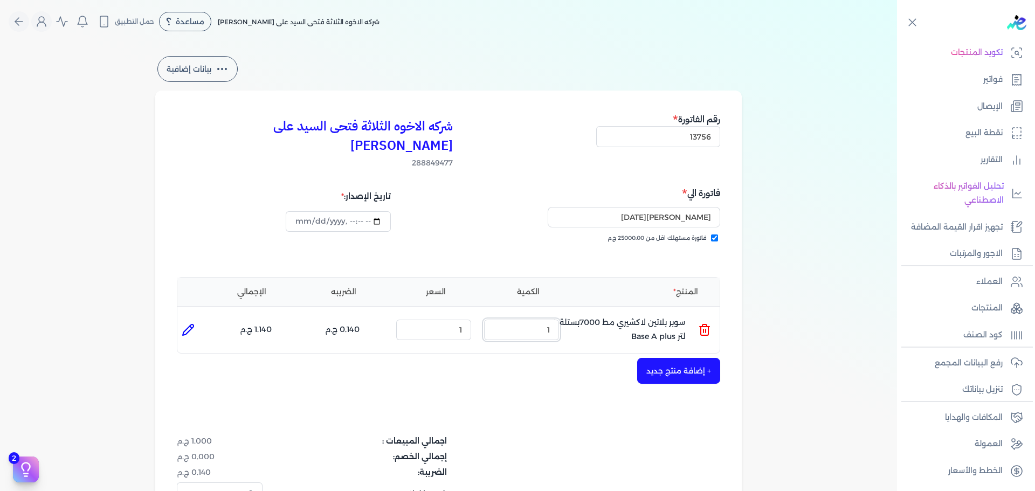
drag, startPoint x: 541, startPoint y: 310, endPoint x: 614, endPoint y: 307, distance: 73.4
click at [610, 315] on ul "المنتج : سوبر بلاتين لاكشيري مط 7000بستلة 9 لتر Base A plus الكمية : 1 السعر : …" at bounding box center [448, 329] width 542 height 29
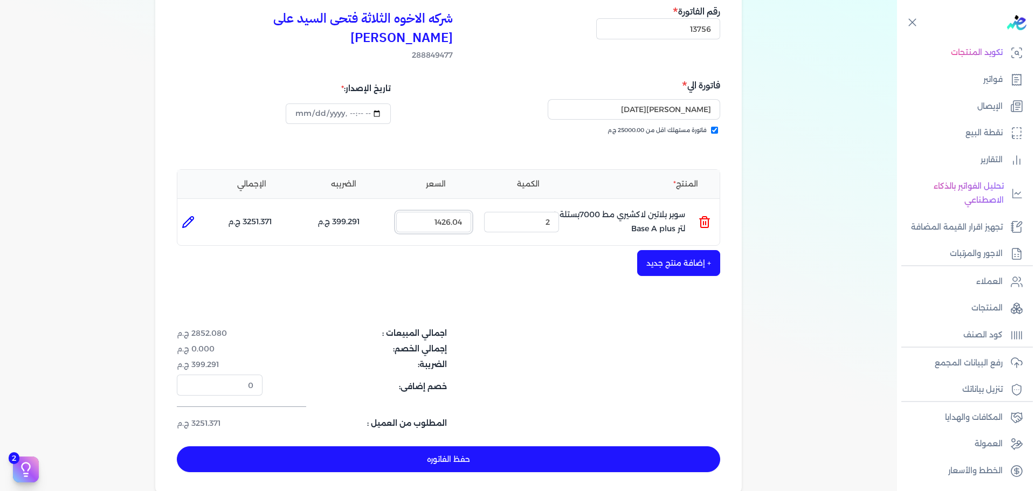
scroll to position [162, 0]
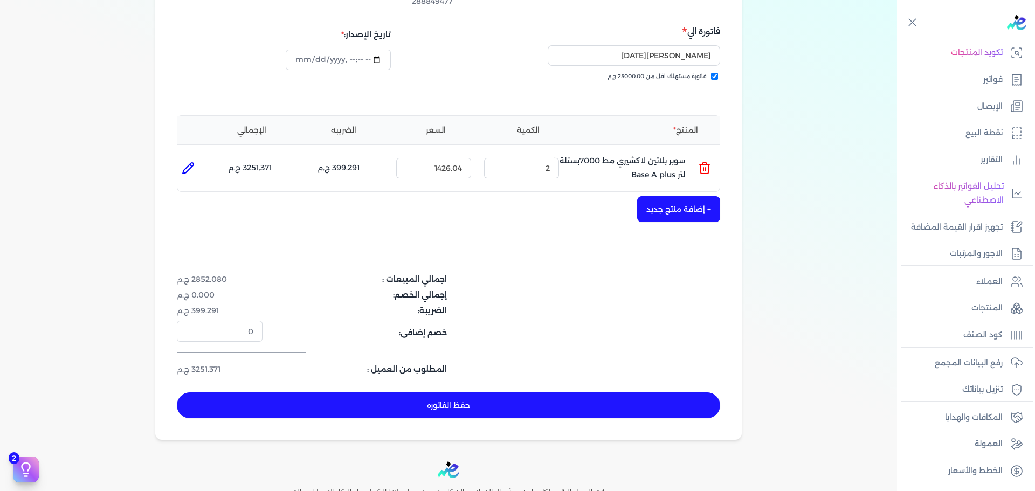
click at [584, 392] on button "حفظ الفاتوره" at bounding box center [448, 405] width 543 height 26
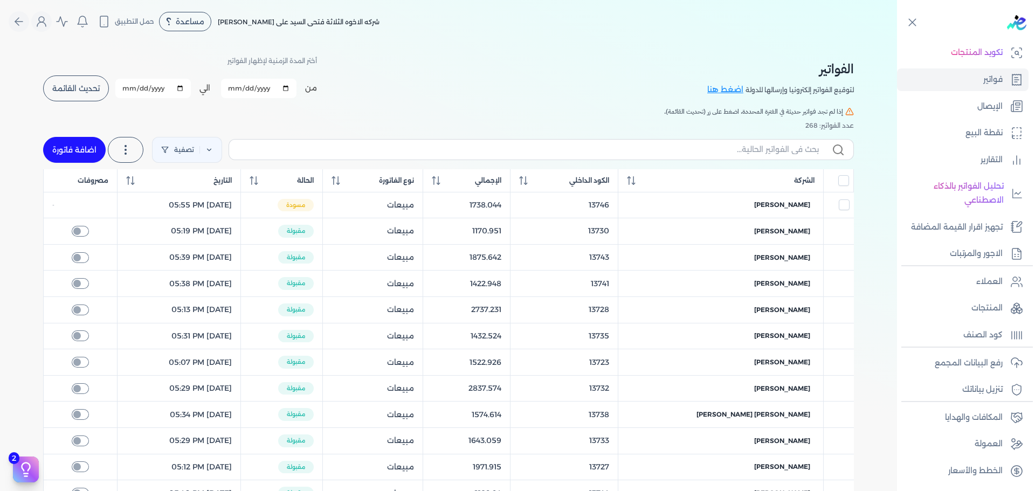
drag, startPoint x: 90, startPoint y: 142, endPoint x: 615, endPoint y: 285, distance: 544.0
click at [90, 142] on link "اضافة فاتورة" at bounding box center [74, 150] width 63 height 26
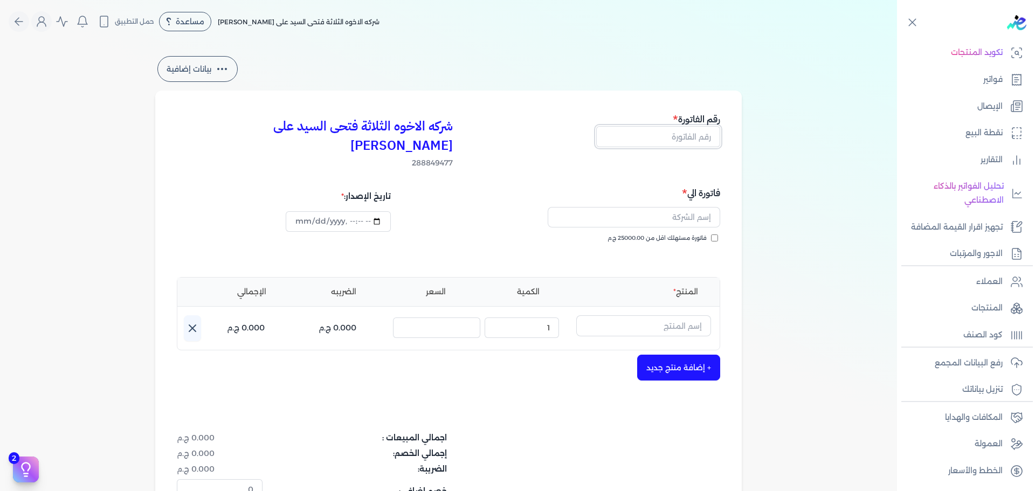
click at [691, 140] on input "text" at bounding box center [658, 136] width 124 height 20
click at [718, 234] on input "فاتورة مستهلك اقل من 25000.00 ج.م" at bounding box center [714, 237] width 7 height 7
click at [704, 207] on input "text" at bounding box center [633, 217] width 172 height 20
click at [632, 315] on input "text" at bounding box center [643, 325] width 135 height 20
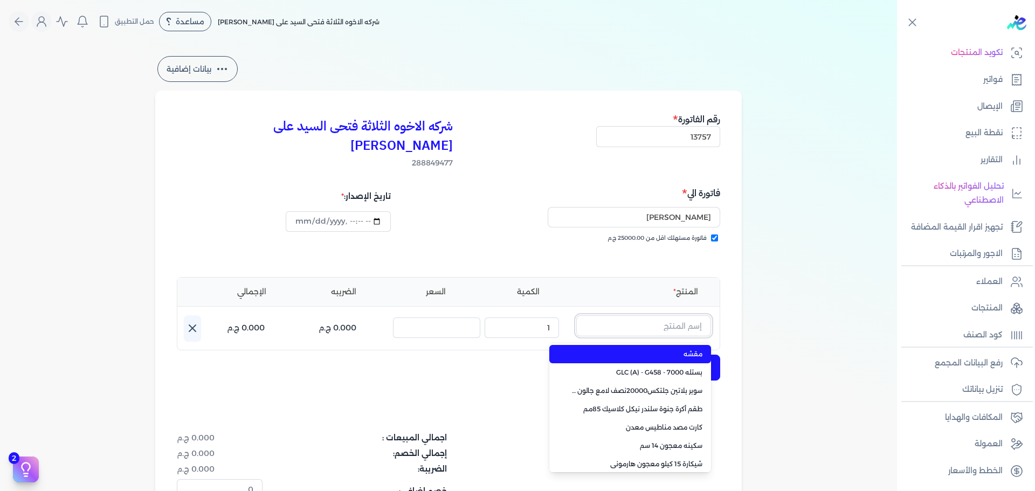
paste input "ستارت ميتاليك فضى علبة 0.750 لتر"
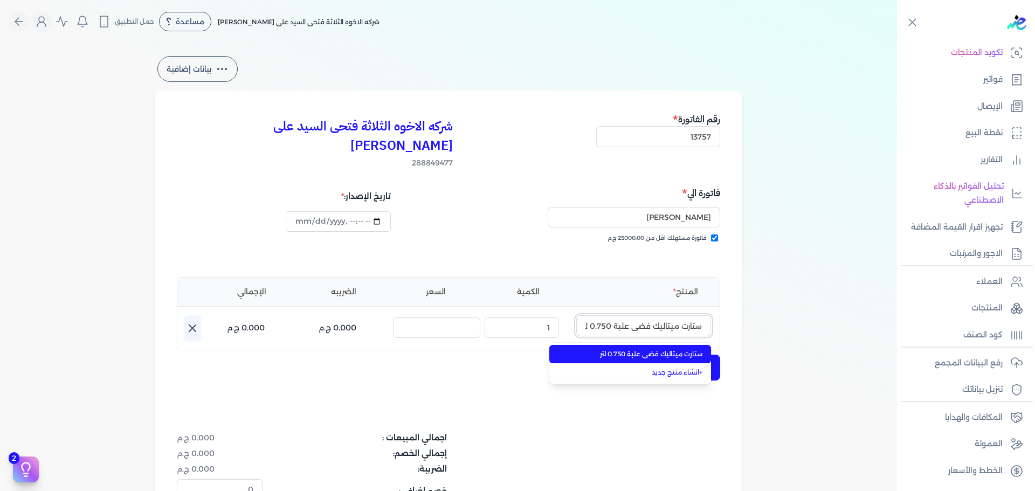
scroll to position [0, -3]
click at [644, 349] on span "ستارت ميتاليك فضى علبة 0.750 لتر" at bounding box center [636, 354] width 131 height 10
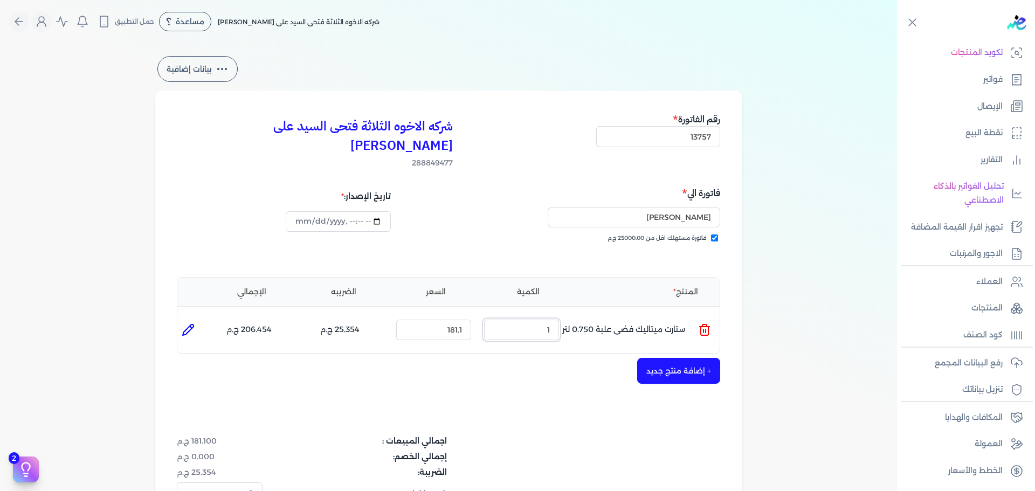
drag, startPoint x: 538, startPoint y: 309, endPoint x: 641, endPoint y: 288, distance: 104.5
click at [600, 315] on ul "المنتج : ستارت ميتاليك فضى علبة 0.750 لتر الكمية : 1 السعر : 181.1 الضريبه : 25…" at bounding box center [448, 329] width 542 height 29
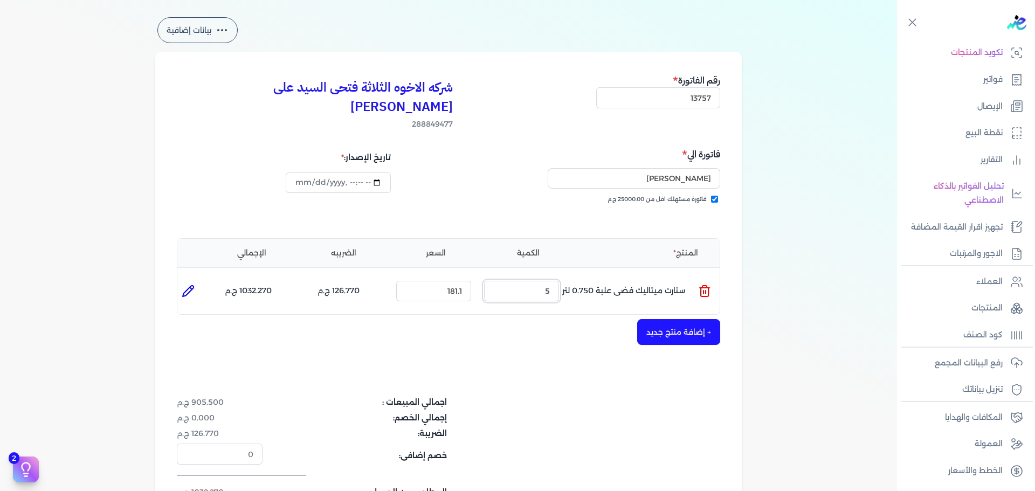
scroll to position [108, 0]
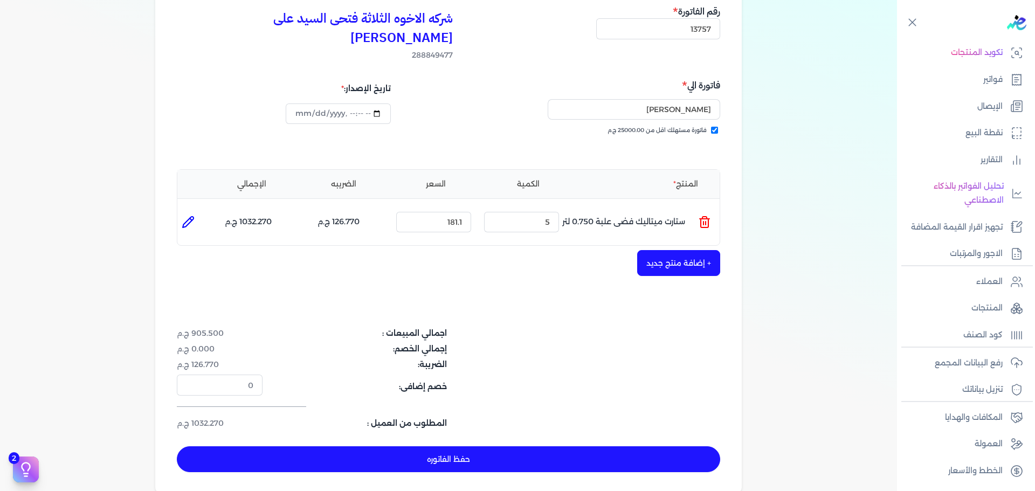
drag, startPoint x: 682, startPoint y: 259, endPoint x: 689, endPoint y: 248, distance: 12.9
click at [682, 256] on div "شركه الاخوه الثلاثة فتحى السيد على [PERSON_NAME] 288849477 رقم الفاتورة 13757 ف…" at bounding box center [448, 238] width 586 height 511
click at [689, 250] on button "+ إضافة منتج جديد" at bounding box center [678, 263] width 83 height 26
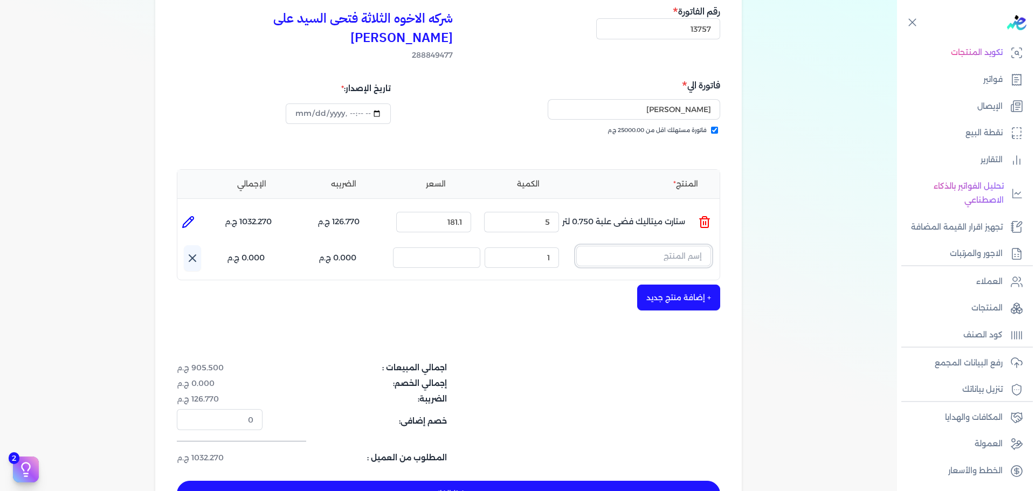
click at [678, 246] on input "text" at bounding box center [643, 256] width 135 height 20
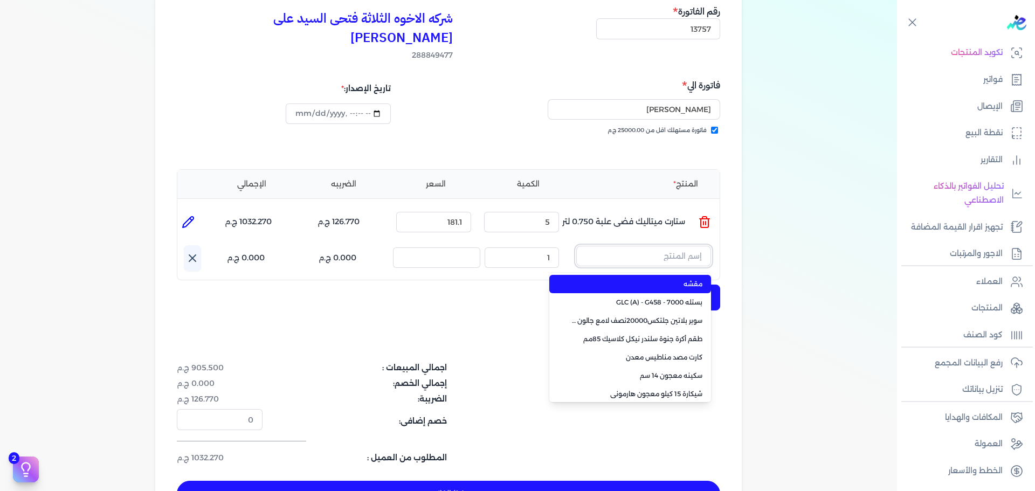
paste input "سوبر بلاتين سوبرلاك نصف لامع جالون 2.700 لتر Base A"
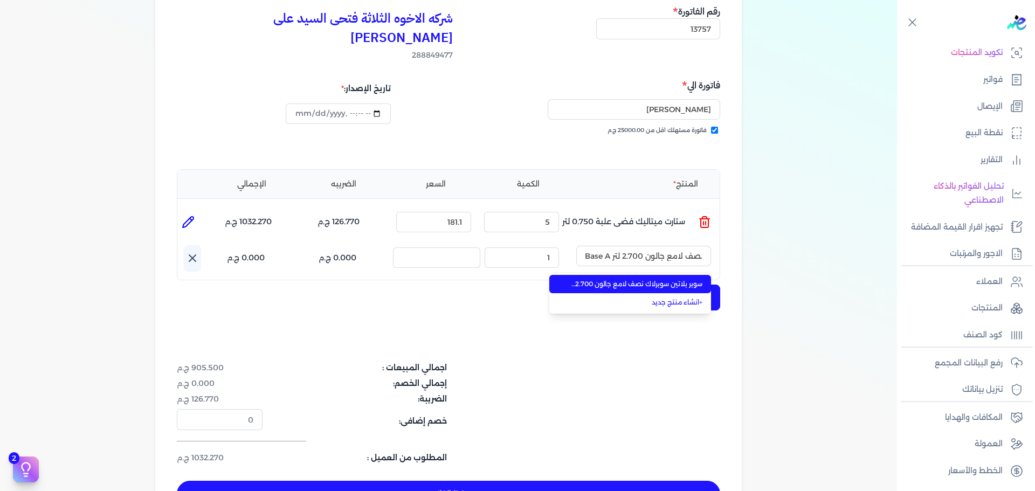
click at [668, 279] on span "سوبر بلاتين سوبرلاك نصف لامع جالون 2.700 لتر Base A" at bounding box center [636, 284] width 131 height 10
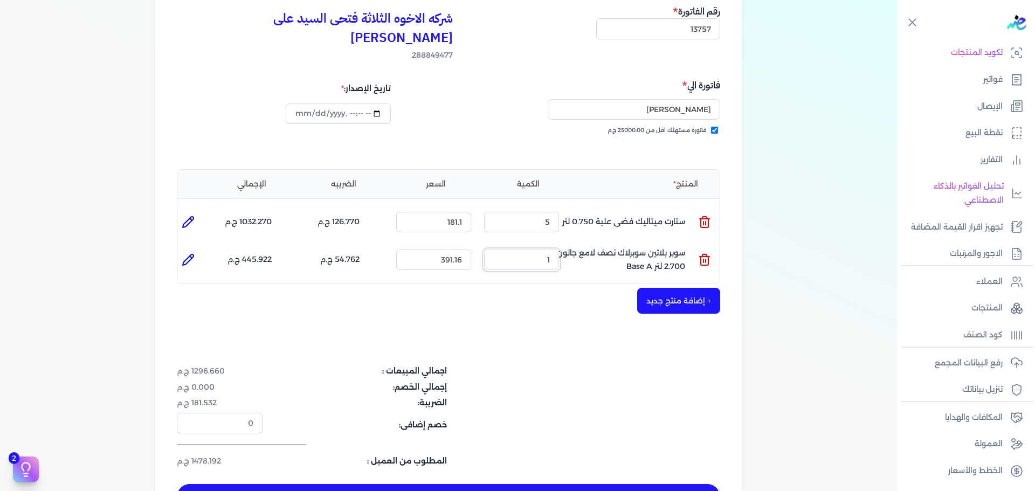
drag, startPoint x: 517, startPoint y: 249, endPoint x: 613, endPoint y: 239, distance: 97.0
click at [598, 245] on ul "المنتج : سوبر بلاتين سوبرلاك نصف لامع جالون 2.700 لتر Base A الكمية : 1 السعر :…" at bounding box center [448, 259] width 542 height 29
drag, startPoint x: 542, startPoint y: 244, endPoint x: 618, endPoint y: 232, distance: 77.4
click at [614, 245] on ul "المنتج : سوبر بلاتين سوبرلاك نصف لامع جالون 2.700 لتر Base A الكمية : 4 السعر :…" at bounding box center [448, 259] width 542 height 29
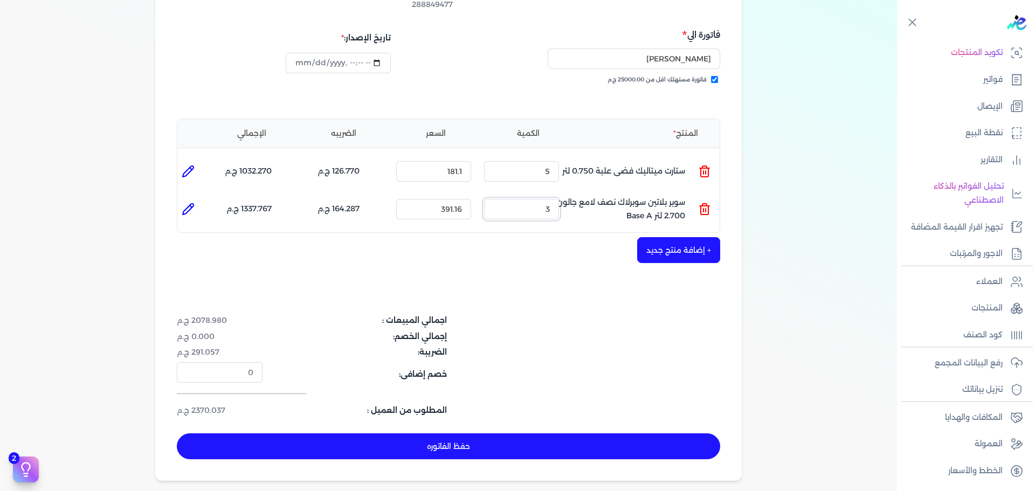
scroll to position [216, 0]
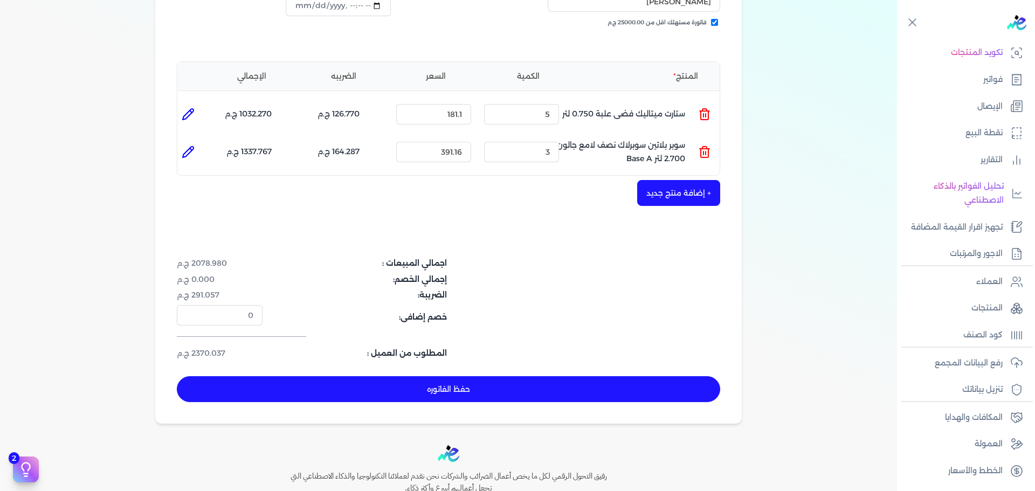
drag, startPoint x: 584, startPoint y: 374, endPoint x: 605, endPoint y: 363, distance: 23.9
click at [584, 376] on button "حفظ الفاتوره" at bounding box center [448, 389] width 543 height 26
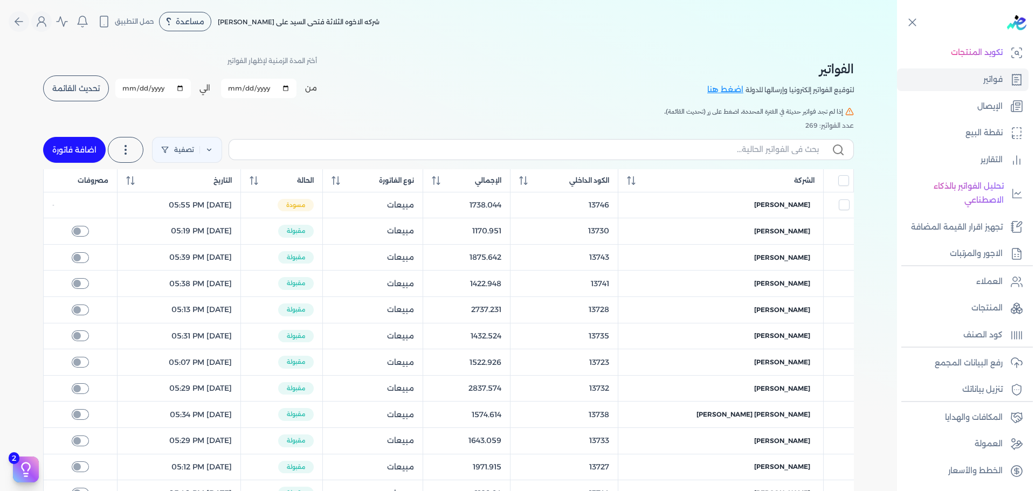
drag, startPoint x: 82, startPoint y: 148, endPoint x: 594, endPoint y: 157, distance: 512.0
click at [82, 148] on link "اضافة فاتورة" at bounding box center [74, 150] width 63 height 26
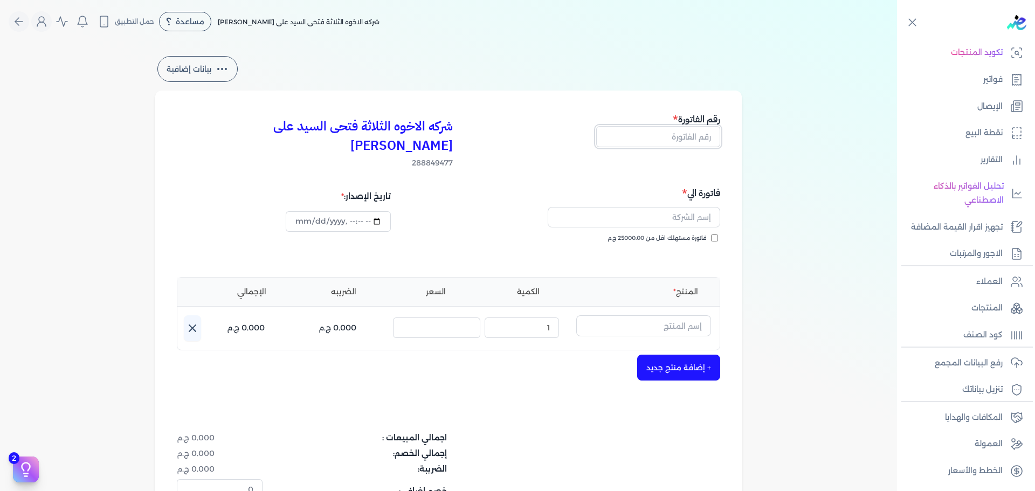
click at [691, 138] on input "text" at bounding box center [658, 136] width 124 height 20
click at [705, 234] on span "فاتورة مستهلك اقل من 25000.00 ج.م" at bounding box center [656, 238] width 99 height 9
click at [711, 234] on input "فاتورة مستهلك اقل من 25000.00 ج.م" at bounding box center [714, 237] width 7 height 7
click at [697, 207] on input "text" at bounding box center [633, 217] width 172 height 20
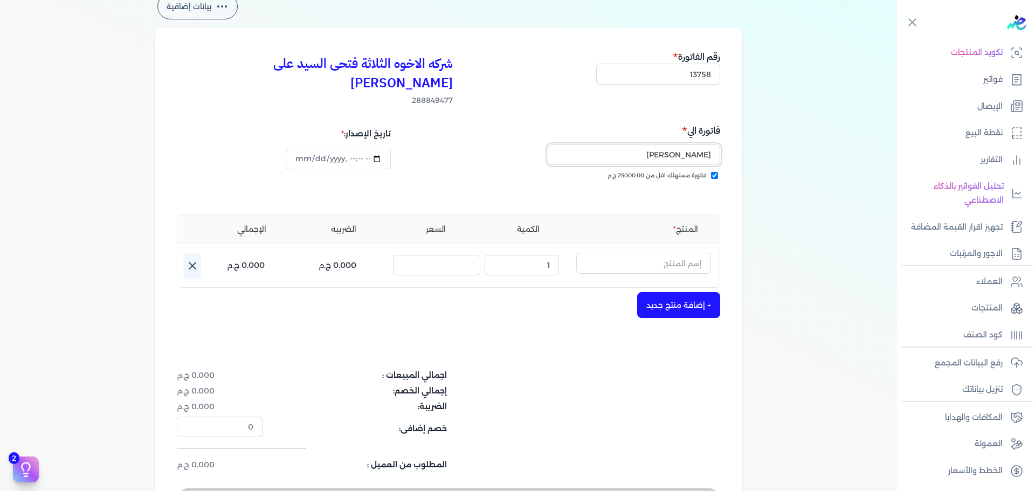
scroll to position [162, 0]
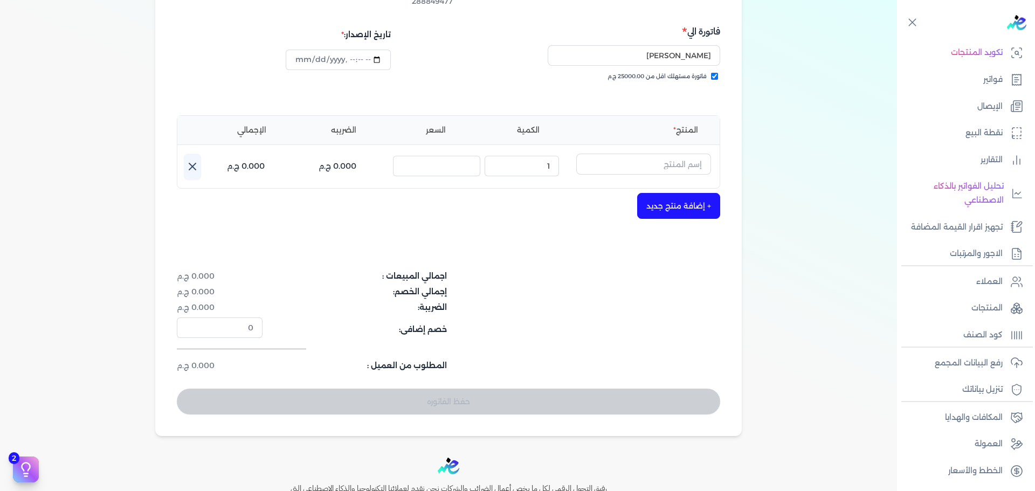
click at [575, 193] on div "+ إضافة منتج جديد" at bounding box center [448, 206] width 543 height 26
click at [634, 154] on input "text" at bounding box center [643, 164] width 135 height 20
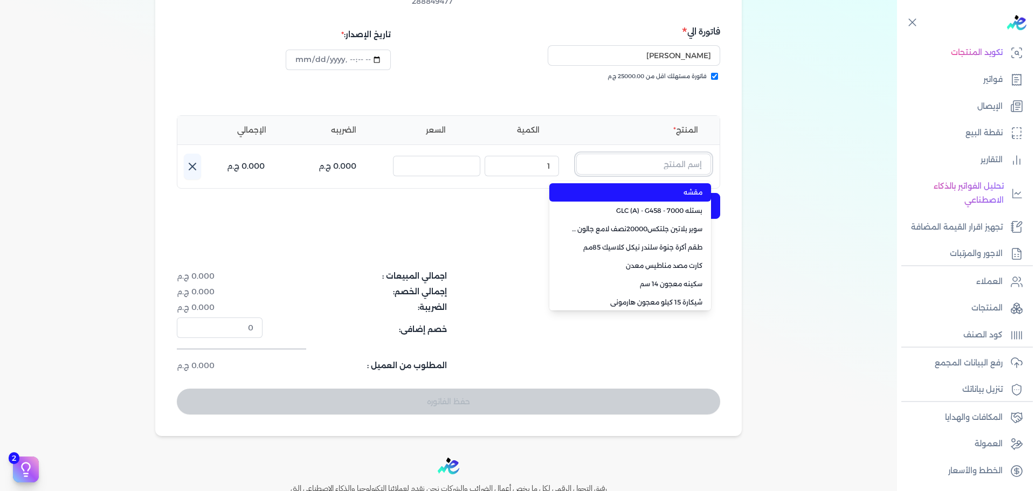
paste input "جلتكس25000 لامع بلاستيك بستلة 12.250 كجم"
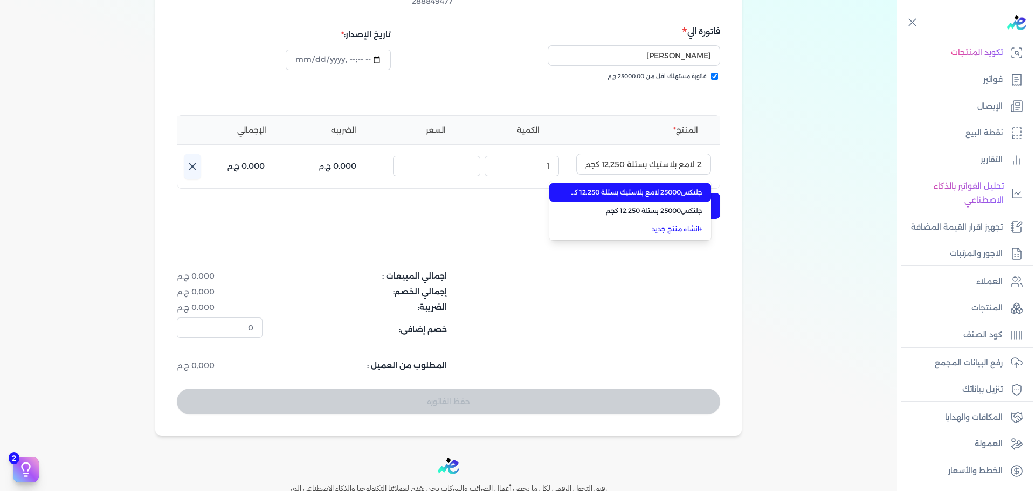
scroll to position [0, 0]
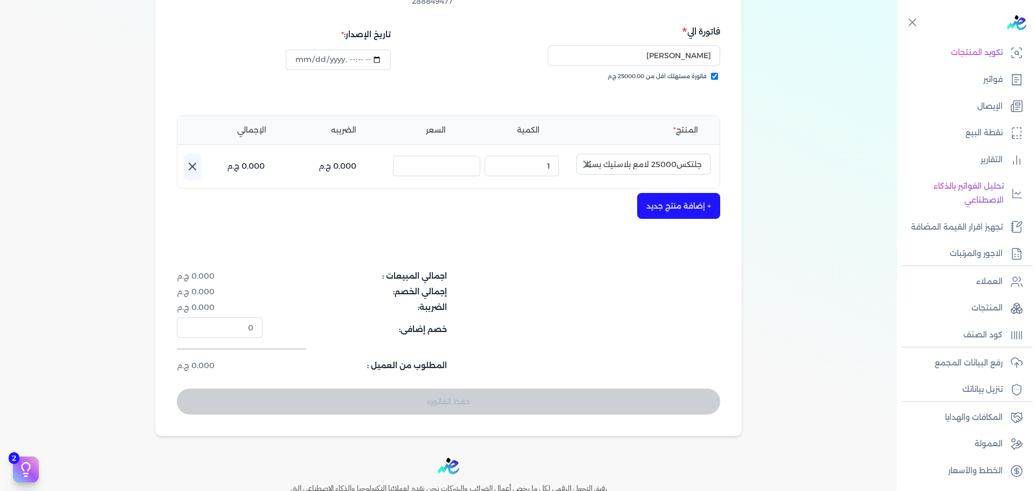
click at [593, 158] on icon "button" at bounding box center [586, 164] width 13 height 13
click at [643, 154] on input "text" at bounding box center [643, 164] width 135 height 20
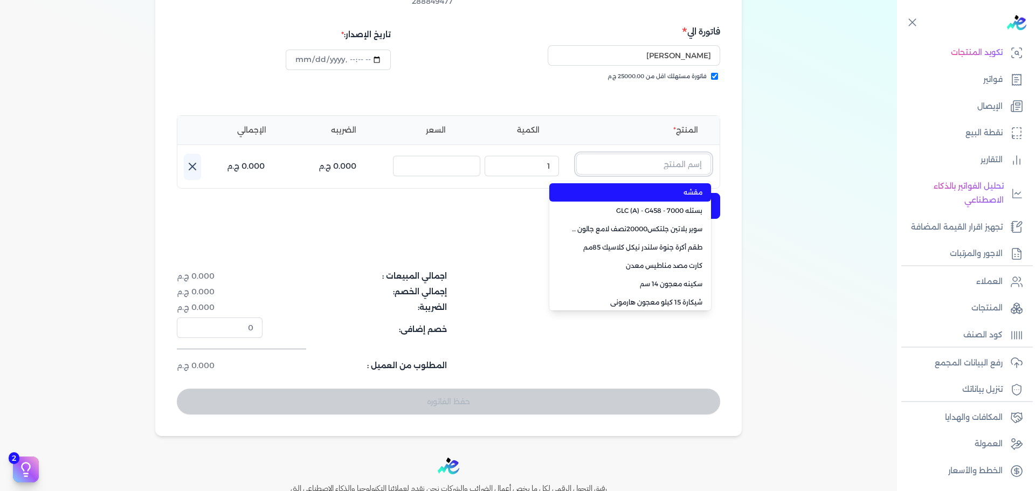
paste input "سوبر بلاتين جلتكس15000حريري جالون 2.7 لتر Base B"
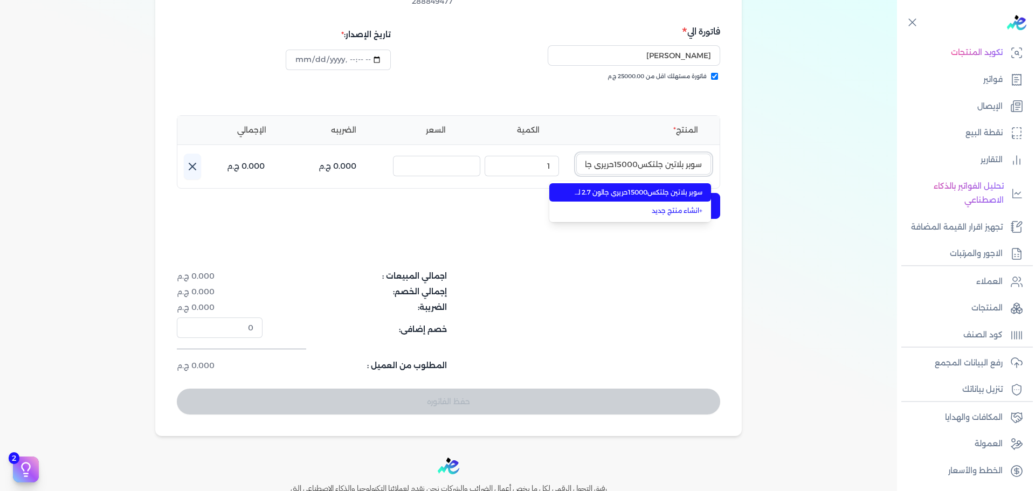
scroll to position [0, -62]
click at [643, 188] on span "سوبر بلاتين جلتكس15000حريري جالون 2.7 لتر Base B" at bounding box center [636, 193] width 131 height 10
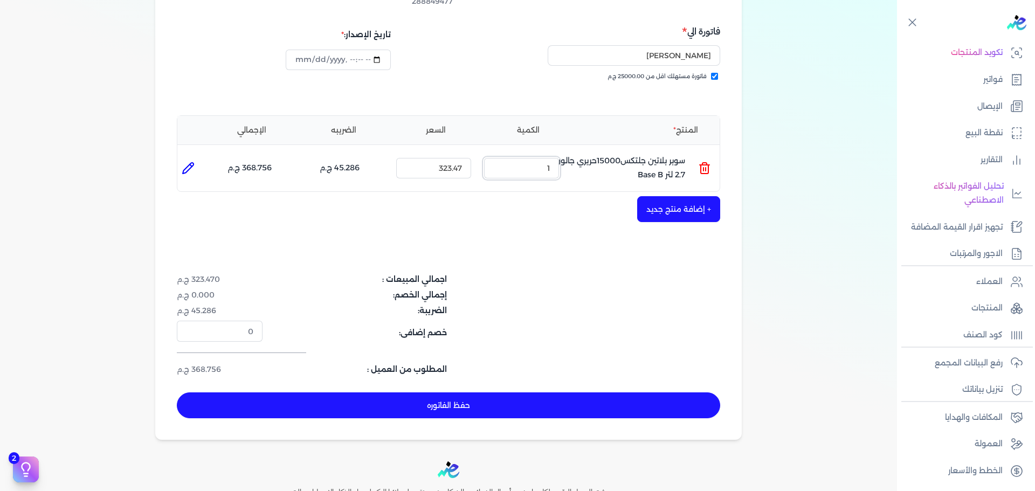
click at [589, 154] on ul "المنتج : سوبر بلاتين جلتكس15000حريري جالون 2.7 لتر Base B الكمية : 1 السعر : 32…" at bounding box center [448, 168] width 542 height 29
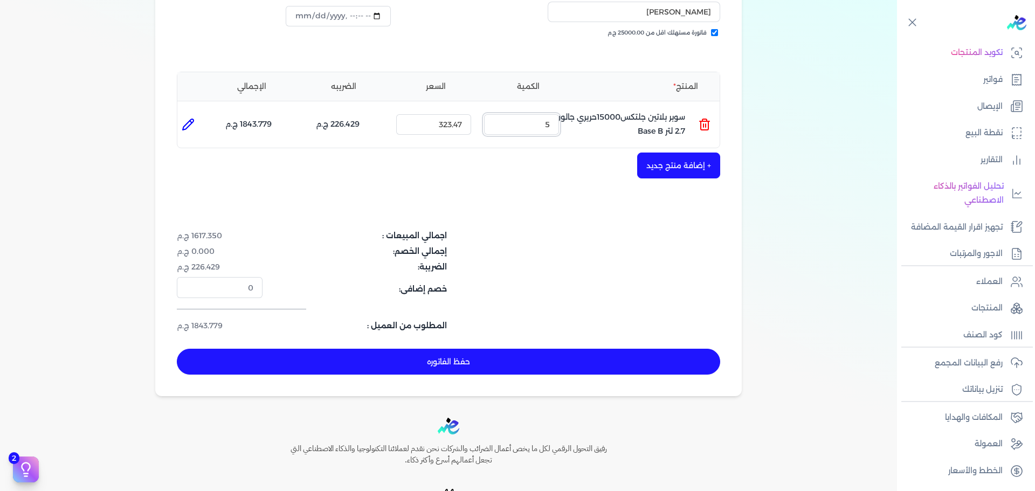
scroll to position [255, 0]
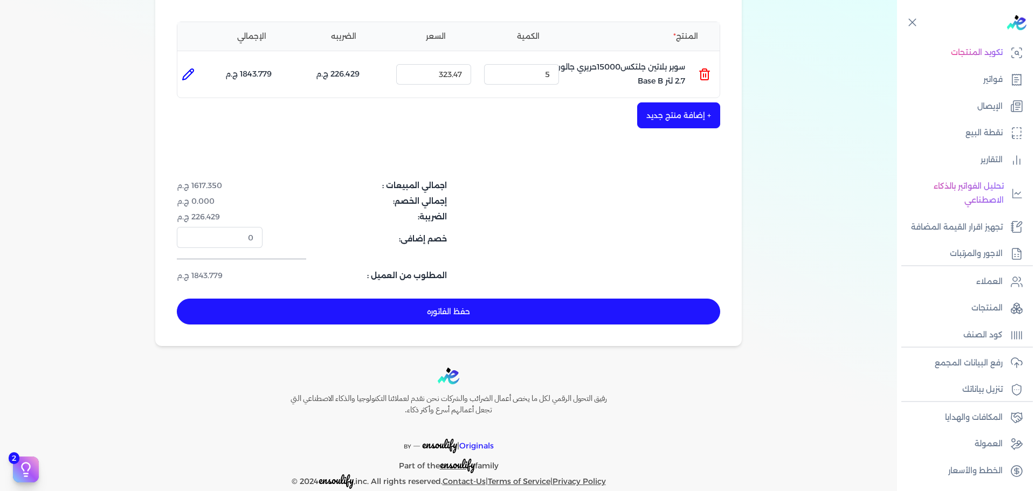
click at [571, 299] on button "حفظ الفاتوره" at bounding box center [448, 312] width 543 height 26
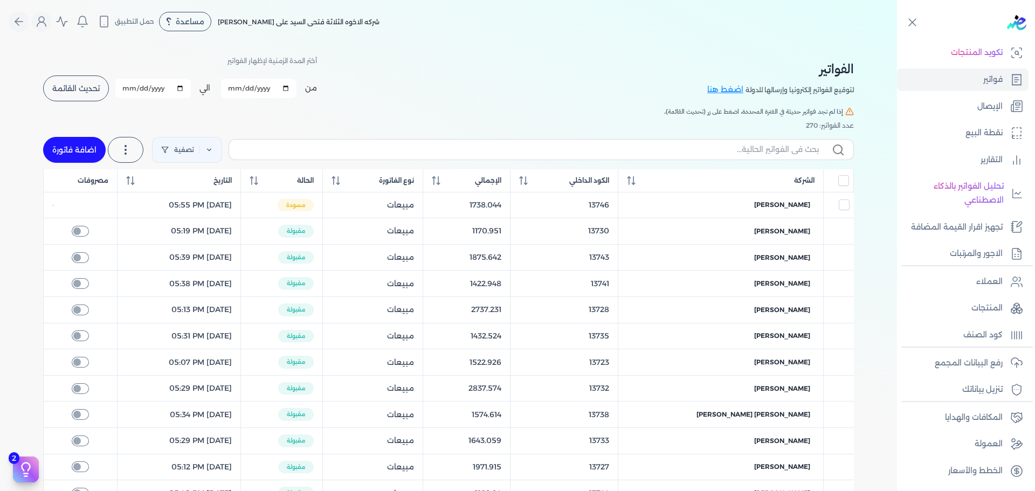
click at [66, 147] on link "اضافة فاتورة" at bounding box center [74, 150] width 63 height 26
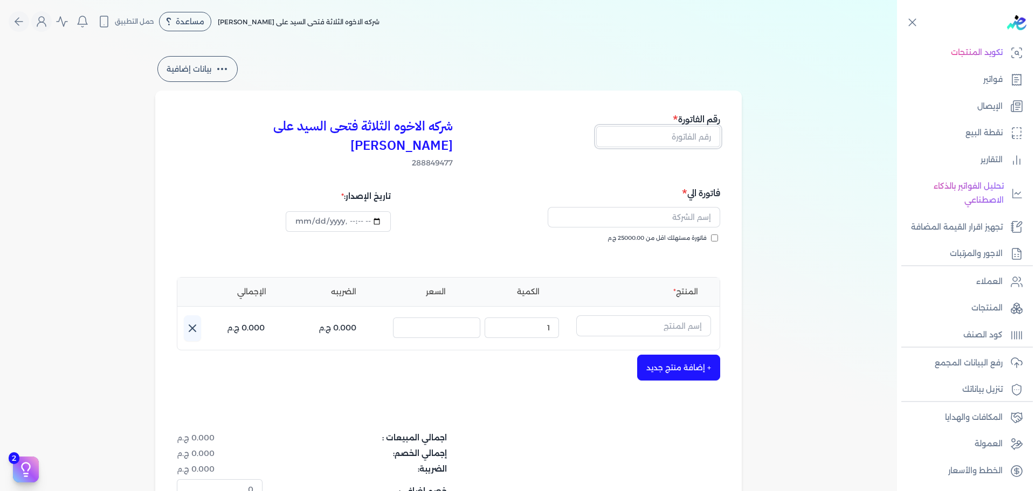
click at [678, 132] on input "text" at bounding box center [658, 136] width 124 height 20
click at [706, 234] on span "فاتورة مستهلك اقل من 25000.00 ج.م" at bounding box center [656, 238] width 99 height 9
click at [711, 234] on input "فاتورة مستهلك اقل من 25000.00 ج.م" at bounding box center [714, 237] width 7 height 7
click at [681, 207] on input "text" at bounding box center [633, 217] width 172 height 20
click at [648, 315] on input "text" at bounding box center [643, 325] width 135 height 20
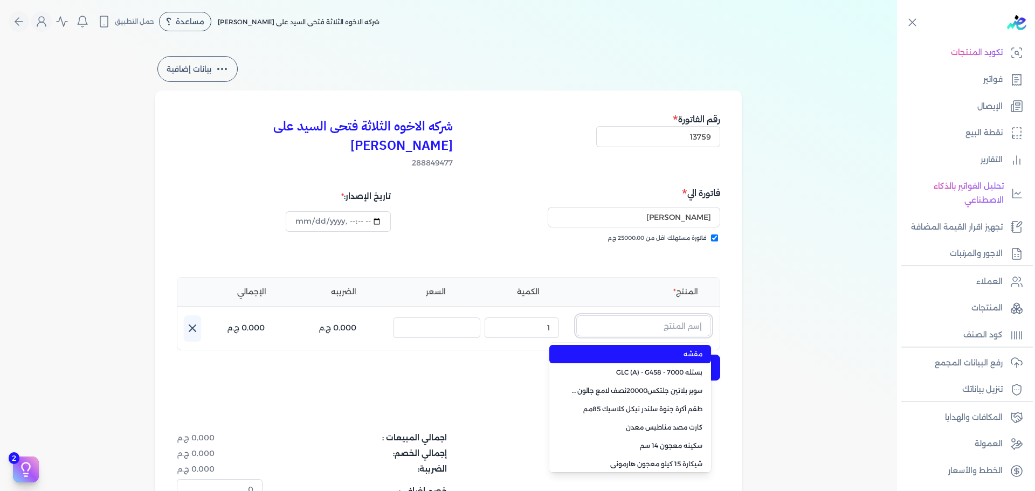
paste input "زيجزاج 303 علبة 0,750 لتر"
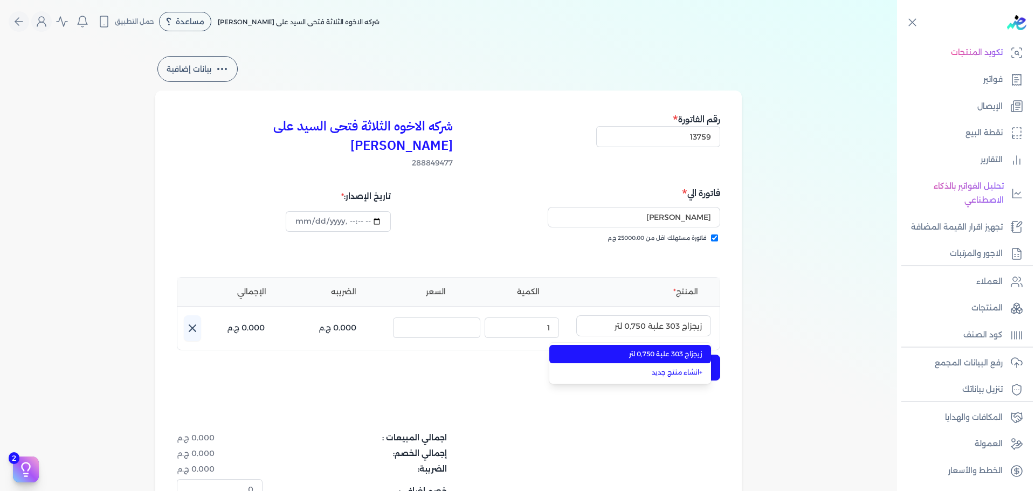
click at [656, 349] on span "زيجزاج 303 علبة 0,750 لتر" at bounding box center [636, 354] width 131 height 10
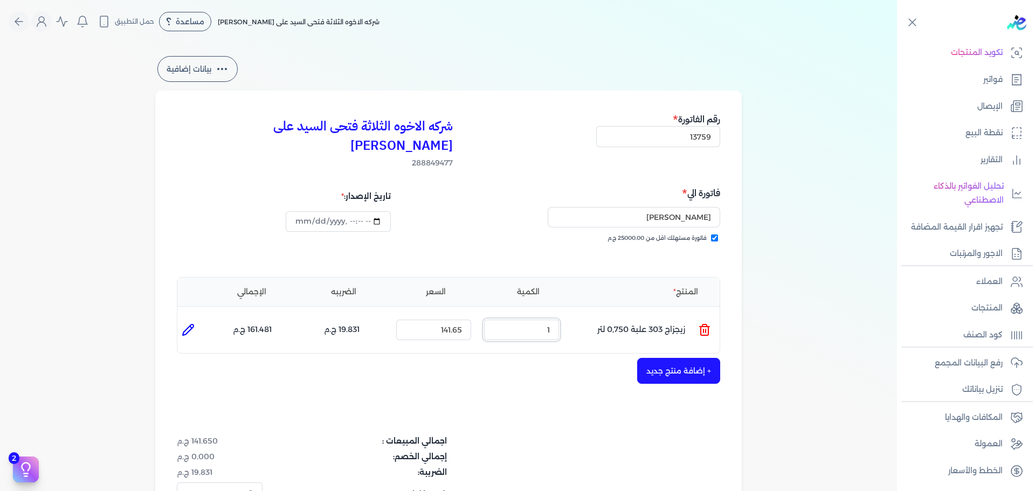
drag, startPoint x: 557, startPoint y: 300, endPoint x: 601, endPoint y: 258, distance: 61.0
click at [585, 282] on div "المنتج الكمية السعر الضريبه الإجمالي المنتج : زيجزاج 303 علبة 0,750 لتر الكمية …" at bounding box center [448, 315] width 543 height 77
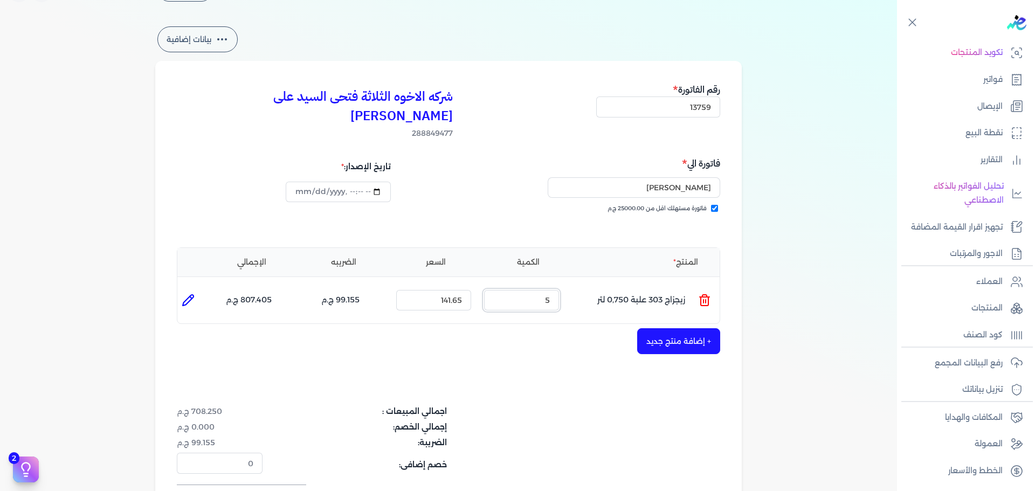
scroll to position [54, 0]
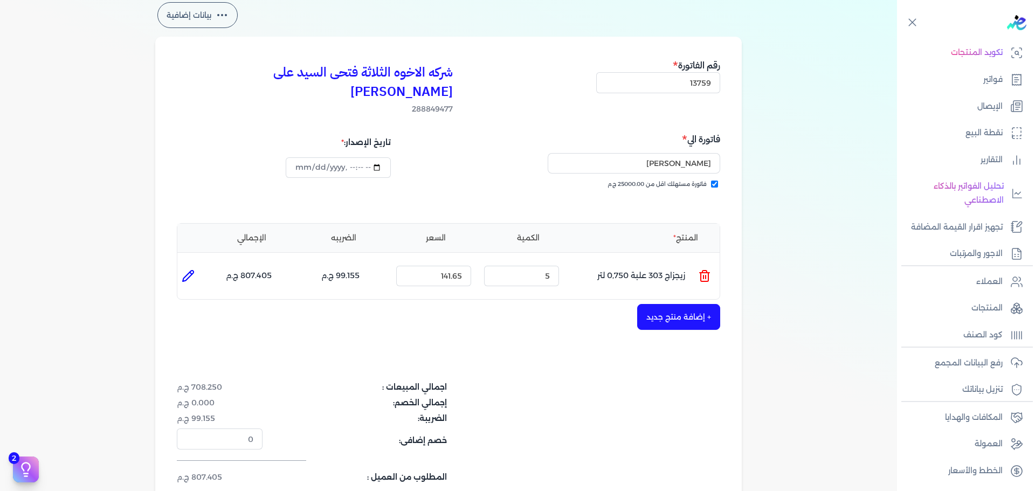
click at [670, 304] on button "+ إضافة منتج جديد" at bounding box center [678, 317] width 83 height 26
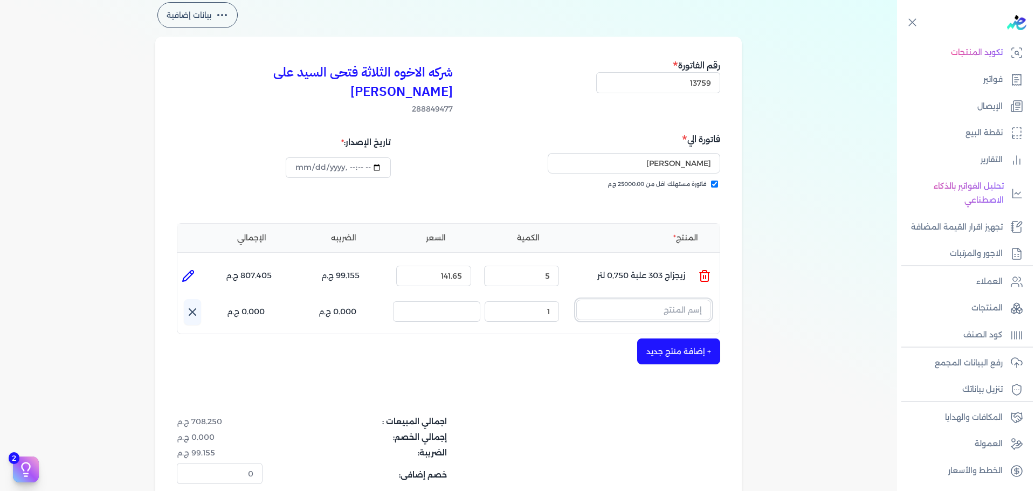
click at [623, 300] on input "text" at bounding box center [643, 310] width 135 height 20
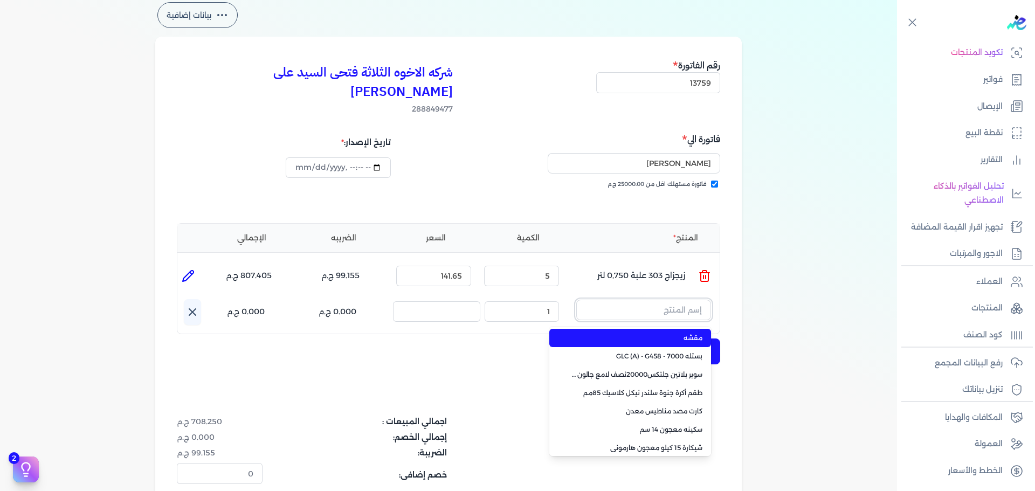
paste input "داي ستون 7070 بستلة 9 لتر"
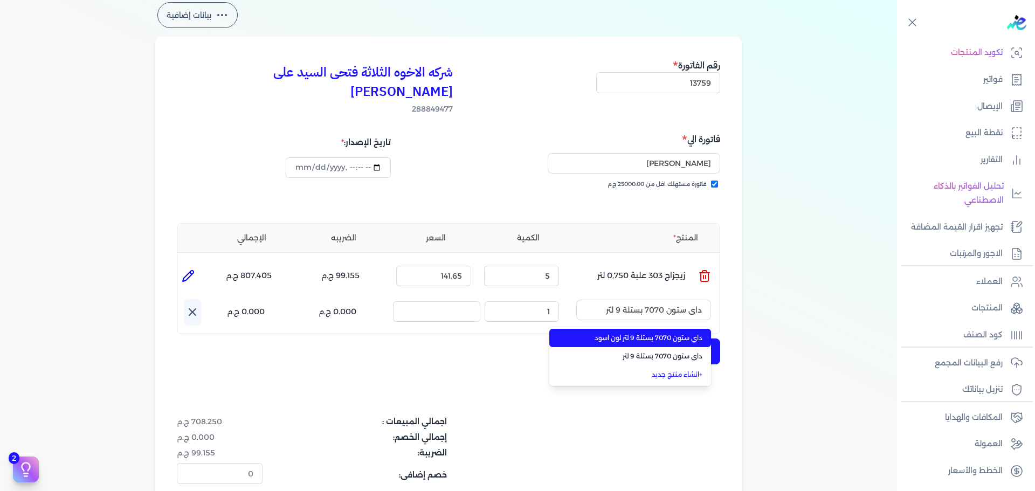
click at [633, 333] on span "داي ستون 7070 بستلة 9 لتر لون اسود" at bounding box center [636, 338] width 131 height 10
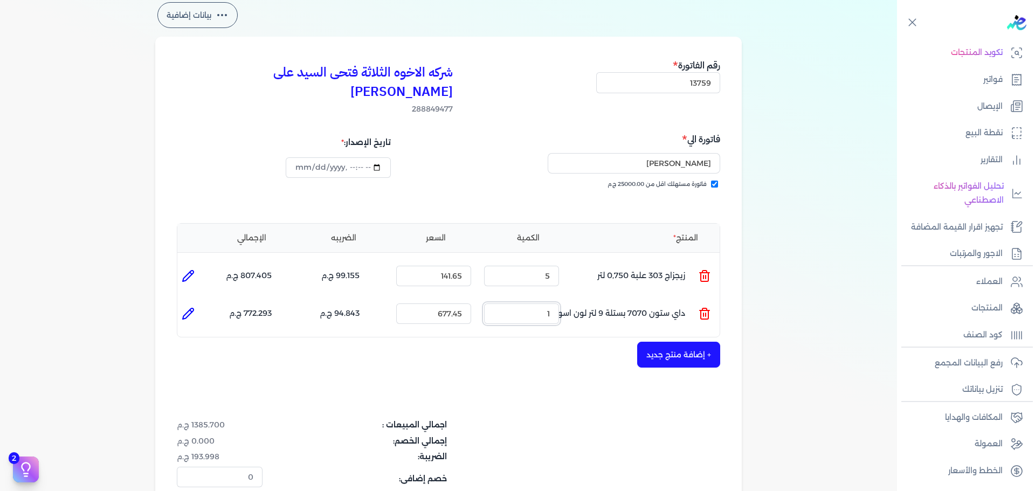
drag, startPoint x: 608, startPoint y: 290, endPoint x: 635, endPoint y: 279, distance: 28.5
click at [623, 299] on ul "المنتج : داي ستون 7070 بستلة 9 لتر لون اسود الكمية : 1 السعر : 677.45 الضريبه :…" at bounding box center [448, 313] width 542 height 29
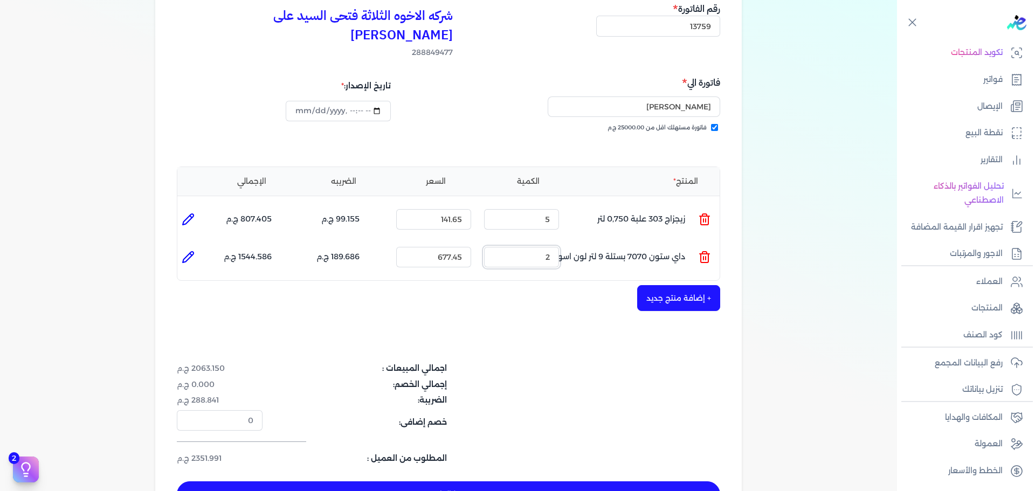
scroll to position [162, 0]
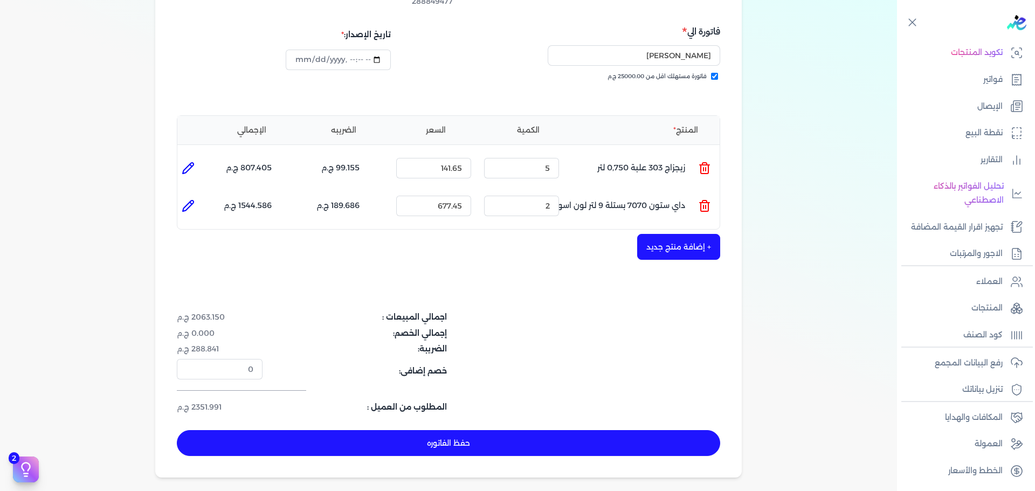
click at [552, 430] on button "حفظ الفاتوره" at bounding box center [448, 443] width 543 height 26
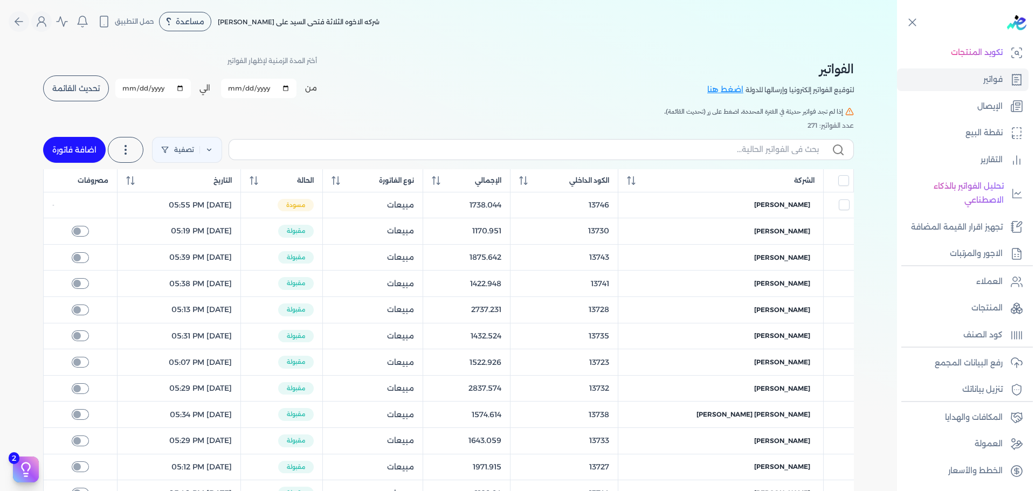
drag, startPoint x: 77, startPoint y: 142, endPoint x: 283, endPoint y: 220, distance: 220.7
click at [78, 143] on link "اضافة فاتورة" at bounding box center [74, 150] width 63 height 26
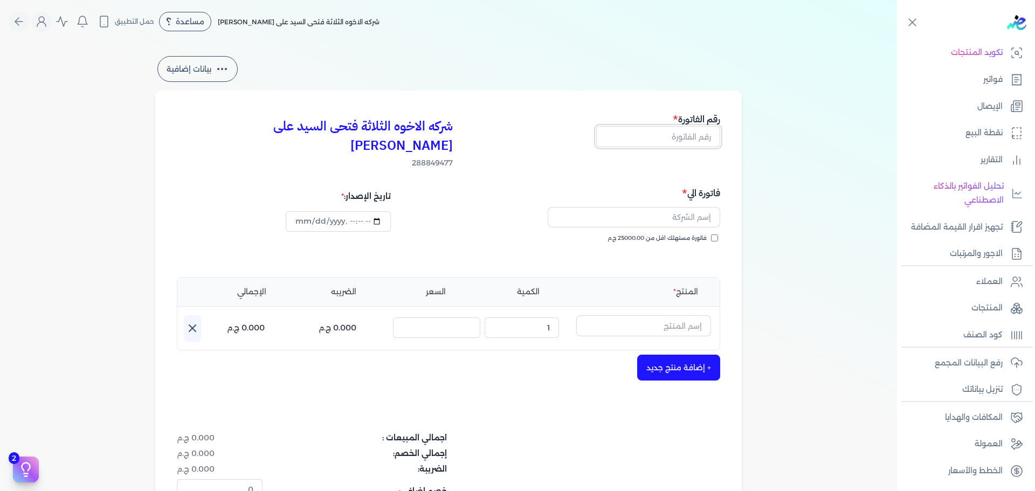
click at [683, 138] on input "text" at bounding box center [658, 136] width 124 height 20
click at [686, 234] on span "فاتورة مستهلك اقل من 25000.00 ج.م" at bounding box center [656, 238] width 99 height 9
click at [711, 234] on input "فاتورة مستهلك اقل من 25000.00 ج.م" at bounding box center [714, 237] width 7 height 7
click at [685, 207] on input "text" at bounding box center [633, 217] width 172 height 20
click at [655, 315] on input "text" at bounding box center [643, 325] width 135 height 20
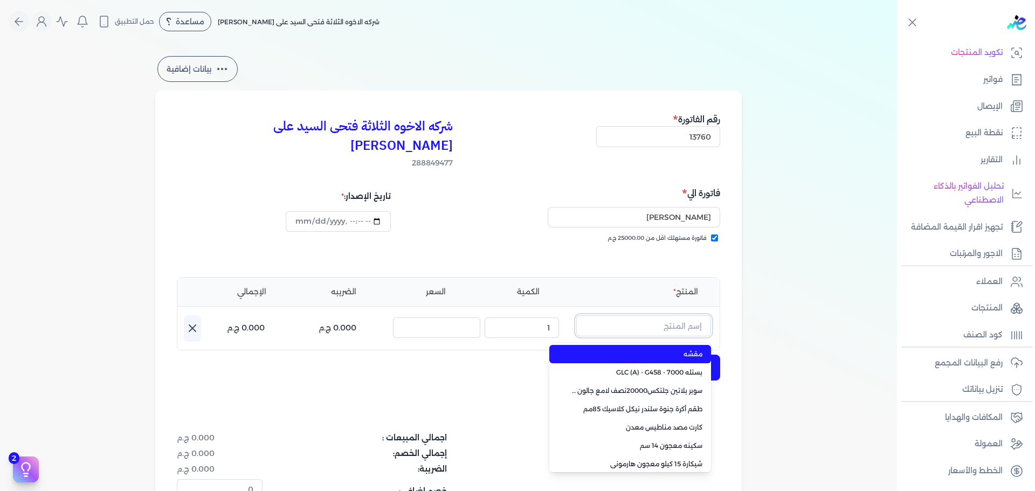
paste input "داي ستون 7070 بستلة 9 لتر لون اسود"
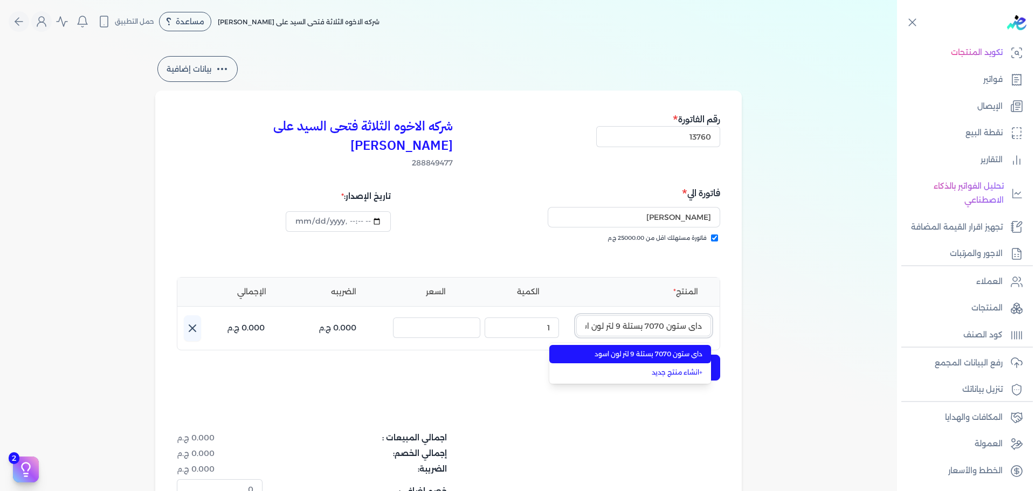
scroll to position [0, -12]
click at [655, 349] on span "داي ستون 7070 بستلة 9 لتر لون اسود" at bounding box center [636, 354] width 131 height 10
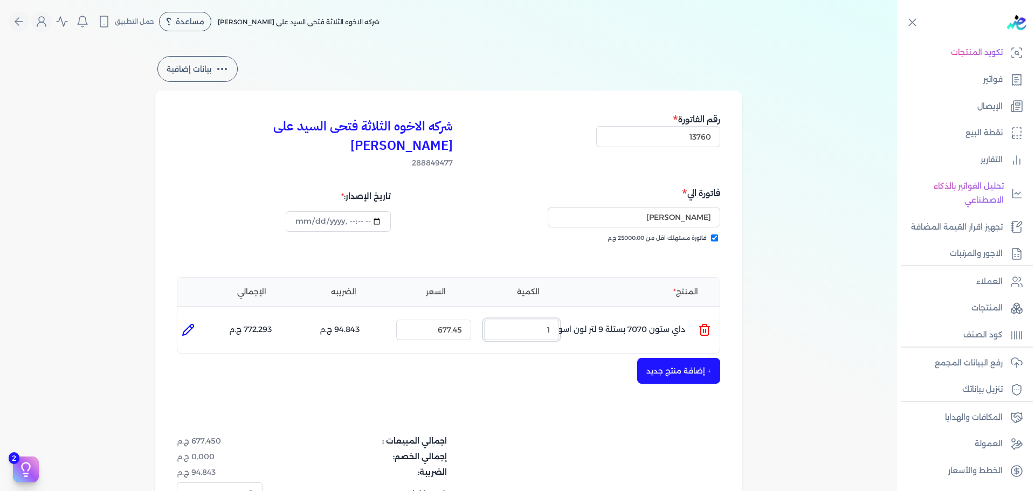
drag, startPoint x: 514, startPoint y: 311, endPoint x: 563, endPoint y: 309, distance: 48.5
click at [563, 315] on div "الكمية : 1" at bounding box center [522, 329] width 84 height 29
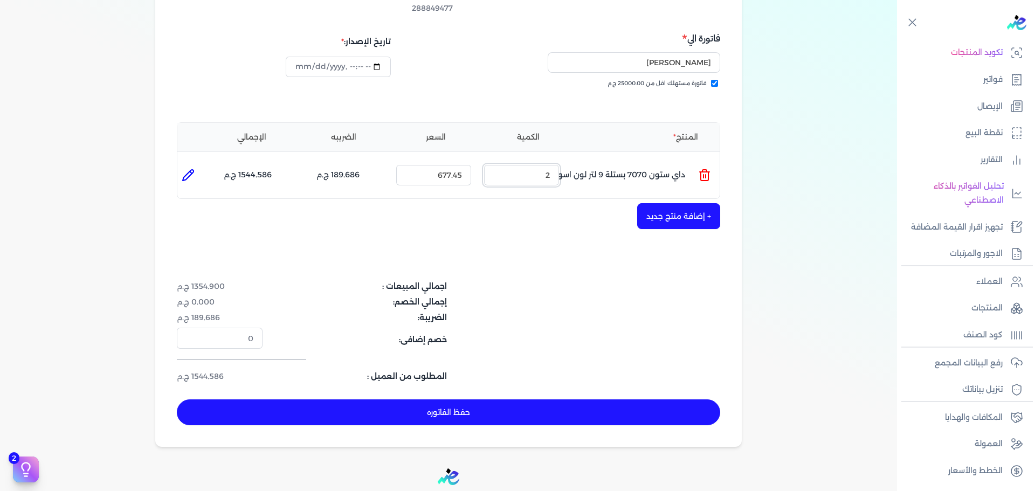
scroll to position [216, 0]
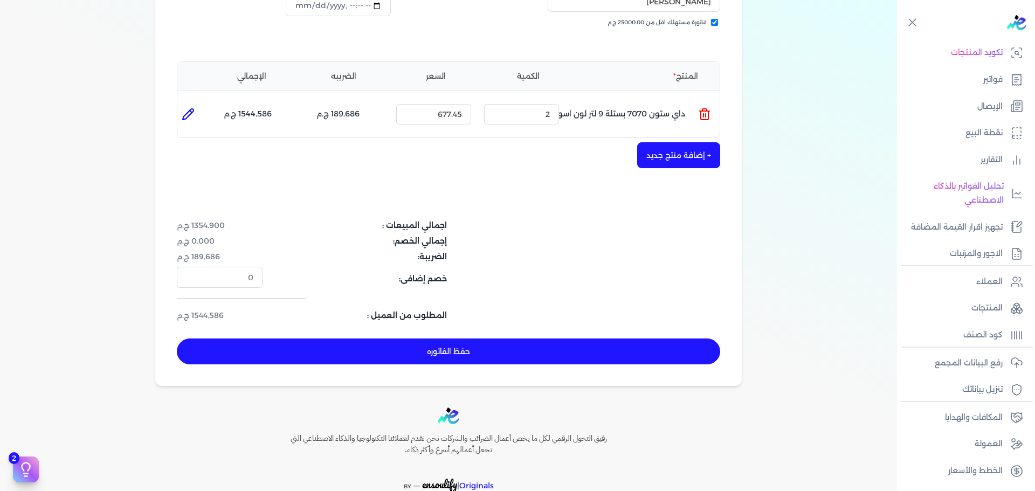
drag, startPoint x: 260, startPoint y: 324, endPoint x: 245, endPoint y: 358, distance: 37.1
click at [260, 338] on button "حفظ الفاتوره" at bounding box center [448, 351] width 543 height 26
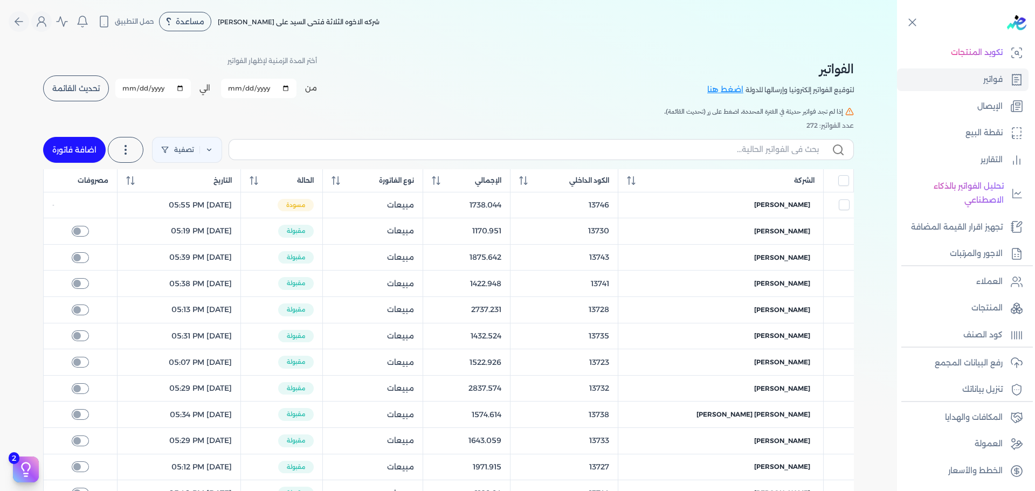
drag, startPoint x: 85, startPoint y: 153, endPoint x: 638, endPoint y: 221, distance: 558.0
click at [85, 151] on link "اضافة فاتورة" at bounding box center [74, 150] width 63 height 26
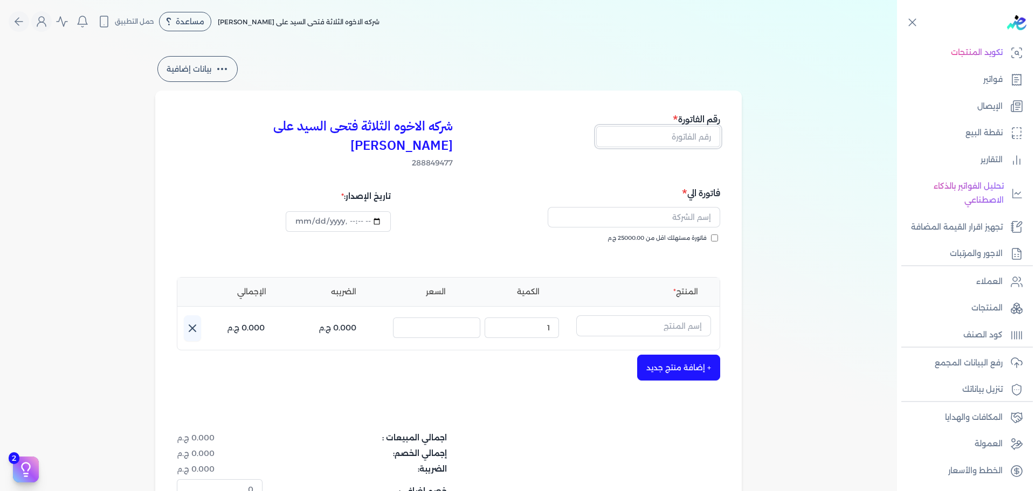
click at [692, 142] on input "text" at bounding box center [658, 136] width 124 height 20
click at [717, 234] on input "فاتورة مستهلك اقل من 25000.00 ج.م" at bounding box center [714, 237] width 7 height 7
click at [697, 207] on input "text" at bounding box center [633, 217] width 172 height 20
click at [676, 315] on input "text" at bounding box center [643, 325] width 135 height 20
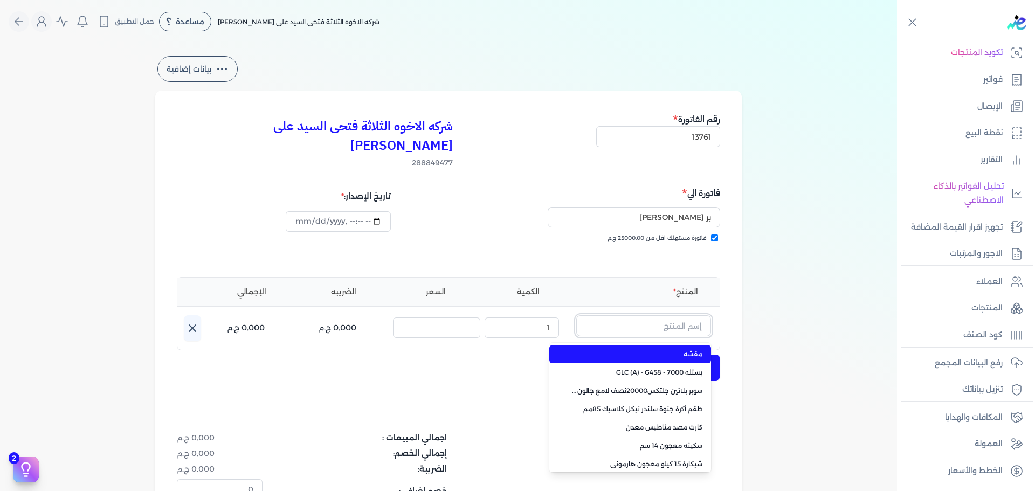
paste input "سوبر بلاتين سوبر لاك نصف لامع جالون 2.7 لتر Base B"
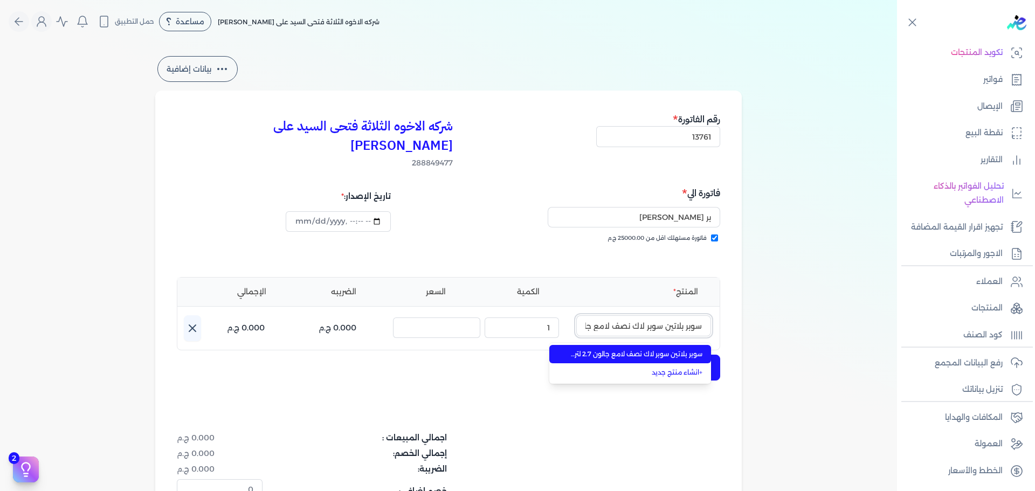
scroll to position [0, -62]
click at [676, 349] on span "سوبر بلاتين سوبر لاك نصف لامع جالون 2.7 لتر Base B" at bounding box center [636, 354] width 131 height 10
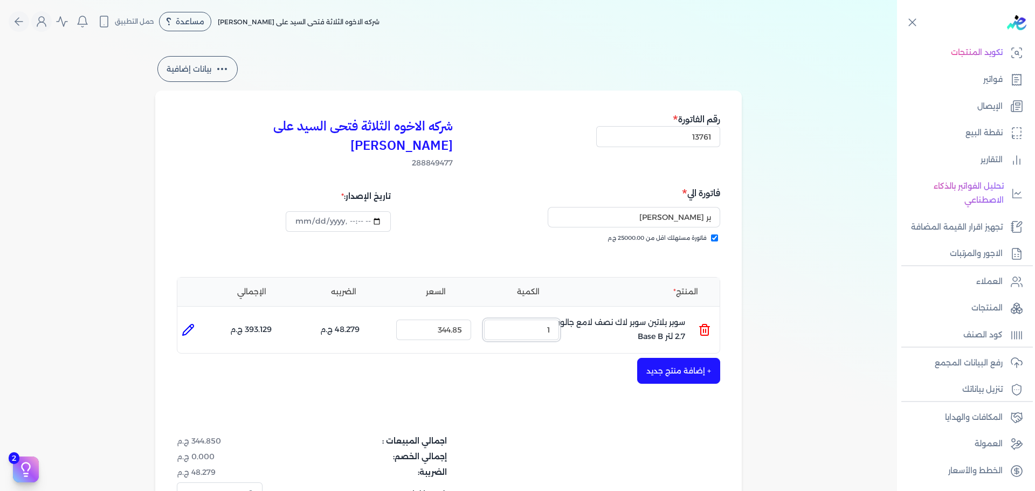
drag, startPoint x: 540, startPoint y: 318, endPoint x: 692, endPoint y: 302, distance: 152.8
click at [667, 315] on ul "المنتج : سوبر بلاتين سوبر لاك نصف لامع جالون 2.7 لتر Base B الكمية : 1 السعر : …" at bounding box center [448, 329] width 542 height 29
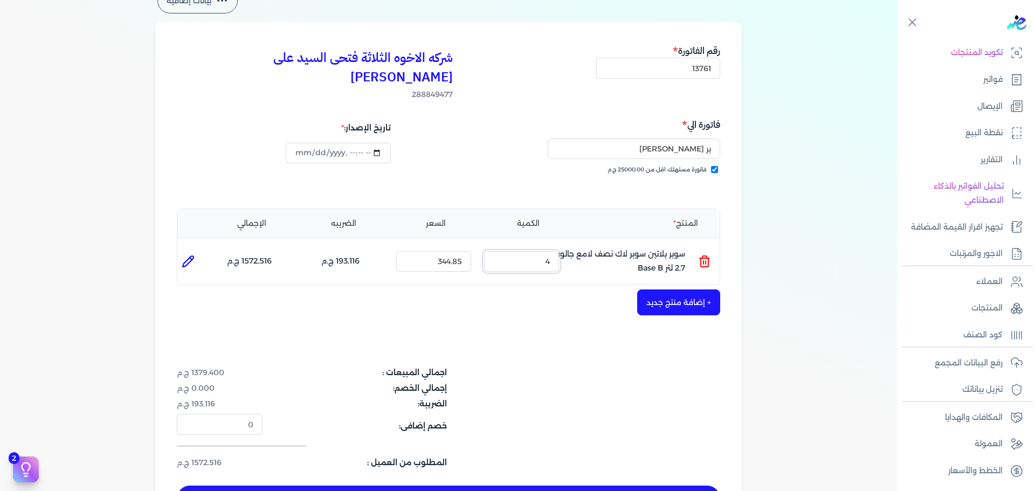
scroll to position [108, 0]
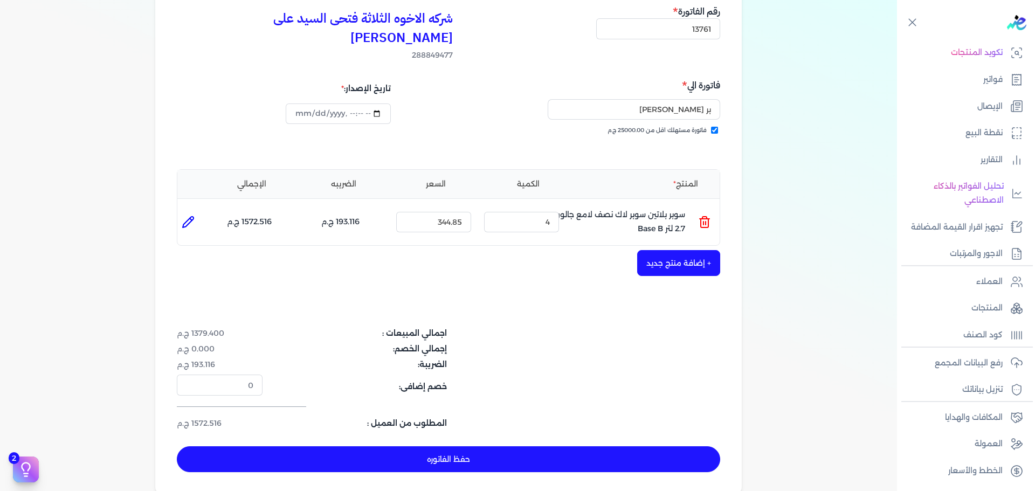
click at [617, 446] on button "حفظ الفاتوره" at bounding box center [448, 459] width 543 height 26
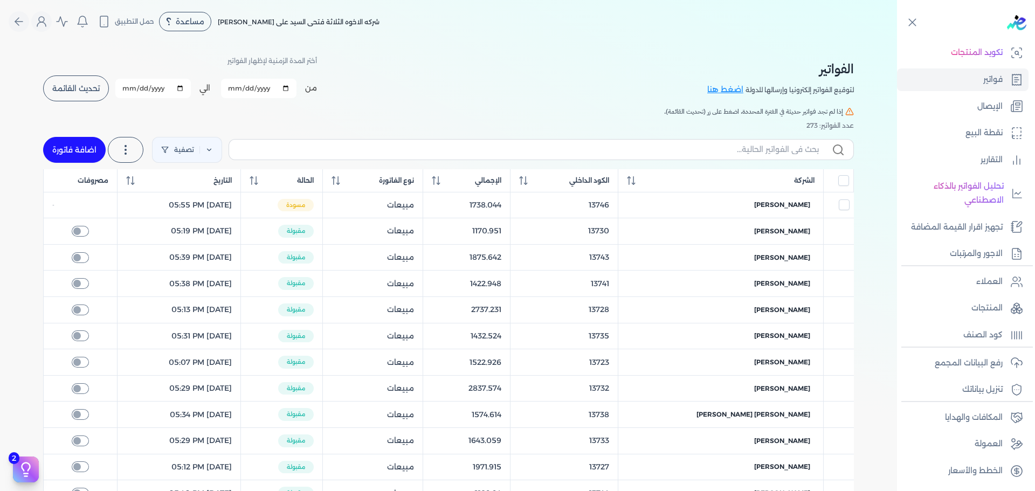
click at [96, 154] on link "اضافة فاتورة" at bounding box center [74, 150] width 63 height 26
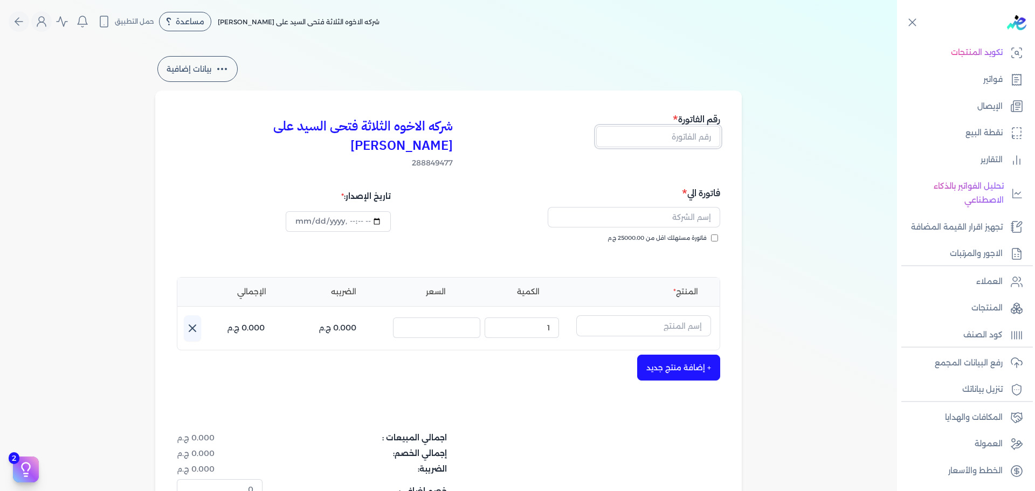
click at [705, 133] on input "text" at bounding box center [658, 136] width 124 height 20
click at [695, 234] on span "فاتورة مستهلك اقل من 25000.00 ج.م" at bounding box center [656, 238] width 99 height 9
click at [711, 234] on input "فاتورة مستهلك اقل من 25000.00 ج.م" at bounding box center [714, 237] width 7 height 7
click at [696, 207] on input "text" at bounding box center [633, 217] width 172 height 20
click at [665, 315] on input "text" at bounding box center [643, 325] width 135 height 20
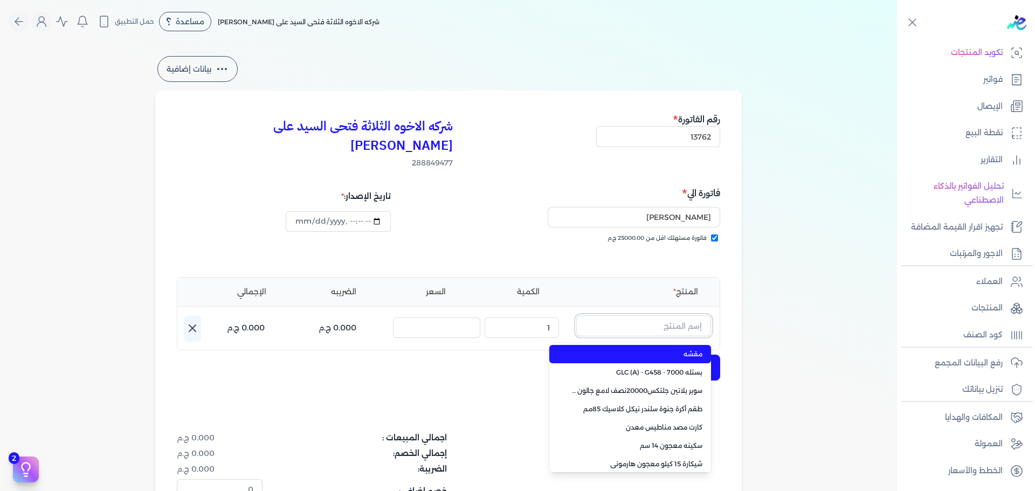
paste input "سوبر بلاتين سوبر لاك مط علبة 0.900 لتر Base B"
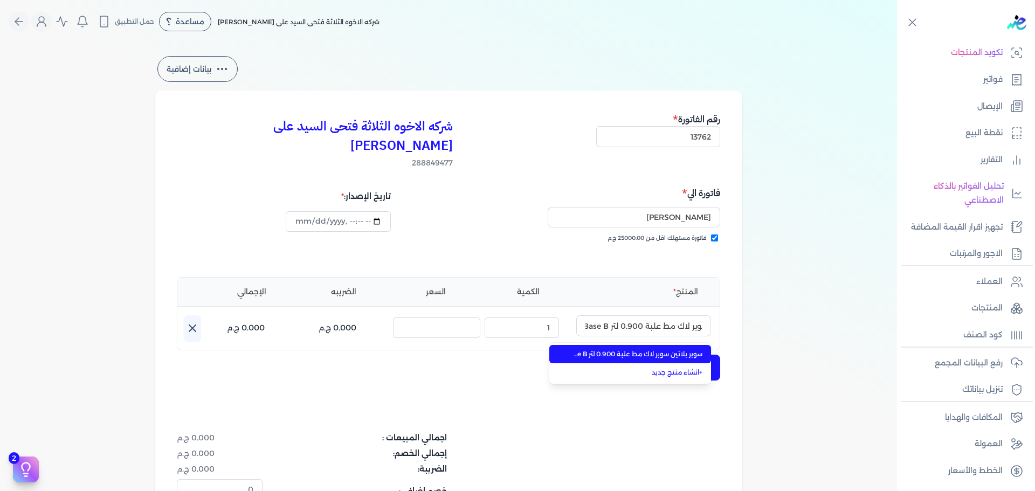
click at [655, 349] on span "سوبر بلاتين سوبر لاك مط علبة 0.900 لتر Base B" at bounding box center [636, 354] width 131 height 10
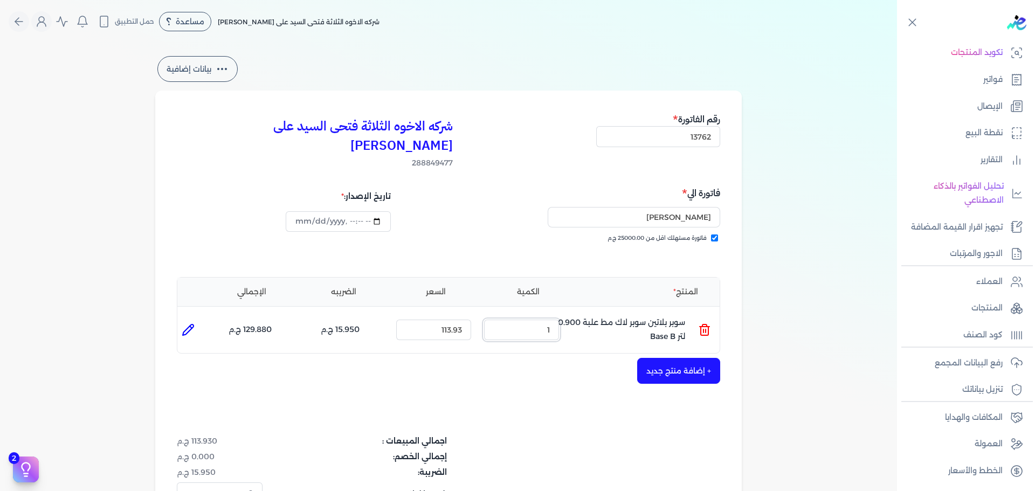
drag, startPoint x: 582, startPoint y: 300, endPoint x: 720, endPoint y: 238, distance: 151.2
click at [622, 286] on div "المنتج الكمية السعر الضريبه الإجمالي المنتج : سوبر بلاتين سوبر لاك مط علبة 0.90…" at bounding box center [448, 315] width 543 height 77
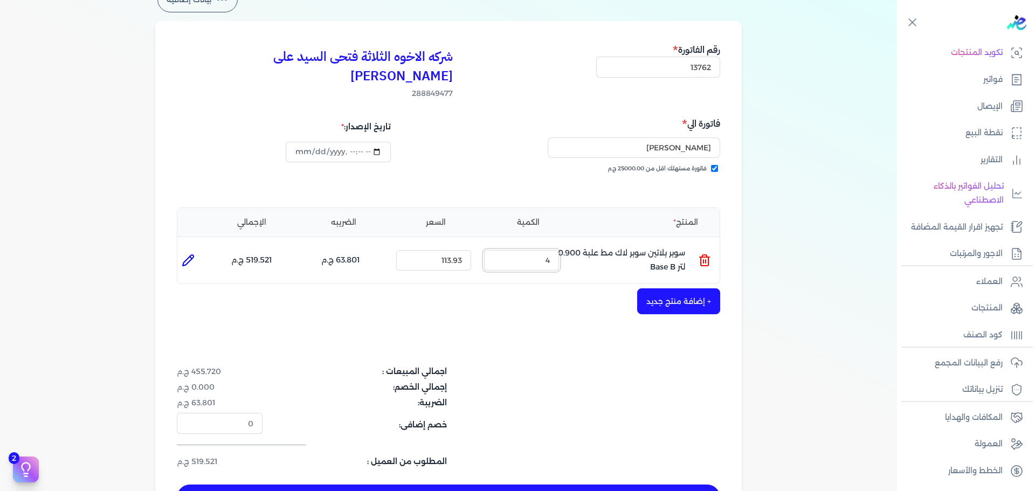
scroll to position [108, 0]
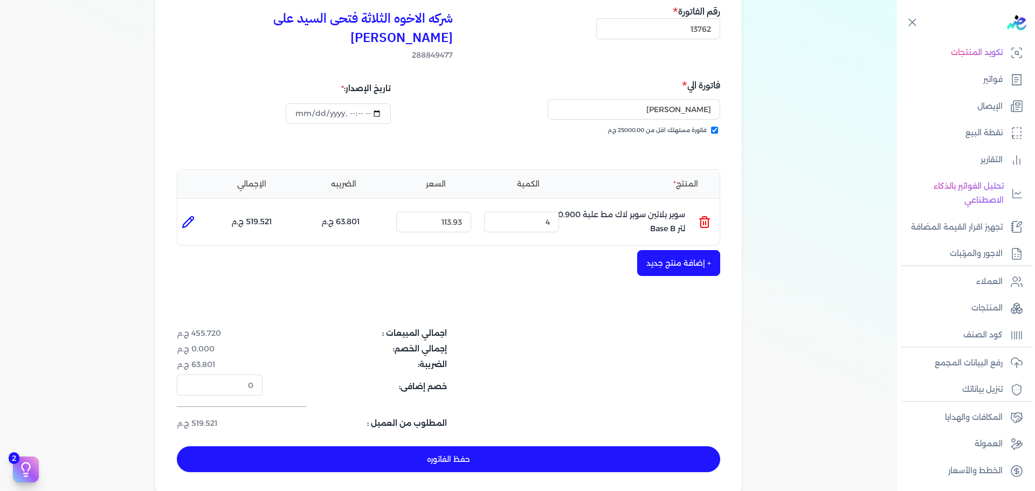
click at [697, 253] on button "+ إضافة منتج جديد" at bounding box center [678, 263] width 83 height 26
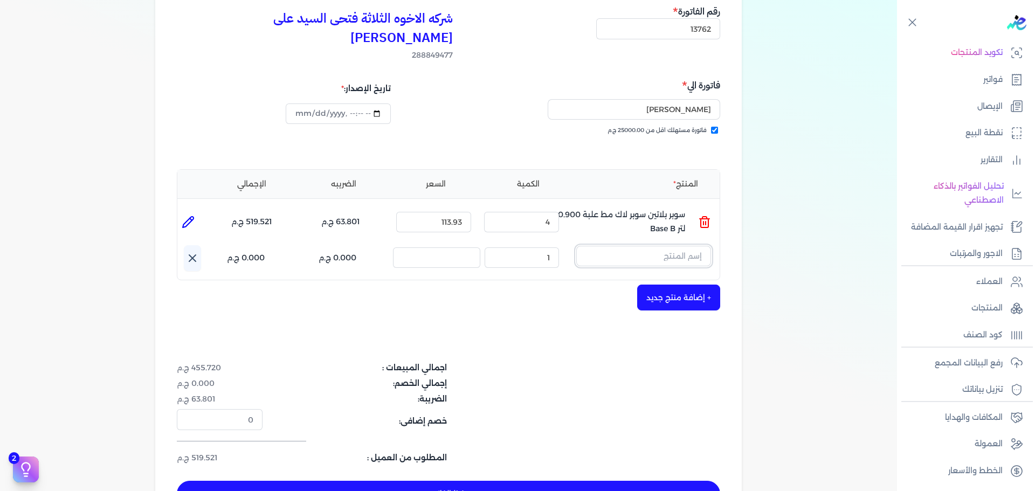
click at [665, 246] on input "text" at bounding box center [643, 256] width 135 height 20
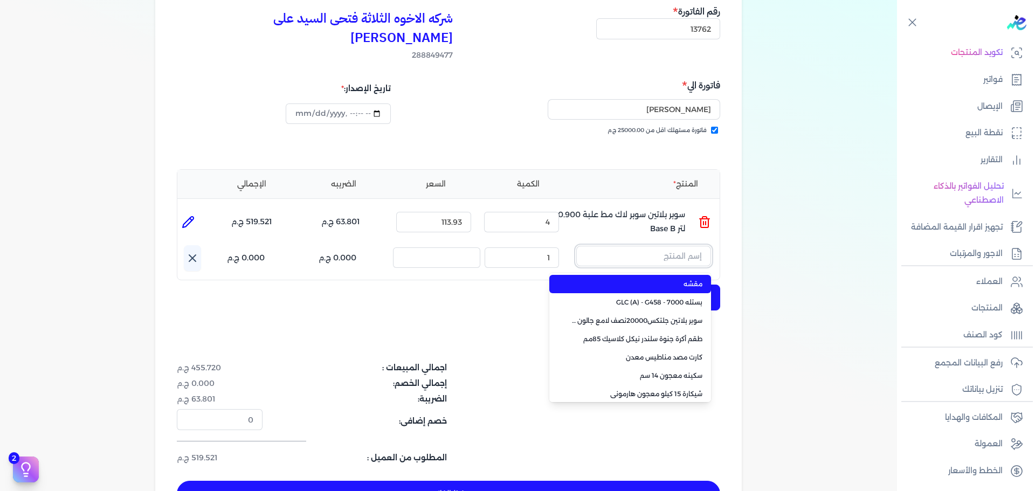
paste input "سوبر بلاتين جلتكس15000حريري علبة 0.900 لتر Base C"
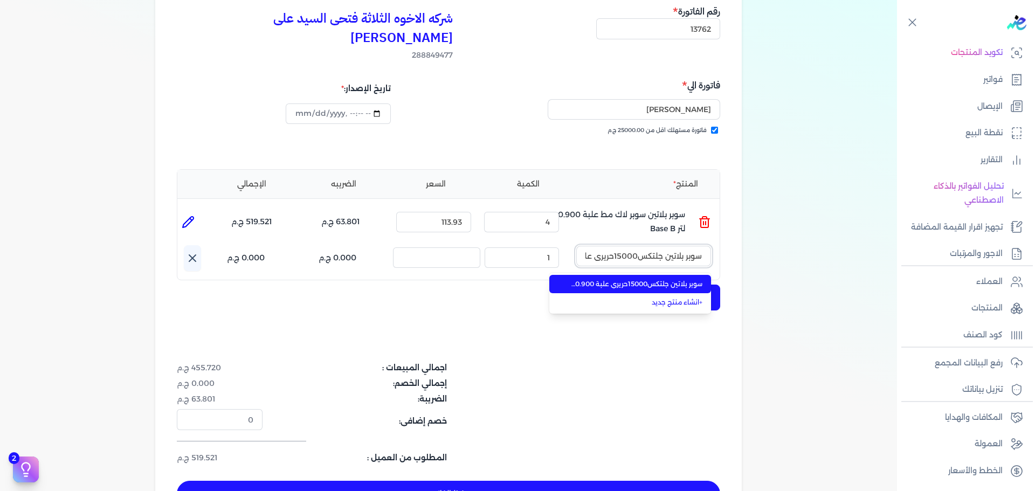
scroll to position [0, -70]
drag, startPoint x: 660, startPoint y: 259, endPoint x: 564, endPoint y: 258, distance: 95.9
click at [652, 275] on li "سوبر بلاتين جلتكس15000حريري علبة 0.900 لتر Base C" at bounding box center [630, 284] width 162 height 18
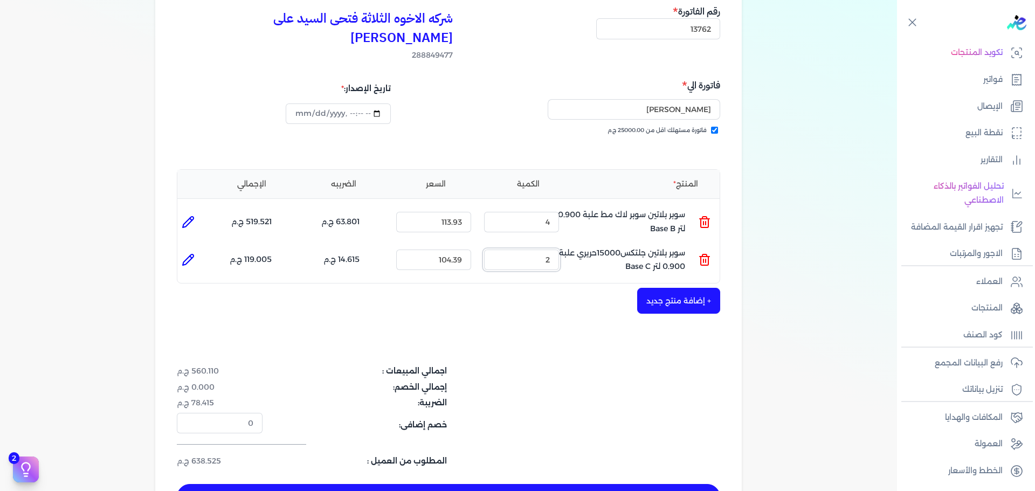
drag, startPoint x: 503, startPoint y: 241, endPoint x: 593, endPoint y: 251, distance: 91.1
click at [559, 251] on input "2" at bounding box center [521, 259] width 75 height 20
click at [663, 252] on ul "المنتج : سوبر بلاتين جلتكس15000حريري علبة 0.900 لتر Base C الكمية : 24 السعر : …" at bounding box center [448, 259] width 542 height 29
drag, startPoint x: 544, startPoint y: 237, endPoint x: 580, endPoint y: 237, distance: 36.1
click at [571, 245] on ul "المنتج : سوبر بلاتين جلتكس15000حريري علبة 0.900 لتر Base C الكمية : 4 السعر : 1…" at bounding box center [448, 259] width 542 height 29
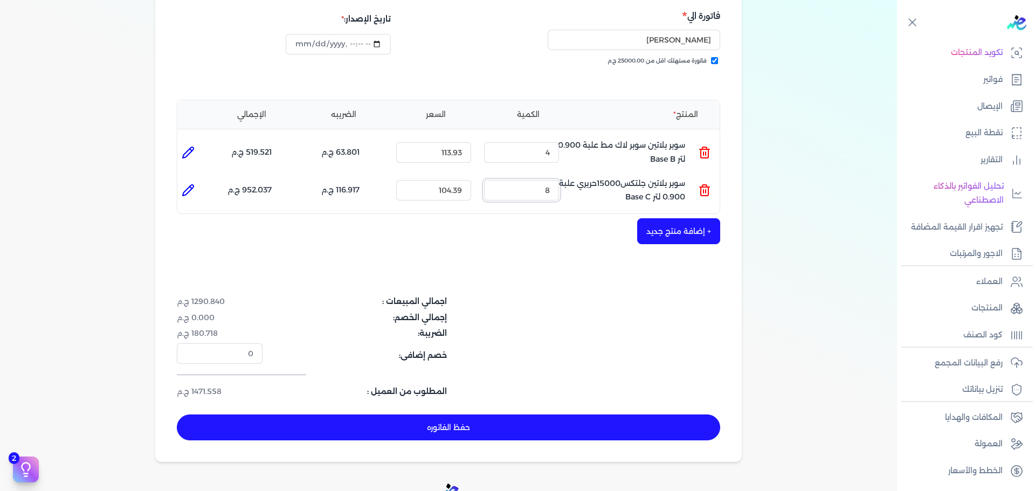
scroll to position [269, 0]
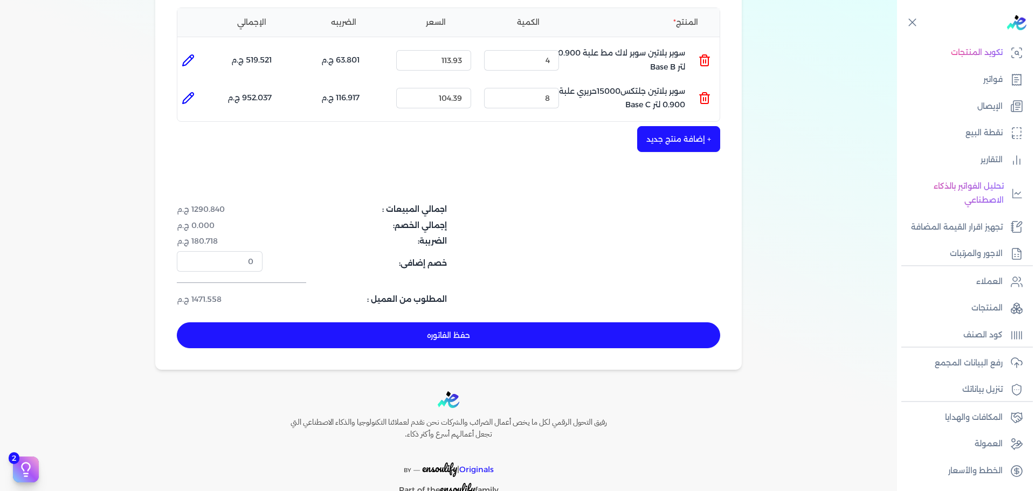
click at [594, 322] on button "حفظ الفاتوره" at bounding box center [448, 335] width 543 height 26
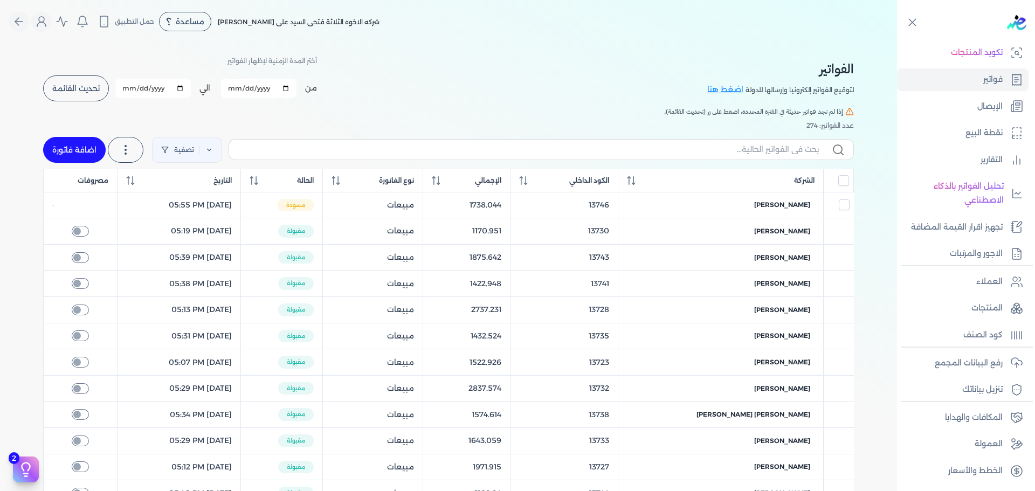
drag, startPoint x: 78, startPoint y: 147, endPoint x: 646, endPoint y: 147, distance: 567.9
click at [78, 146] on link "اضافة فاتورة" at bounding box center [74, 150] width 63 height 26
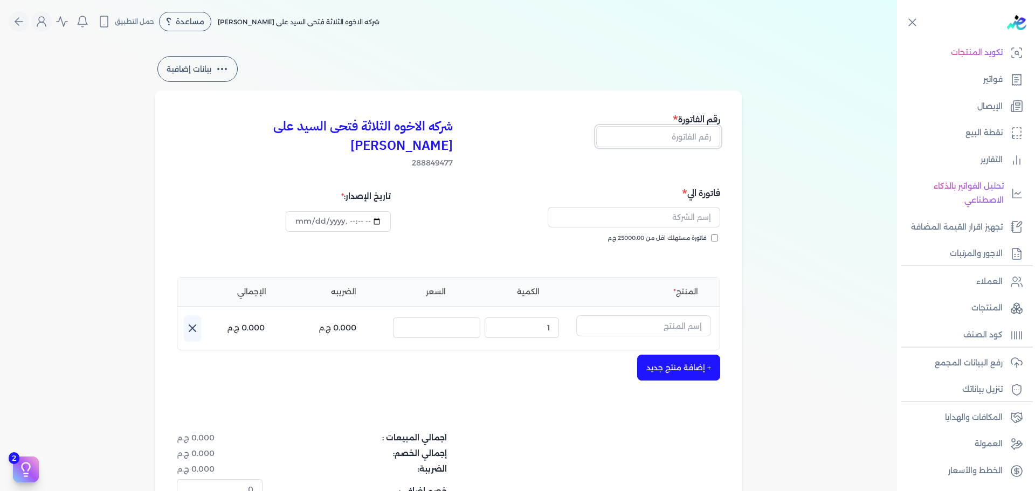
click at [660, 137] on input "text" at bounding box center [658, 136] width 124 height 20
click at [656, 234] on span "فاتورة مستهلك اقل من 25000.00 ج.م" at bounding box center [656, 238] width 99 height 9
click at [711, 234] on input "فاتورة مستهلك اقل من 25000.00 ج.م" at bounding box center [714, 237] width 7 height 7
click at [653, 207] on input "text" at bounding box center [633, 217] width 172 height 20
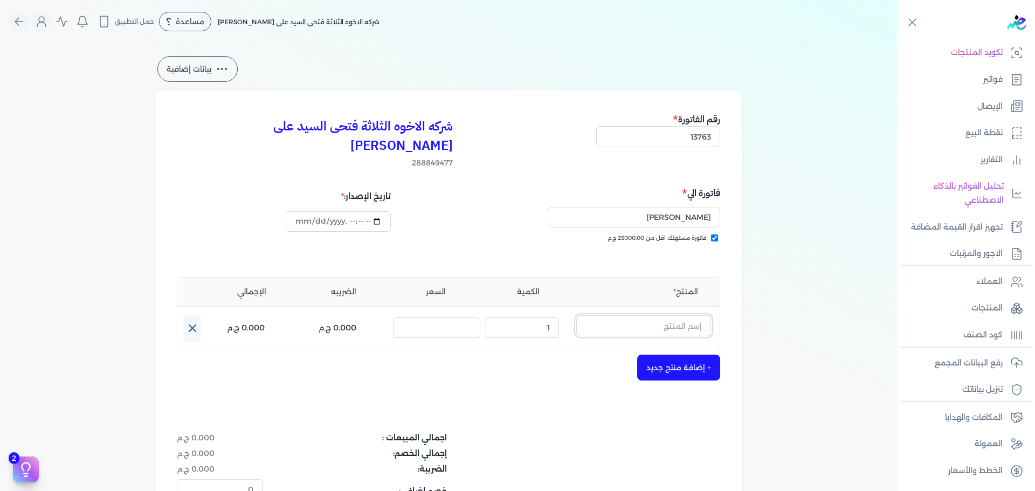
click at [683, 315] on input "text" at bounding box center [643, 325] width 135 height 20
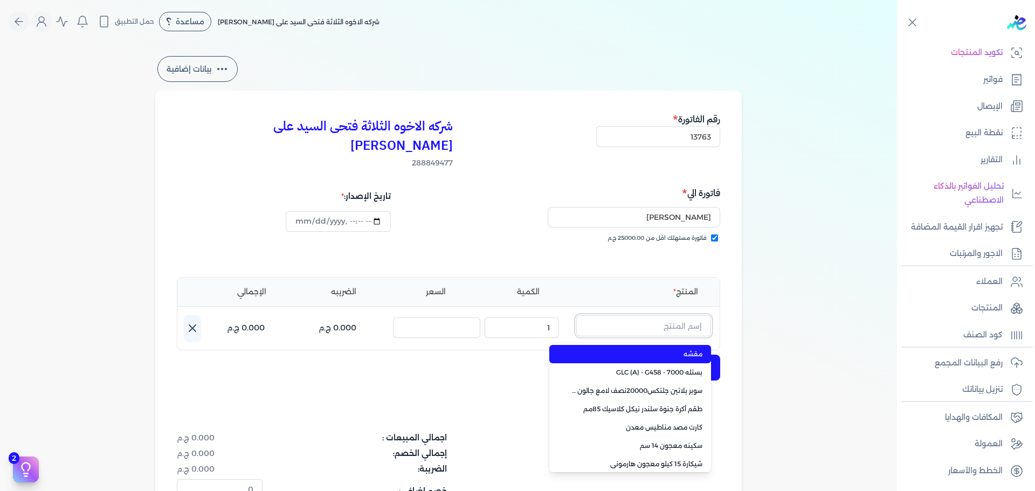
paste input "سوبر بلاتين سوبر دايتون 3030 جالون 2.7 لتر BASE A"
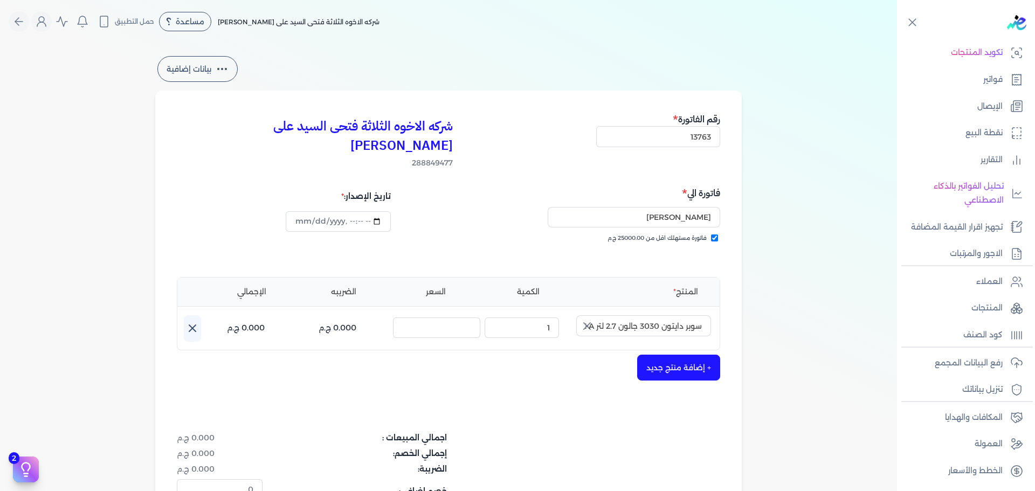
drag, startPoint x: 588, startPoint y: 307, endPoint x: 608, endPoint y: 304, distance: 19.6
click at [590, 320] on icon "button" at bounding box center [586, 326] width 13 height 13
click at [608, 315] on input "text" at bounding box center [643, 325] width 135 height 20
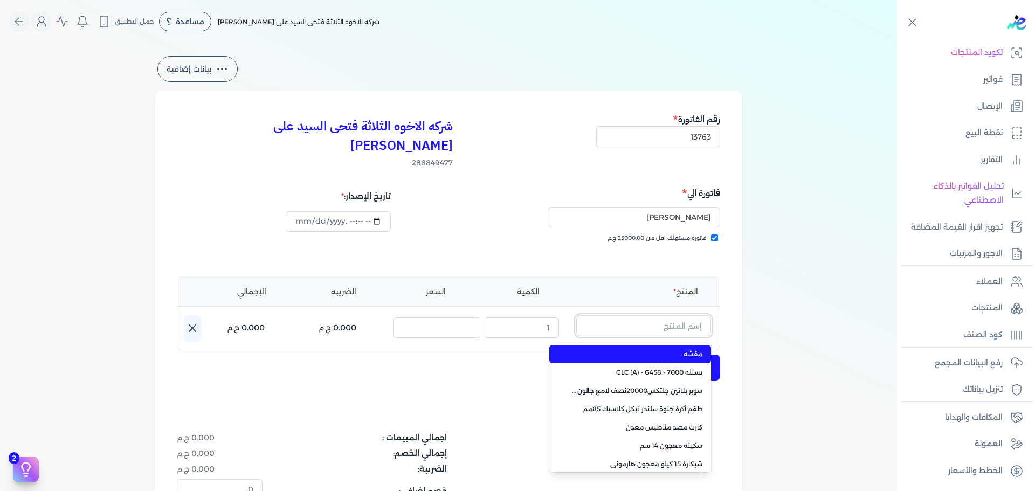
paste input "ماربللو ستوكو علبة 0.900 لتر"
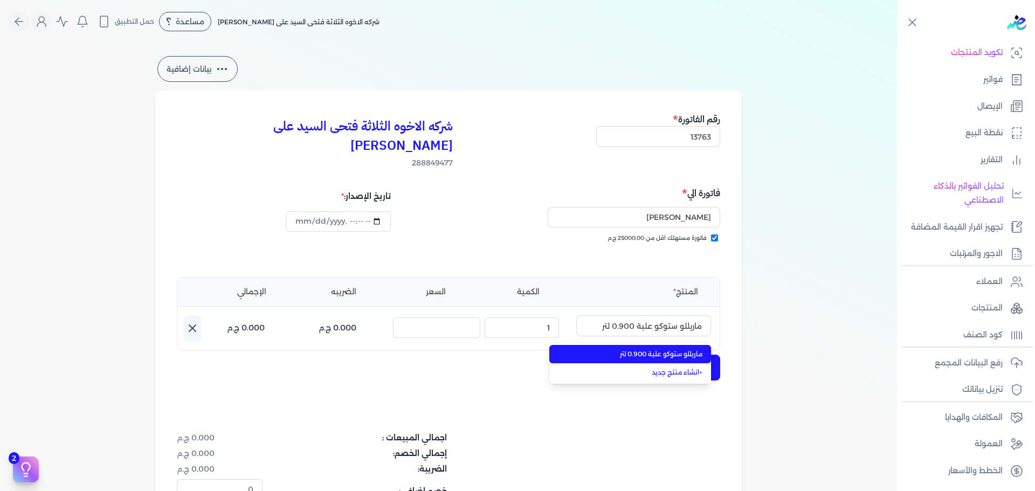
click at [623, 349] on span "ماربللو ستوكو علبة 0.900 لتر" at bounding box center [636, 354] width 131 height 10
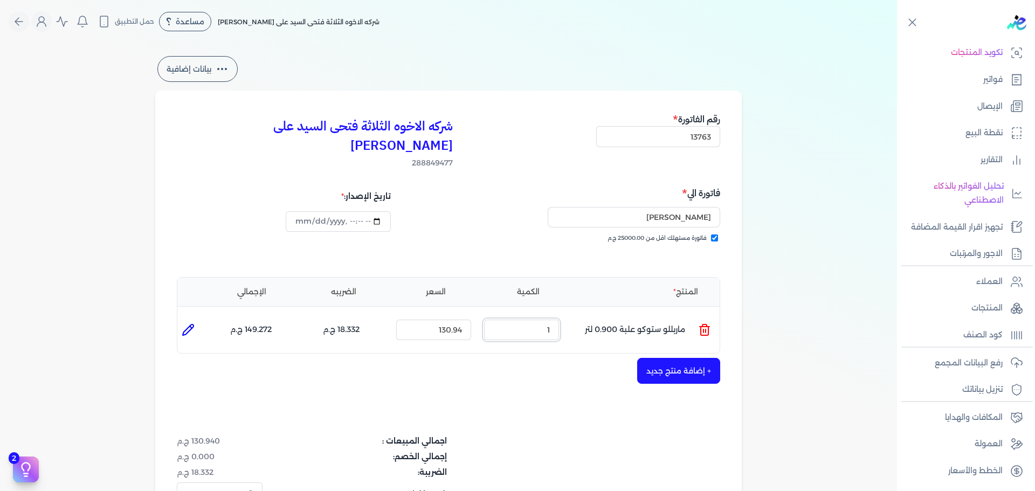
click at [592, 315] on ul "المنتج : ماربللو ستوكو علبة 0.900 لتر الكمية : 1 السعر : 130.94 الضريبه : 18.33…" at bounding box center [448, 329] width 542 height 29
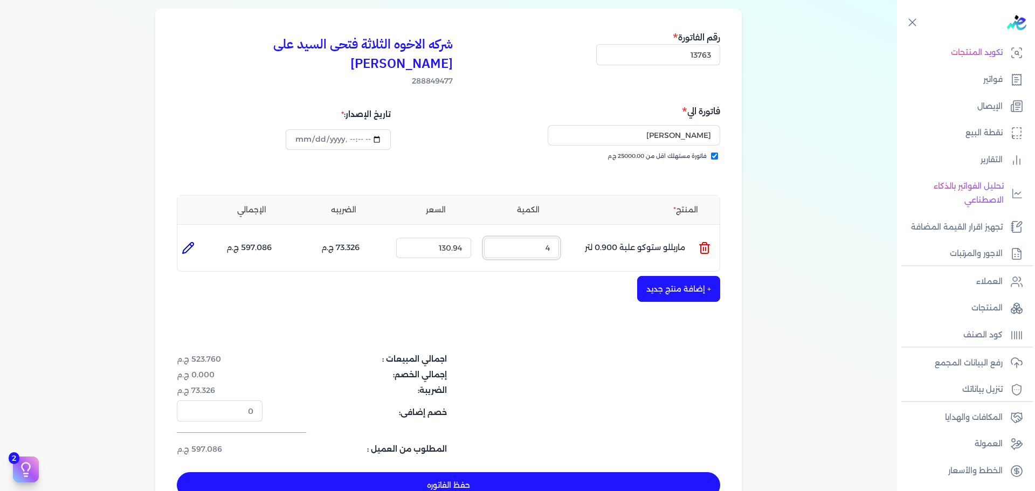
scroll to position [216, 0]
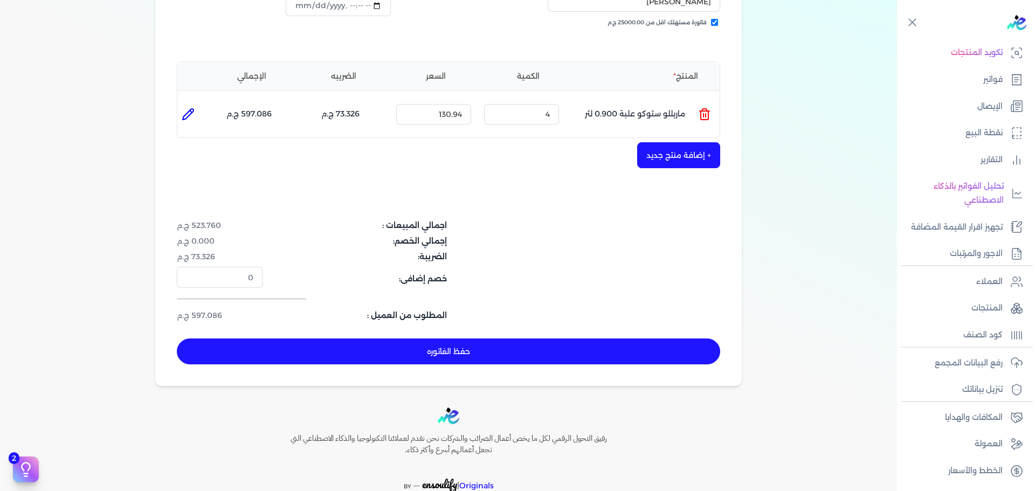
click at [672, 142] on button "+ إضافة منتج جديد" at bounding box center [678, 155] width 83 height 26
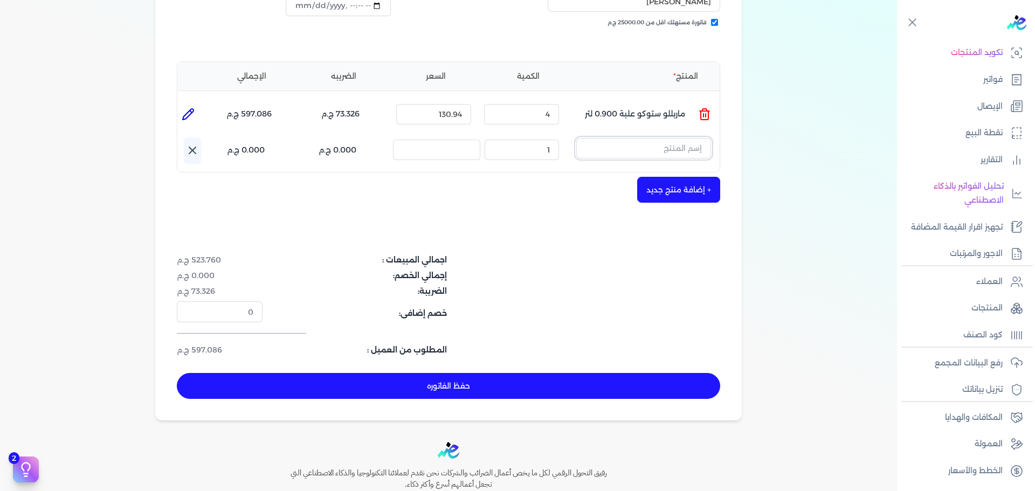
click at [638, 138] on input "text" at bounding box center [643, 148] width 135 height 20
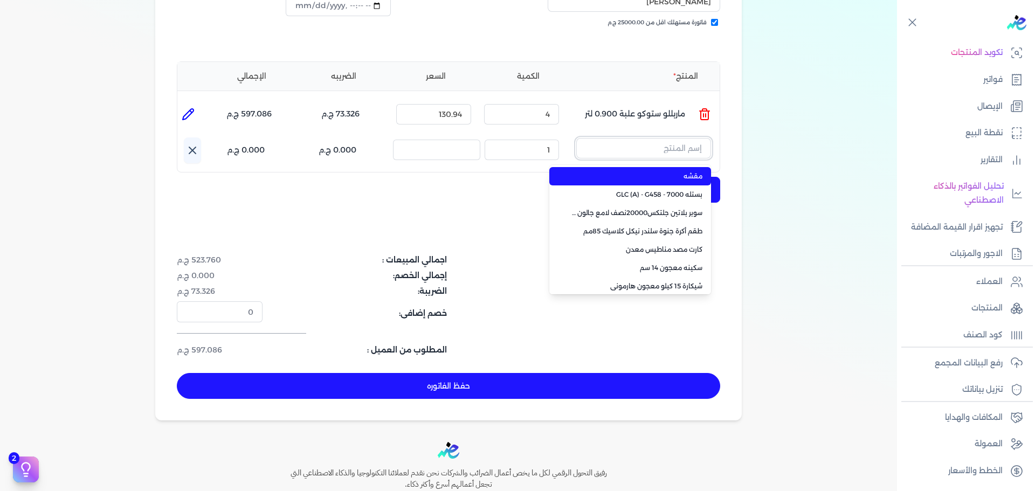
paste input "سوبر بلاتين سوبر لاك لامع علبة 0.900 لتر Base B"
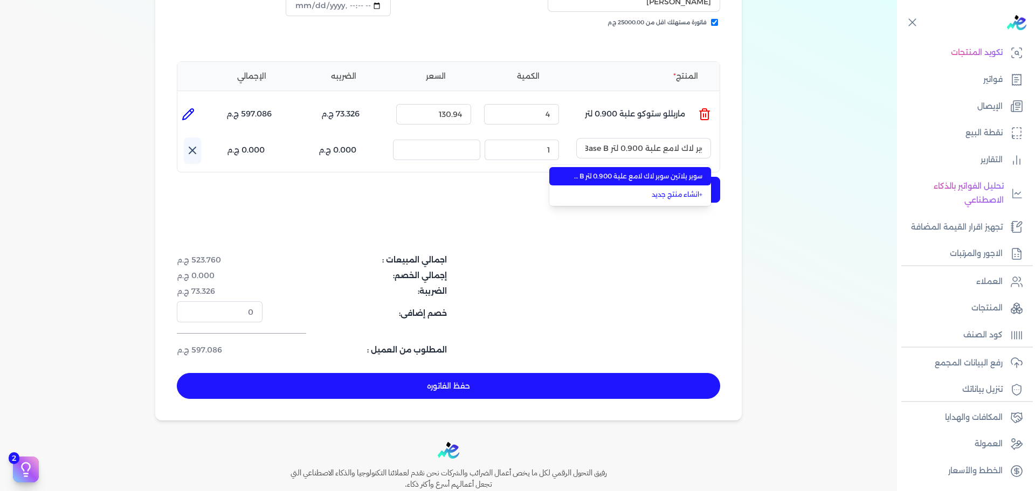
click at [643, 171] on span "سوبر بلاتين سوبر لاك لامع علبة 0.900 لتر Base B" at bounding box center [636, 176] width 131 height 10
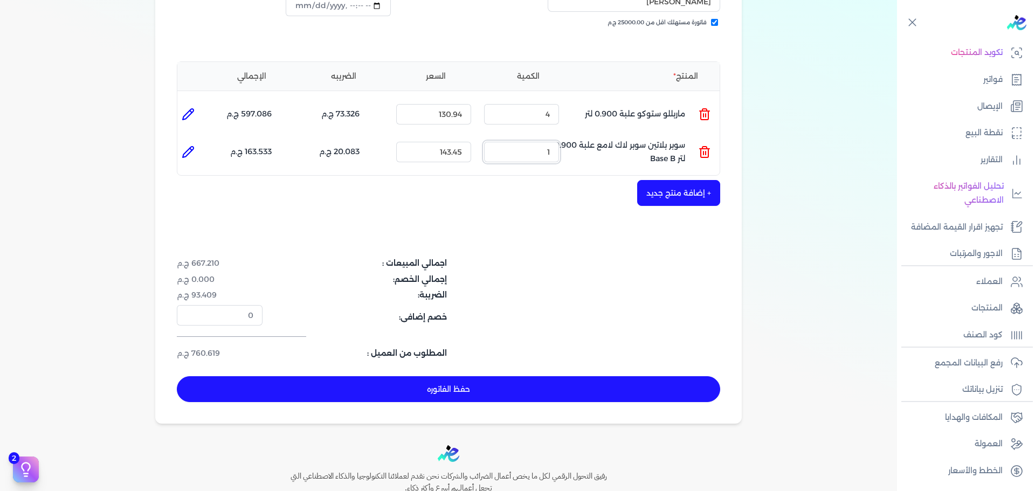
click at [666, 137] on ul "المنتج : سوبر بلاتين سوبر لاك لامع علبة 0.900 لتر Base B الكمية : 1 السعر : 143…" at bounding box center [448, 151] width 542 height 29
drag, startPoint x: 547, startPoint y: 136, endPoint x: 577, endPoint y: 136, distance: 30.2
click at [577, 137] on ul "المنتج : سوبر بلاتين سوبر لاك لامع علبة 0.900 لتر Base B الكمية : 5 السعر : 143…" at bounding box center [448, 151] width 542 height 29
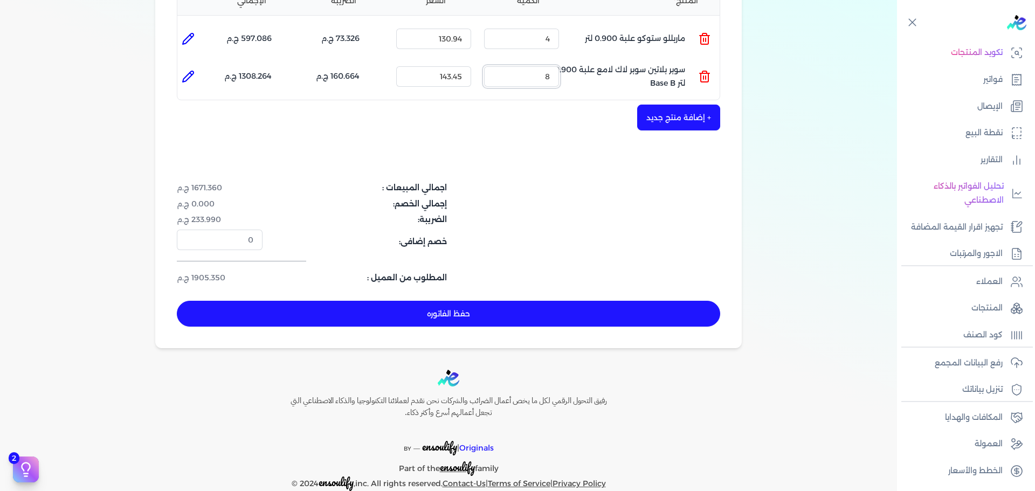
scroll to position [293, 0]
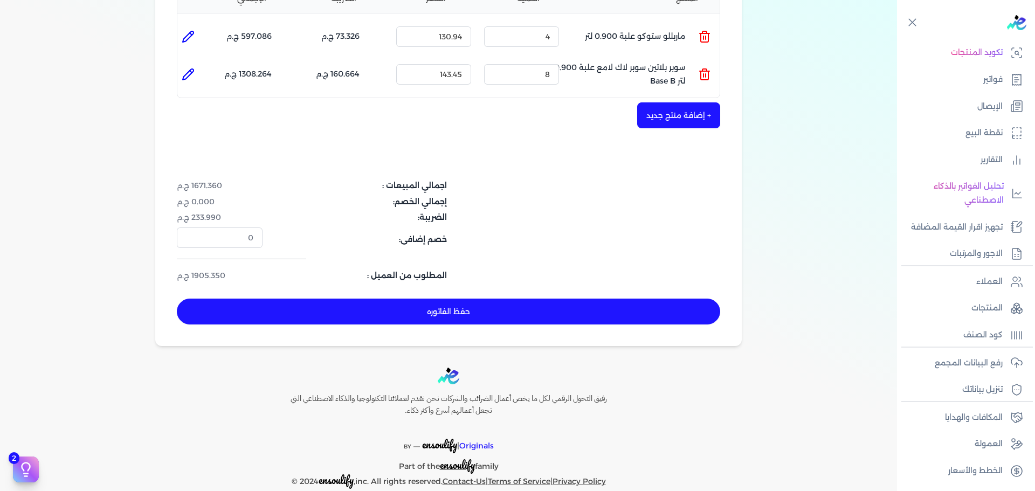
click at [561, 299] on button "حفظ الفاتوره" at bounding box center [448, 312] width 543 height 26
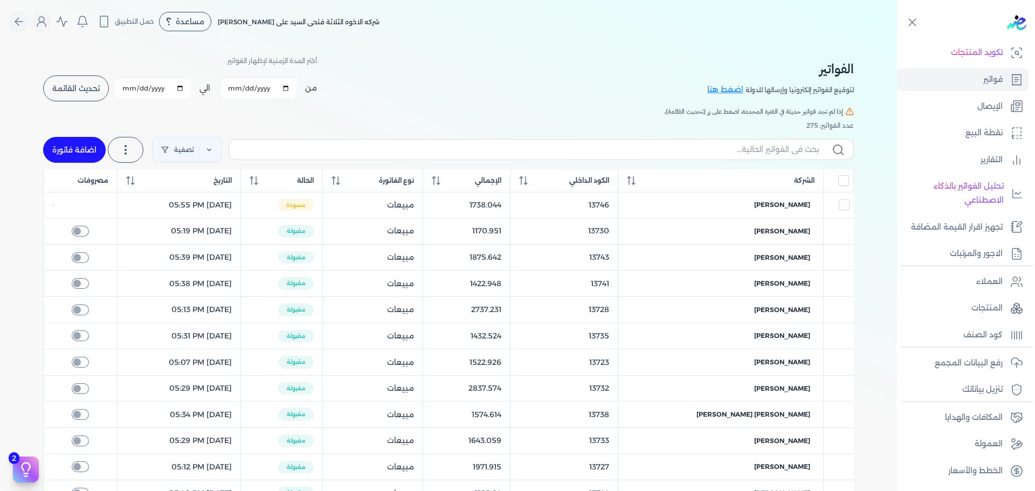
click at [65, 143] on link "اضافة فاتورة" at bounding box center [74, 150] width 63 height 26
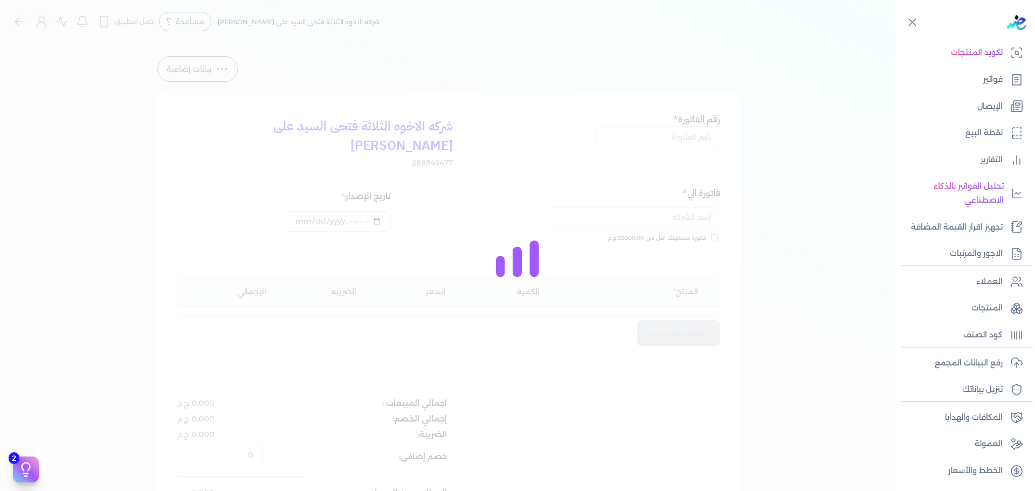
click at [693, 135] on div at bounding box center [517, 245] width 1035 height 491
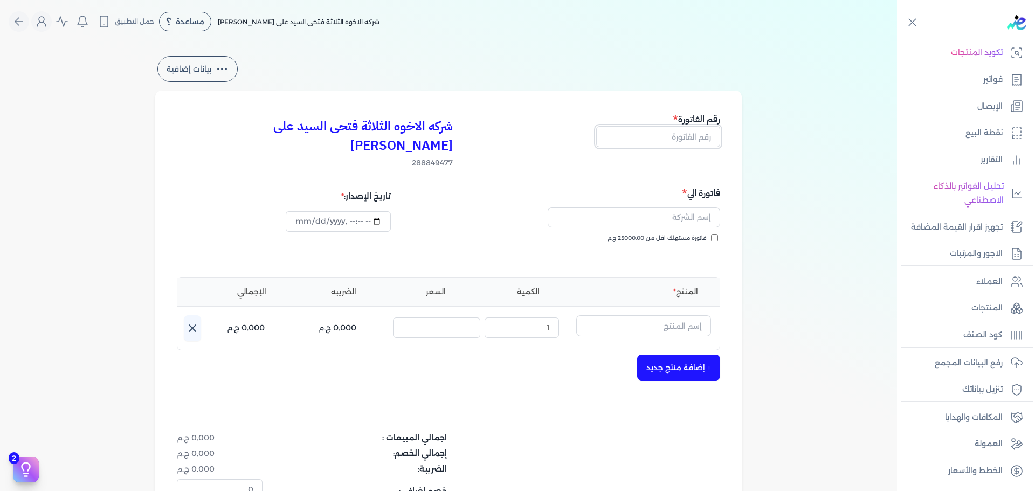
click at [693, 135] on input "text" at bounding box center [658, 136] width 124 height 20
click at [696, 234] on span "فاتورة مستهلك اقل من 25000.00 ج.م" at bounding box center [656, 238] width 99 height 9
click at [711, 234] on input "فاتورة مستهلك اقل من 25000.00 ج.م" at bounding box center [714, 237] width 7 height 7
click at [672, 186] on h5 "فاتورة الي" at bounding box center [586, 193] width 268 height 14
click at [677, 207] on input "text" at bounding box center [633, 217] width 172 height 20
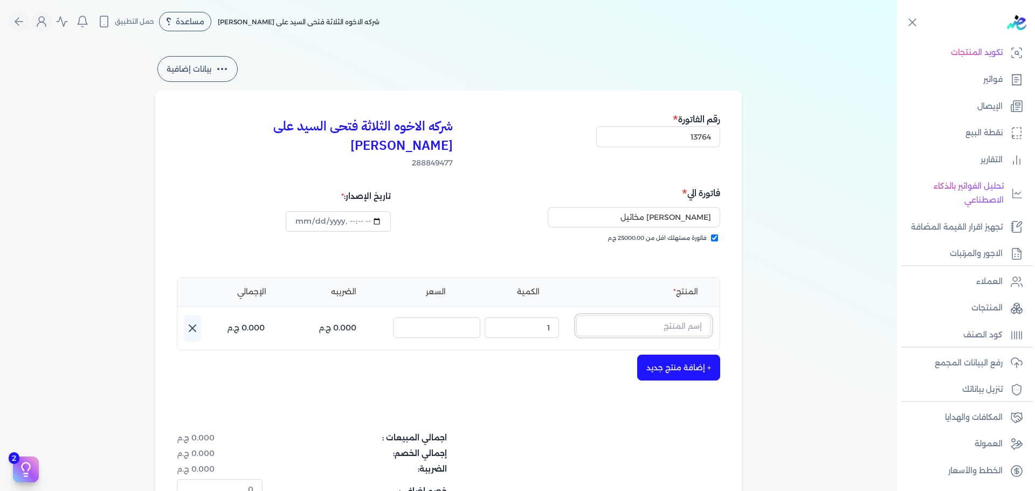
click at [640, 315] on input "text" at bounding box center [643, 325] width 135 height 20
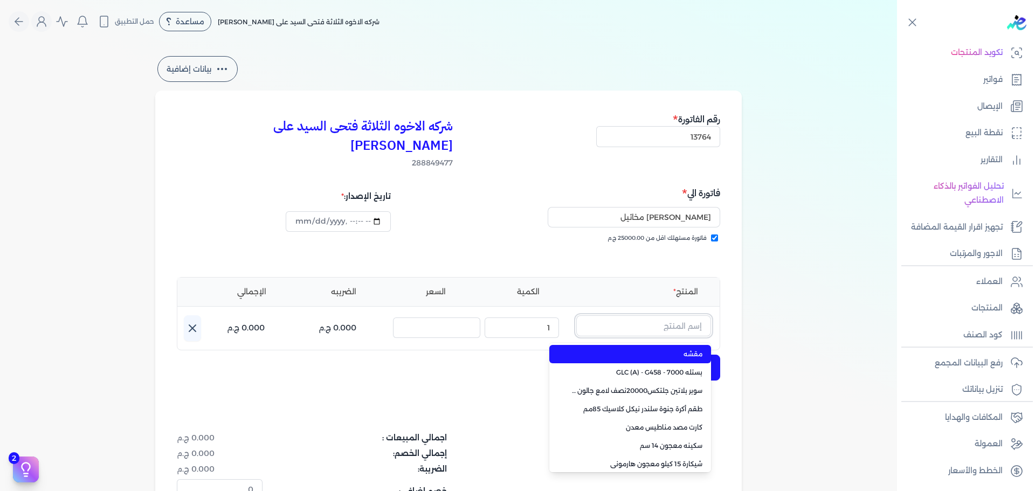
paste input "ورنيش زجاجي مط 1001 جالون 2.750 لتر"
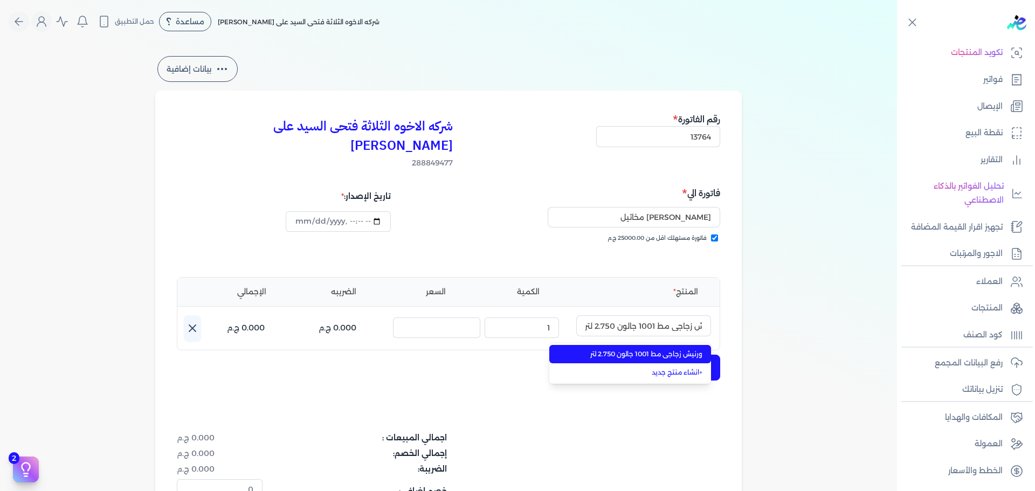
click at [649, 349] on span "ورنيش زجاجي مط 1001 جالون 2.750 لتر" at bounding box center [636, 354] width 131 height 10
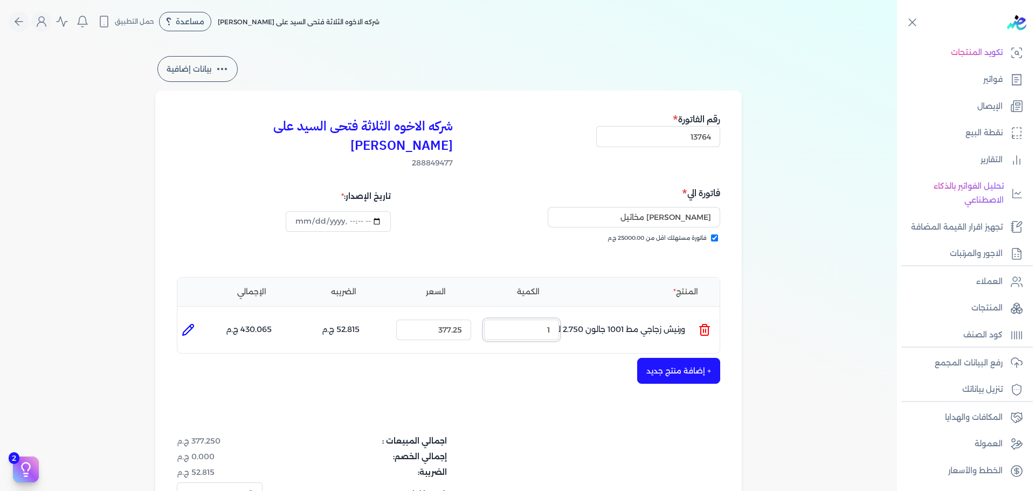
drag, startPoint x: 534, startPoint y: 310, endPoint x: 669, endPoint y: 288, distance: 136.5
click at [646, 315] on ul "المنتج : ورنيش زجاجي مط 1001 جالون 2.750 لتر الكمية : 1 السعر : 377.25 الضريبه …" at bounding box center [448, 329] width 542 height 29
drag, startPoint x: 669, startPoint y: 288, endPoint x: 678, endPoint y: 300, distance: 15.3
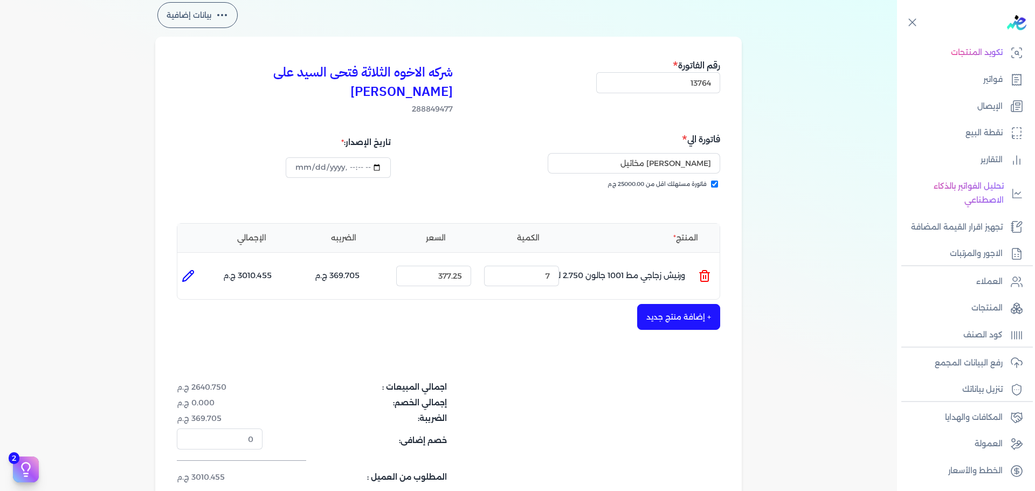
drag, startPoint x: 678, startPoint y: 300, endPoint x: 688, endPoint y: 335, distance: 36.2
click at [682, 334] on div "شركه الاخوه الثلاثة فتحى السيد على [PERSON_NAME] 288849477 رقم الفاتورة 13764 ف…" at bounding box center [448, 292] width 586 height 511
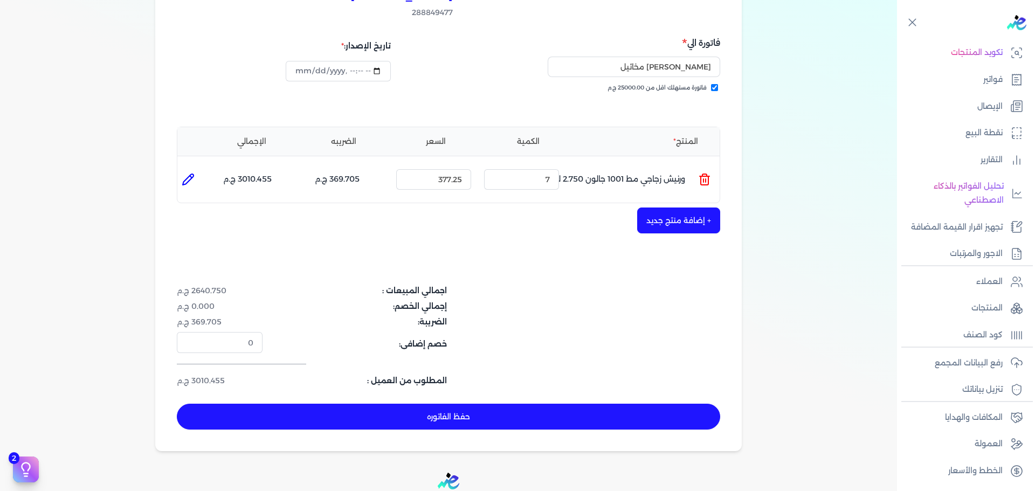
scroll to position [162, 0]
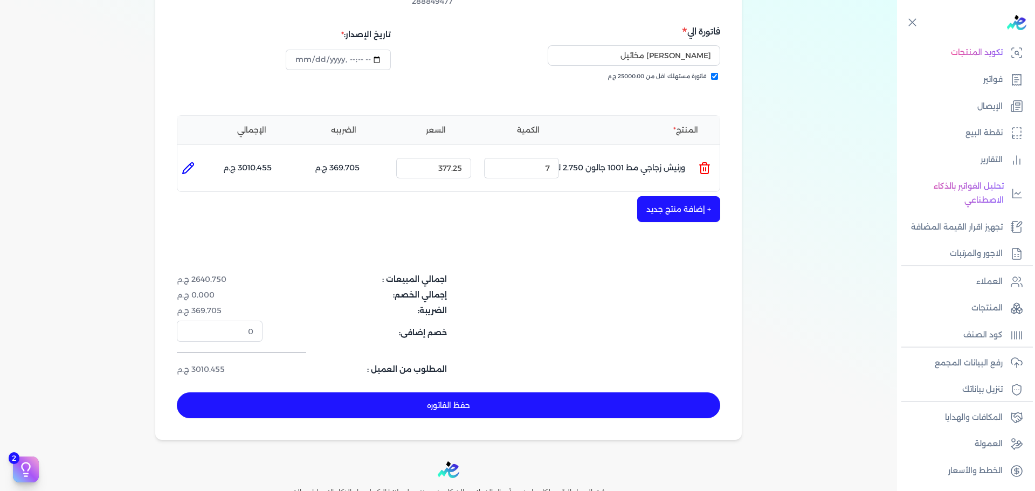
click at [630, 397] on button "حفظ الفاتوره" at bounding box center [448, 405] width 543 height 26
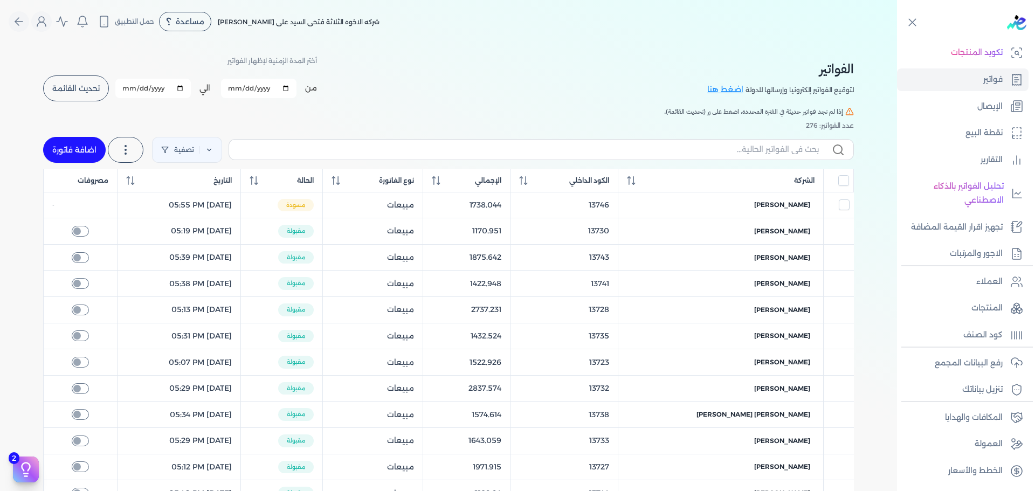
click at [89, 150] on link "اضافة فاتورة" at bounding box center [74, 150] width 63 height 26
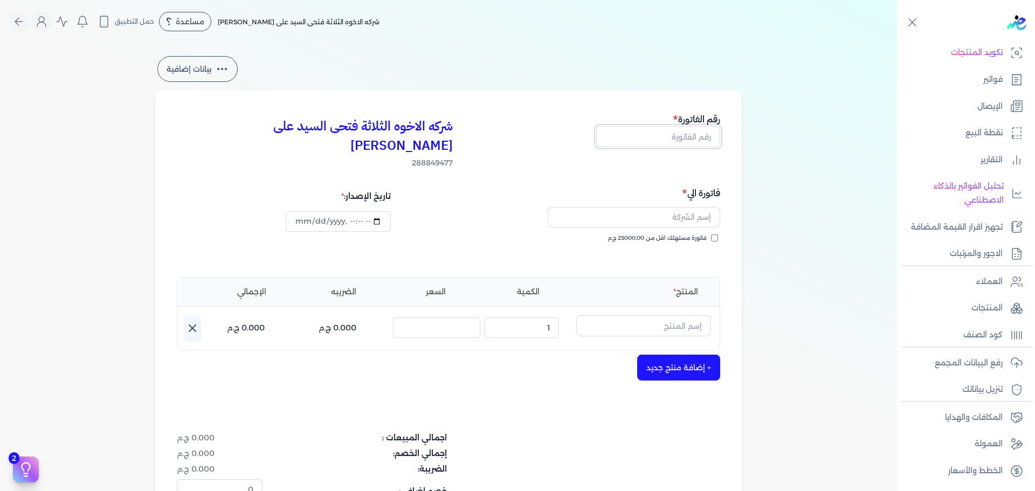
click at [712, 137] on input "text" at bounding box center [658, 136] width 124 height 20
click at [691, 234] on span "فاتورة مستهلك اقل من 25000.00 ج.م" at bounding box center [656, 238] width 99 height 9
click at [711, 234] on input "فاتورة مستهلك اقل من 25000.00 ج.م" at bounding box center [714, 237] width 7 height 7
click at [687, 207] on input "text" at bounding box center [633, 217] width 172 height 20
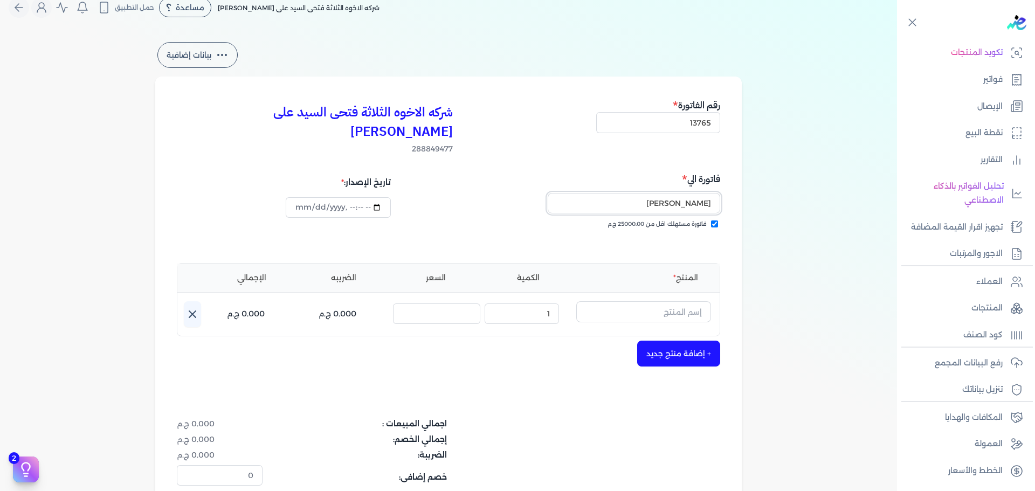
scroll to position [54, 0]
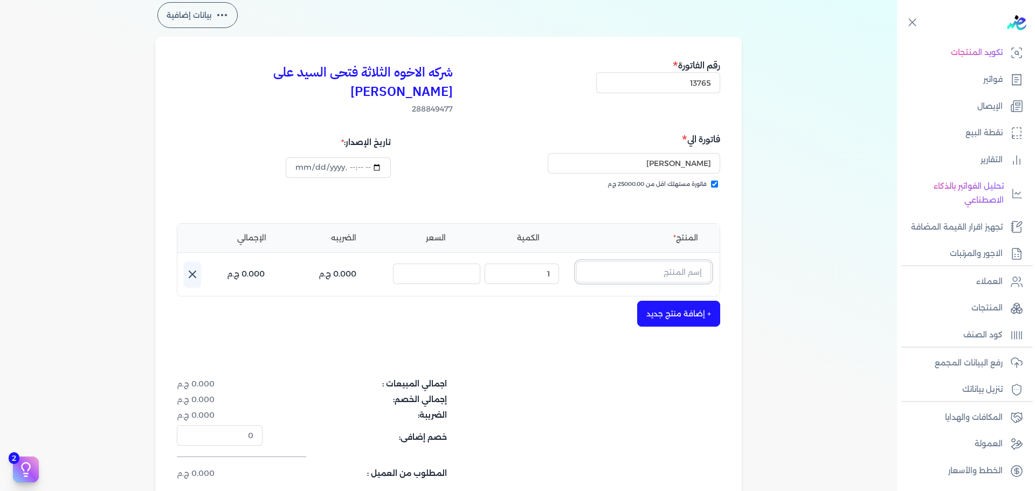
click at [665, 261] on input "text" at bounding box center [643, 271] width 135 height 20
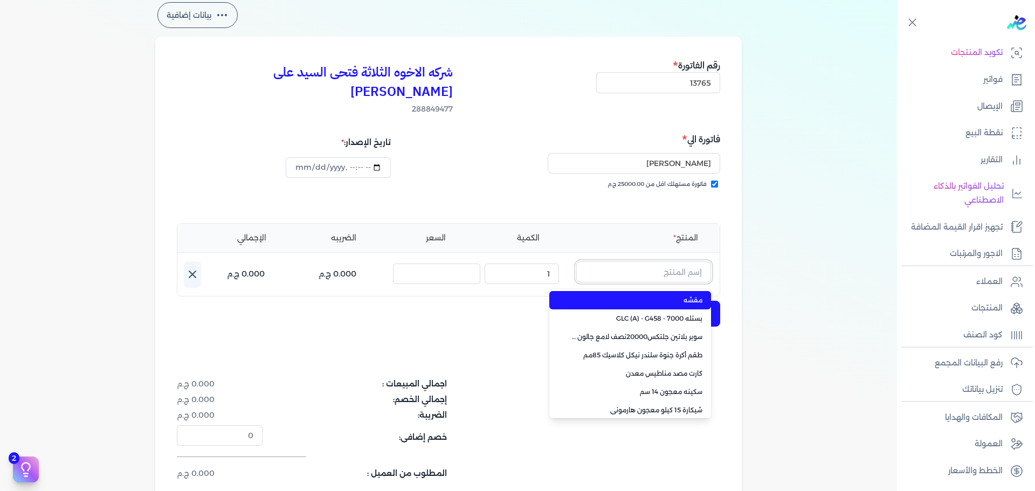
paste input "جلتكس 20000 نصف لامع بلاستيك بستلة 9 لتر"
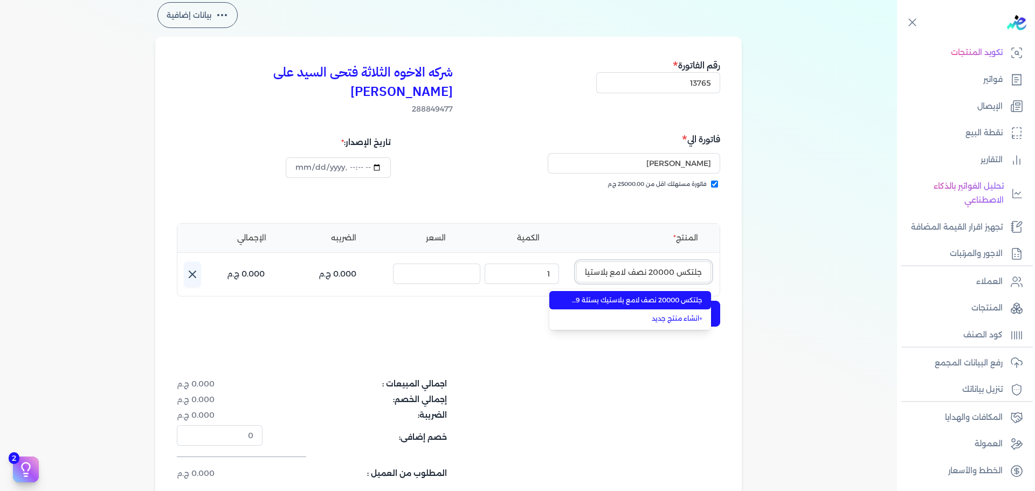
scroll to position [0, -42]
click at [663, 295] on span "جلتكس 20000 نصف لامع بلاستيك بستلة 9 لتر" at bounding box center [636, 300] width 131 height 10
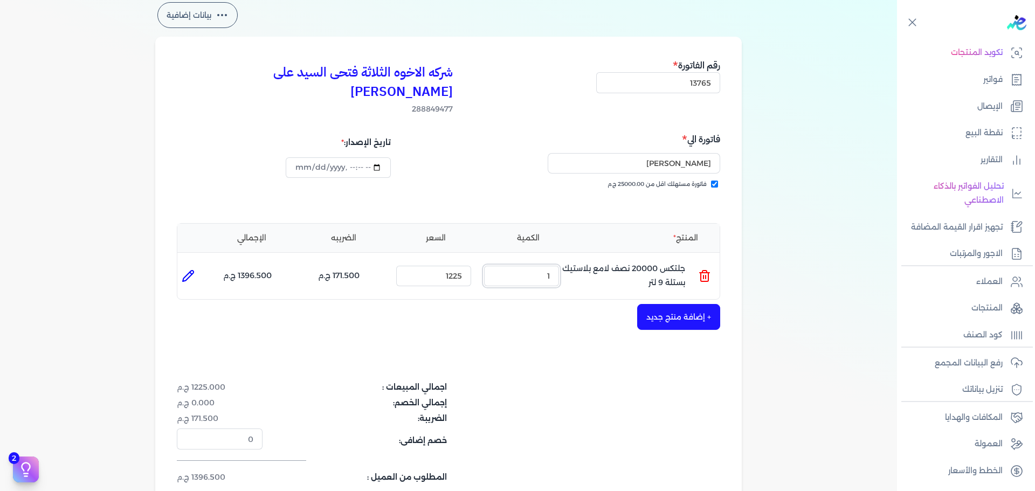
drag, startPoint x: 537, startPoint y: 252, endPoint x: 735, endPoint y: 242, distance: 198.0
click at [655, 261] on ul "المنتج : جلتكس 20000 نصف لامع بلاستيك بستلة 9 لتر الكمية : 1 السعر : 1225 الضري…" at bounding box center [448, 275] width 542 height 29
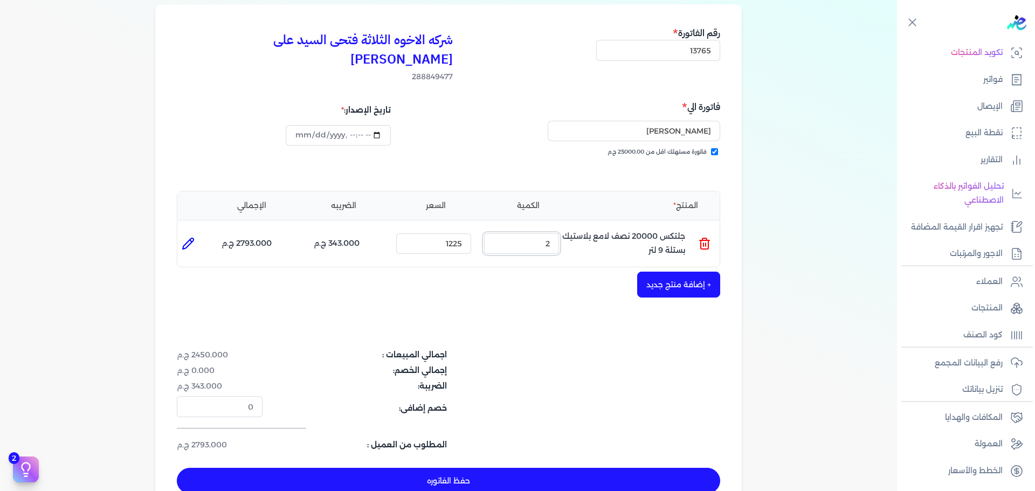
scroll to position [108, 0]
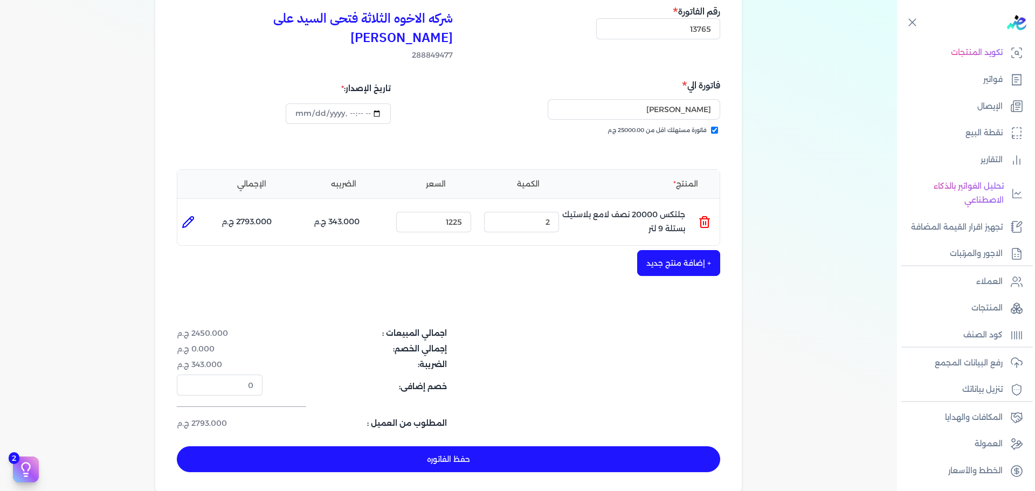
drag, startPoint x: 572, startPoint y: 437, endPoint x: 570, endPoint y: 425, distance: 12.6
click at [572, 446] on button "حفظ الفاتوره" at bounding box center [448, 459] width 543 height 26
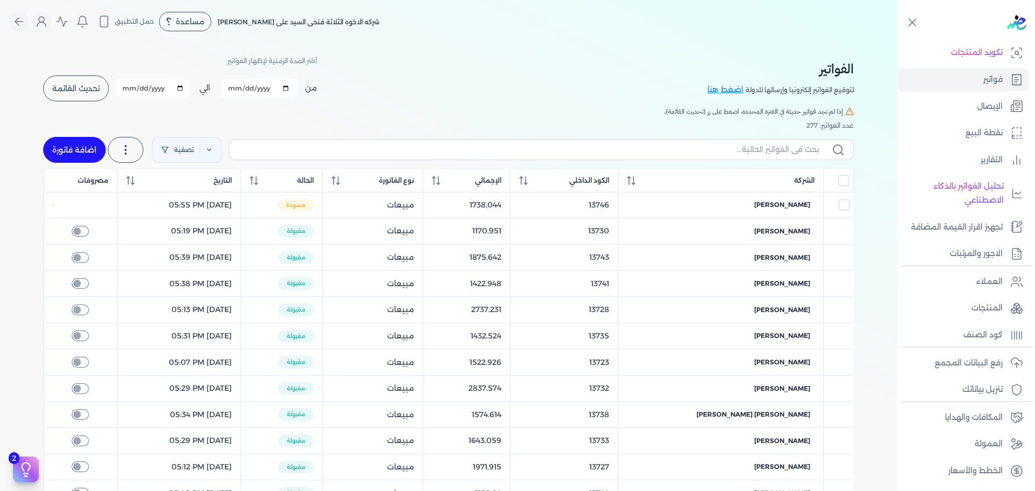
drag, startPoint x: 81, startPoint y: 140, endPoint x: 442, endPoint y: 262, distance: 381.8
click at [81, 140] on link "اضافة فاتورة" at bounding box center [74, 150] width 63 height 26
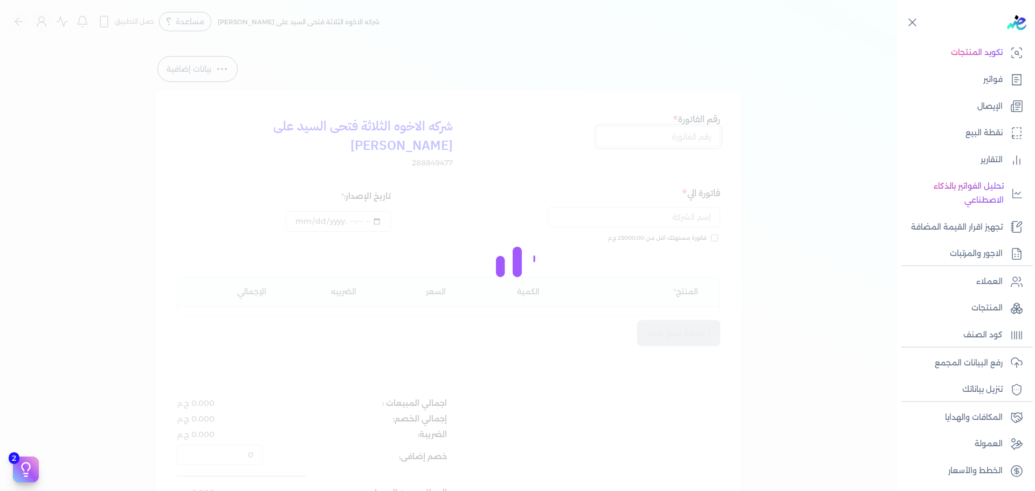
click at [693, 131] on input "text" at bounding box center [658, 136] width 124 height 20
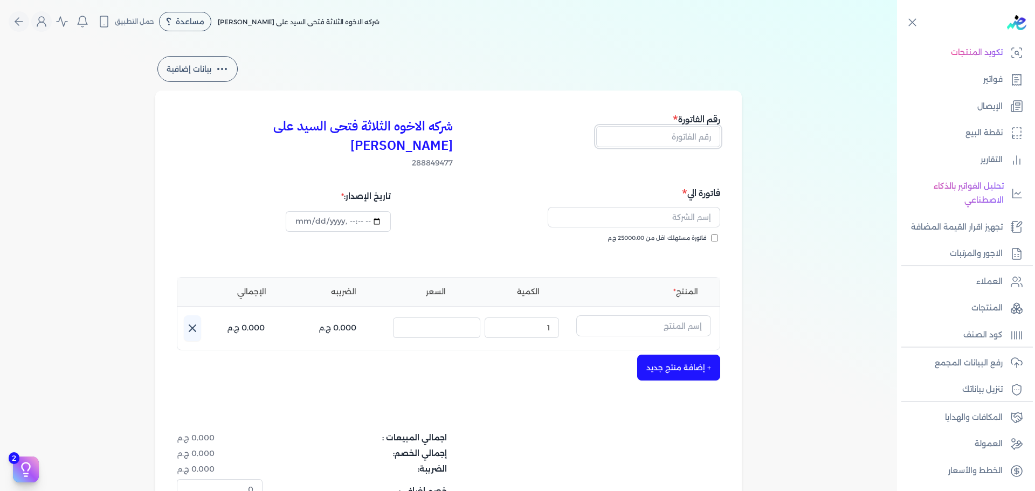
drag, startPoint x: 692, startPoint y: 140, endPoint x: 700, endPoint y: 143, distance: 8.9
click at [693, 140] on input "text" at bounding box center [658, 136] width 124 height 20
click at [718, 234] on input "فاتورة مستهلك اقل من 25000.00 ج.م" at bounding box center [714, 237] width 7 height 7
click at [709, 207] on input "text" at bounding box center [633, 217] width 172 height 20
click at [662, 133] on input "13766" at bounding box center [658, 136] width 124 height 20
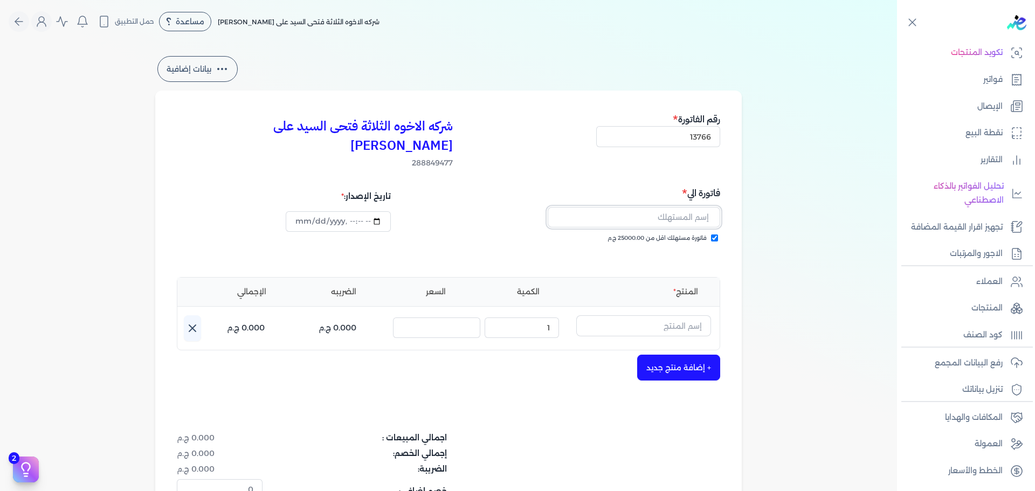
click at [676, 207] on input "text" at bounding box center [633, 217] width 172 height 20
click at [641, 315] on input "text" at bounding box center [643, 325] width 135 height 20
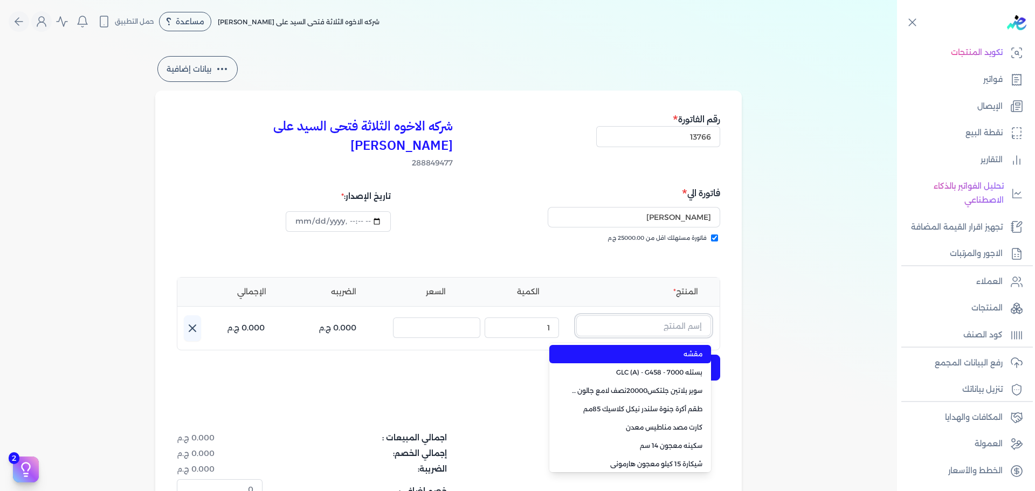
paste input "جلتكس 15000 جالون 2.500 لتر"
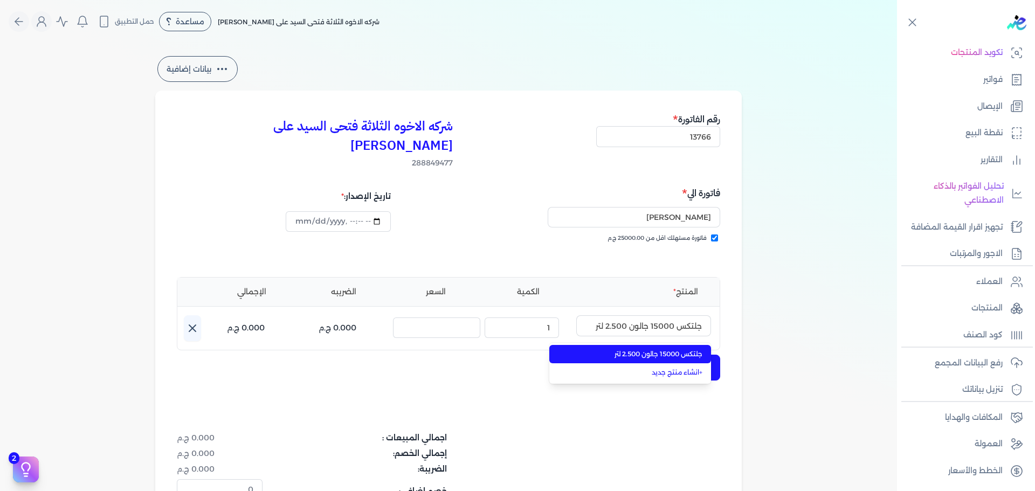
click at [650, 345] on li "جلتكس 15000 جالون 2.500 لتر" at bounding box center [630, 354] width 162 height 18
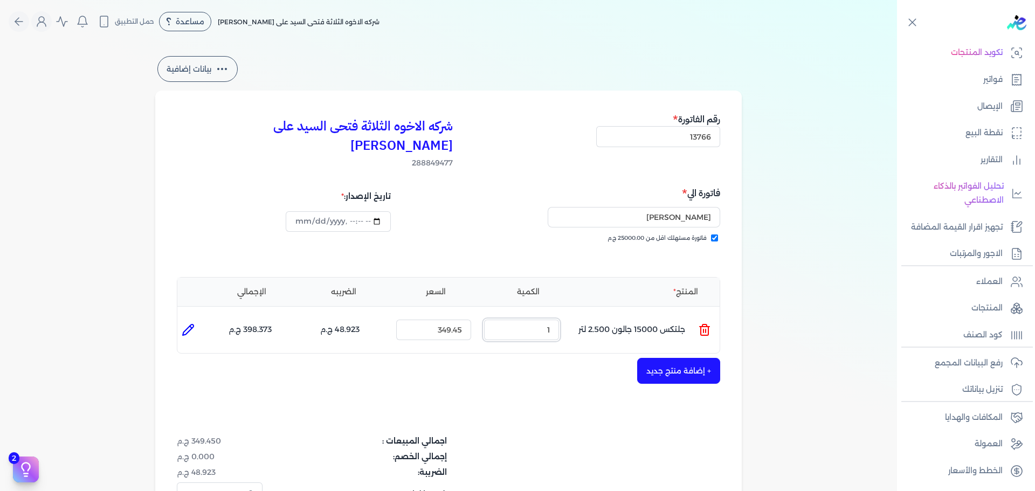
click at [712, 315] on ul "المنتج : جلتكس 15000 جالون 2.500 لتر الكمية : 1 السعر : 349.45 الضريبه : 48.923…" at bounding box center [448, 329] width 542 height 29
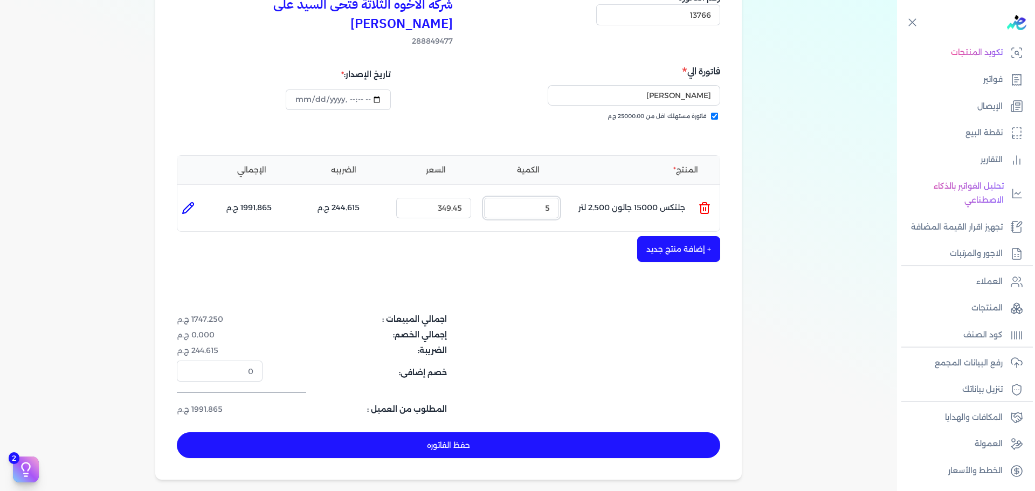
scroll to position [162, 0]
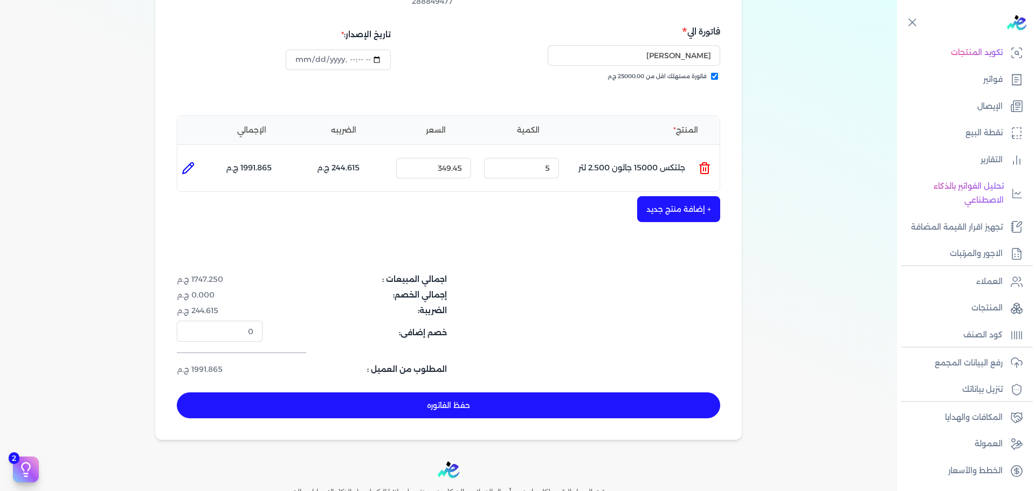
click at [636, 392] on button "حفظ الفاتوره" at bounding box center [448, 405] width 543 height 26
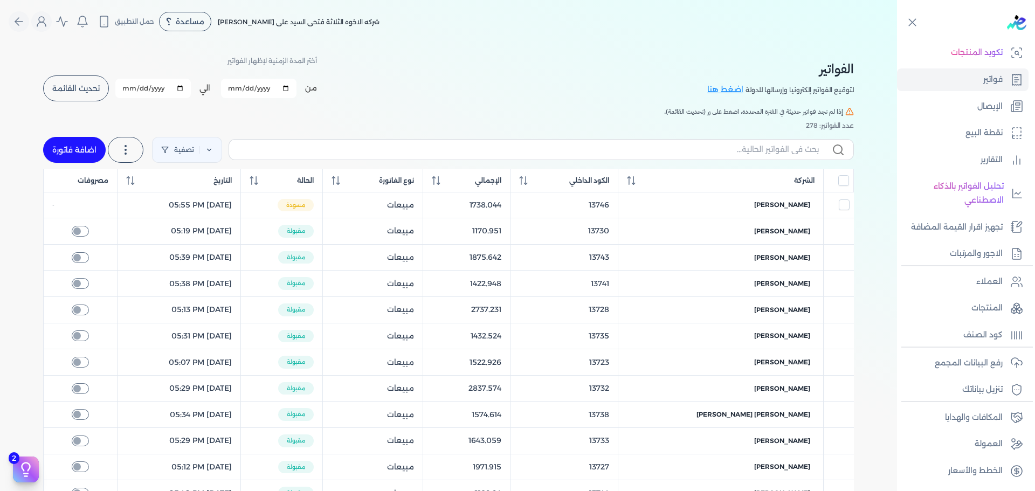
click at [93, 149] on link "اضافة فاتورة" at bounding box center [74, 150] width 63 height 26
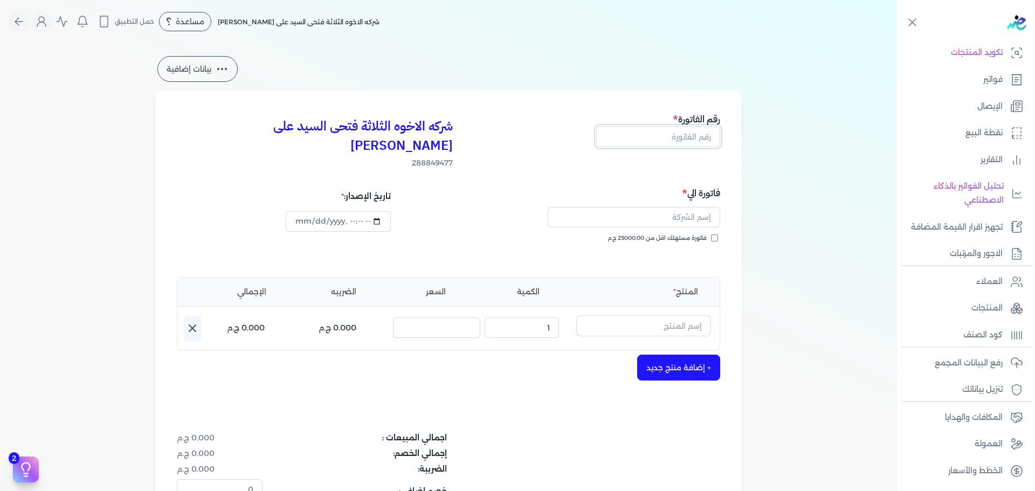
click at [691, 139] on input "text" at bounding box center [658, 136] width 124 height 20
click at [692, 234] on span "فاتورة مستهلك اقل من 25000.00 ج.م" at bounding box center [656, 238] width 99 height 9
click at [711, 234] on input "فاتورة مستهلك اقل من 25000.00 ج.م" at bounding box center [714, 237] width 7 height 7
click at [705, 207] on input "text" at bounding box center [633, 217] width 172 height 20
click at [689, 316] on input "text" at bounding box center [643, 325] width 135 height 20
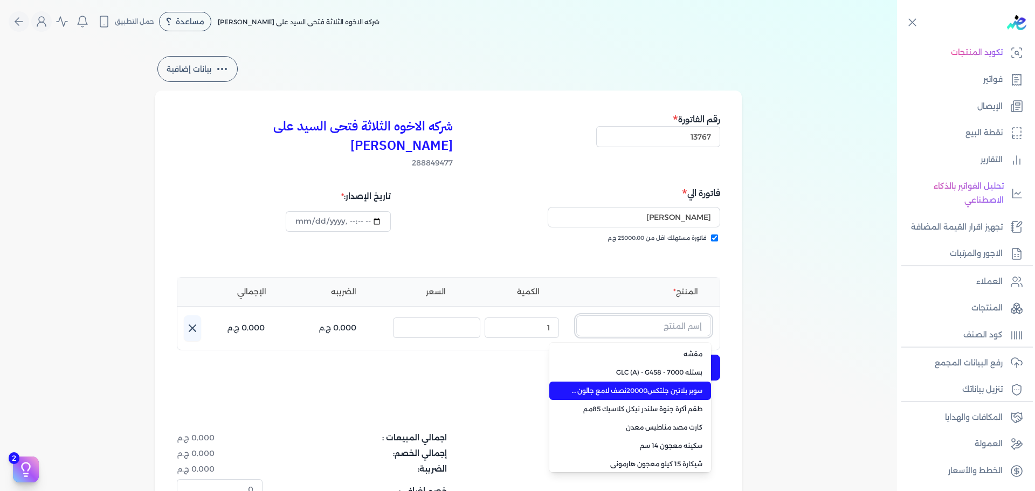
paste input "ستارت ميتاليك فضي علبة 0.375 لتر"
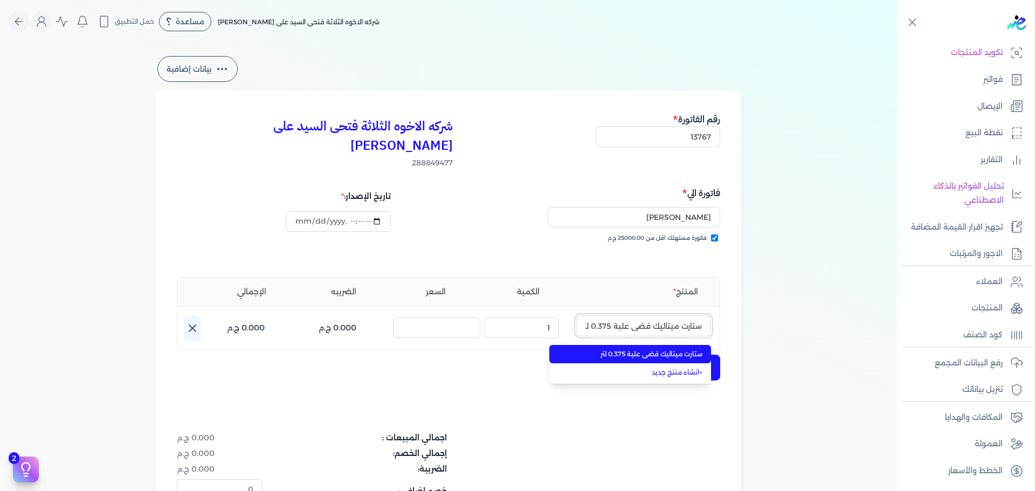
scroll to position [0, -2]
click at [626, 349] on span "ستارت ميتاليك فضي علبة 0.375 لتر" at bounding box center [636, 354] width 131 height 10
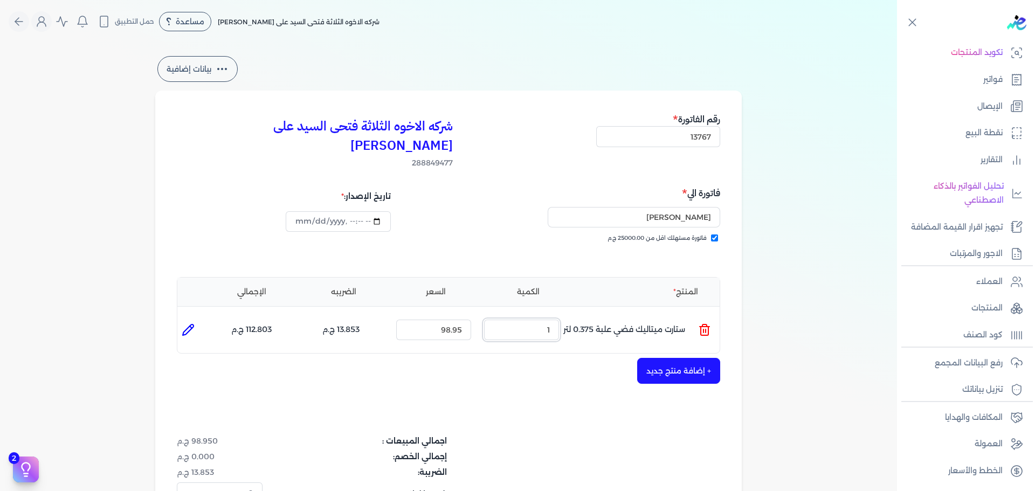
drag, startPoint x: 530, startPoint y: 304, endPoint x: 580, endPoint y: 294, distance: 51.1
click at [568, 315] on ul "المنتج : ستارت ميتاليك فضي علبة 0.375 لتر الكمية : 1 السعر : 98.95 الضريبه : 13…" at bounding box center [448, 329] width 542 height 29
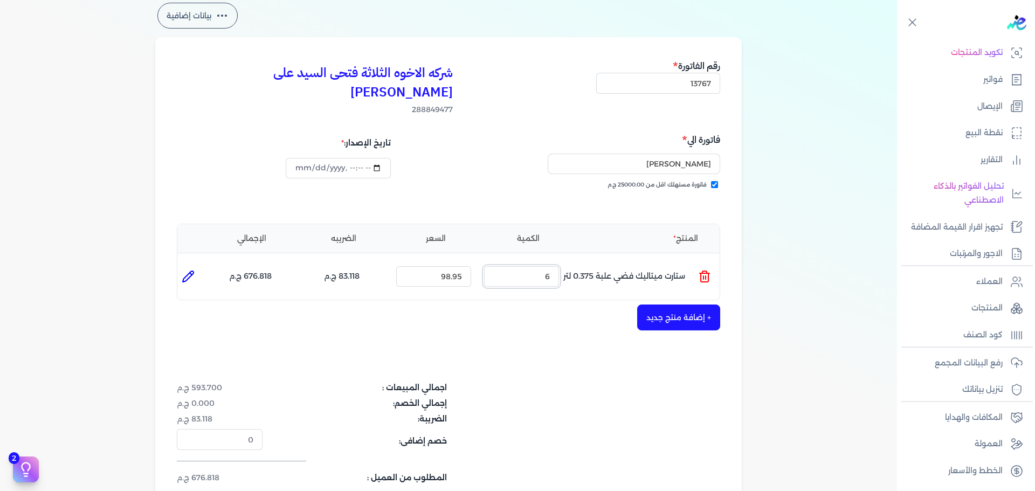
scroll to position [54, 0]
click at [683, 304] on button "+ إضافة منتج جديد" at bounding box center [678, 317] width 83 height 26
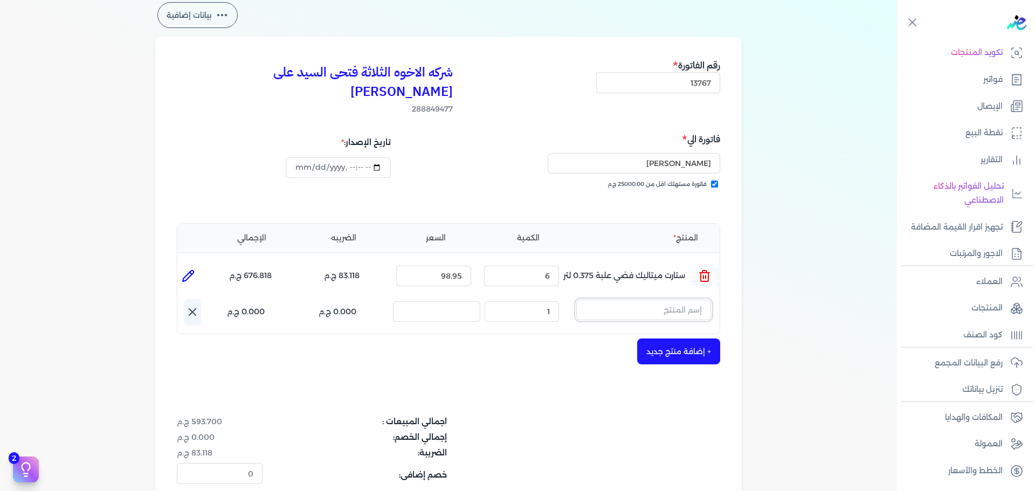
click at [657, 300] on input "text" at bounding box center [643, 310] width 135 height 20
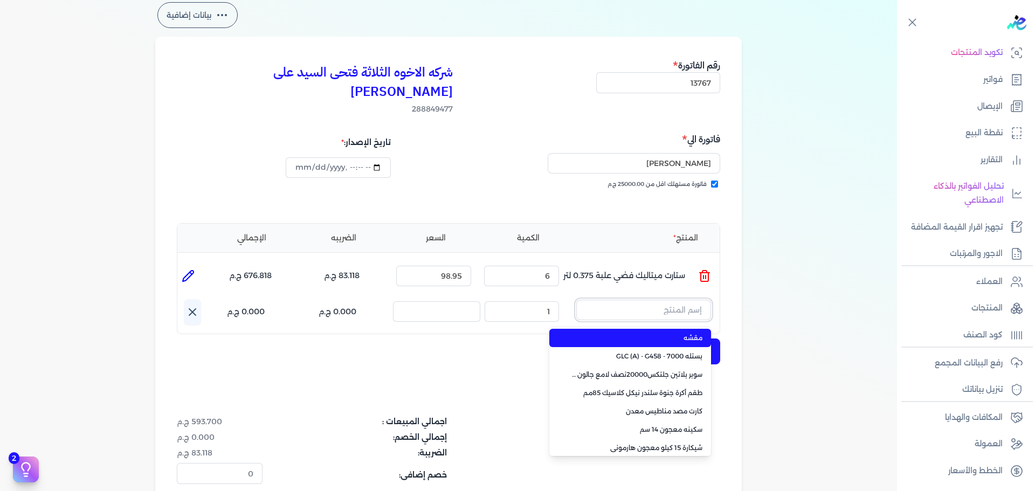
paste input "سوبر بلاتين داي-ستون 7070 علبة 0.900 لتر Base C"
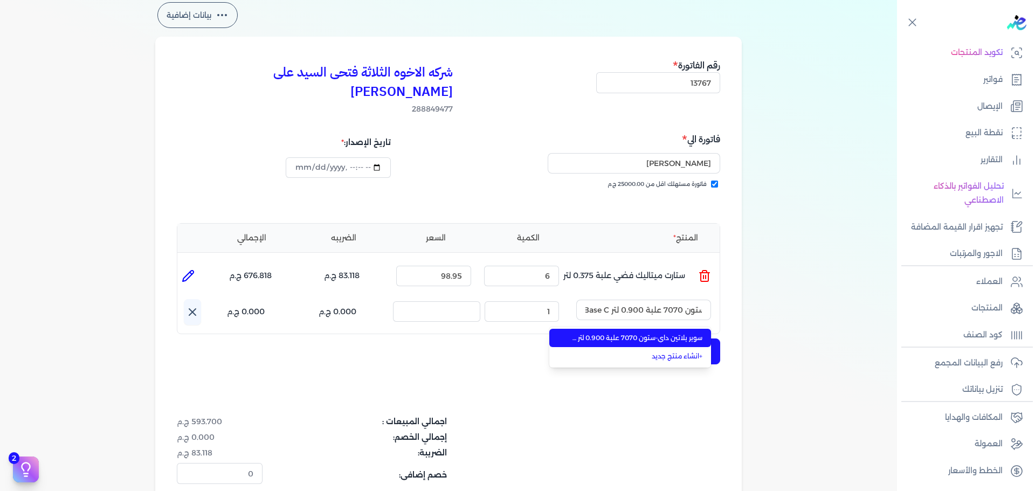
drag, startPoint x: 653, startPoint y: 315, endPoint x: 626, endPoint y: 316, distance: 27.5
click at [653, 333] on span "سوبر بلاتين داي-ستون 7070 علبة 0.900 لتر Base C" at bounding box center [636, 338] width 131 height 10
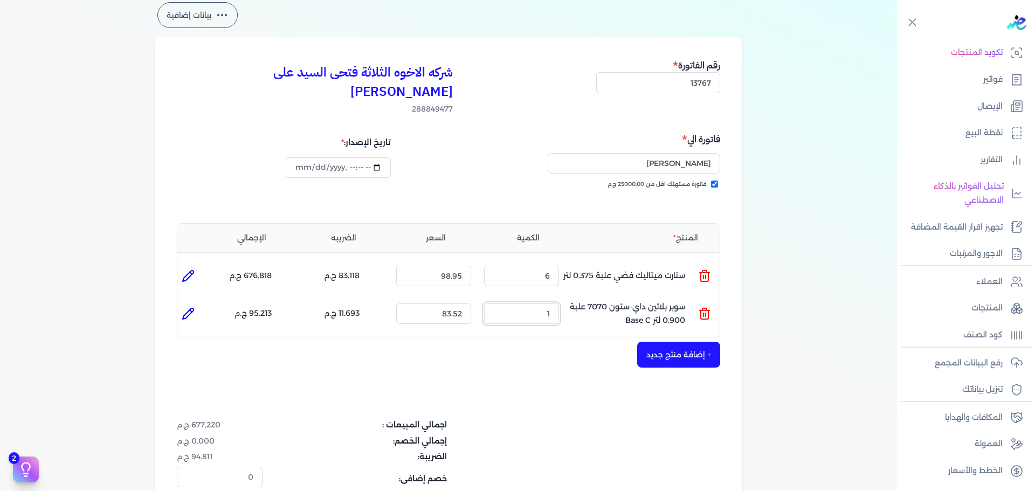
drag, startPoint x: 539, startPoint y: 301, endPoint x: 590, endPoint y: 291, distance: 51.6
click at [561, 299] on div "الكمية : 1" at bounding box center [522, 313] width 84 height 29
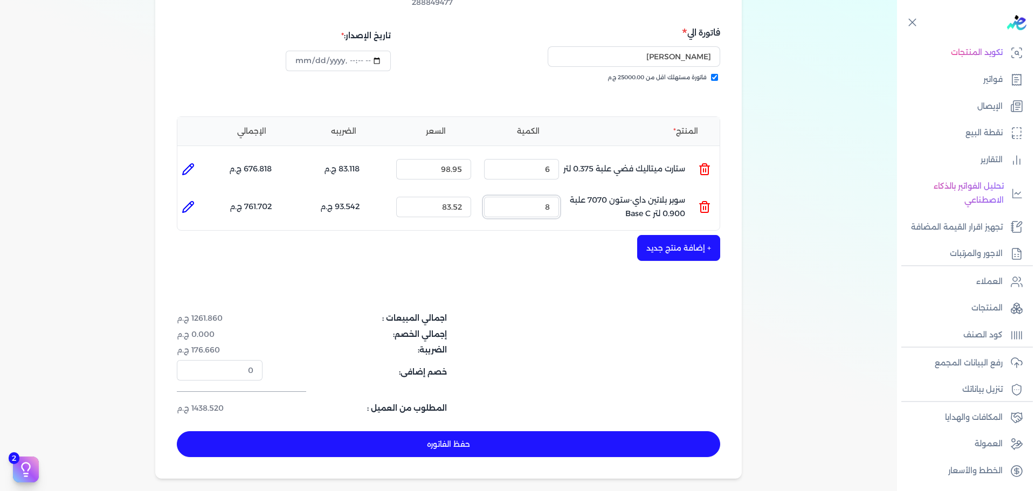
scroll to position [162, 0]
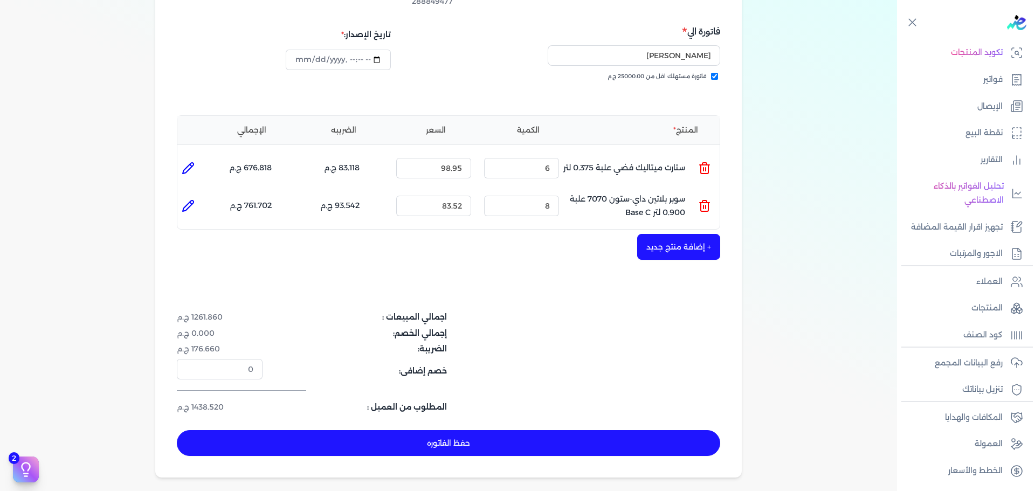
drag, startPoint x: 560, startPoint y: 432, endPoint x: 570, endPoint y: 426, distance: 10.6
click at [561, 431] on button "حفظ الفاتوره" at bounding box center [448, 443] width 543 height 26
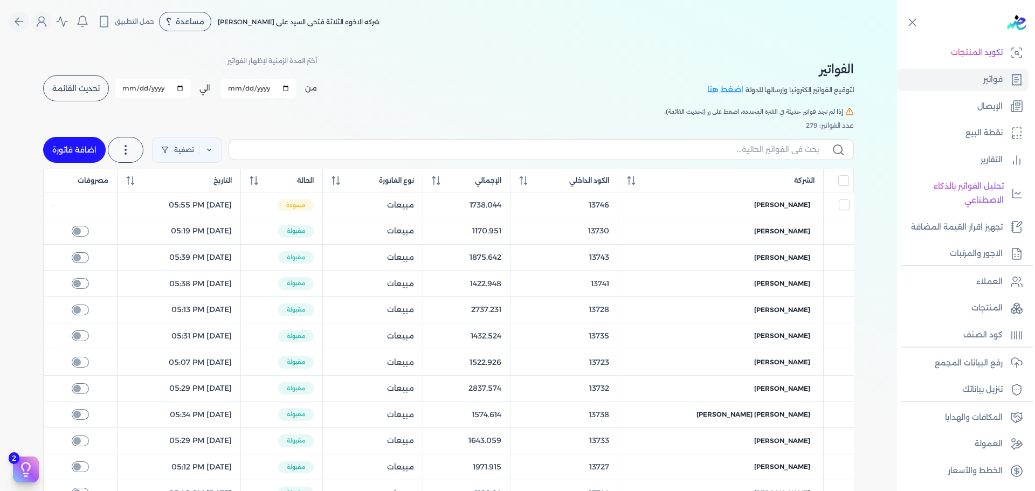
drag, startPoint x: 70, startPoint y: 143, endPoint x: 731, endPoint y: 157, distance: 661.3
click at [70, 143] on link "اضافة فاتورة" at bounding box center [74, 150] width 63 height 26
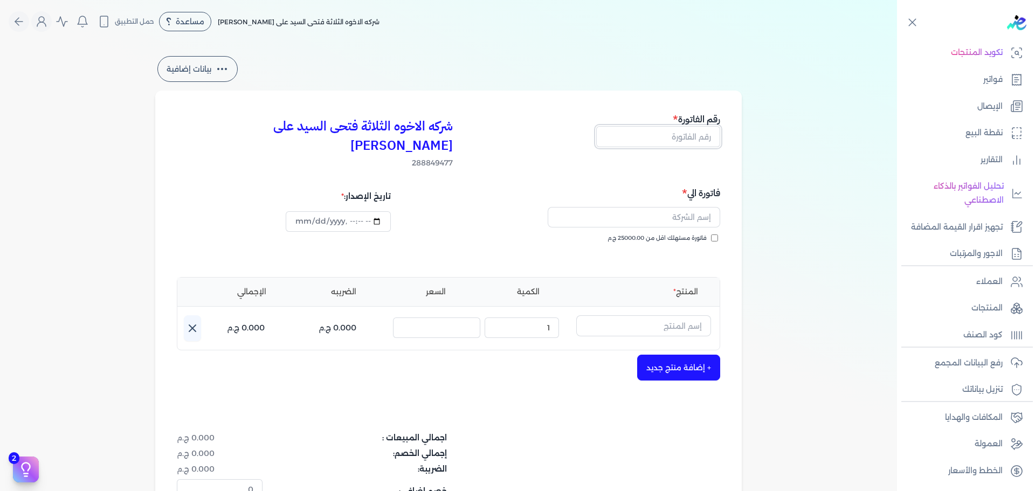
click at [685, 134] on input "text" at bounding box center [658, 136] width 124 height 20
click at [714, 234] on input "فاتورة مستهلك اقل من 25000.00 ج.م" at bounding box center [714, 237] width 7 height 7
click at [688, 207] on input "text" at bounding box center [633, 217] width 172 height 20
click at [643, 315] on input "text" at bounding box center [643, 325] width 135 height 20
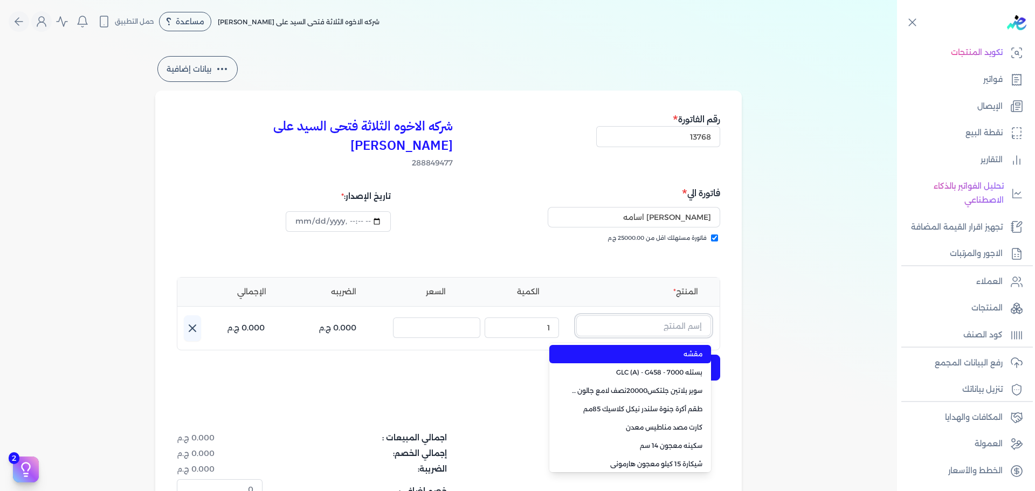
paste input "سوبر بلاتين سوبر لاك لامع جالون 2.7 لتر Base A"
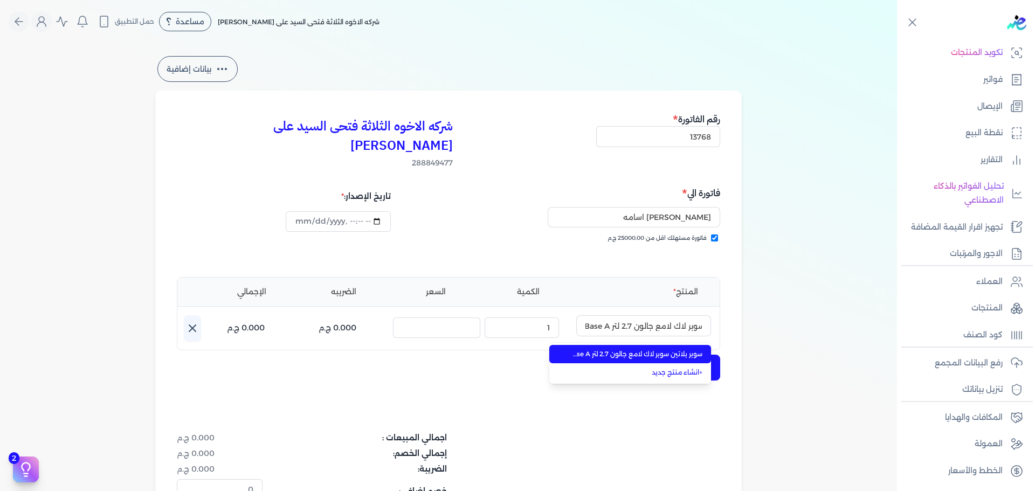
click at [660, 345] on li "سوبر بلاتين سوبر لاك لامع جالون 2.7 لتر Base A" at bounding box center [630, 354] width 162 height 18
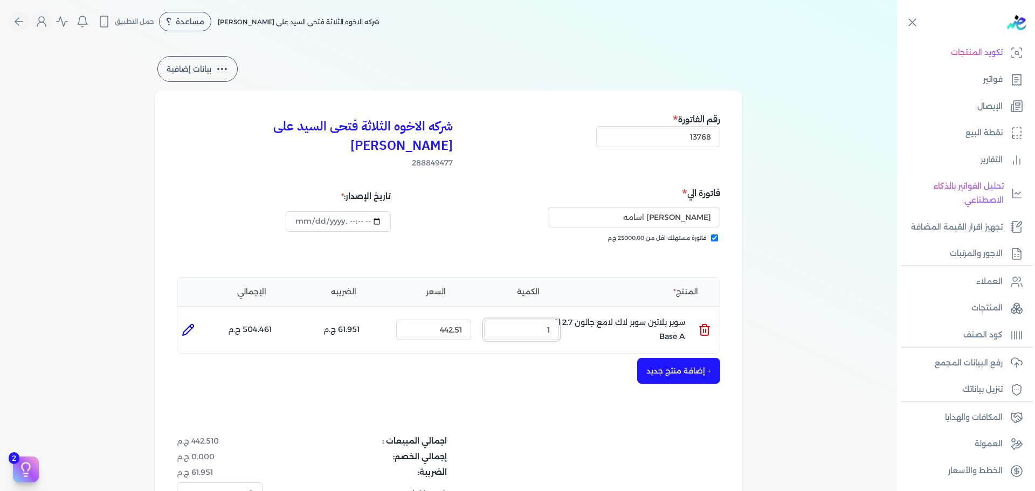
drag, startPoint x: 526, startPoint y: 318, endPoint x: 613, endPoint y: 306, distance: 87.1
click at [610, 315] on ul "المنتج : سوبر بلاتين سوبر لاك لامع جالون 2.7 لتر Base A الكمية : 1 السعر : 442.…" at bounding box center [448, 329] width 542 height 29
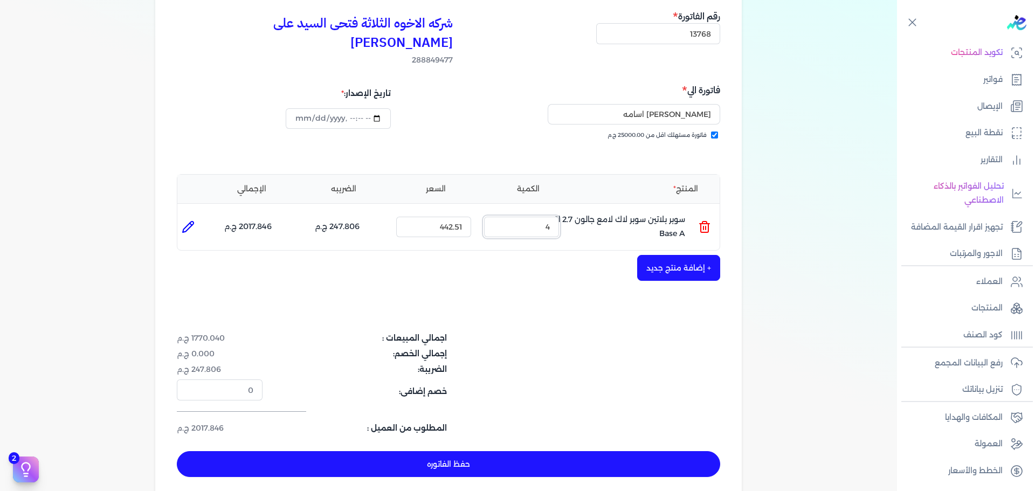
scroll to position [162, 0]
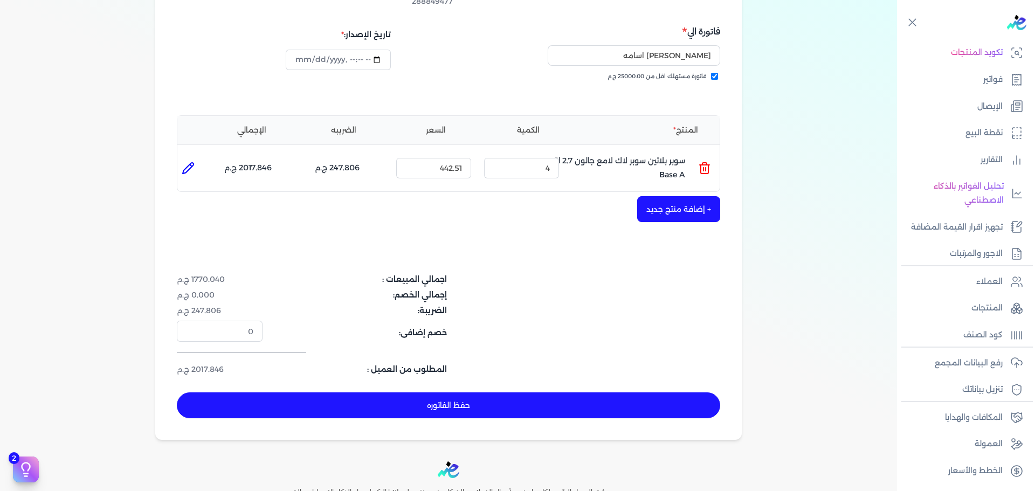
click at [607, 392] on button "حفظ الفاتوره" at bounding box center [448, 405] width 543 height 26
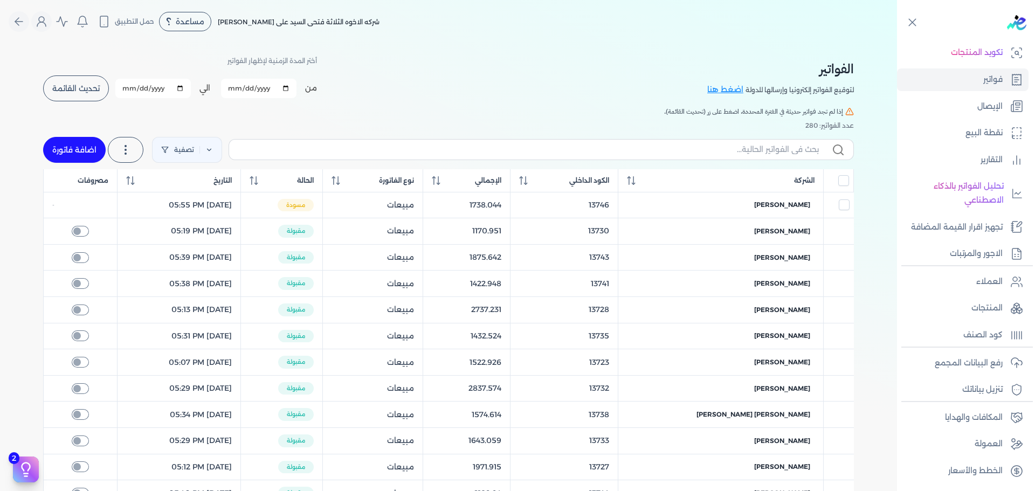
click at [76, 141] on link "اضافة فاتورة" at bounding box center [74, 150] width 63 height 26
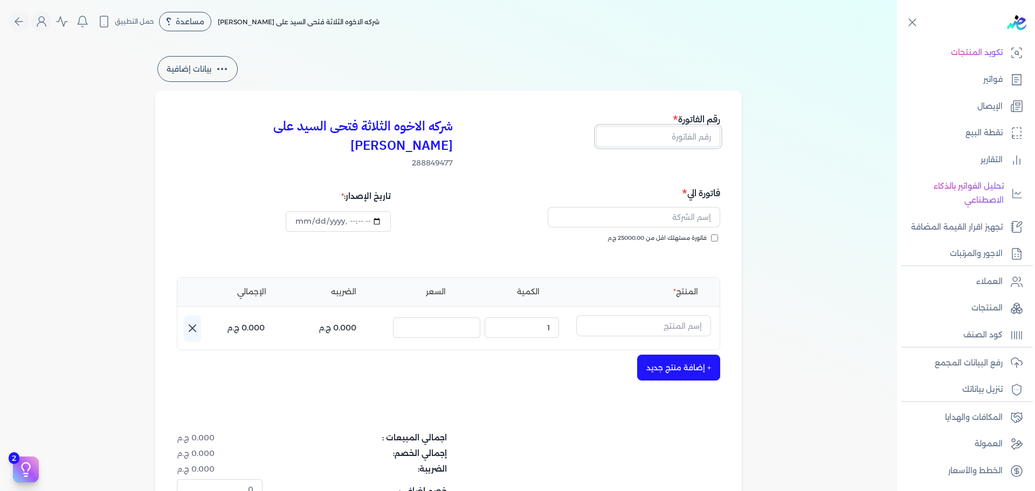
drag, startPoint x: 654, startPoint y: 138, endPoint x: 660, endPoint y: 141, distance: 6.3
click at [655, 138] on input "text" at bounding box center [658, 136] width 124 height 20
click at [680, 234] on span "فاتورة مستهلك اقل من 25000.00 ج.م" at bounding box center [656, 238] width 99 height 9
click at [711, 234] on input "فاتورة مستهلك اقل من 25000.00 ج.م" at bounding box center [714, 237] width 7 height 7
click at [682, 207] on input "text" at bounding box center [633, 217] width 172 height 20
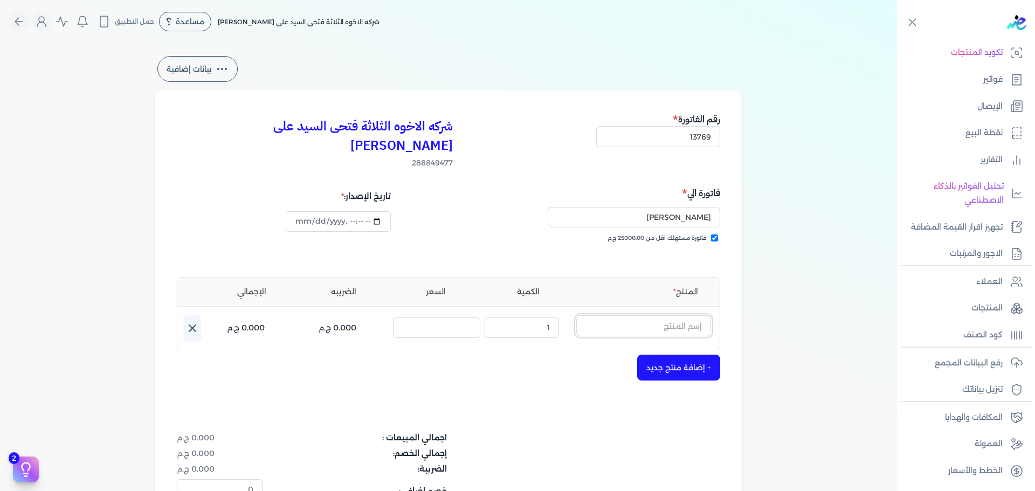
click at [684, 315] on input "text" at bounding box center [643, 325] width 135 height 20
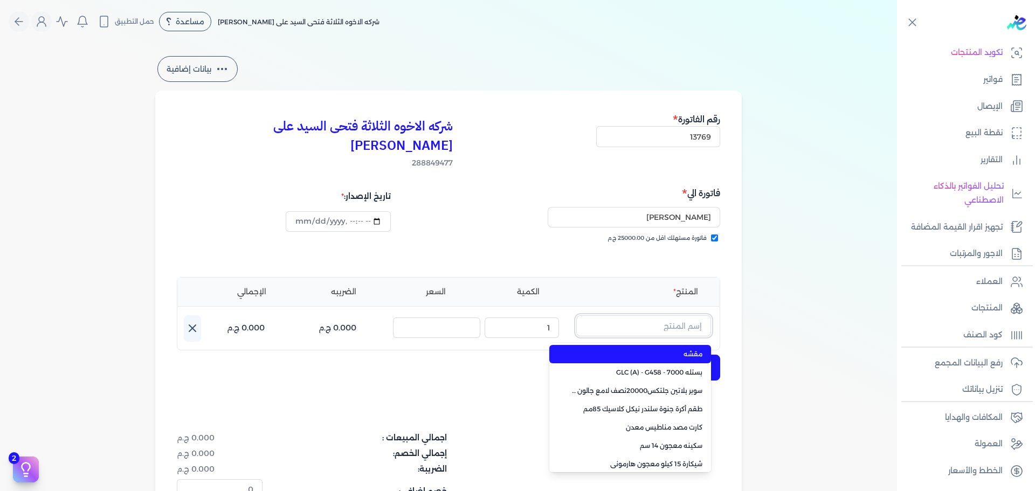
paste input "سوبر بلاتين سوبر لاك نصف لامع علبة 0.900 لتر Base B"
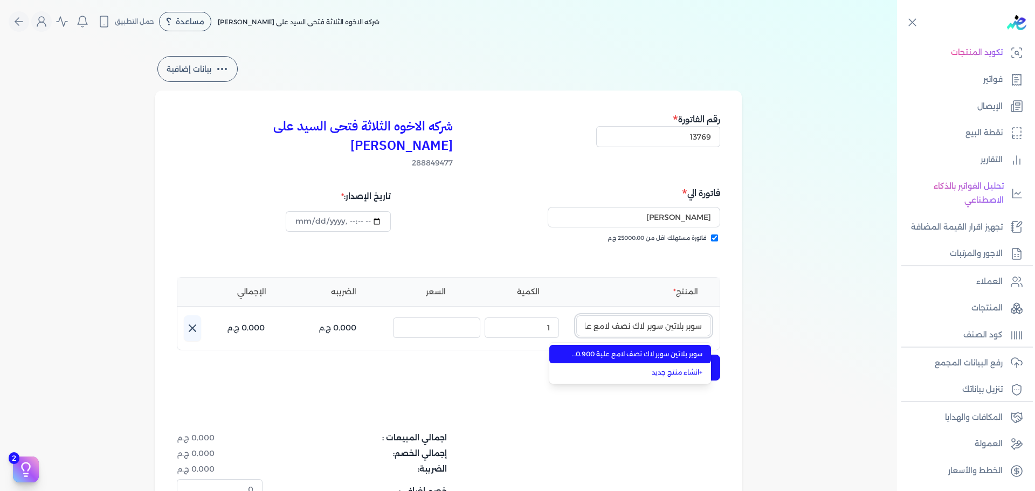
scroll to position [0, -70]
click at [673, 349] on span "سوبر بلاتين سوبر لاك نصف لامع علبة 0.900 لتر Base B" at bounding box center [636, 354] width 131 height 10
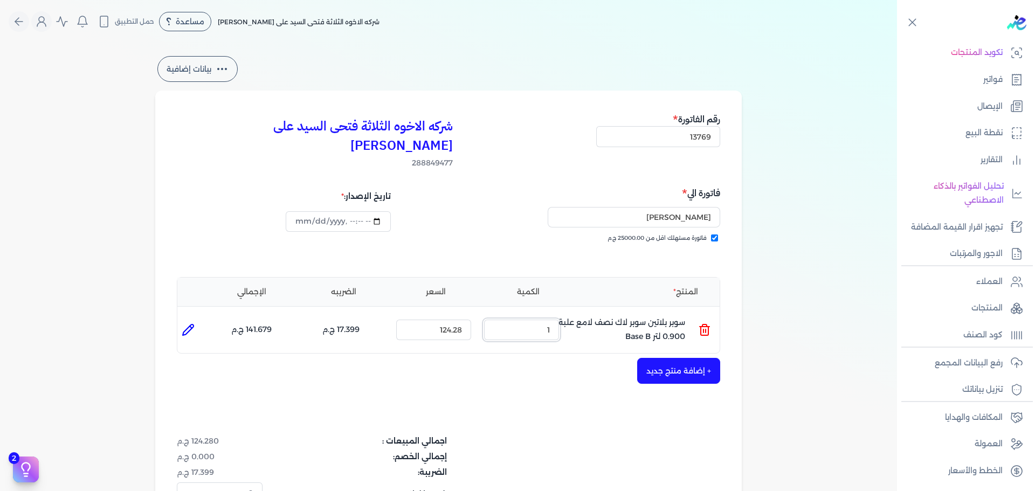
drag, startPoint x: 515, startPoint y: 308, endPoint x: 757, endPoint y: 301, distance: 242.0
click at [746, 308] on div "بيانات إضافية شركه الاخوه الثلاثة فتحى السيد على [PERSON_NAME] 288849477 رقم ال…" at bounding box center [448, 327] width 621 height 547
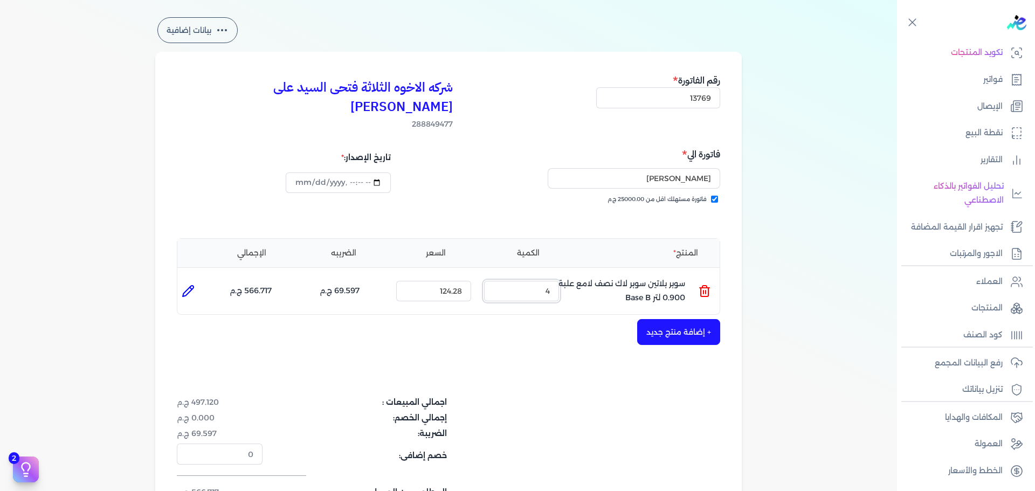
scroll to position [54, 0]
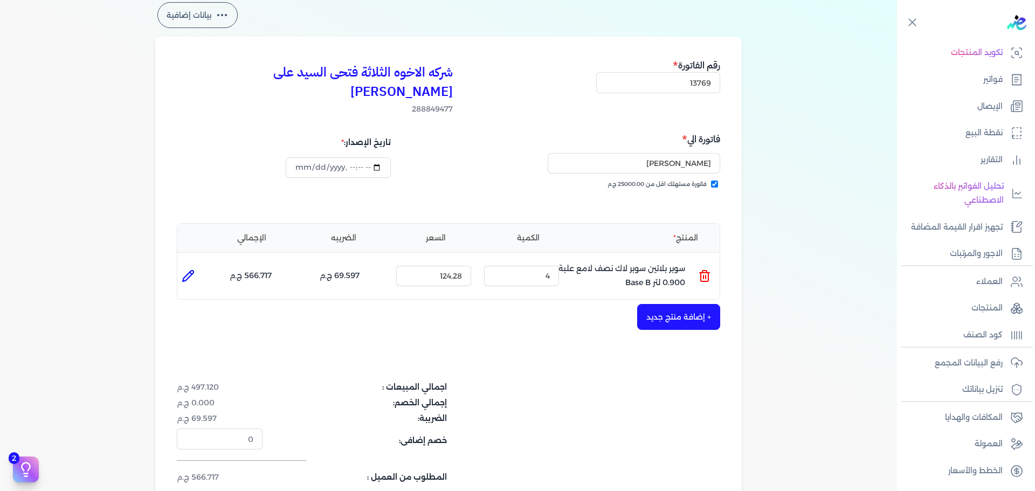
click at [662, 304] on button "+ إضافة منتج جديد" at bounding box center [678, 317] width 83 height 26
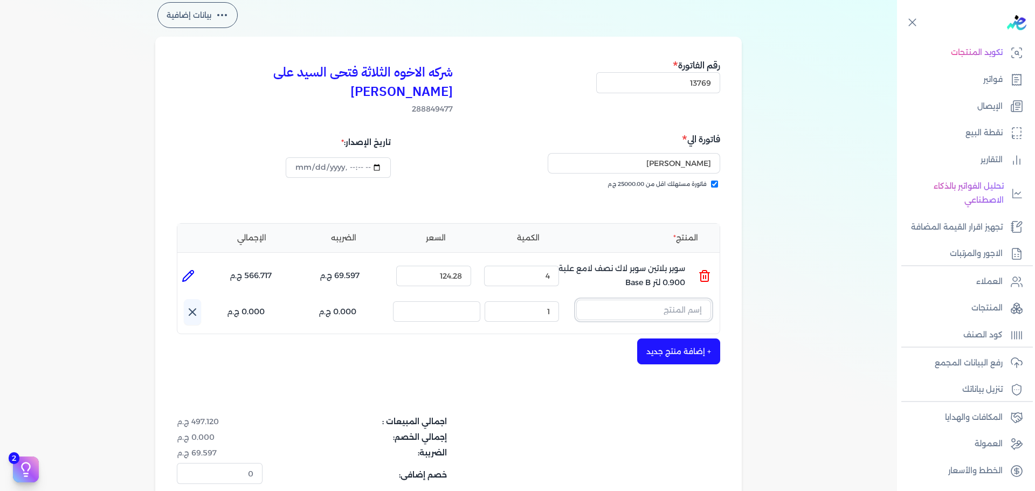
click at [681, 300] on input "text" at bounding box center [643, 310] width 135 height 20
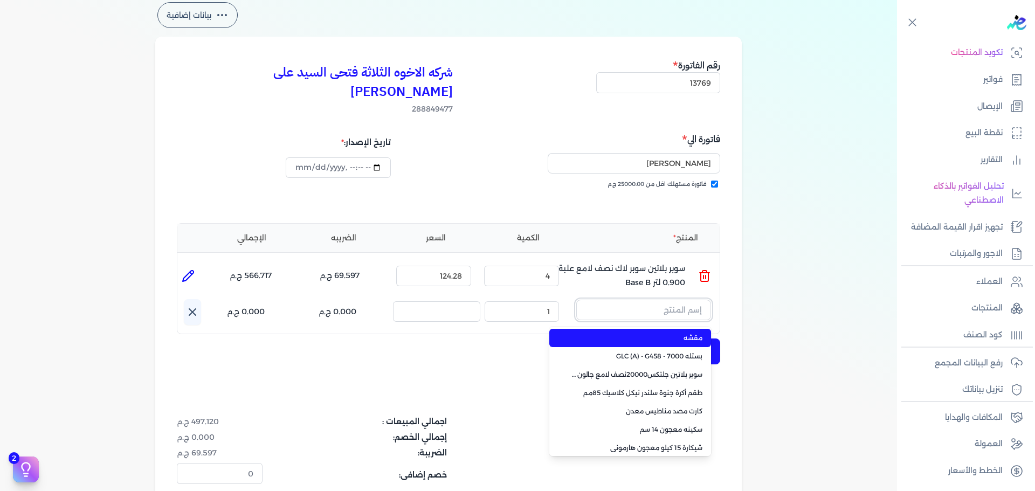
paste input "ستارت لاكيه لامع ابيض جالون كومبو 3.750 لتر"
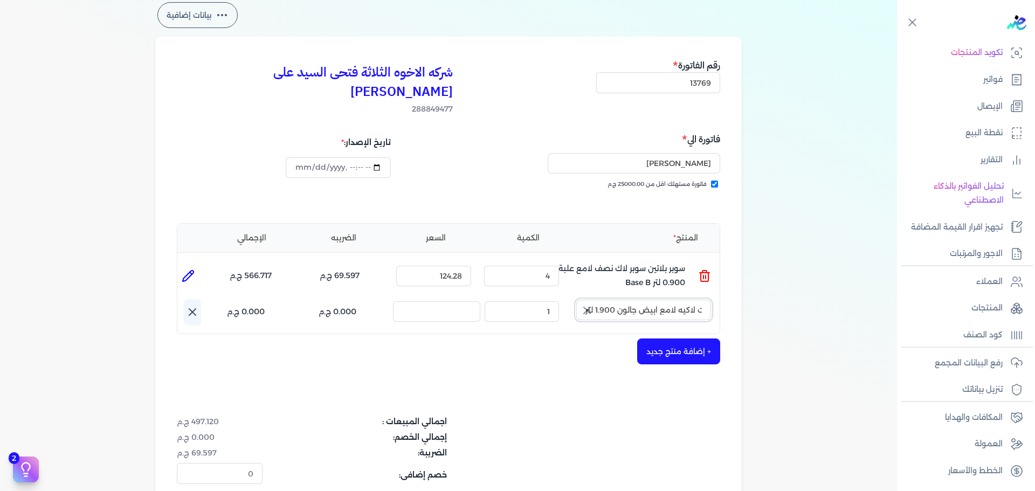
scroll to position [0, 0]
drag, startPoint x: 584, startPoint y: 291, endPoint x: 620, endPoint y: 286, distance: 35.9
click at [584, 304] on icon "button" at bounding box center [586, 310] width 13 height 13
click at [620, 300] on input "text" at bounding box center [643, 310] width 135 height 20
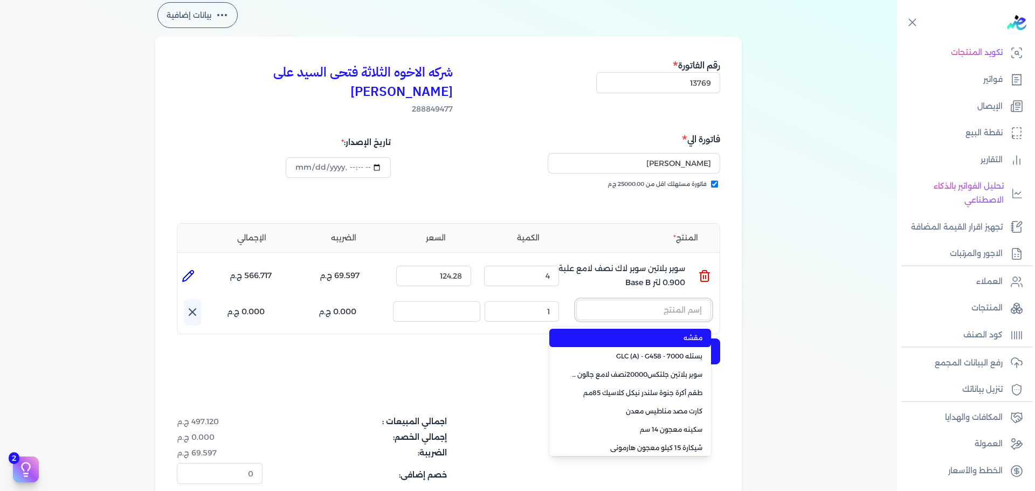
paste input "سوبر بلاتين سوبرلاك نصف لامع علبة 0.900 لتر Base A"
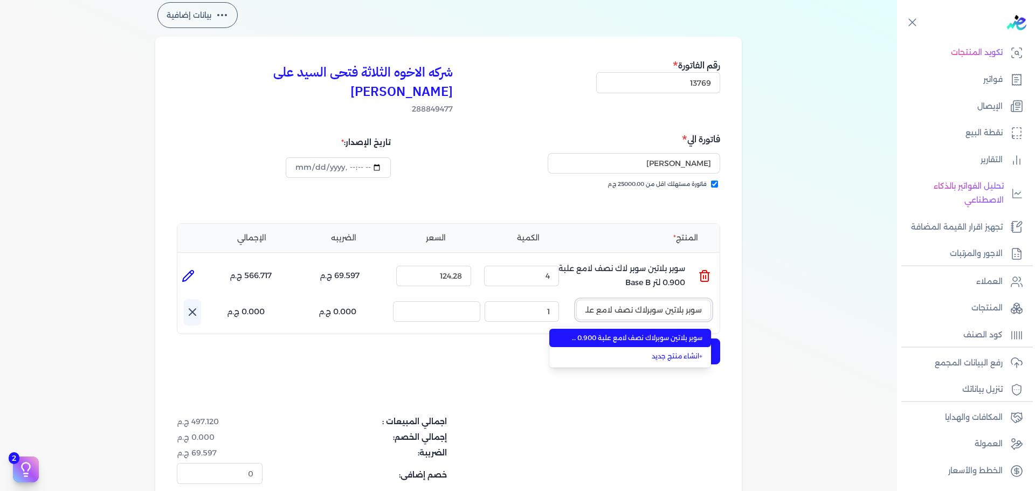
scroll to position [0, -67]
click at [635, 333] on span "سوبر بلاتين سوبرلاك نصف لامع علبة 0.900 لتر Base A" at bounding box center [636, 338] width 131 height 10
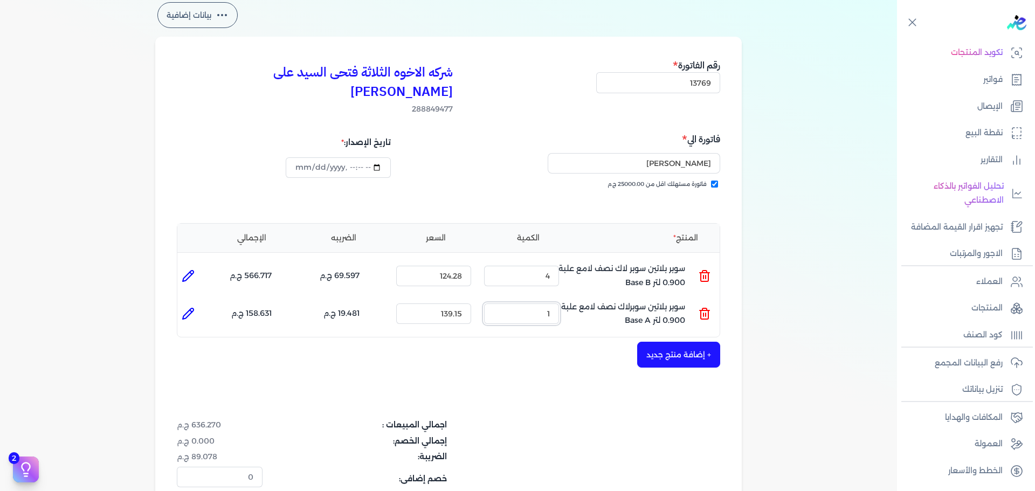
drag, startPoint x: 636, startPoint y: 295, endPoint x: 787, endPoint y: 301, distance: 151.5
click at [668, 299] on ul "المنتج : سوبر بلاتين سوبرلاك نصف لامع علبة 0.900 لتر Base A الكمية : 1 السعر : …" at bounding box center [448, 313] width 542 height 29
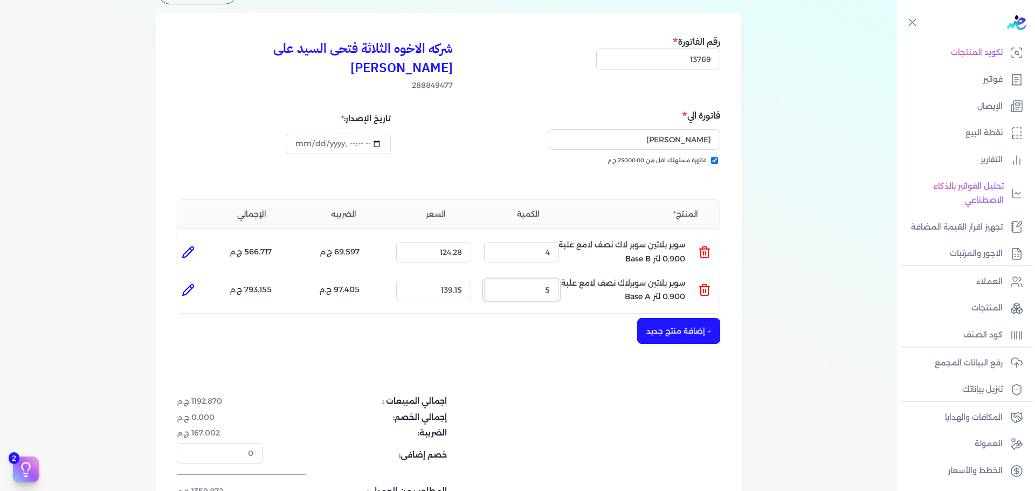
scroll to position [108, 0]
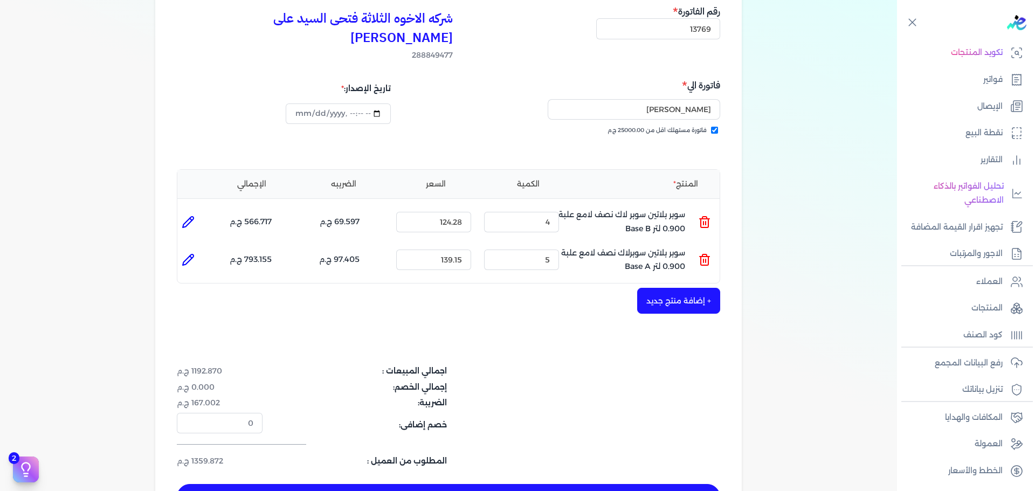
click at [612, 484] on button "حفظ الفاتوره" at bounding box center [448, 497] width 543 height 26
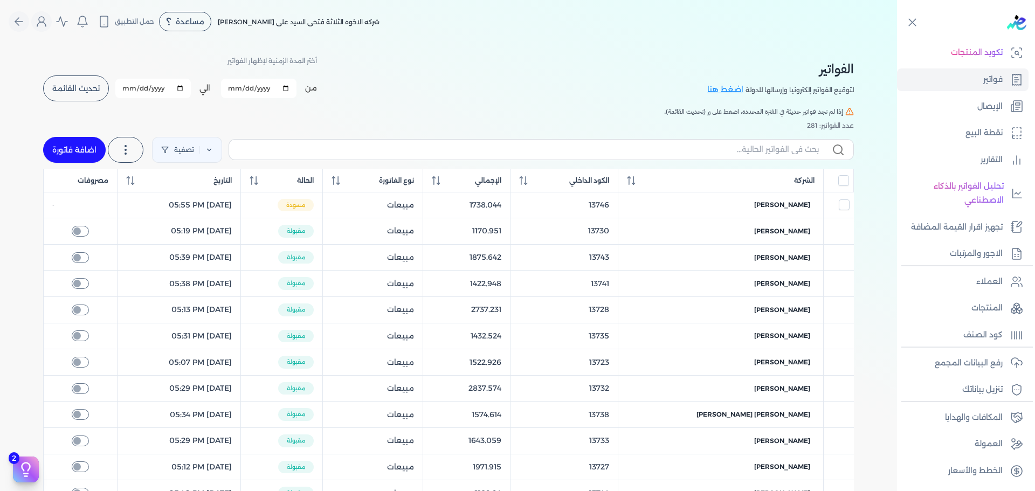
click at [60, 148] on link "اضافة فاتورة" at bounding box center [74, 150] width 63 height 26
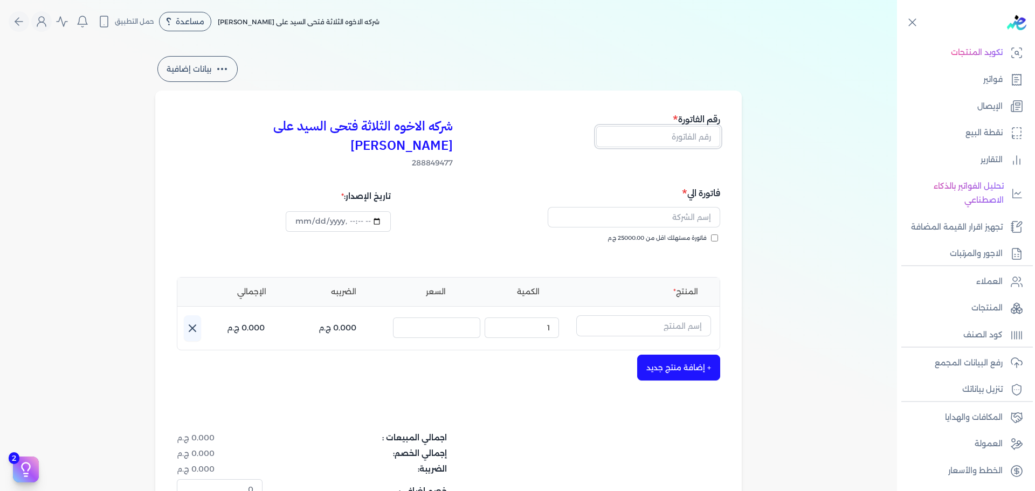
click at [667, 131] on input "text" at bounding box center [658, 136] width 124 height 20
click at [686, 234] on span "فاتورة مستهلك اقل من 25000.00 ج.م" at bounding box center [656, 238] width 99 height 9
click at [711, 234] on input "فاتورة مستهلك اقل من 25000.00 ج.م" at bounding box center [714, 237] width 7 height 7
click at [676, 207] on input "text" at bounding box center [633, 217] width 172 height 20
click at [649, 315] on input "text" at bounding box center [643, 325] width 135 height 20
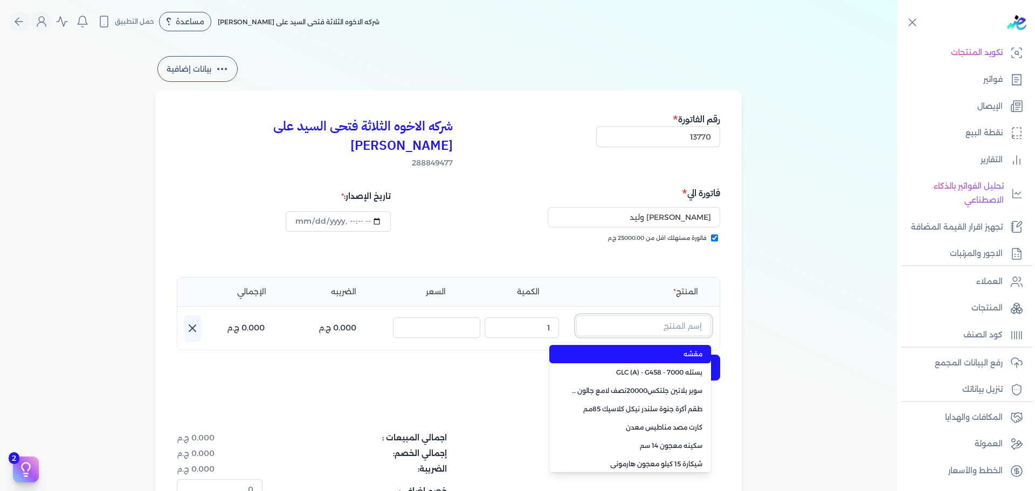
paste input "سوبر بلاتين جلتكس15000حريري جالون 2.7 لتر Base C"
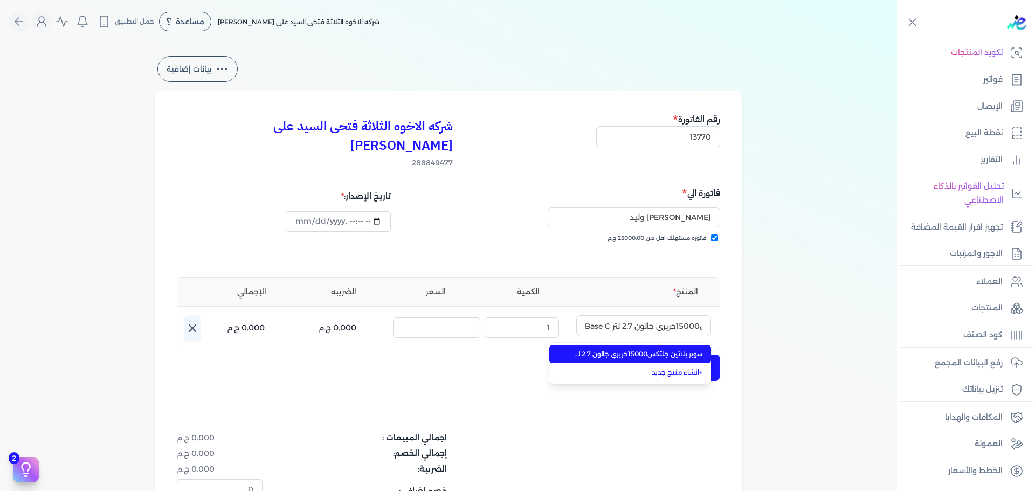
drag, startPoint x: 655, startPoint y: 330, endPoint x: 564, endPoint y: 326, distance: 91.1
click at [655, 349] on span "سوبر بلاتين جلتكس15000حريري جالون 2.7 لتر Base C" at bounding box center [636, 354] width 131 height 10
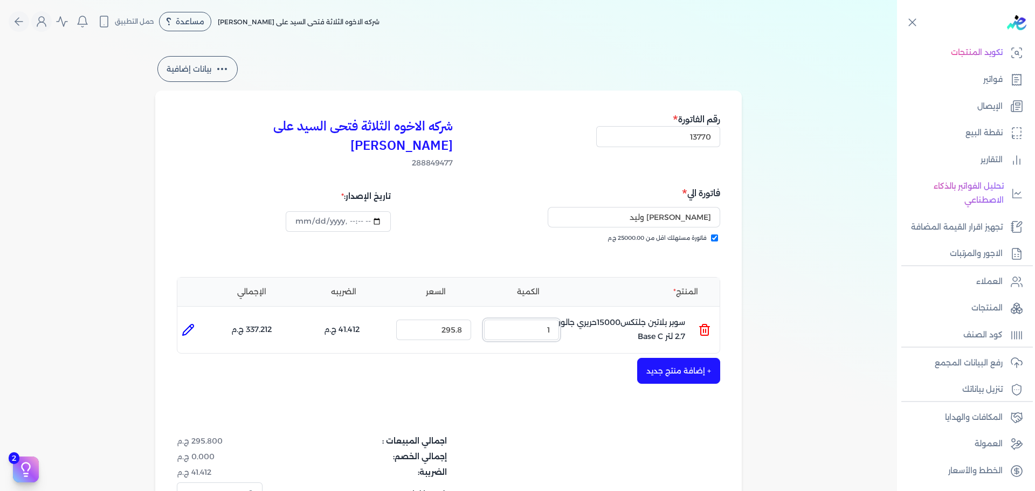
drag, startPoint x: 532, startPoint y: 309, endPoint x: 669, endPoint y: 318, distance: 137.2
click at [656, 316] on ul "المنتج : سوبر بلاتين جلتكس15000حريري جالون 2.7 لتر Base C الكمية : 1 السعر : 29…" at bounding box center [448, 329] width 542 height 29
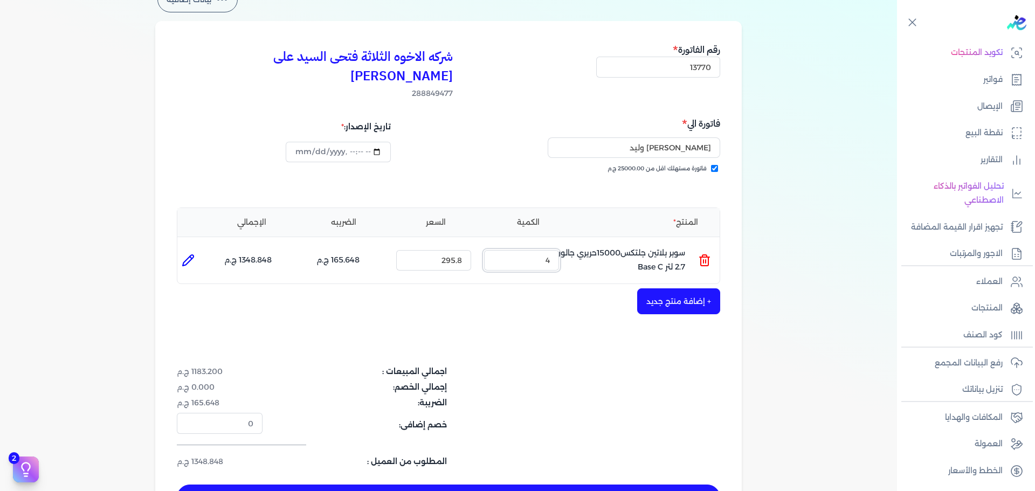
scroll to position [108, 0]
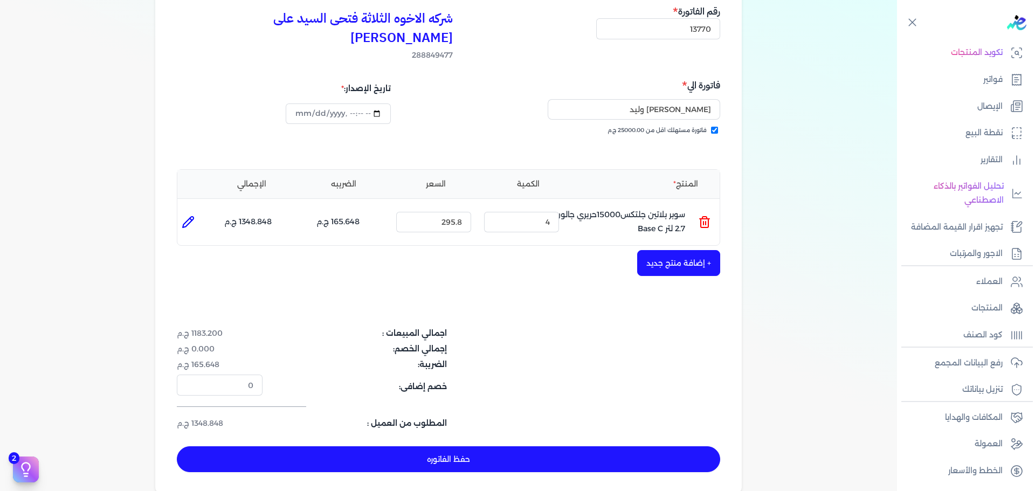
click at [669, 250] on button "+ إضافة منتج جديد" at bounding box center [678, 263] width 83 height 26
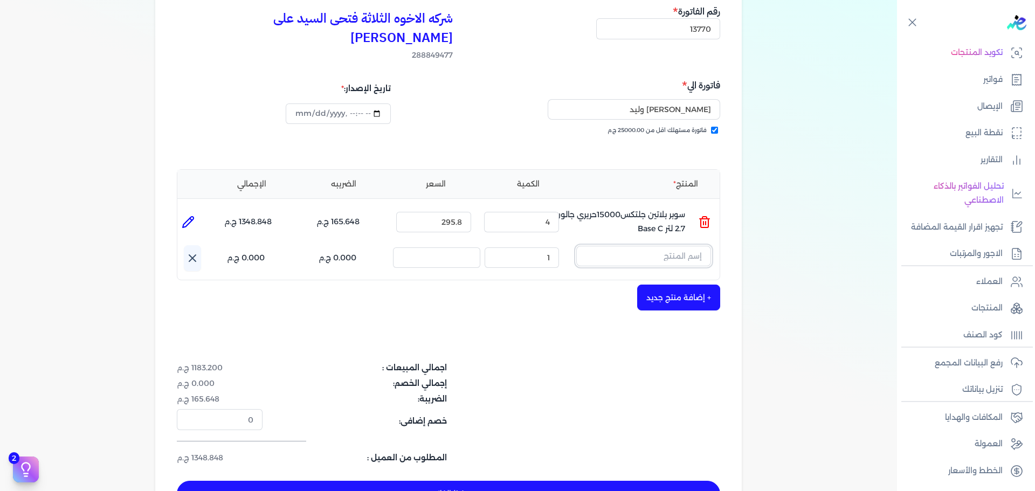
click at [676, 246] on input "text" at bounding box center [643, 256] width 135 height 20
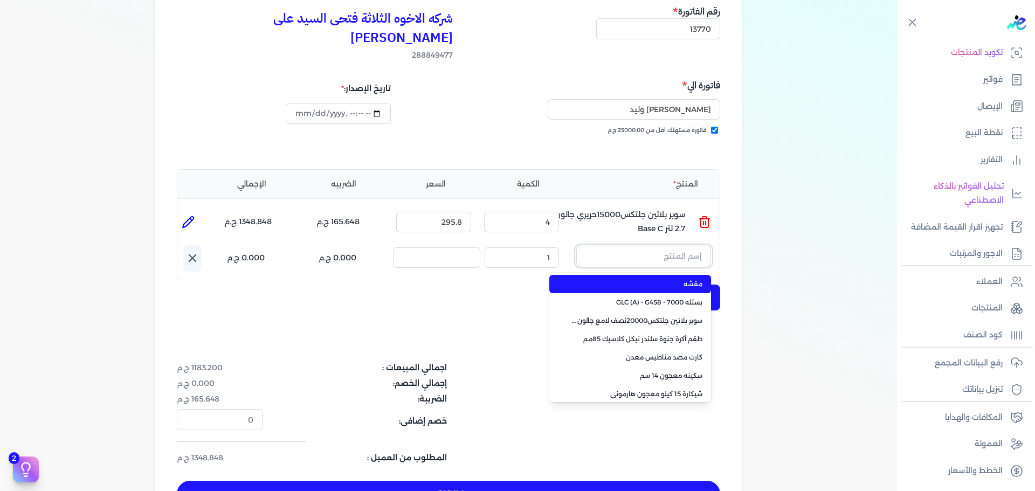
paste input "سوبر بلاتين سوبرلاك مط علبة 0.900 لتر Base A"
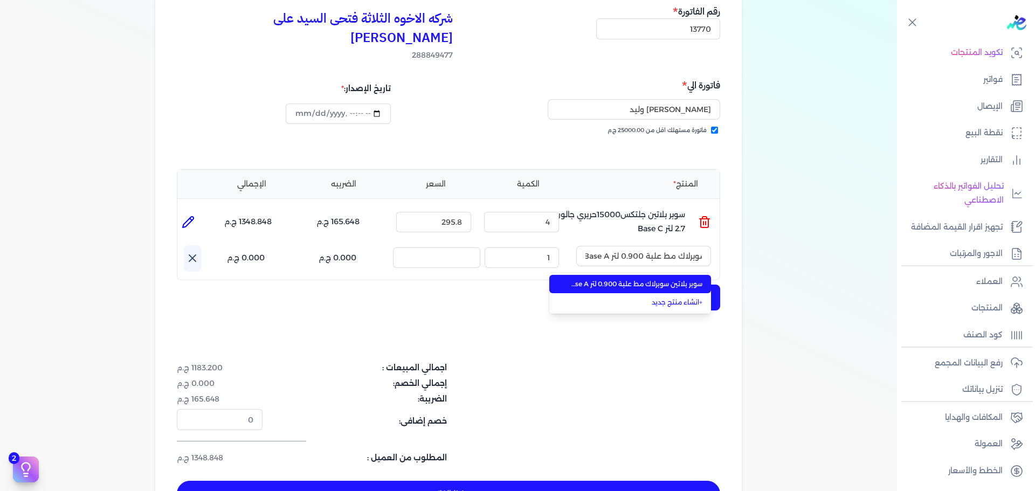
click at [687, 275] on li "سوبر بلاتين سوبرلاك مط علبة 0.900 لتر Base A" at bounding box center [630, 284] width 162 height 18
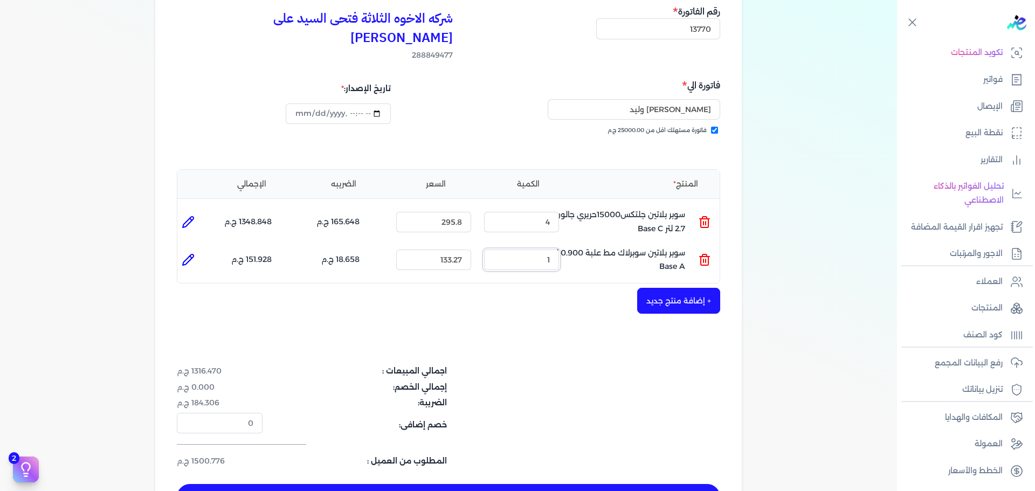
drag, startPoint x: 544, startPoint y: 235, endPoint x: 626, endPoint y: 226, distance: 82.5
click at [594, 245] on ul "المنتج : سوبر بلاتين سوبرلاك مط علبة 0.900 لتر Base A الكمية : 1 السعر : 133.27…" at bounding box center [448, 259] width 542 height 29
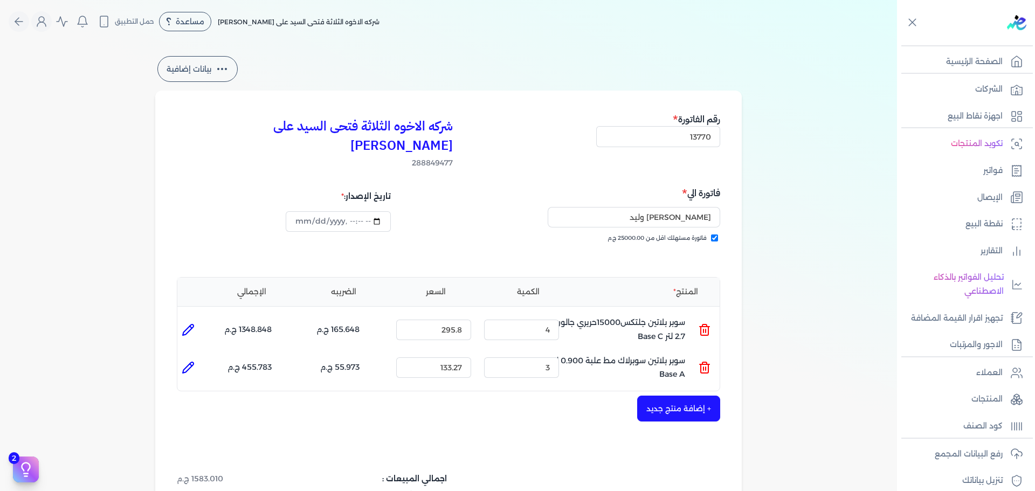
select select "EGP"
select select "B"
select select "EGS"
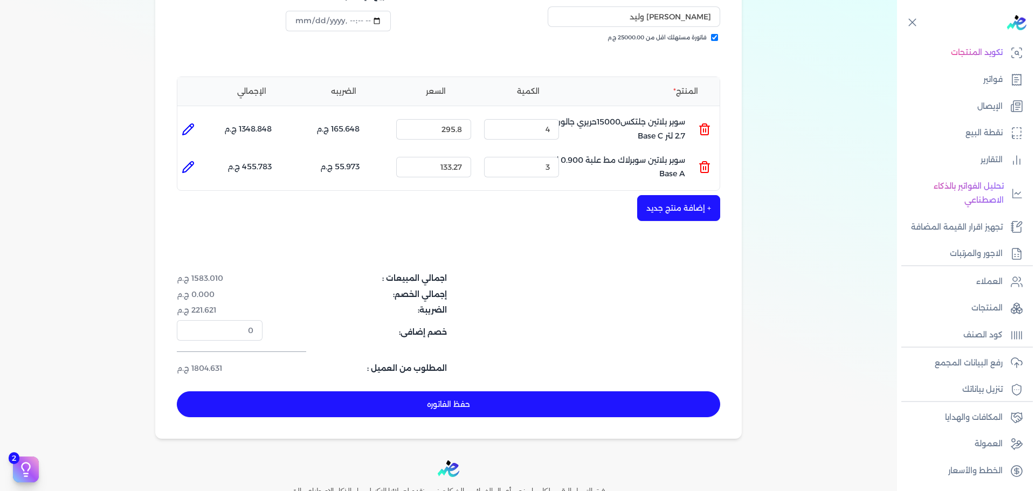
scroll to position [293, 0]
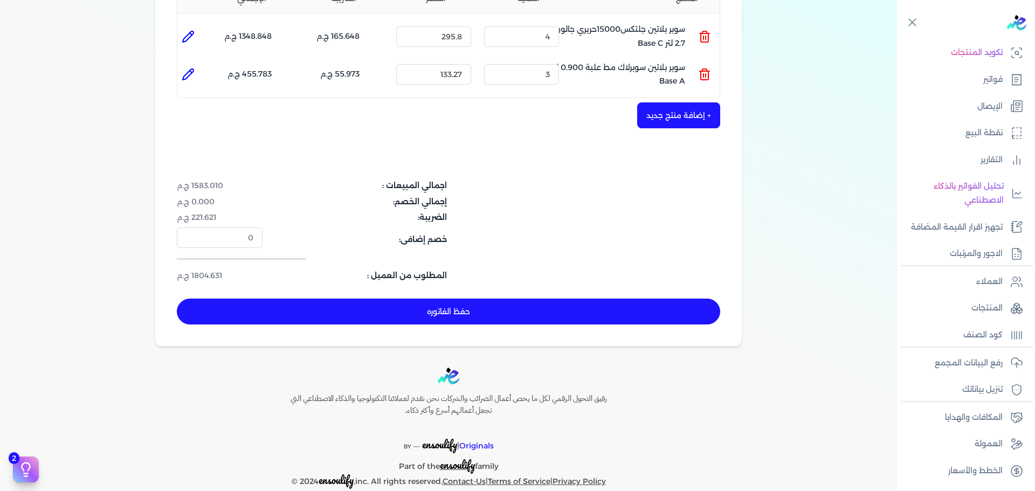
type input "3"
click at [514, 300] on button "حفظ الفاتوره" at bounding box center [448, 312] width 543 height 26
type input "[DATE]"
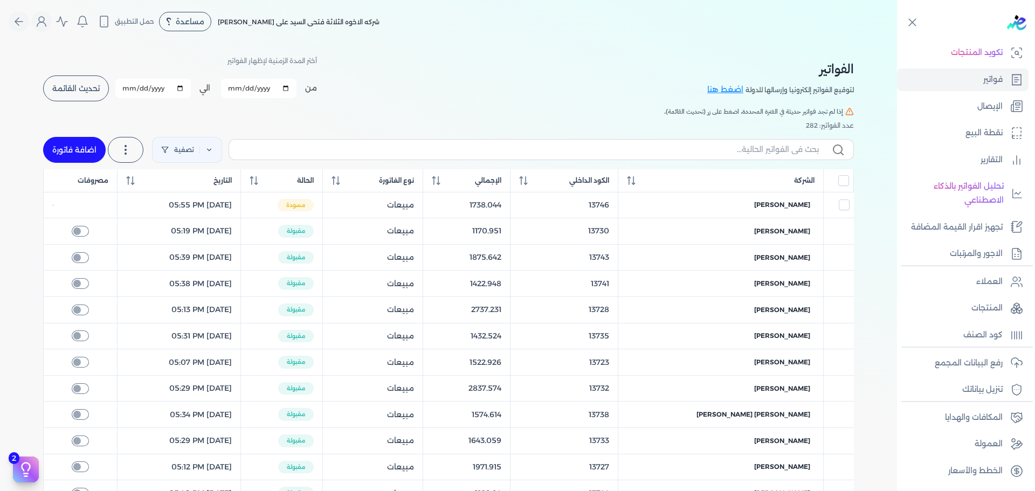
drag, startPoint x: 65, startPoint y: 155, endPoint x: 561, endPoint y: 137, distance: 496.6
click at [66, 155] on link "اضافة فاتورة" at bounding box center [74, 150] width 63 height 26
select select "EGP"
select select "B"
select select "EGS"
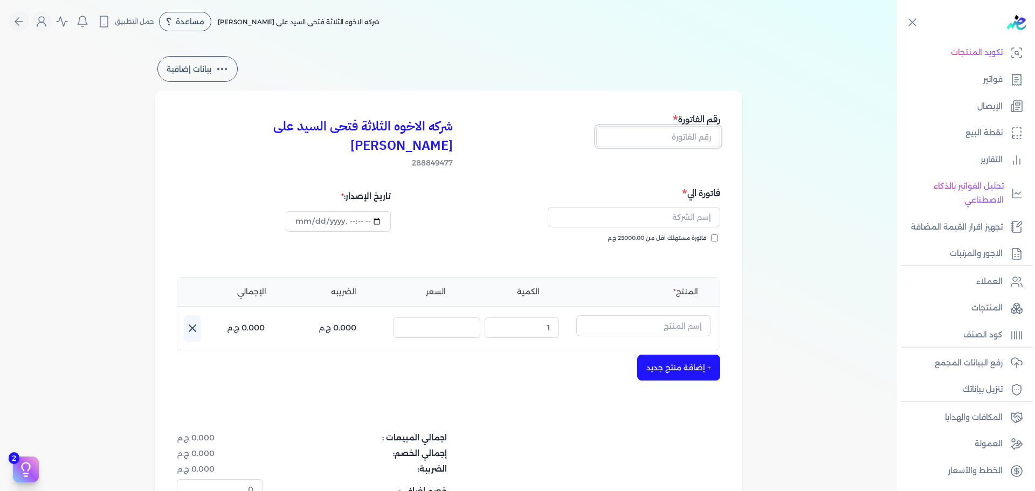
click at [674, 137] on input "text" at bounding box center [658, 136] width 124 height 20
type input "13771"
click at [692, 234] on span "فاتورة مستهلك اقل من 25000.00 ج.م" at bounding box center [656, 238] width 99 height 9
click at [711, 234] on input "فاتورة مستهلك اقل من 25000.00 ج.م" at bounding box center [714, 237] width 7 height 7
checkbox input "true"
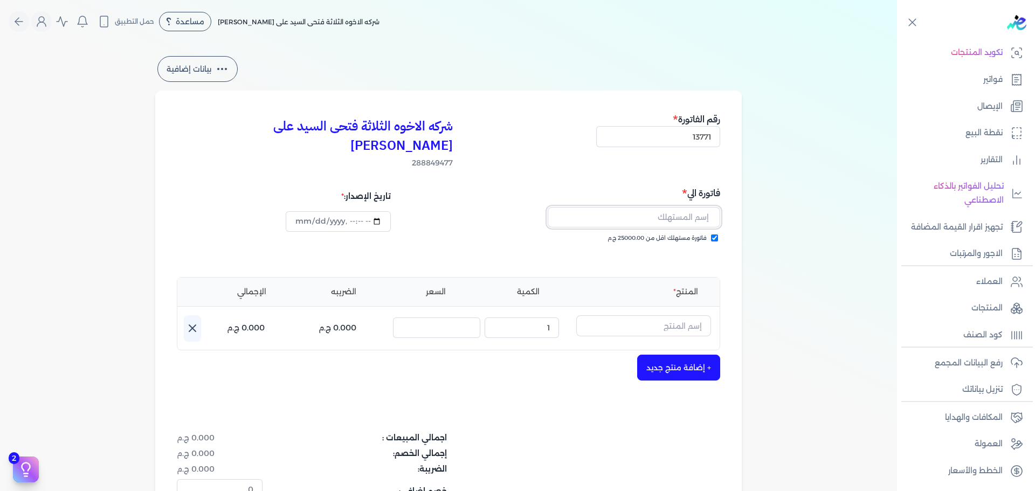
click at [688, 207] on input "text" at bounding box center [633, 217] width 172 height 20
type input "توفيق ايراهيم وليد"
click at [681, 315] on input "text" at bounding box center [643, 325] width 135 height 20
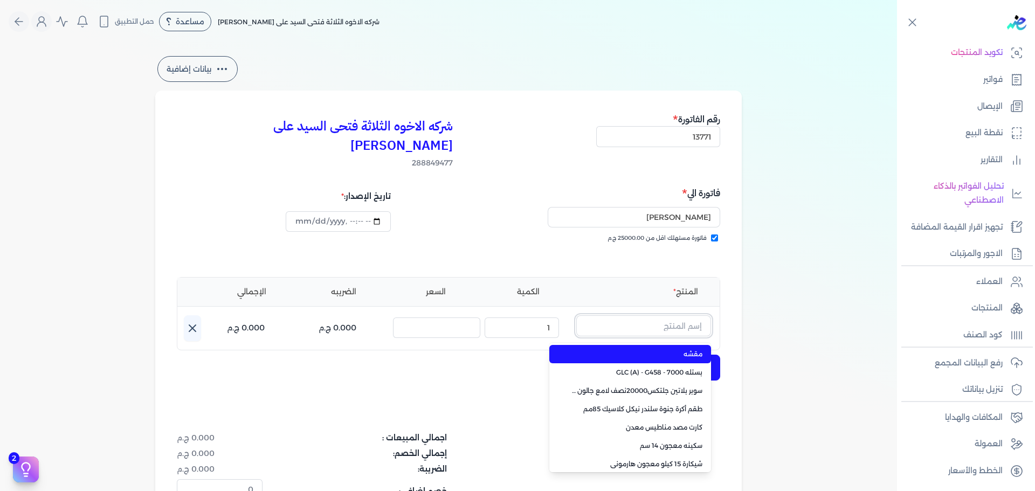
paste input "سوبر بلاتين جلتكس 20000 نصف لامع علبة 0,900 لتر Base C"
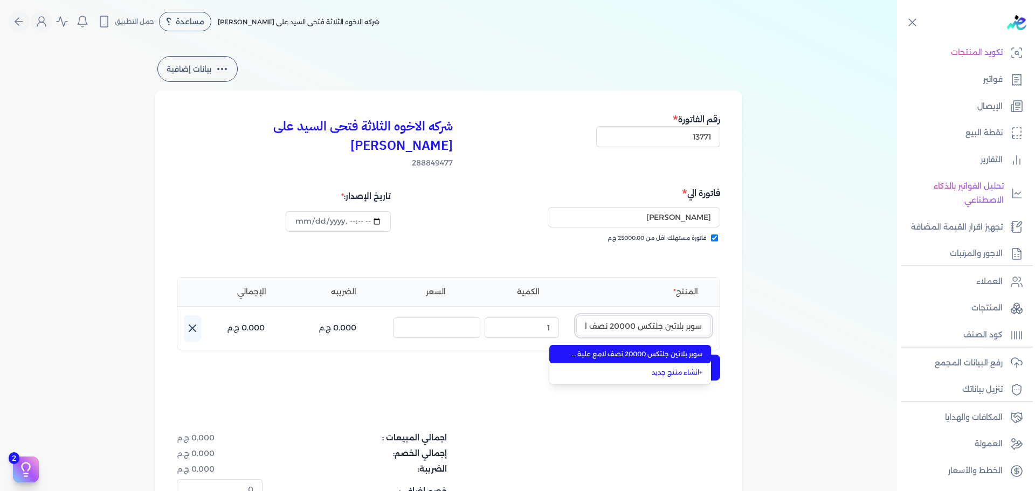
scroll to position [0, -92]
type input "سوبر بلاتين جلتكس 20000 نصف لامع علبة 0,900 لتر Base C"
drag, startPoint x: 678, startPoint y: 335, endPoint x: 594, endPoint y: 327, distance: 84.9
click at [678, 349] on span "سوبر بلاتين جلتكس 20000 نصف لامع علبة 0,900 لتر Base C" at bounding box center [636, 354] width 131 height 10
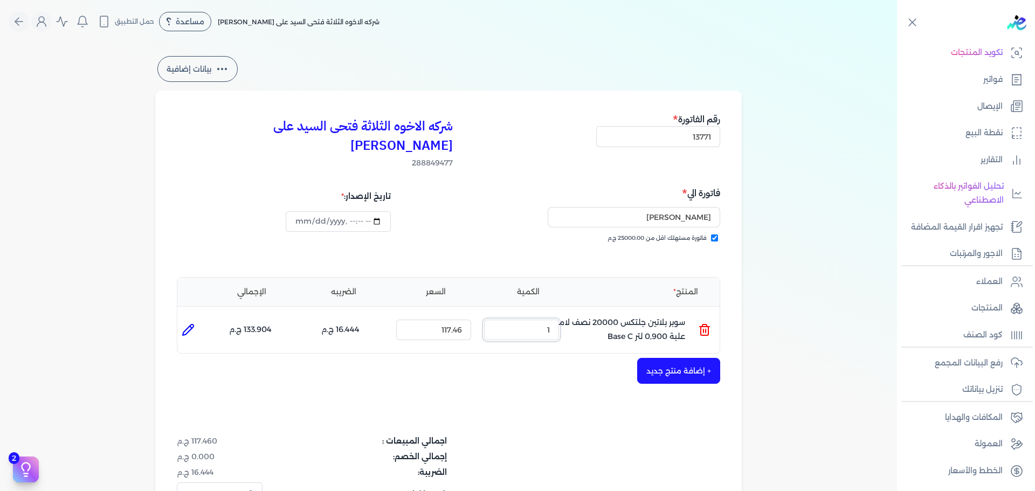
drag, startPoint x: 579, startPoint y: 314, endPoint x: 642, endPoint y: 295, distance: 65.8
click at [642, 295] on div "المنتج الكمية السعر الضريبه الإجمالي المنتج : سوبر بلاتين جلتكس 20000 نصف لامع …" at bounding box center [448, 315] width 543 height 77
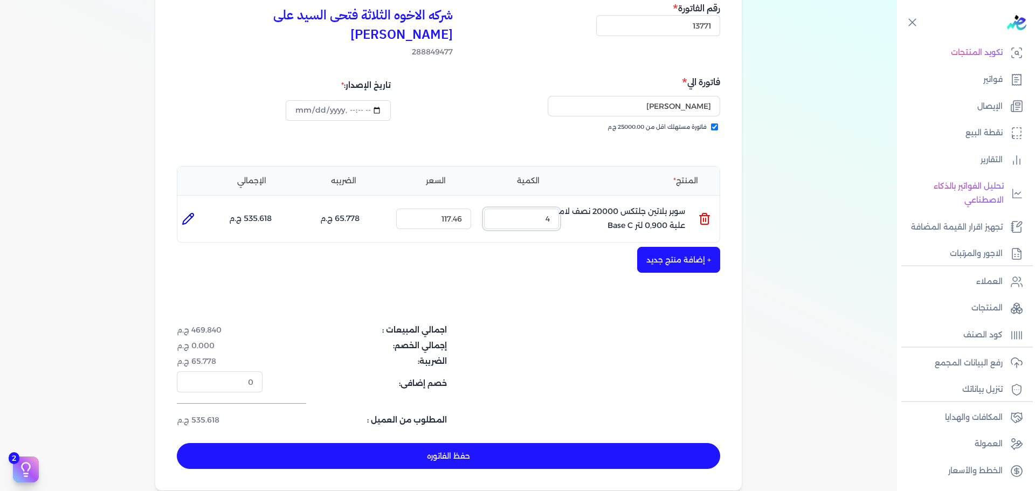
scroll to position [216, 0]
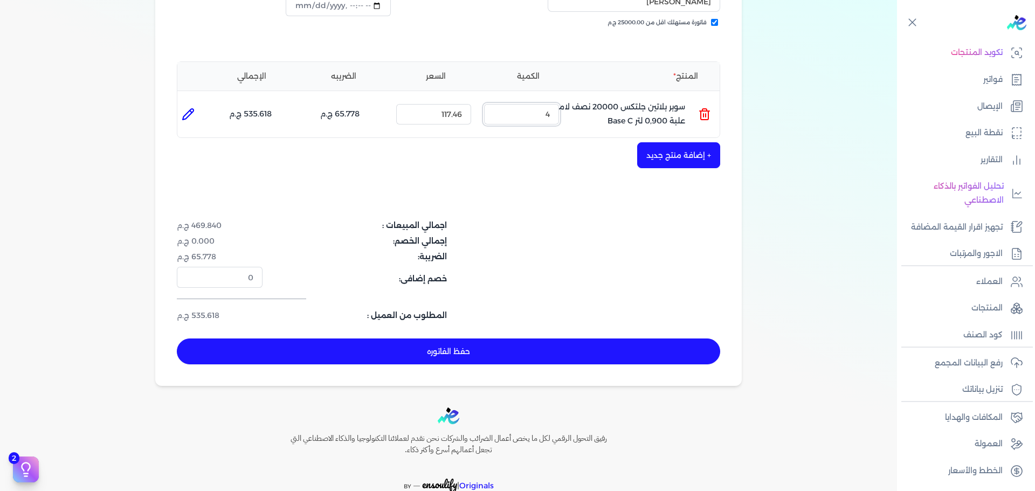
type input "4"
click at [679, 142] on button "+ إضافة منتج جديد" at bounding box center [678, 155] width 83 height 26
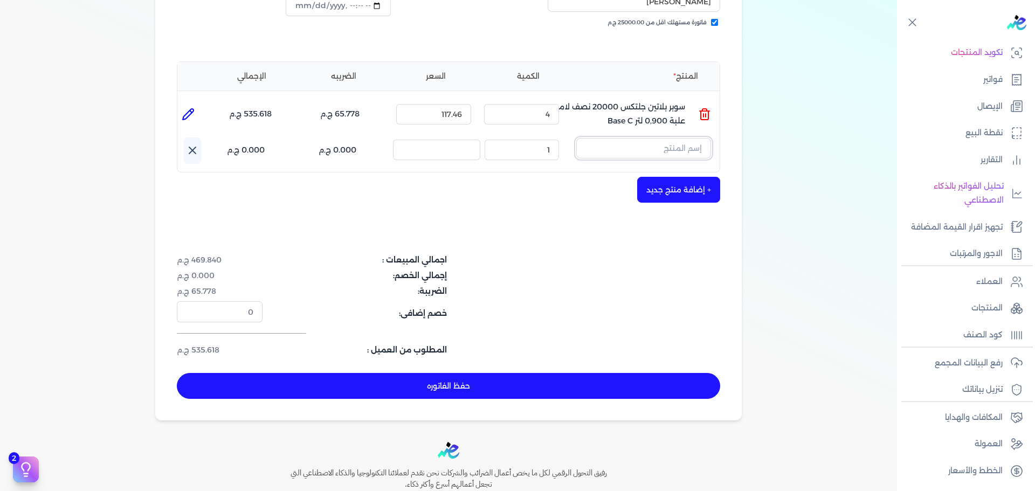
click at [676, 138] on input "text" at bounding box center [643, 148] width 135 height 20
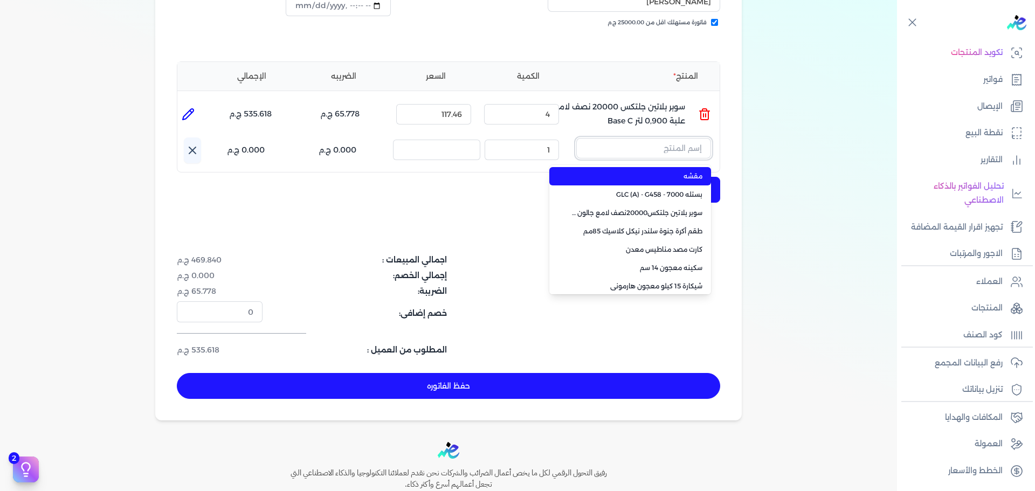
paste input "سوبر بلاتين جلتكس15000حريري علبة 0.900 لتر Base B"
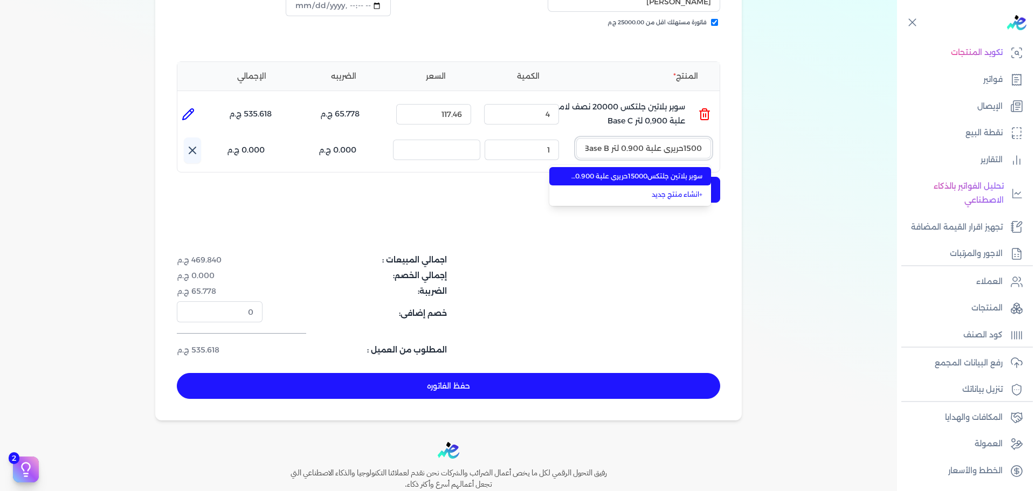
type input "سوبر بلاتين جلتكس15000حريري علبة 0.900 لتر Base B"
drag, startPoint x: 674, startPoint y: 158, endPoint x: 581, endPoint y: 150, distance: 92.4
click at [673, 171] on span "سوبر بلاتين جلتكس15000حريري علبة 0.900 لتر Base B" at bounding box center [636, 176] width 131 height 10
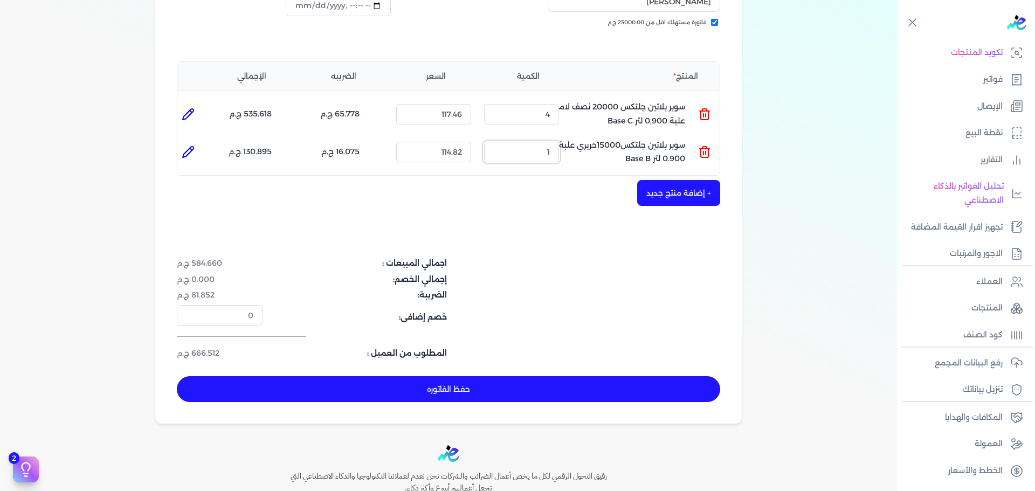
drag, startPoint x: 534, startPoint y: 135, endPoint x: 754, endPoint y: 135, distance: 220.4
click at [654, 137] on ul "المنتج : سوبر بلاتين جلتكس15000حريري علبة 0.900 لتر Base B الكمية : 1 السعر : 1…" at bounding box center [448, 151] width 542 height 29
type input "7"
click at [498, 353] on div "شركه الاخوه الثلاثة فتحى السيد على عمران وشركاه 288849477 رقم الفاتورة 13771 فا…" at bounding box center [448, 149] width 586 height 549
click at [503, 376] on button "حفظ الفاتوره" at bounding box center [448, 389] width 543 height 26
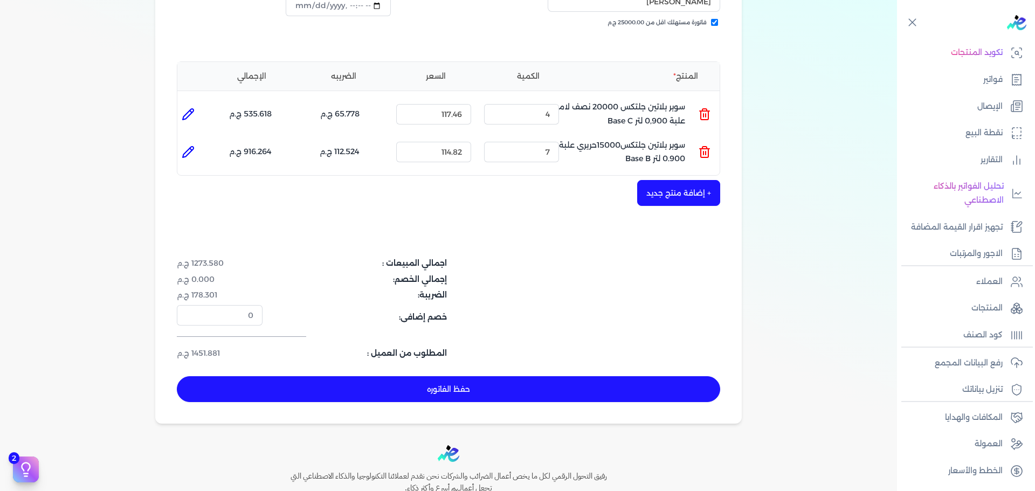
type input "[DATE]"
